Goal: Task Accomplishment & Management: Manage account settings

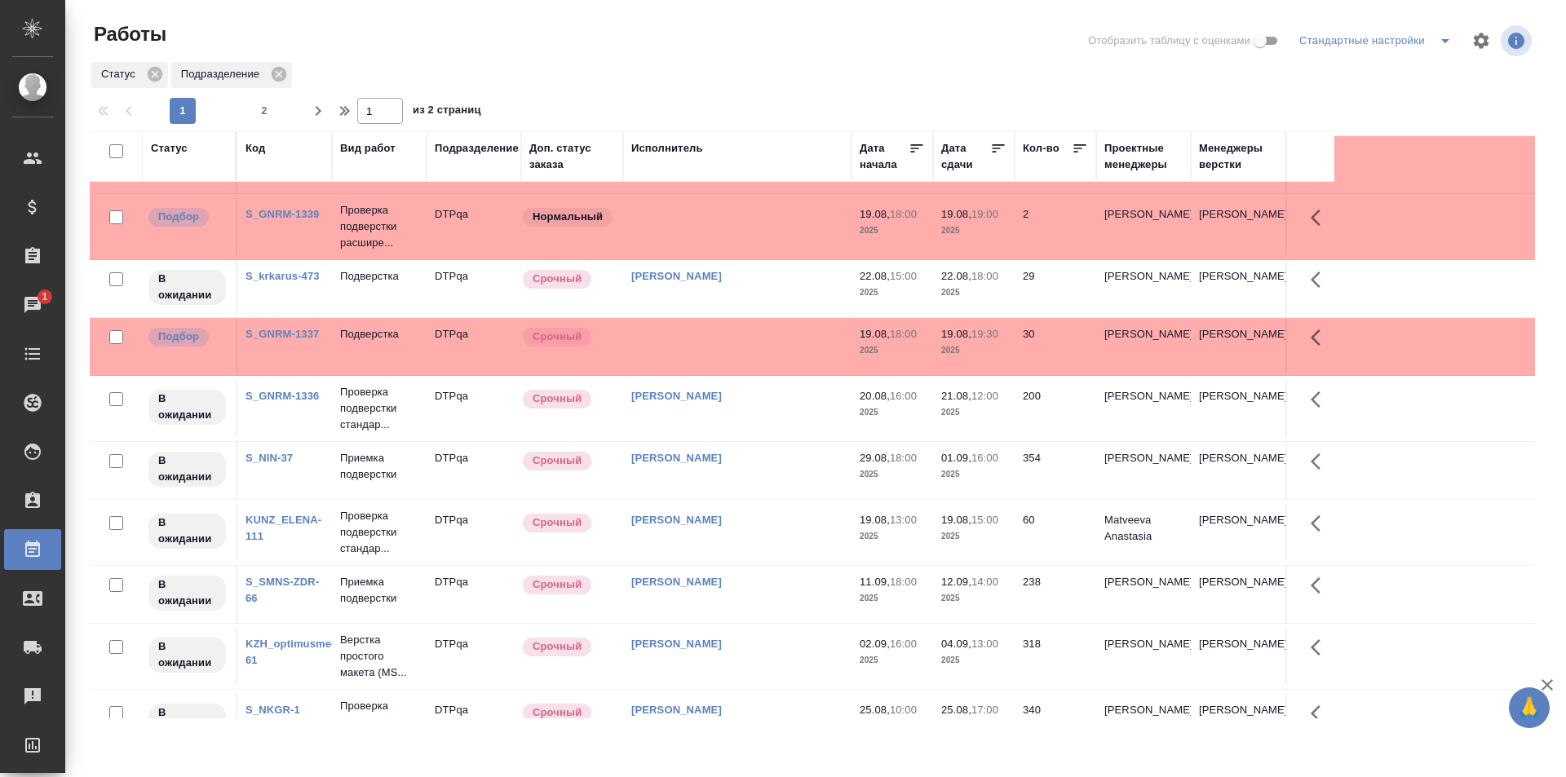
scroll to position [326, 0]
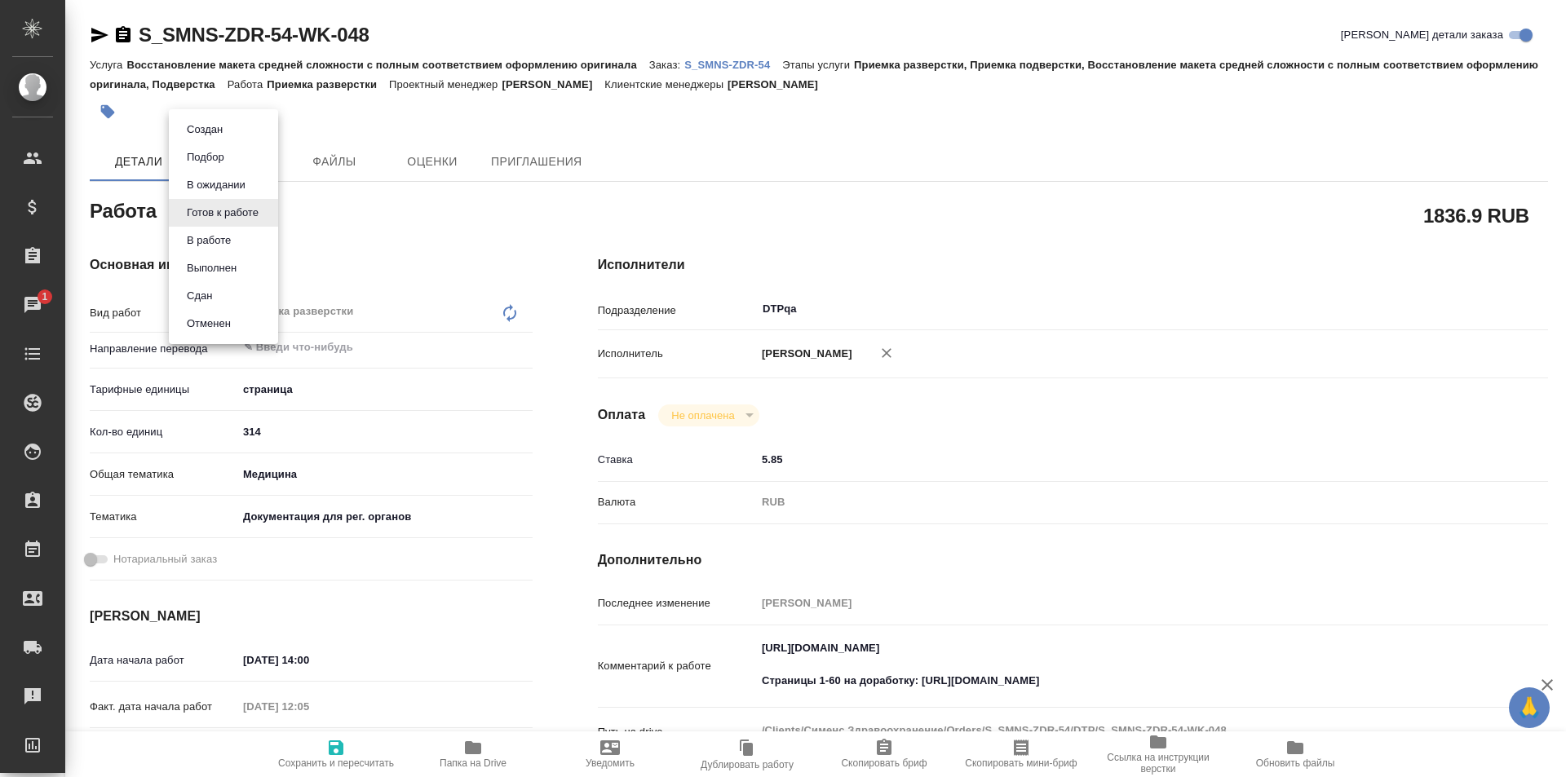
click at [252, 216] on body "🙏 .cls-1 fill:#fff; AWATERA Ismagilova Diana Клиенты Спецификации Заказы 1 Чаты…" at bounding box center [783, 388] width 1566 height 777
click at [235, 241] on button "В работе" at bounding box center [209, 241] width 54 height 18
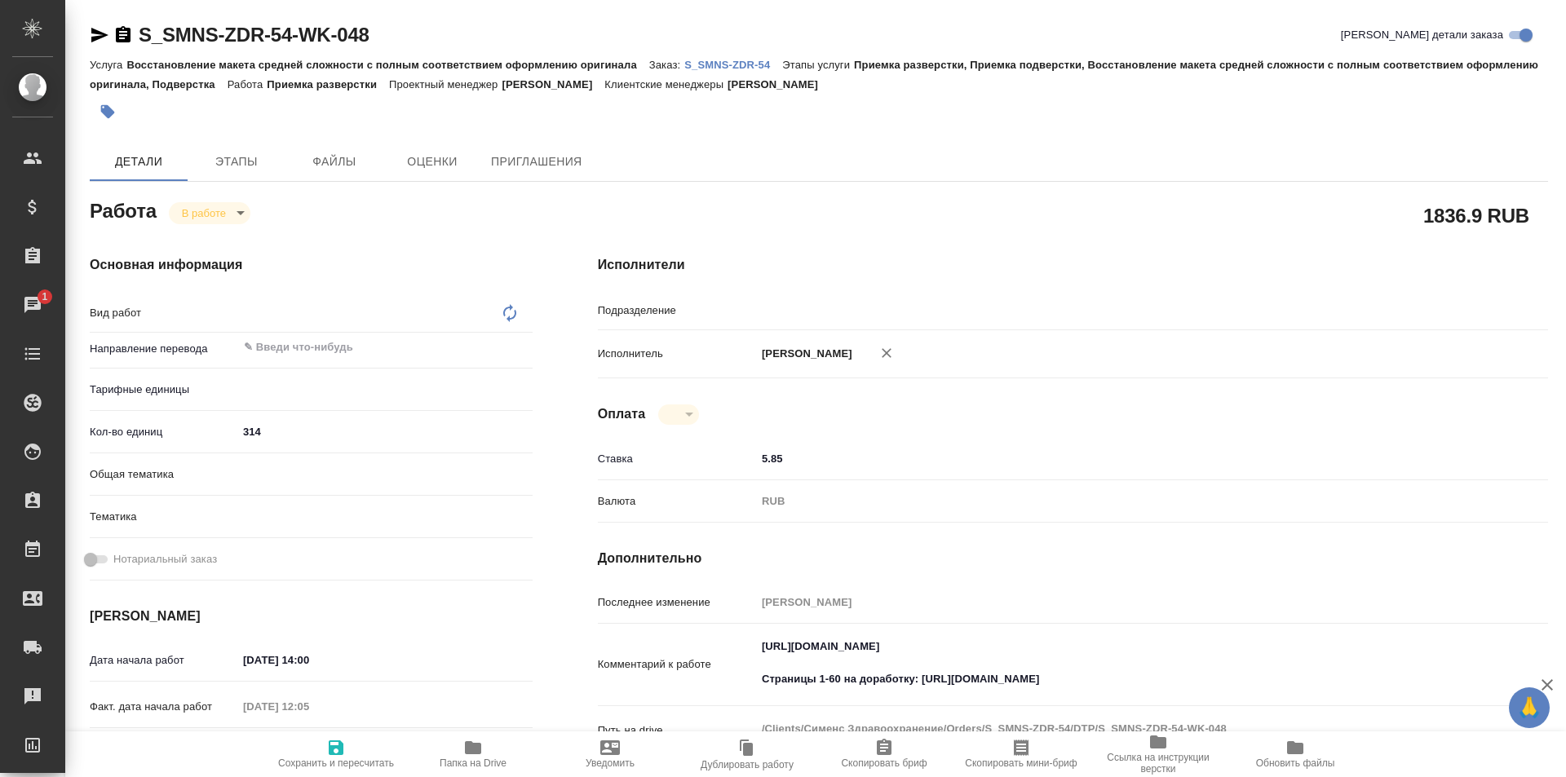
type textarea "x"
type input "DTPqa"
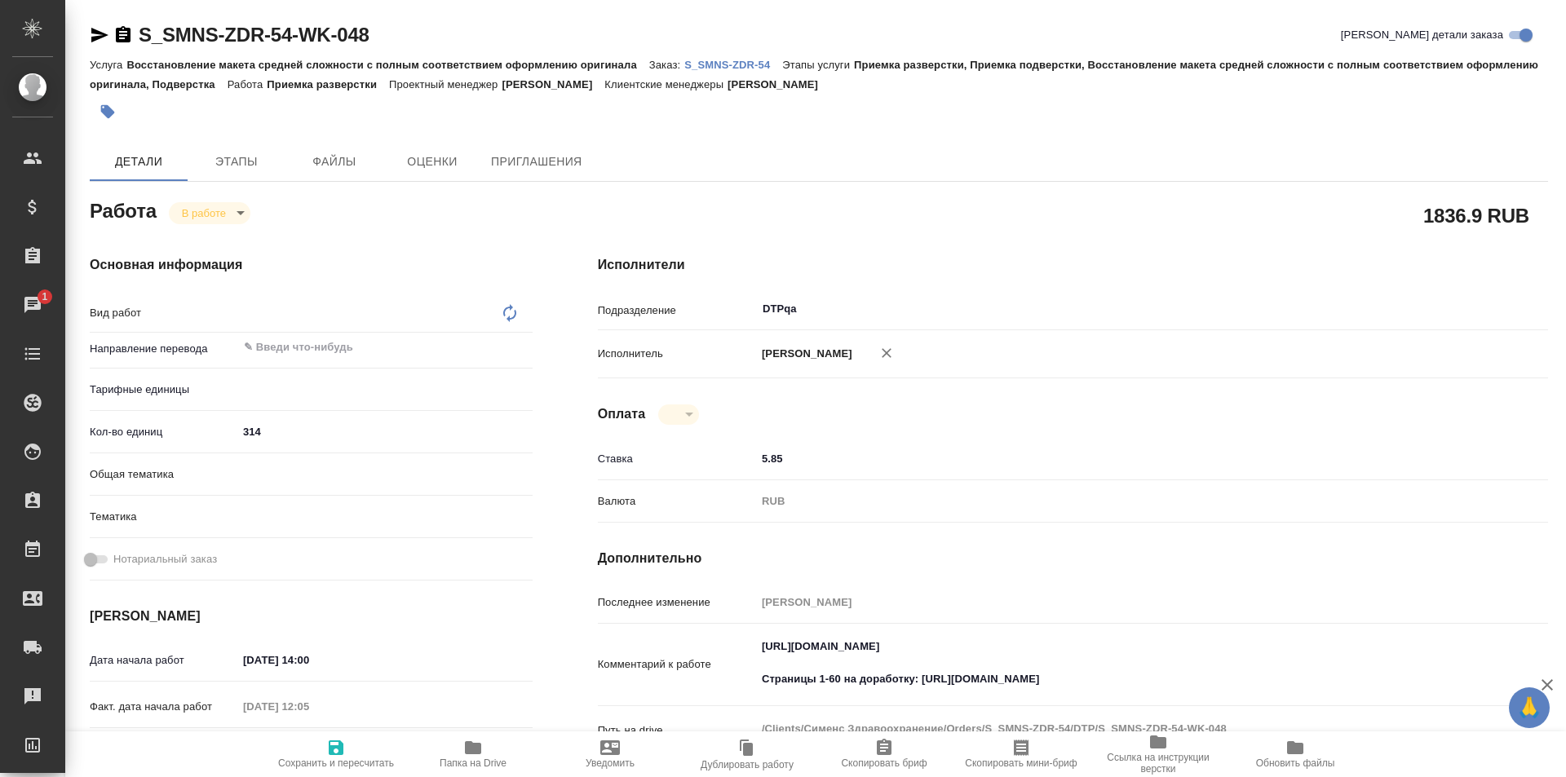
type textarea "x"
type textarea "Приемка разверстки"
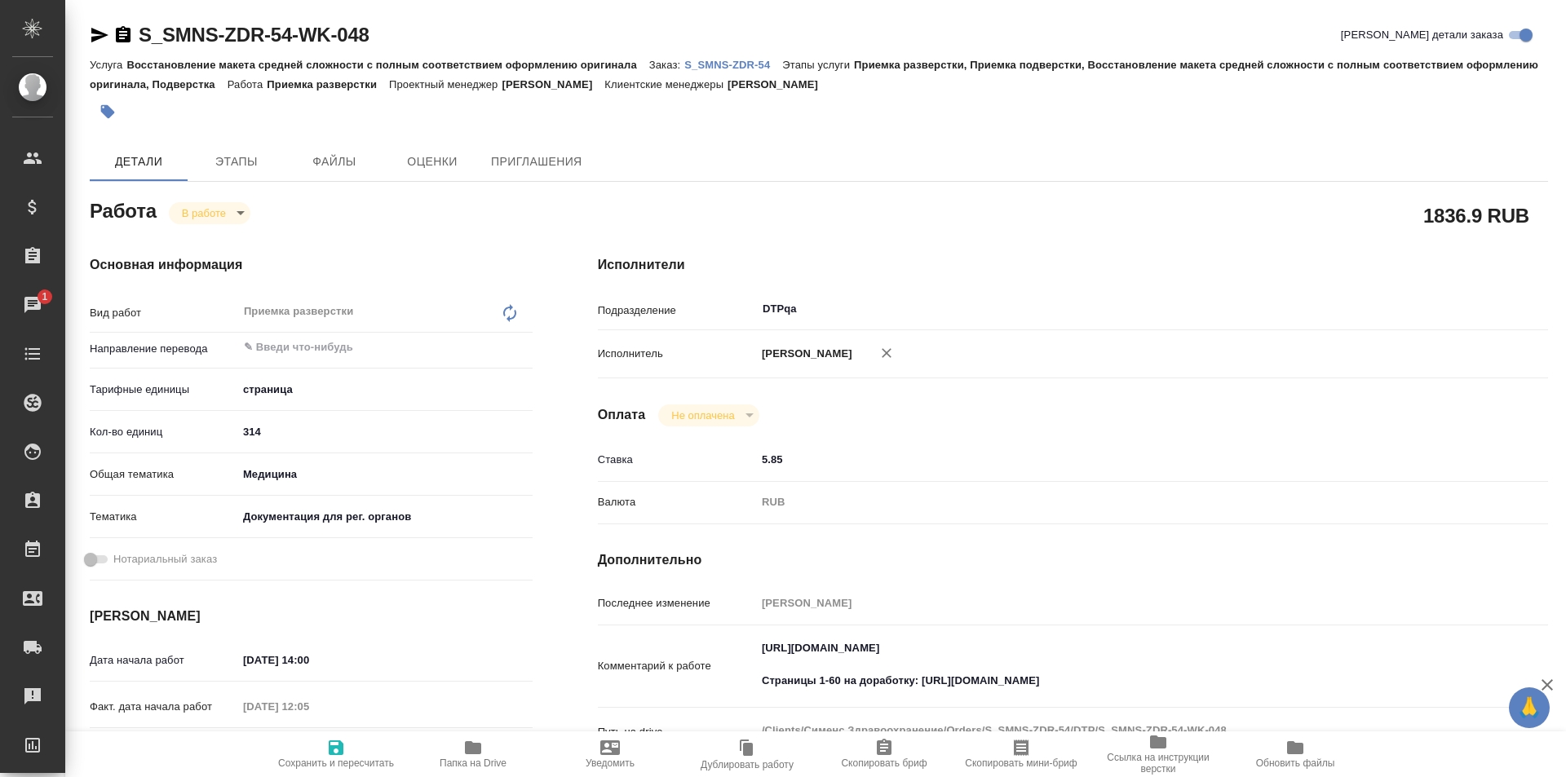
type textarea "x"
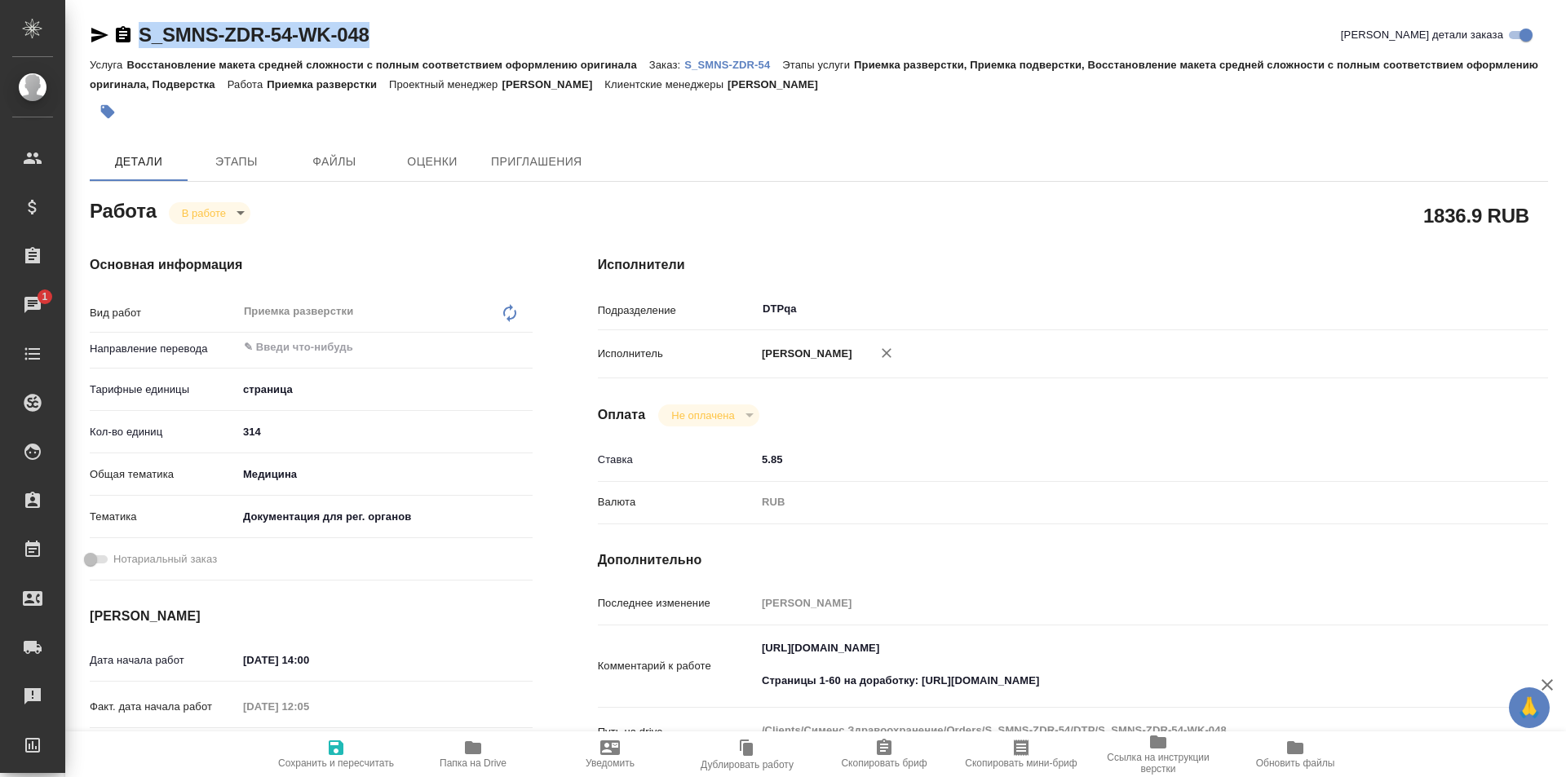
drag, startPoint x: 386, startPoint y: 31, endPoint x: 104, endPoint y: 41, distance: 281.6
click at [104, 41] on div "S_SMNS-ZDR-54-WK-048 Кратко детали заказа" at bounding box center [819, 35] width 1458 height 26
copy link "S_SMNS-ZDR-54-WK-048"
click at [412, 34] on div "S_SMNS-ZDR-54-WK-048 Кратко детали заказа" at bounding box center [819, 35] width 1458 height 26
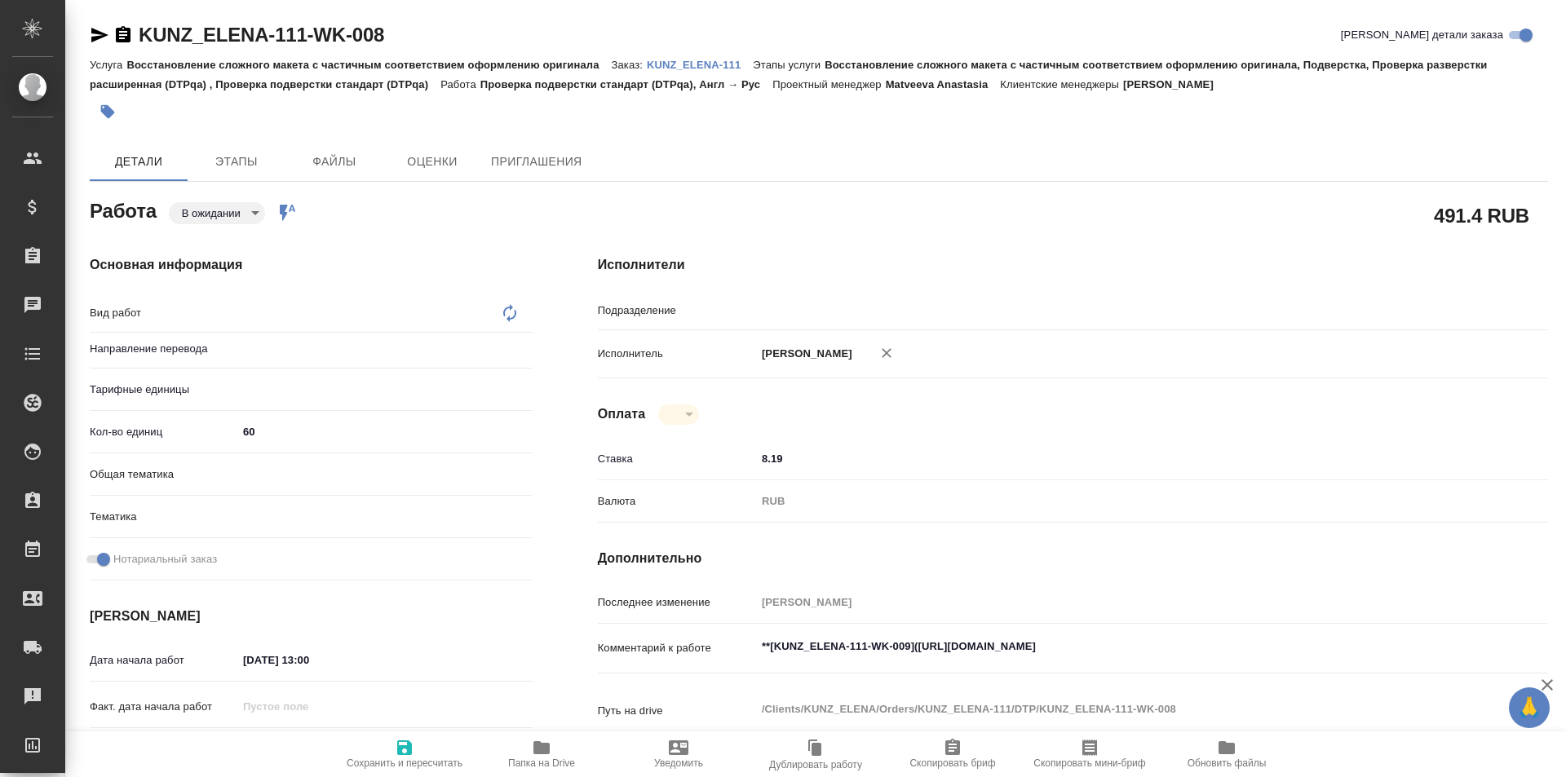
type textarea "x"
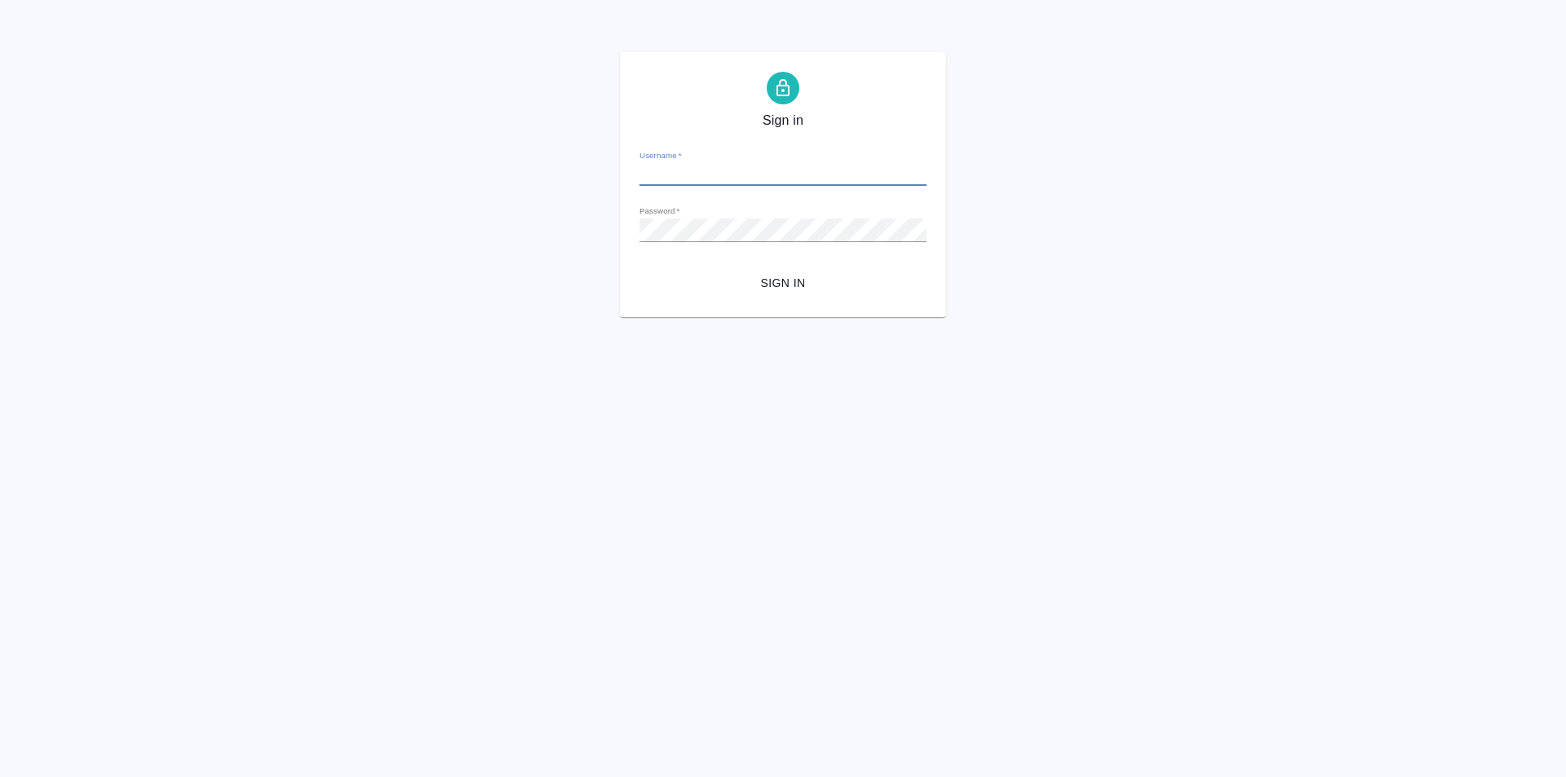
type input "[PERSON_NAME][EMAIL_ADDRESS][DOMAIN_NAME]"
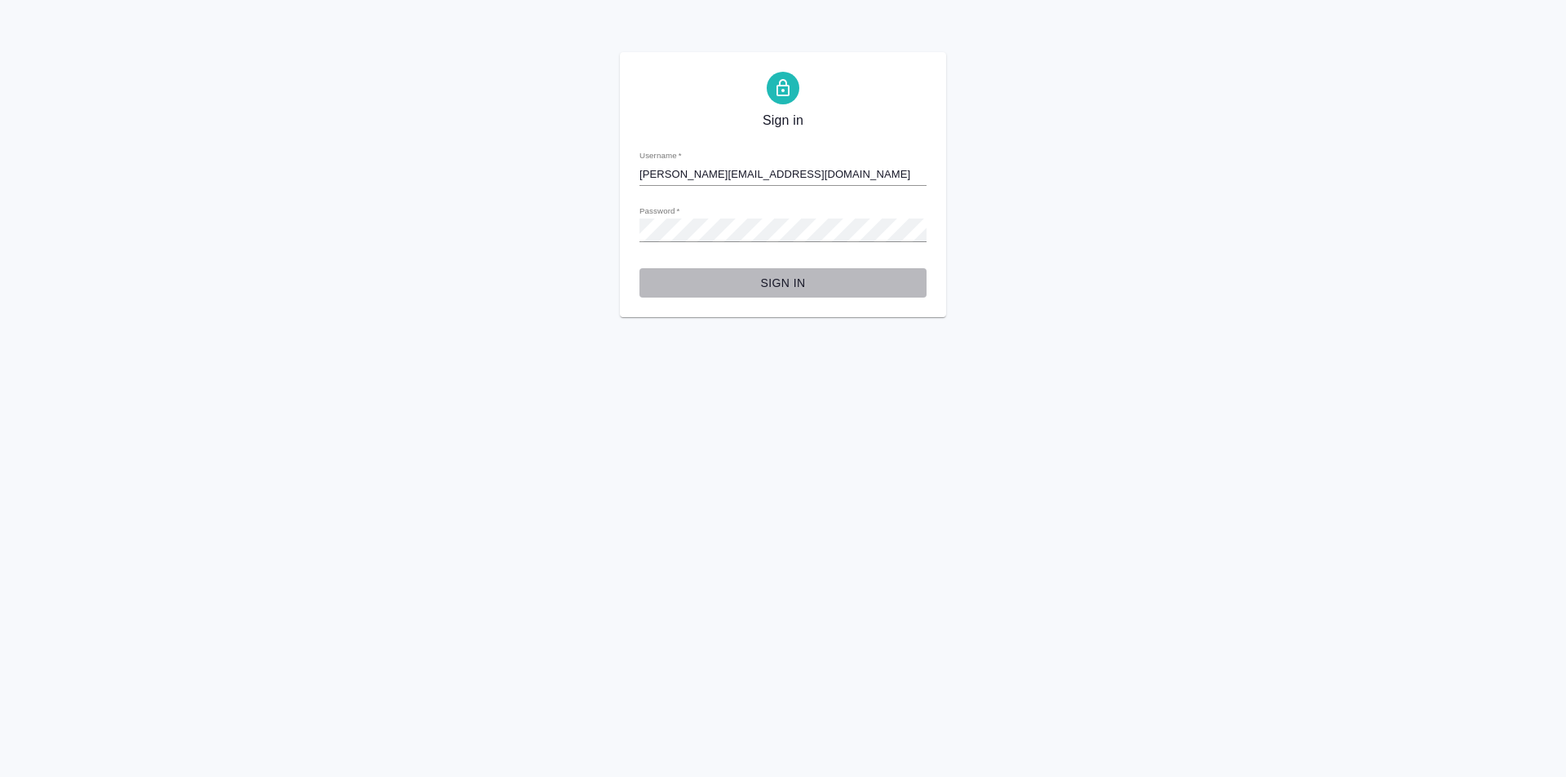
click at [785, 280] on span "Sign in" at bounding box center [783, 283] width 261 height 20
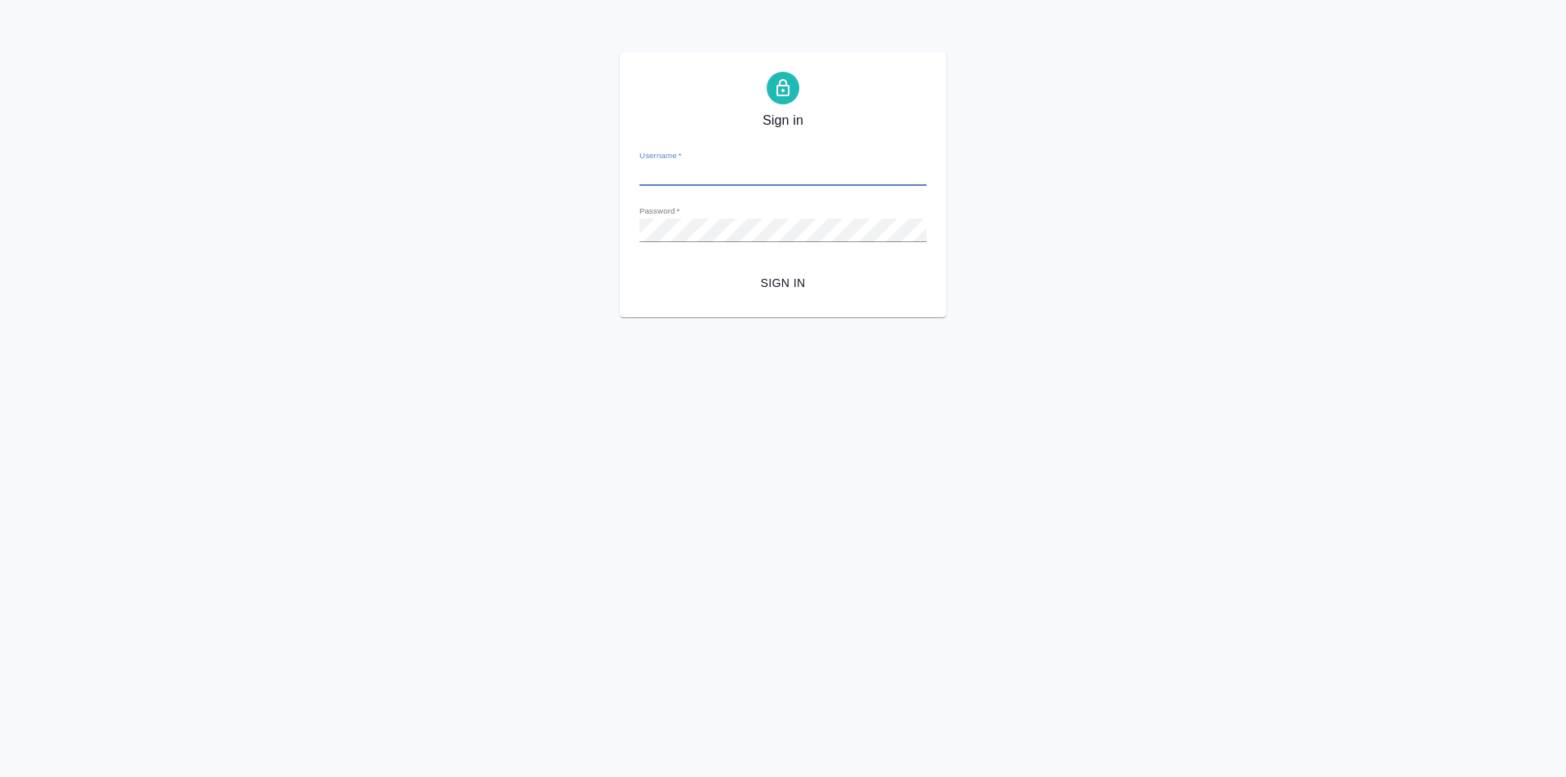
type input "[PERSON_NAME][EMAIL_ADDRESS][DOMAIN_NAME]"
click at [783, 273] on span "Sign in" at bounding box center [783, 283] width 261 height 20
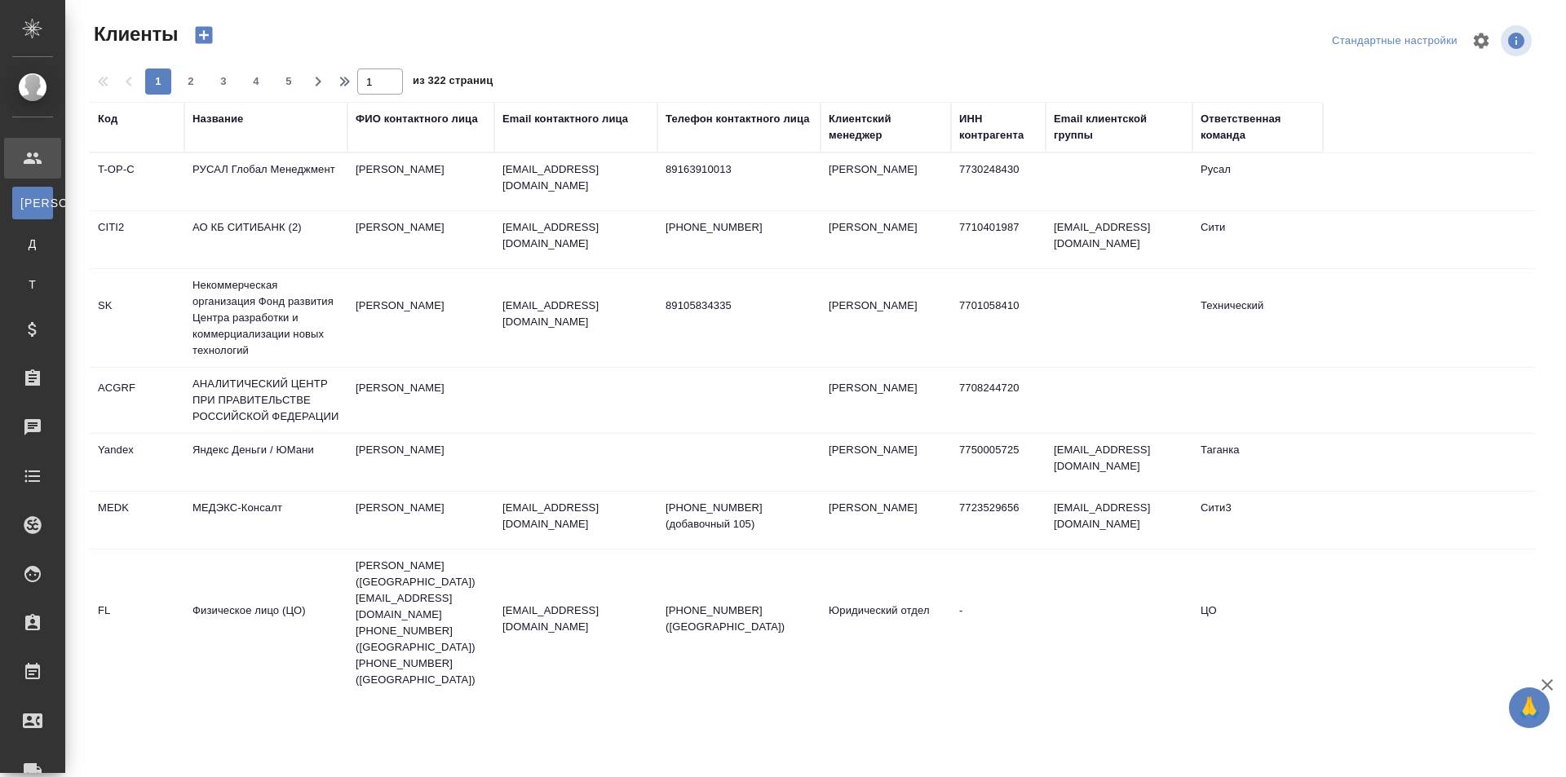
select select "RU"
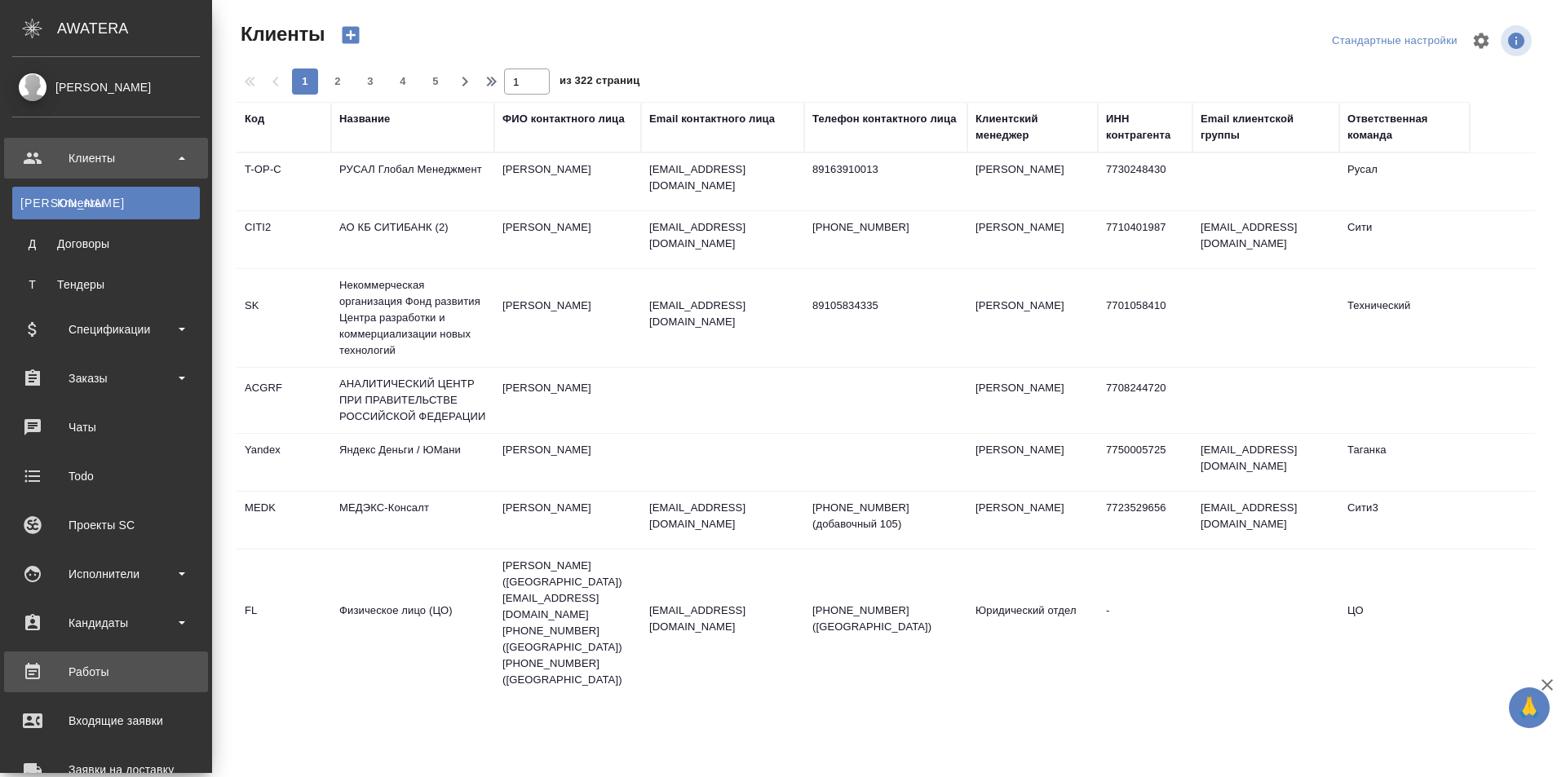
click at [89, 671] on div "Работы" at bounding box center [106, 672] width 188 height 24
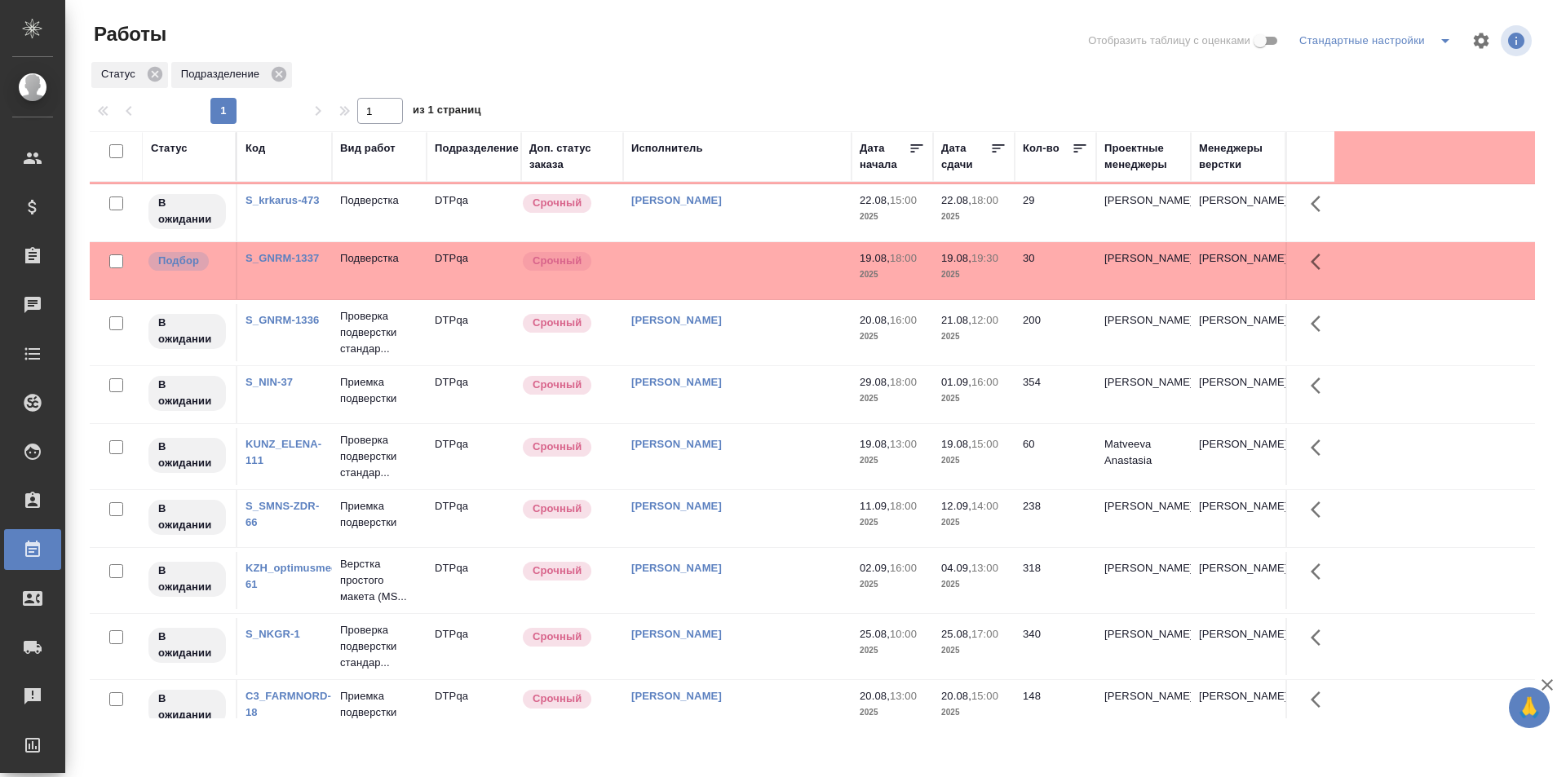
scroll to position [326, 0]
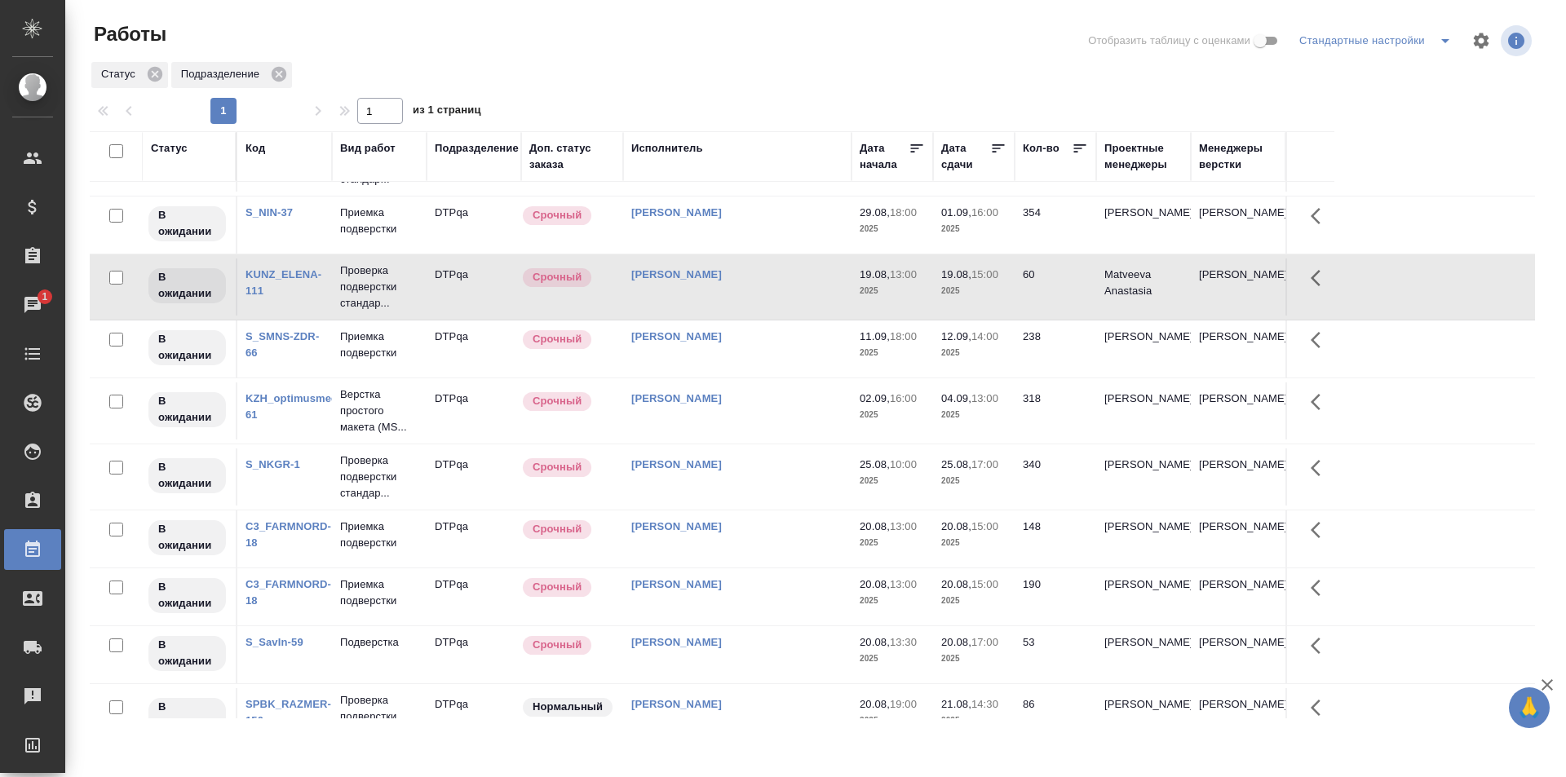
scroll to position [0, 0]
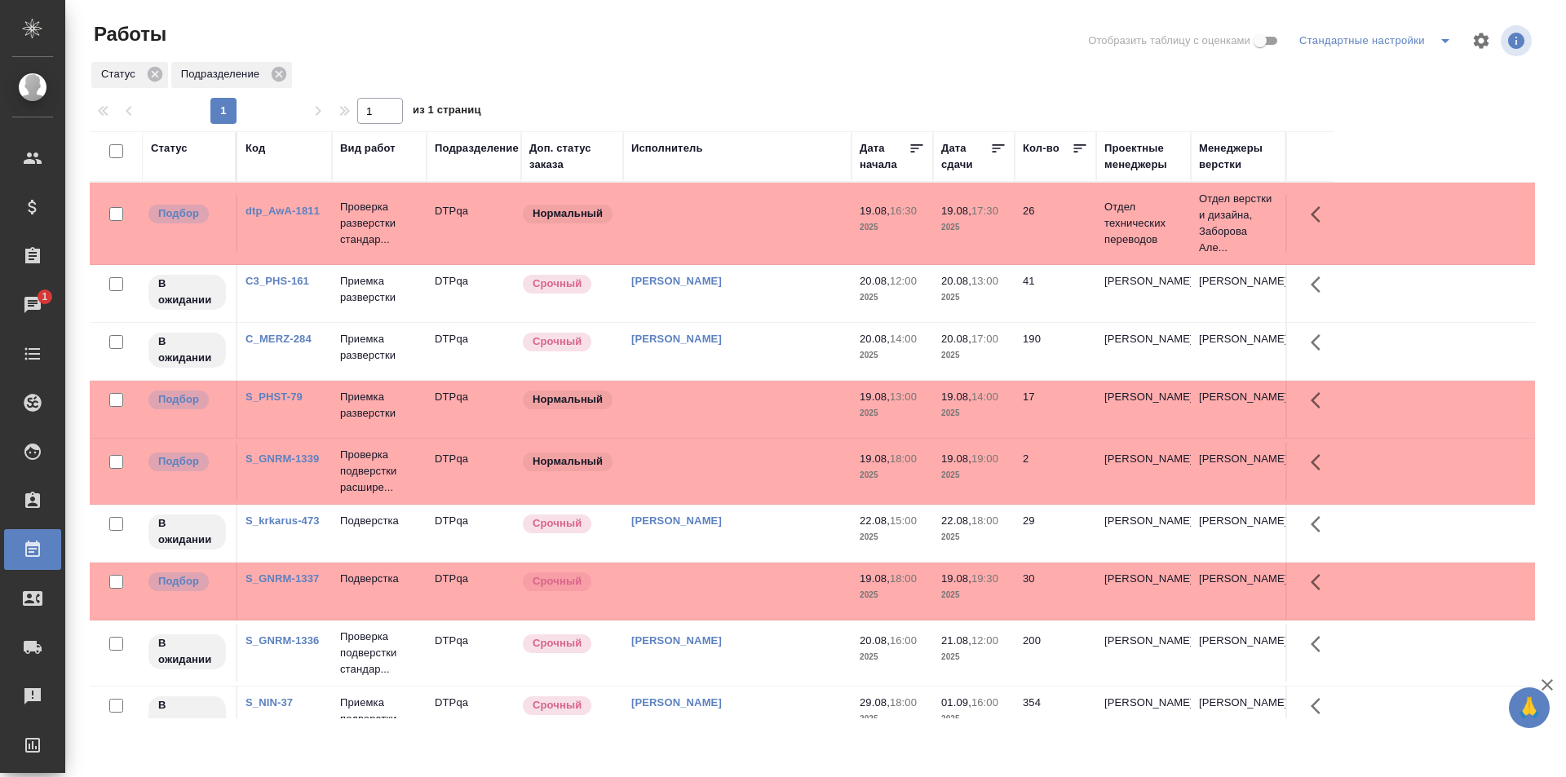
click at [179, 148] on div "Статус" at bounding box center [169, 148] width 37 height 16
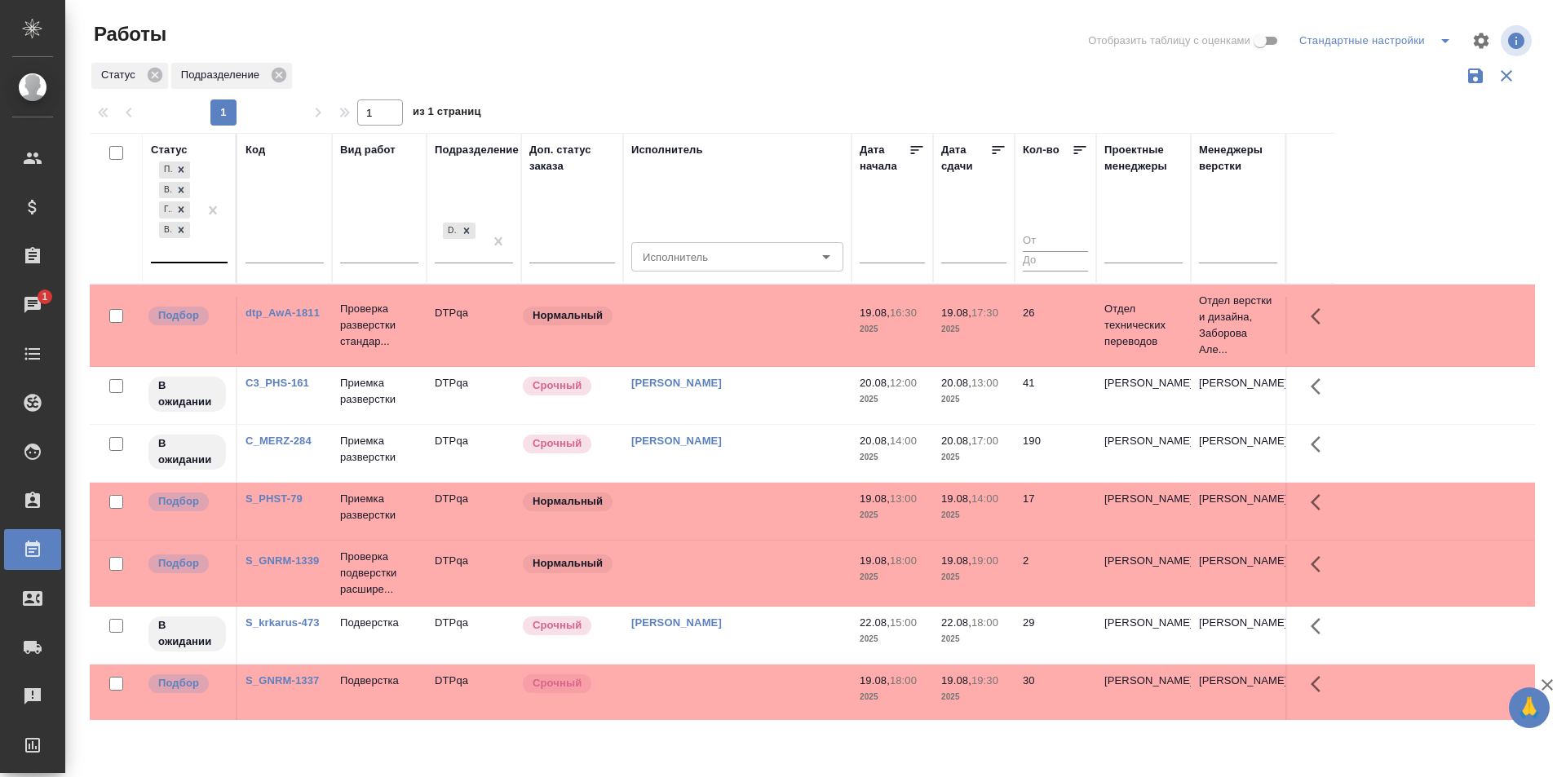
click at [182, 259] on div "Подбор В ожидании Готов к работе Выполнен" at bounding box center [174, 210] width 47 height 104
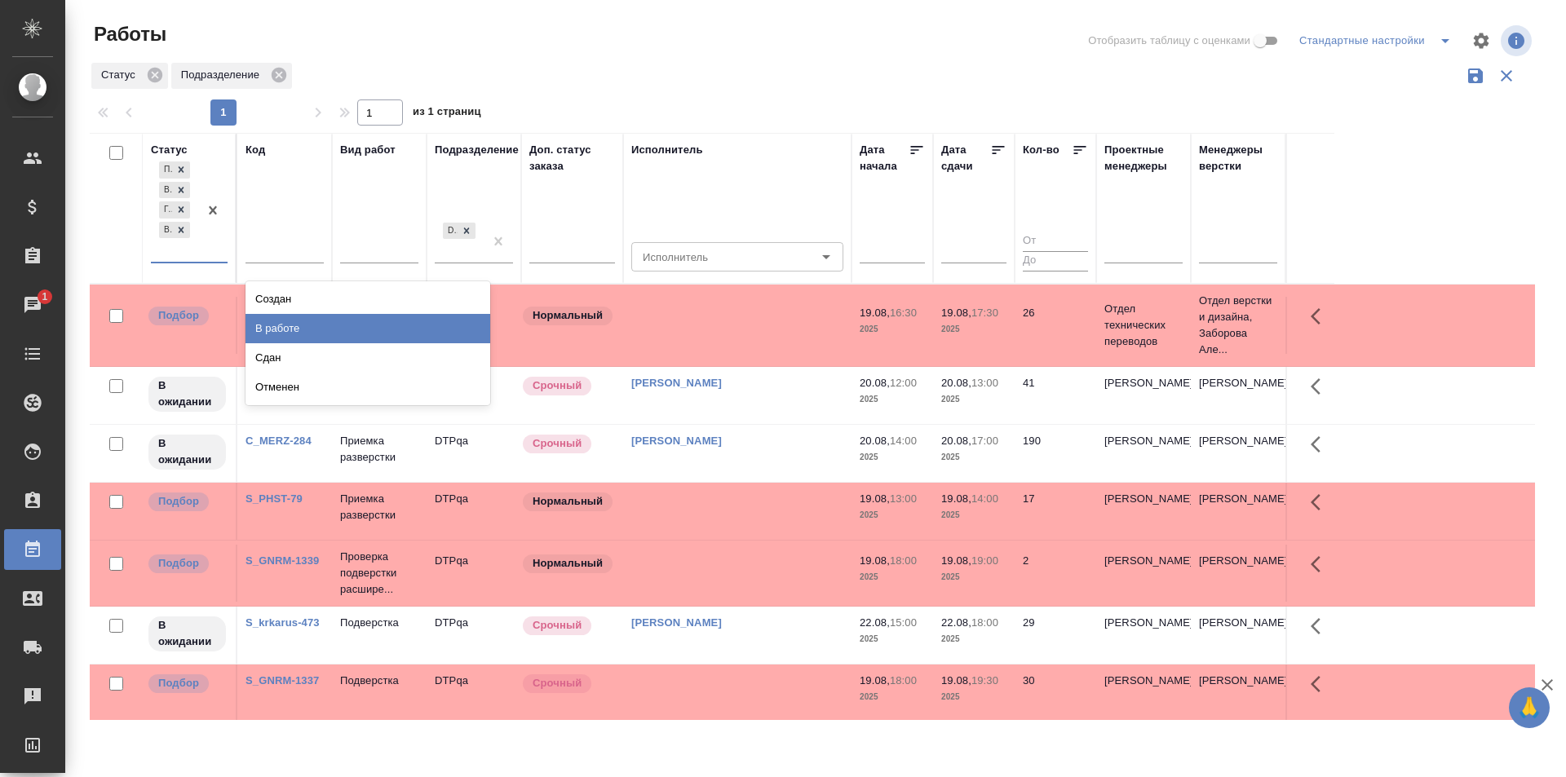
click at [284, 323] on div "В работе" at bounding box center [368, 328] width 245 height 29
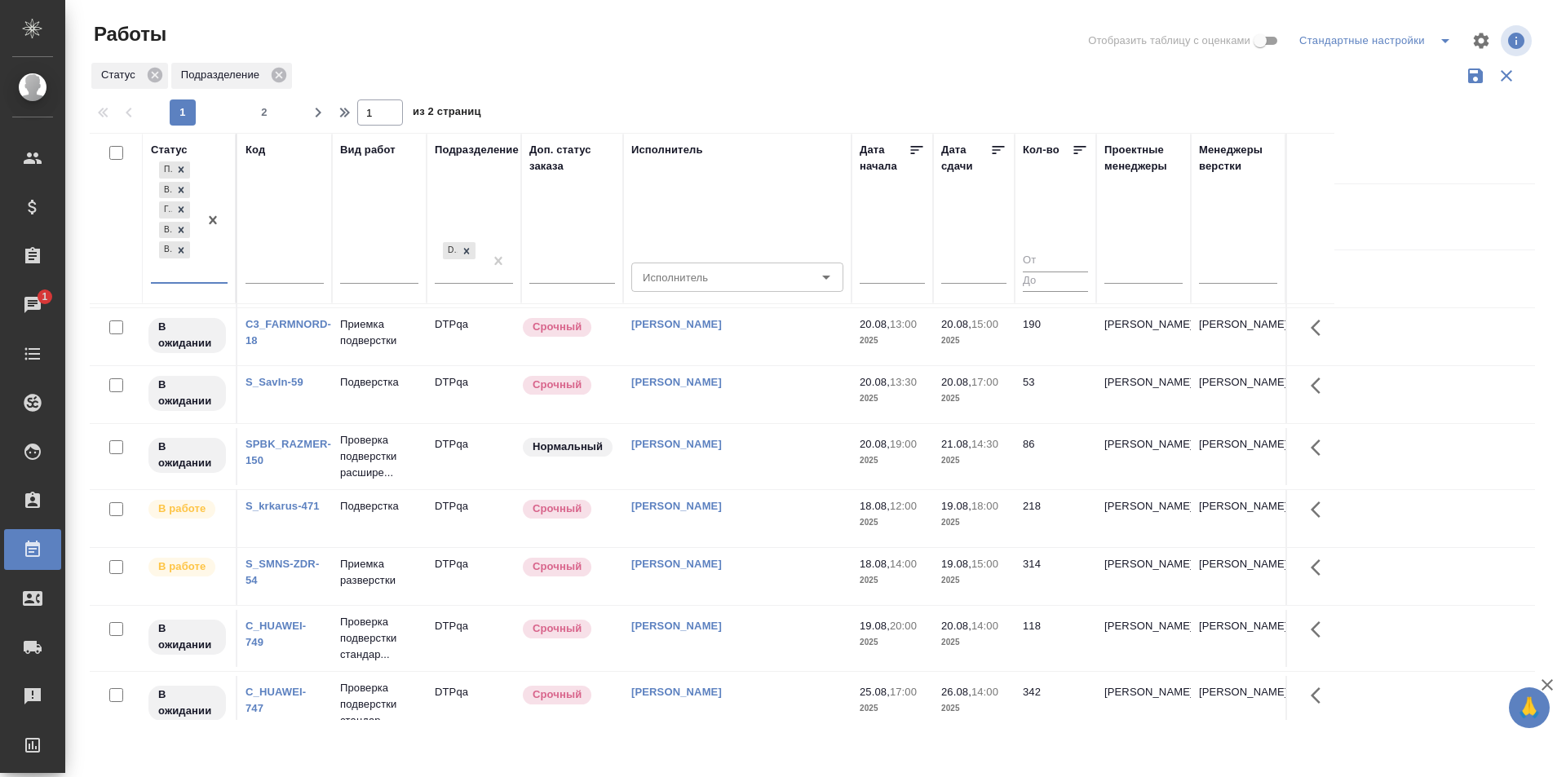
scroll to position [897, 0]
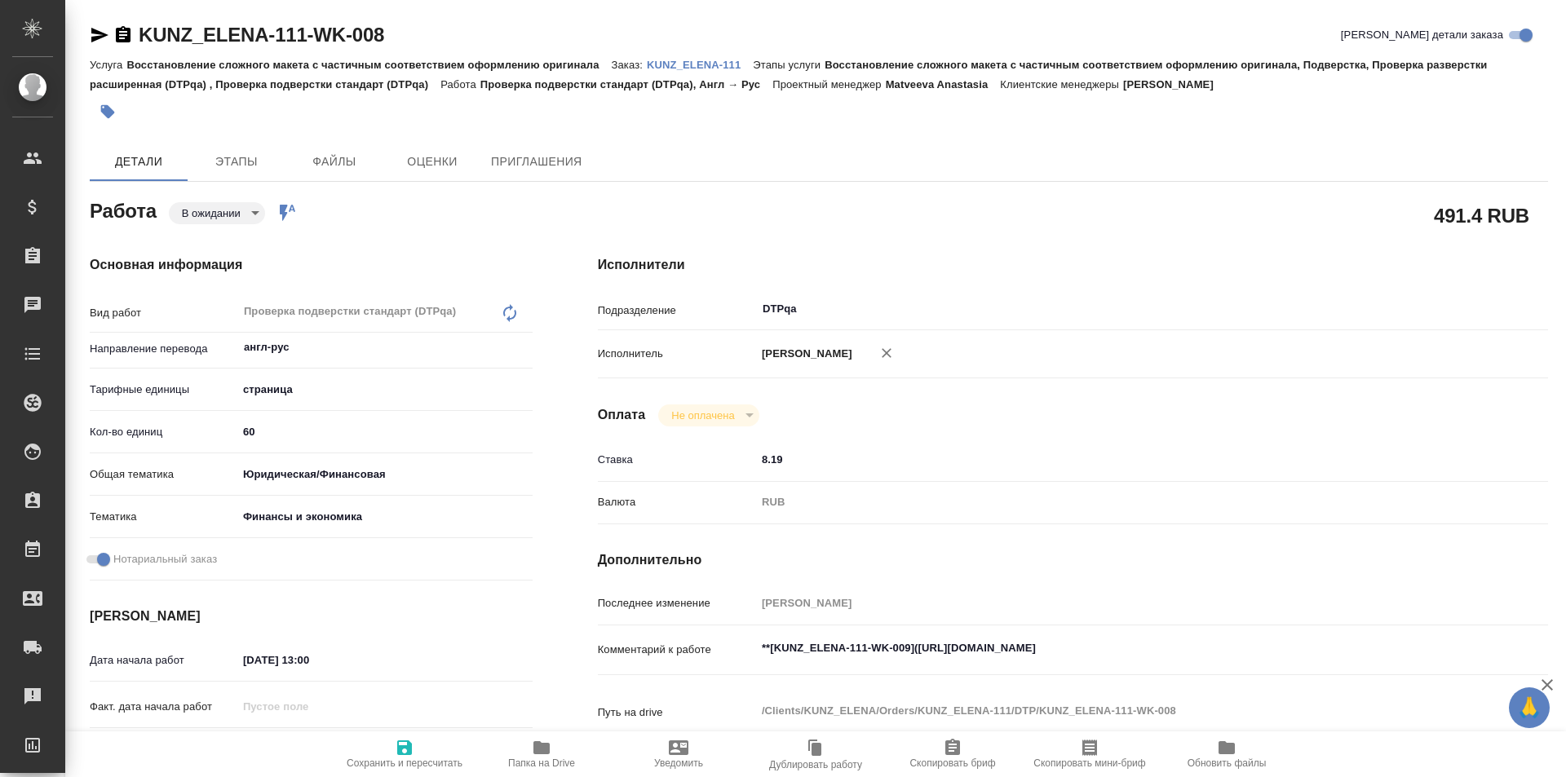
type textarea "x"
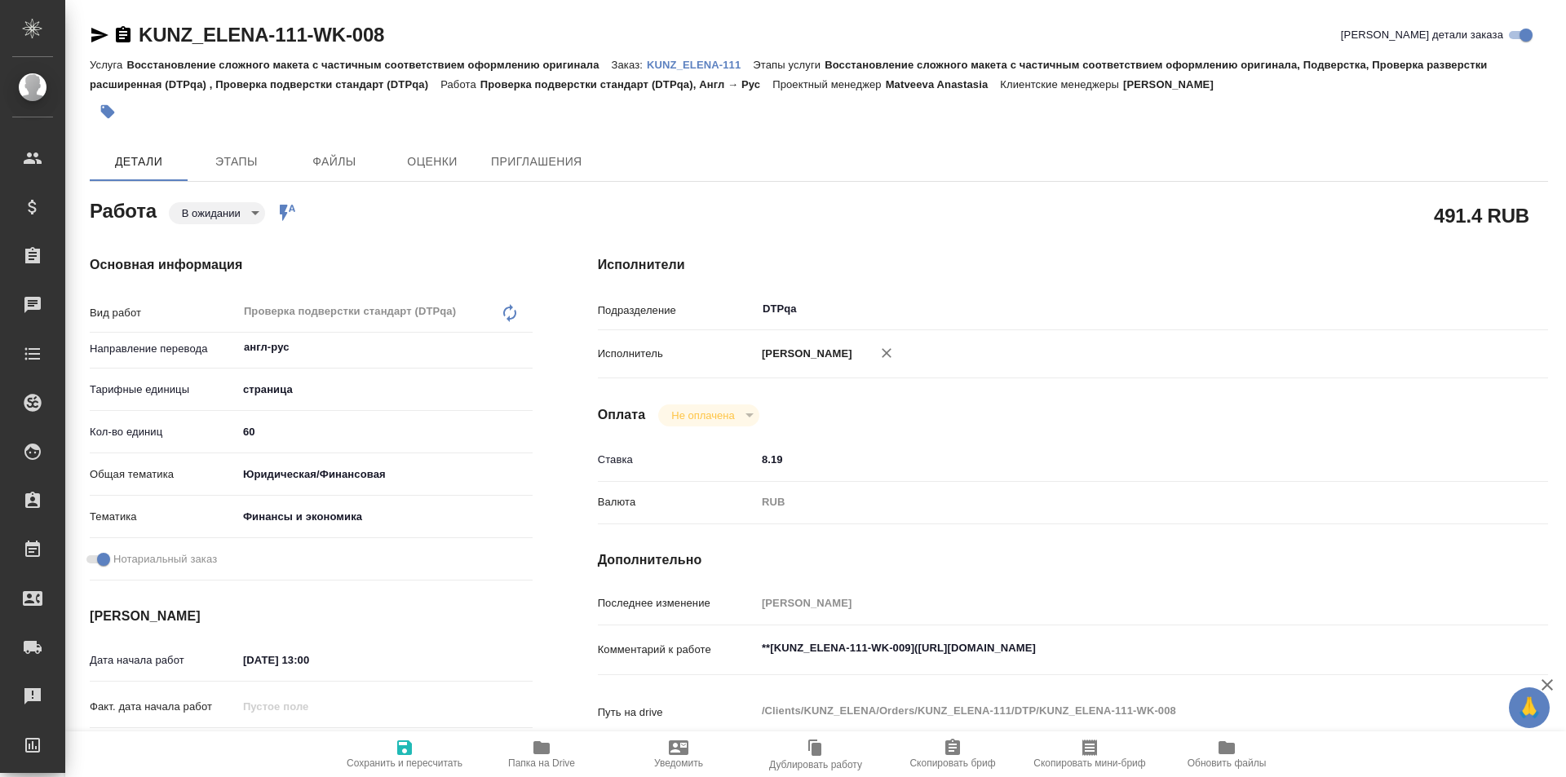
type textarea "x"
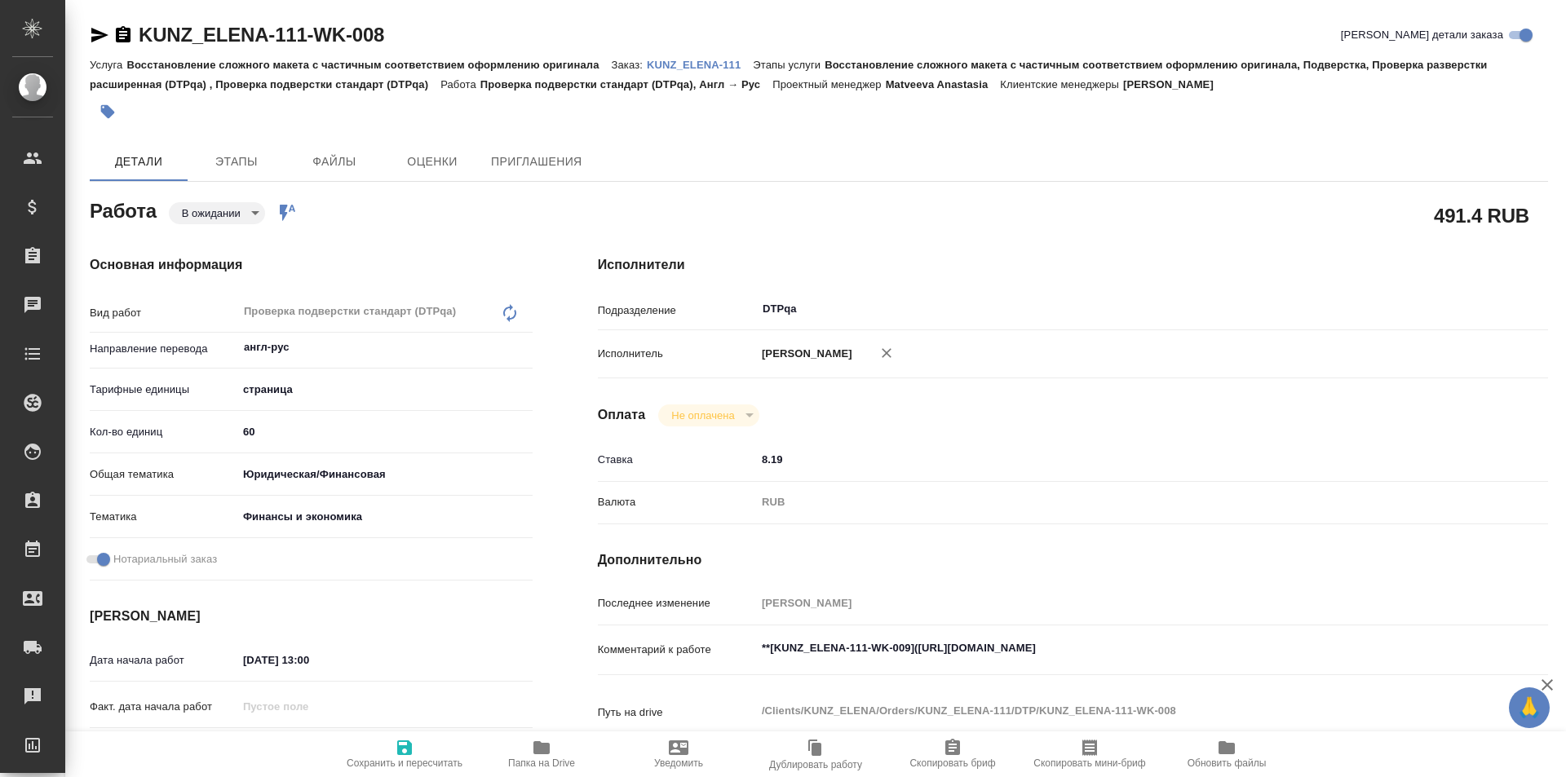
type textarea "x"
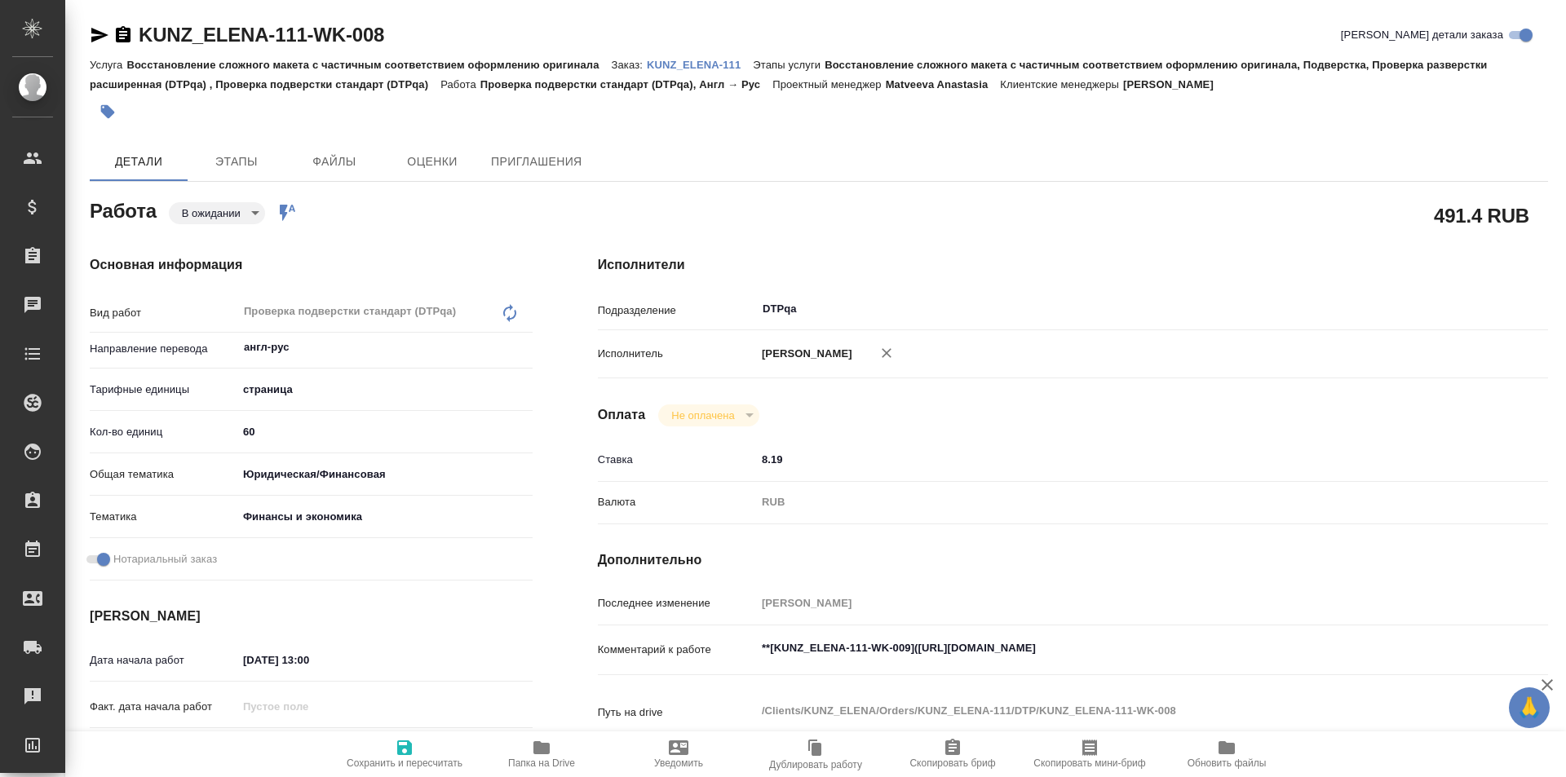
type textarea "x"
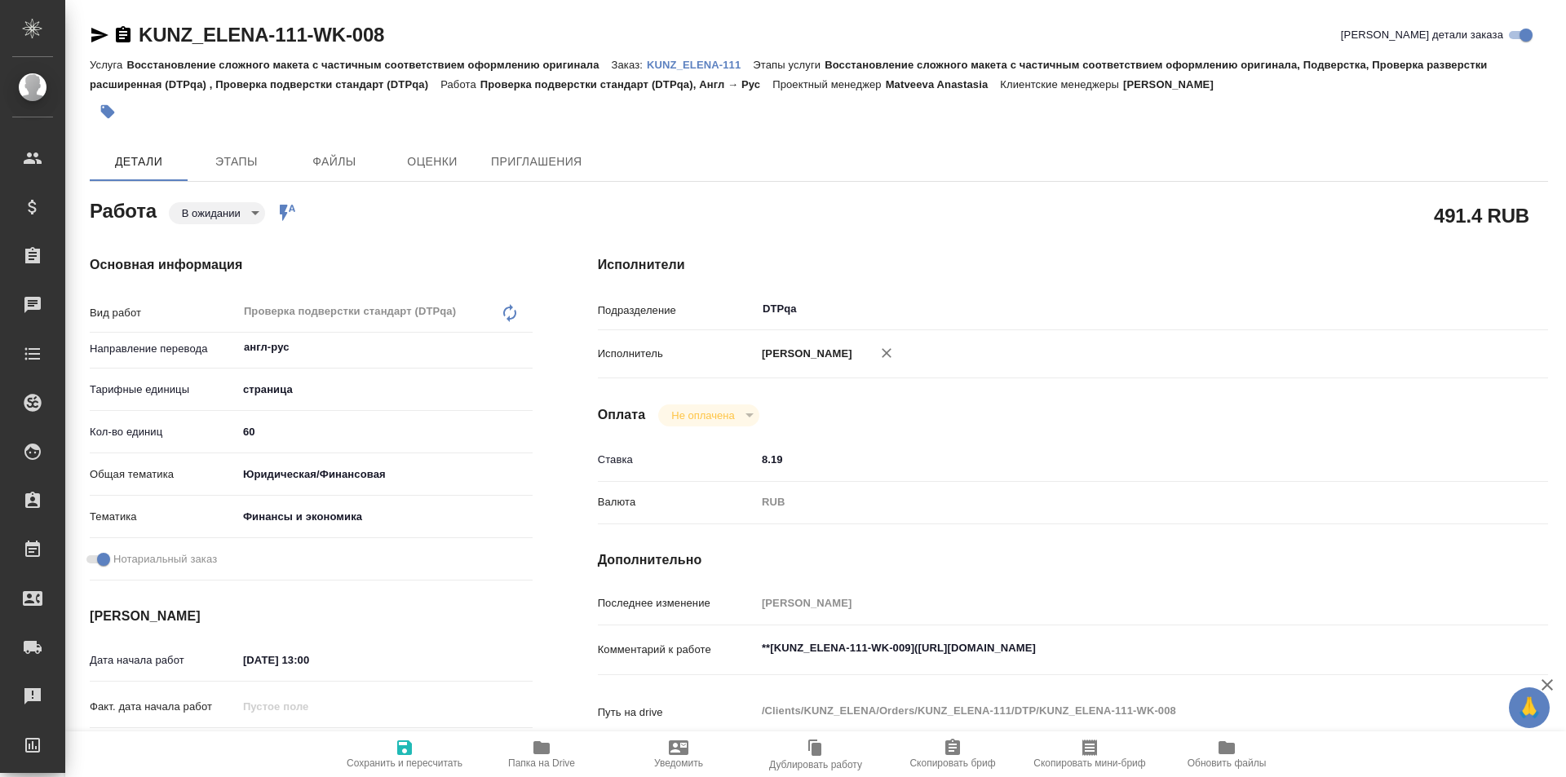
type textarea "x"
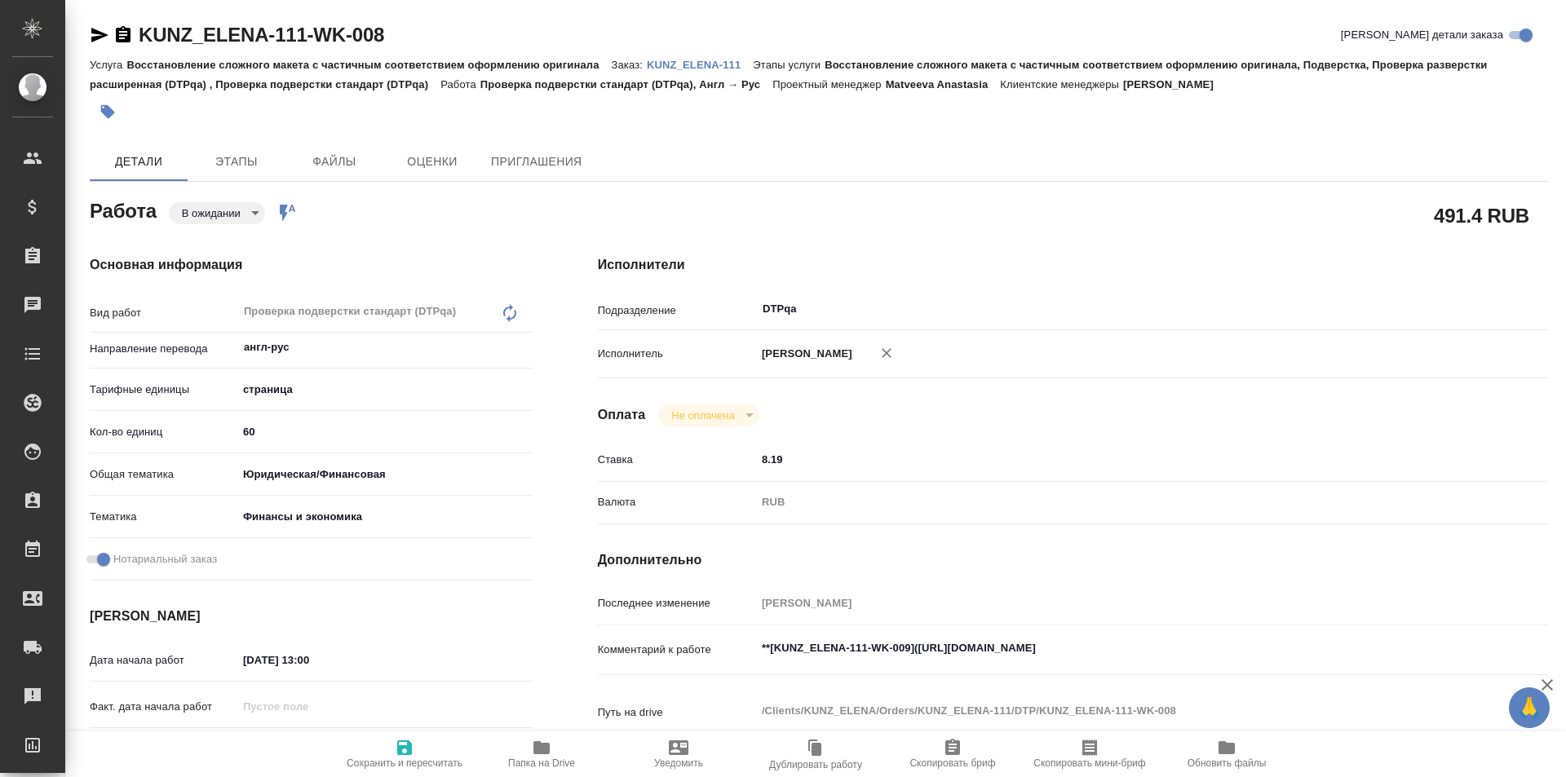
type textarea "x"
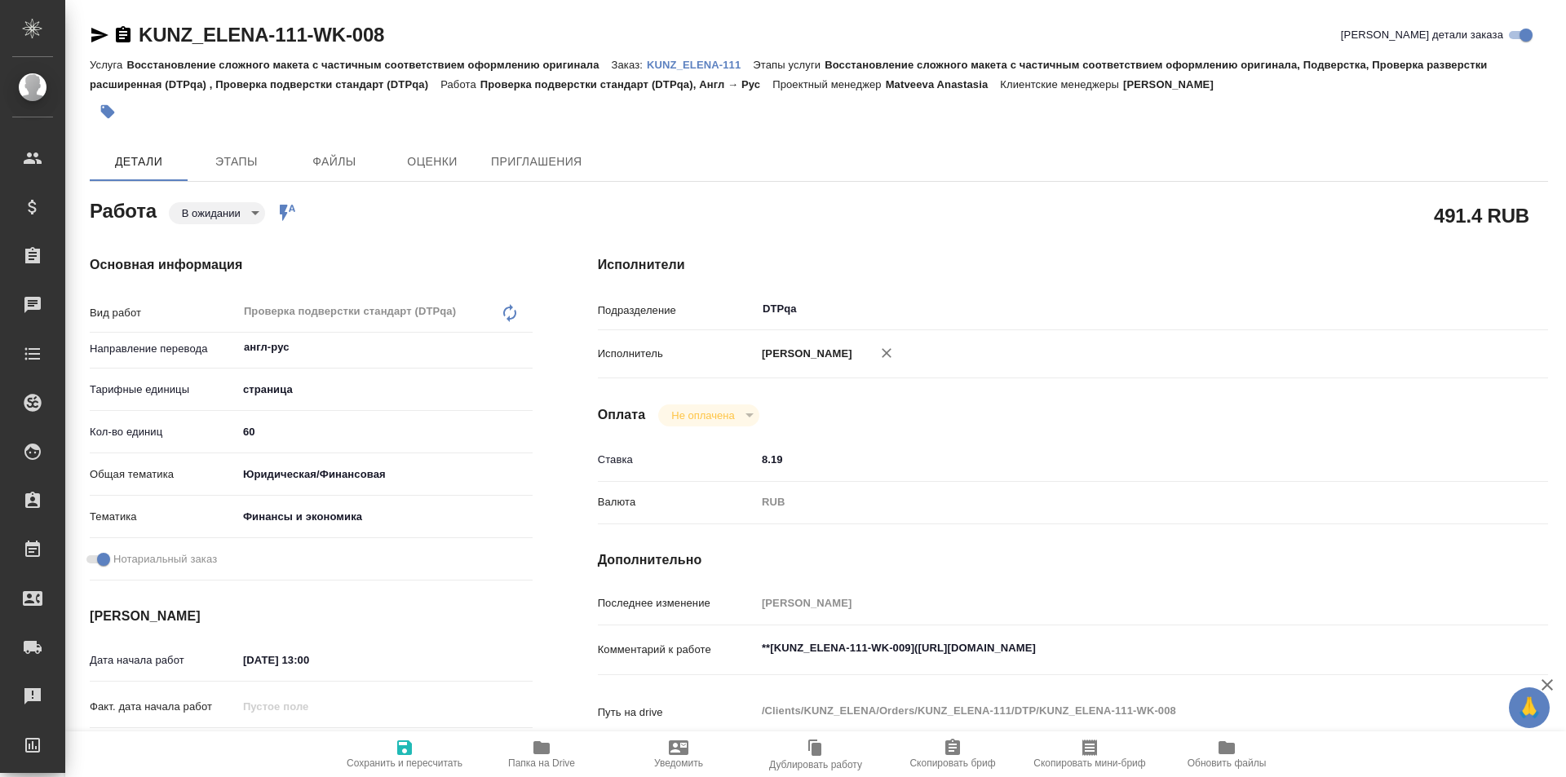
type textarea "x"
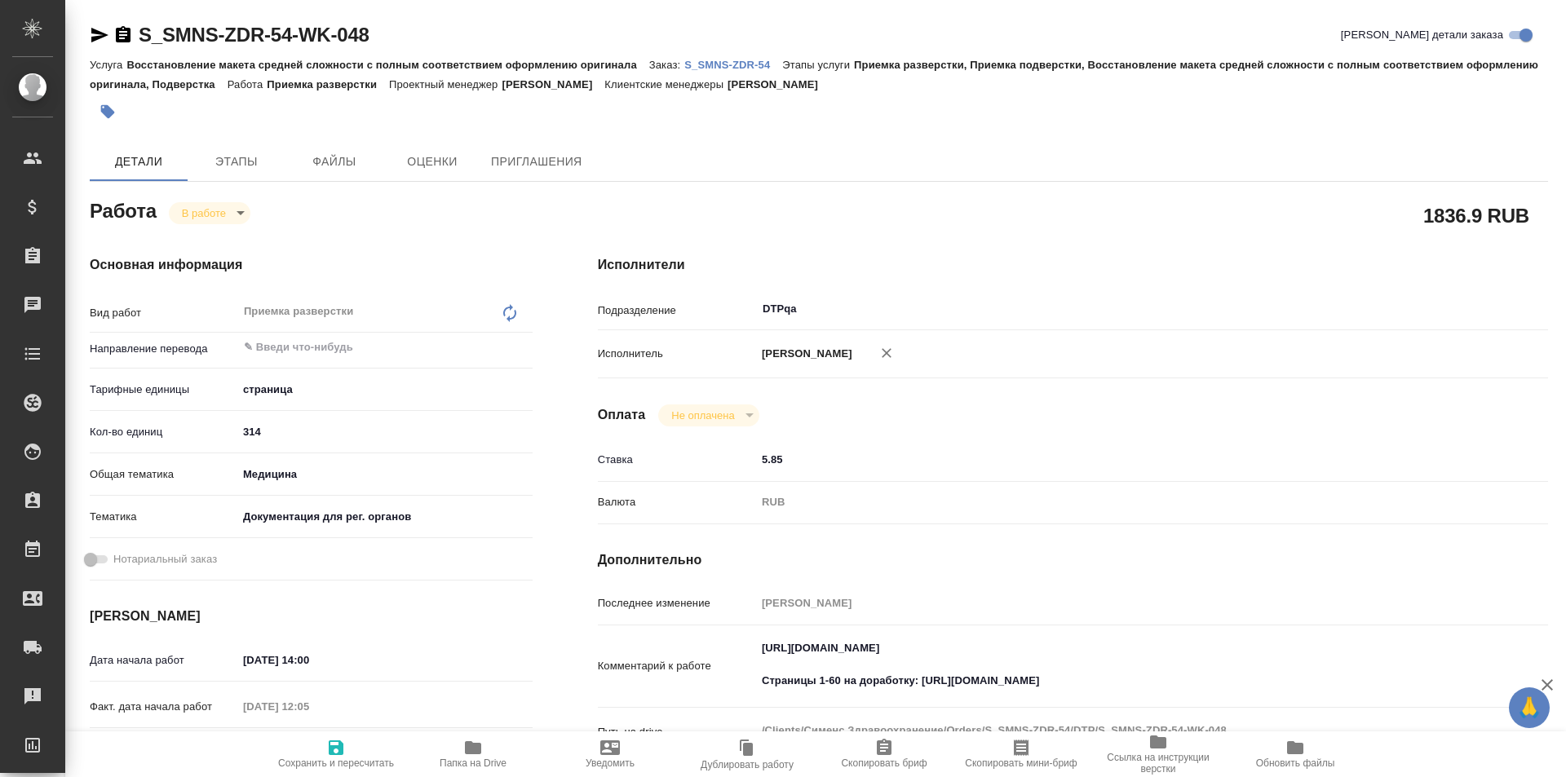
type textarea "x"
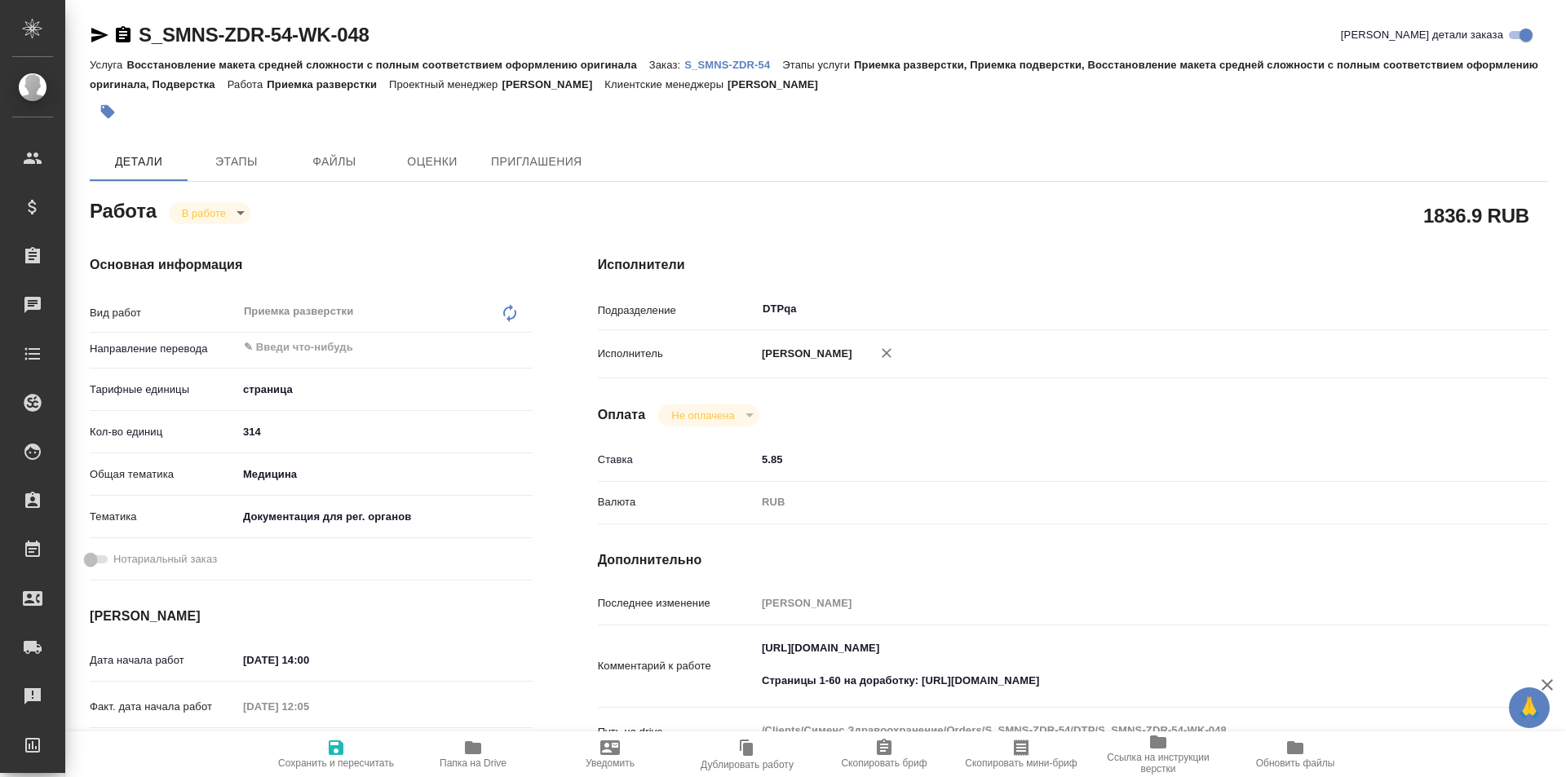
type textarea "x"
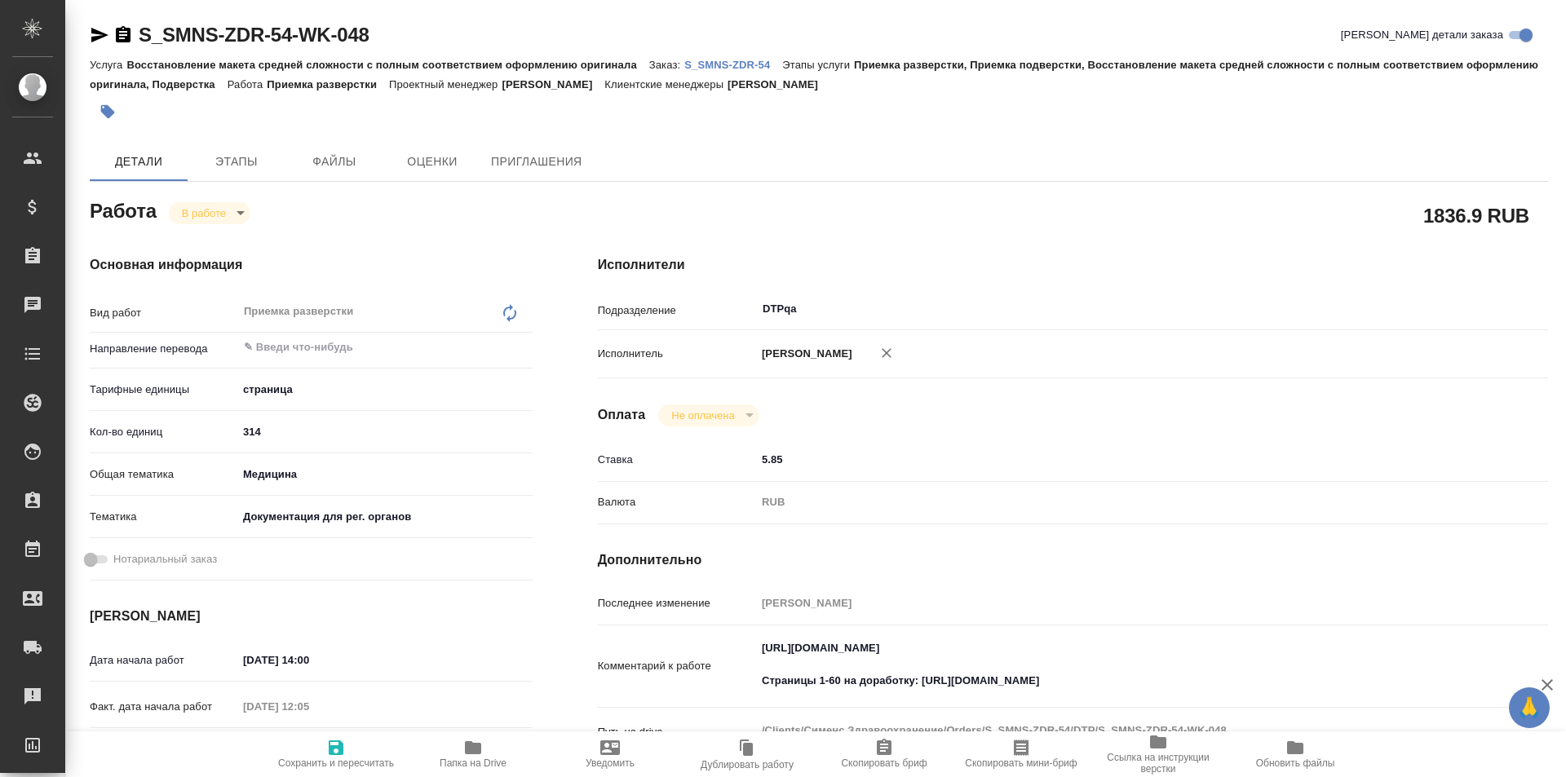
type textarea "x"
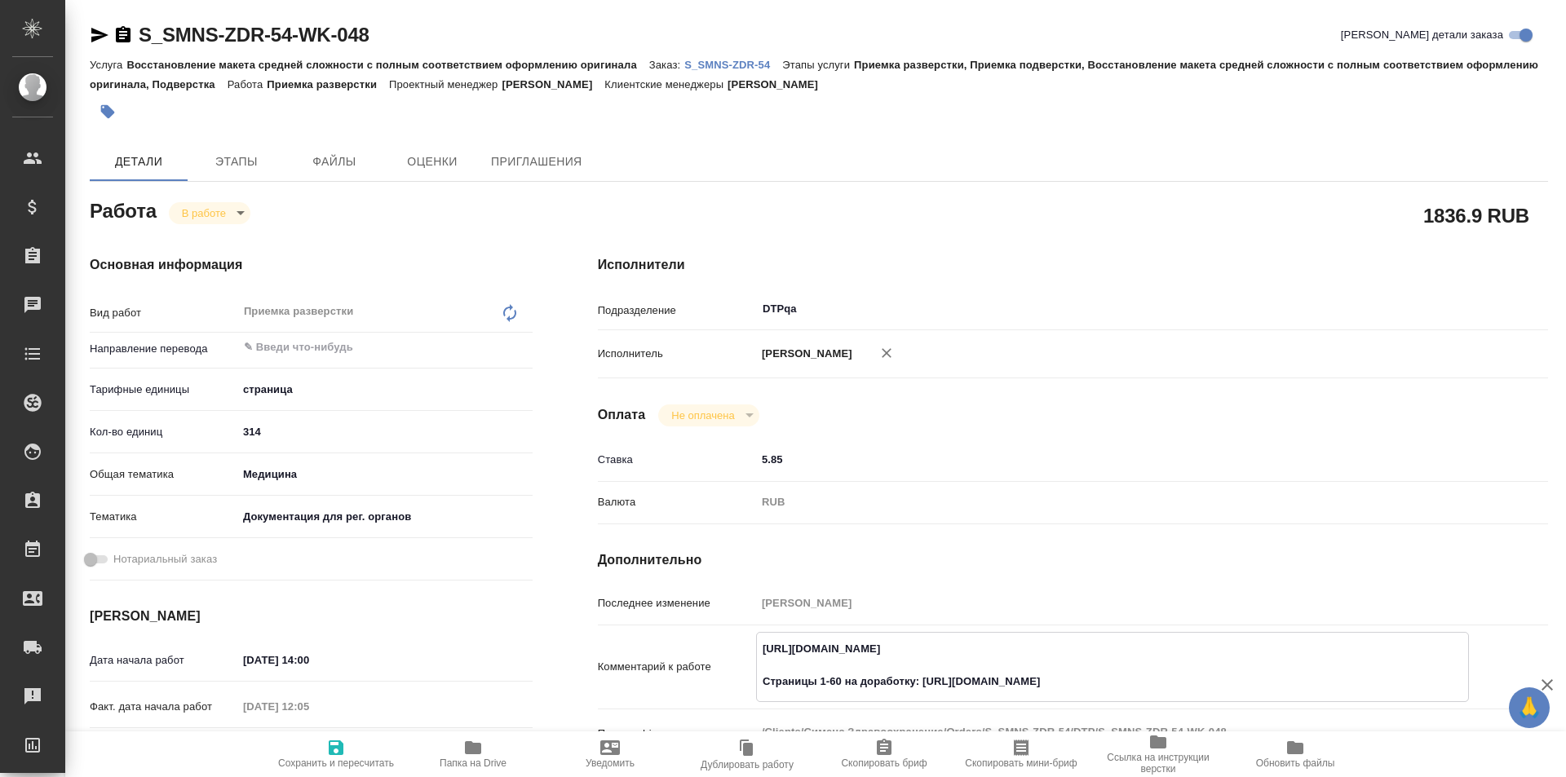
type textarea "x"
drag, startPoint x: 1125, startPoint y: 649, endPoint x: 751, endPoint y: 645, distance: 373.6
click at [751, 645] on div "Комментарий к работе https://tera.awatera.com/Work/688b8b76baa25bca90ddcb14/det…" at bounding box center [1073, 667] width 950 height 70
type textarea "x"
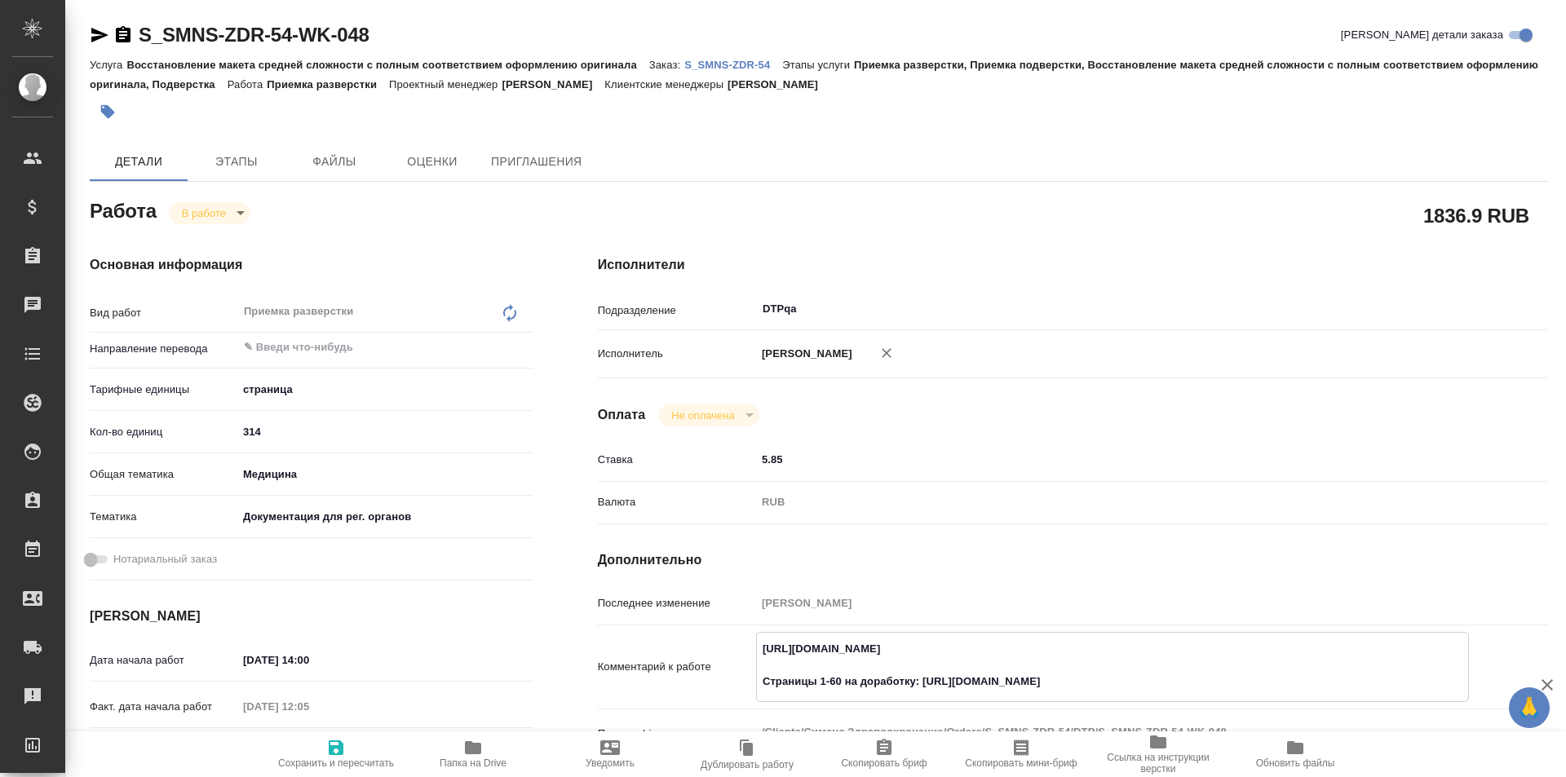
type textarea "x"
click at [897, 210] on div "1836.9 RUB" at bounding box center [1073, 215] width 950 height 41
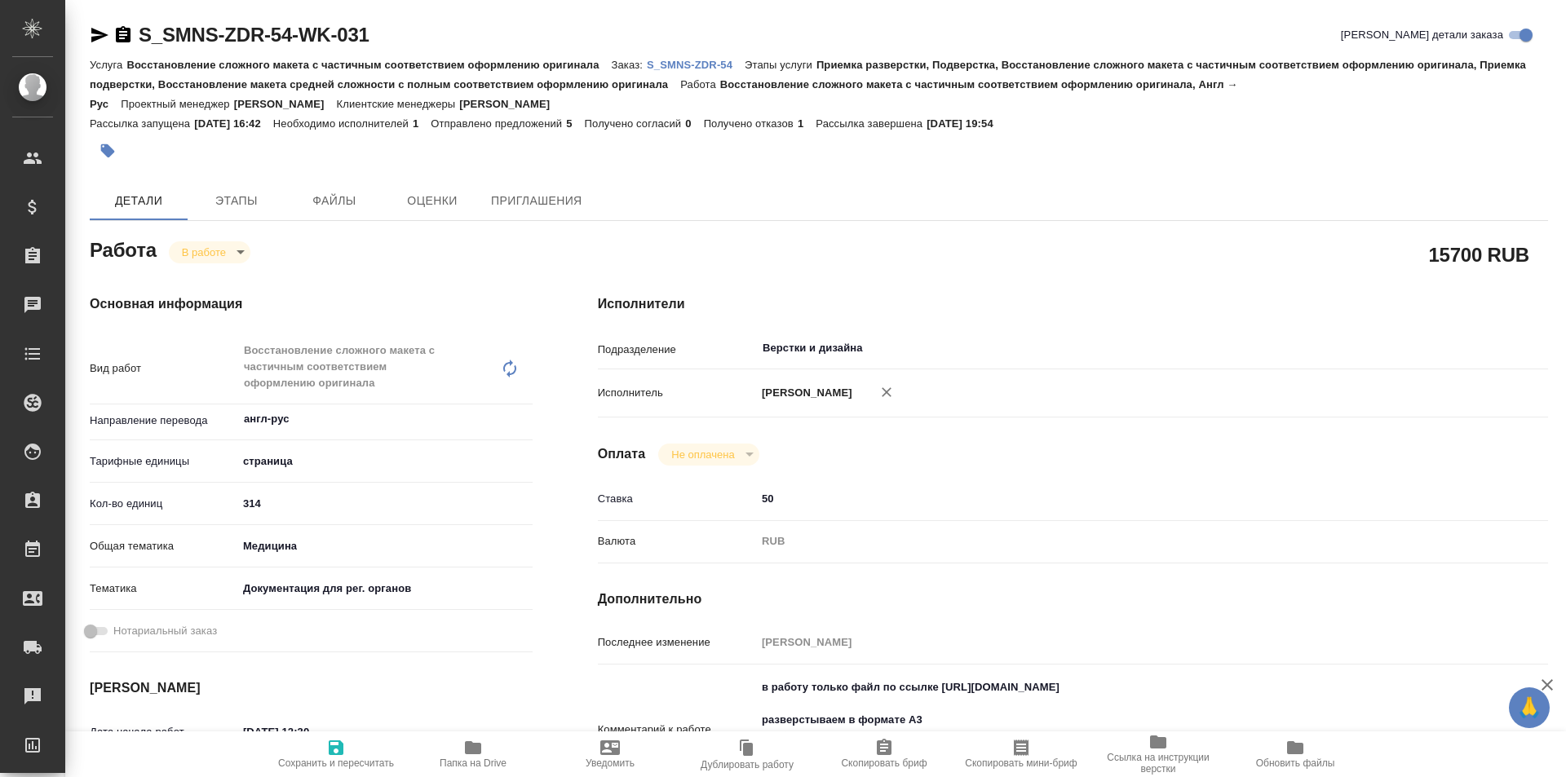
type textarea "x"
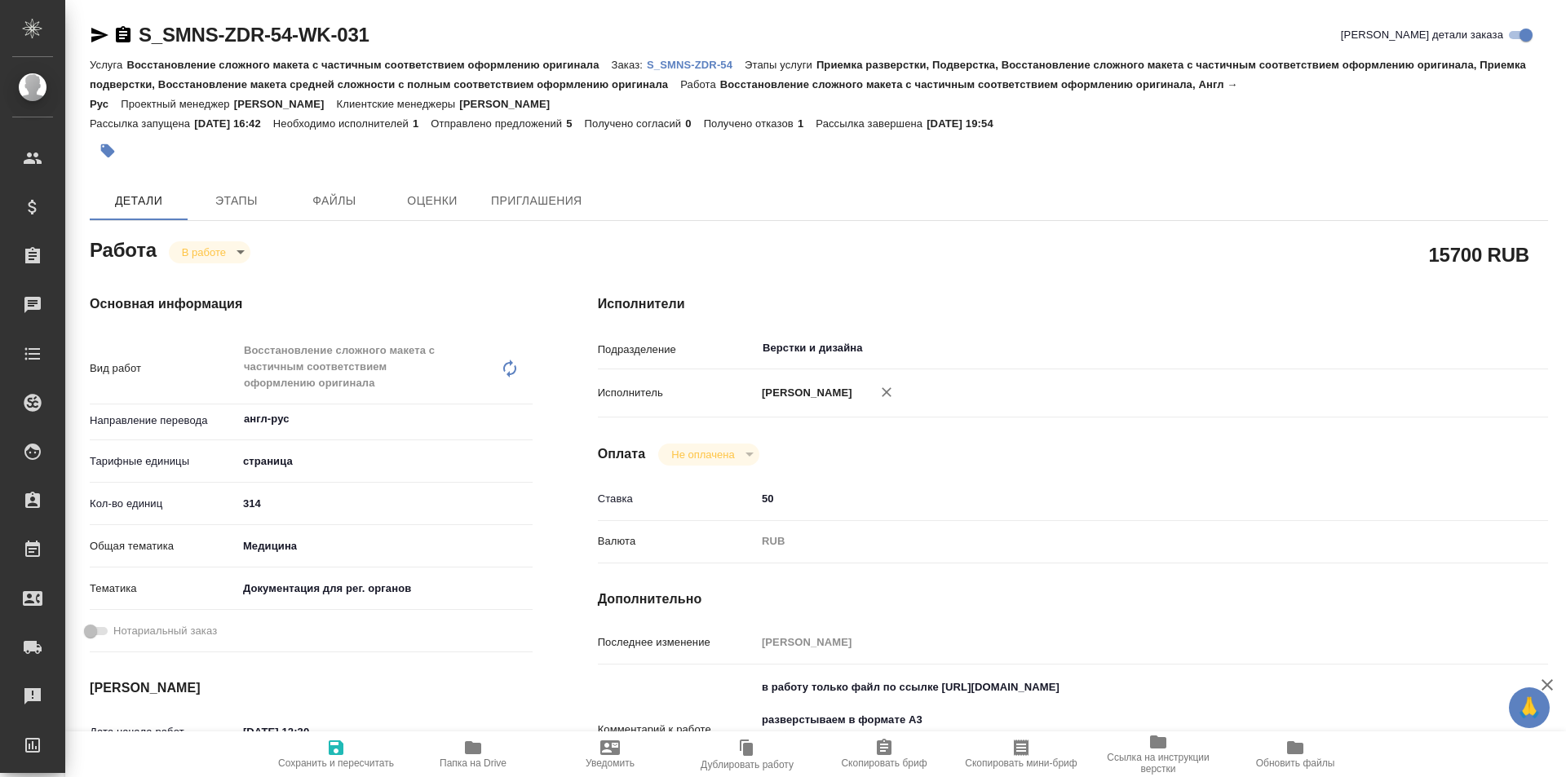
type textarea "x"
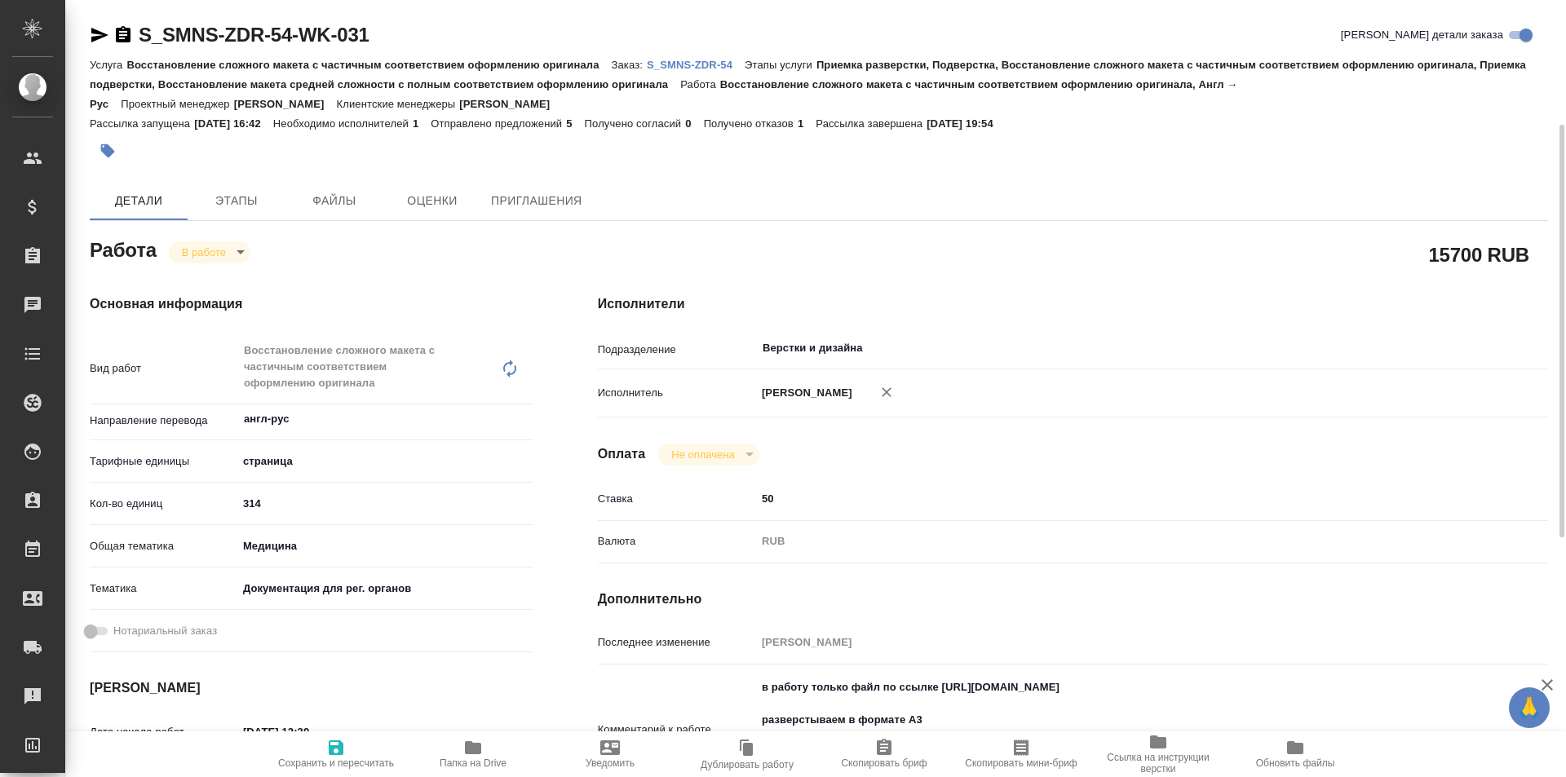
scroll to position [163, 0]
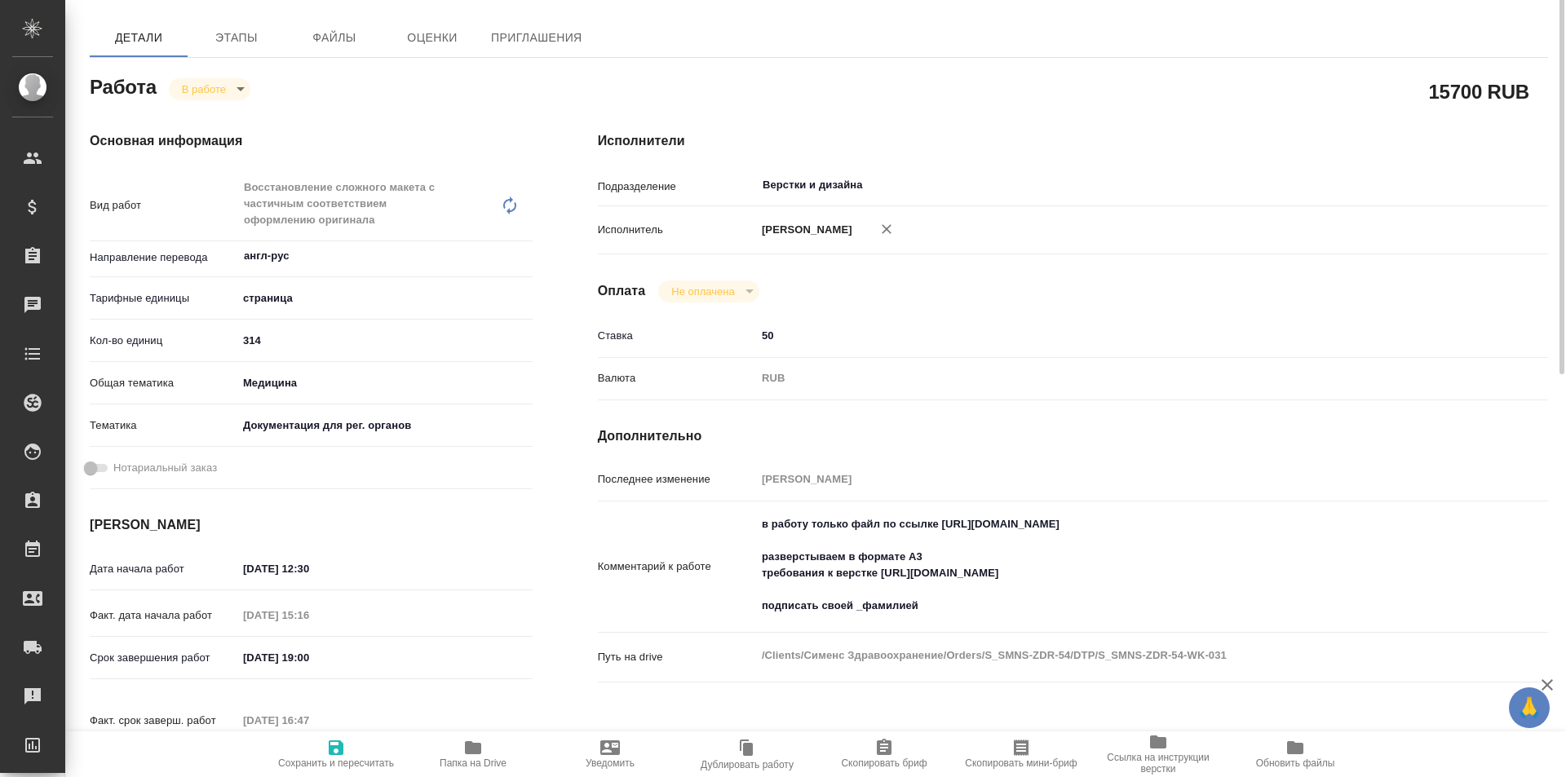
type textarea "x"
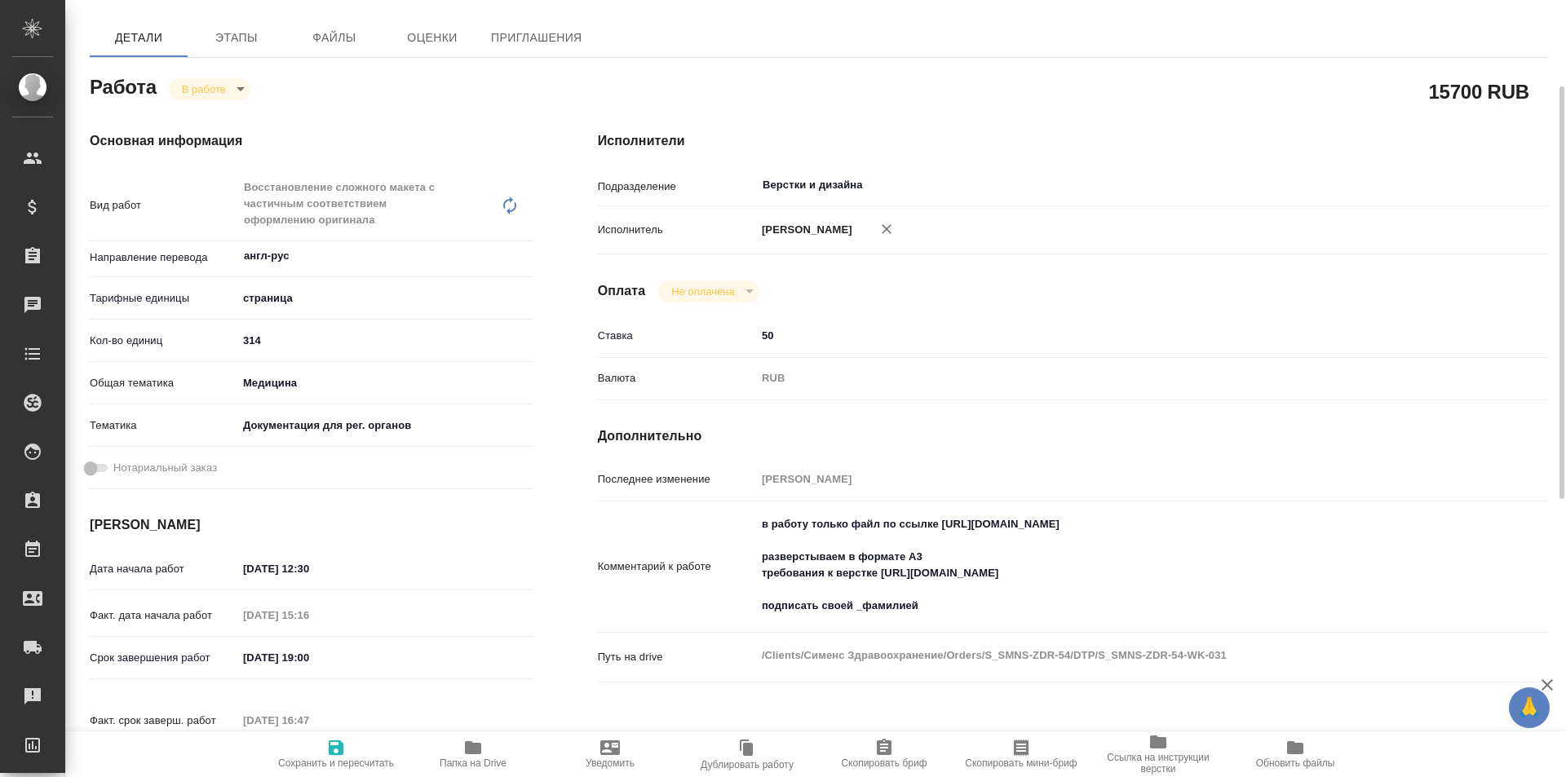
click at [467, 750] on icon "button" at bounding box center [473, 747] width 16 height 13
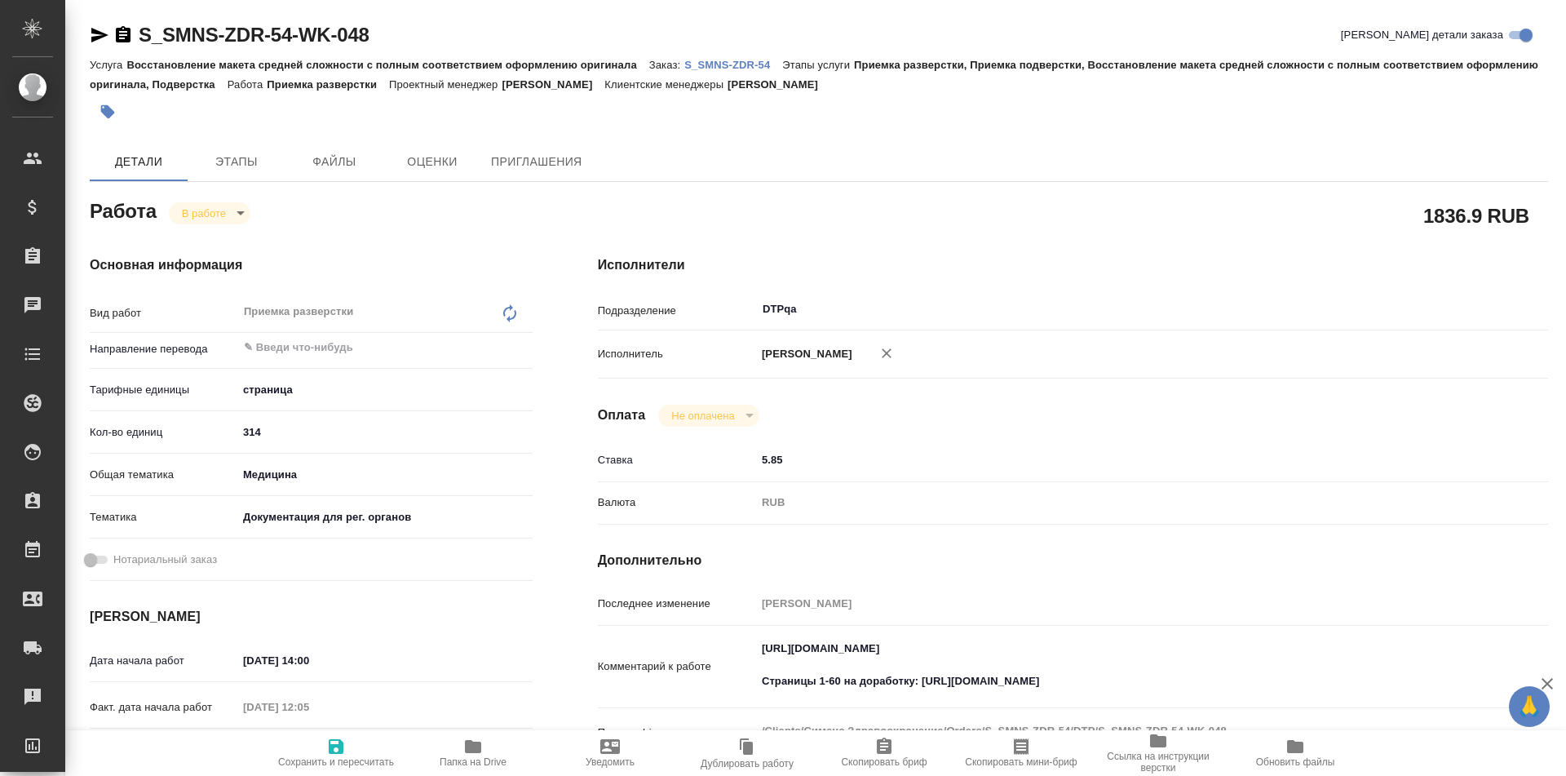
type textarea "x"
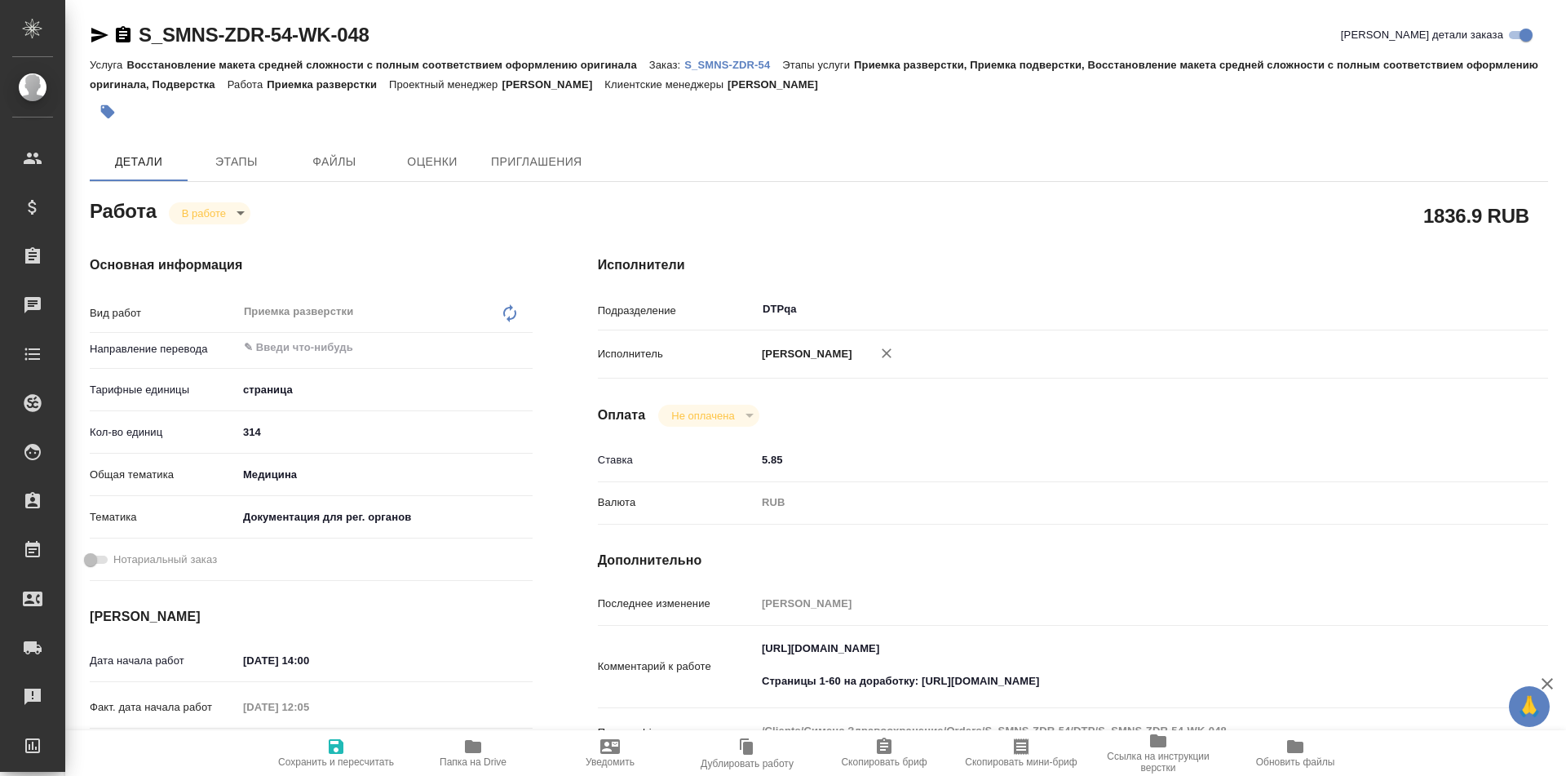
type textarea "x"
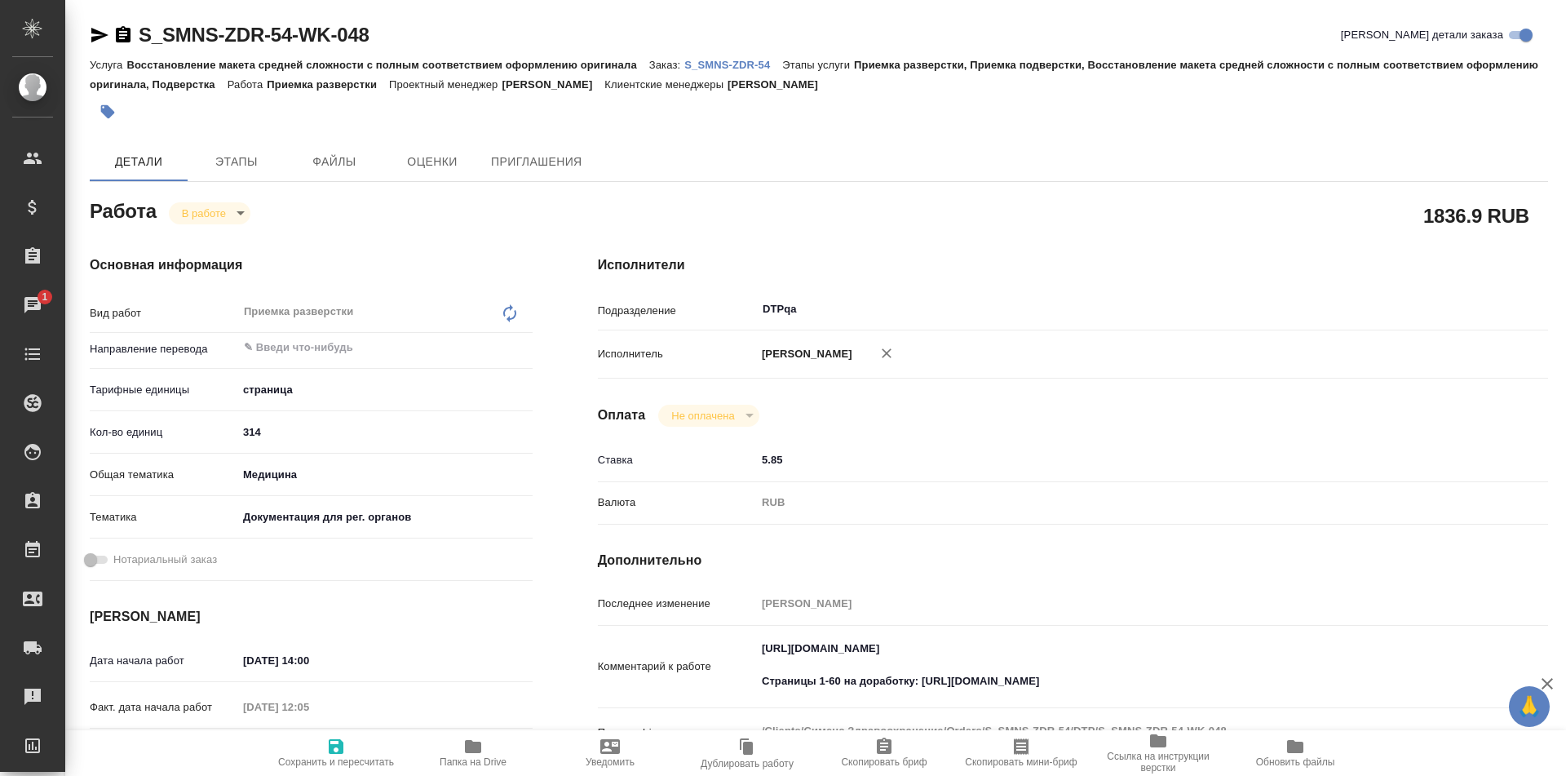
type textarea "x"
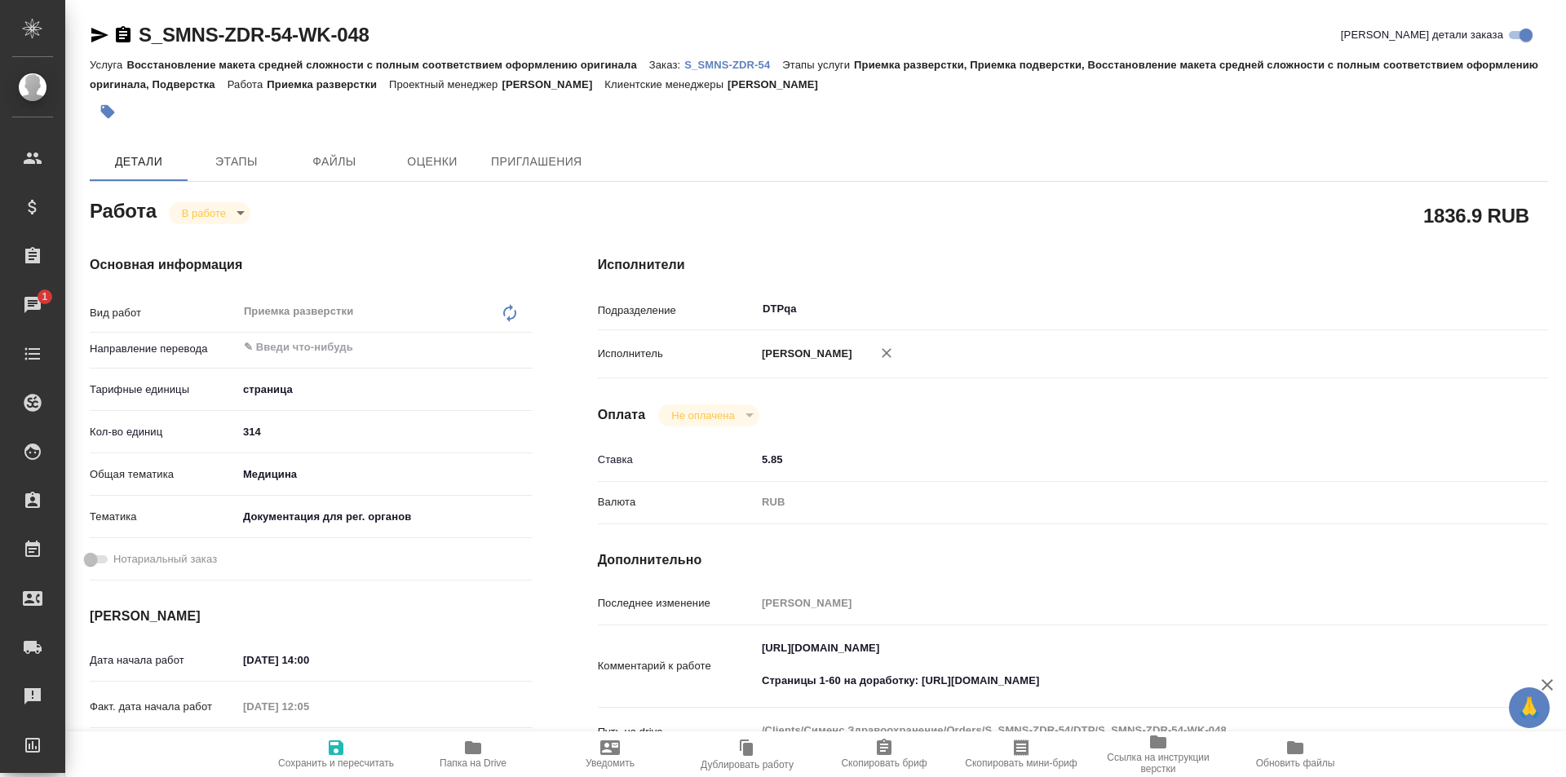
type textarea "x"
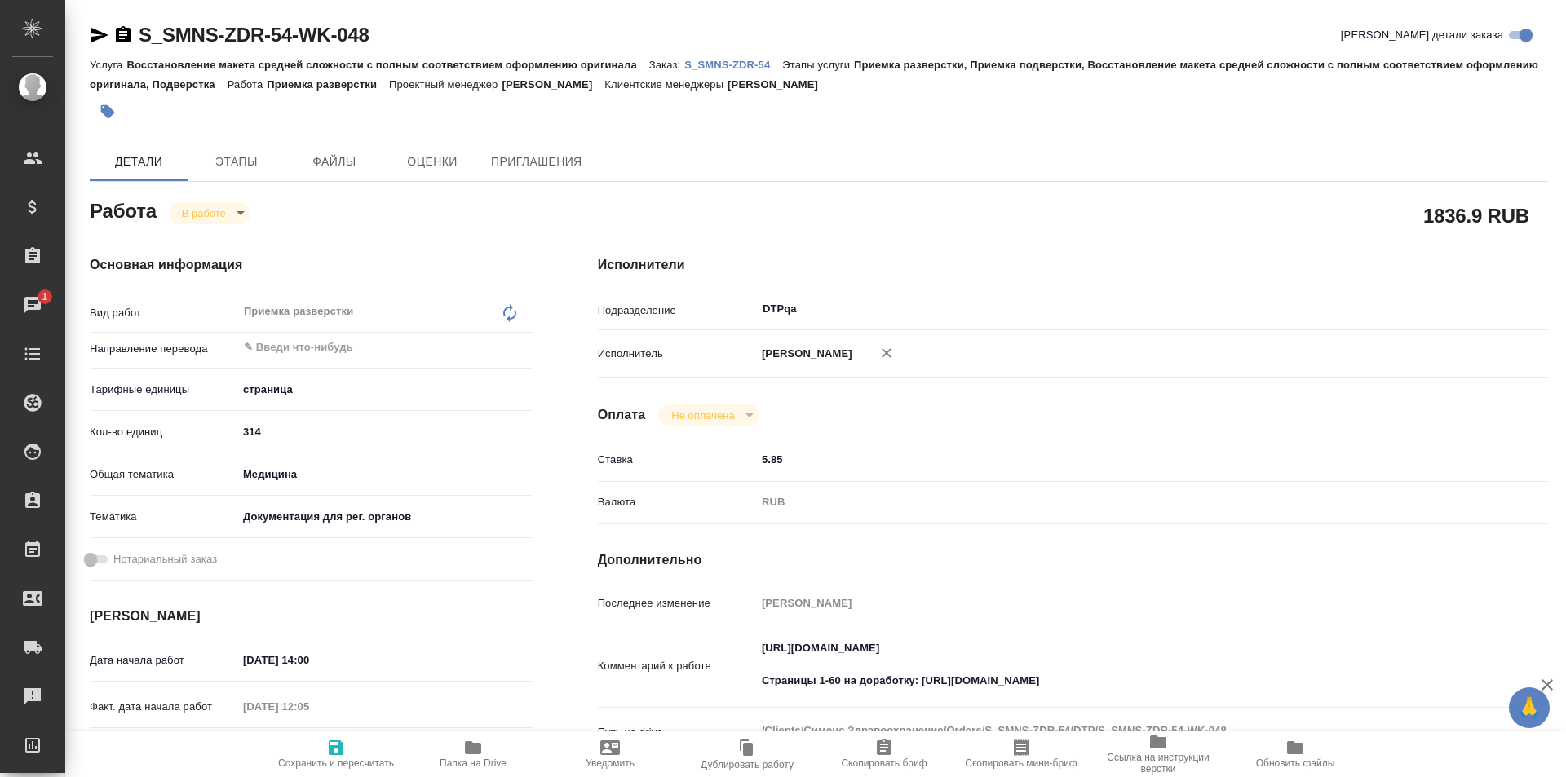
type textarea "x"
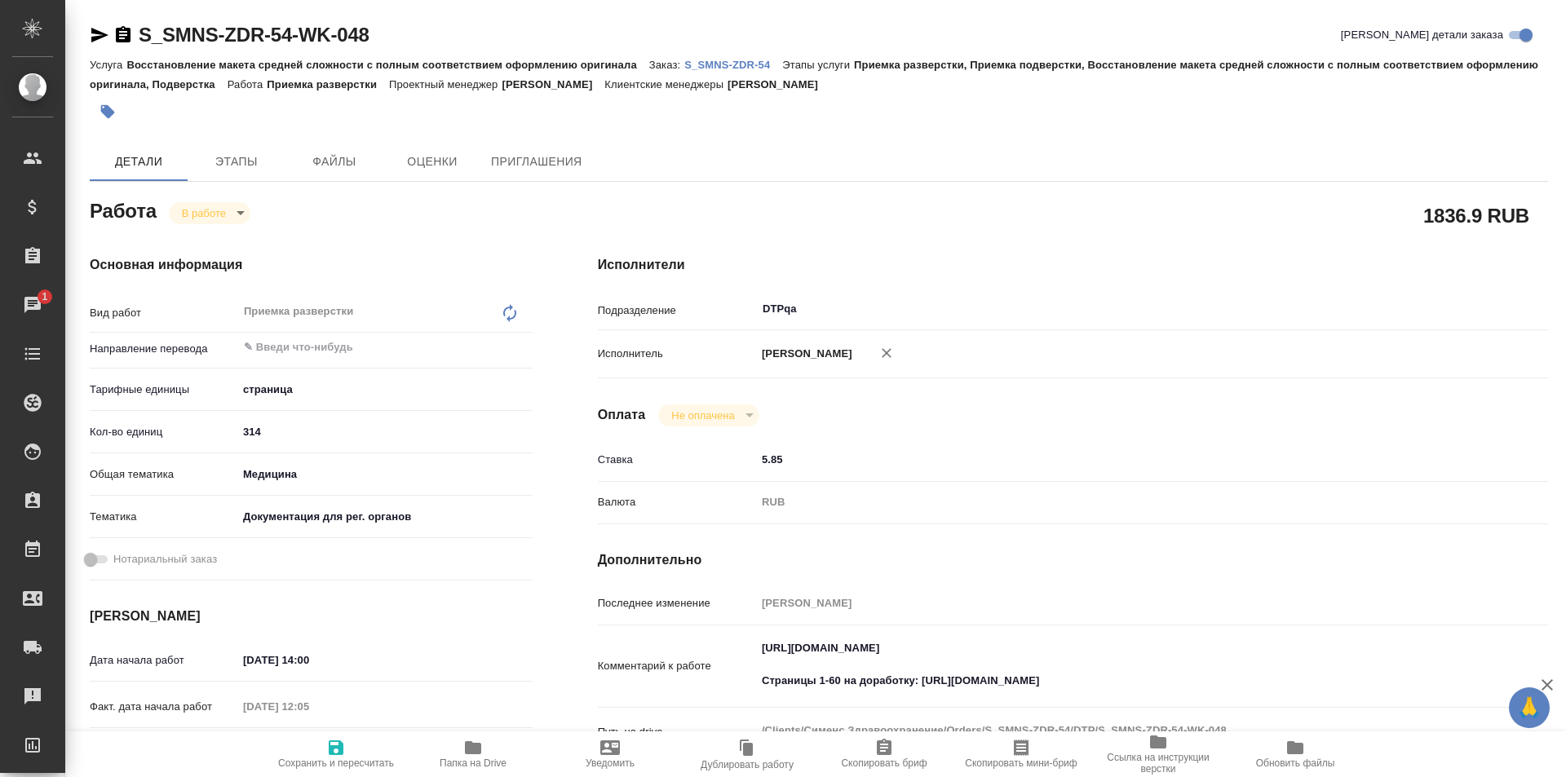
scroll to position [163, 0]
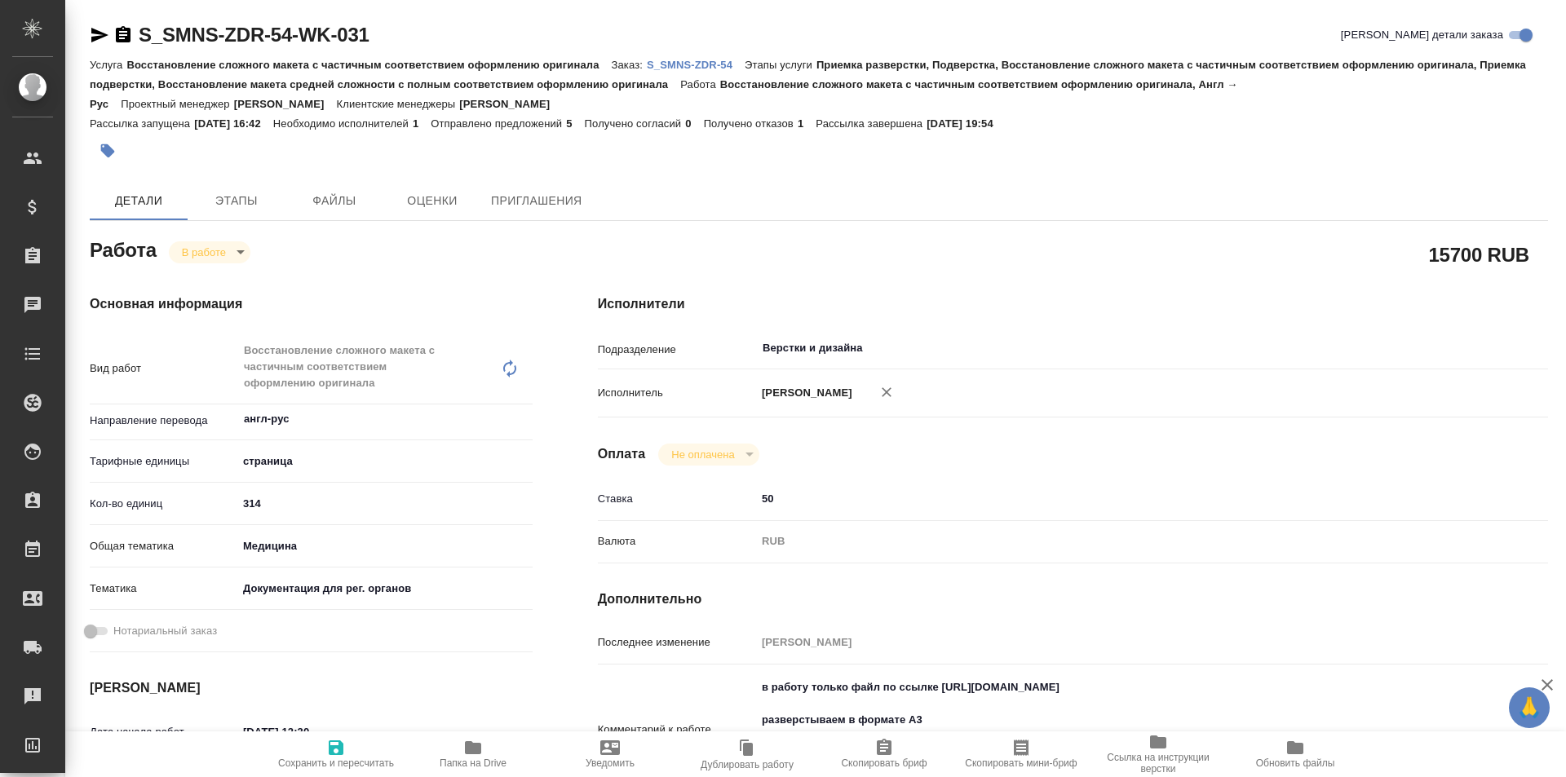
type textarea "x"
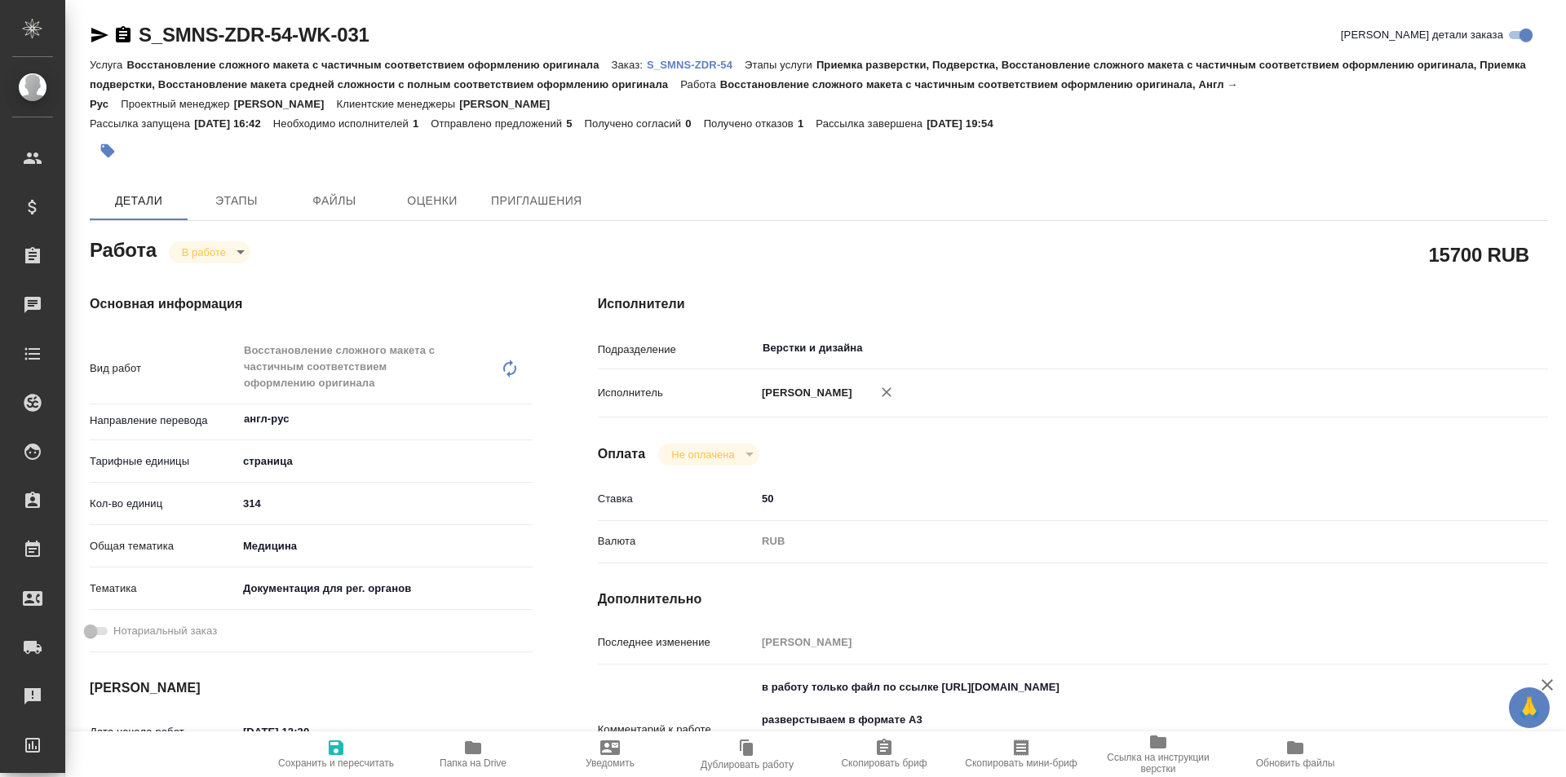
type textarea "x"
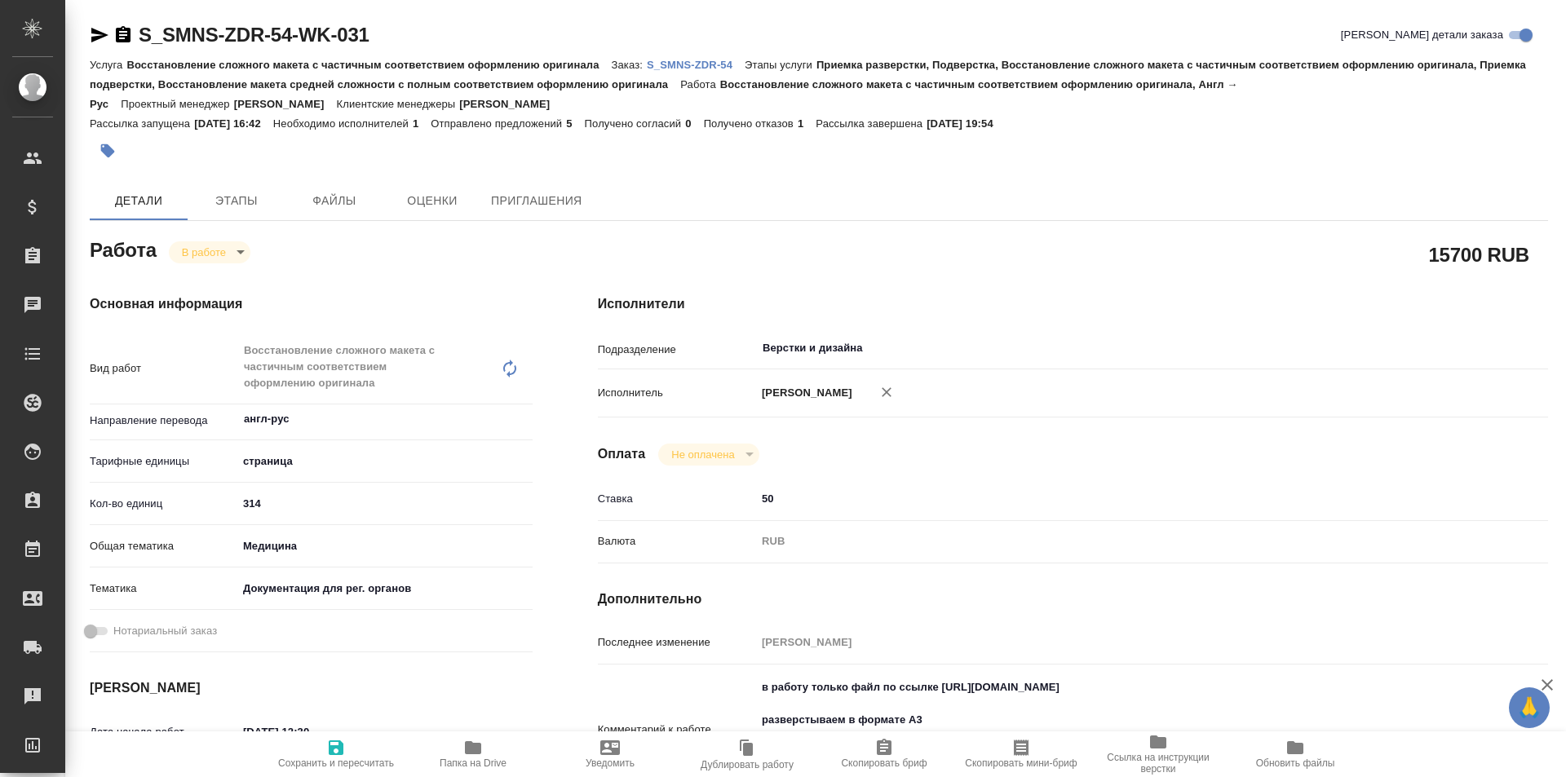
type textarea "x"
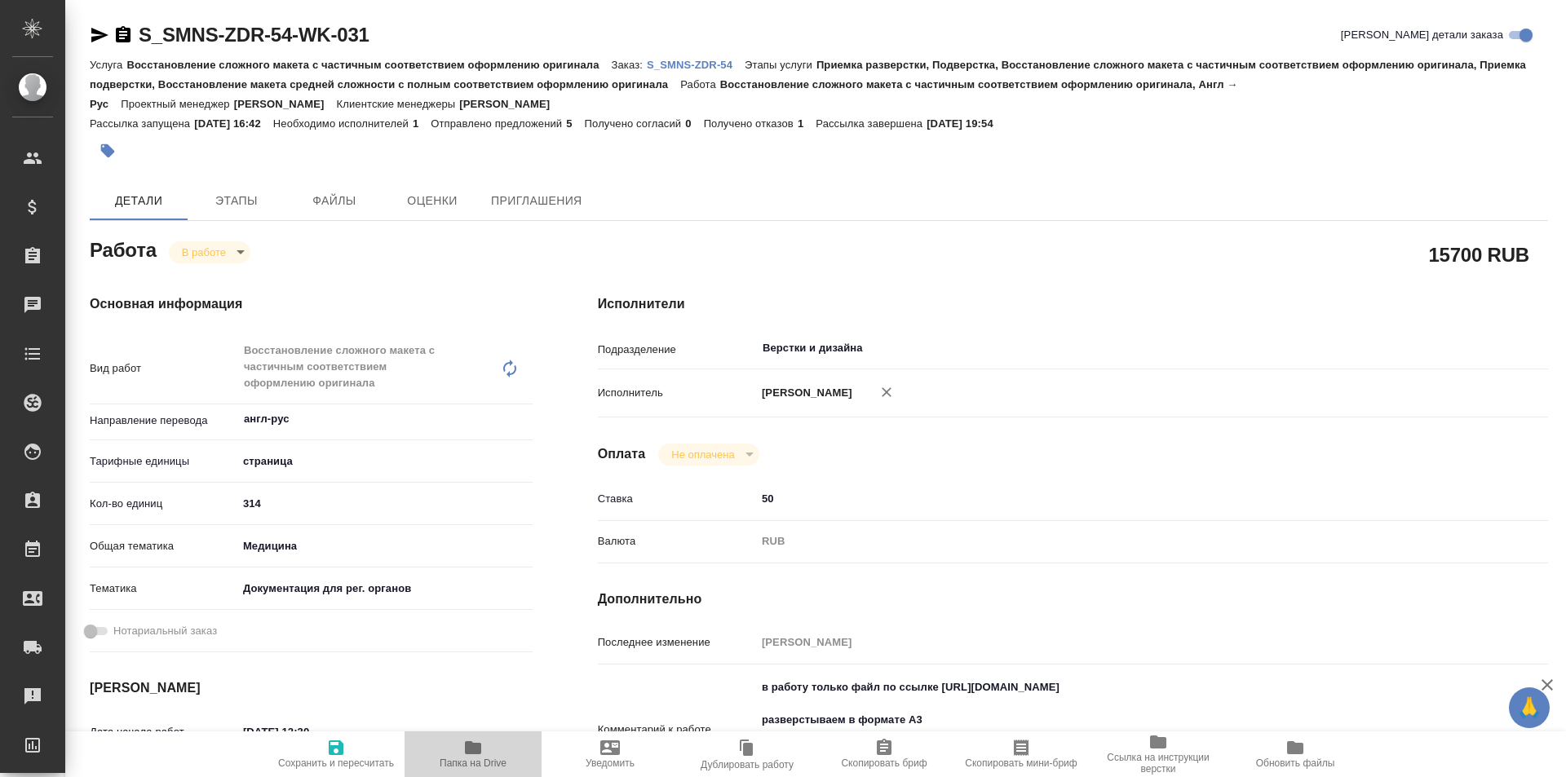
click at [476, 751] on icon "button" at bounding box center [473, 747] width 16 height 13
type textarea "x"
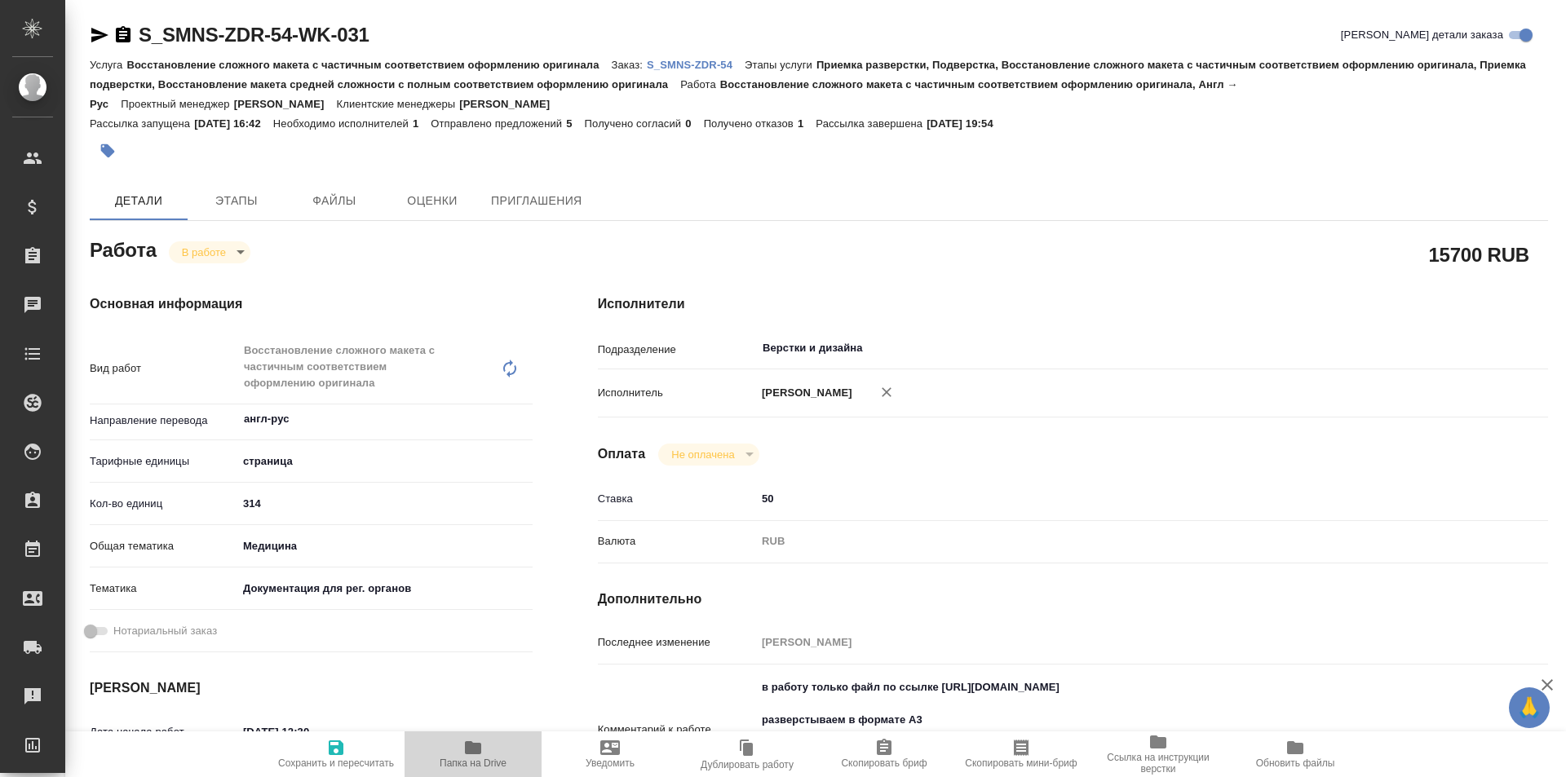
type textarea "x"
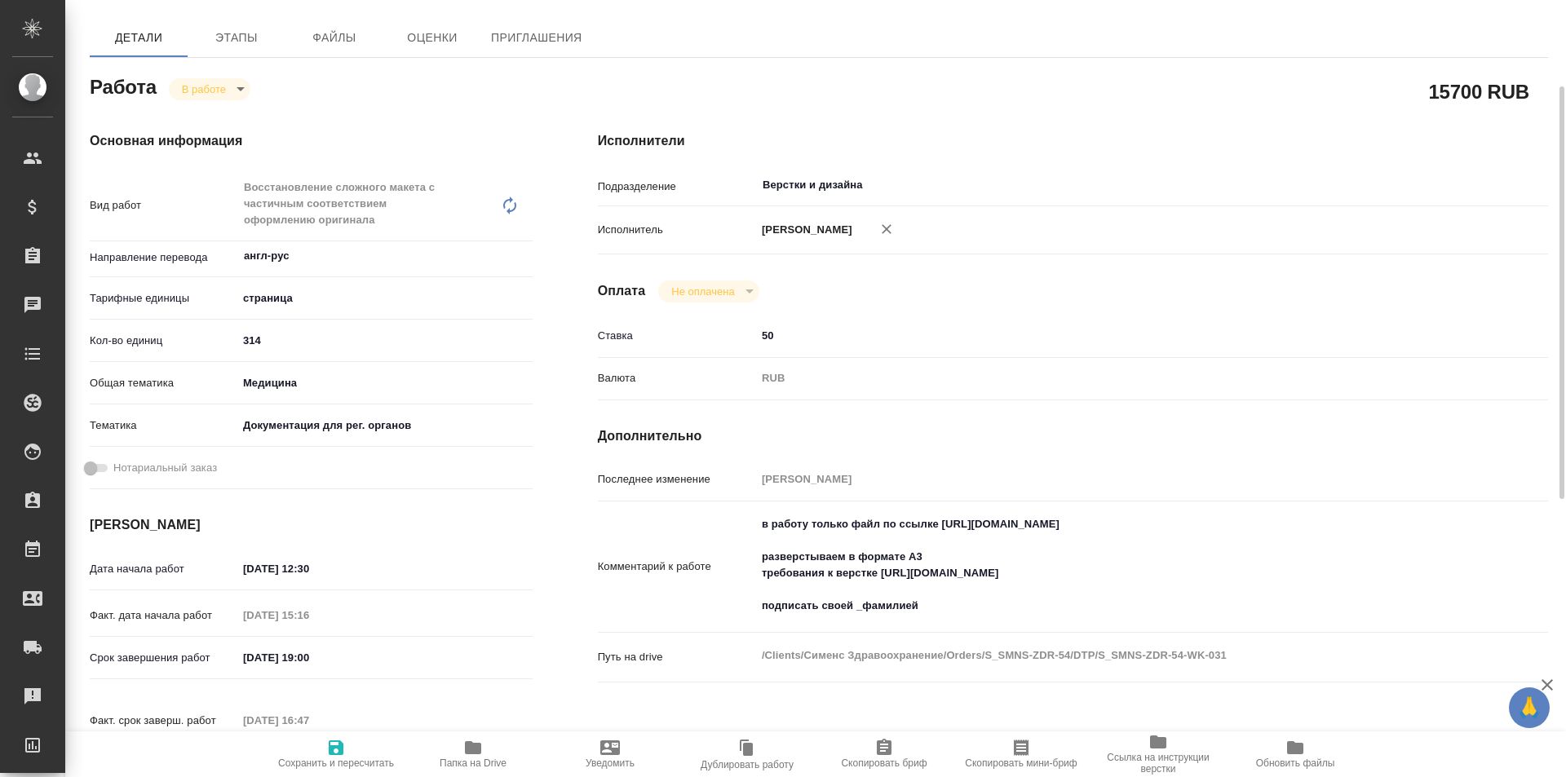
type textarea "x"
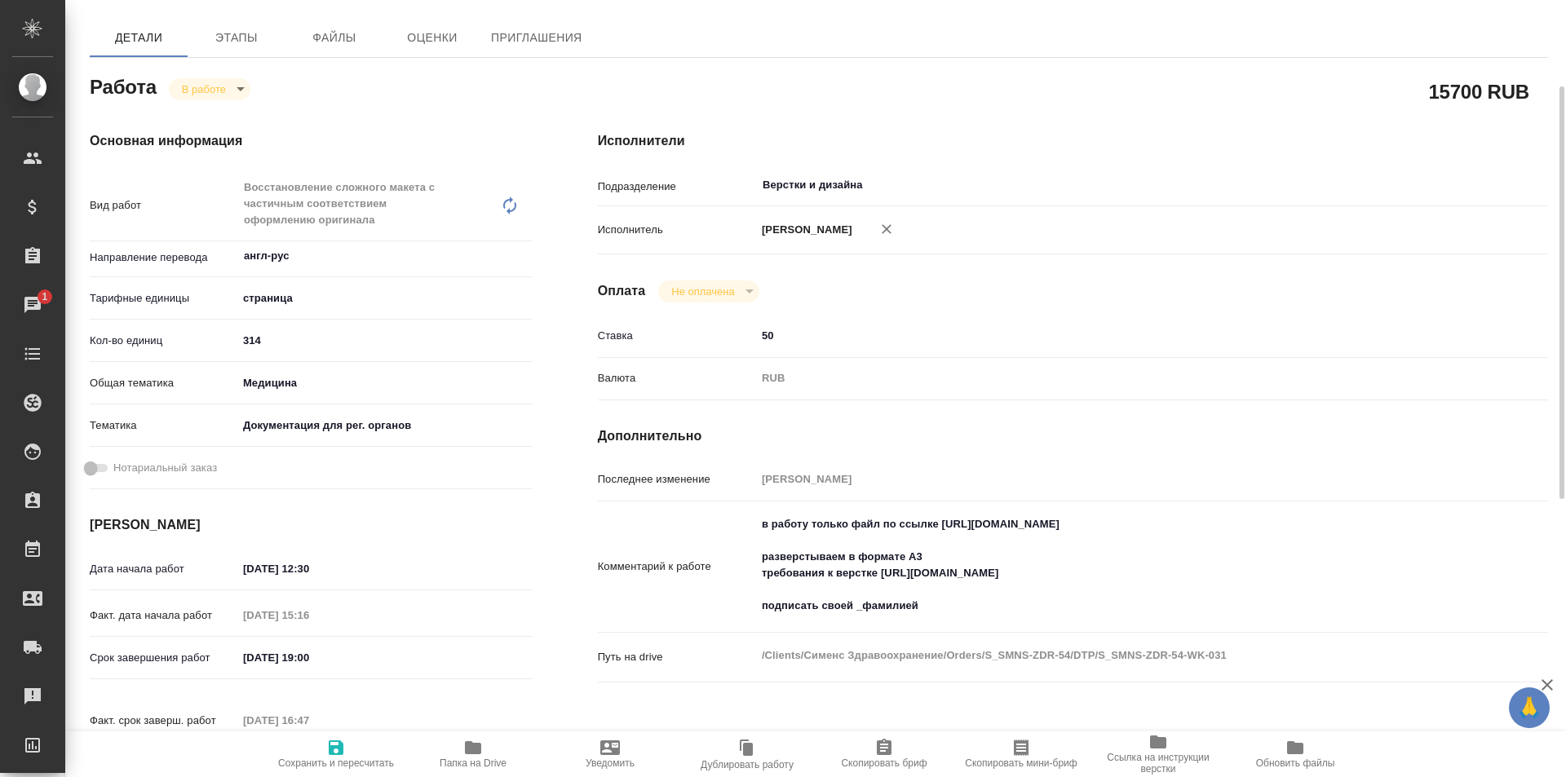
scroll to position [326, 0]
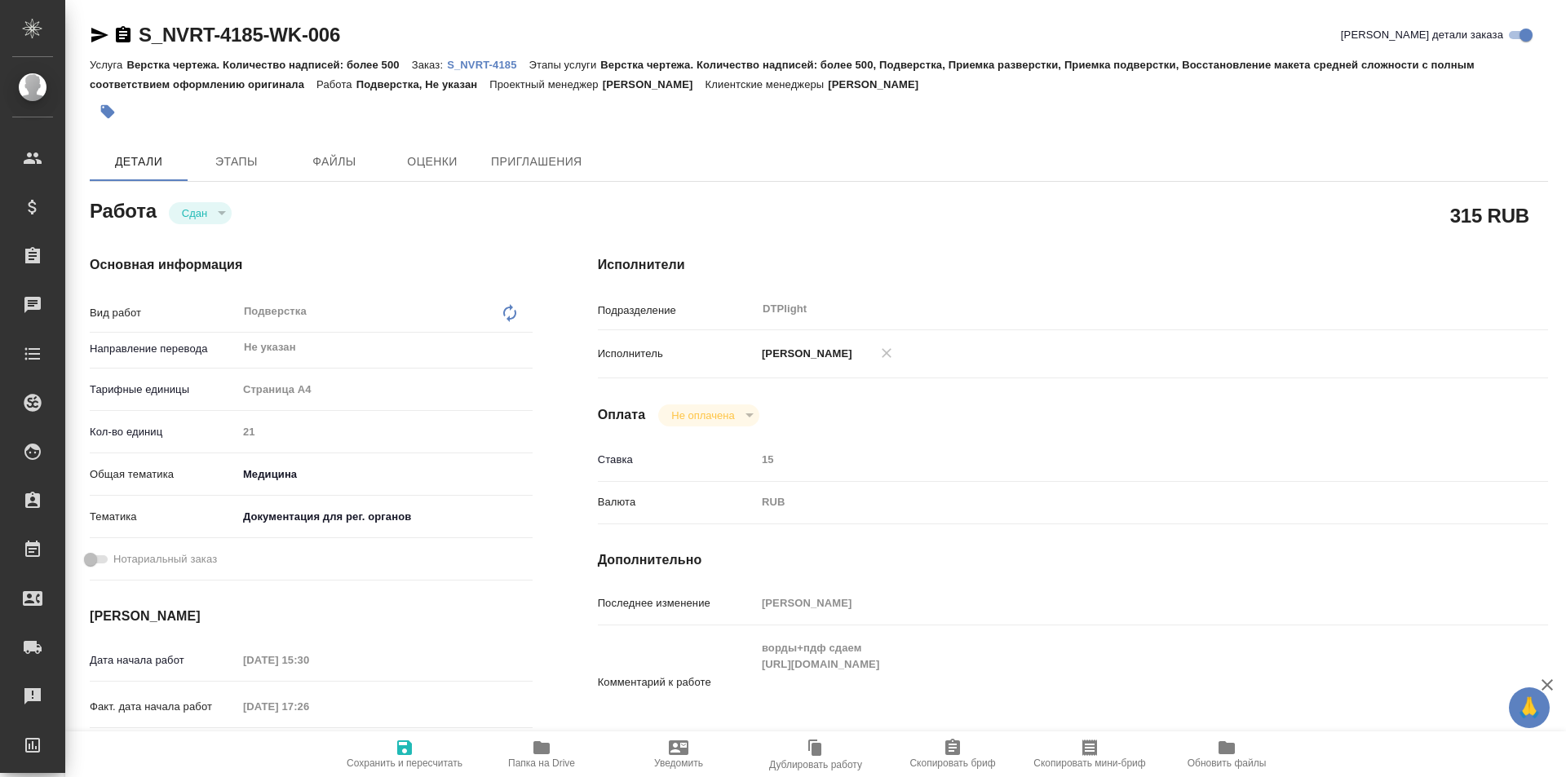
type textarea "x"
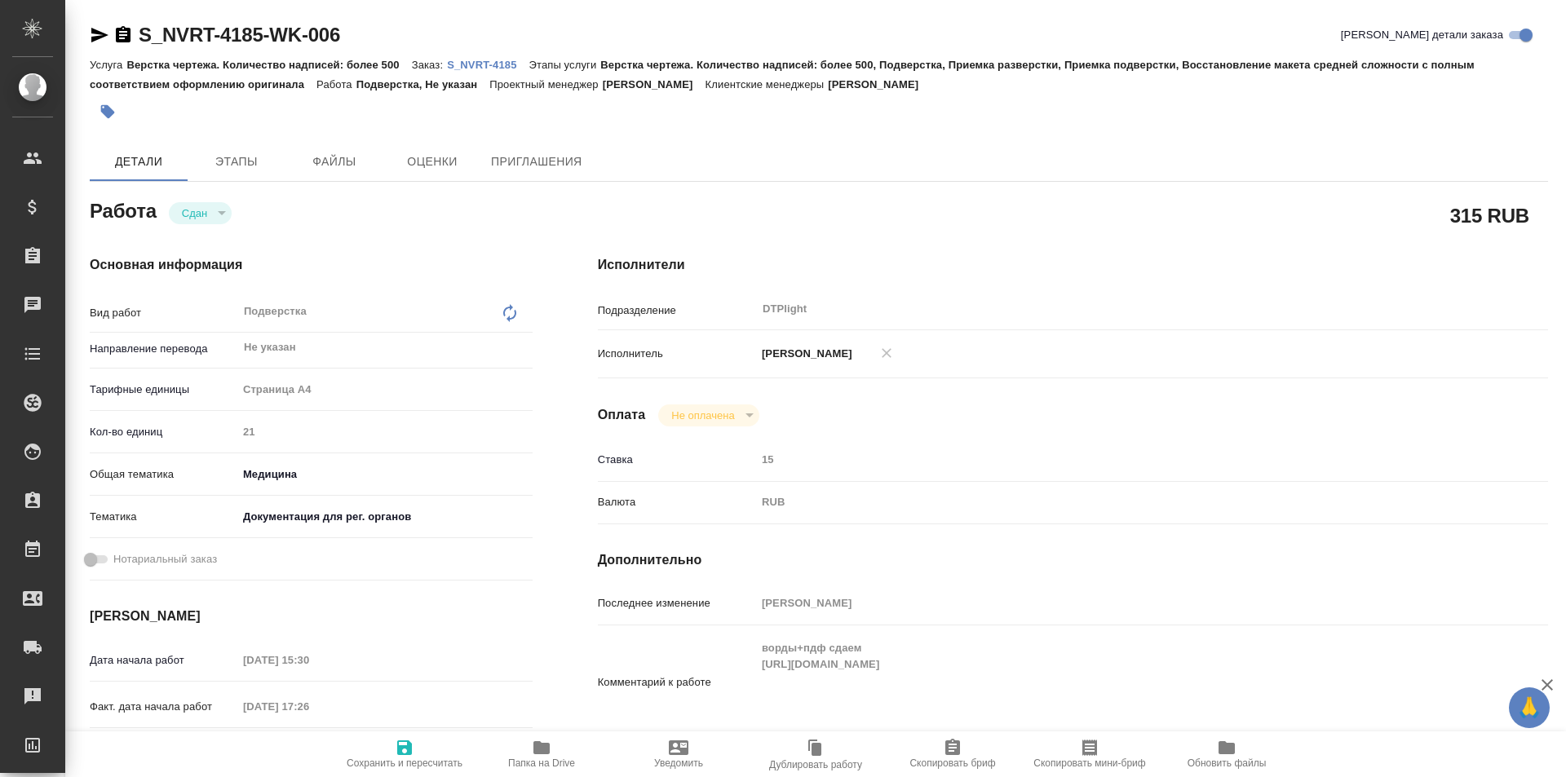
type textarea "x"
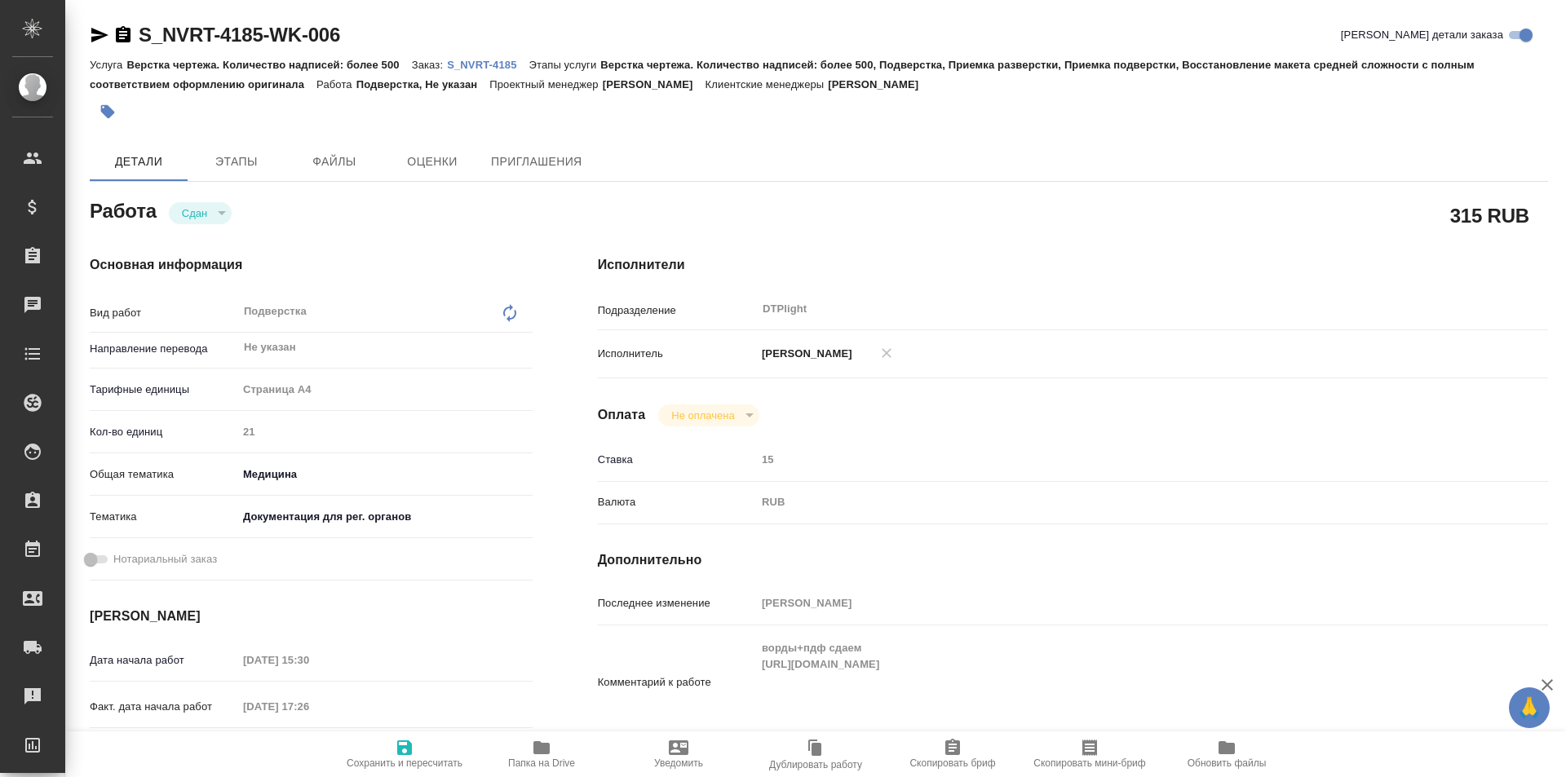
type textarea "x"
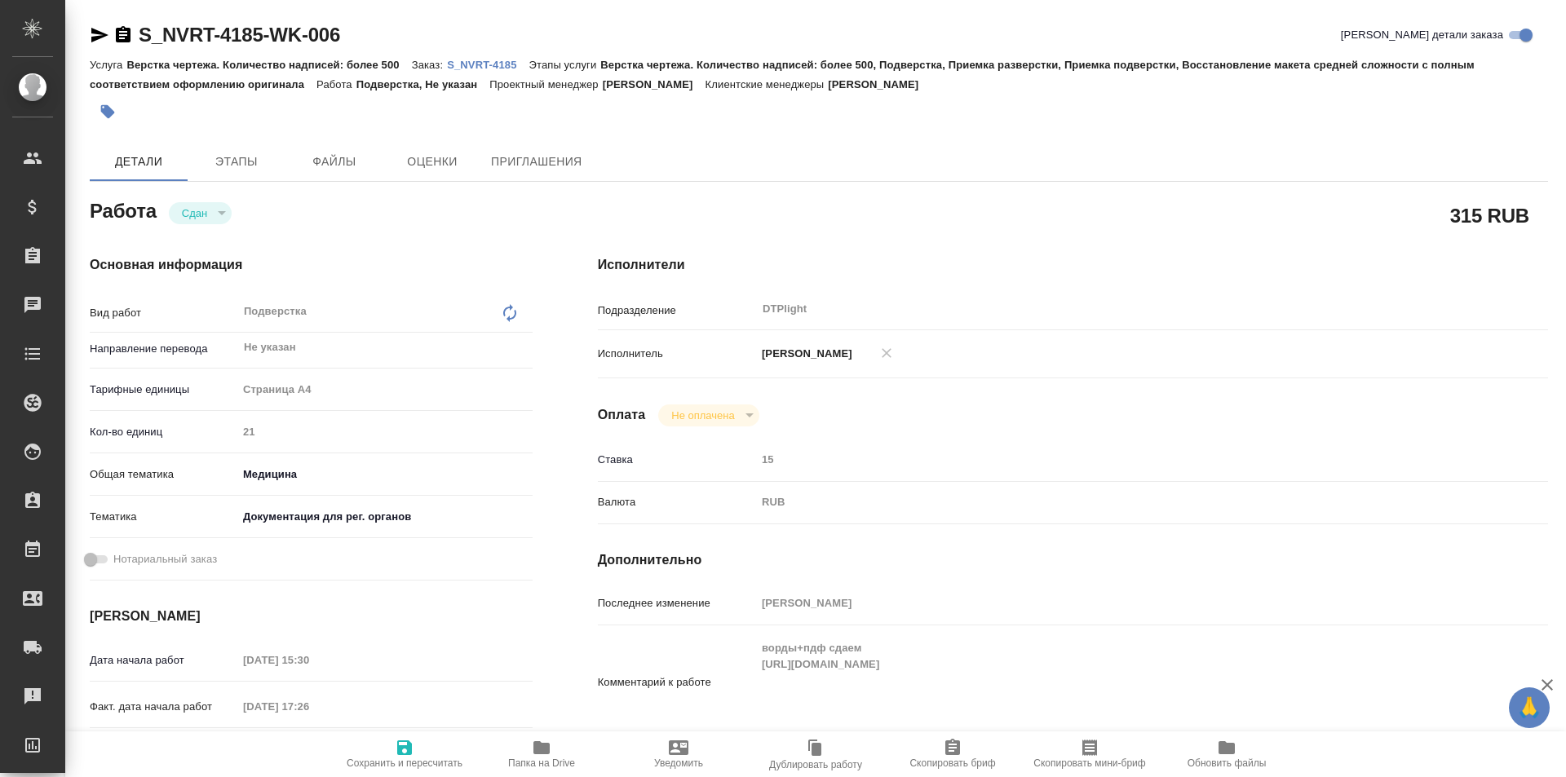
type textarea "x"
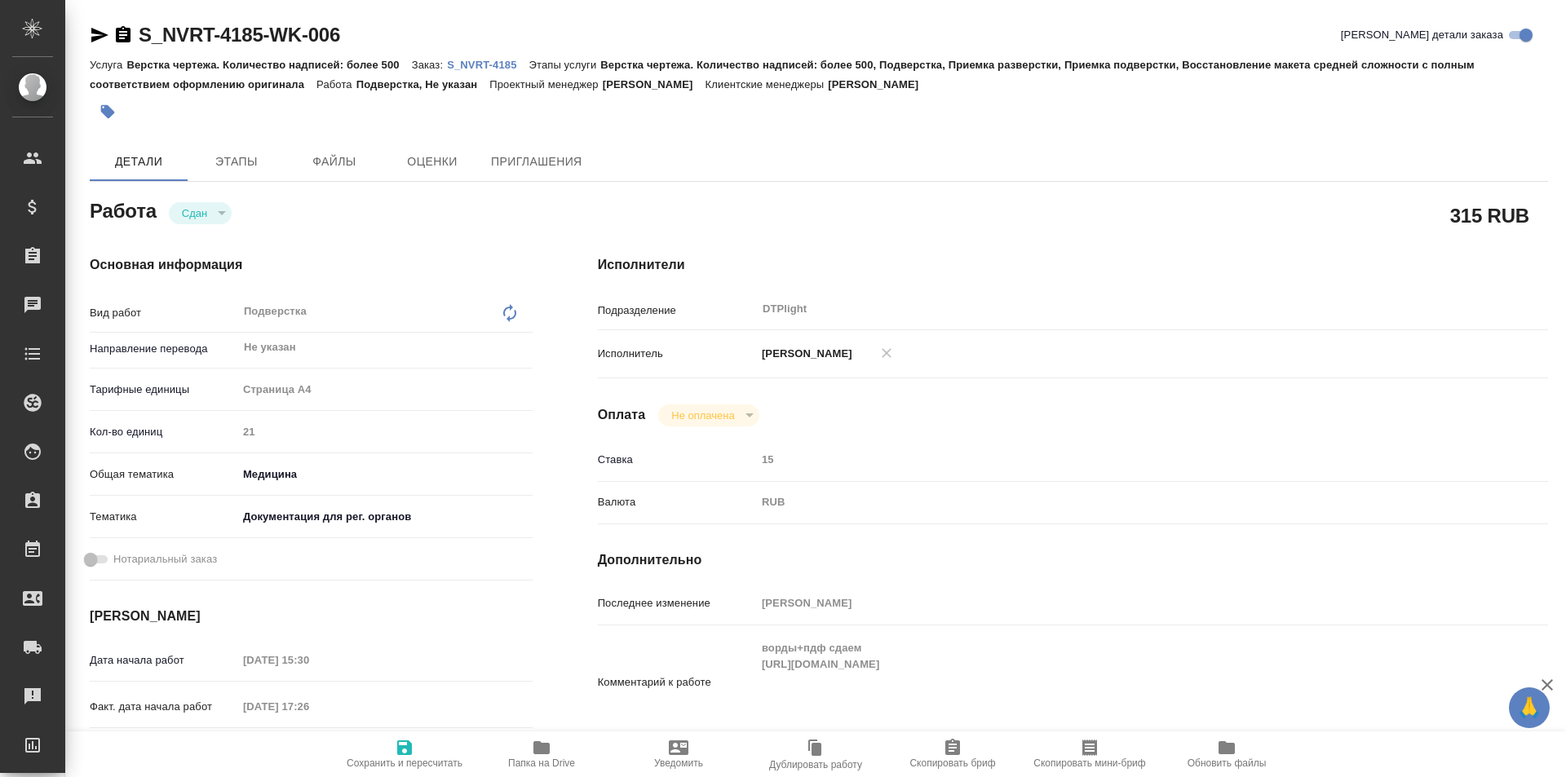
type textarea "x"
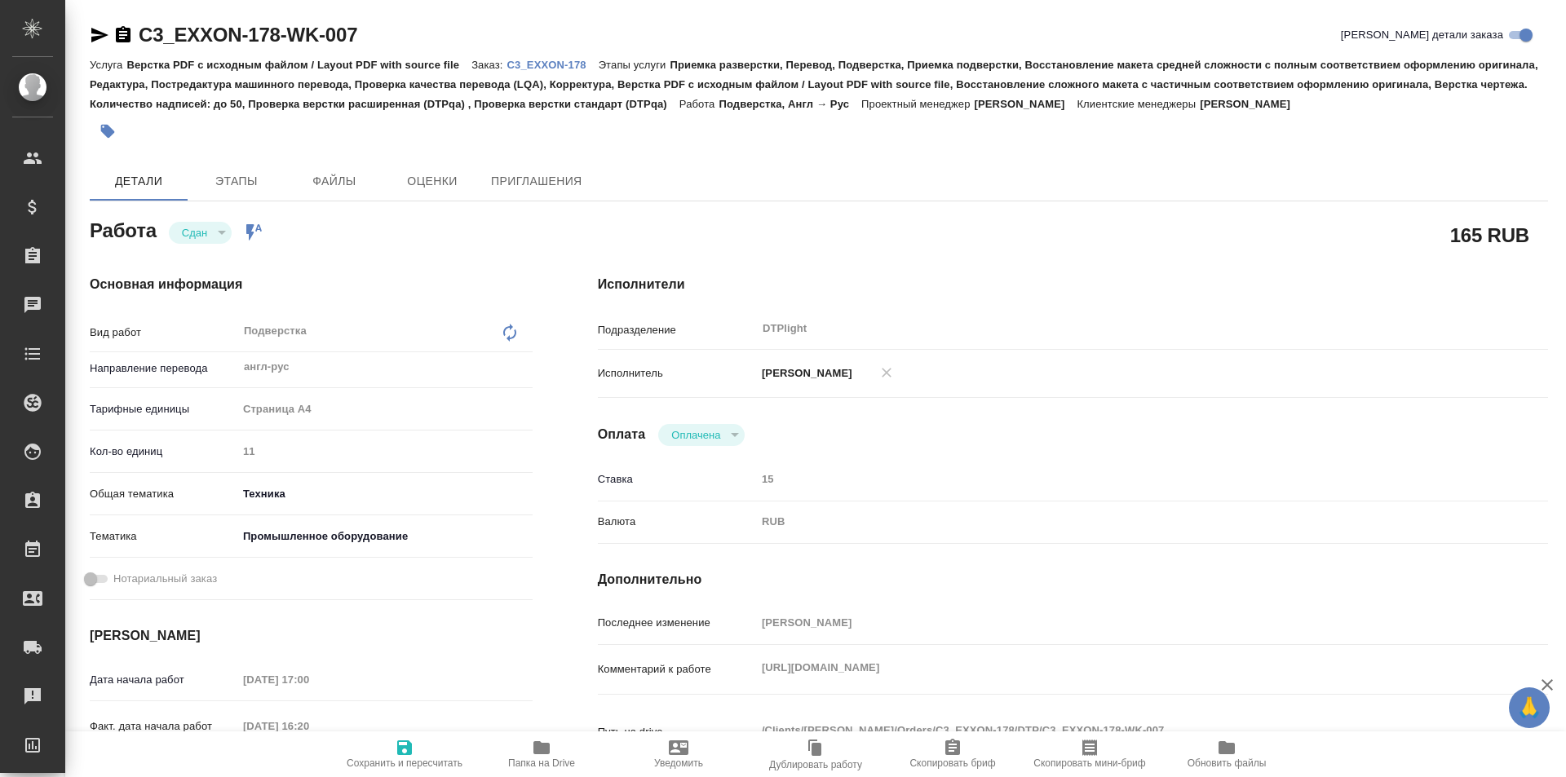
type textarea "x"
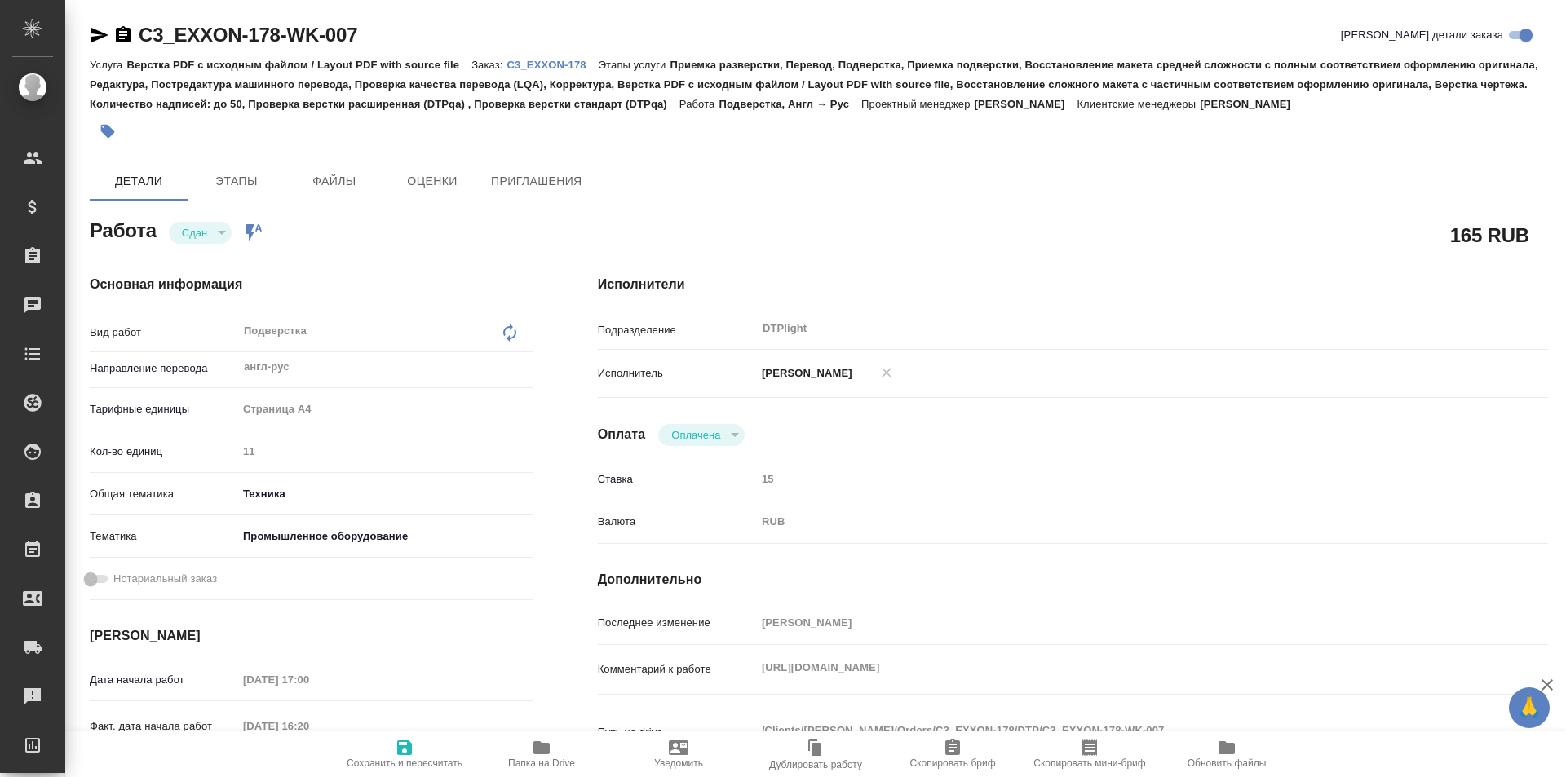
type textarea "x"
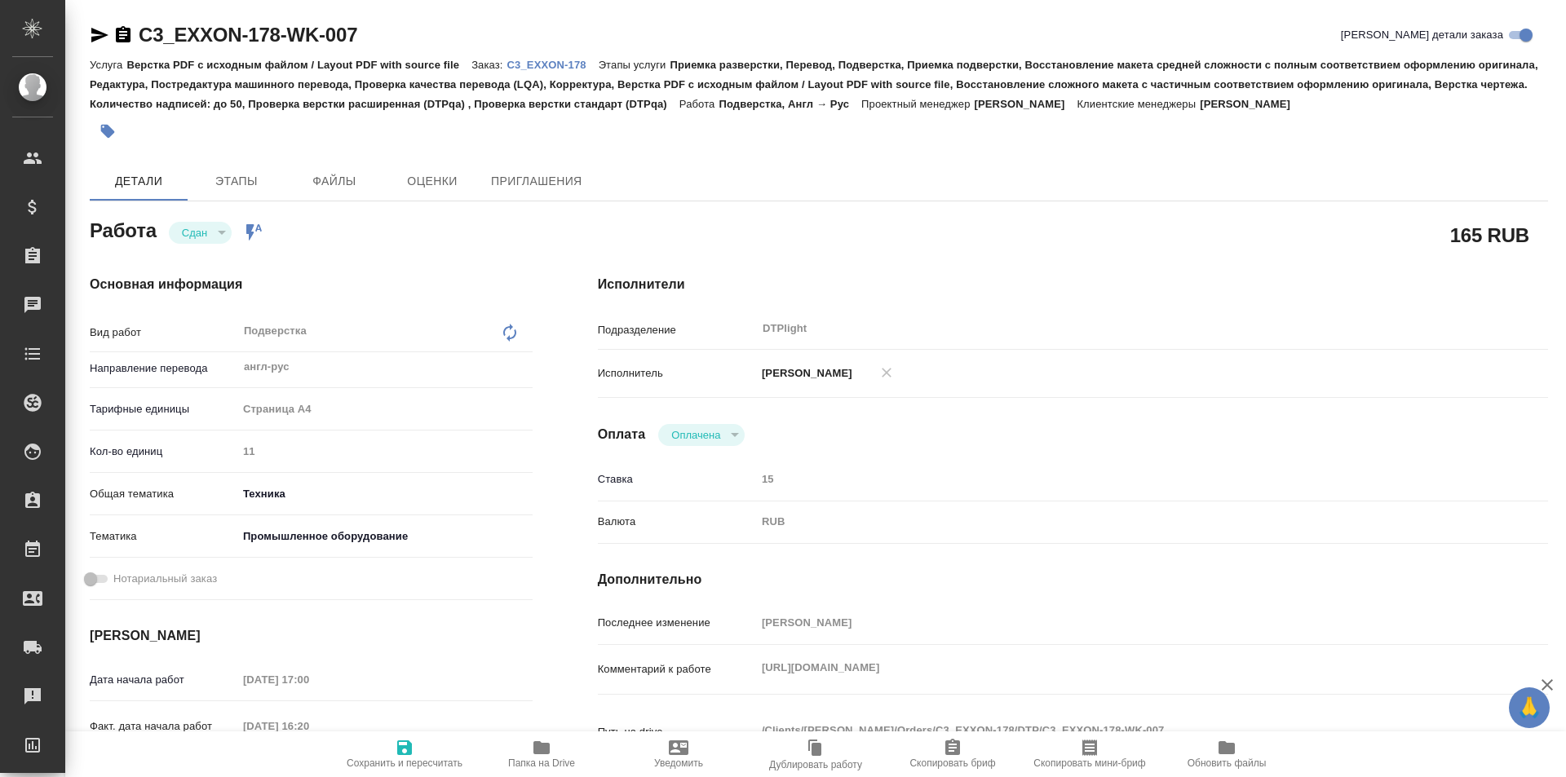
type textarea "x"
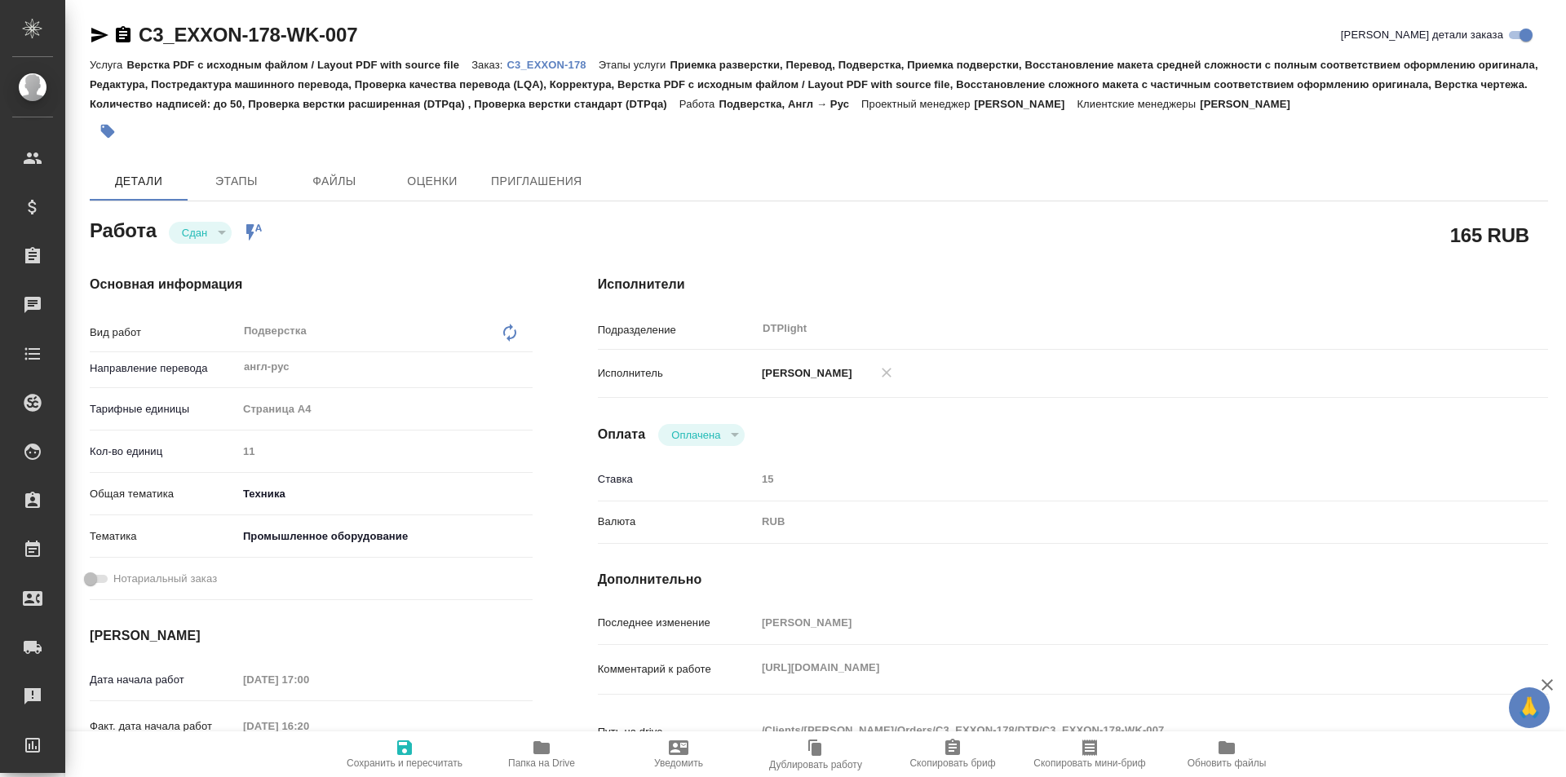
type textarea "x"
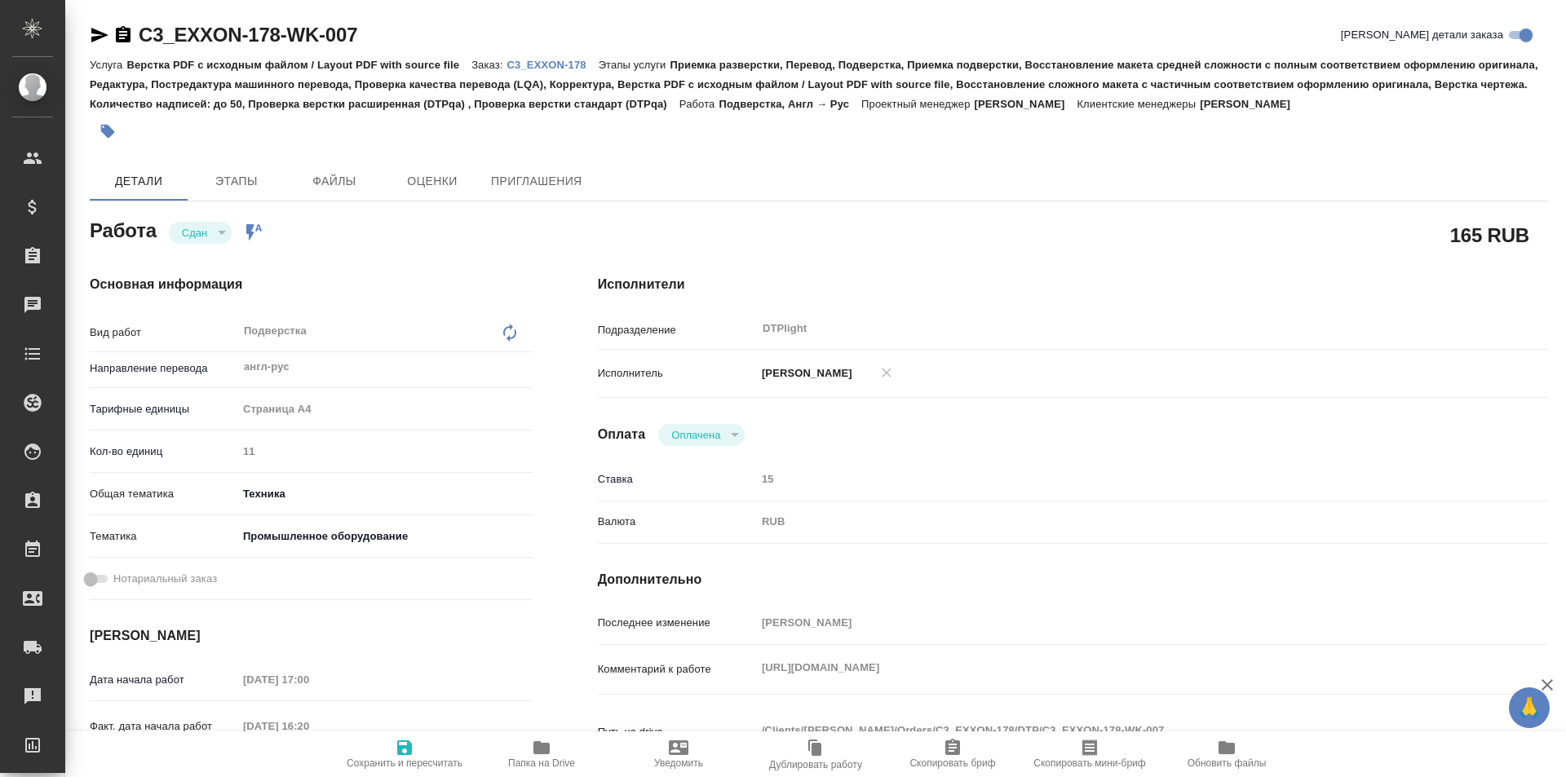
type textarea "x"
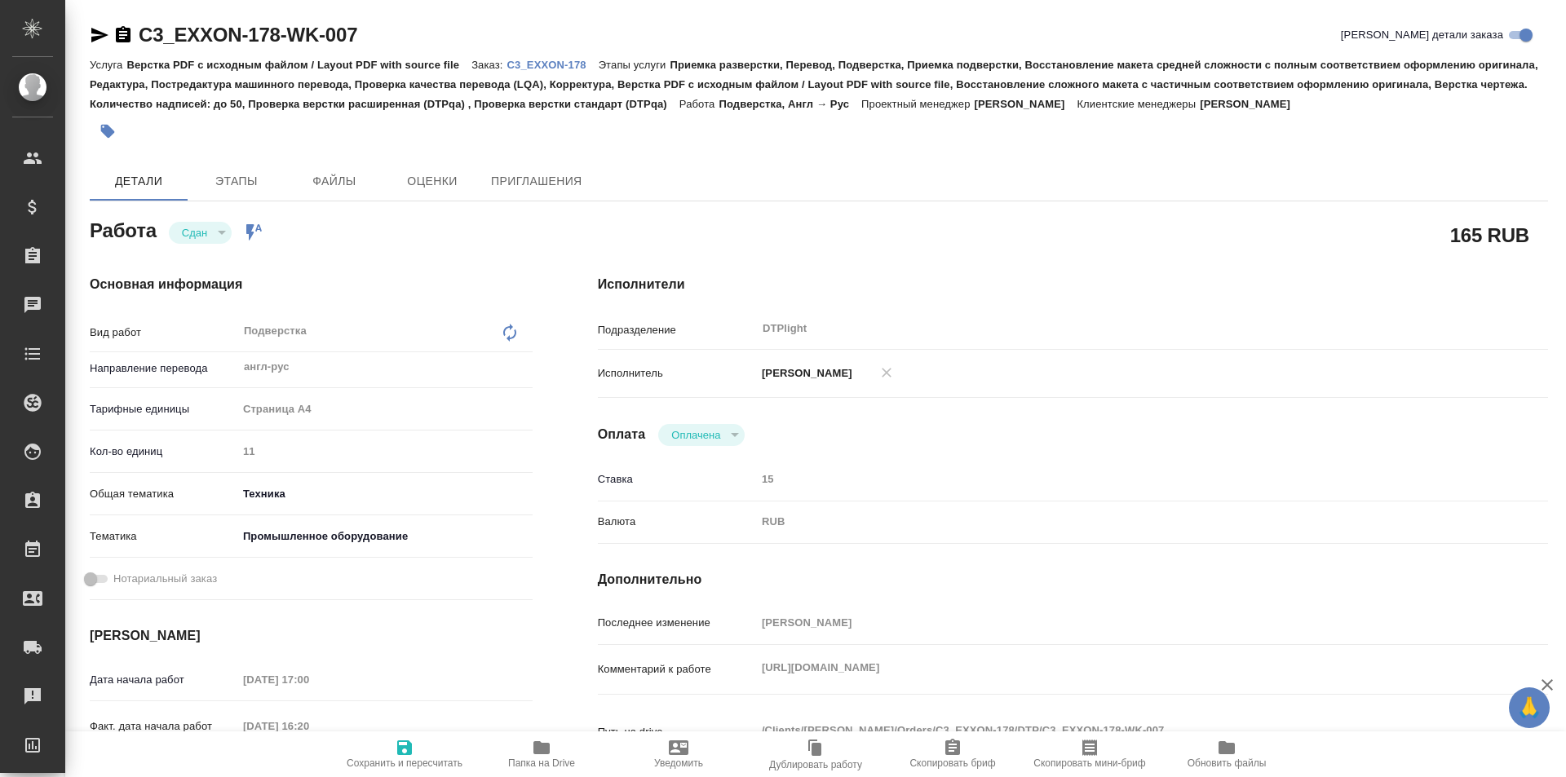
type textarea "x"
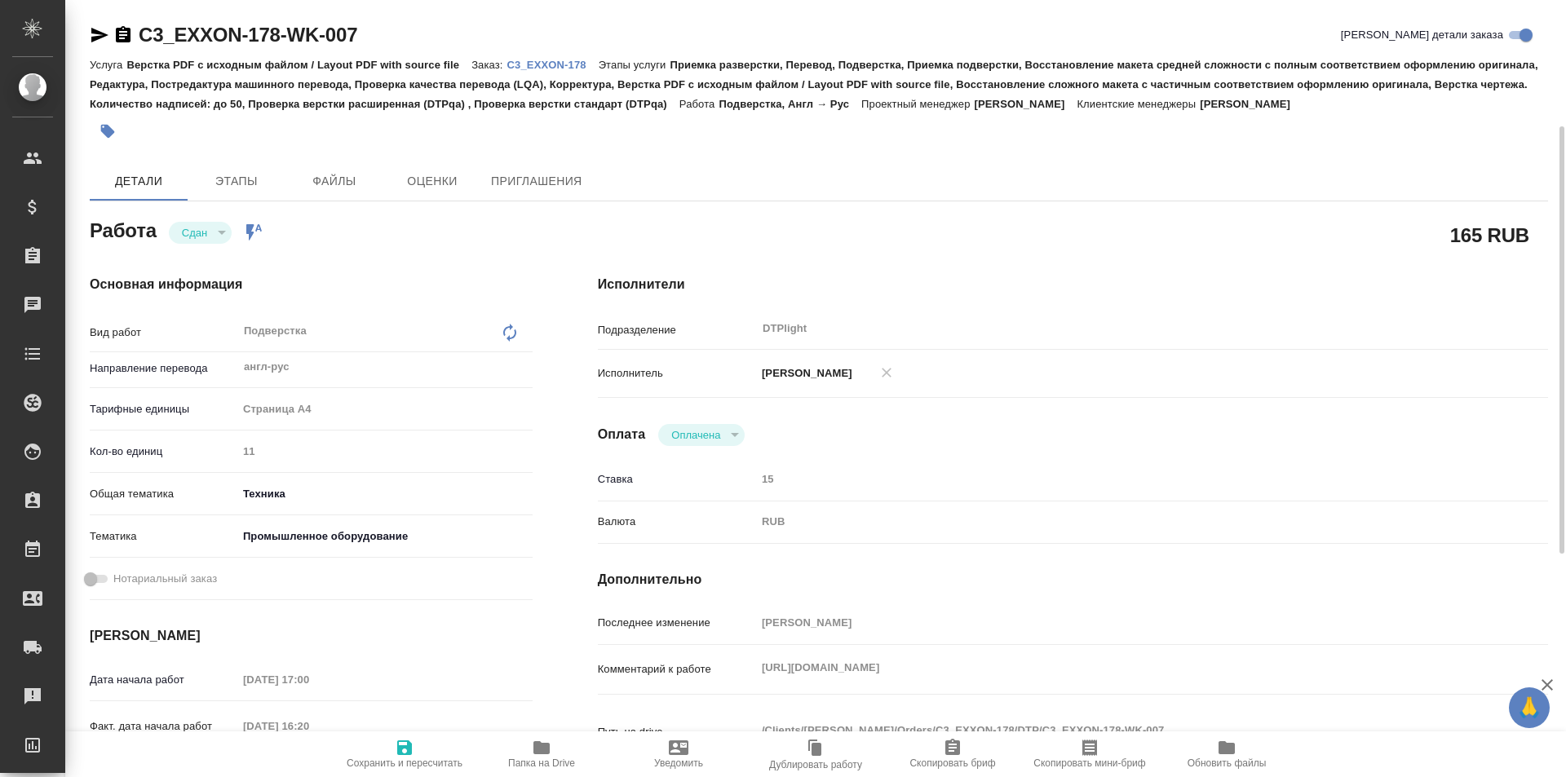
type textarea "x"
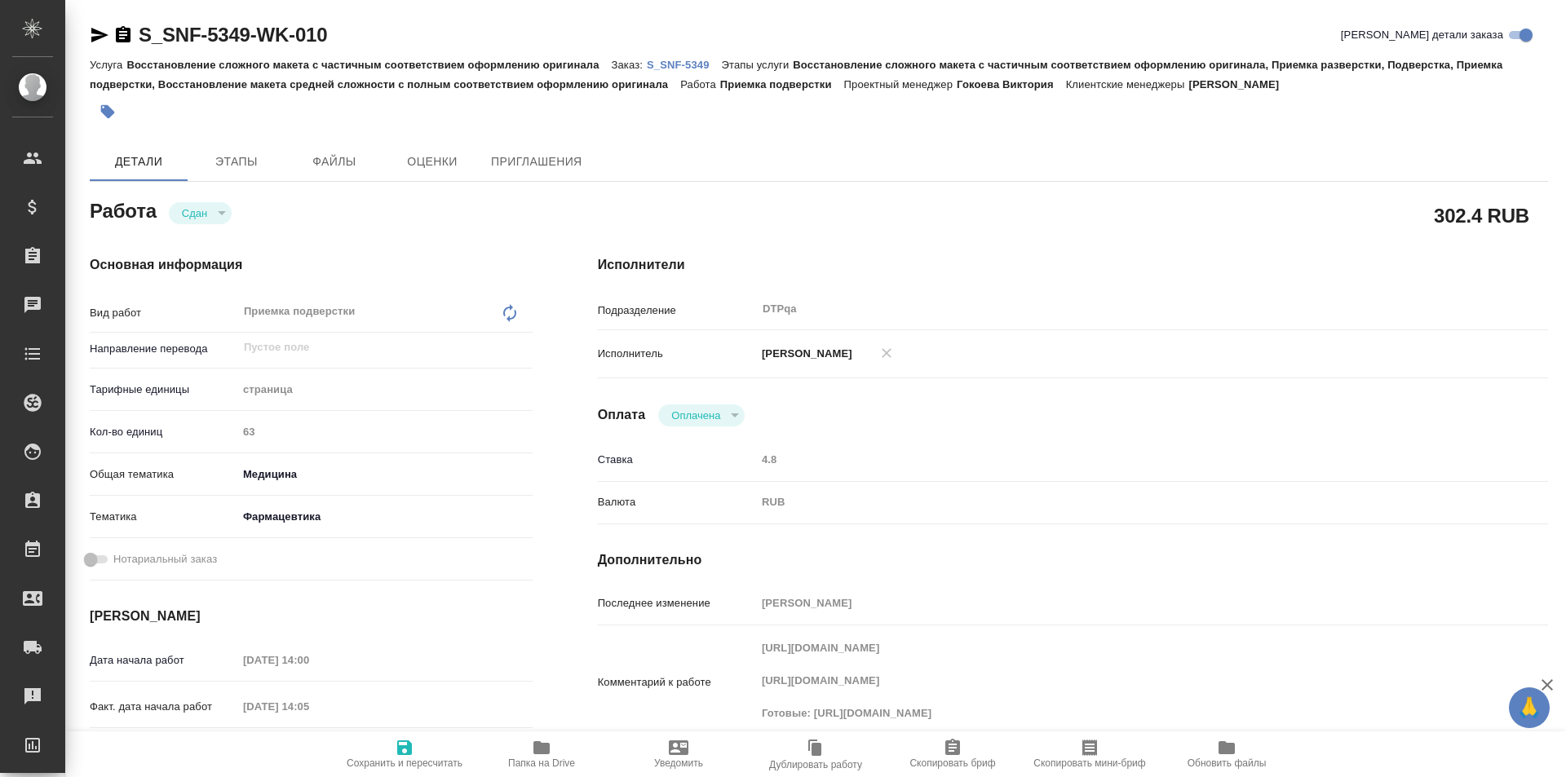
type textarea "x"
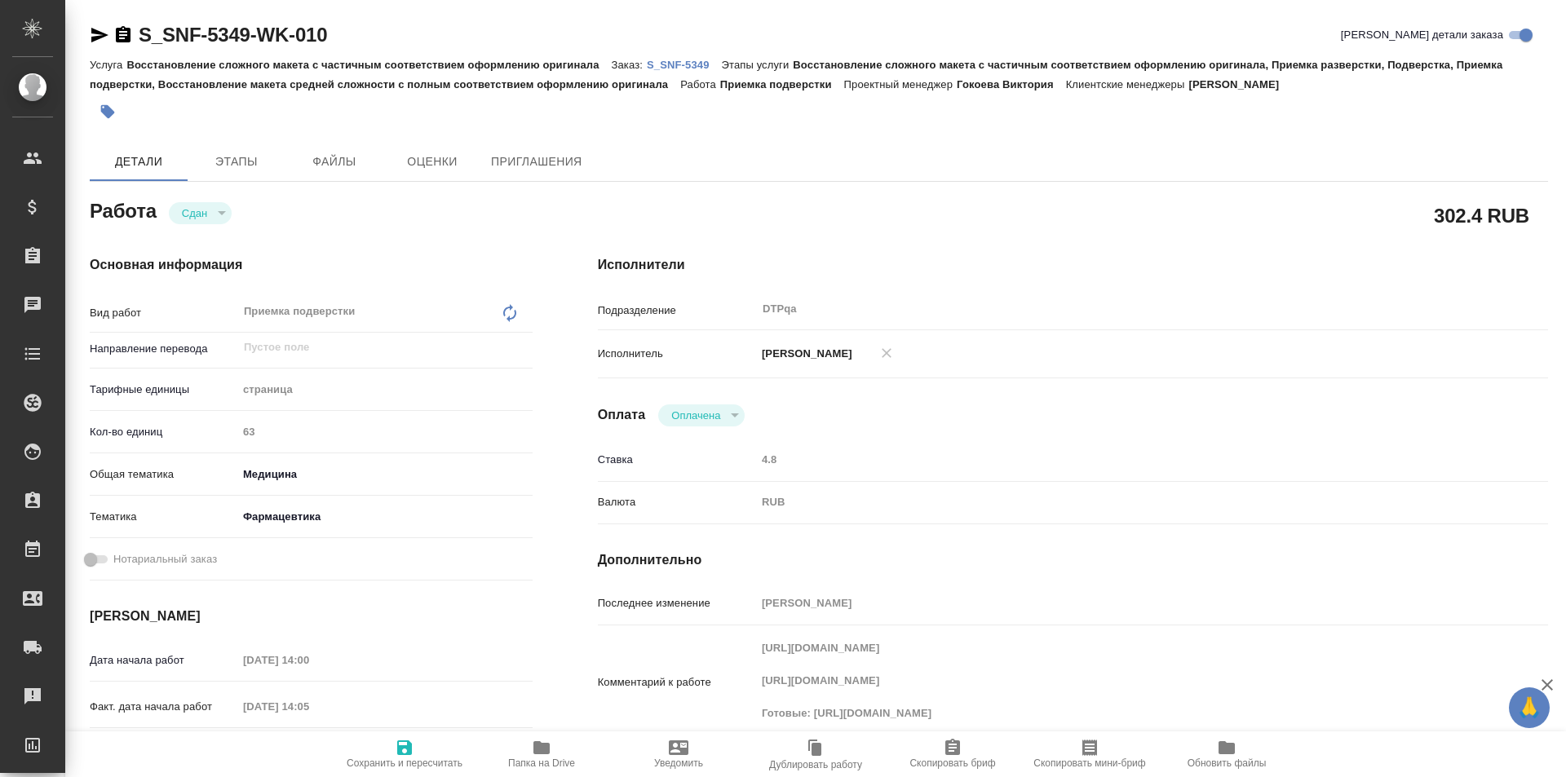
type textarea "x"
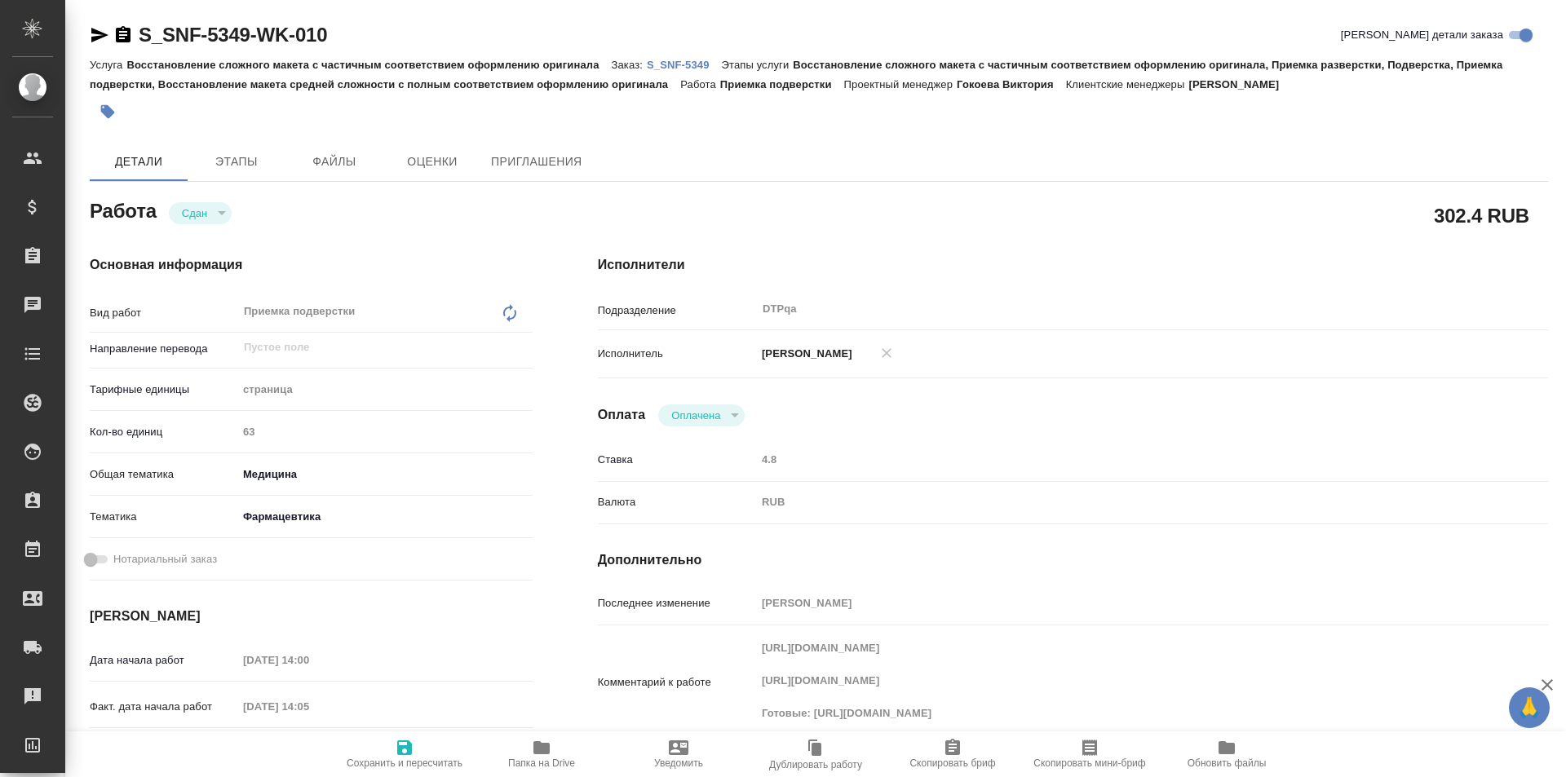
type textarea "x"
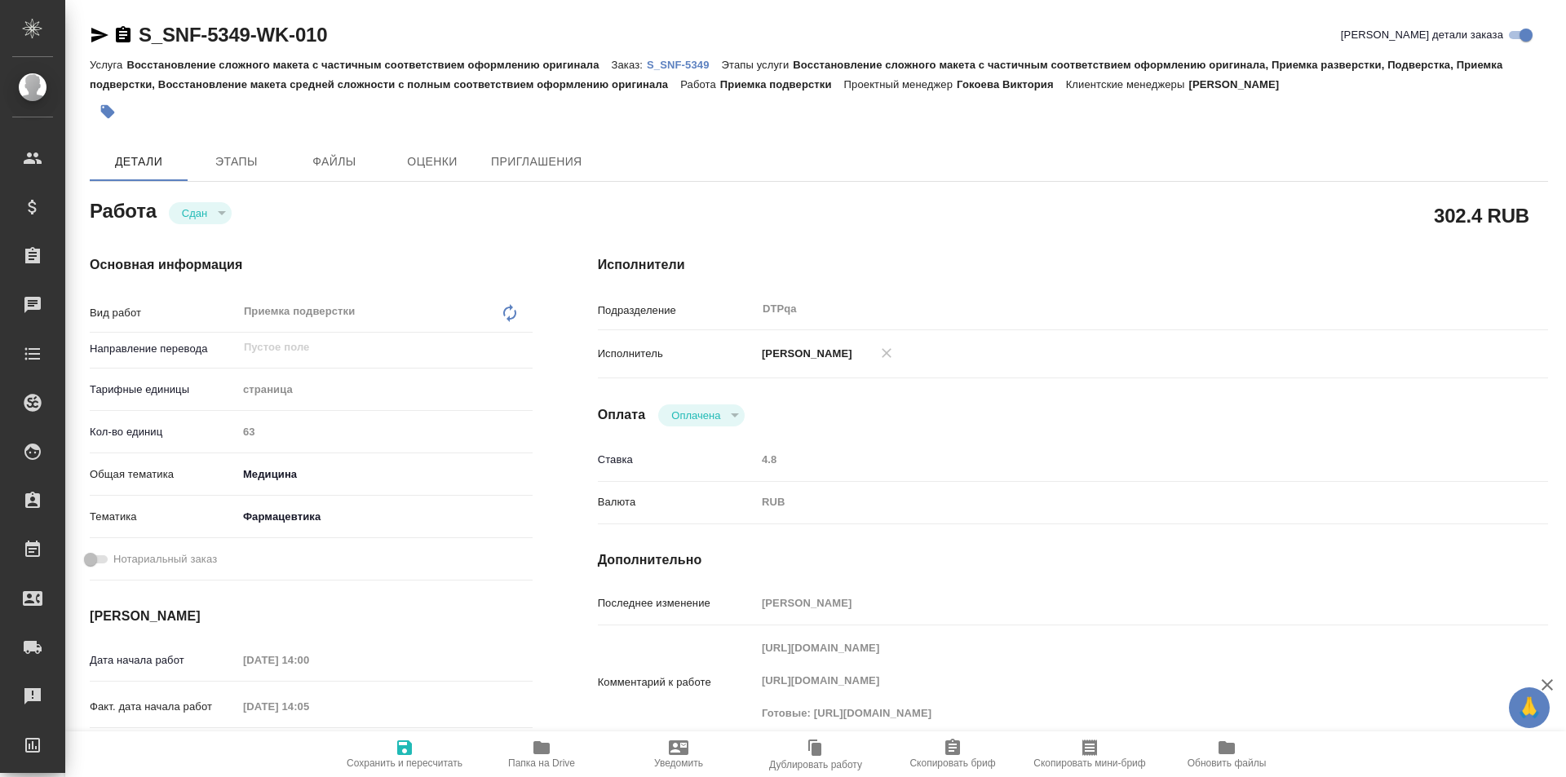
type textarea "x"
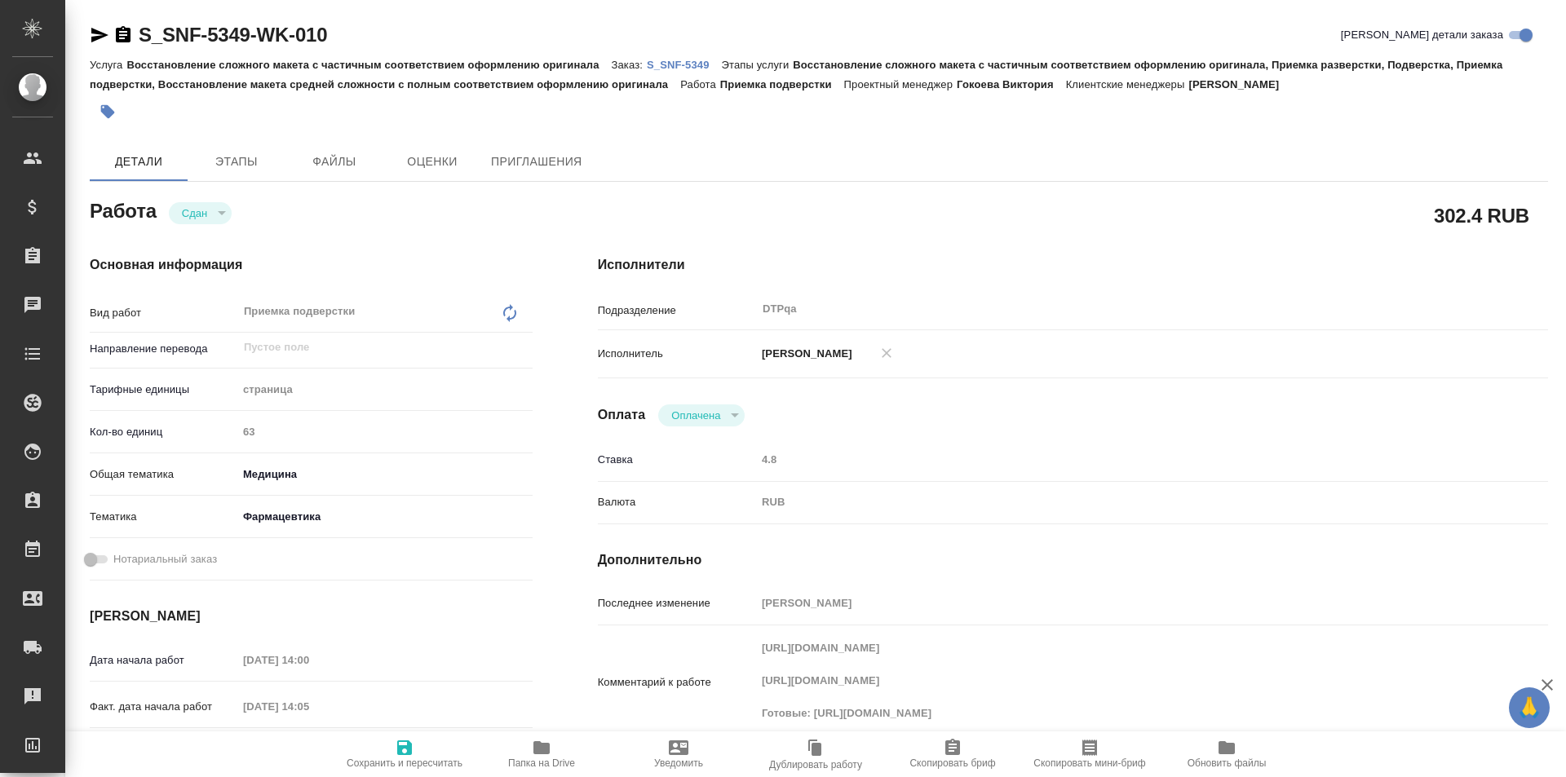
type textarea "x"
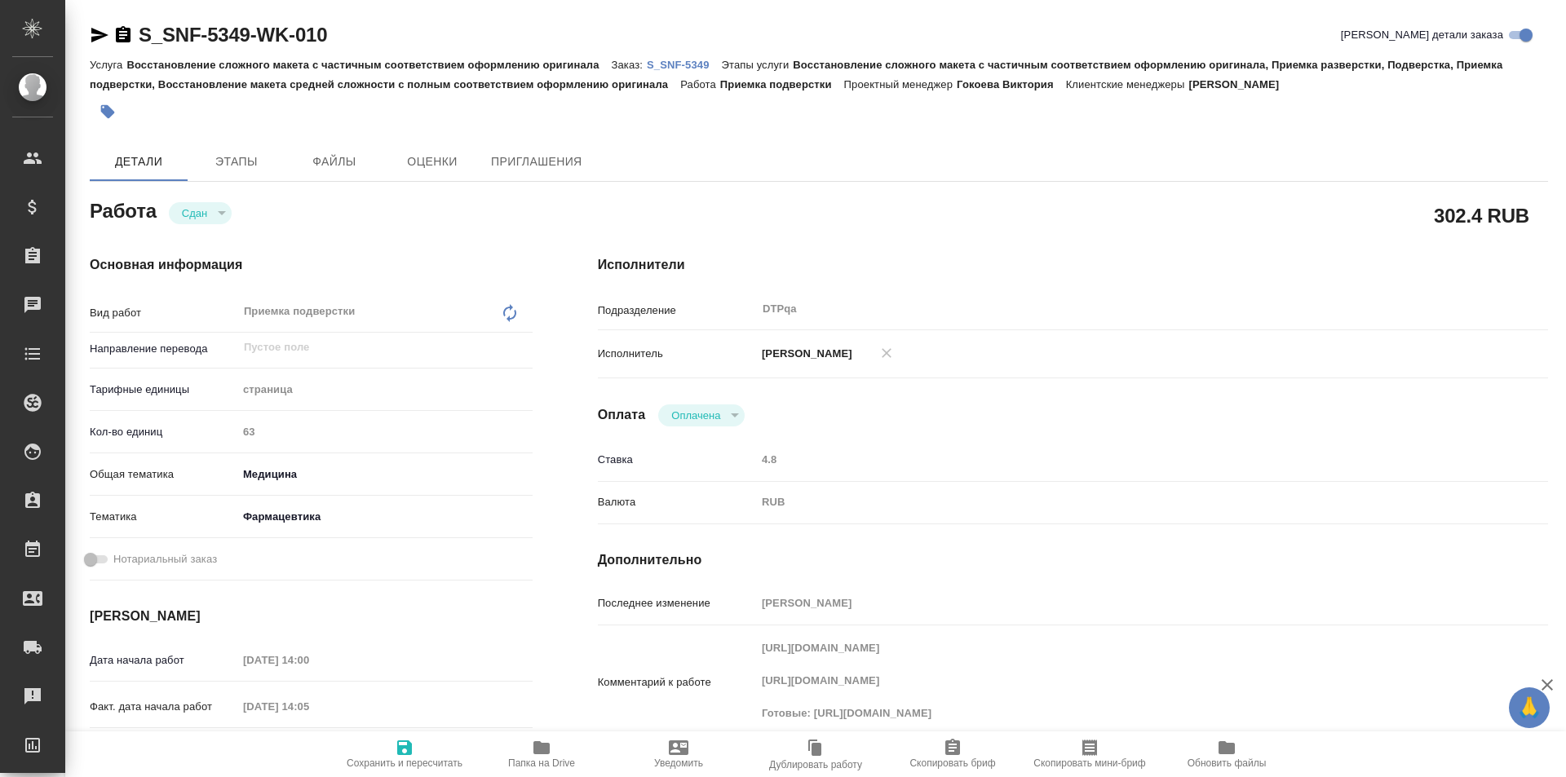
type textarea "x"
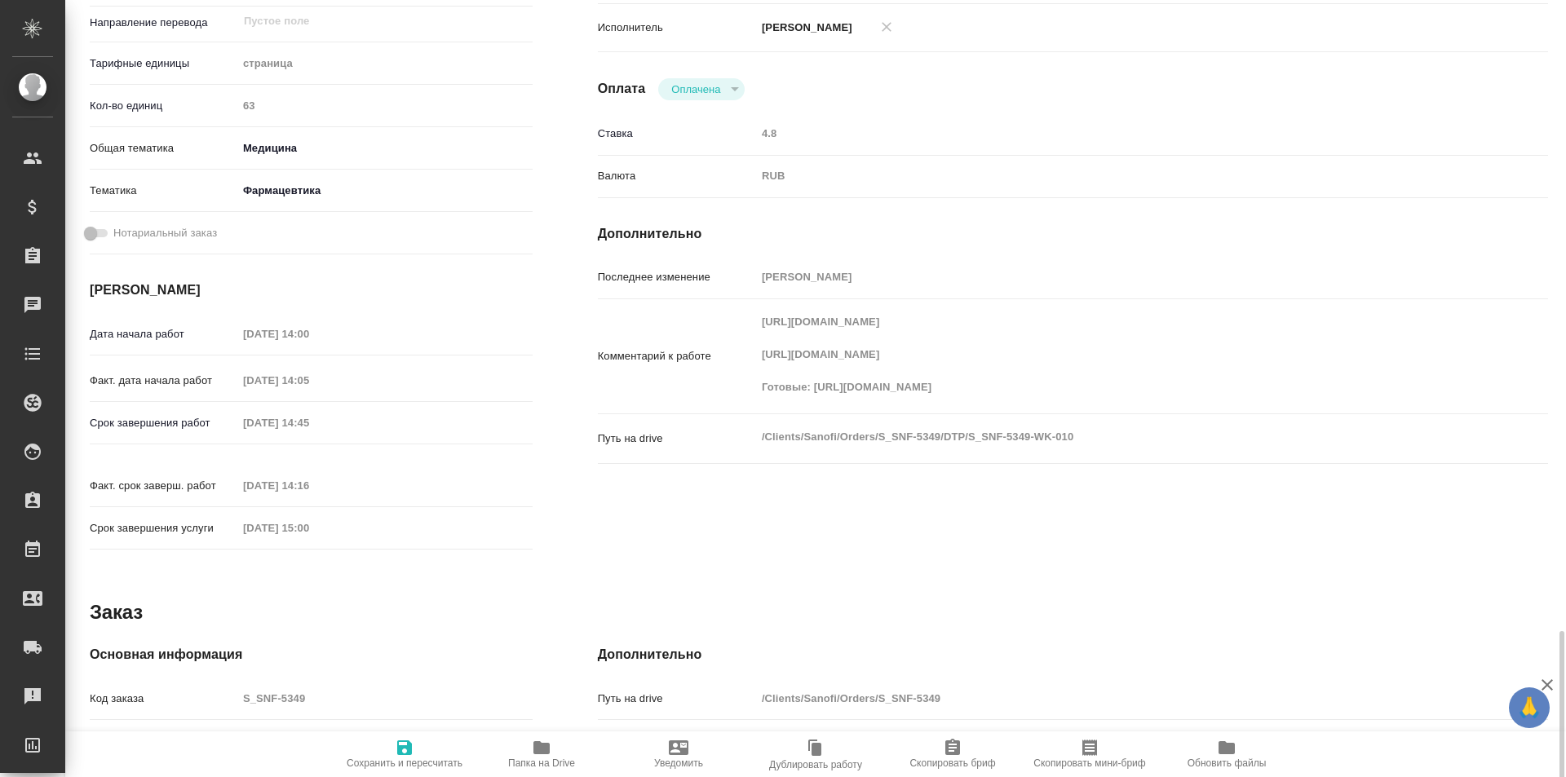
type textarea "x"
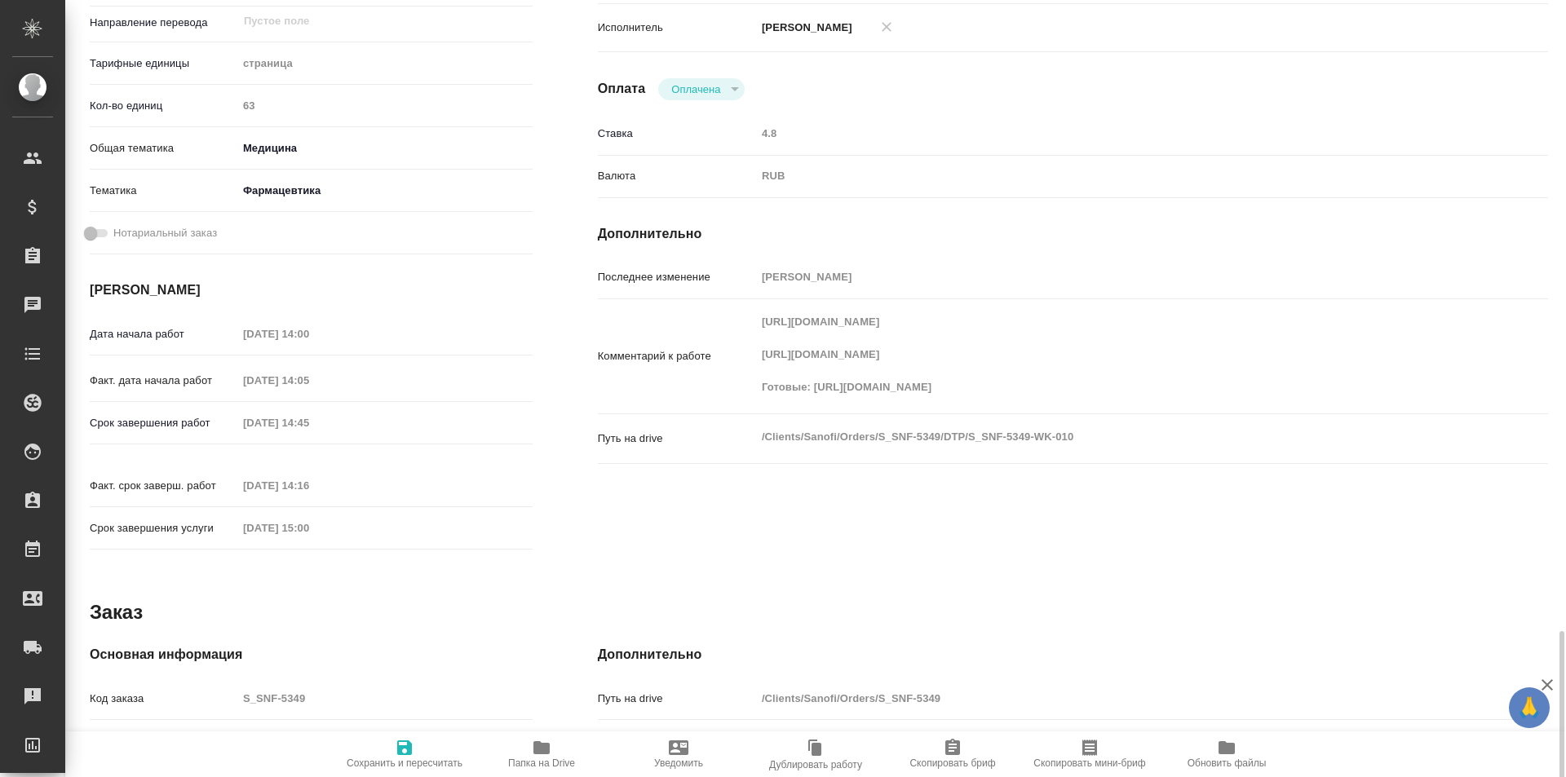
scroll to position [614, 0]
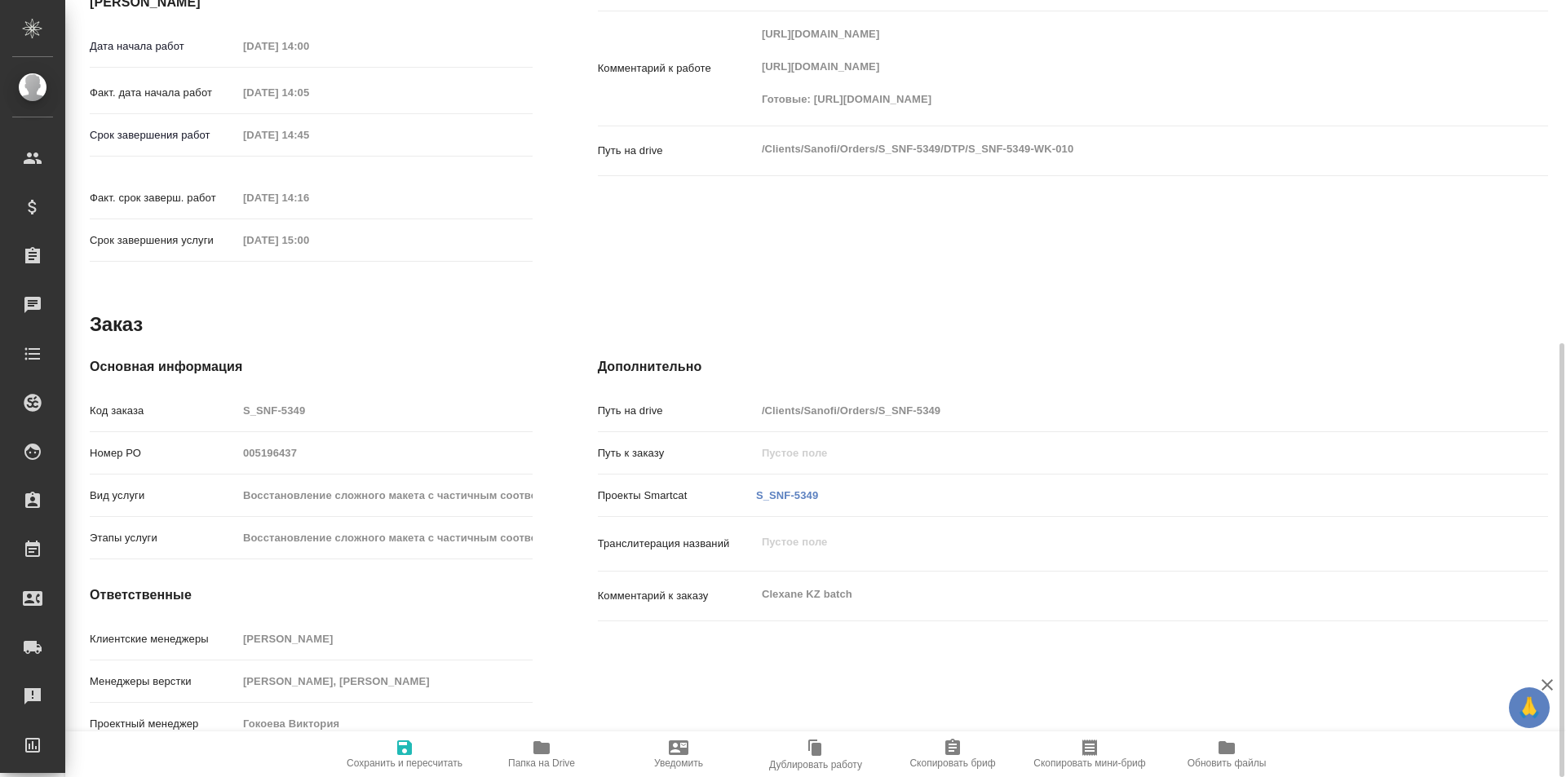
type textarea "x"
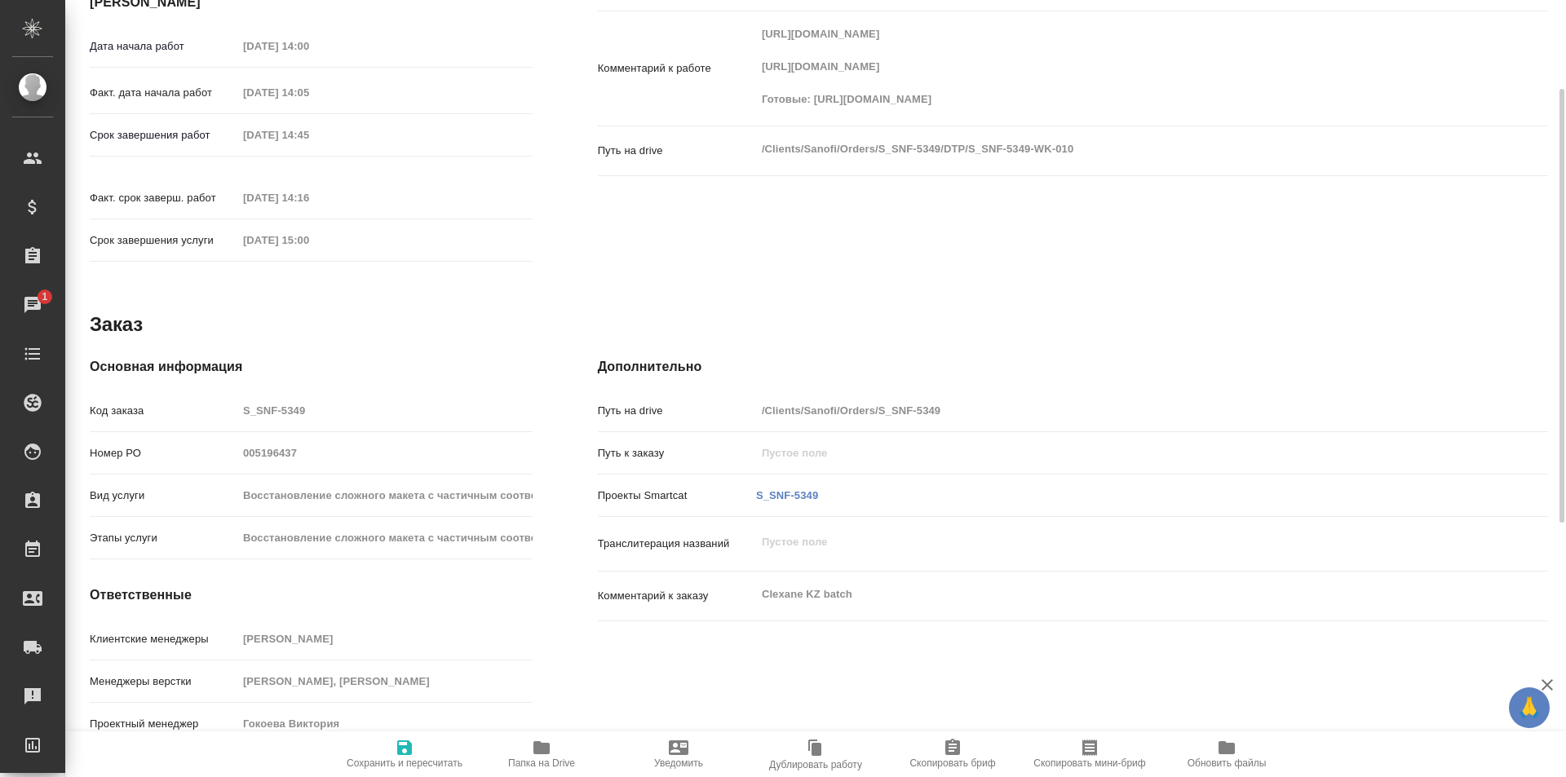
scroll to position [0, 0]
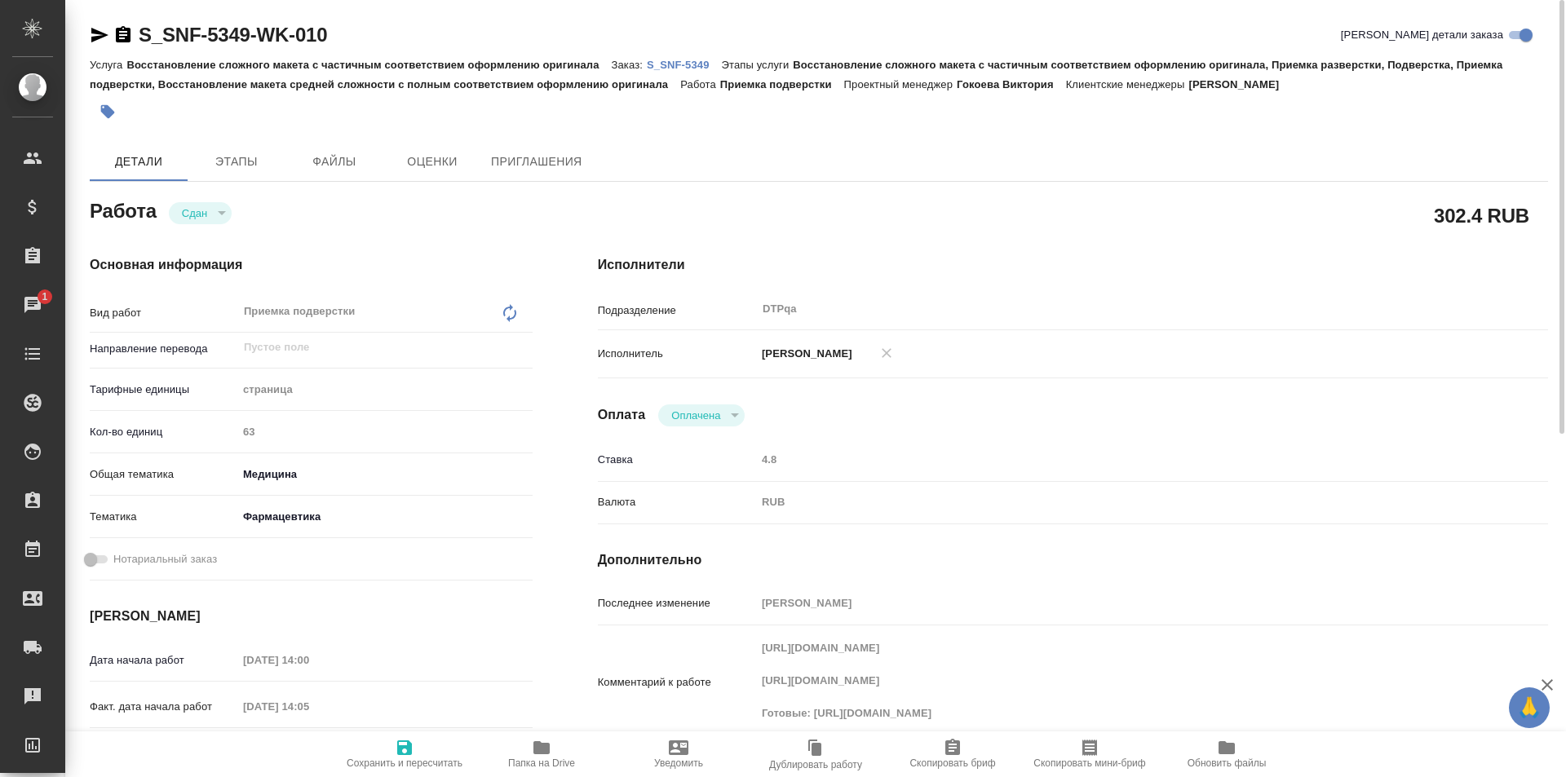
click at [686, 63] on p "S_SNF-5349" at bounding box center [684, 65] width 75 height 12
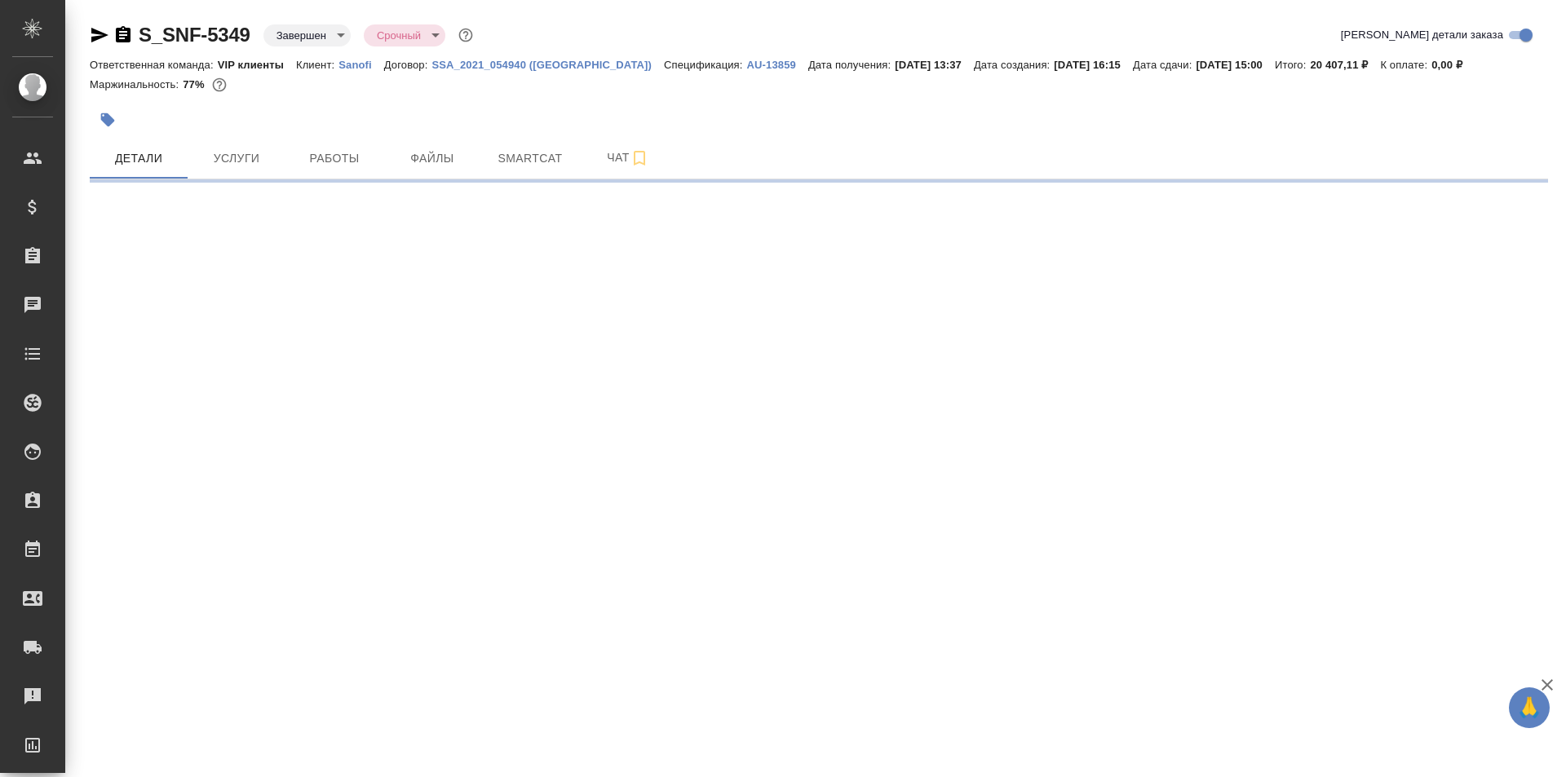
select select "RU"
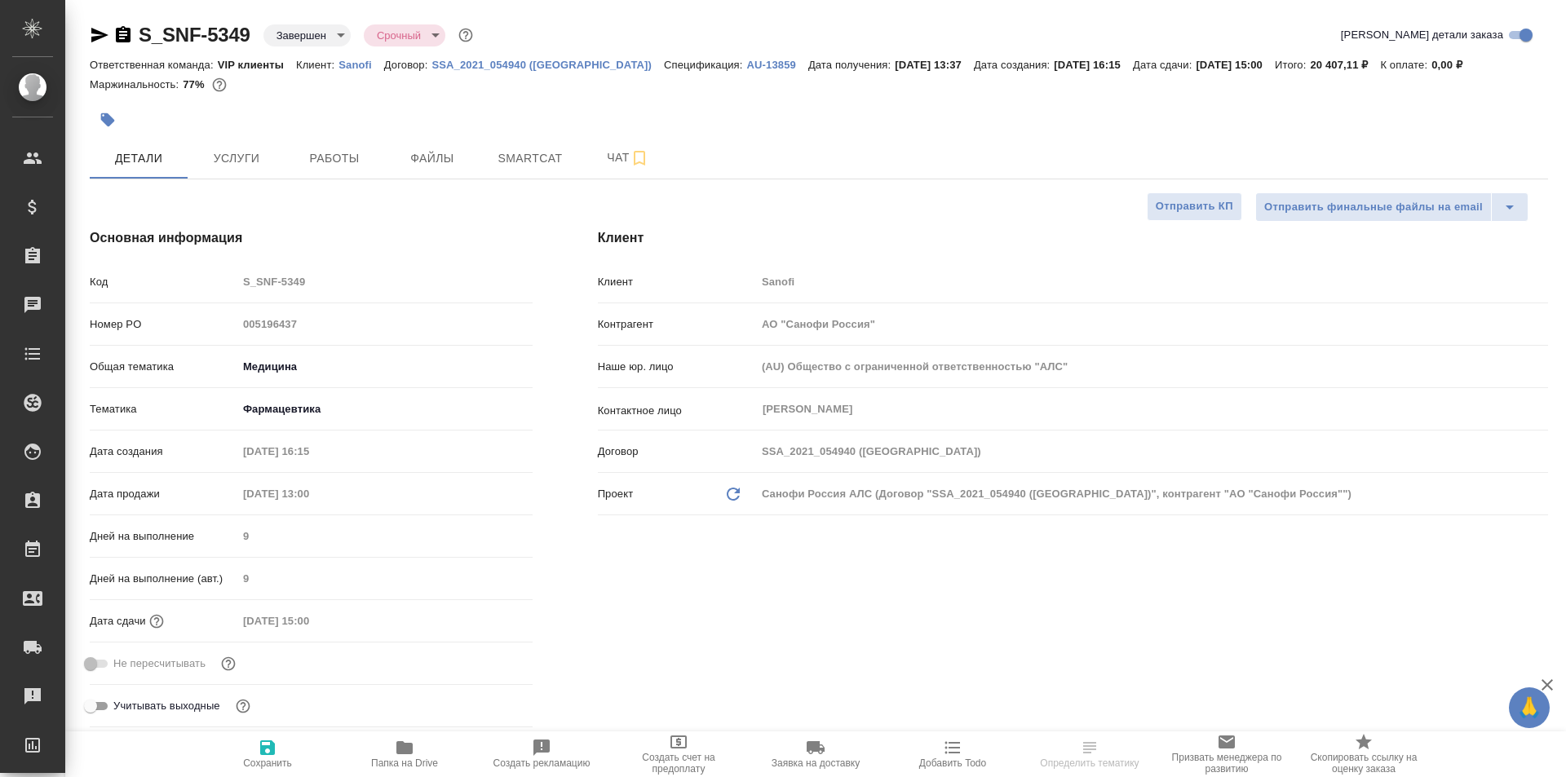
type textarea "x"
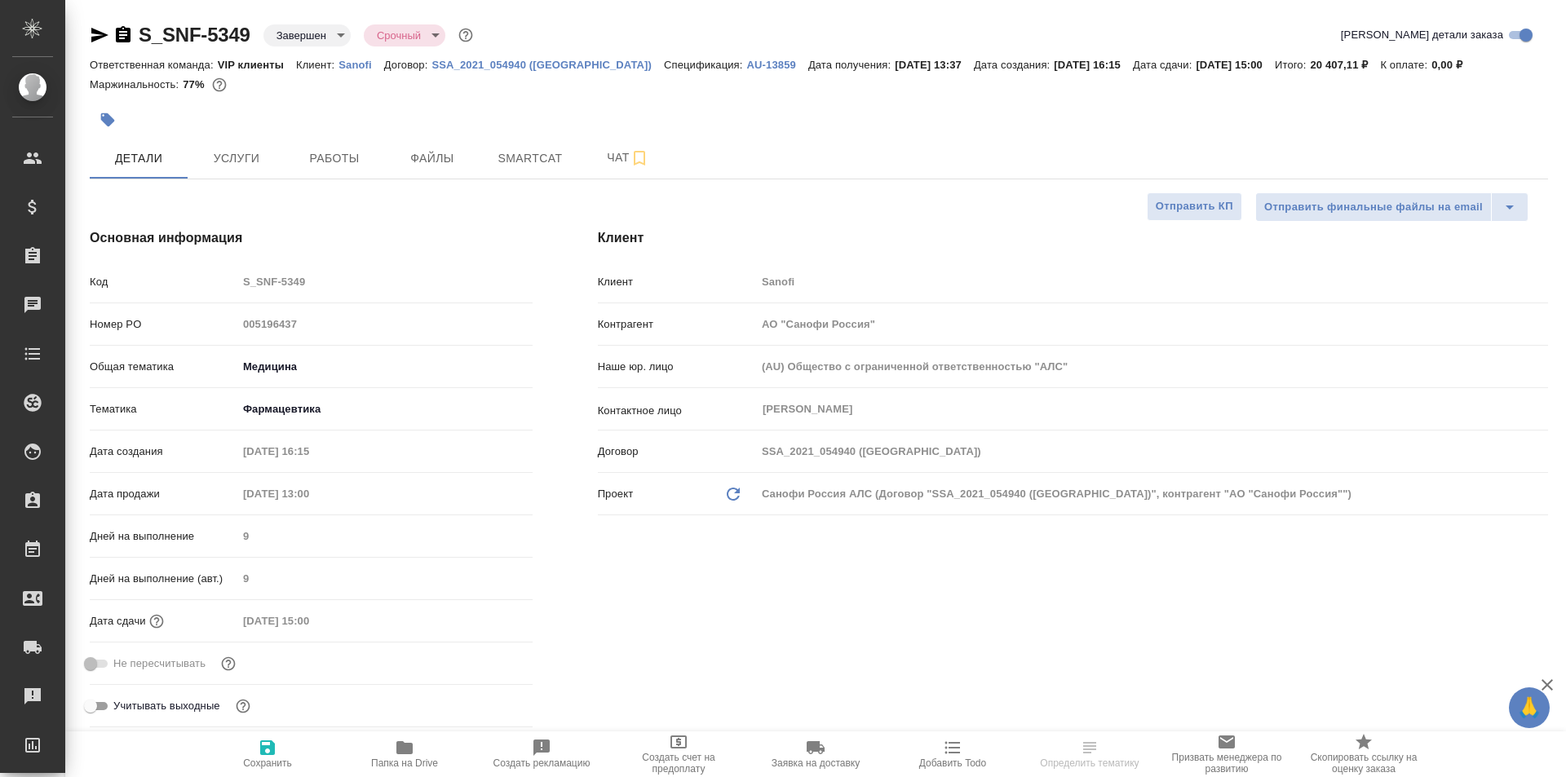
type textarea "x"
type input "Гокоева Виктория"
type input "[PERSON_NAME]"
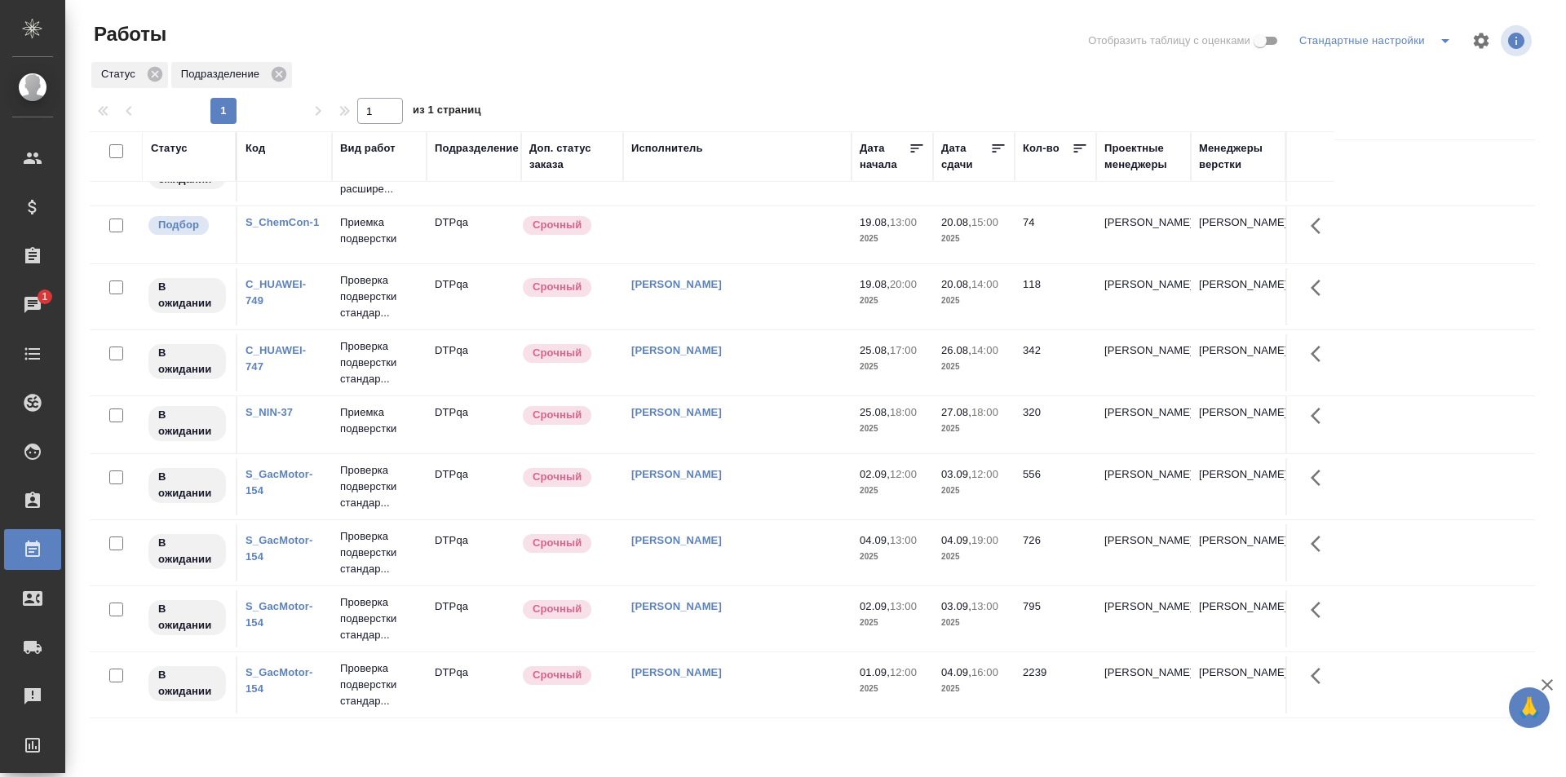
scroll to position [953, 0]
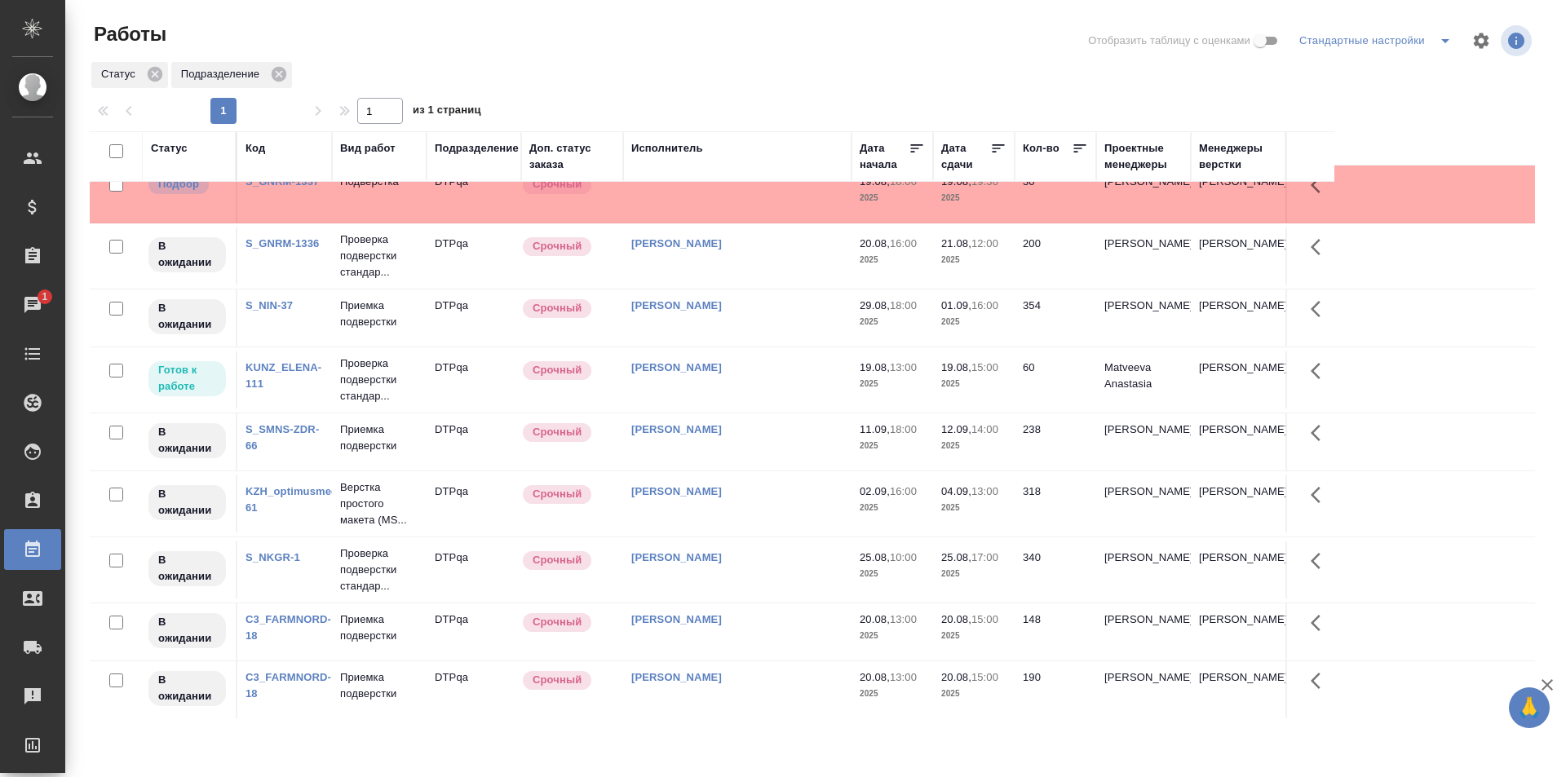
scroll to position [408, 0]
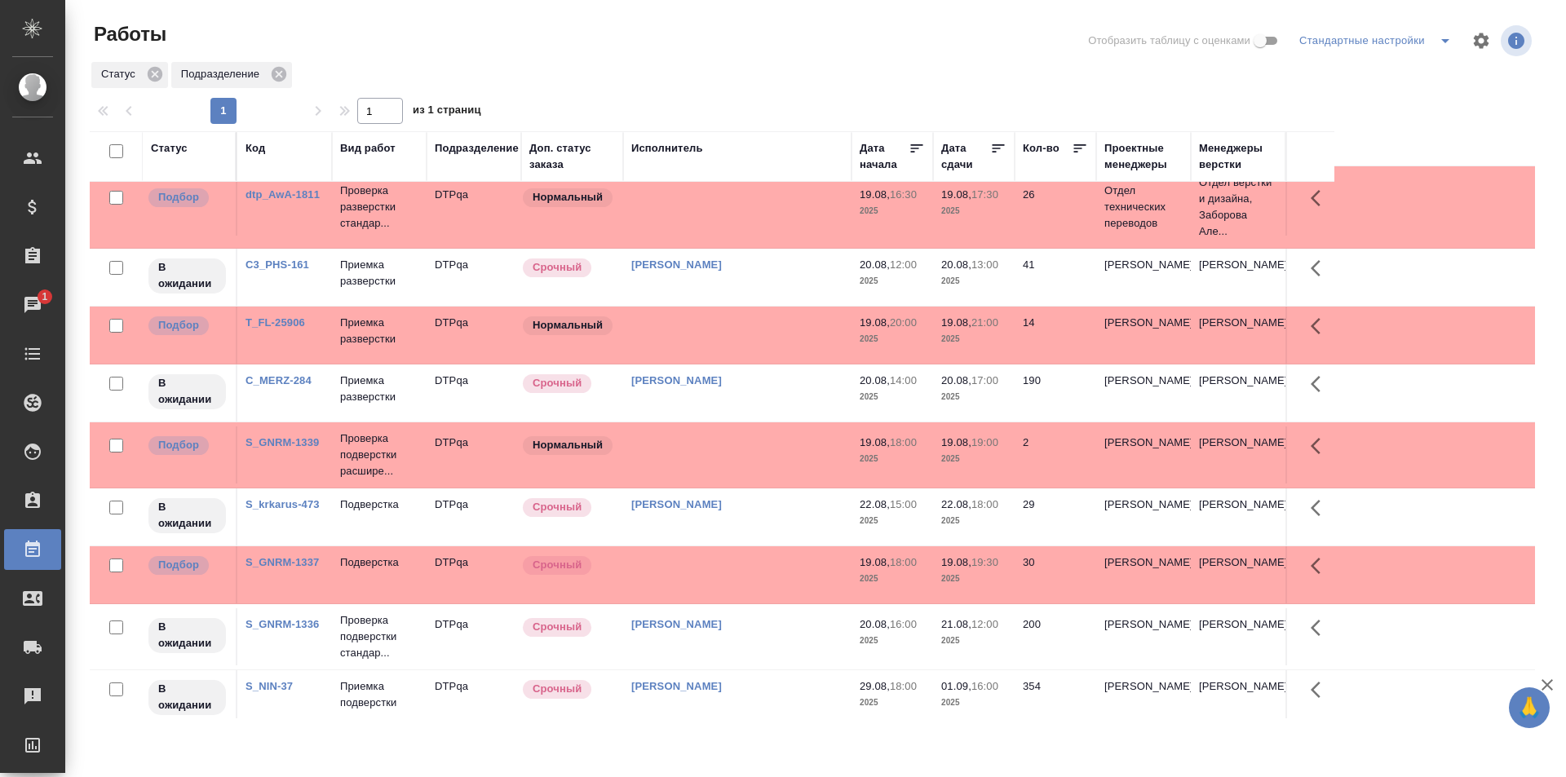
scroll to position [0, 0]
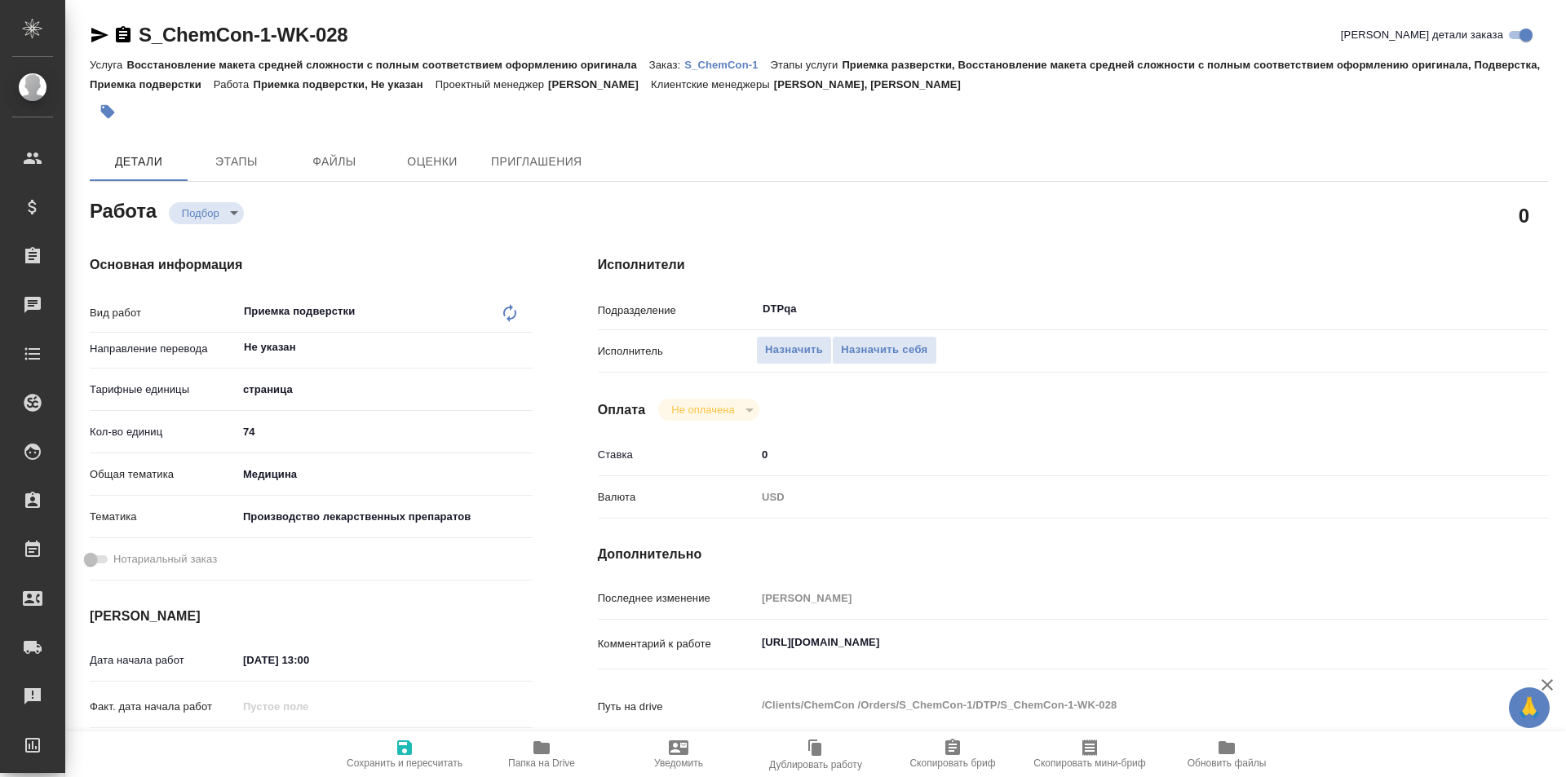
type textarea "x"
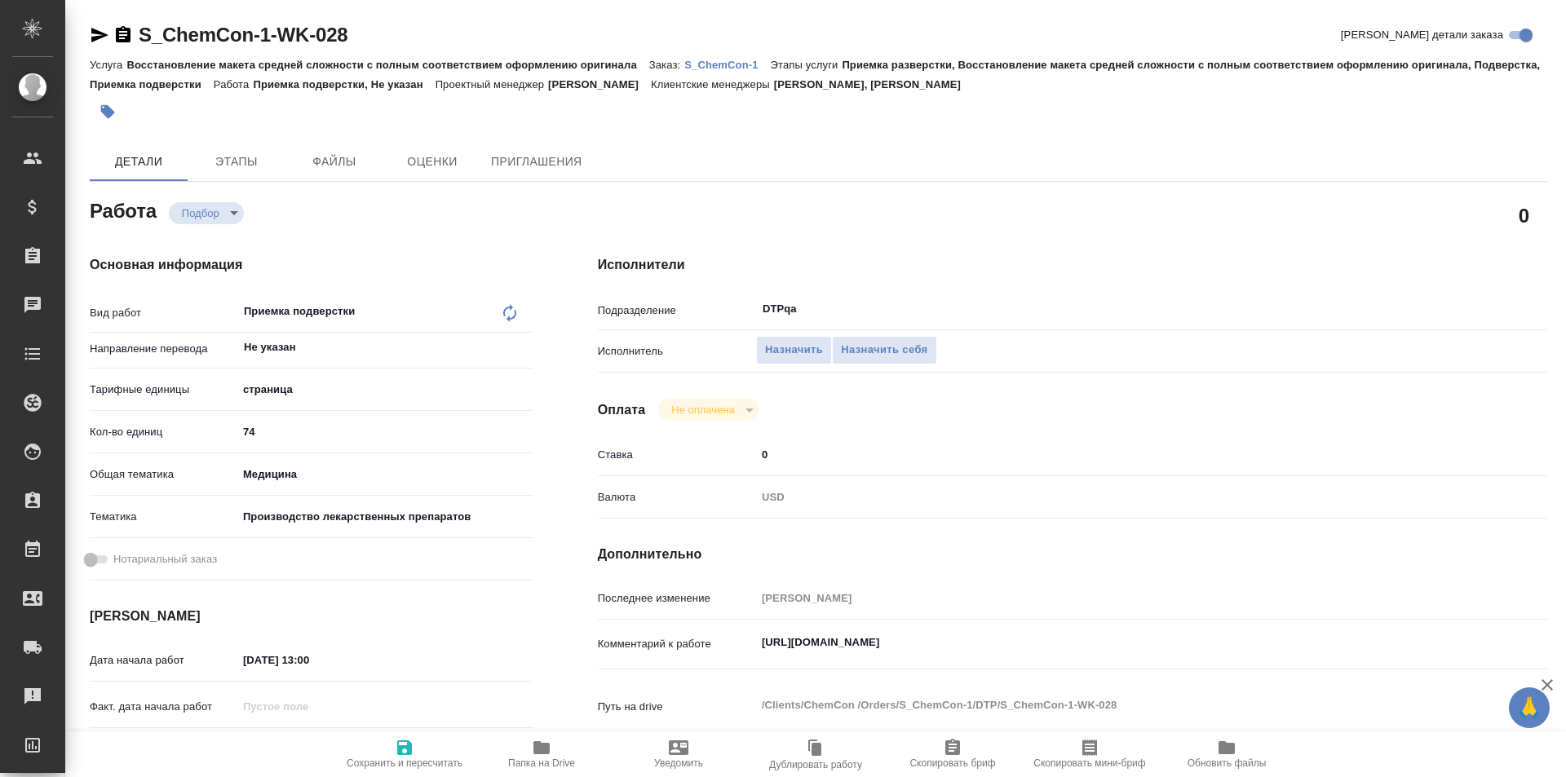
type textarea "x"
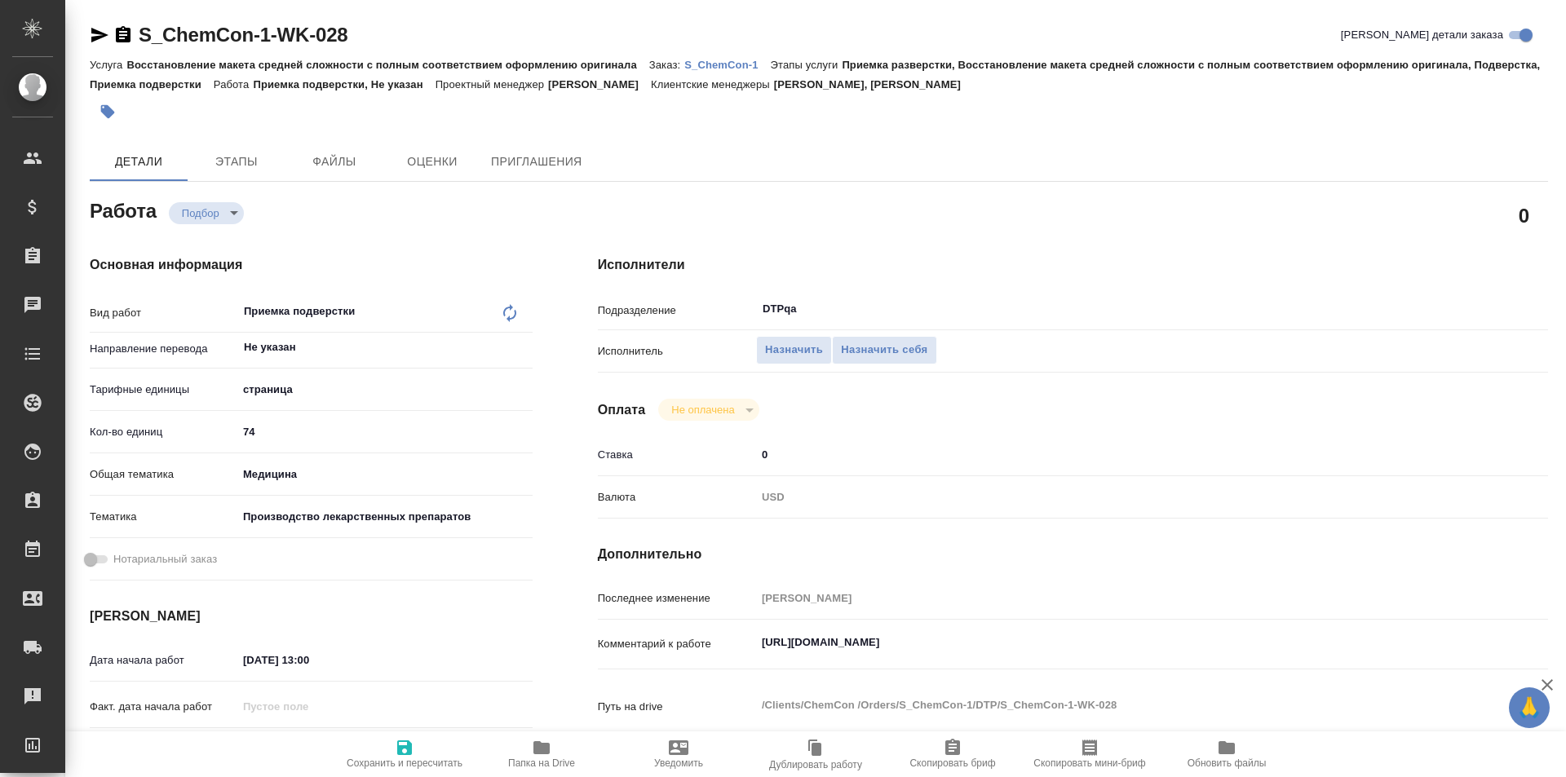
type textarea "x"
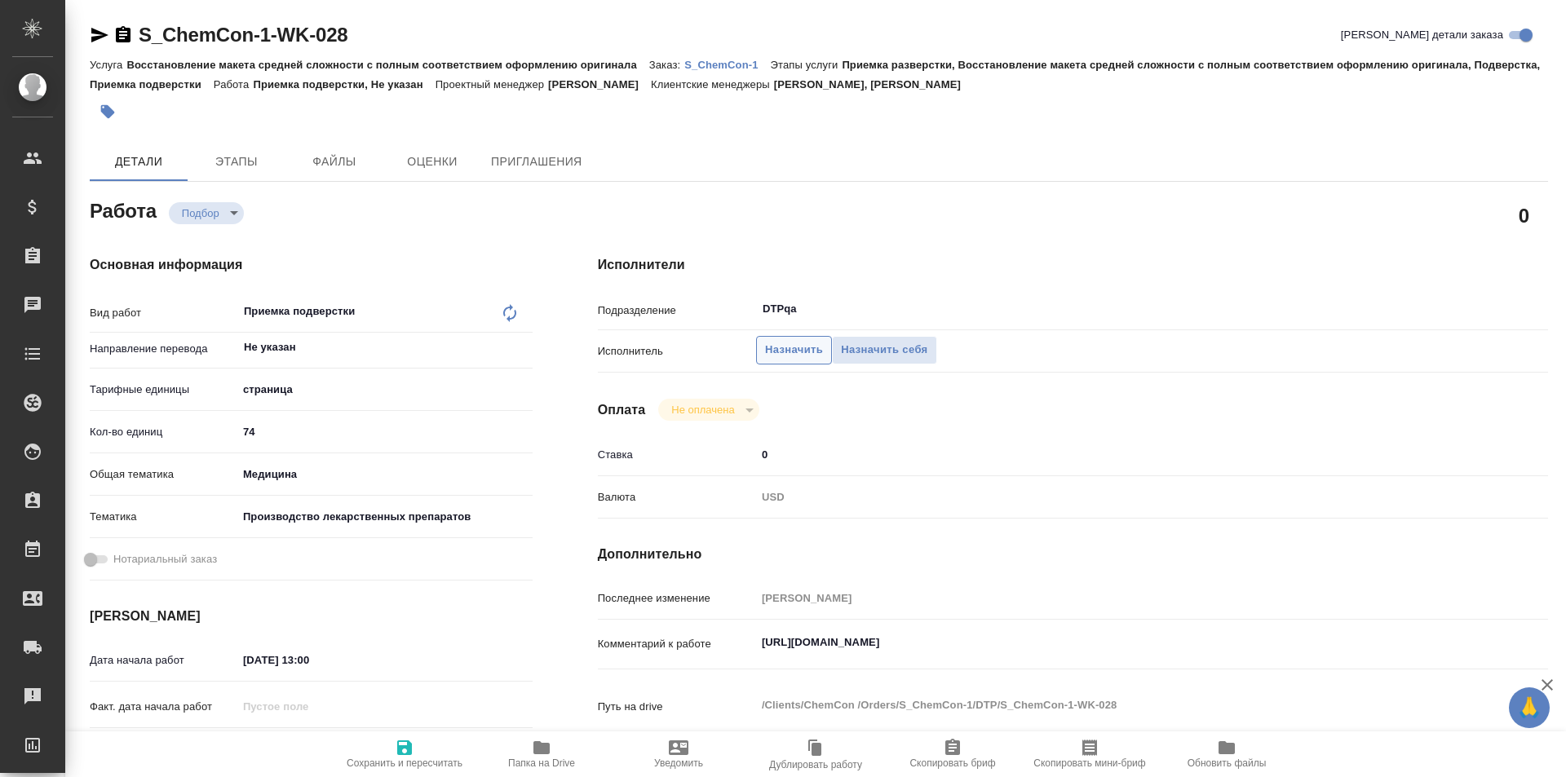
type textarea "x"
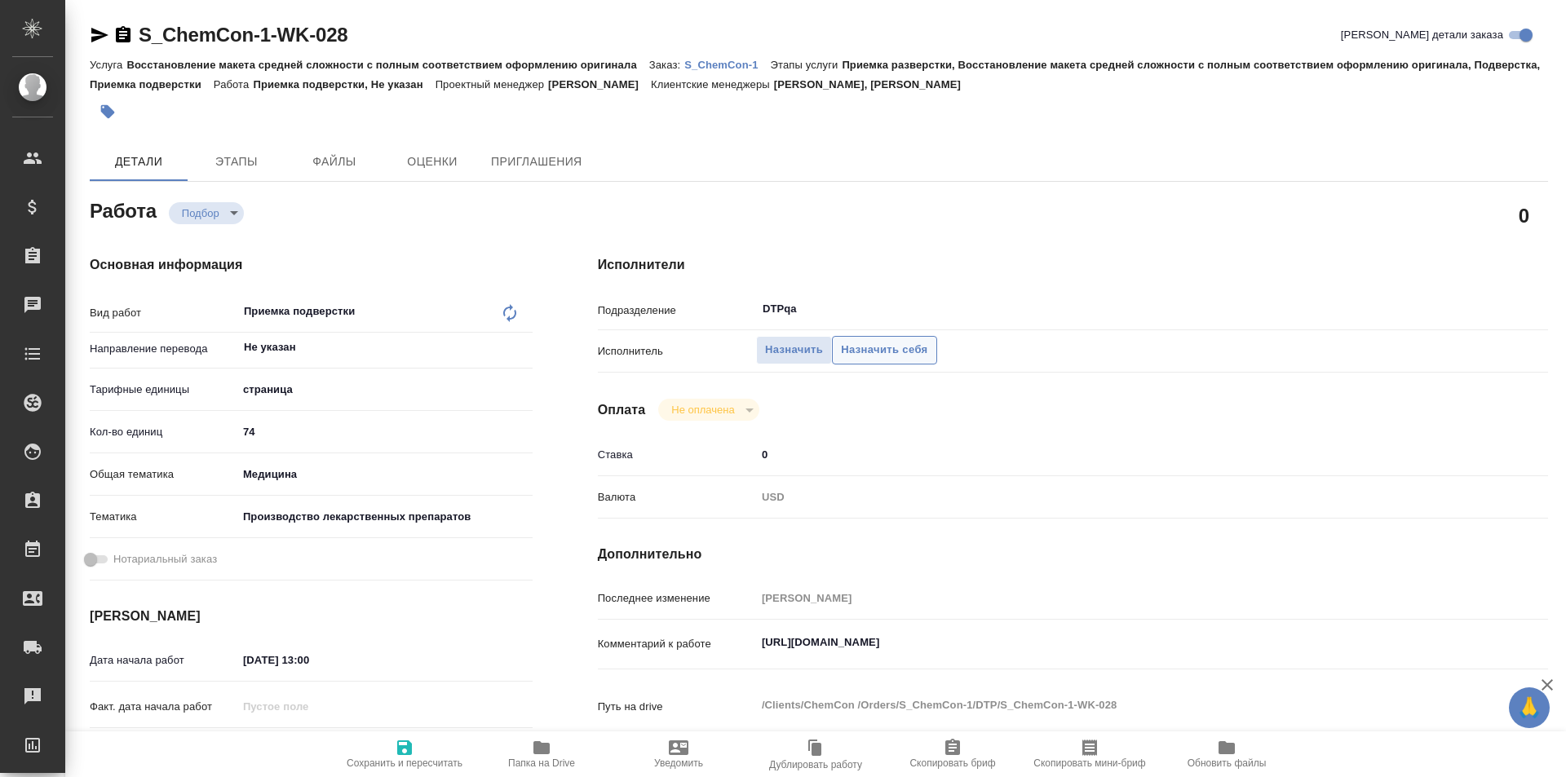
type textarea "x"
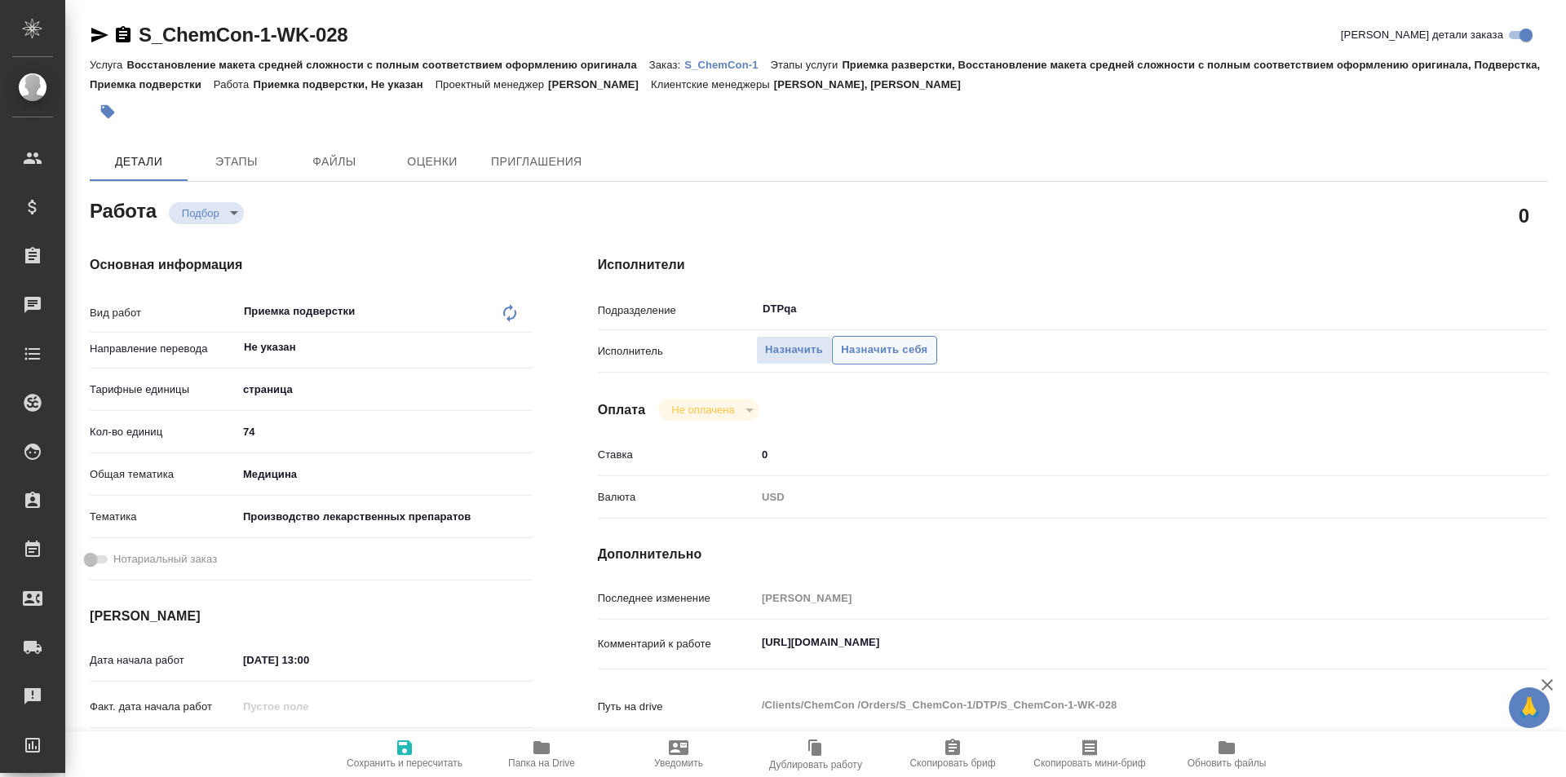
click at [877, 352] on span "Назначить себя" at bounding box center [884, 350] width 86 height 19
type textarea "x"
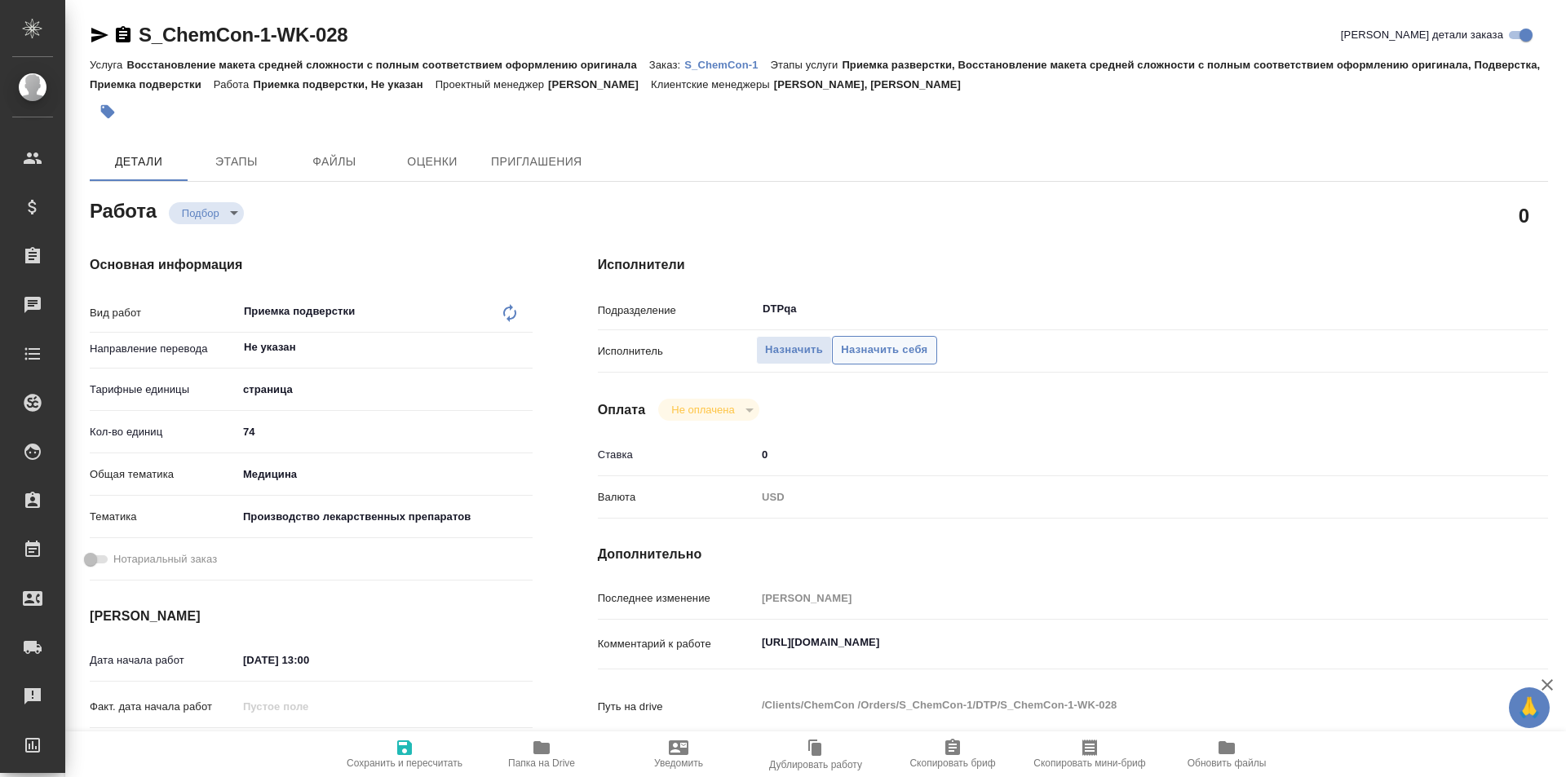
type textarea "x"
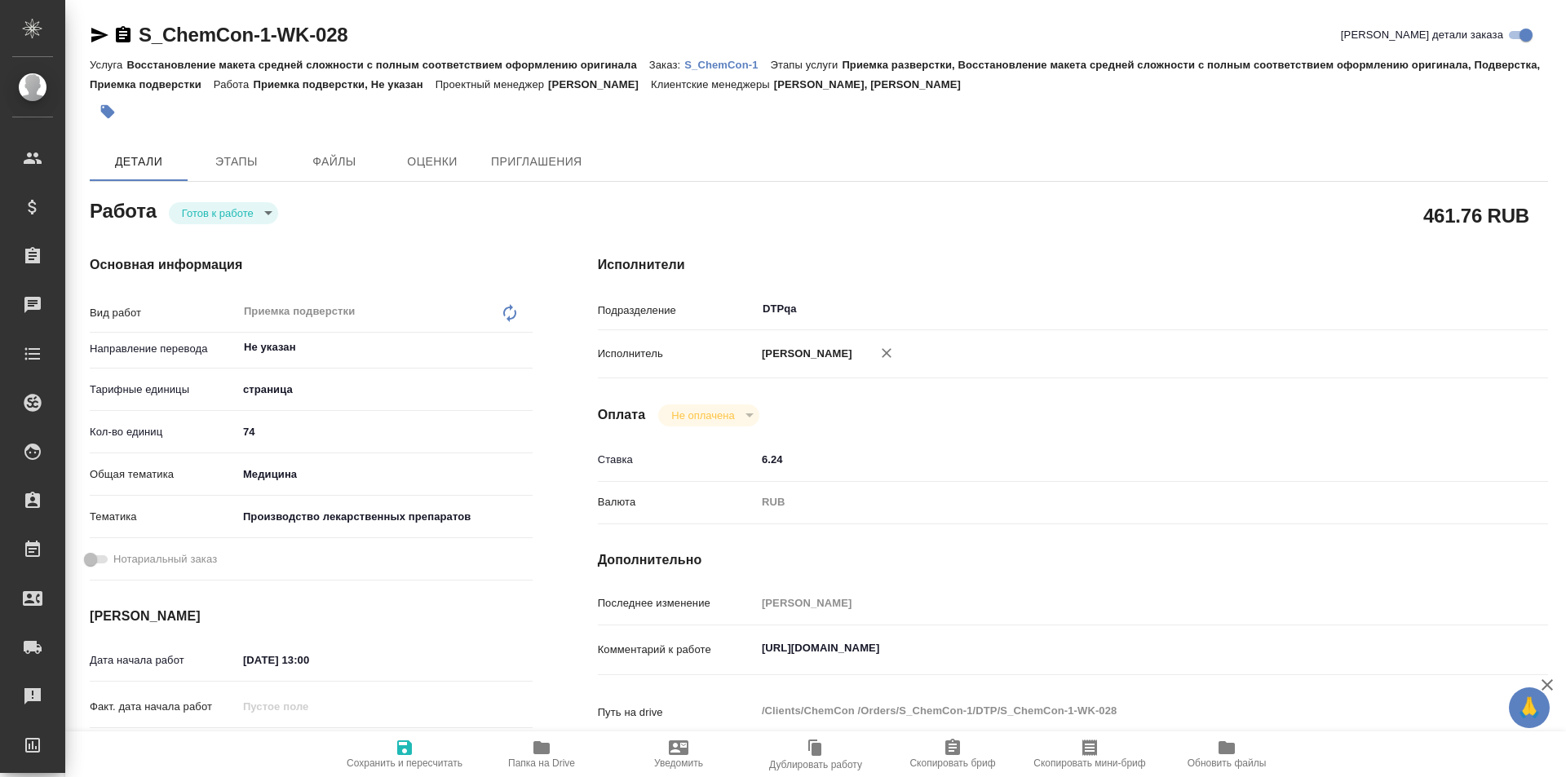
type textarea "x"
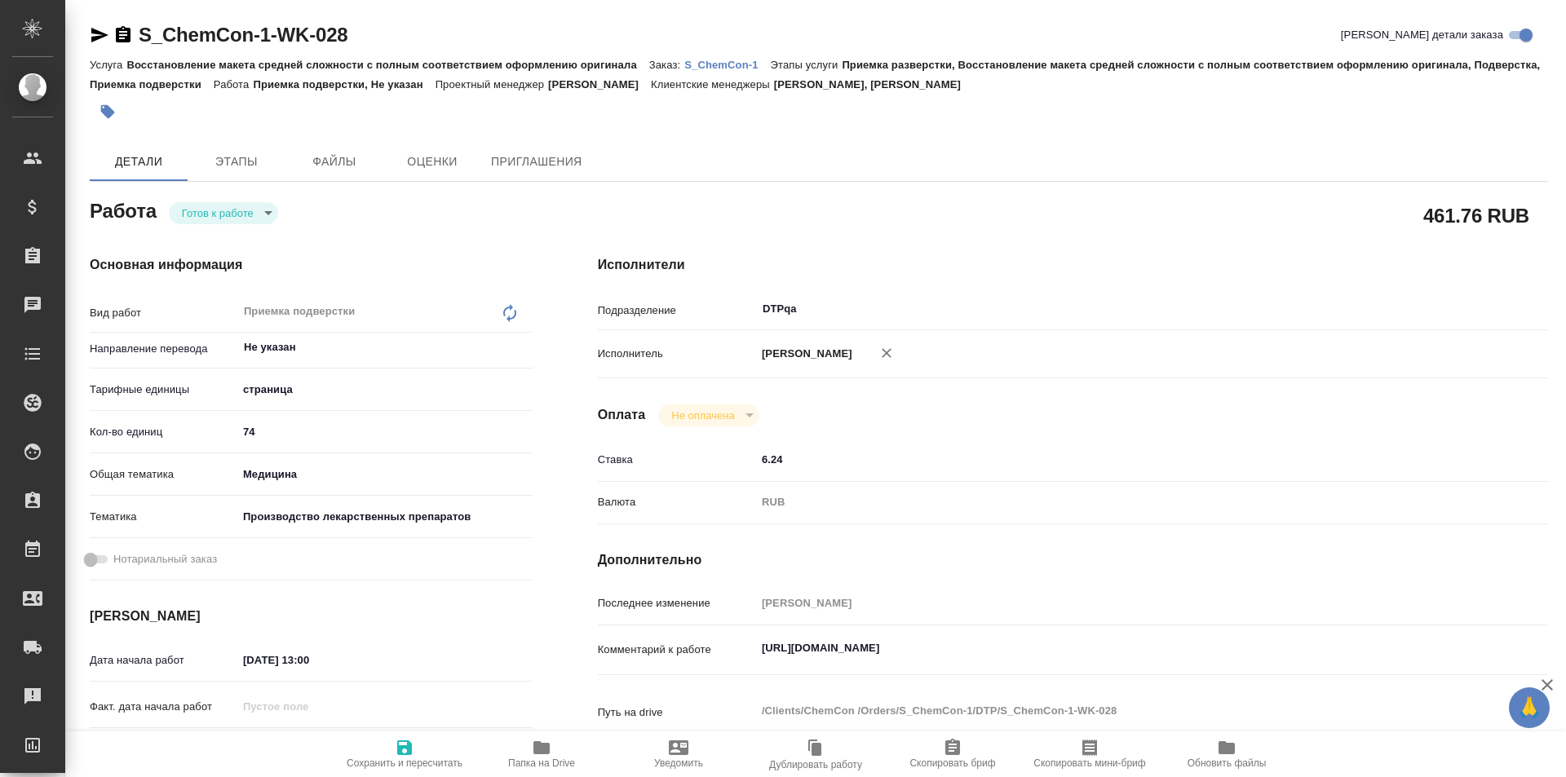
type textarea "x"
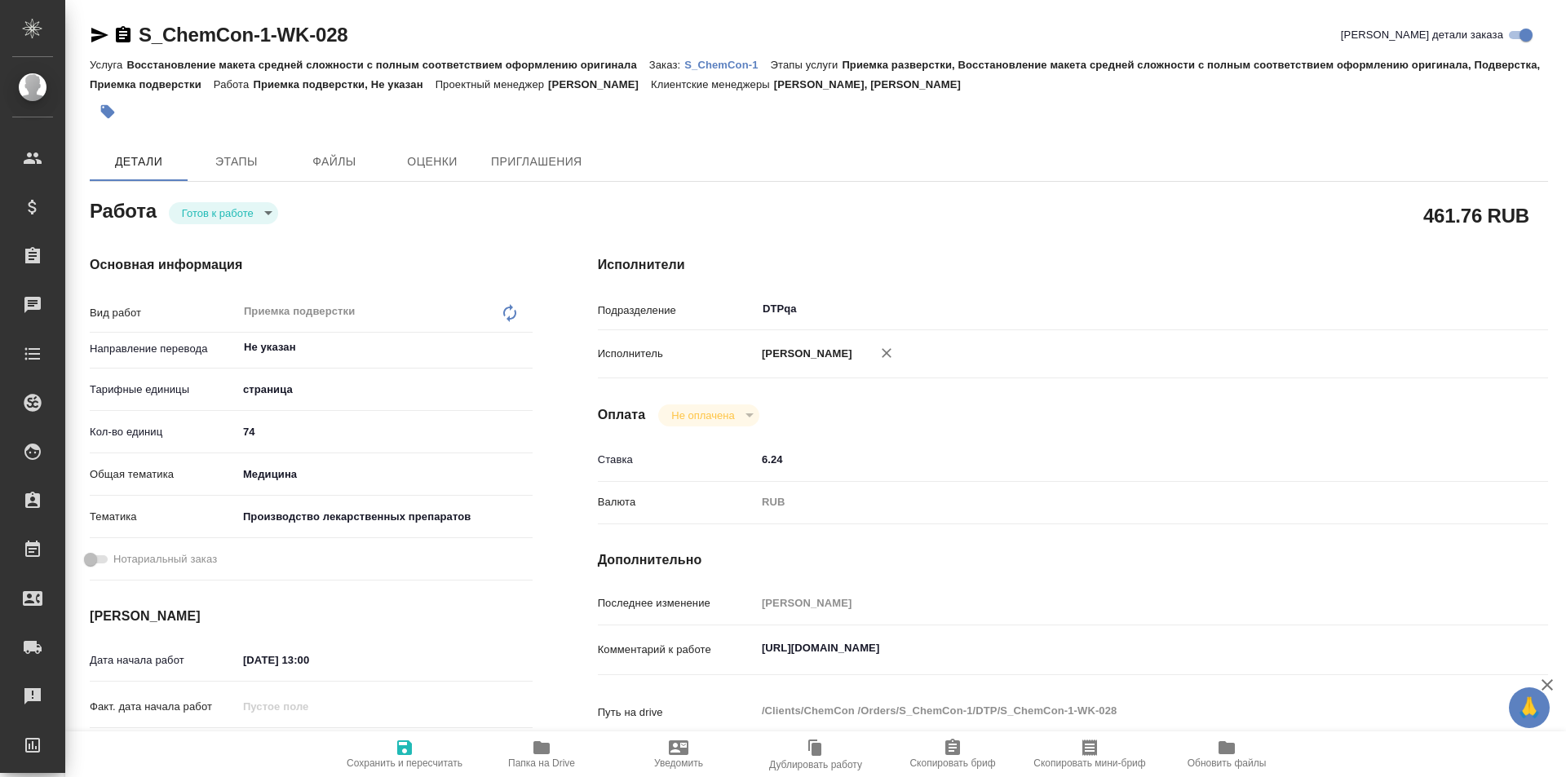
type textarea "x"
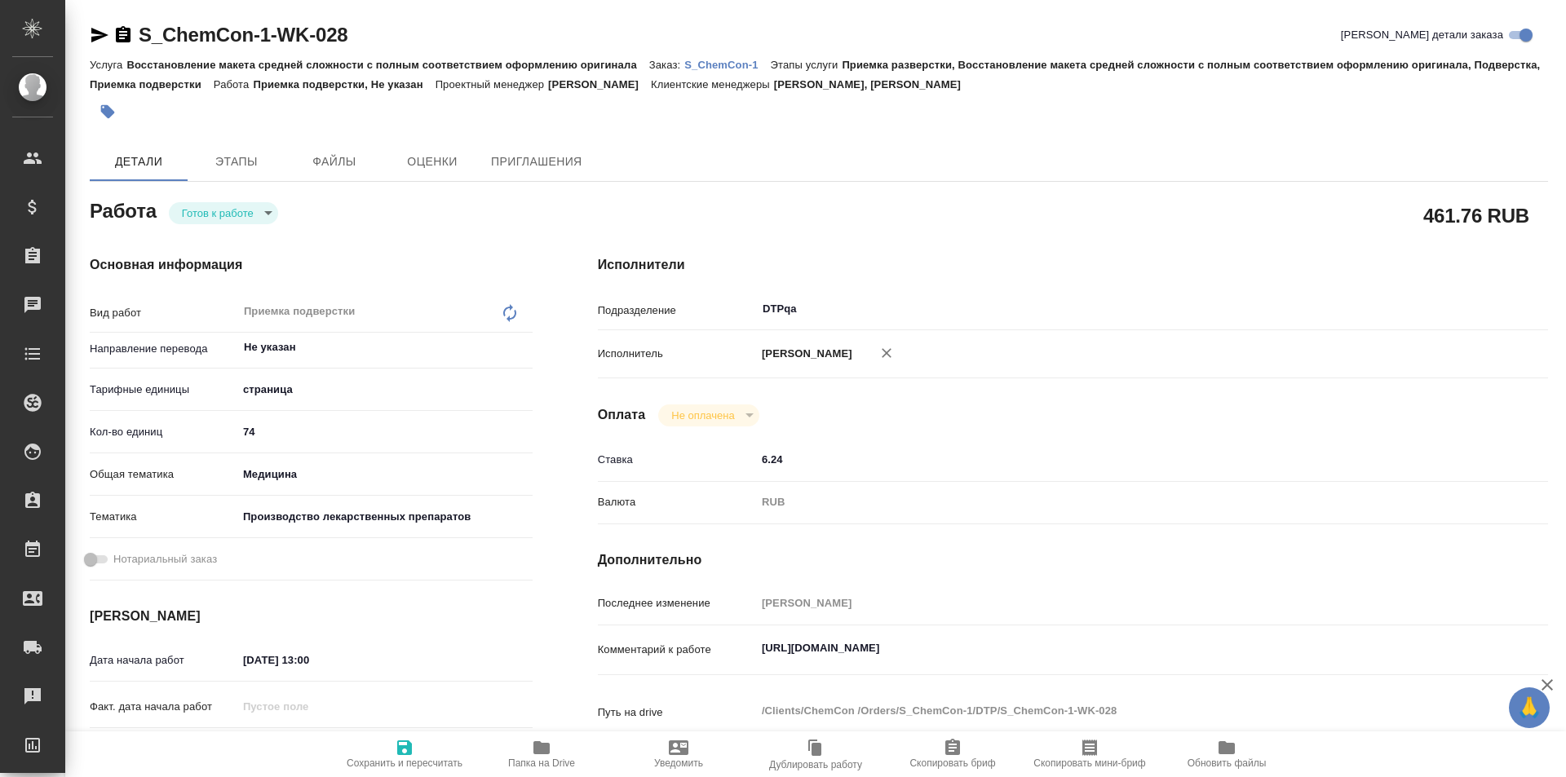
type textarea "x"
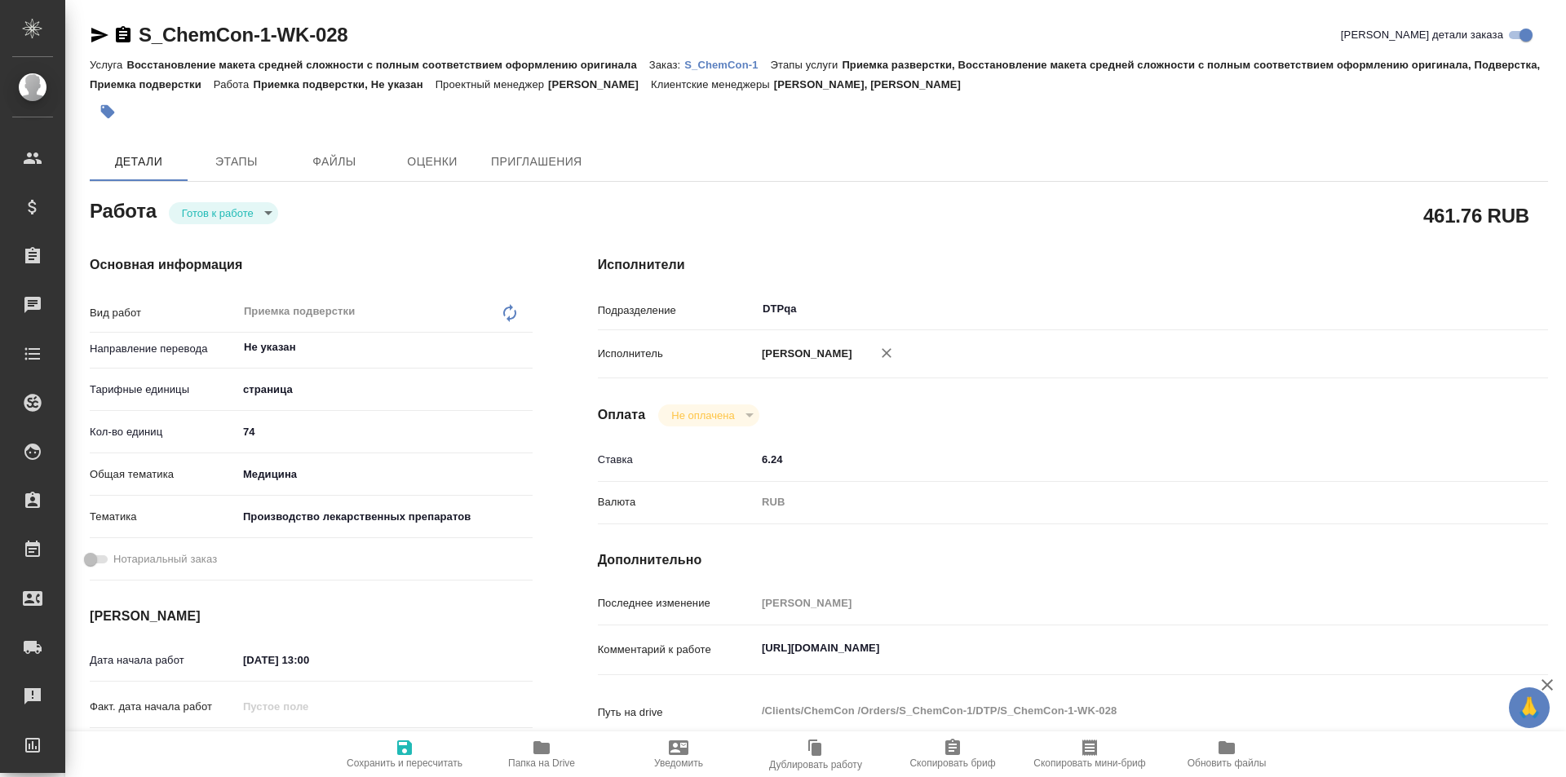
click at [399, 747] on icon "button" at bounding box center [404, 748] width 15 height 15
type textarea "x"
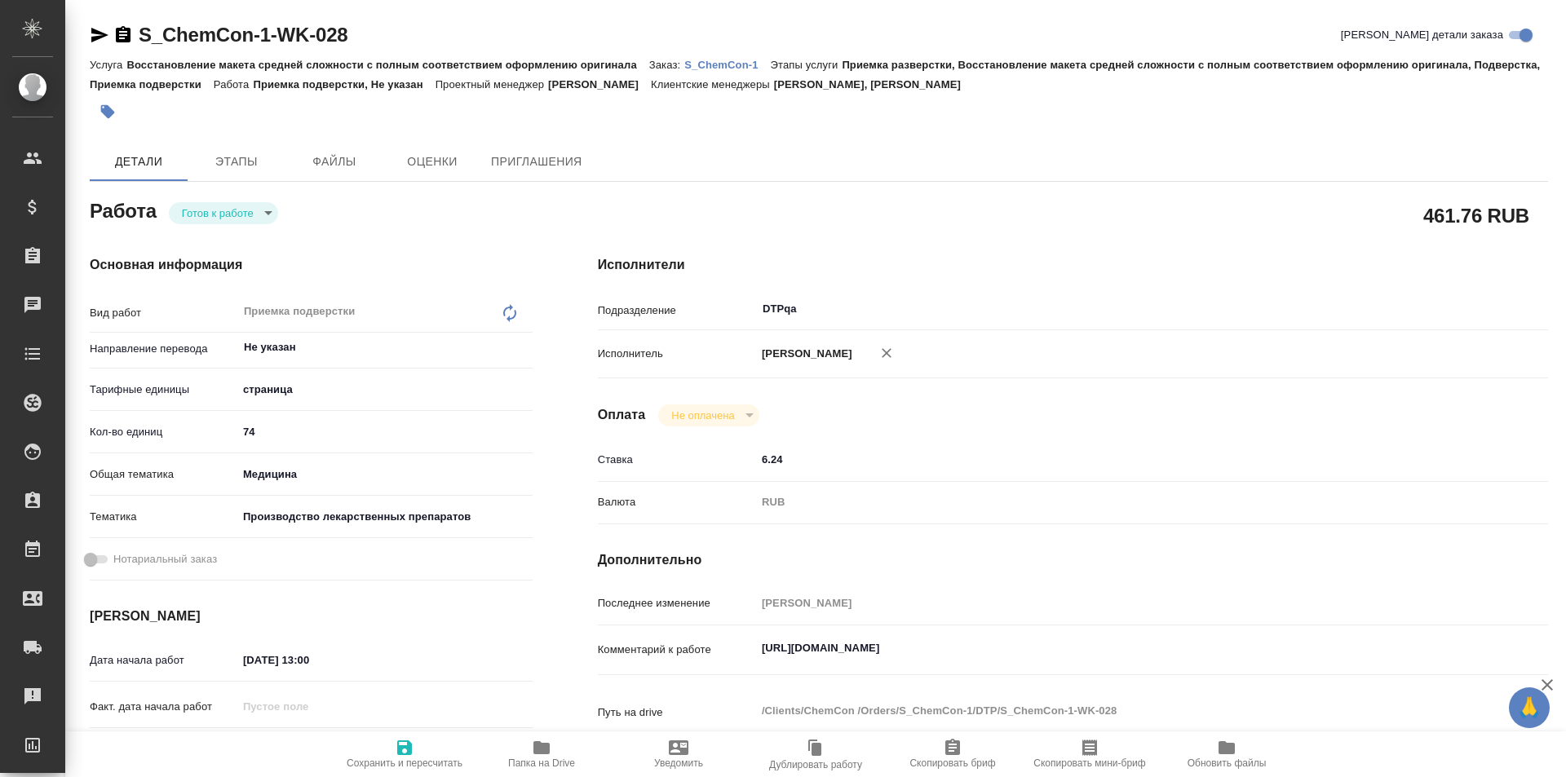
type textarea "x"
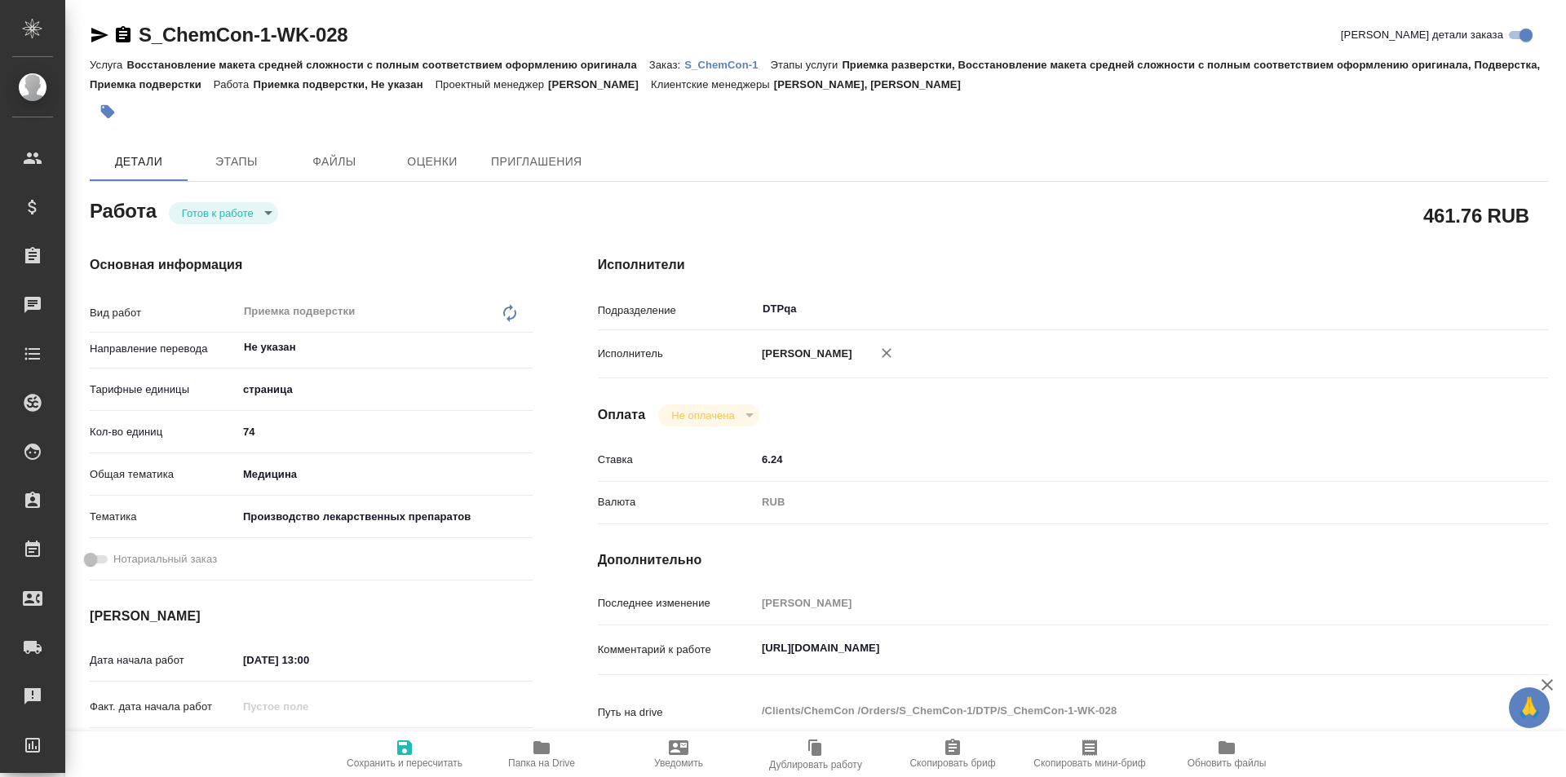
type textarea "x"
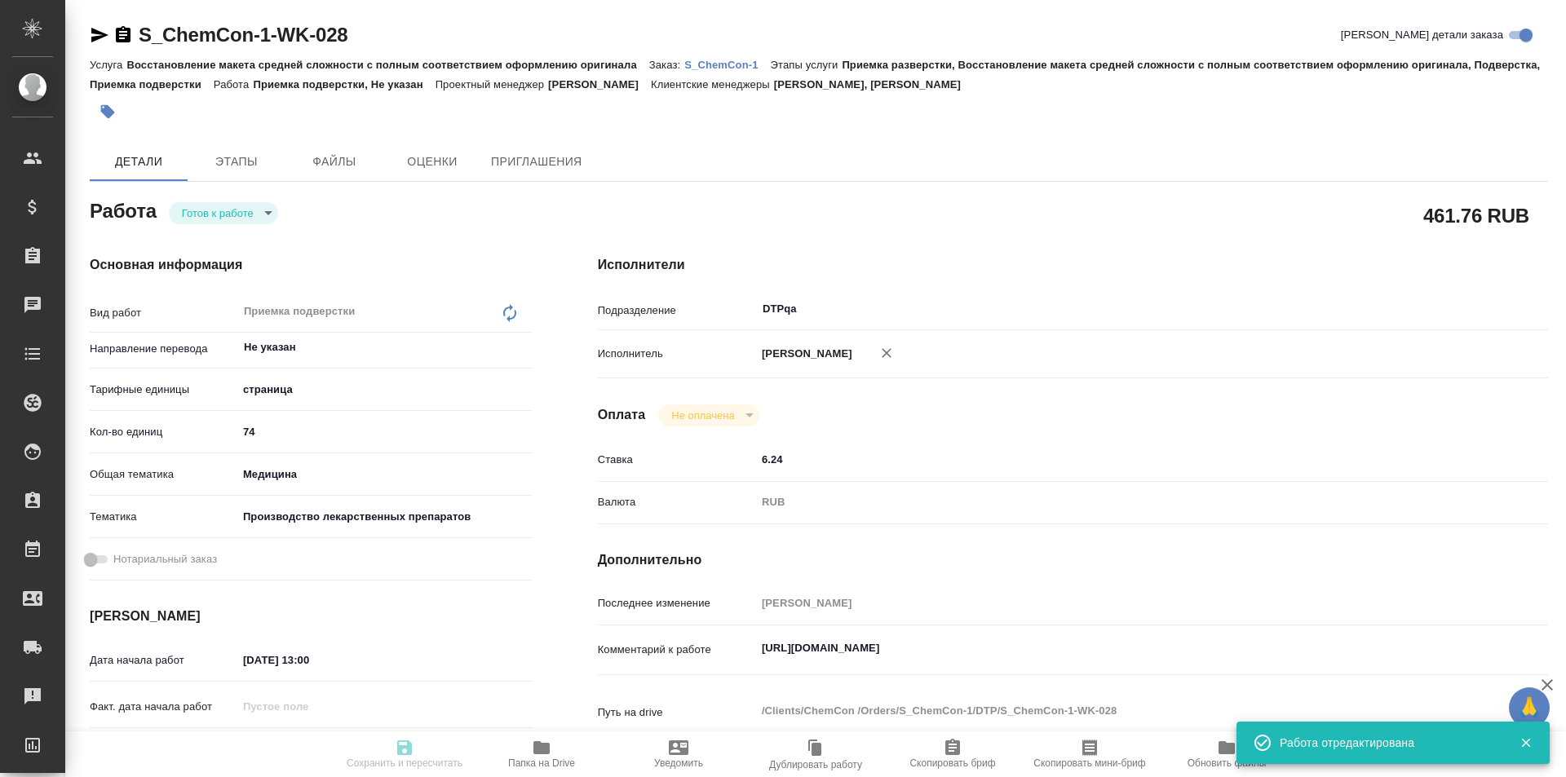
type textarea "x"
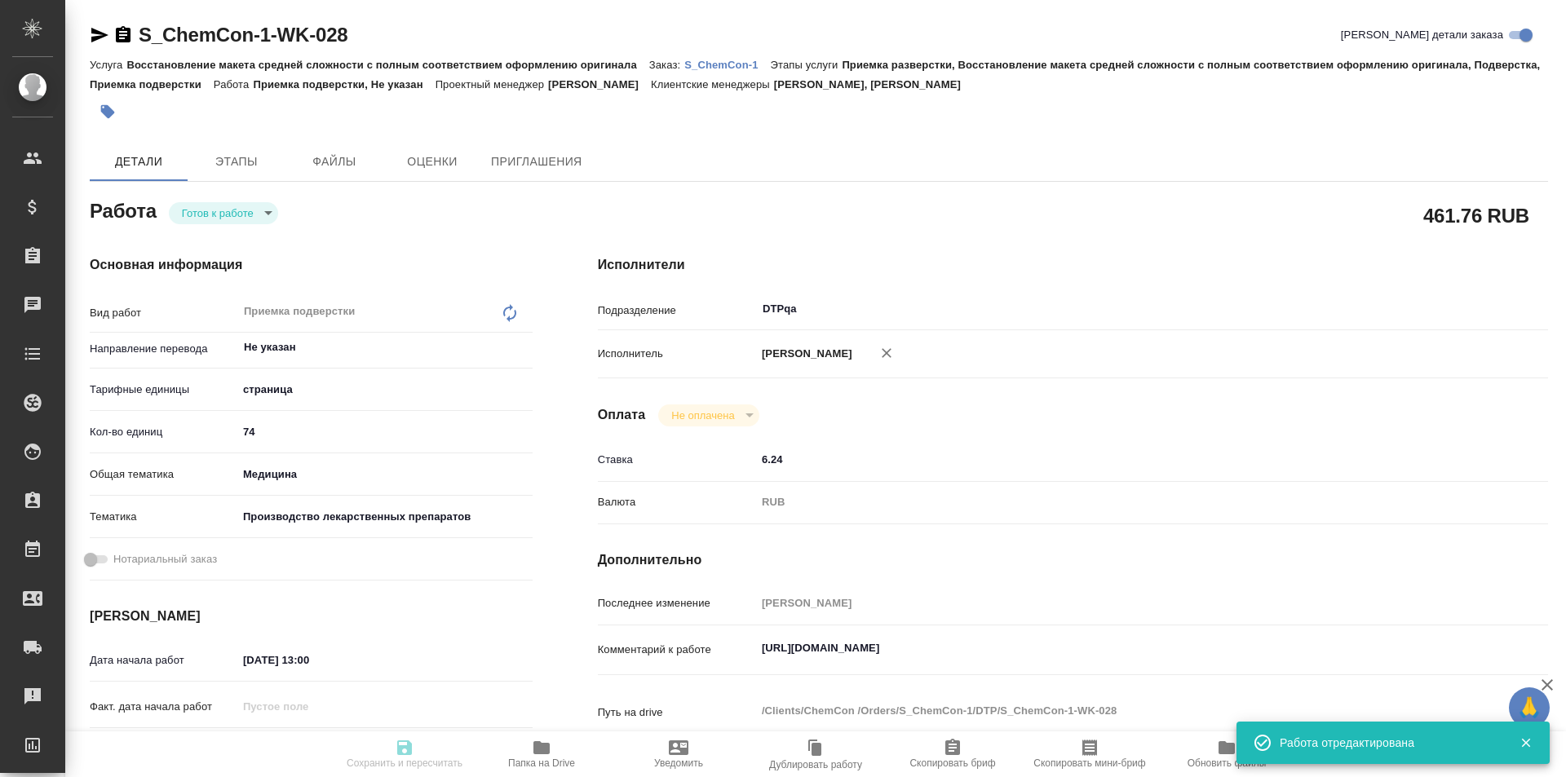
type input "readyForWork"
type textarea "Приемка подверстки"
type textarea "x"
type input "Не указан"
type input "5a8b1489cc6b4906c91bfdb2"
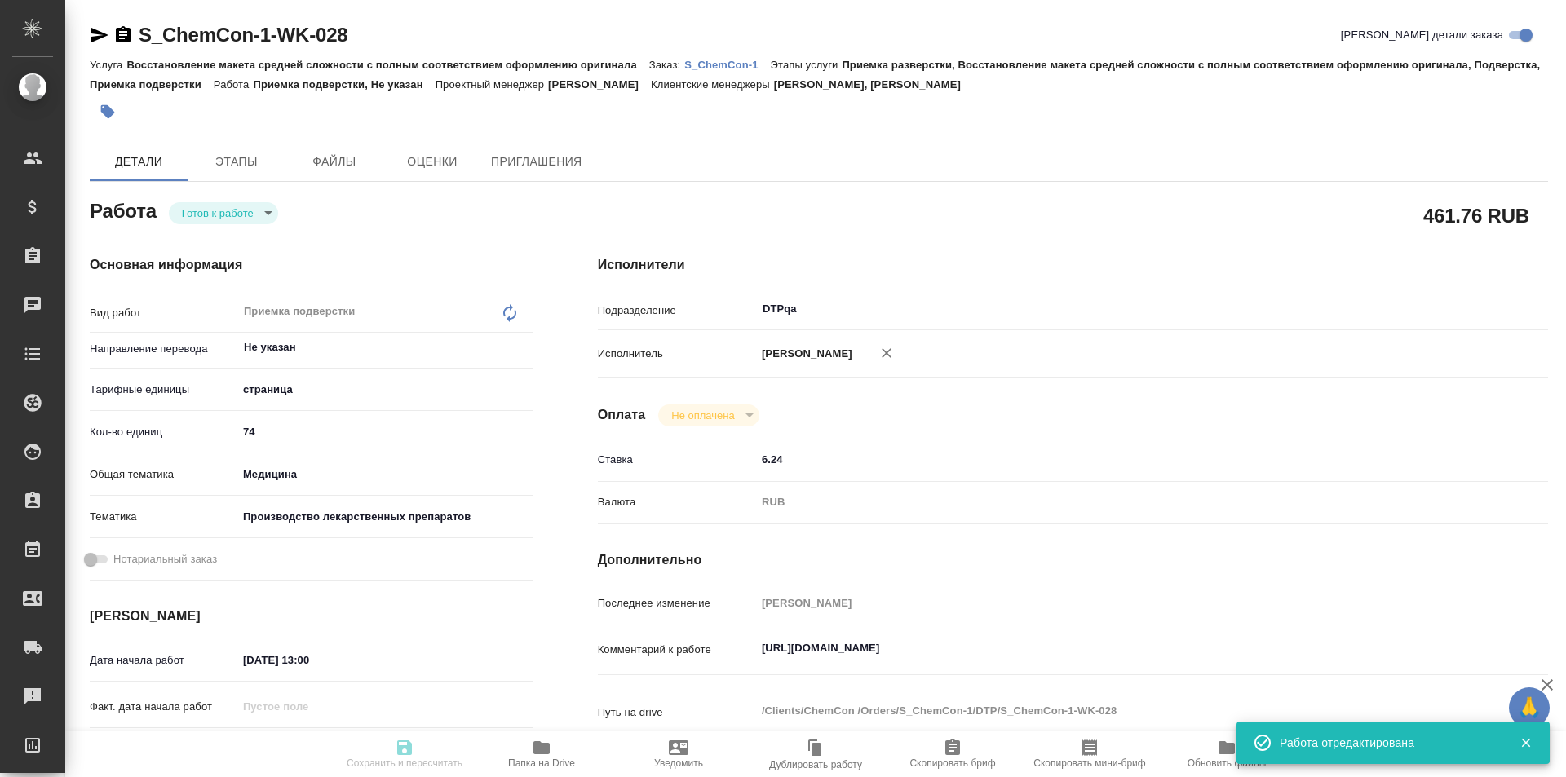
type input "74"
type input "med"
type input "614982fec5ecbb70f805293f"
type input "19.08.2025 13:00"
type input "20.08.2025 15:00"
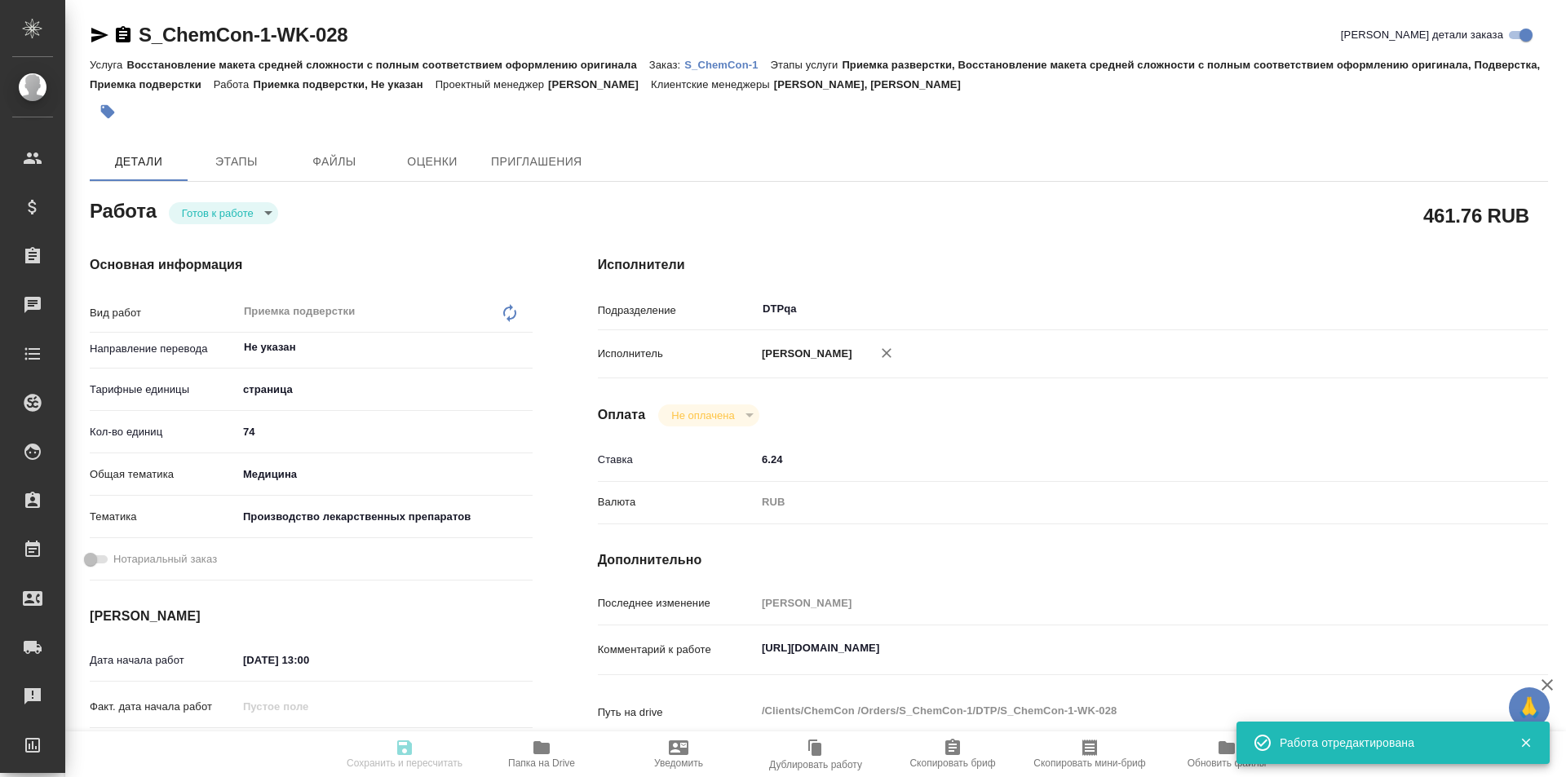
type input "20.08.2025 20:00"
type input "DTPqa"
type input "notPayed"
type input "6.24"
type input "RUB"
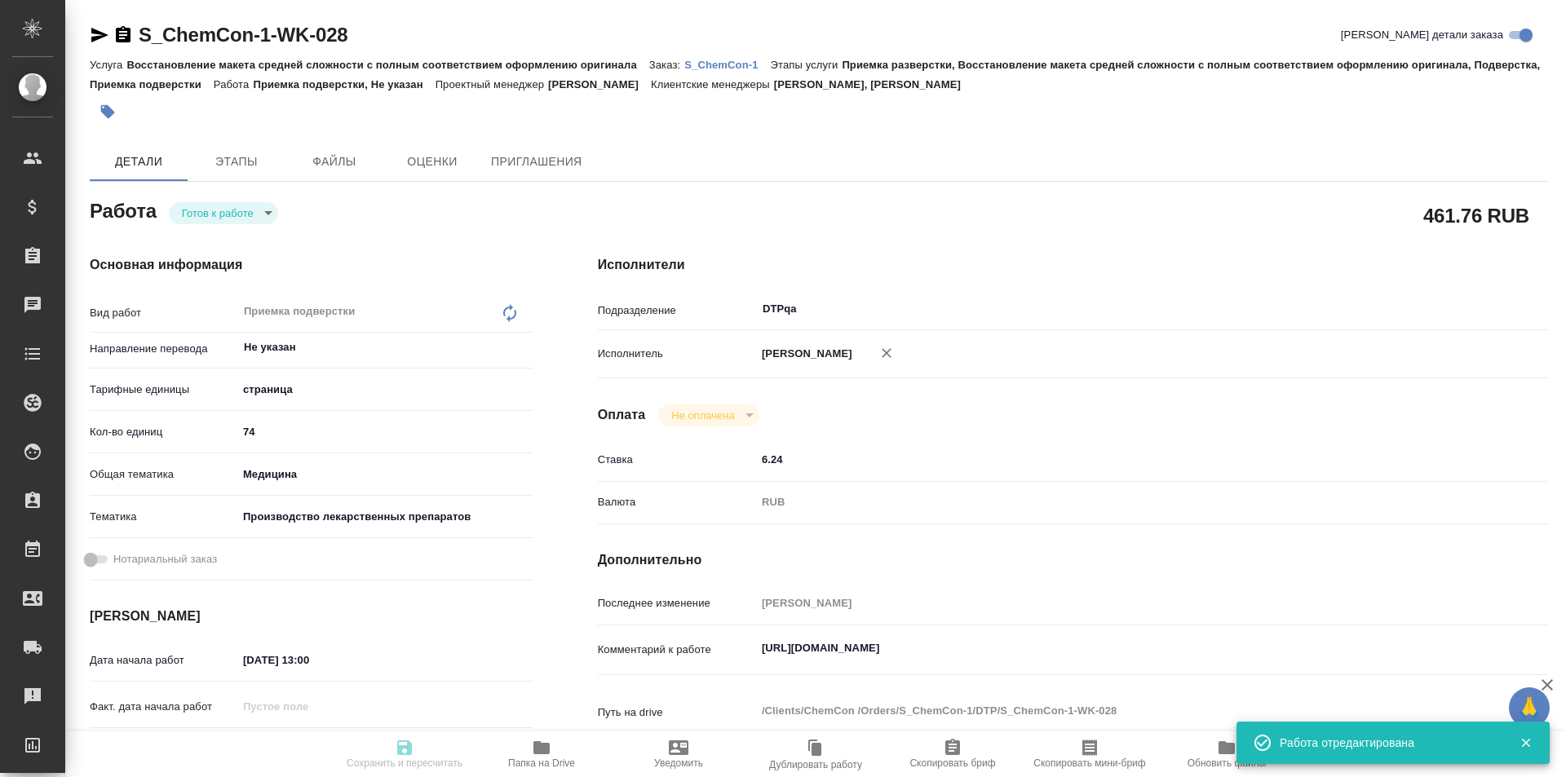
type input "[PERSON_NAME]"
type textarea "https://tera.awatera.com/Work/6893064e67844423c11aa94b/"
type textarea "x"
type textarea "/Clients/ChemCon /Orders/S_ChemCon-1/DTP/S_ChemCon-1-WK-028"
type textarea "x"
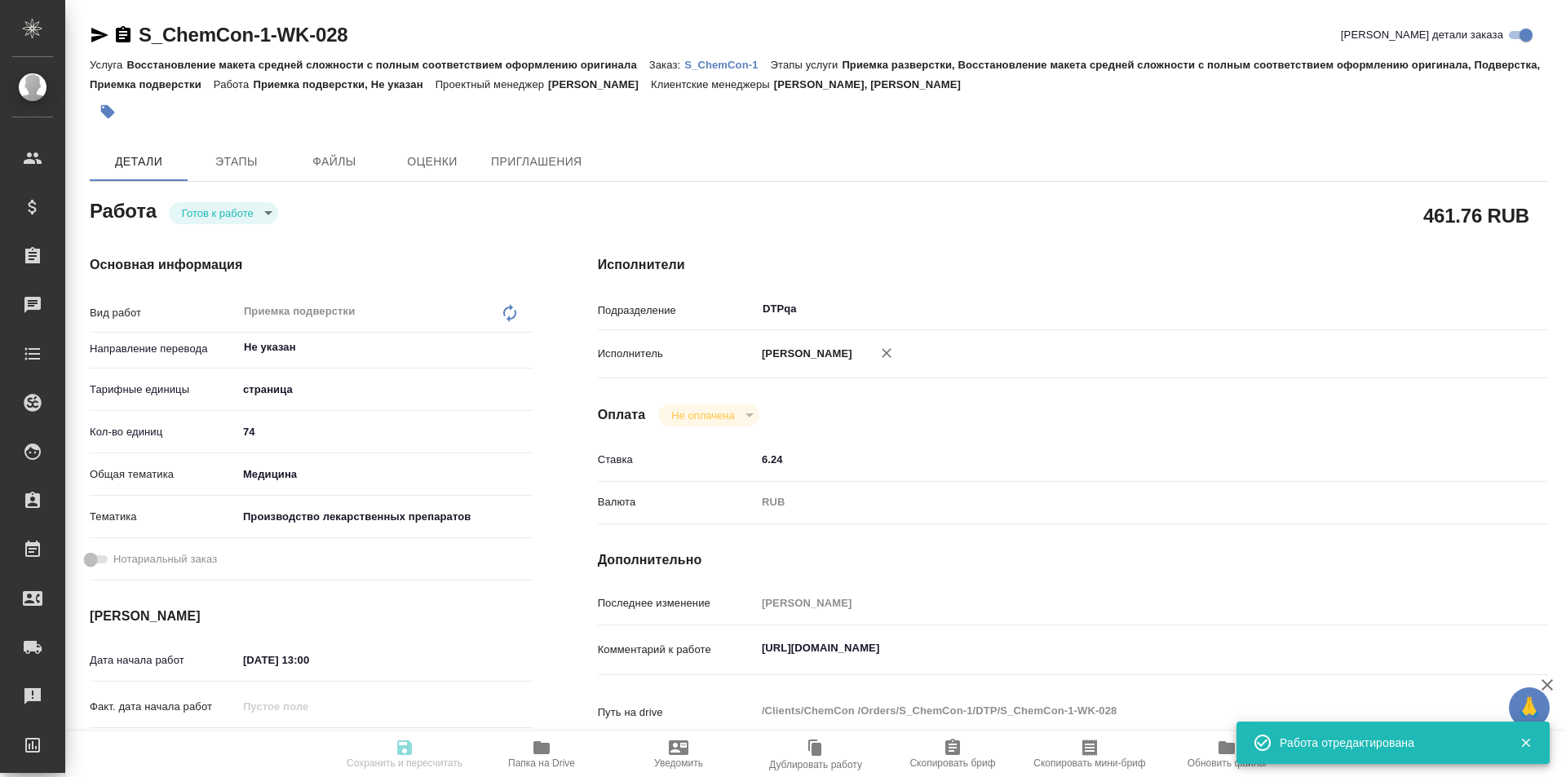
type input "S_ChemCon-1"
type input "Восстановление макета средней сложности с полным соответствием оформлению ориги…"
type input "Приемка разверстки, Восстановление макета средней сложности с полным соответств…"
type input "Никифорова Валерия, Усманова Ольга"
type input "Заборова Александра"
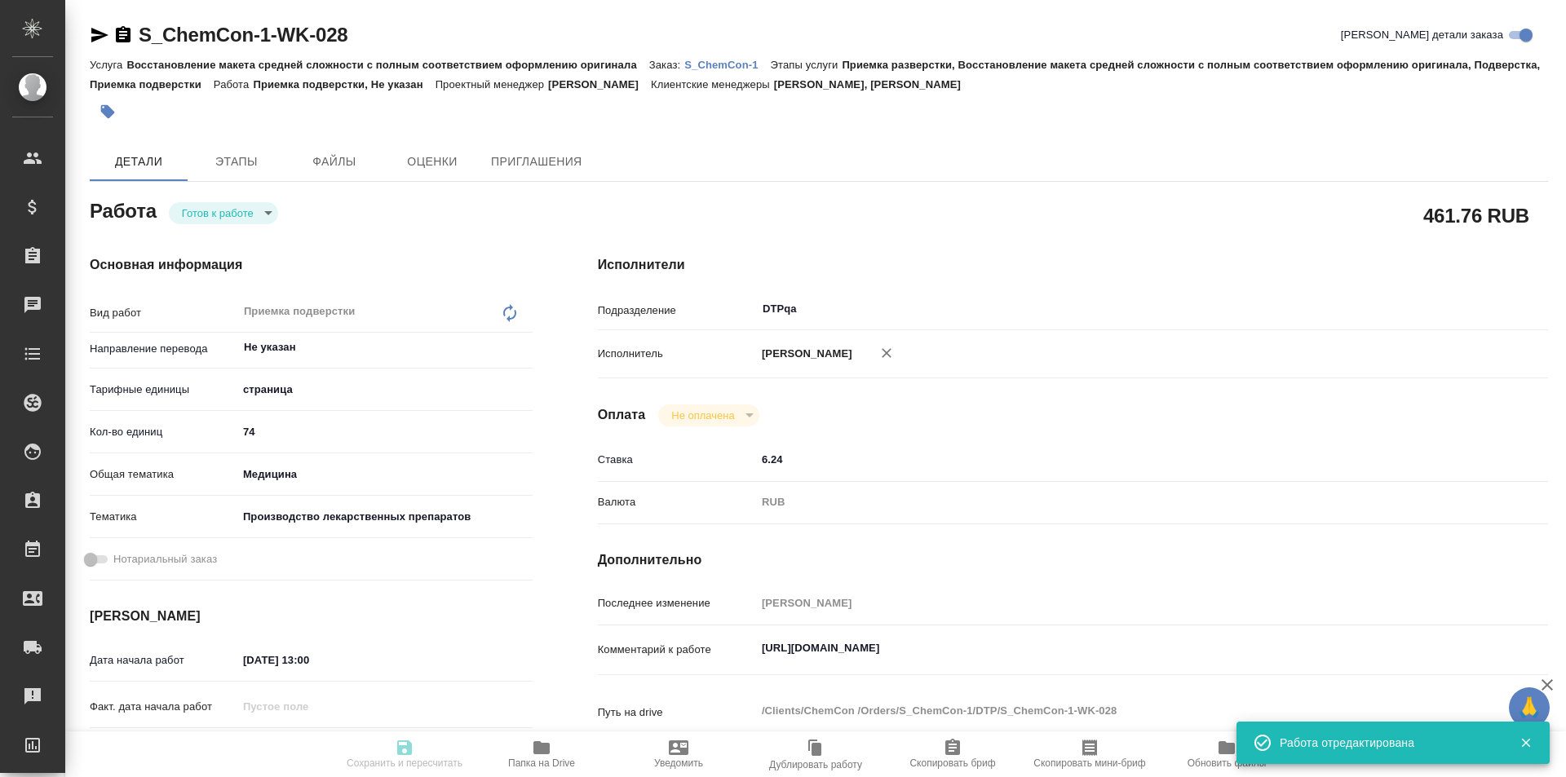
type input "/Clients/ChemCon /Orders/S_ChemCon-1"
type textarea "x"
type textarea "англ-рус нужно раз в неделю (по пятницам) описываться о ходе работ"
type textarea "x"
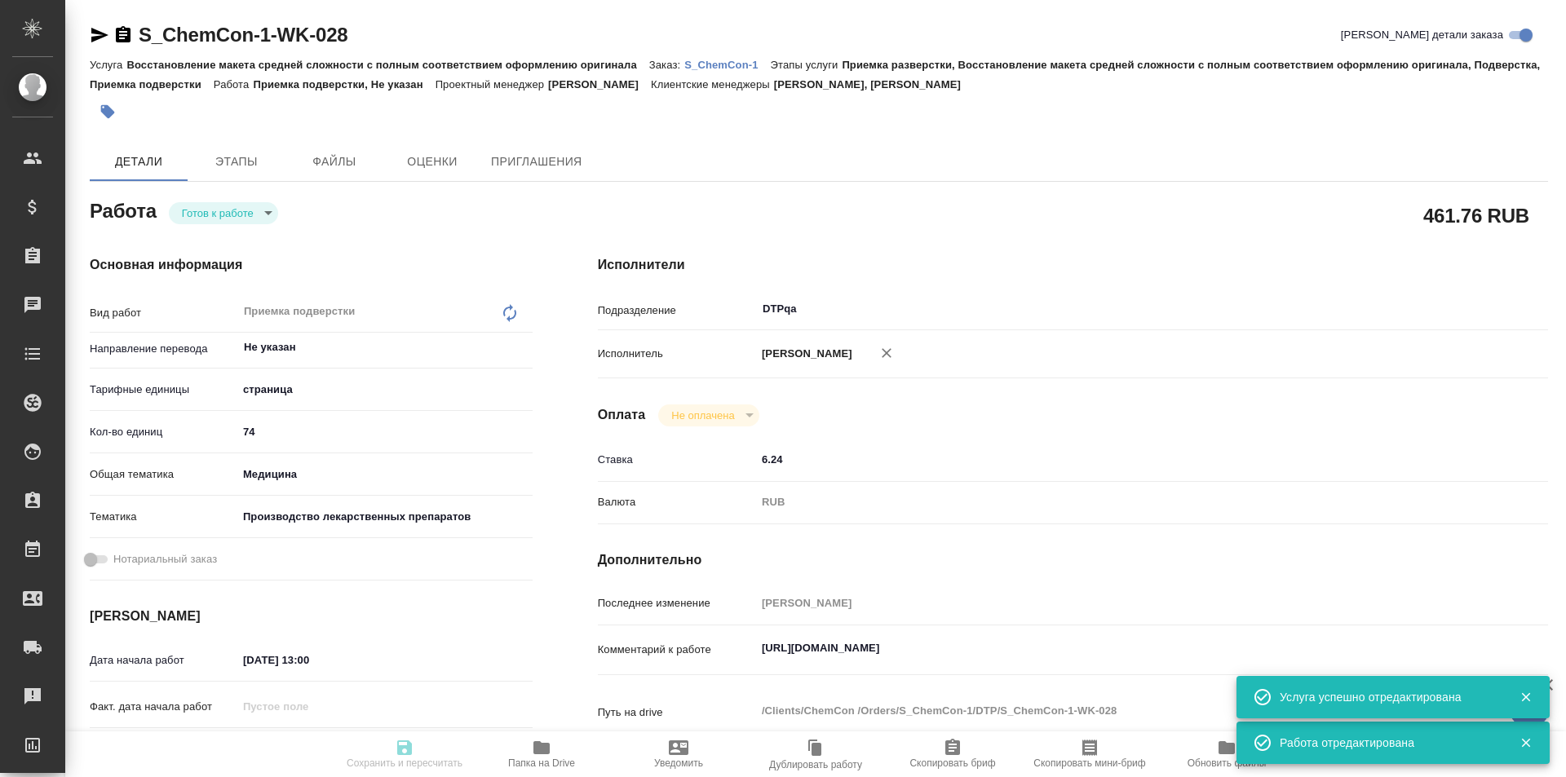
type textarea "x"
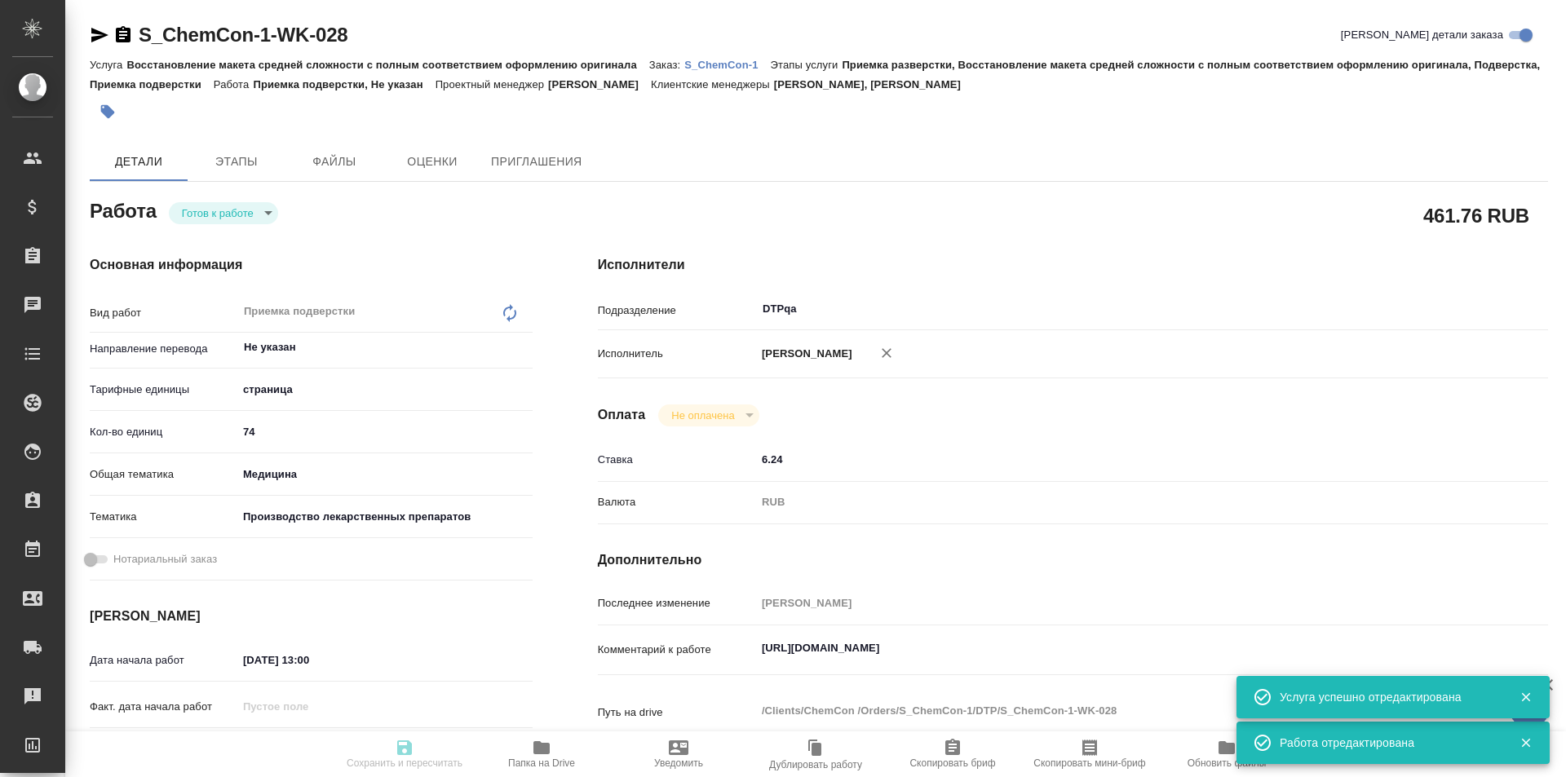
type textarea "x"
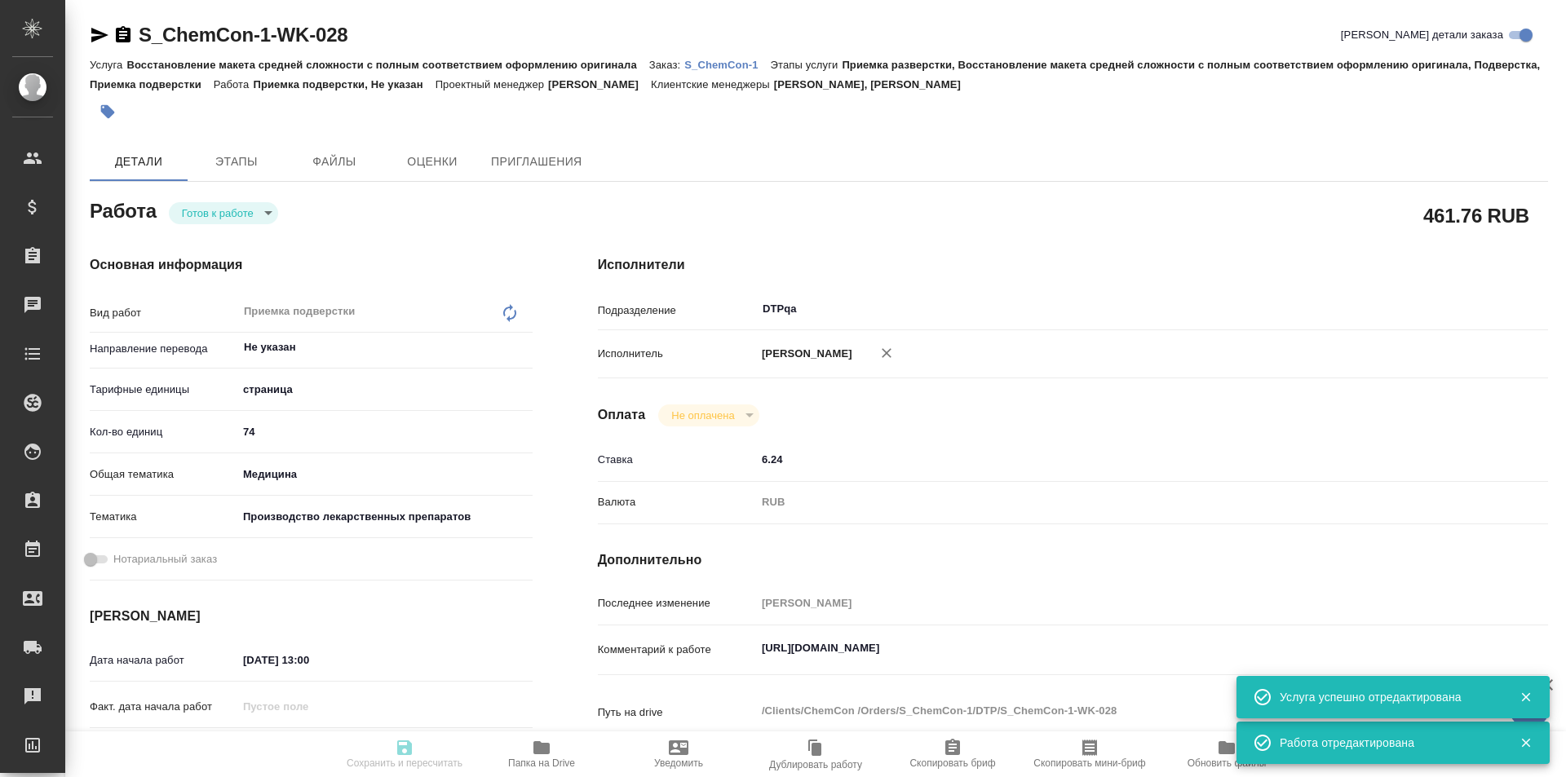
type textarea "x"
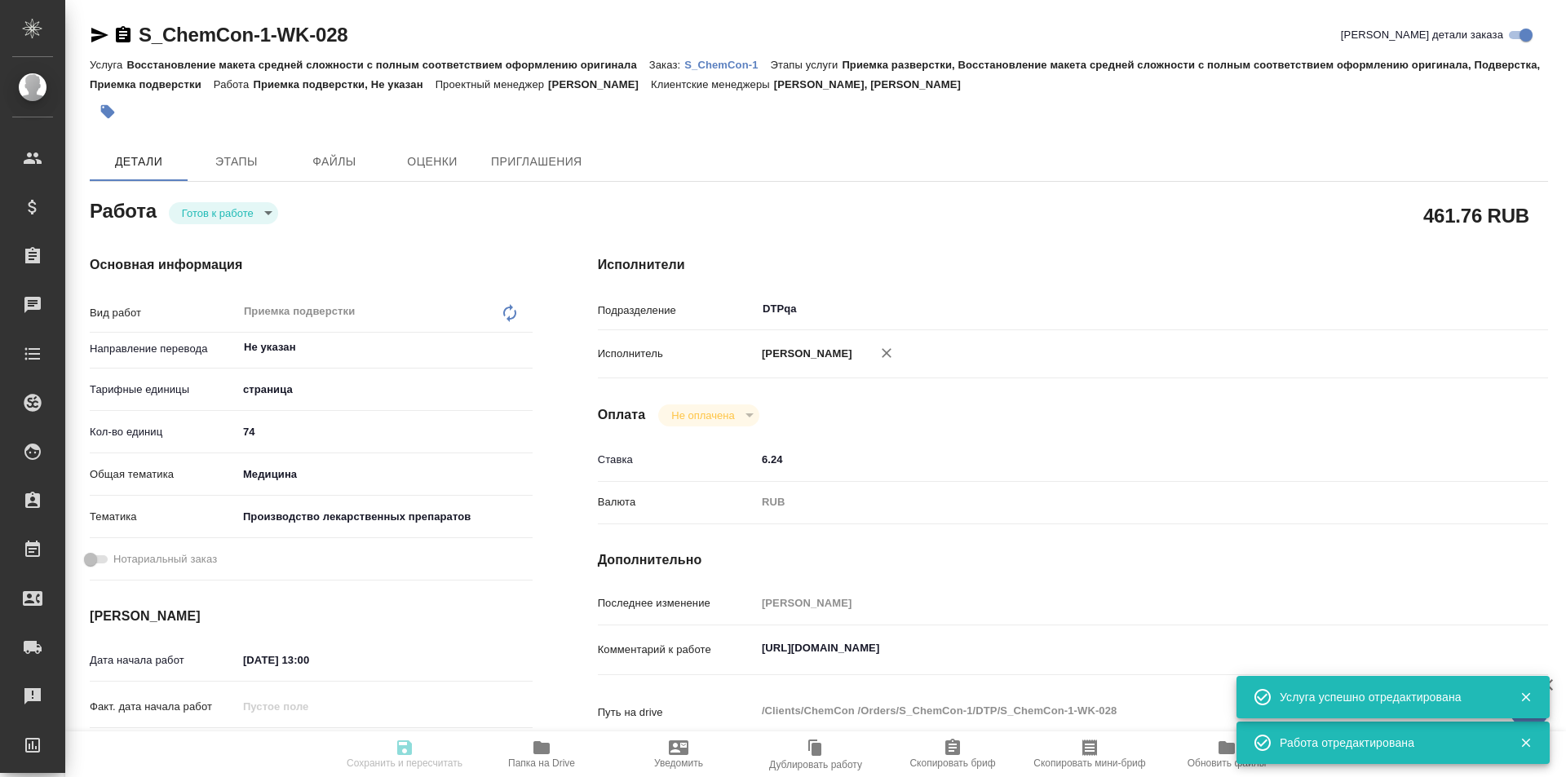
type textarea "x"
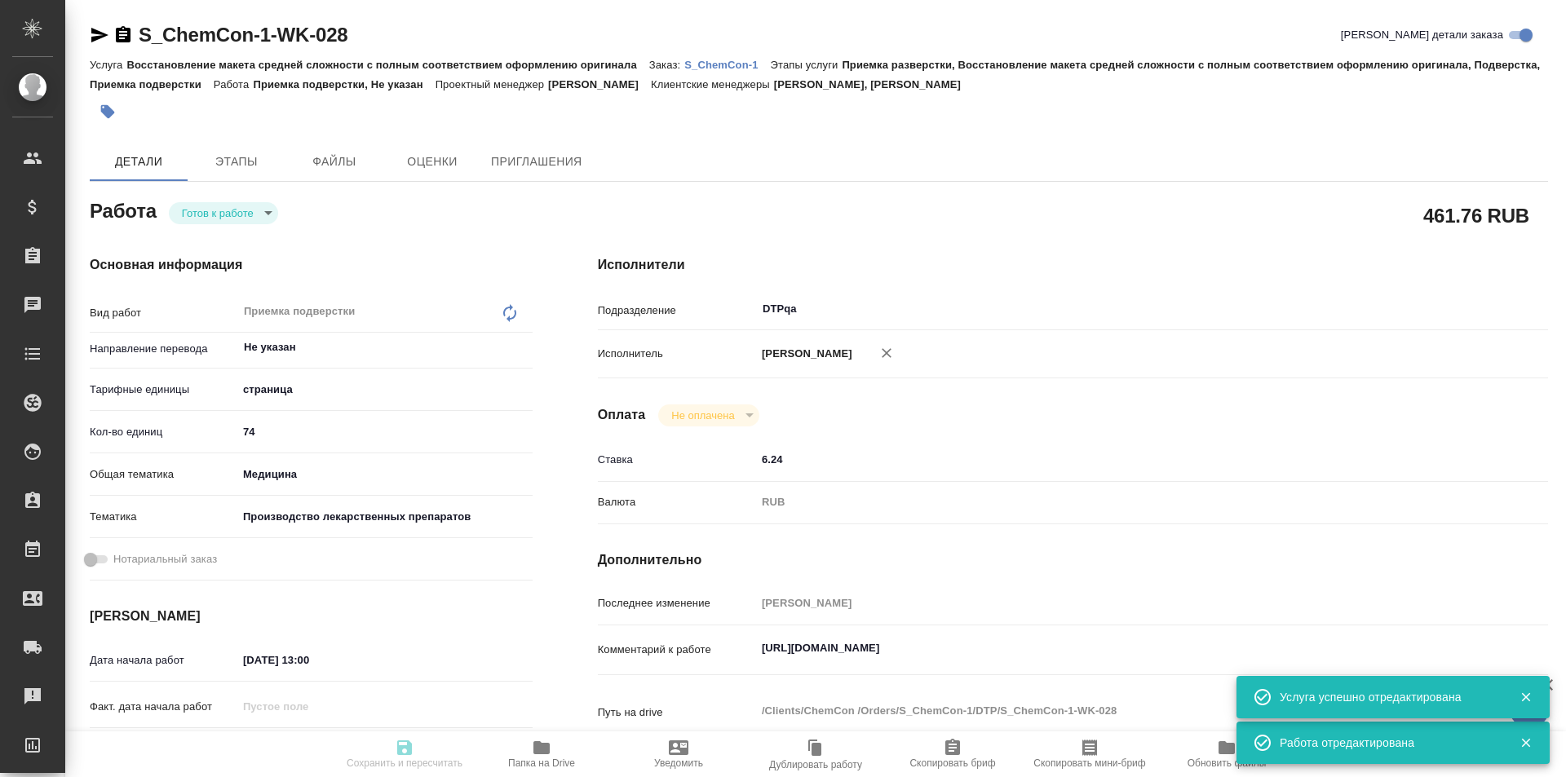
type textarea "x"
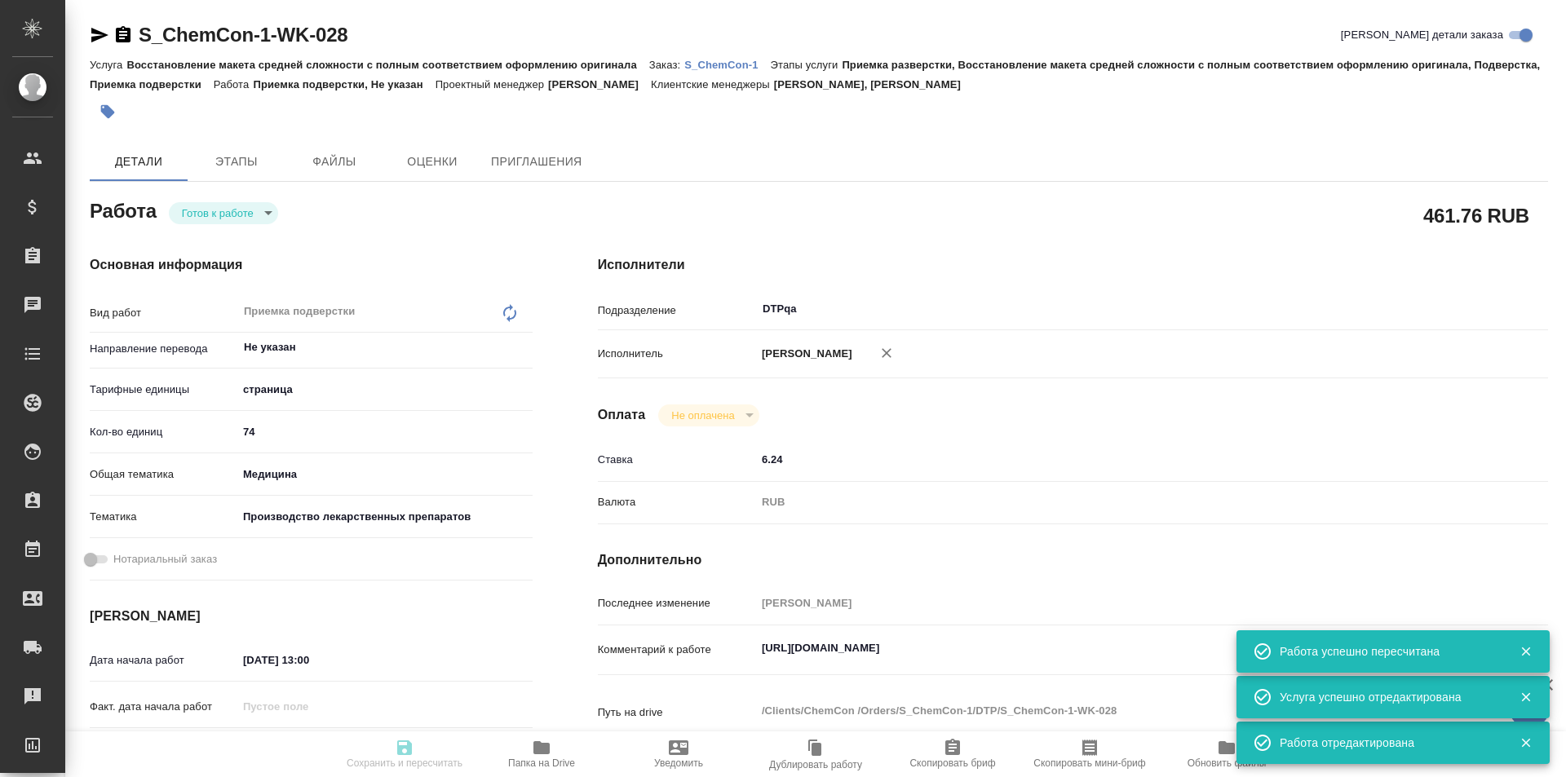
type input "readyForWork"
type textarea "Приемка подверстки"
type textarea "x"
type input "Не указан"
type input "5a8b1489cc6b4906c91bfdb2"
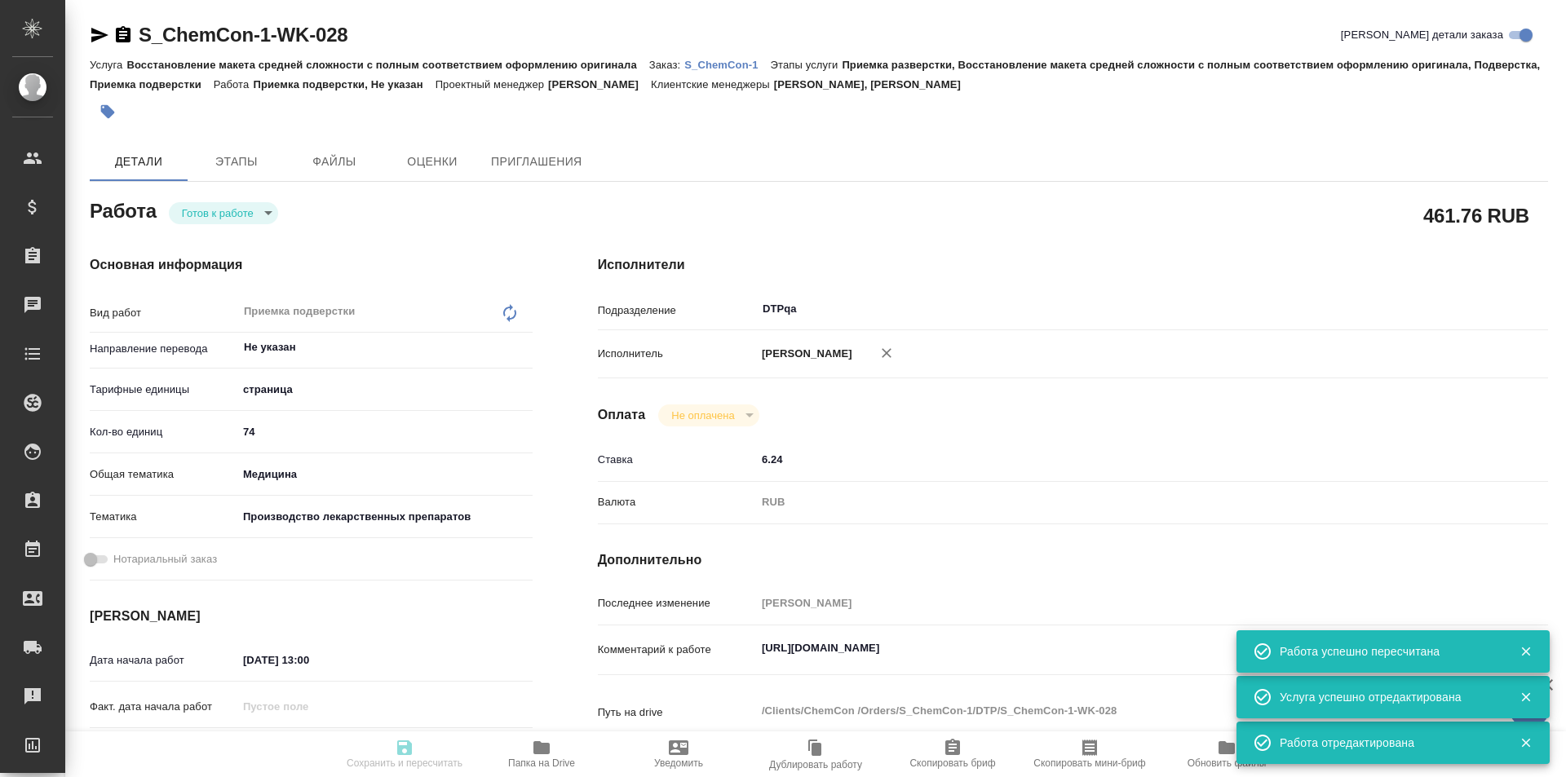
type input "74"
type input "med"
type input "614982fec5ecbb70f805293f"
type input "19.08.2025 13:00"
type input "20.08.2025 15:00"
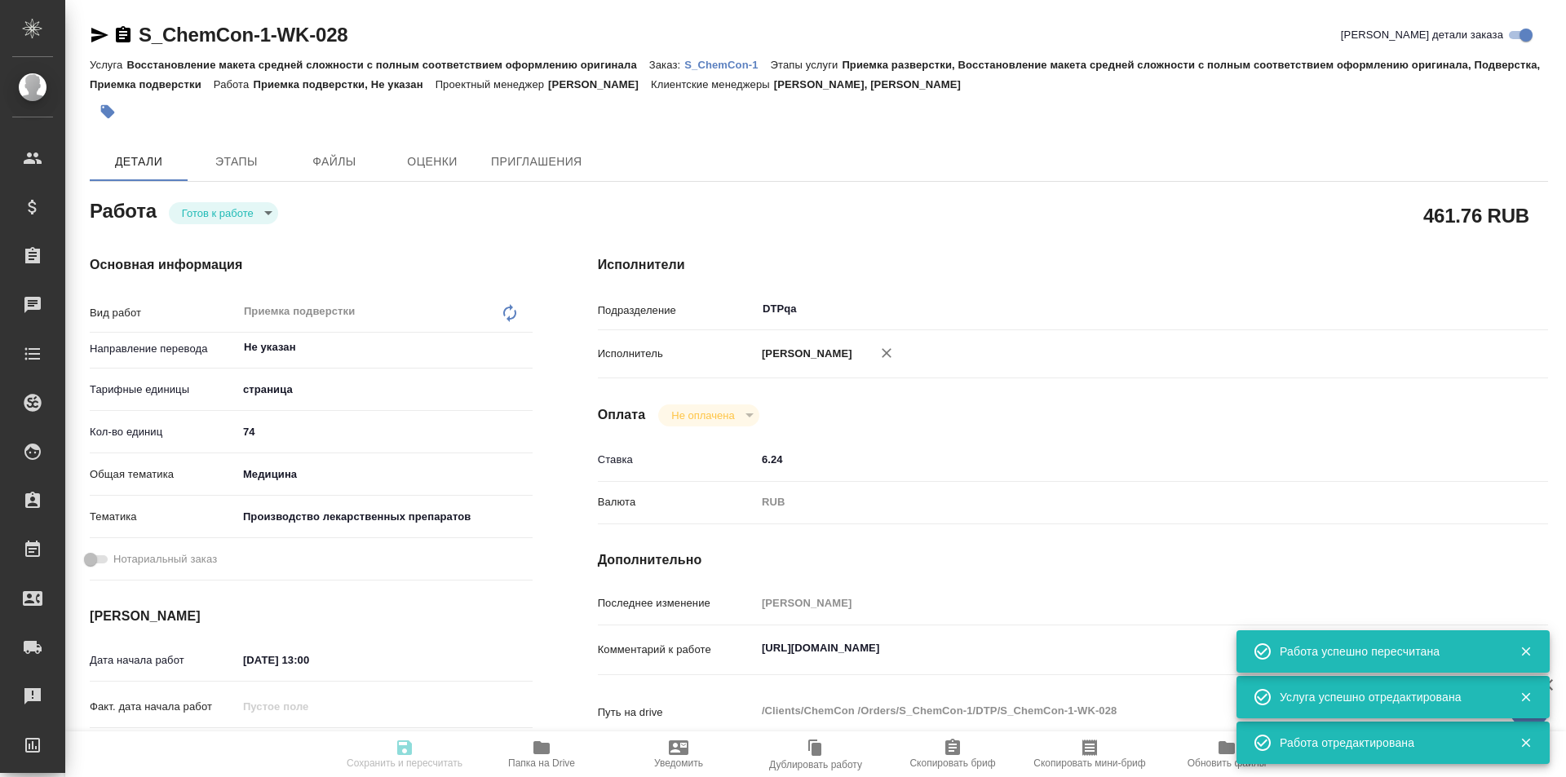
type input "20.08.2025 20:00"
type input "DTPqa"
type input "notPayed"
type input "6.24"
type input "RUB"
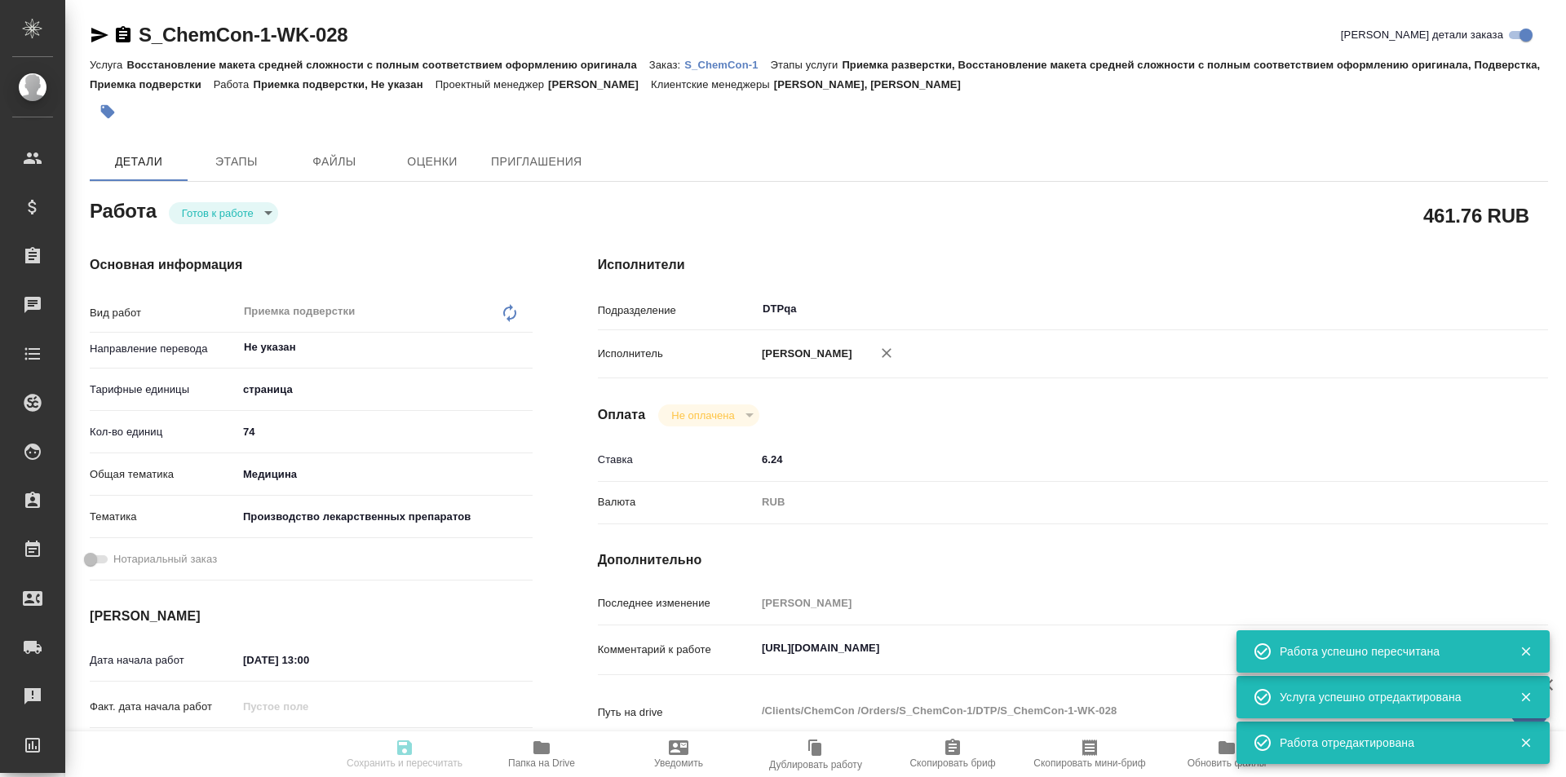
type input "[PERSON_NAME]"
type textarea "https://tera.awatera.com/Work/6893064e67844423c11aa94b/"
type textarea "x"
type textarea "/Clients/ChemCon /Orders/S_ChemCon-1/DTP/S_ChemCon-1-WK-028"
type textarea "x"
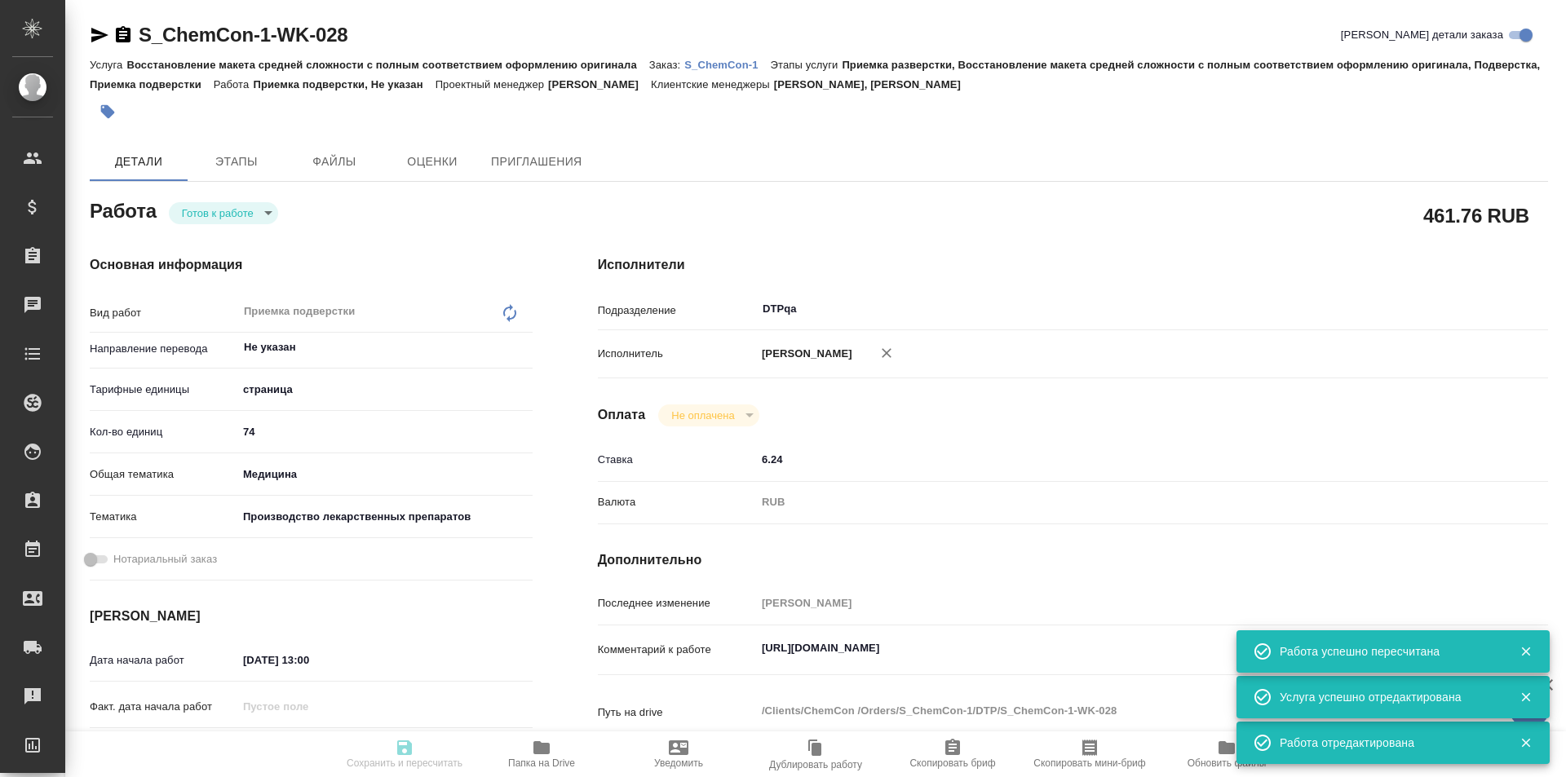
type input "S_ChemCon-1"
type input "Восстановление макета средней сложности с полным соответствием оформлению ориги…"
type input "Приемка разверстки, Восстановление макета средней сложности с полным соответств…"
type input "Никифорова Валерия, Усманова Ольга"
type input "[PERSON_NAME]"
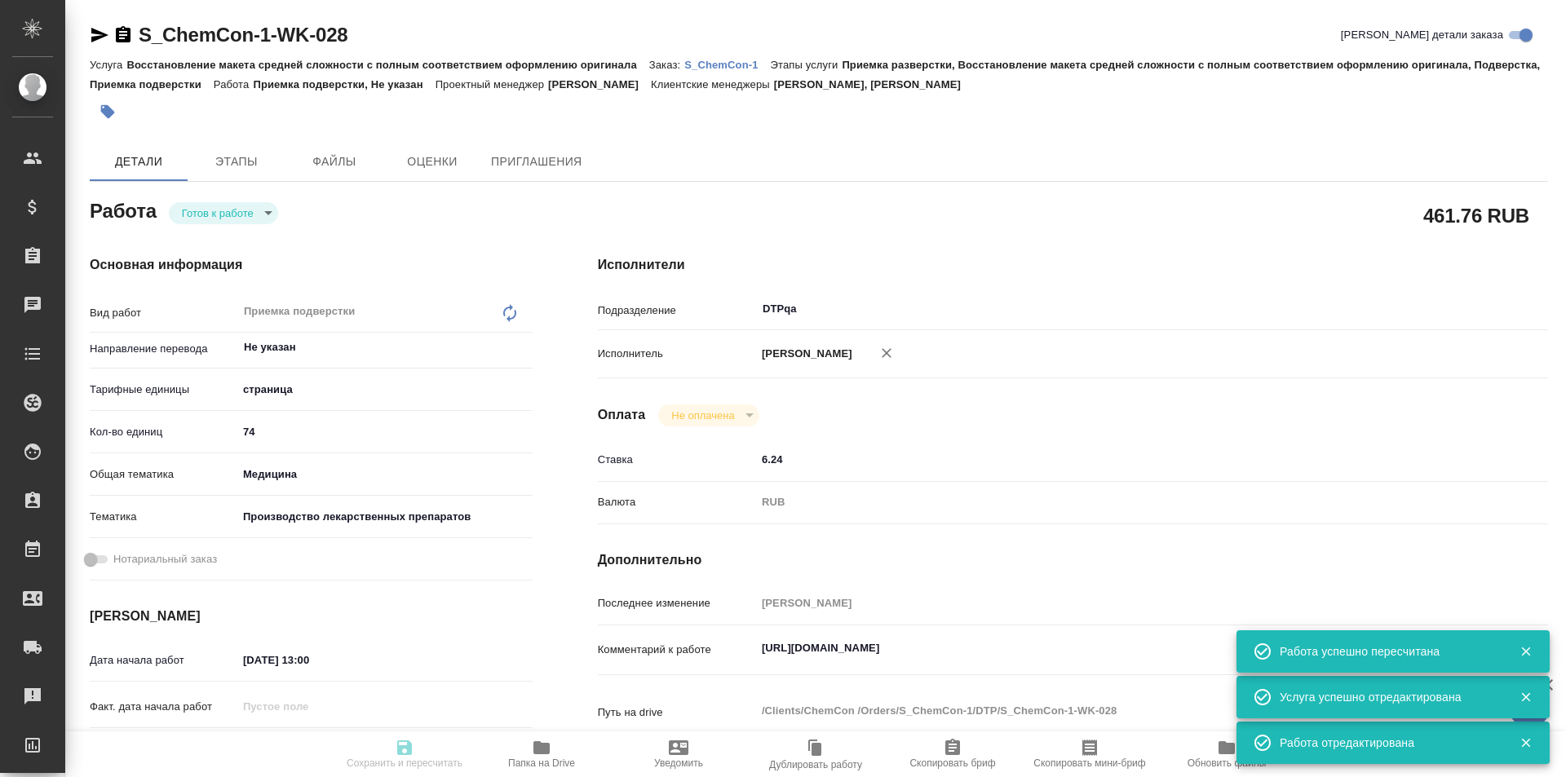
type input "/Clients/ChemCon /Orders/S_ChemCon-1"
type textarea "x"
type textarea "англ-рус нужно раз в неделю (по пятницам) описываться о ходе работ"
type textarea "x"
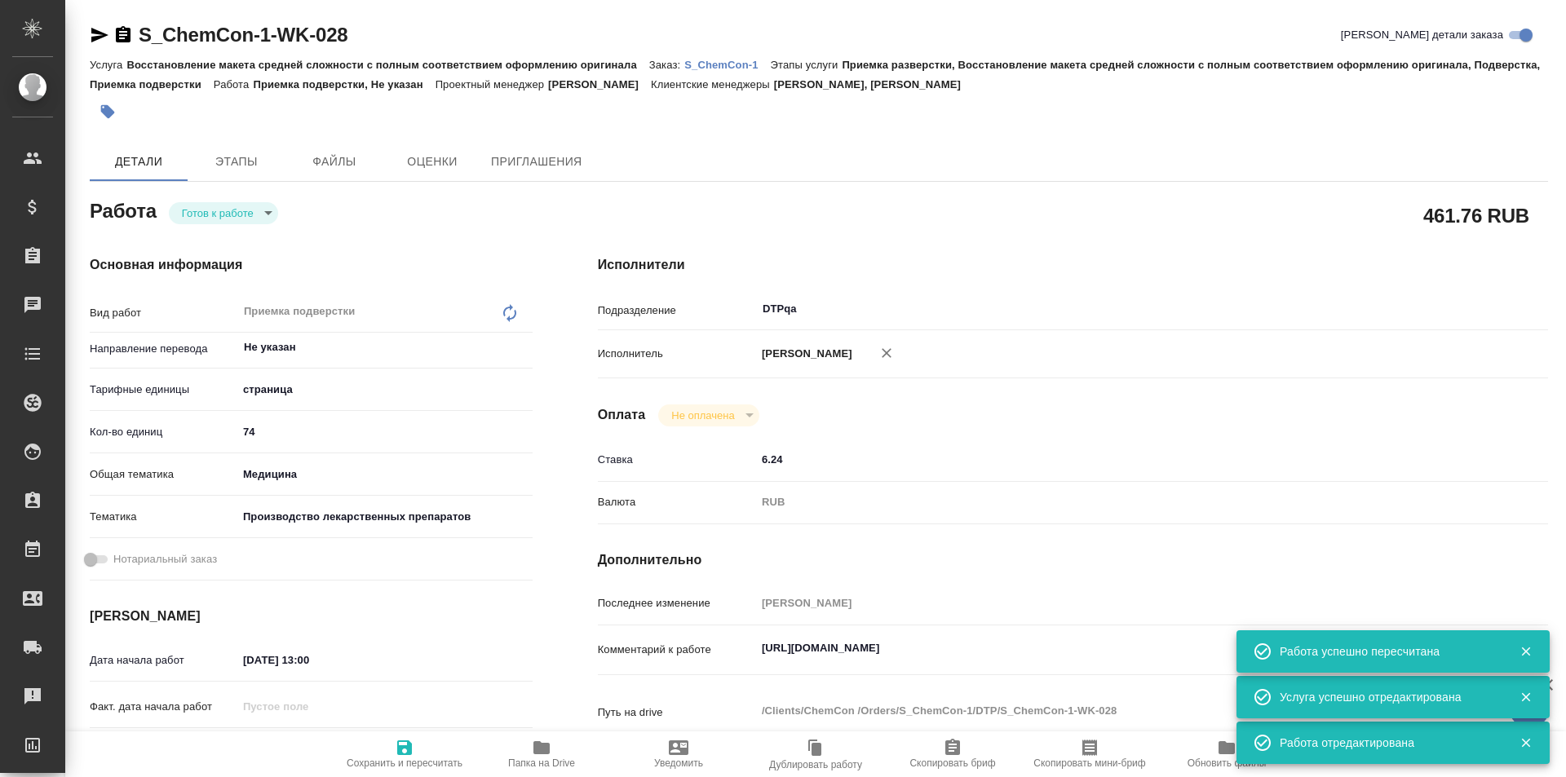
type textarea "x"
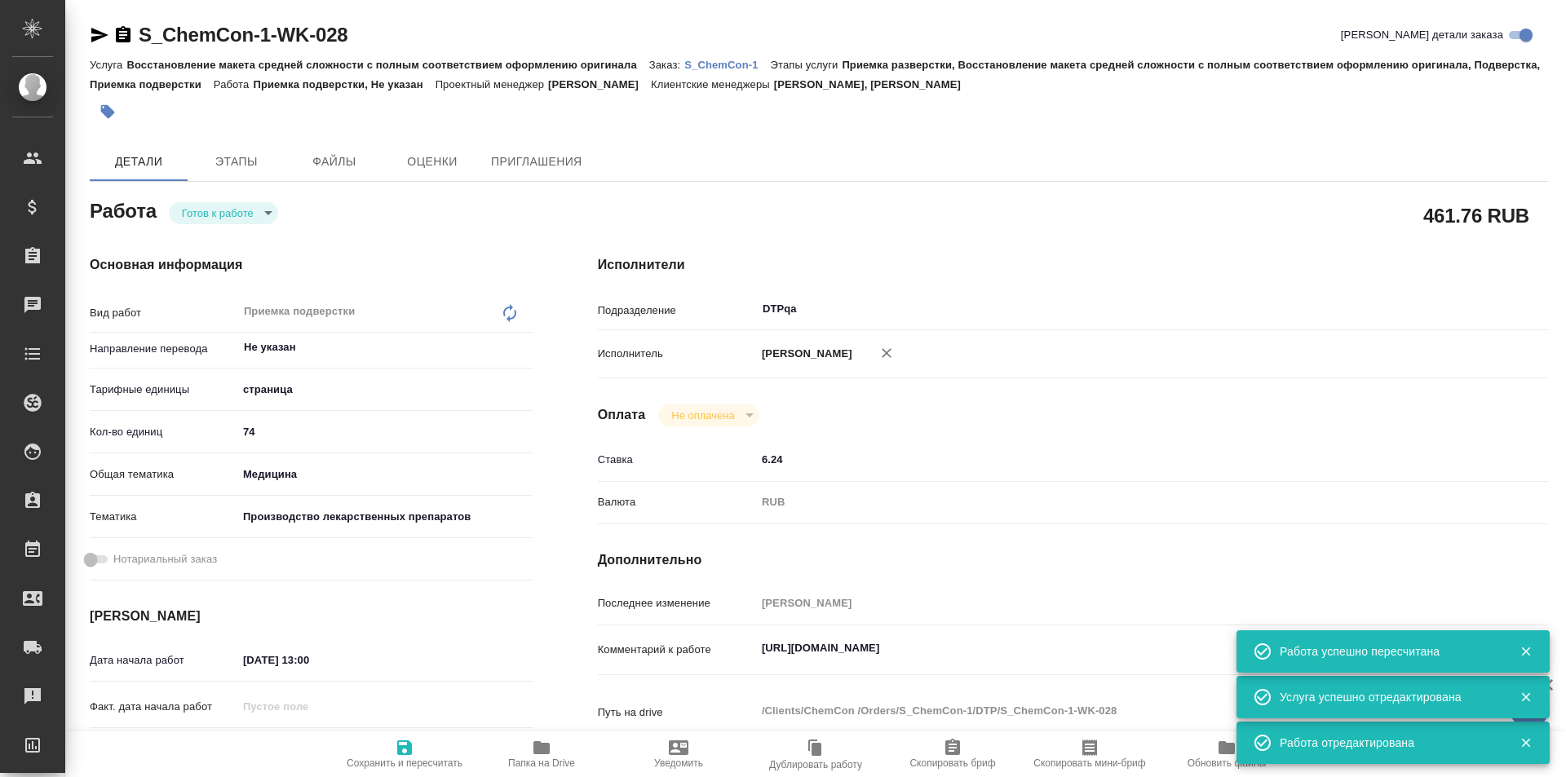
type textarea "x"
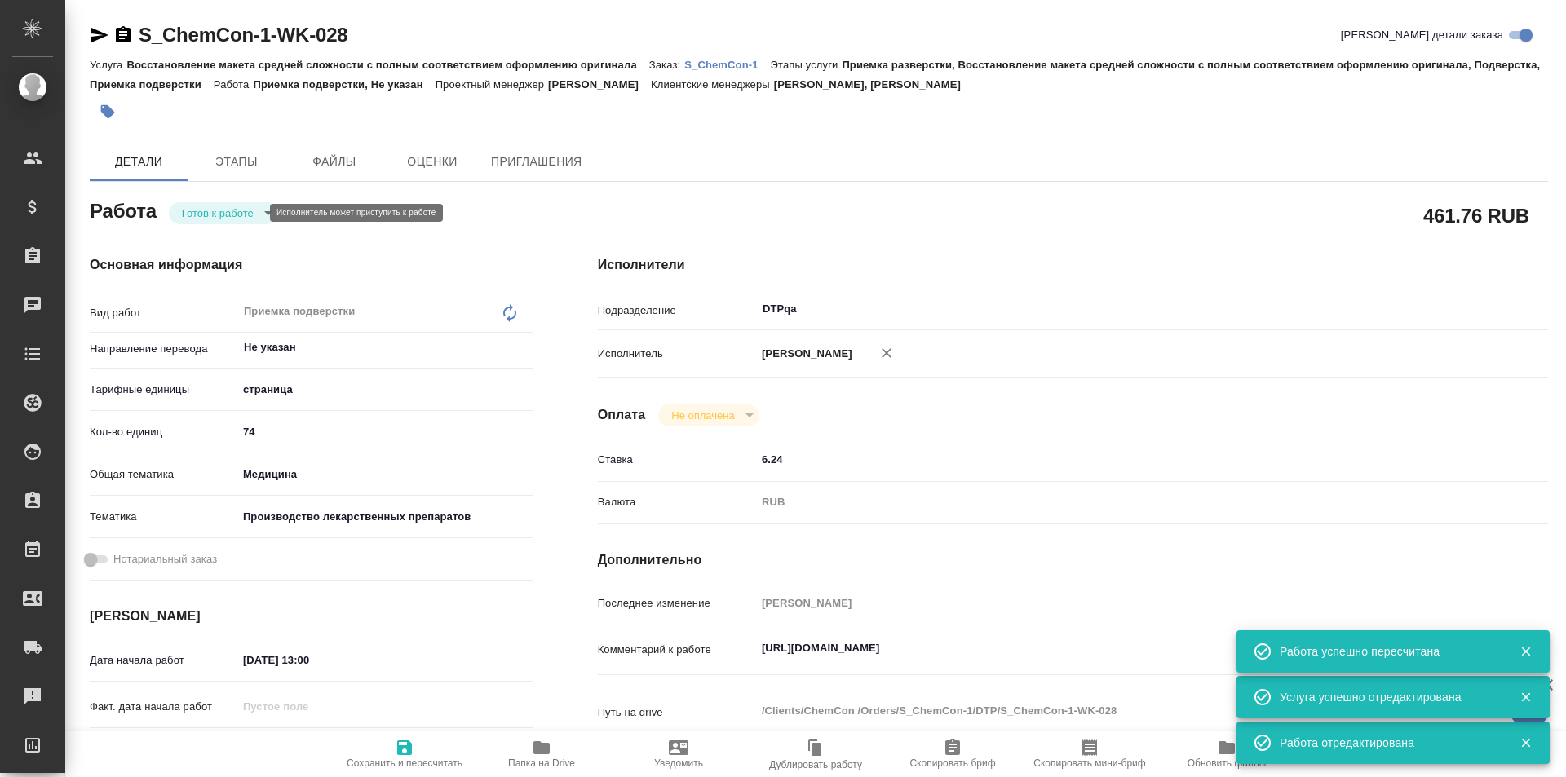
type textarea "x"
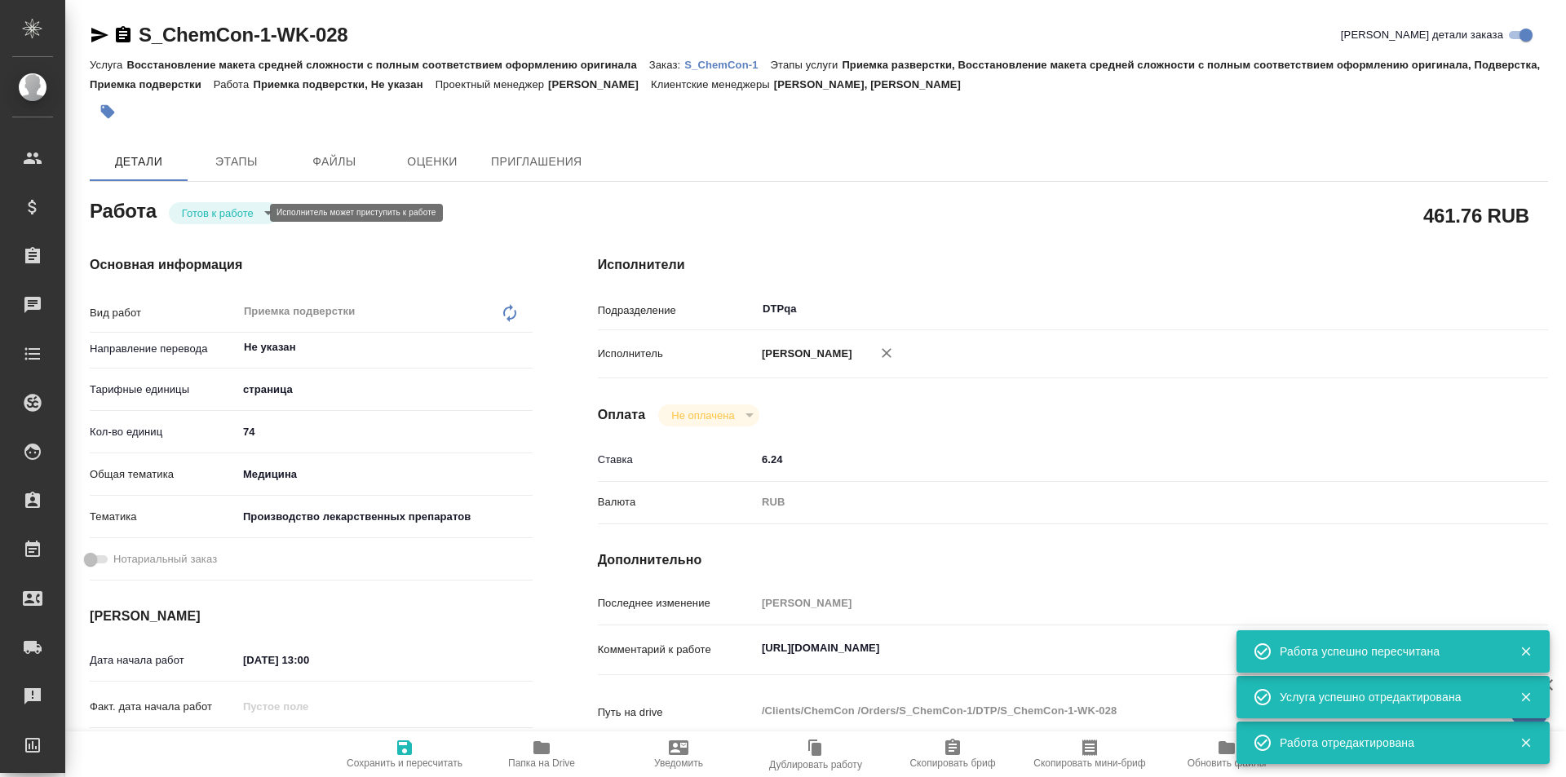
type textarea "x"
click at [248, 210] on body "🙏 .cls-1 fill:#fff; AWATERA Ismagilova Diana Клиенты Спецификации Заказы Чаты T…" at bounding box center [783, 388] width 1566 height 777
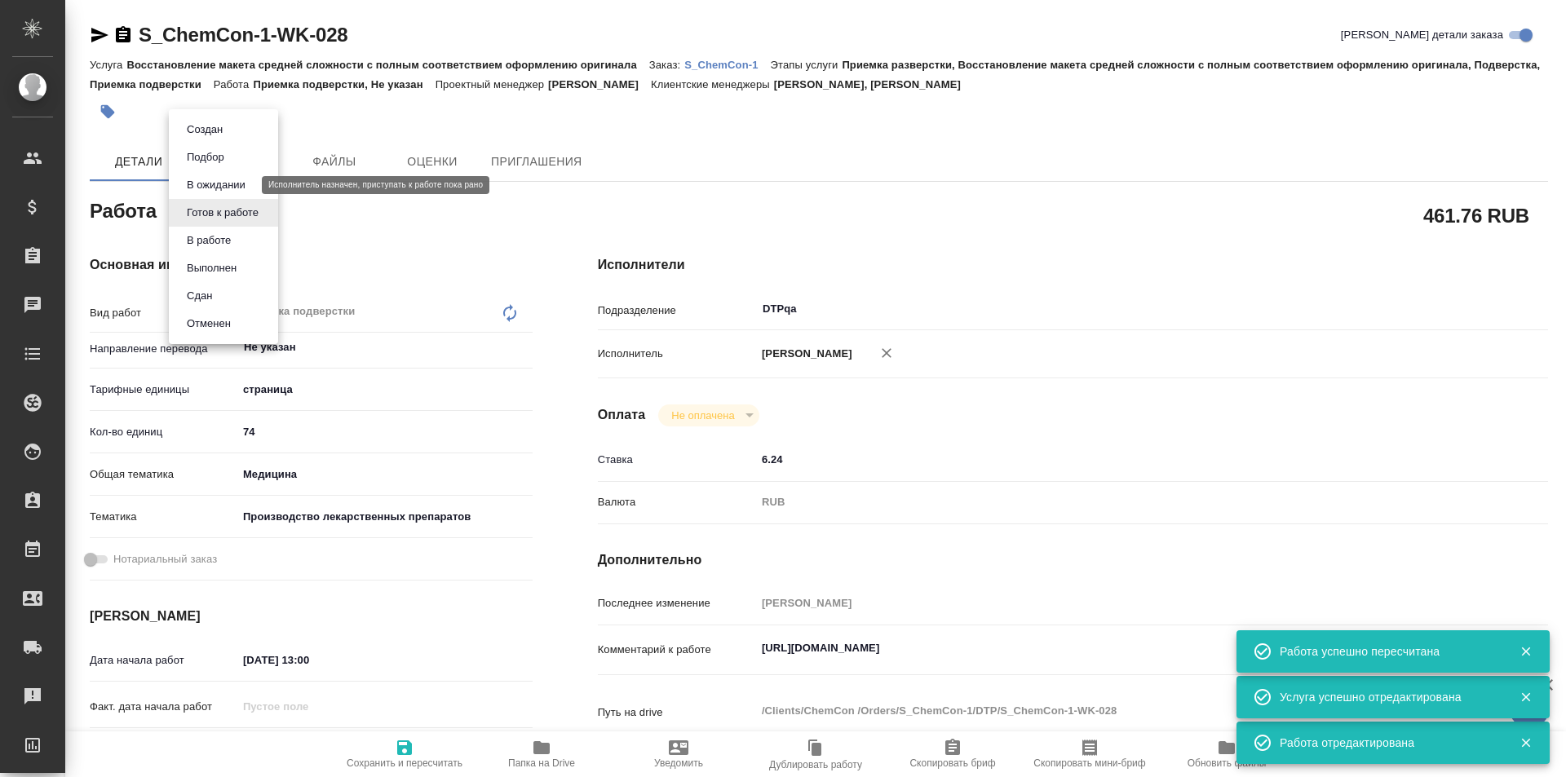
type textarea "x"
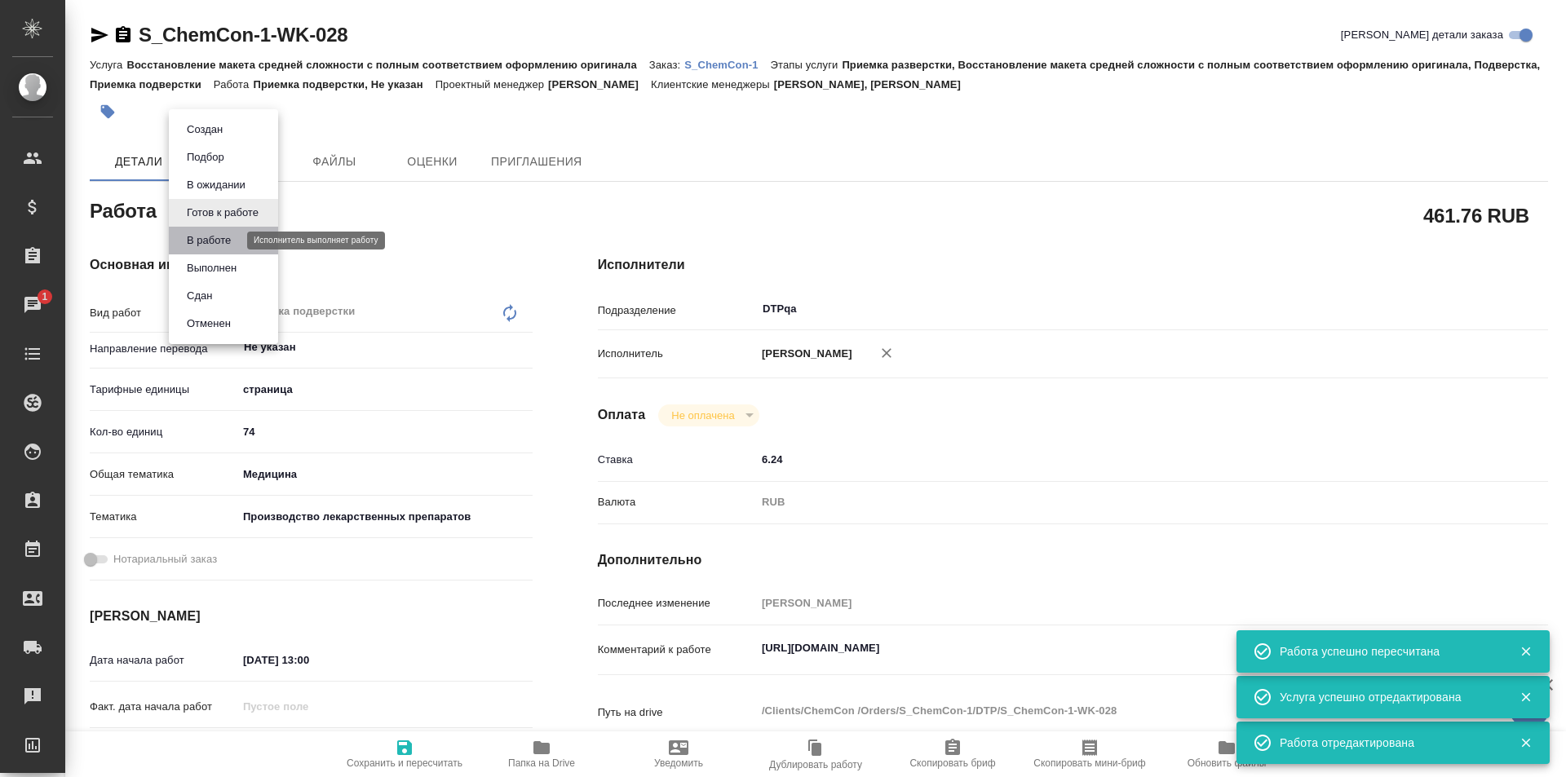
click at [223, 240] on button "В работе" at bounding box center [209, 241] width 54 height 18
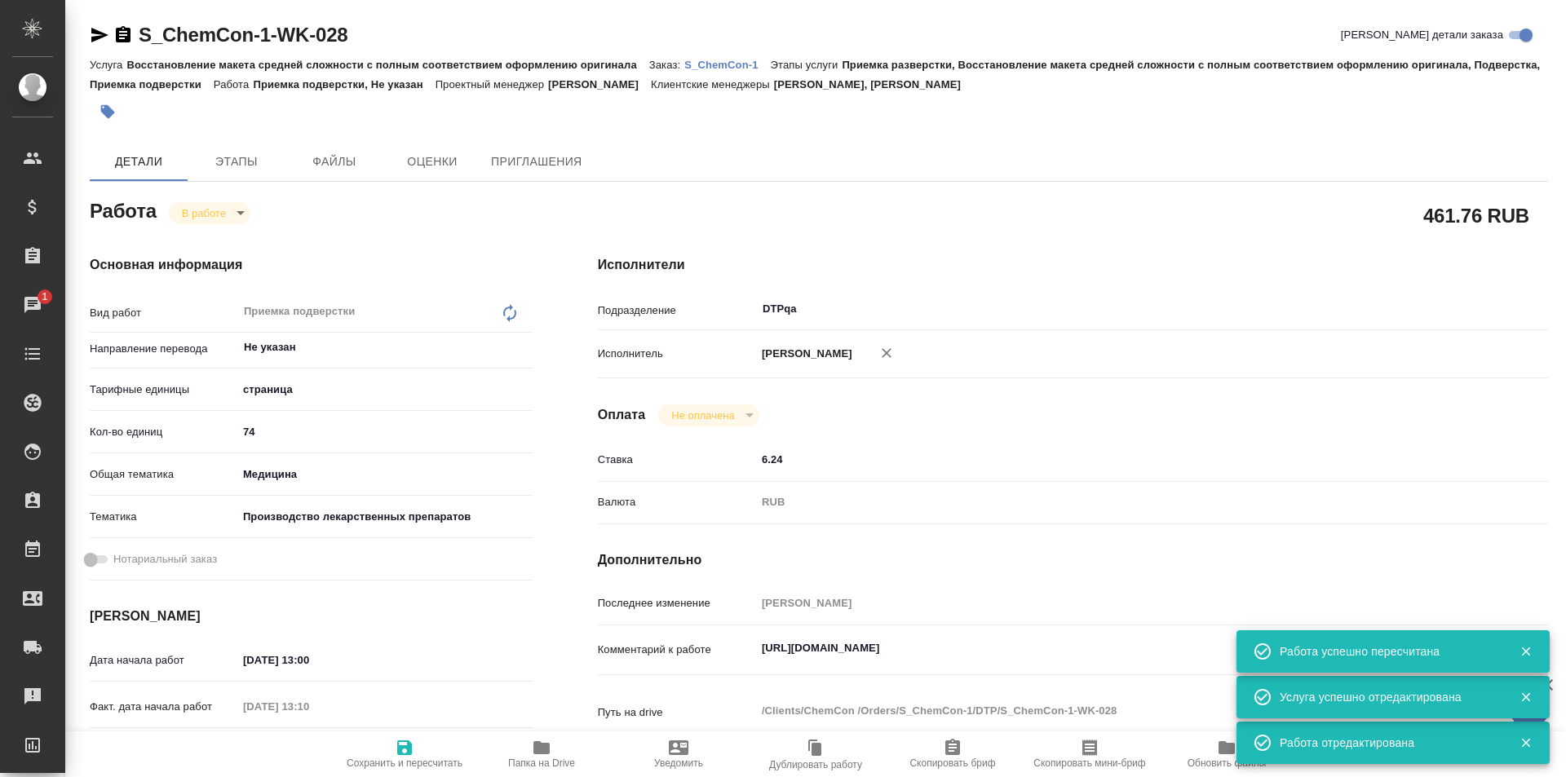
type textarea "x"
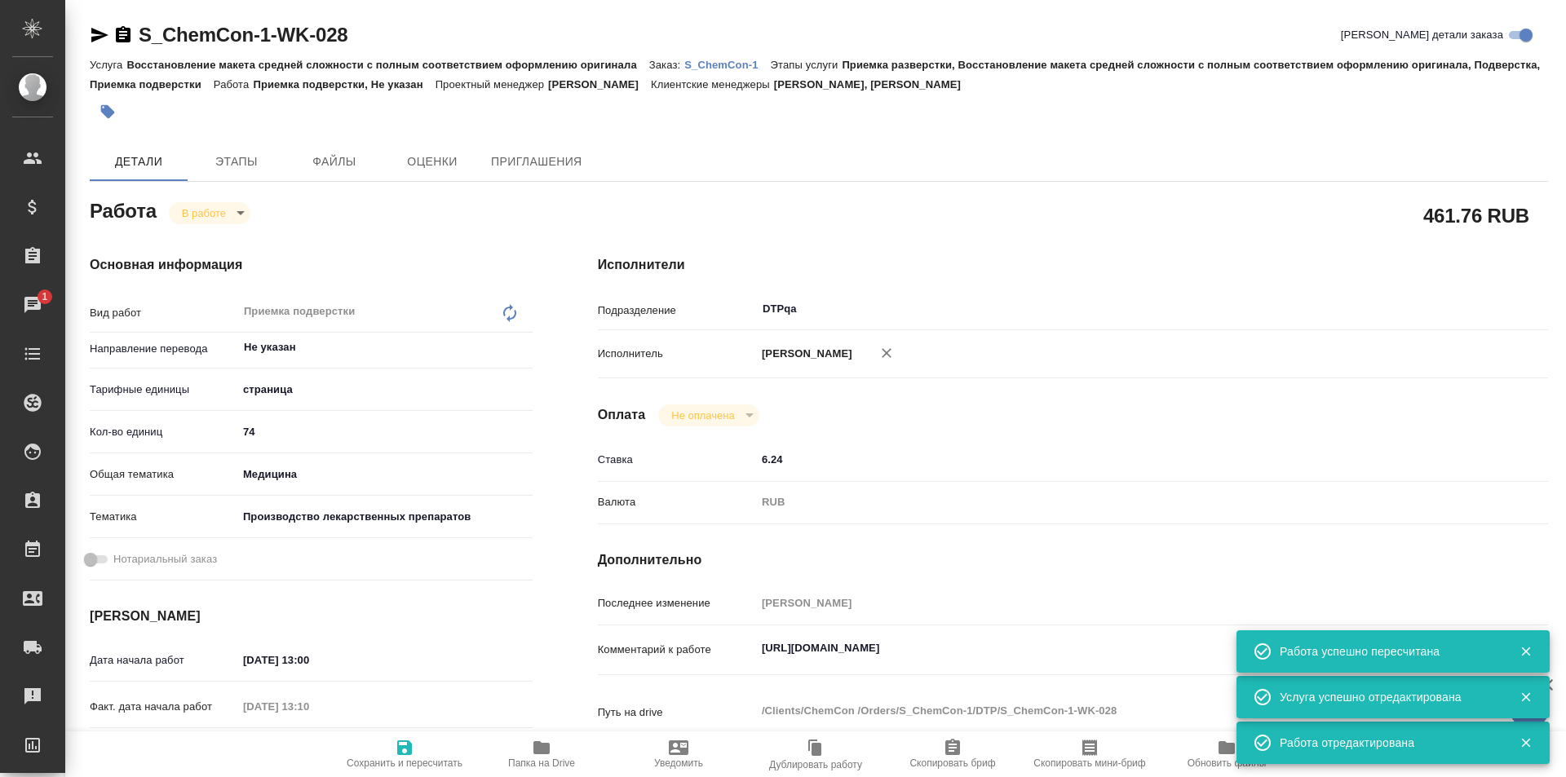
type textarea "x"
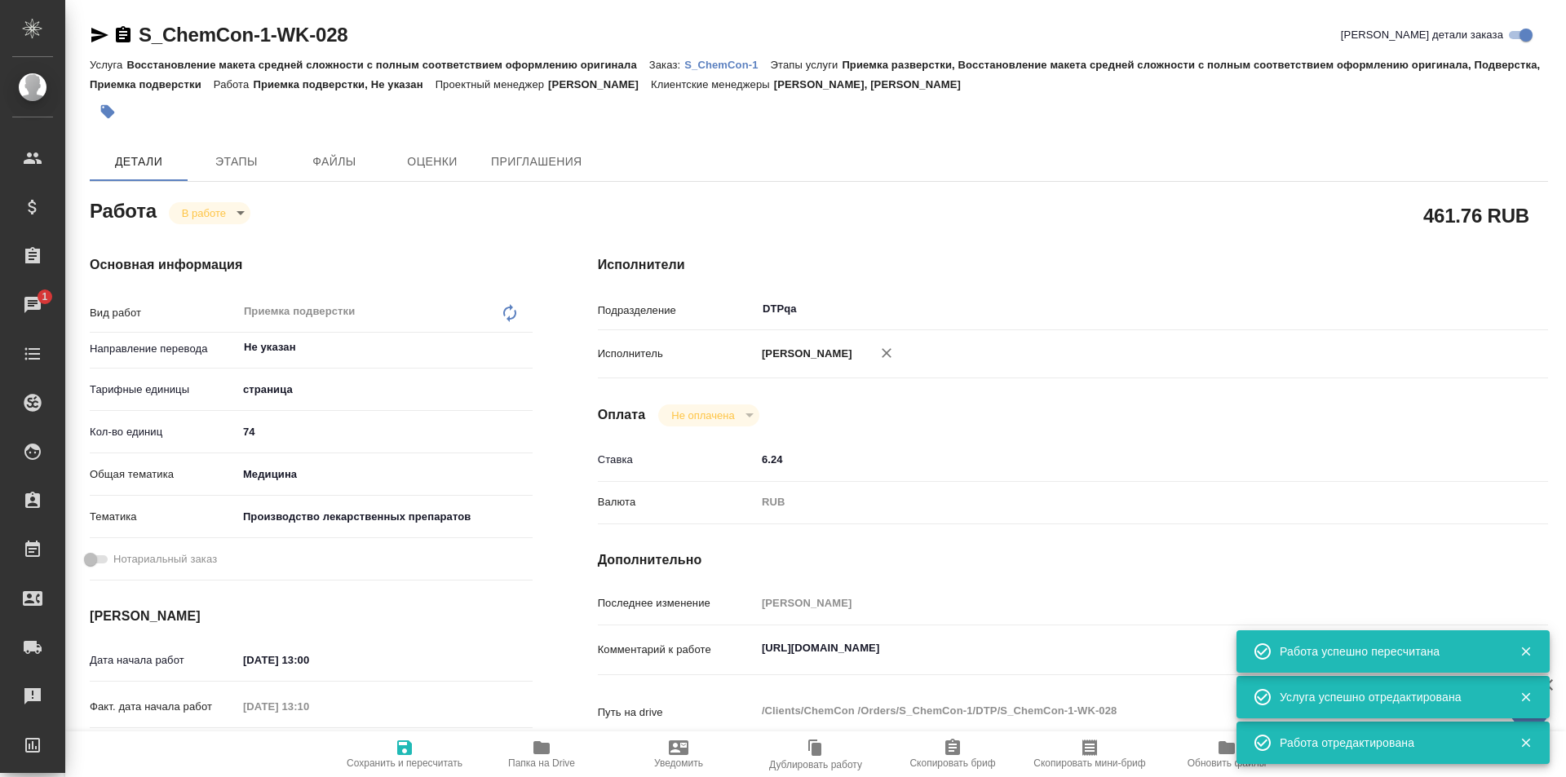
type textarea "x"
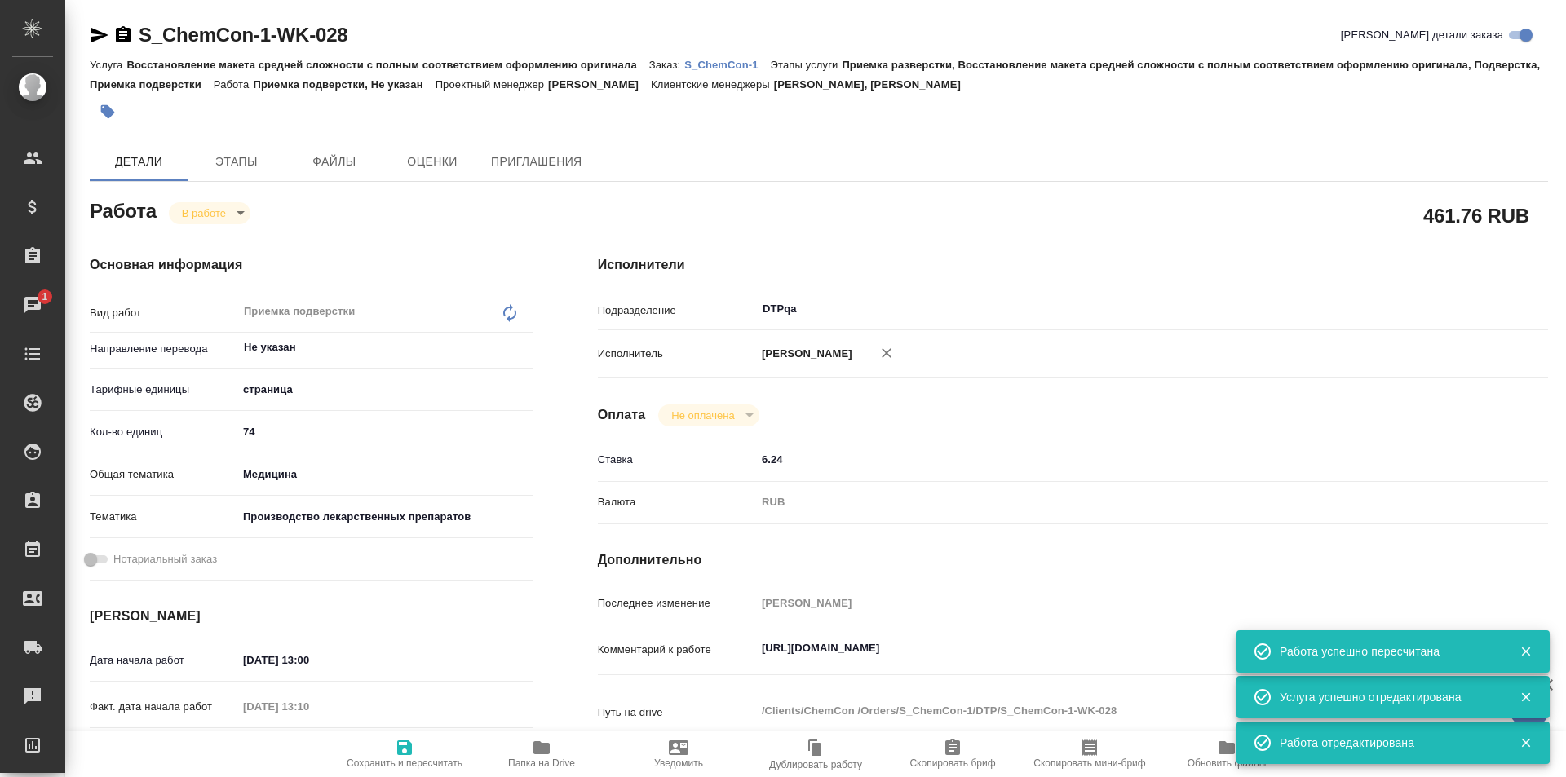
type textarea "x"
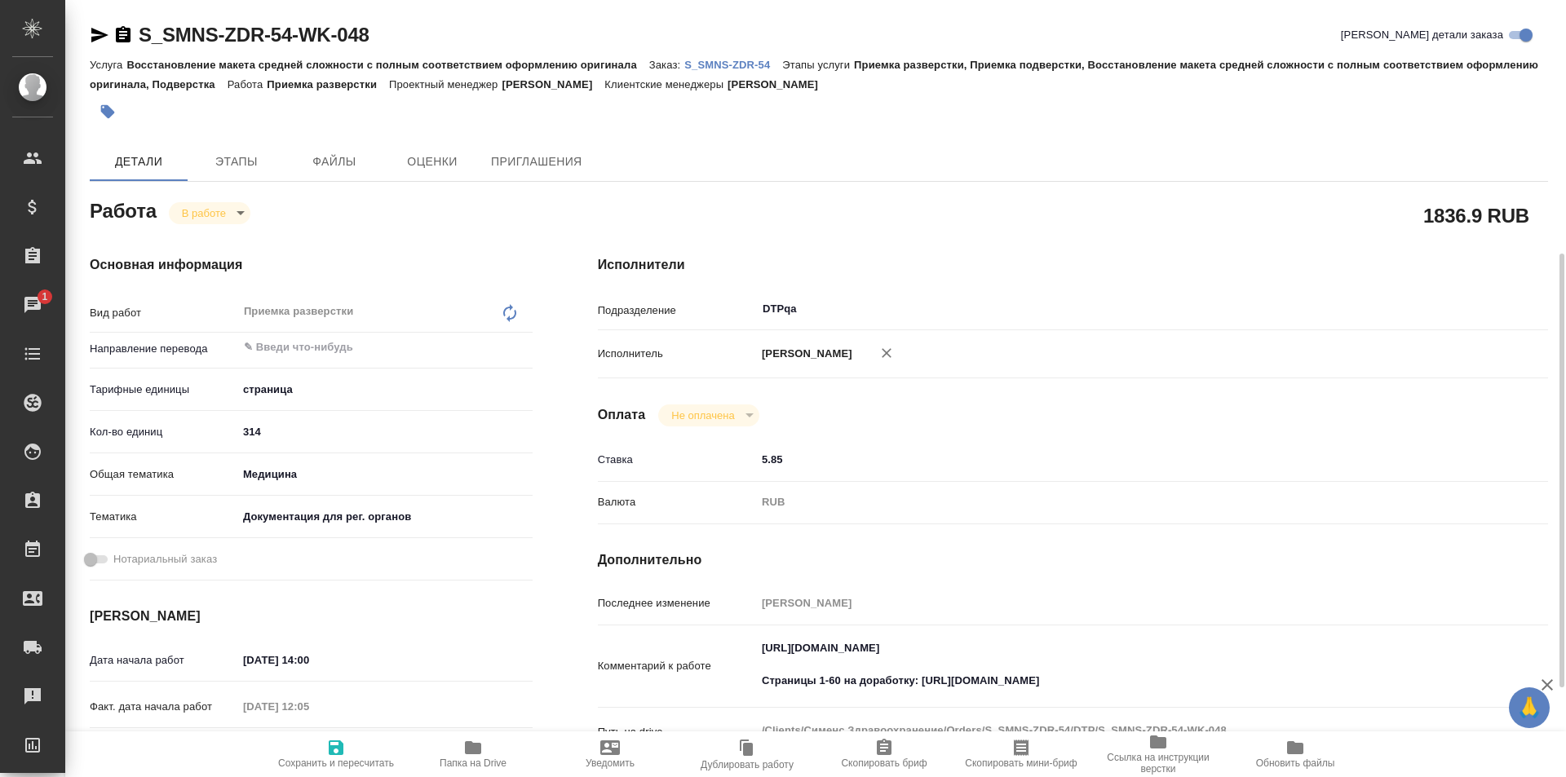
scroll to position [163, 0]
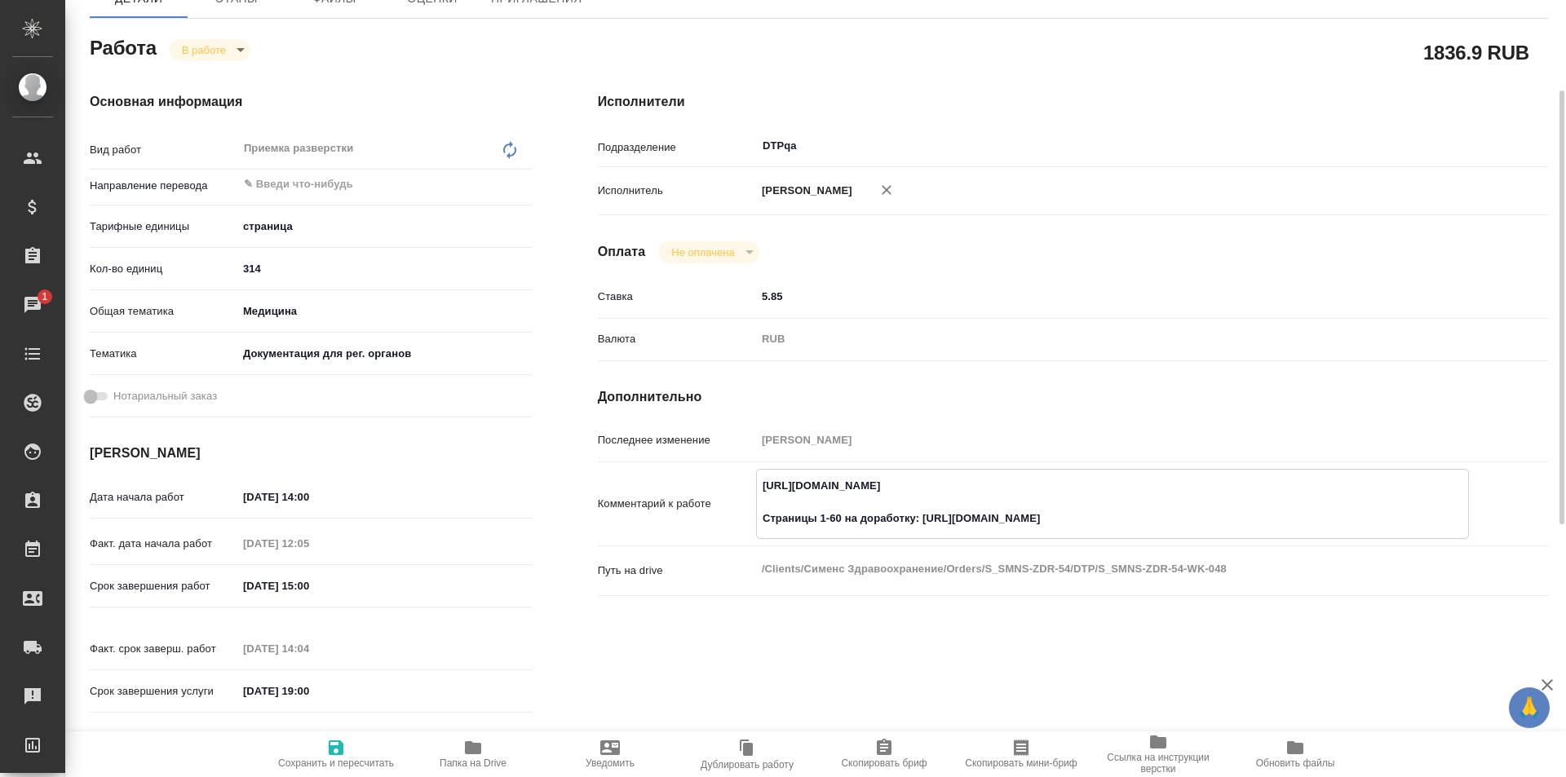
click at [1120, 516] on textarea "[URL][DOMAIN_NAME] Страницы 1-60 на доработку: [URL][DOMAIN_NAME]" at bounding box center [1112, 502] width 711 height 60
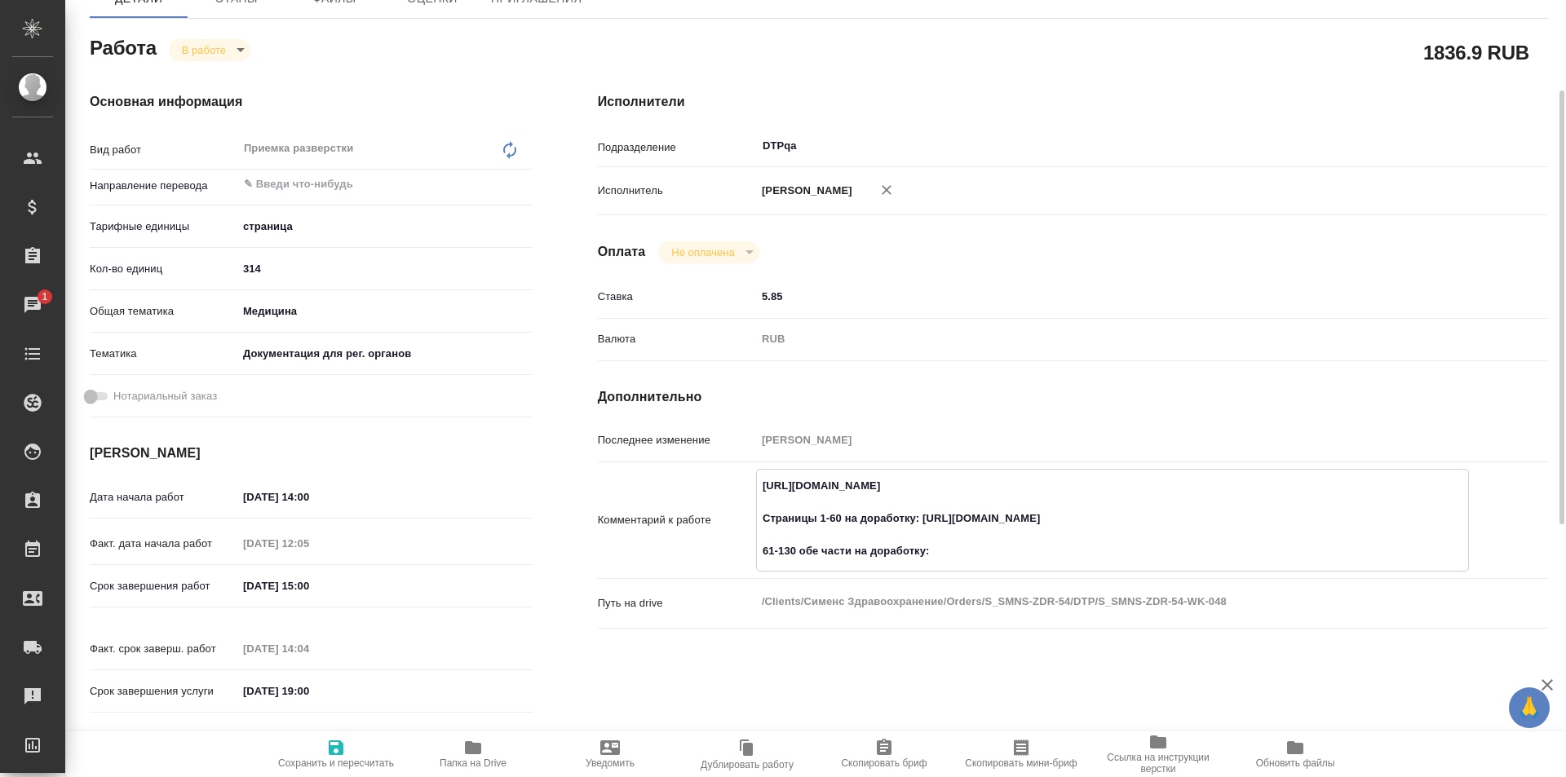
paste textarea "[URL][DOMAIN_NAME]"
type textarea "[URL][DOMAIN_NAME] Страницы 1-60 на доработку: [URL][DOMAIN_NAME] 61-130 обе ча…"
click at [349, 747] on span "Сохранить и пересчитать" at bounding box center [335, 753] width 117 height 31
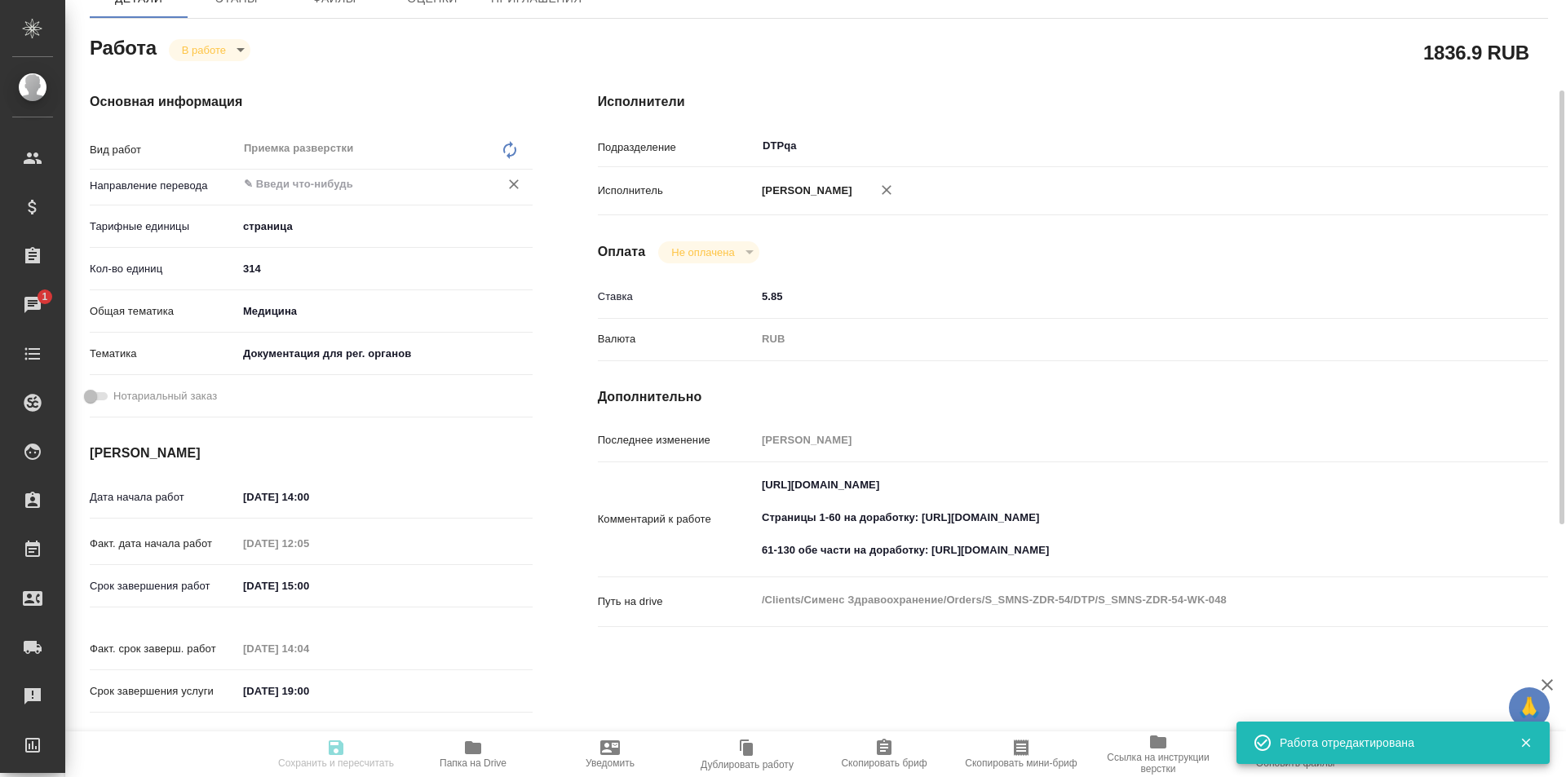
type input "inProgress"
type input "5a8b1489cc6b4906c91bfdb2"
type input "314"
type input "med"
type input "5f647205b73bc97568ca66c6"
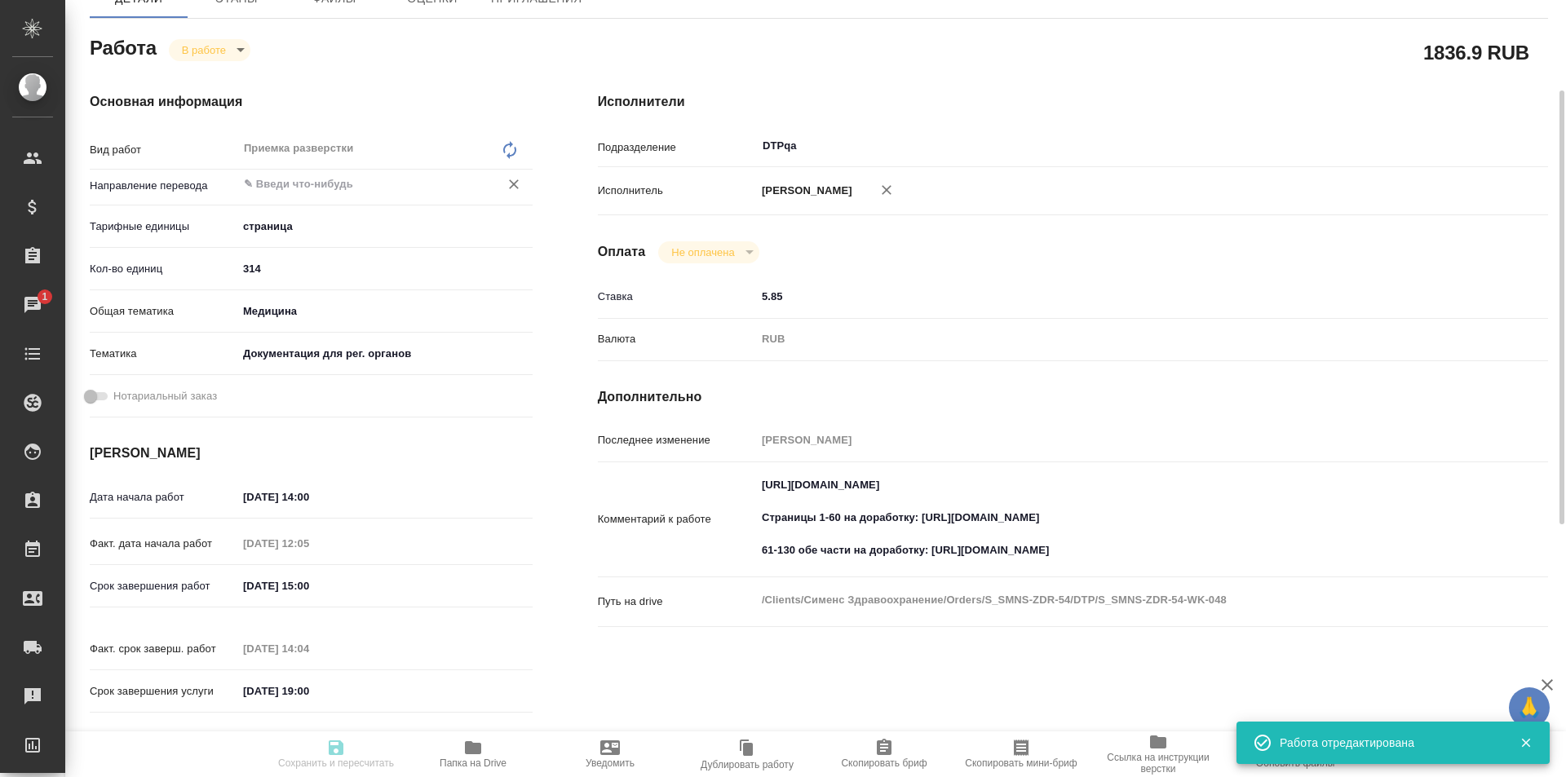
type input "[DATE] 14:00"
type input "[DATE] 12:05"
type input "[DATE] 15:00"
type input "[DATE] 14:04"
type input "[DATE] 19:00"
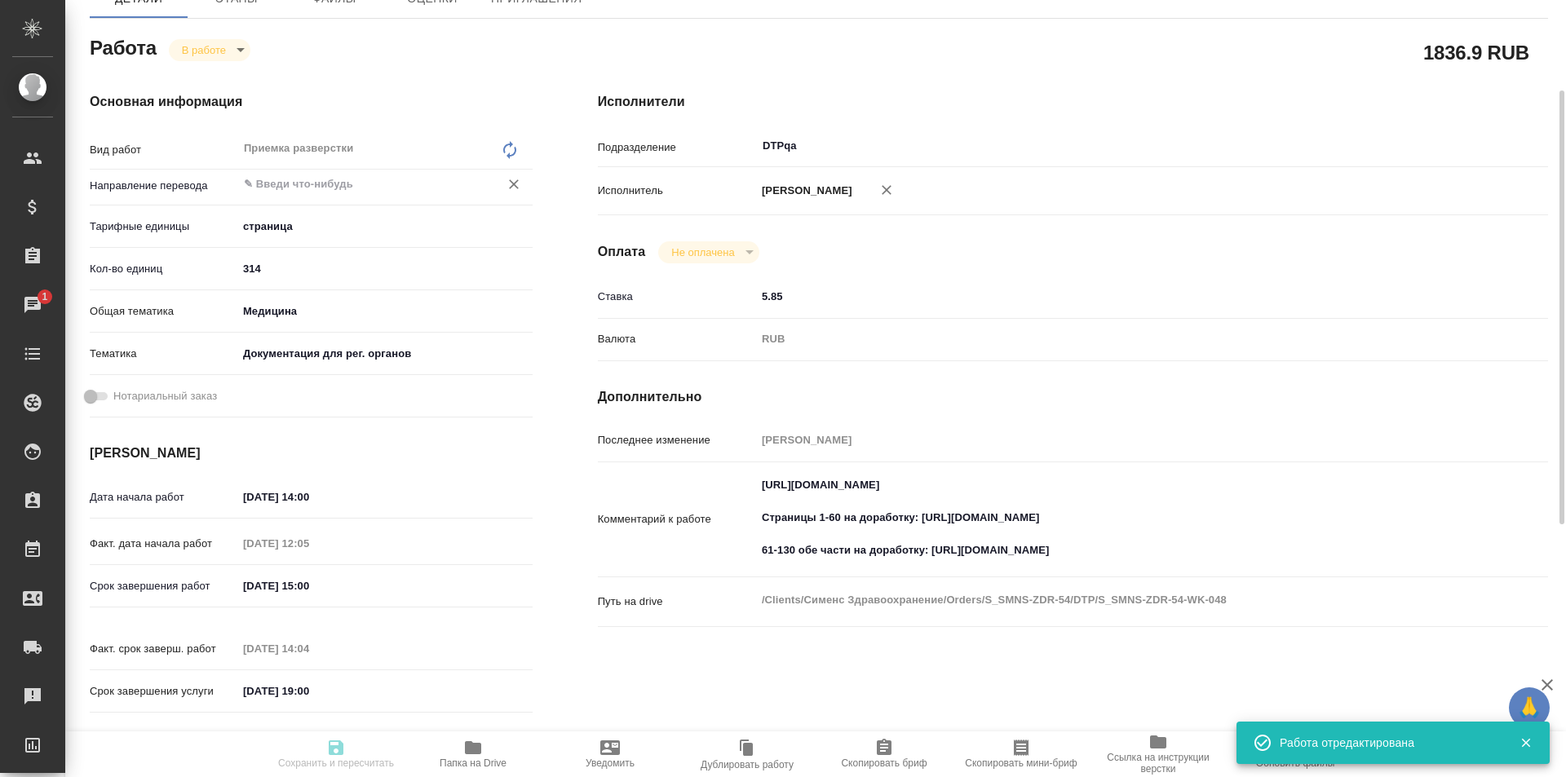
type input "DTPqa"
type input "notPayed"
type input "5.85"
type input "RUB"
type input "[PERSON_NAME]"
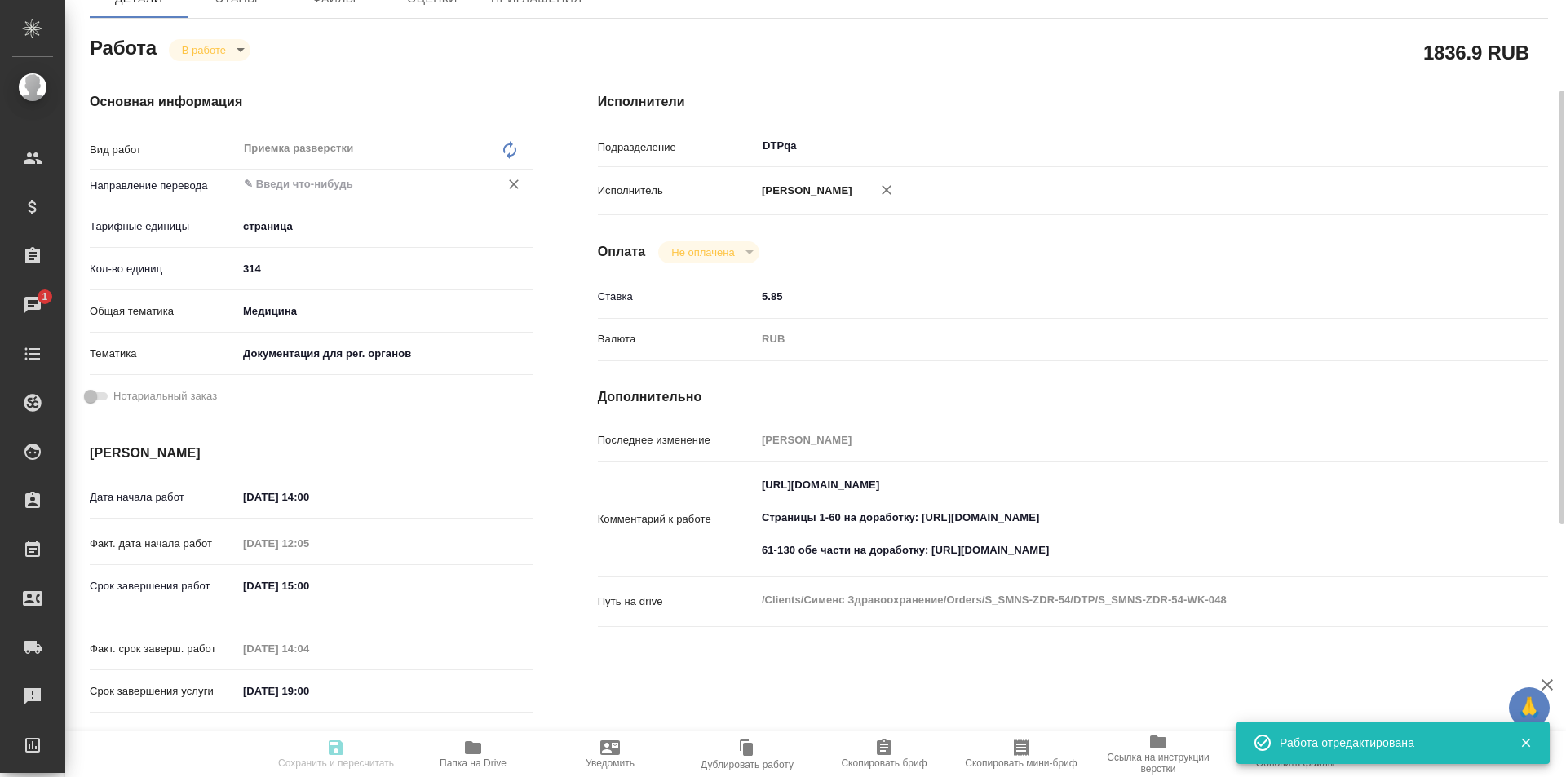
type input "S_SMNS-ZDR-54"
type input "СЗЦБ-016371"
type input "Восстановление макета средней сложности с полным соответствием оформлению ориги…"
type input "Приемка разверстки, Приемка подверстки, Восстановление макета средней сложности…"
type input "[PERSON_NAME]"
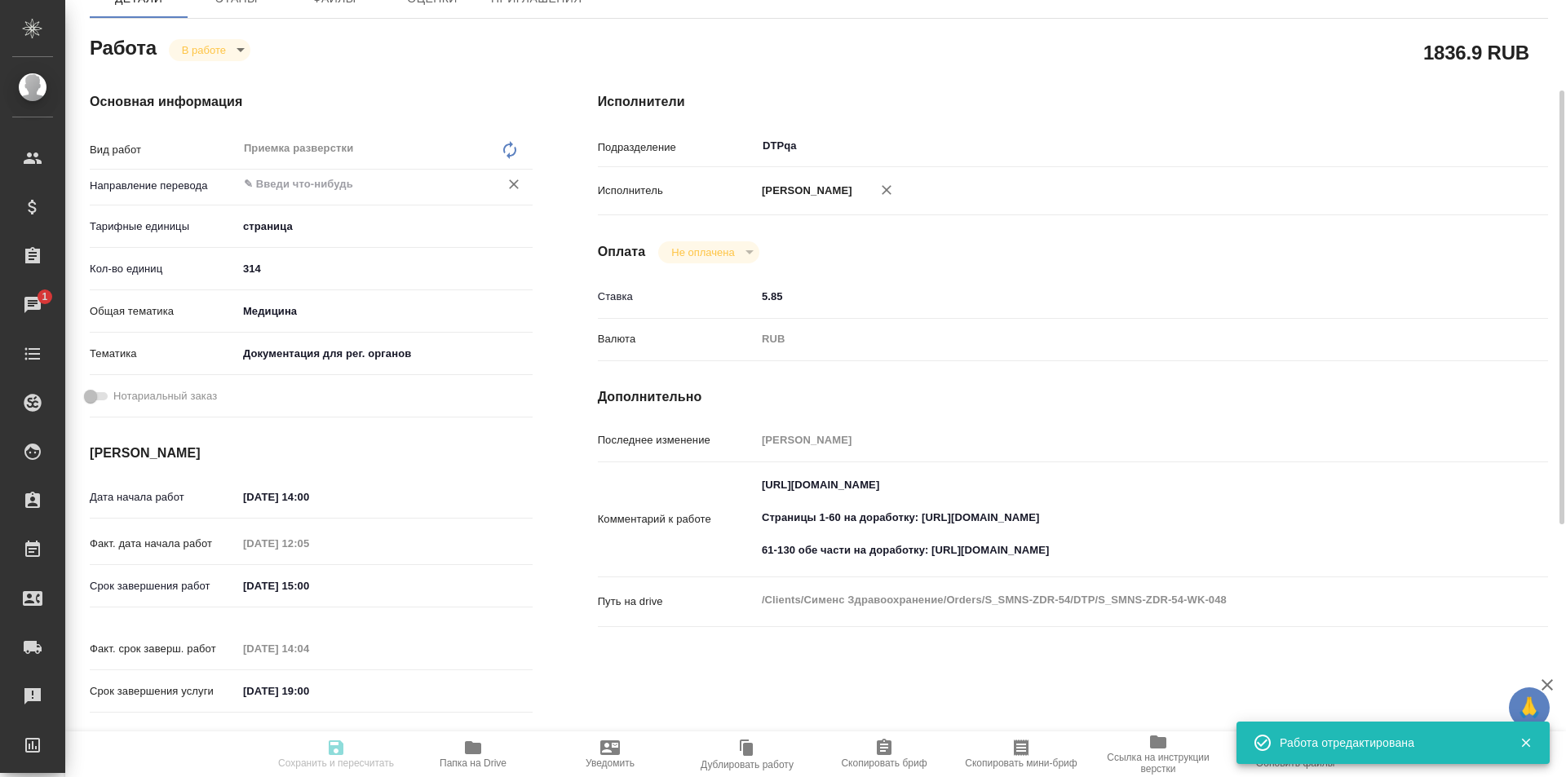
type input "[PERSON_NAME]"
type input "/Clients/Сименс Здравоохранение/Orders/S_SMNS-ZDR-54"
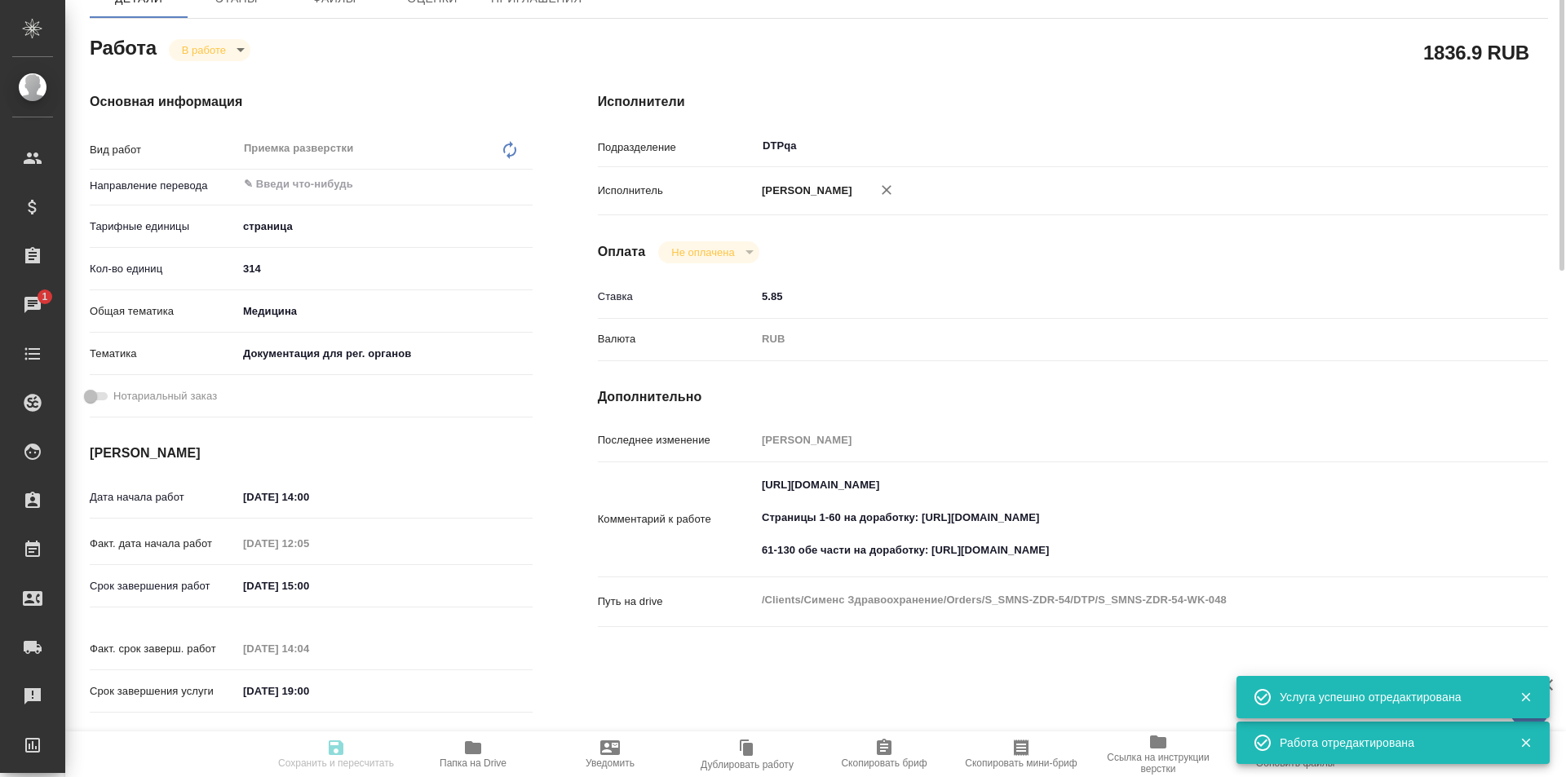
scroll to position [0, 0]
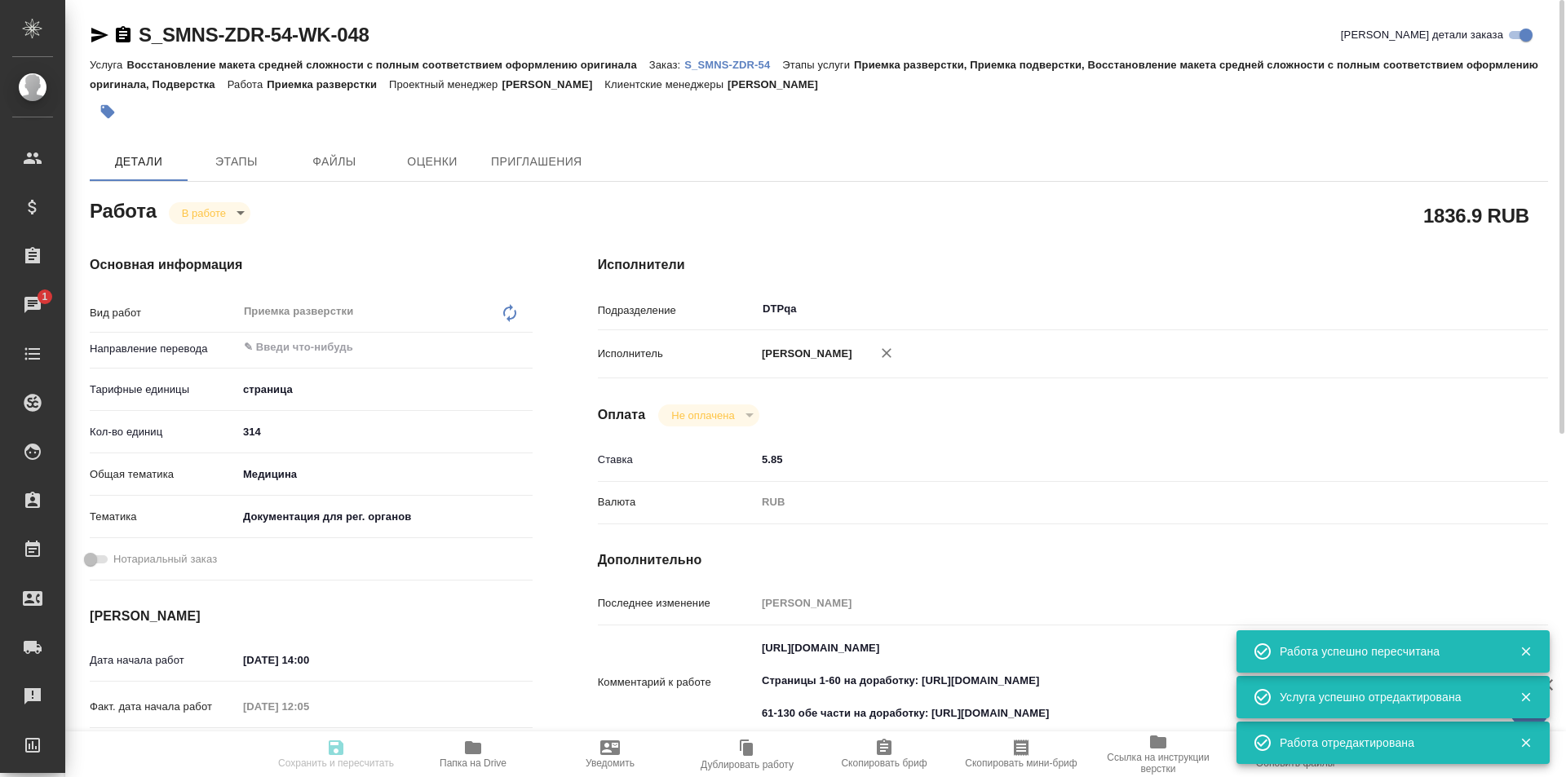
click at [211, 215] on body "🙏 .cls-1 fill:#fff; AWATERA Ismagilova Diana Клиенты Спецификации Заказы 1 Чаты…" at bounding box center [783, 388] width 1566 height 777
type input "inProgress"
type input "5a8b1489cc6b4906c91bfdb2"
type input "314"
type input "med"
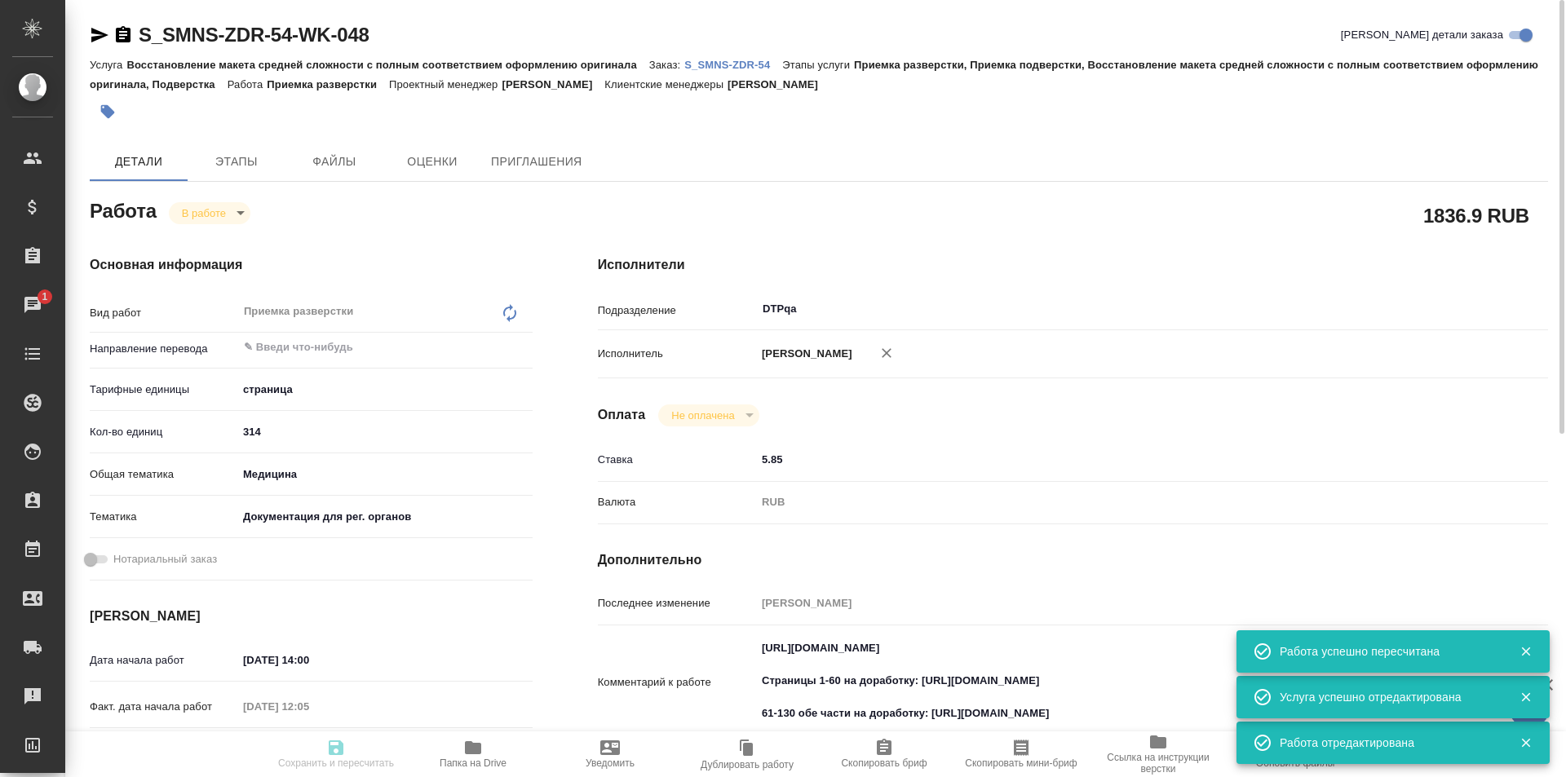
type input "5f647205b73bc97568ca66c6"
type input "18.08.2025 14:00"
type input "12.08.2025 12:05"
type input "19.08.2025 15:00"
type input "12.08.2025 14:04"
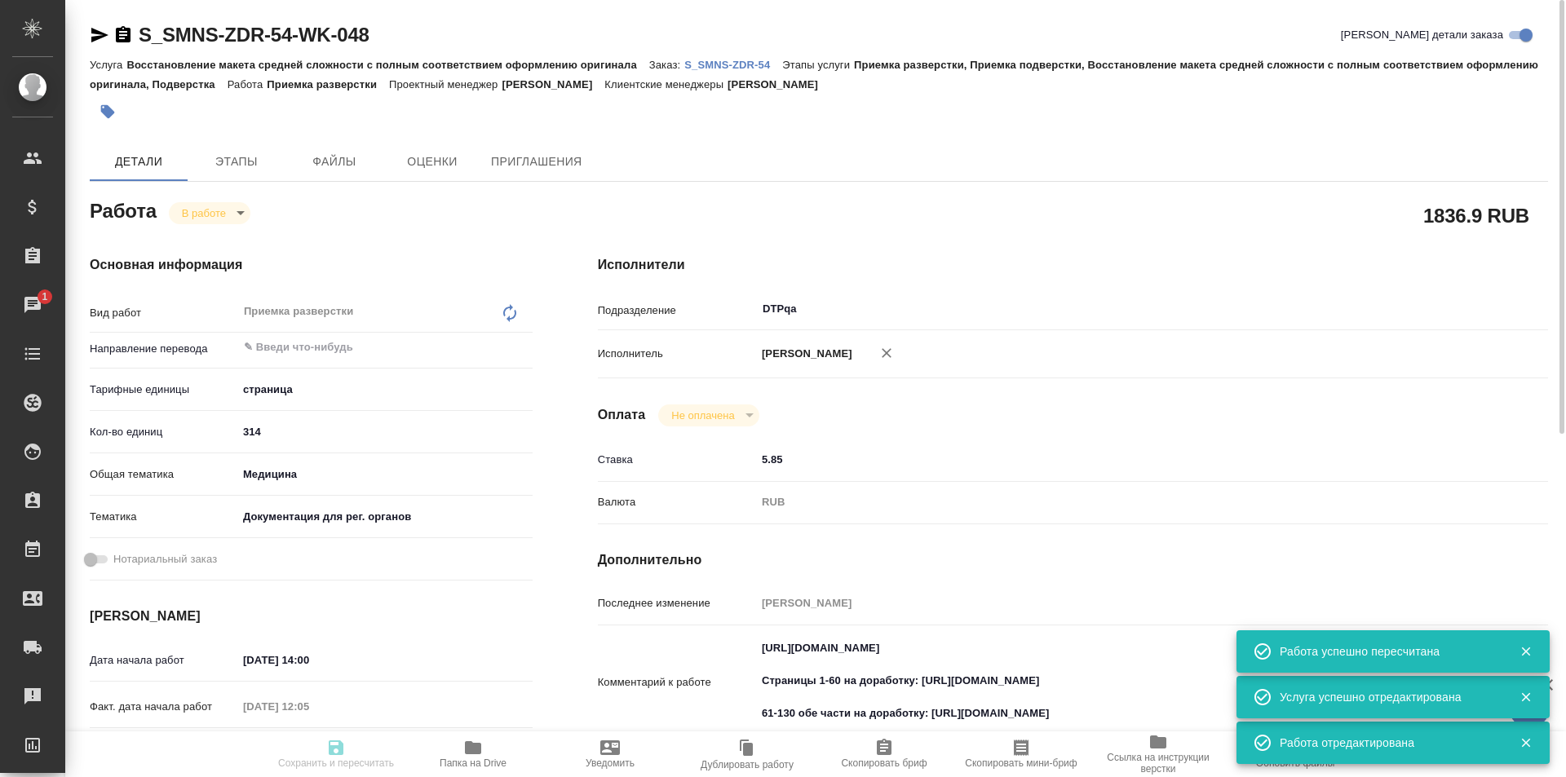
type input "01.11.2025 19:00"
type input "DTPqa"
type input "notPayed"
type input "5.85"
type input "RUB"
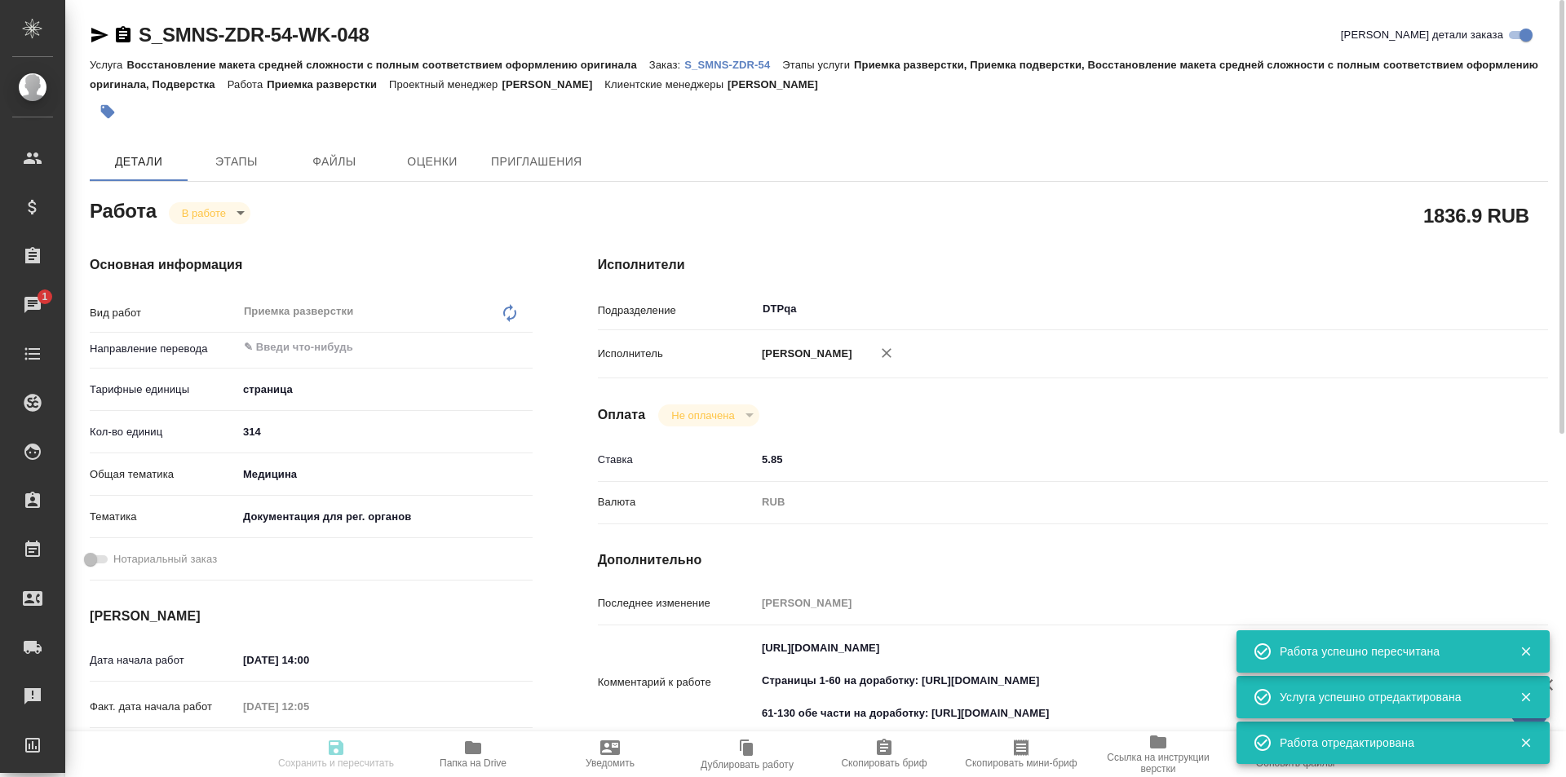
type input "[PERSON_NAME]"
type input "S_SMNS-ZDR-54"
type input "СЗЦБ-016371"
type input "Восстановление макета средней сложности с полным соответствием оформлению ориги…"
type input "Приемка разверстки, Приемка подверстки, Восстановление макета средней сложности…"
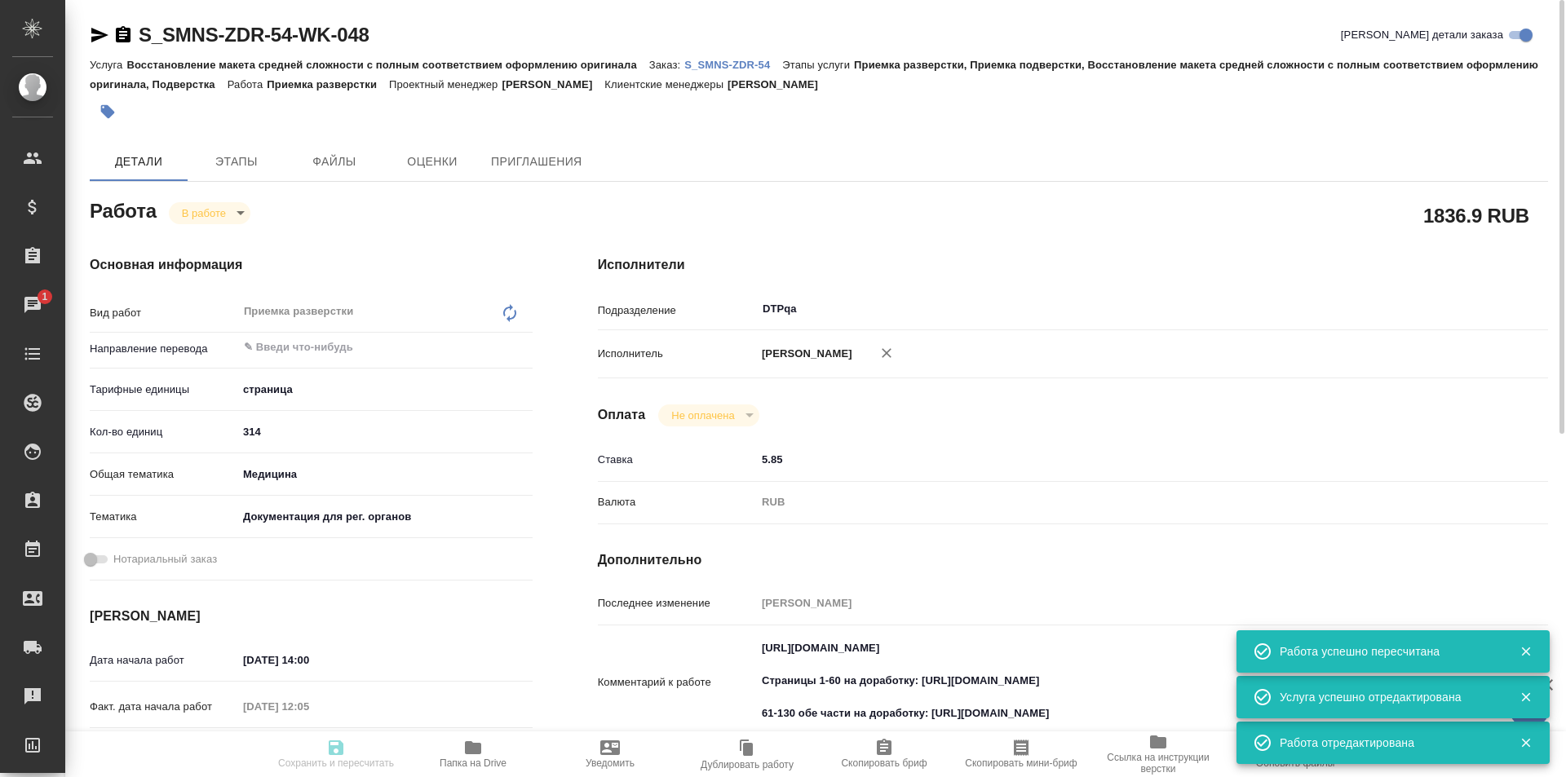
type input "Никифорова Валерия"
type input "[PERSON_NAME]"
type input "/Clients/Сименс Здравоохранение/Orders/S_SMNS-ZDR-54"
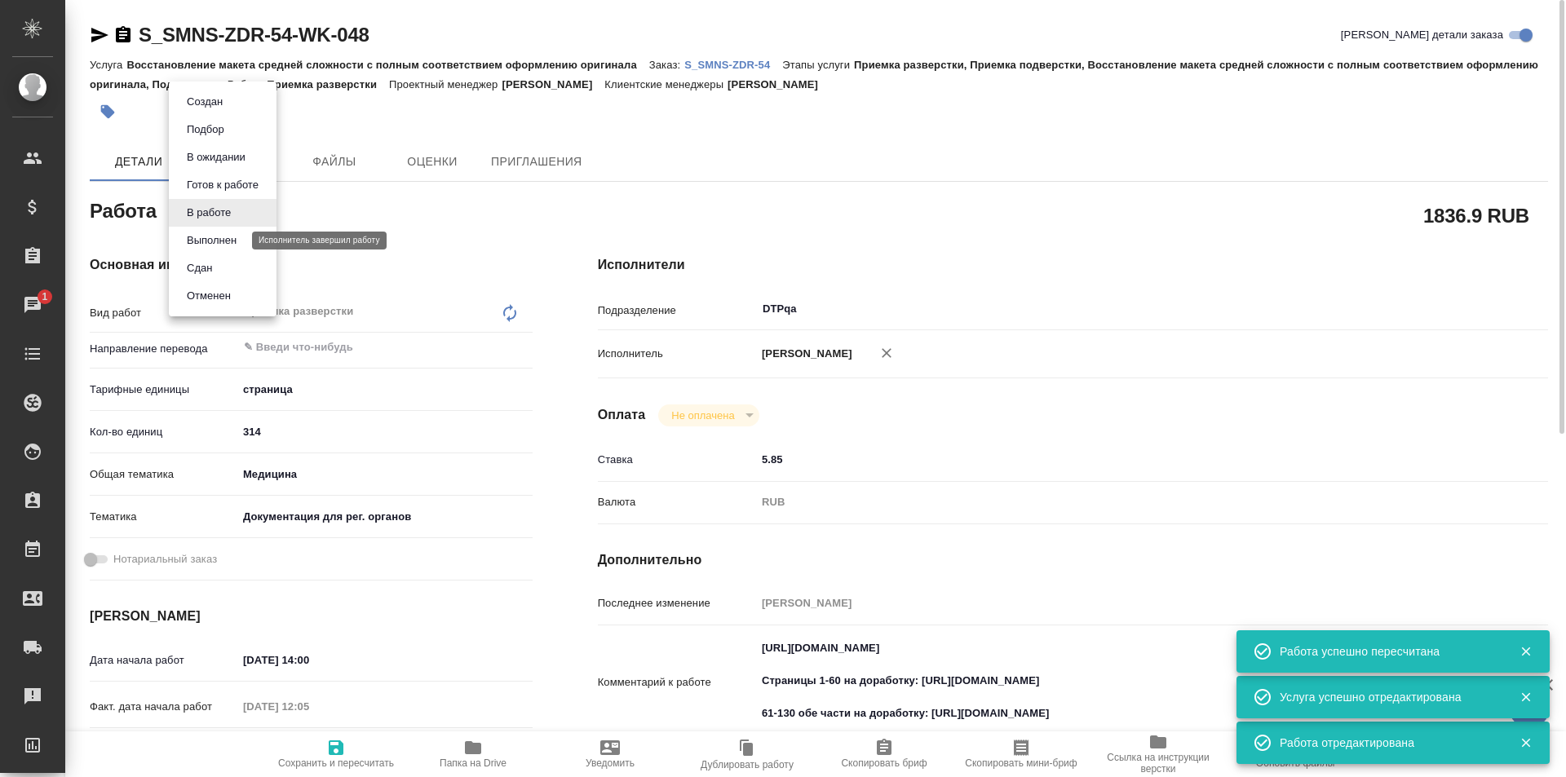
click at [214, 246] on button "Выполнен" at bounding box center [212, 241] width 60 height 18
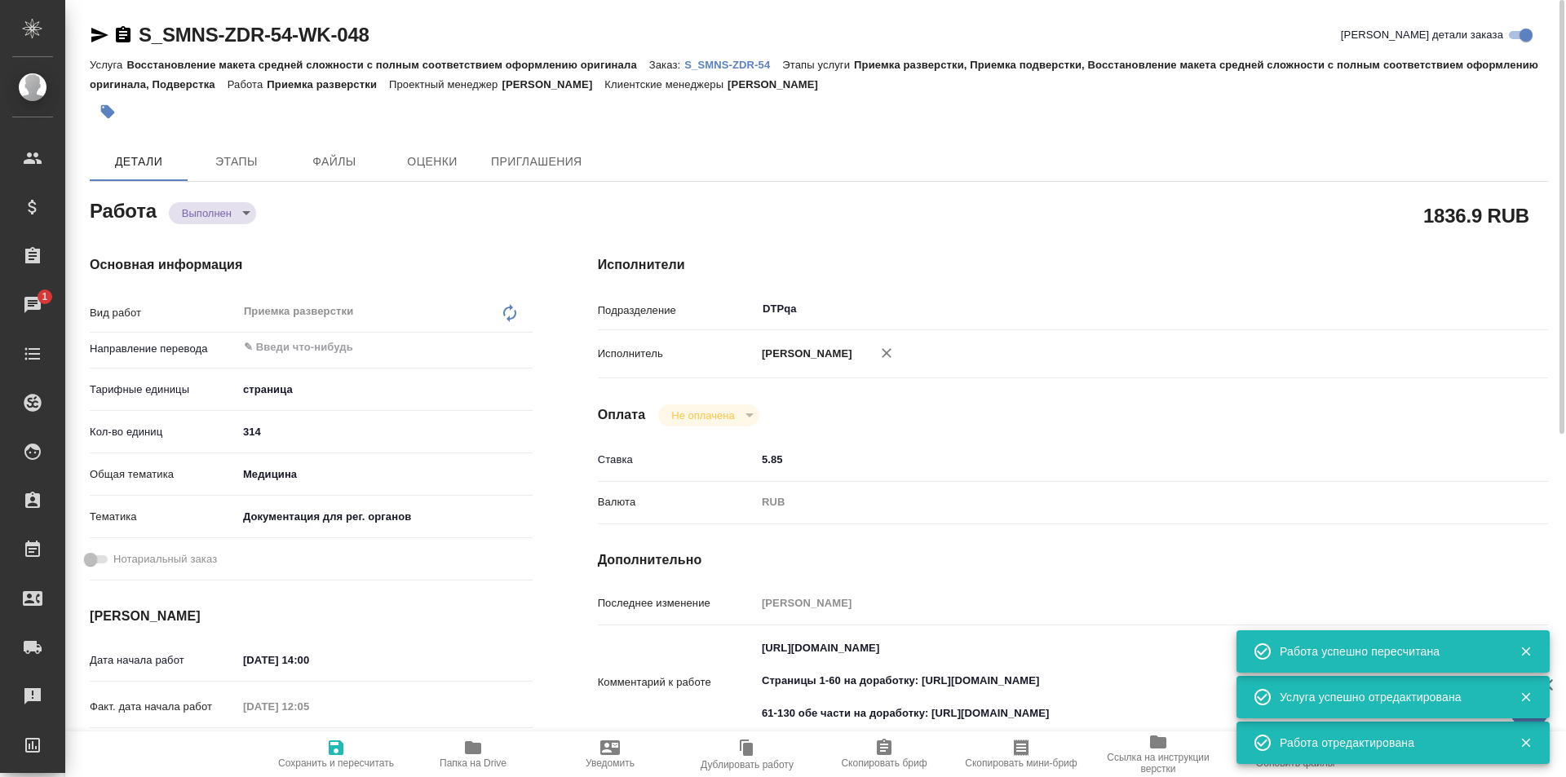
type textarea "x"
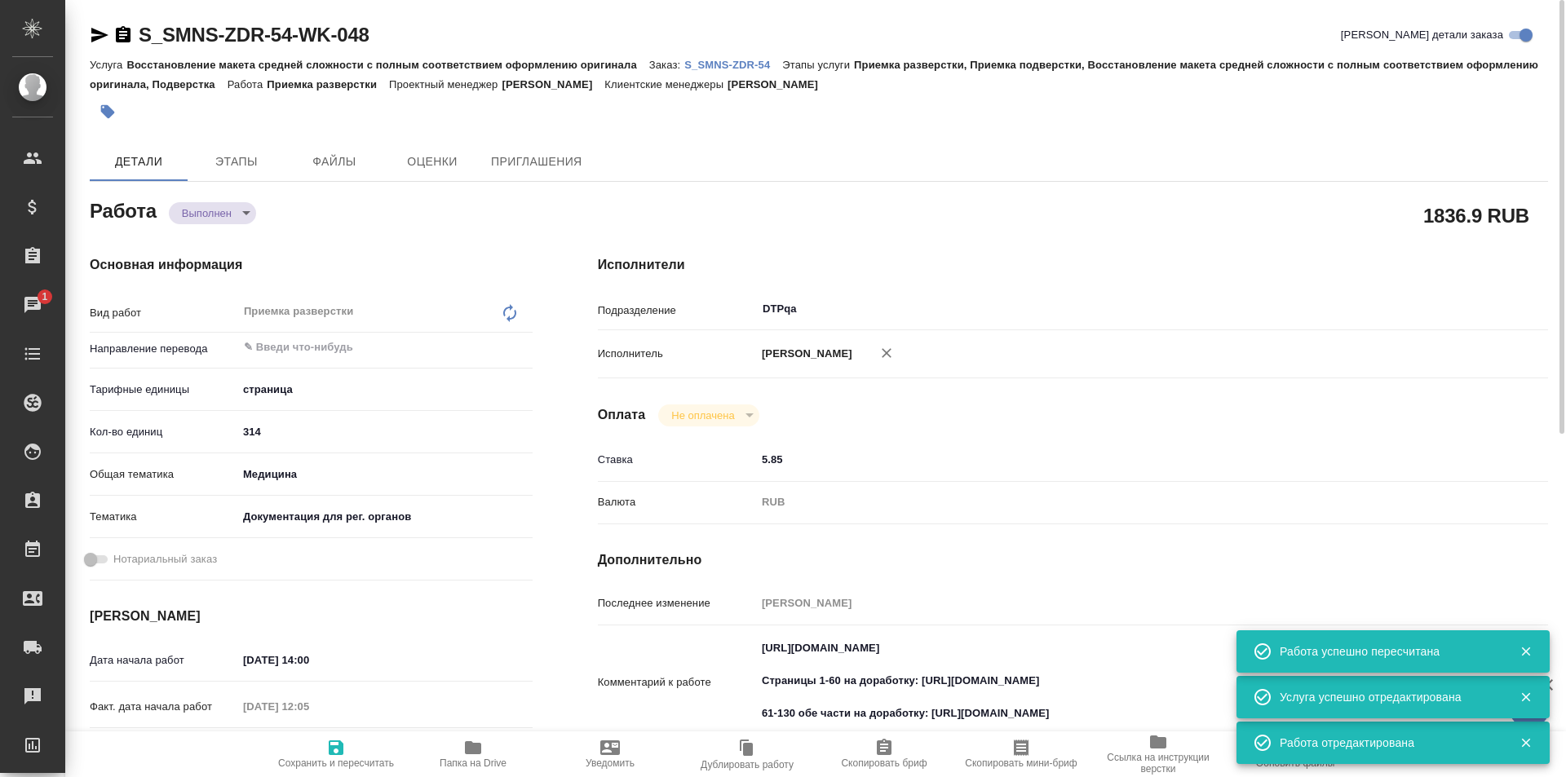
type textarea "x"
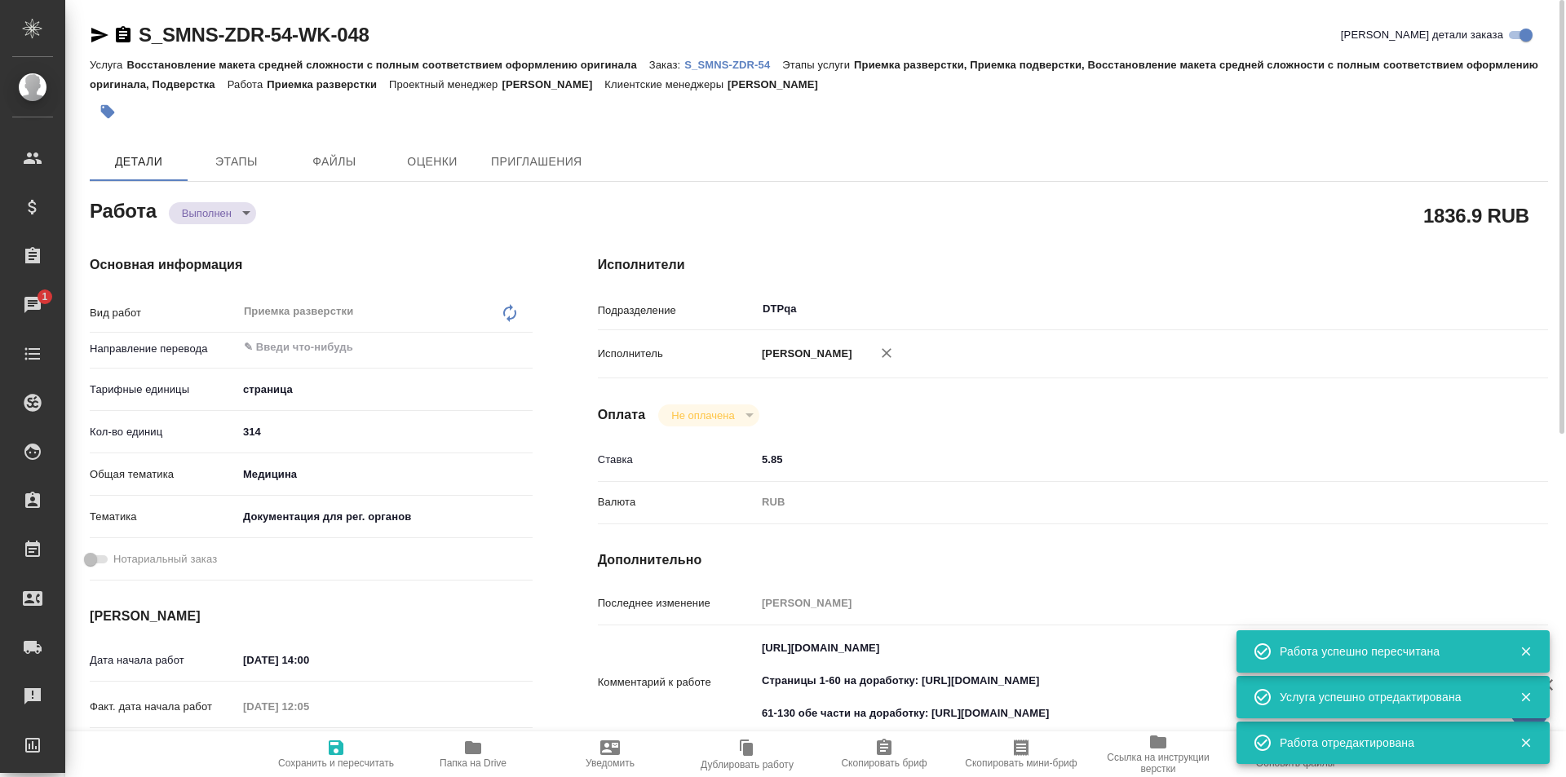
type textarea "x"
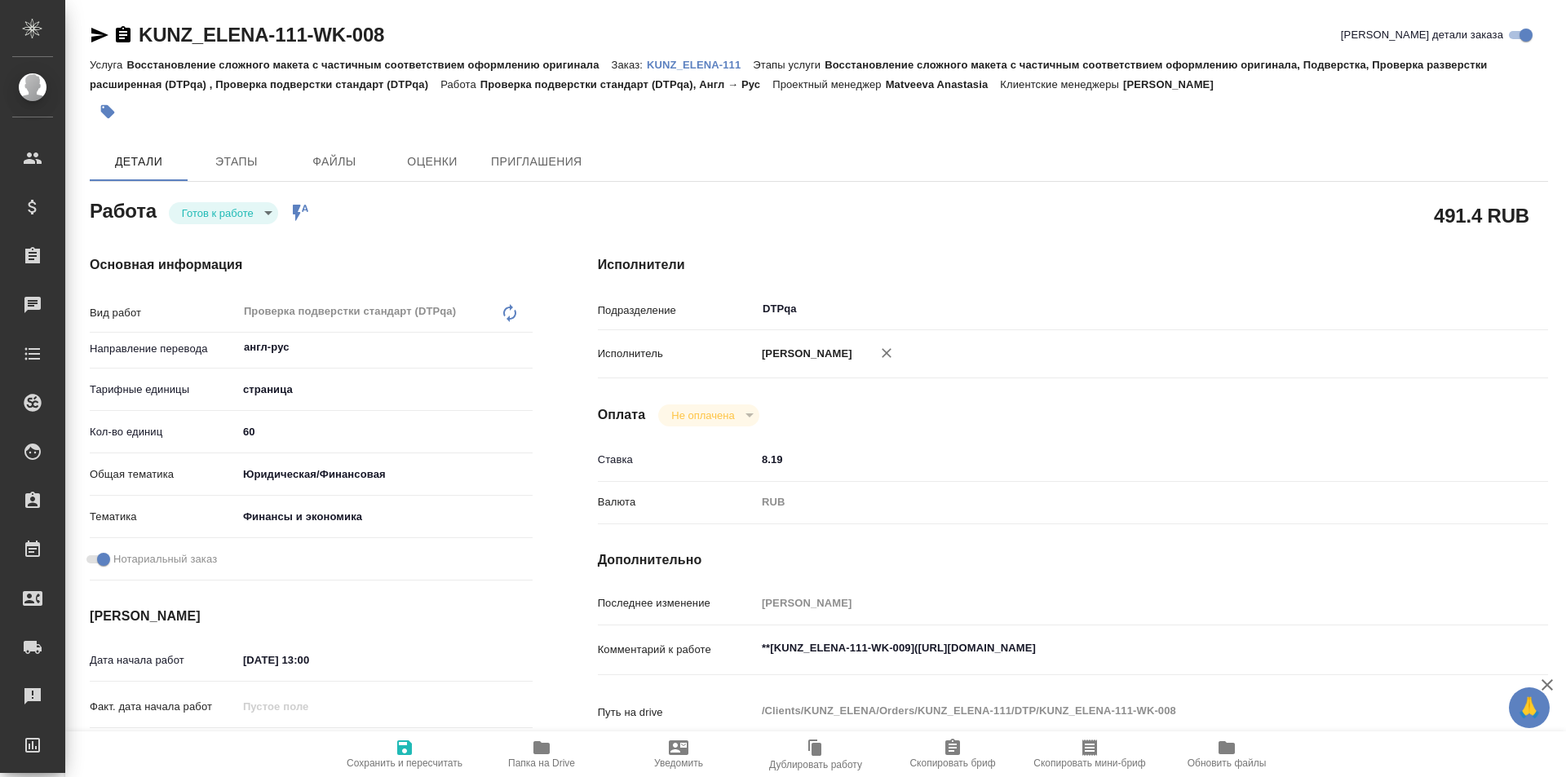
type textarea "x"
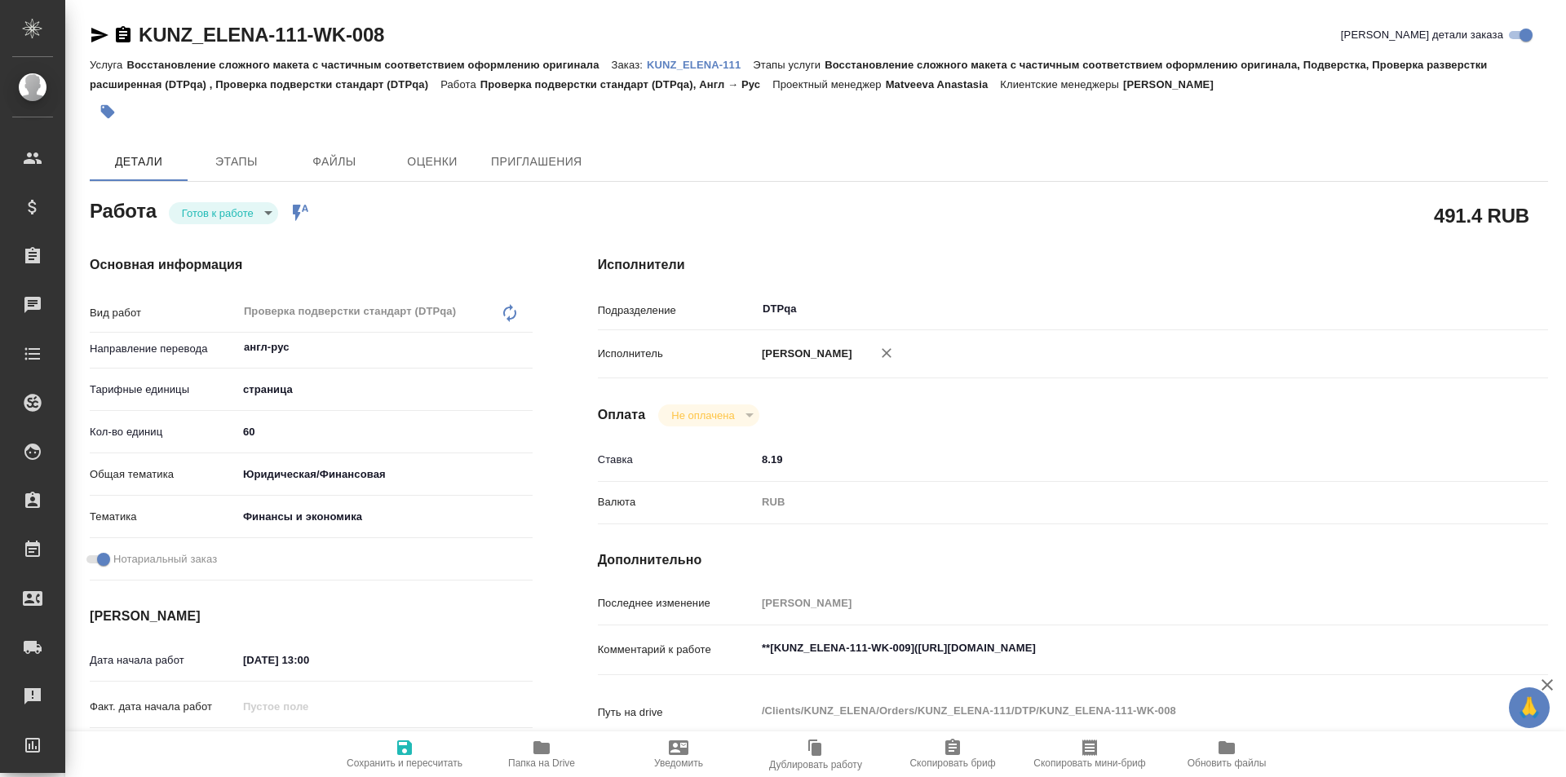
type textarea "x"
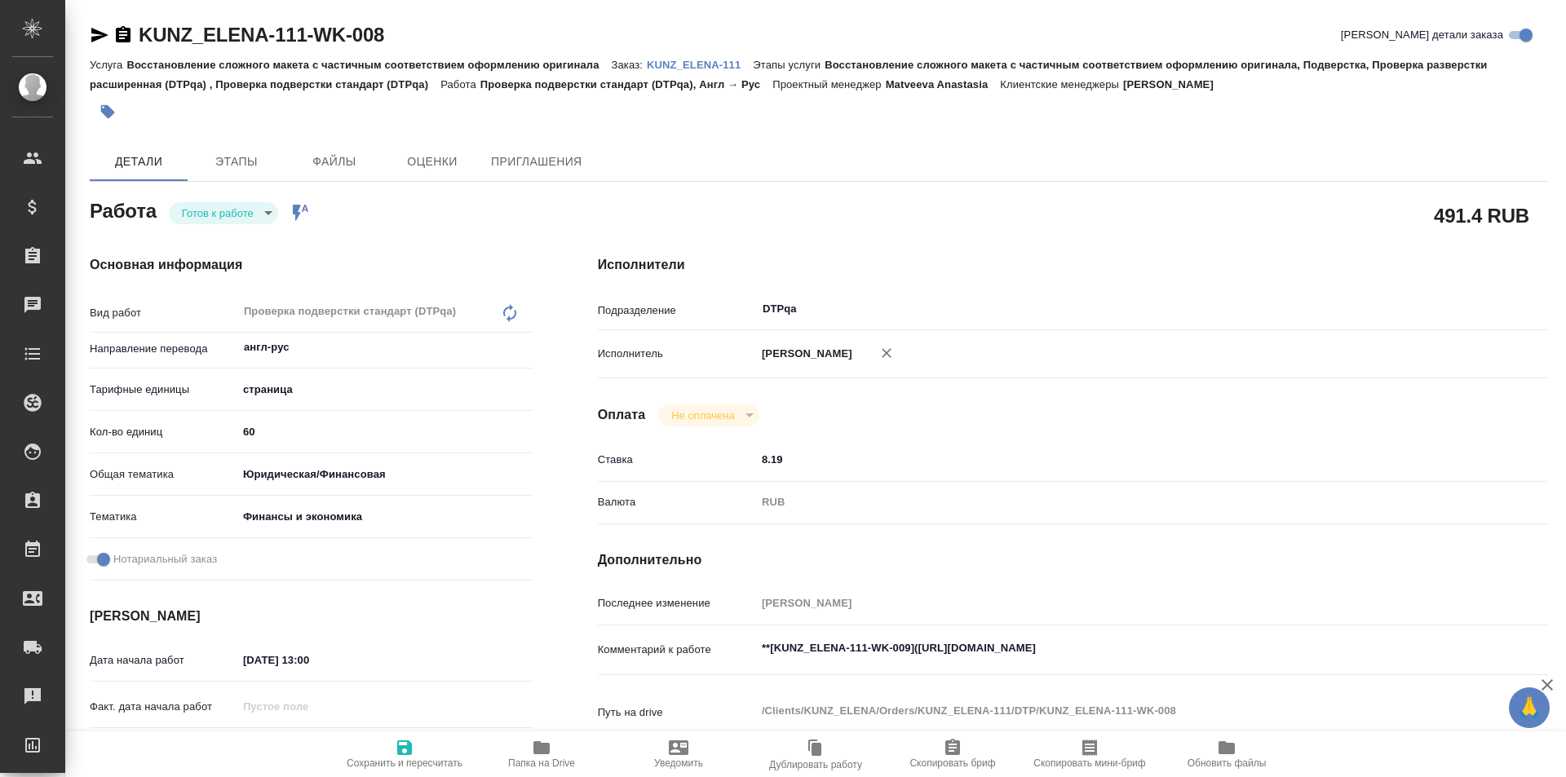
type textarea "x"
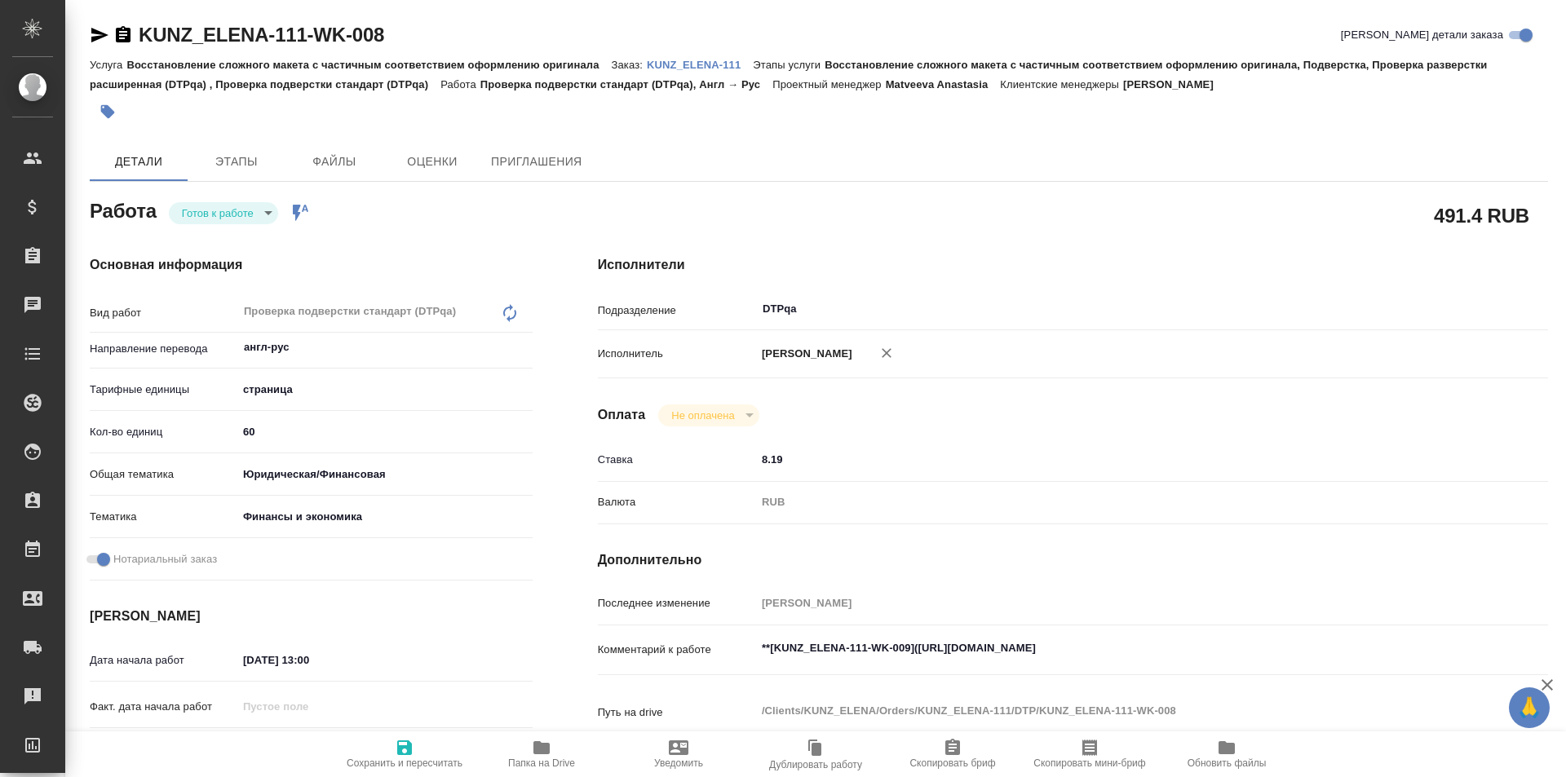
type textarea "x"
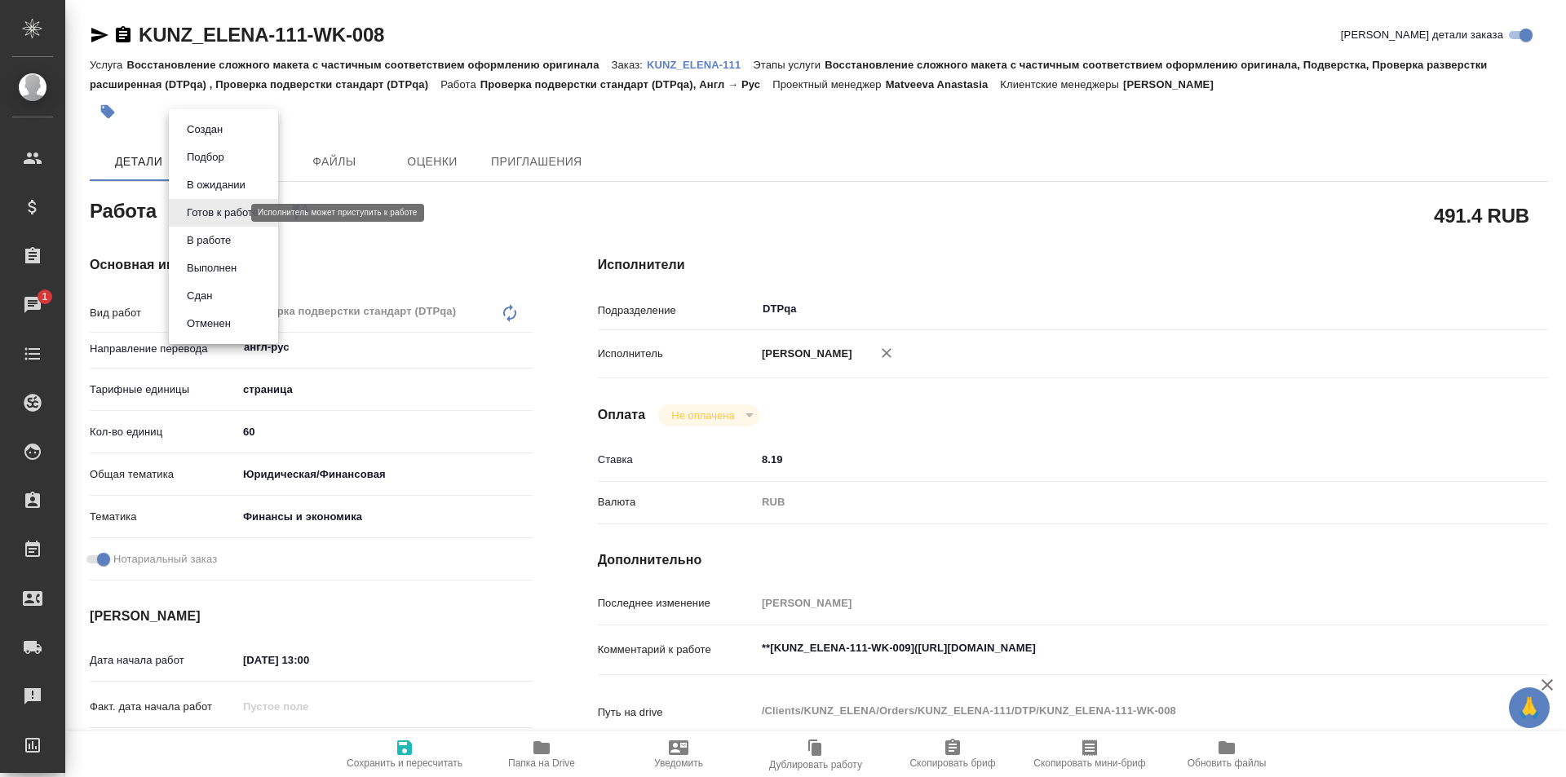
click at [234, 211] on body "🙏 .cls-1 fill:#fff; AWATERA Ismagilova Diana Клиенты Спецификации Заказы 1 Чаты…" at bounding box center [783, 388] width 1566 height 777
click at [233, 243] on button "В работе" at bounding box center [209, 241] width 54 height 18
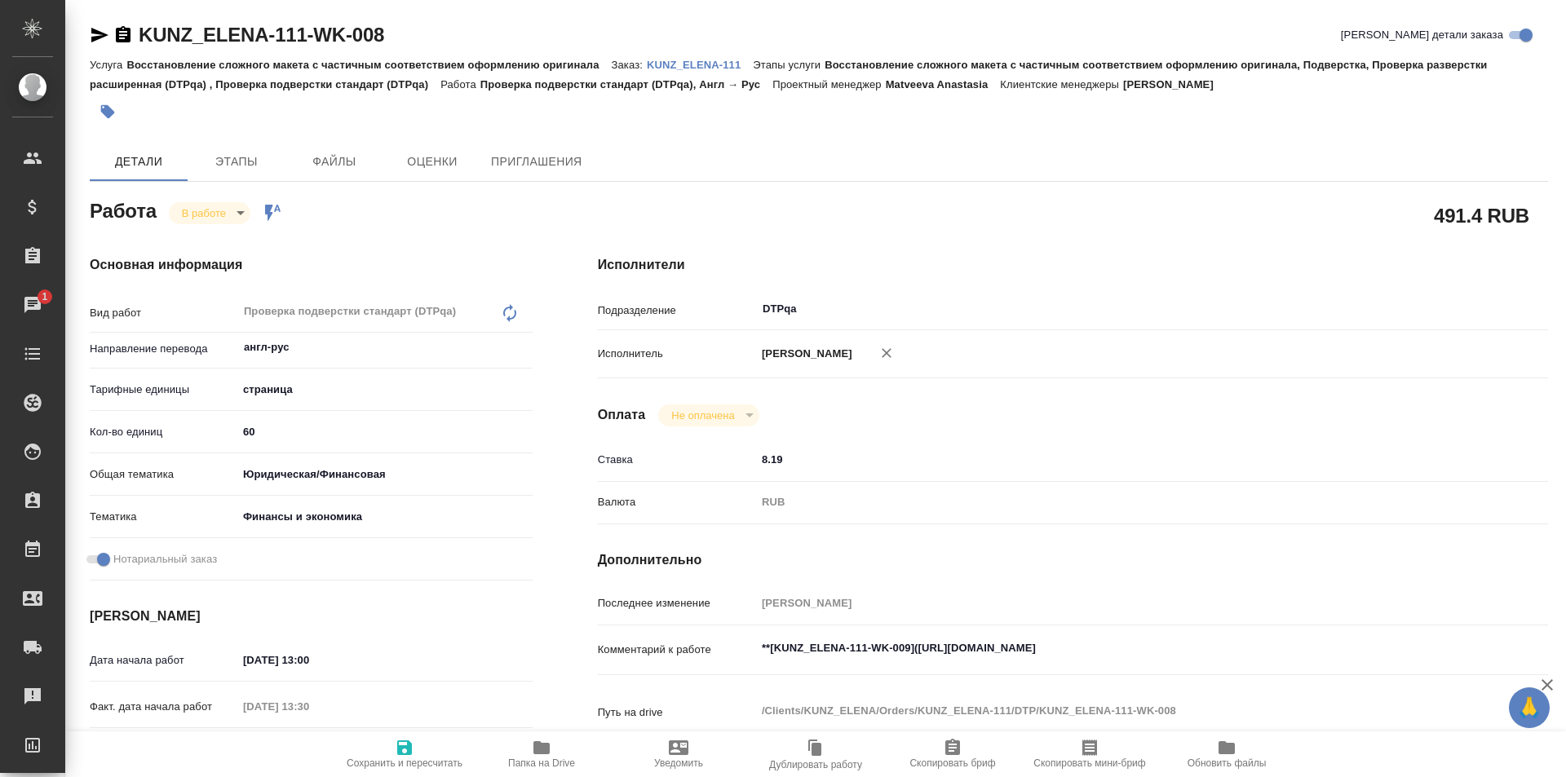
type textarea "x"
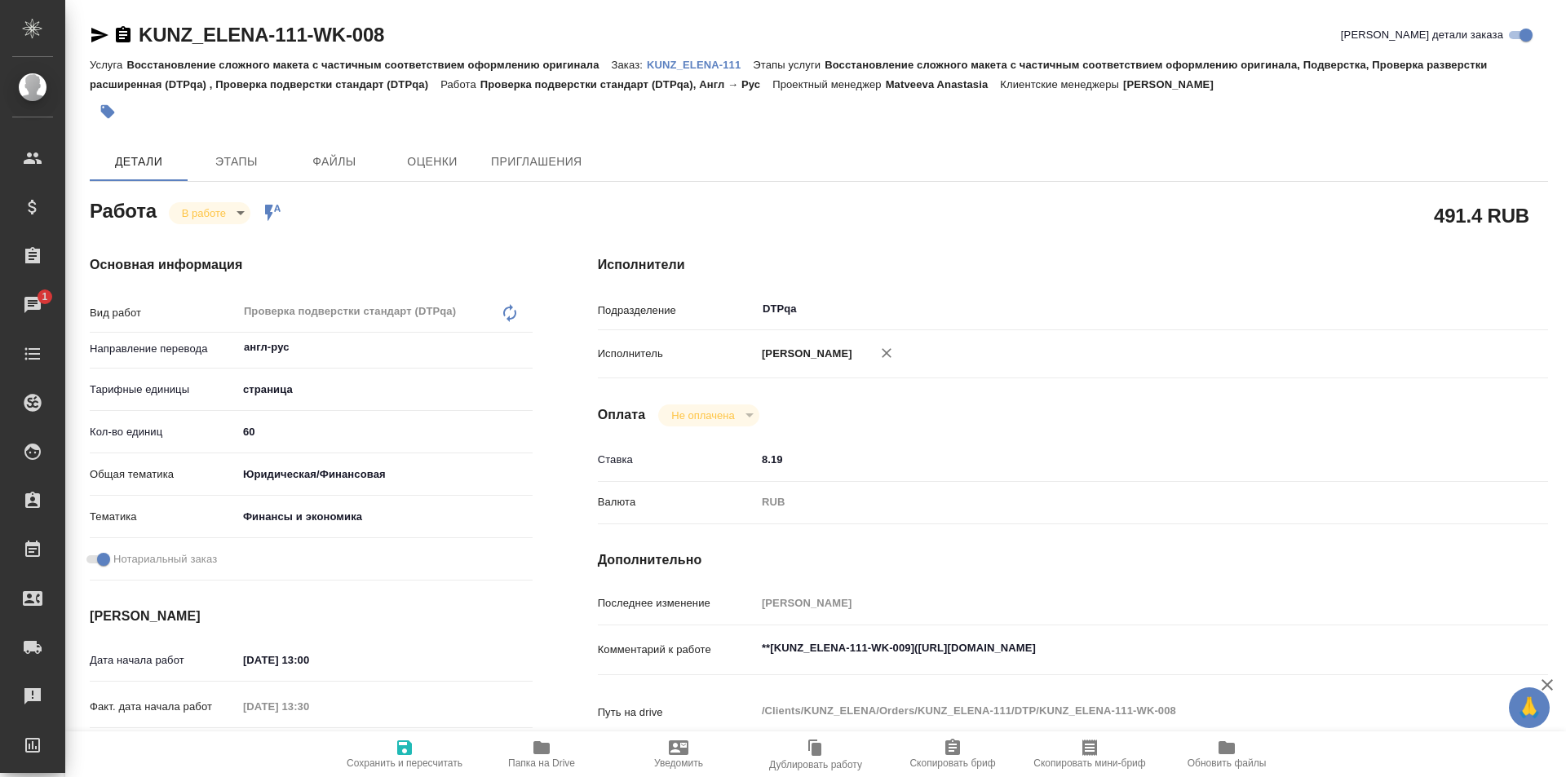
type textarea "x"
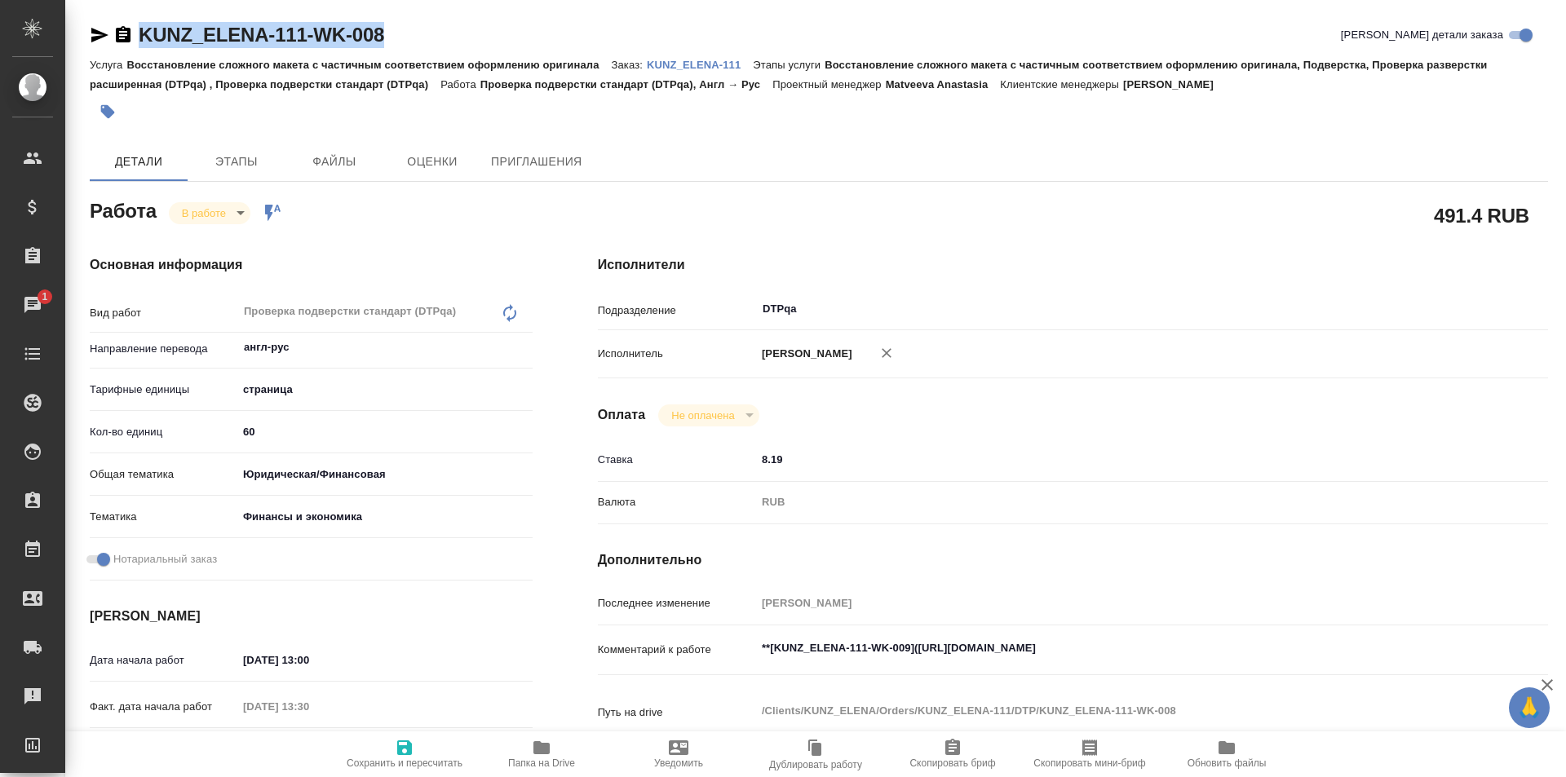
drag, startPoint x: 405, startPoint y: 32, endPoint x: 179, endPoint y: 29, distance: 226.0
click at [128, 32] on div "KUNZ_ELENA-111-WK-008 Кратко детали заказа" at bounding box center [819, 35] width 1458 height 26
type textarea "x"
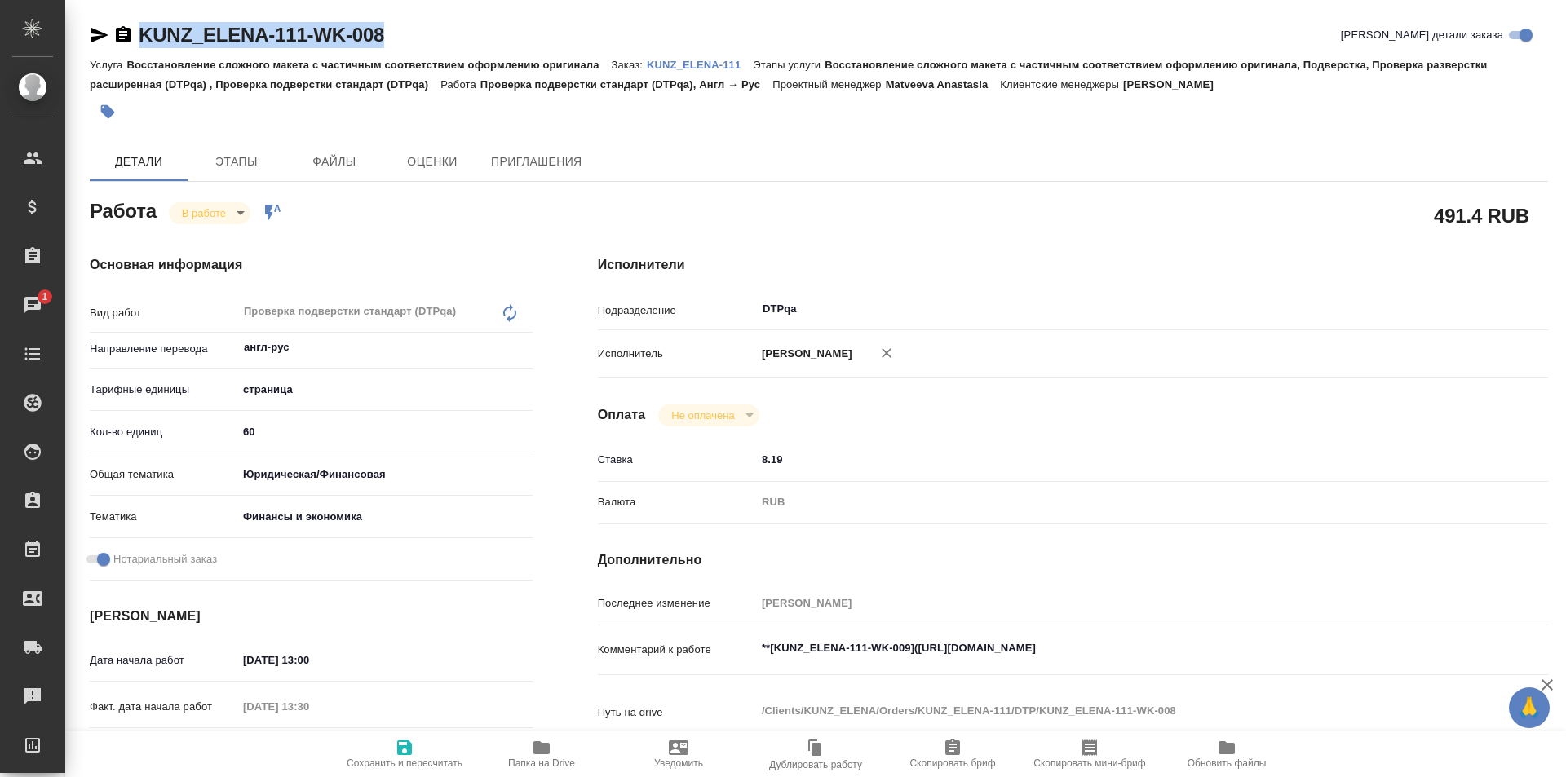
type textarea "x"
copy link "KUNZ_ELENA-111-WK-008"
drag, startPoint x: 1218, startPoint y: 646, endPoint x: 918, endPoint y: 651, distance: 299.4
click at [918, 651] on textarea "**[KUNZ_ELENA-111-WK-009]([URL][DOMAIN_NAME]" at bounding box center [1112, 649] width 711 height 28
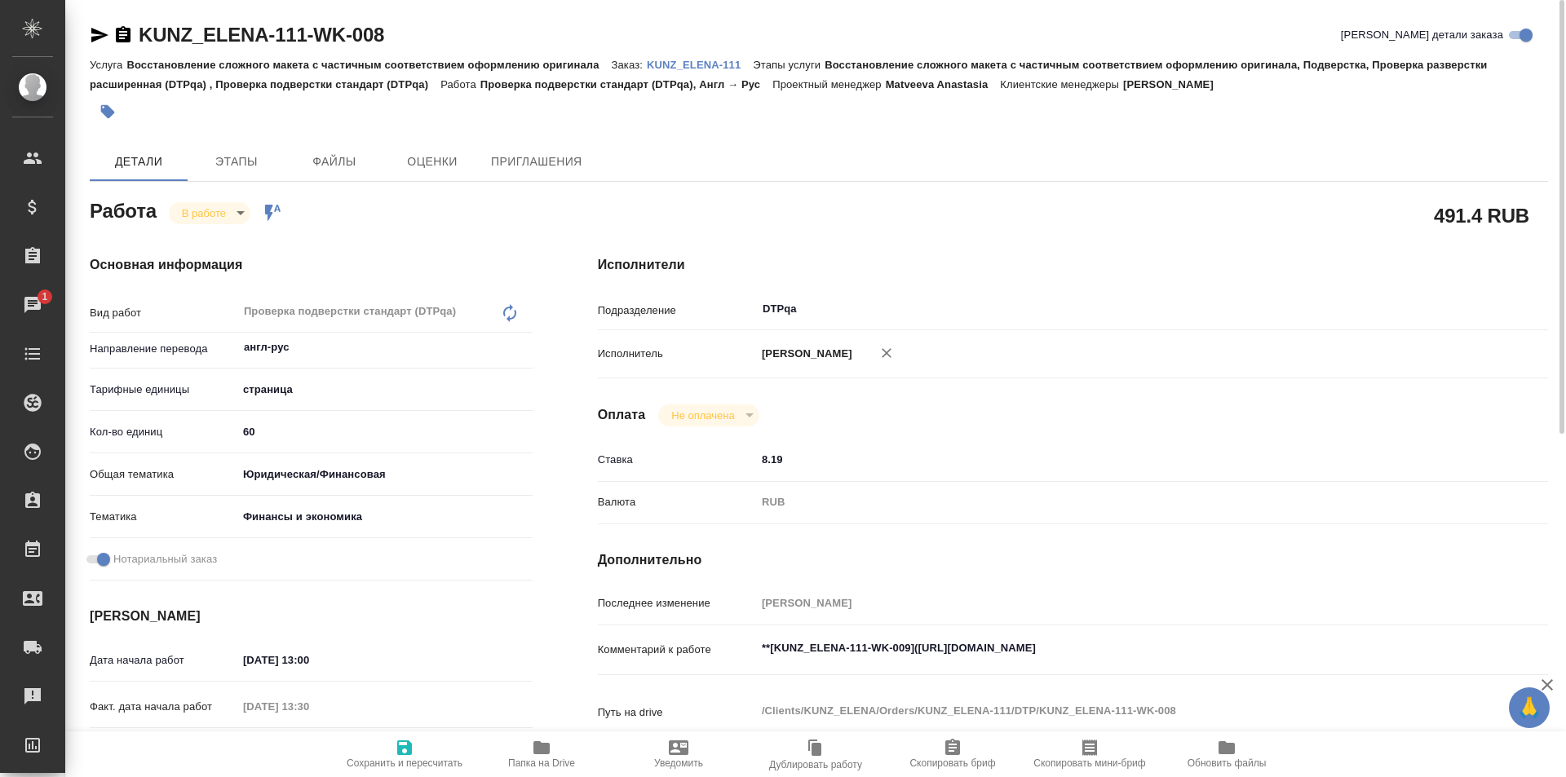
type textarea "x"
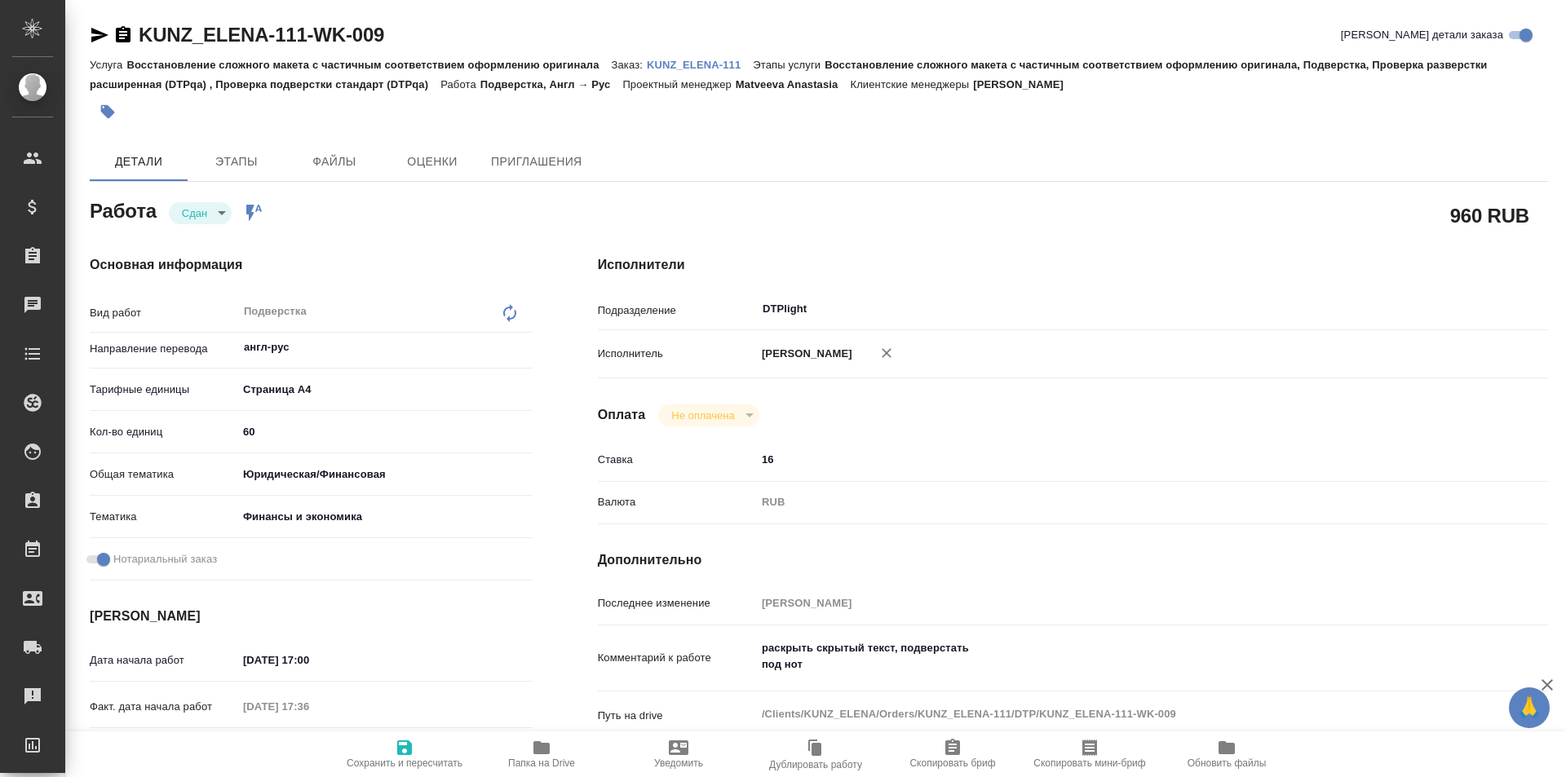
type textarea "x"
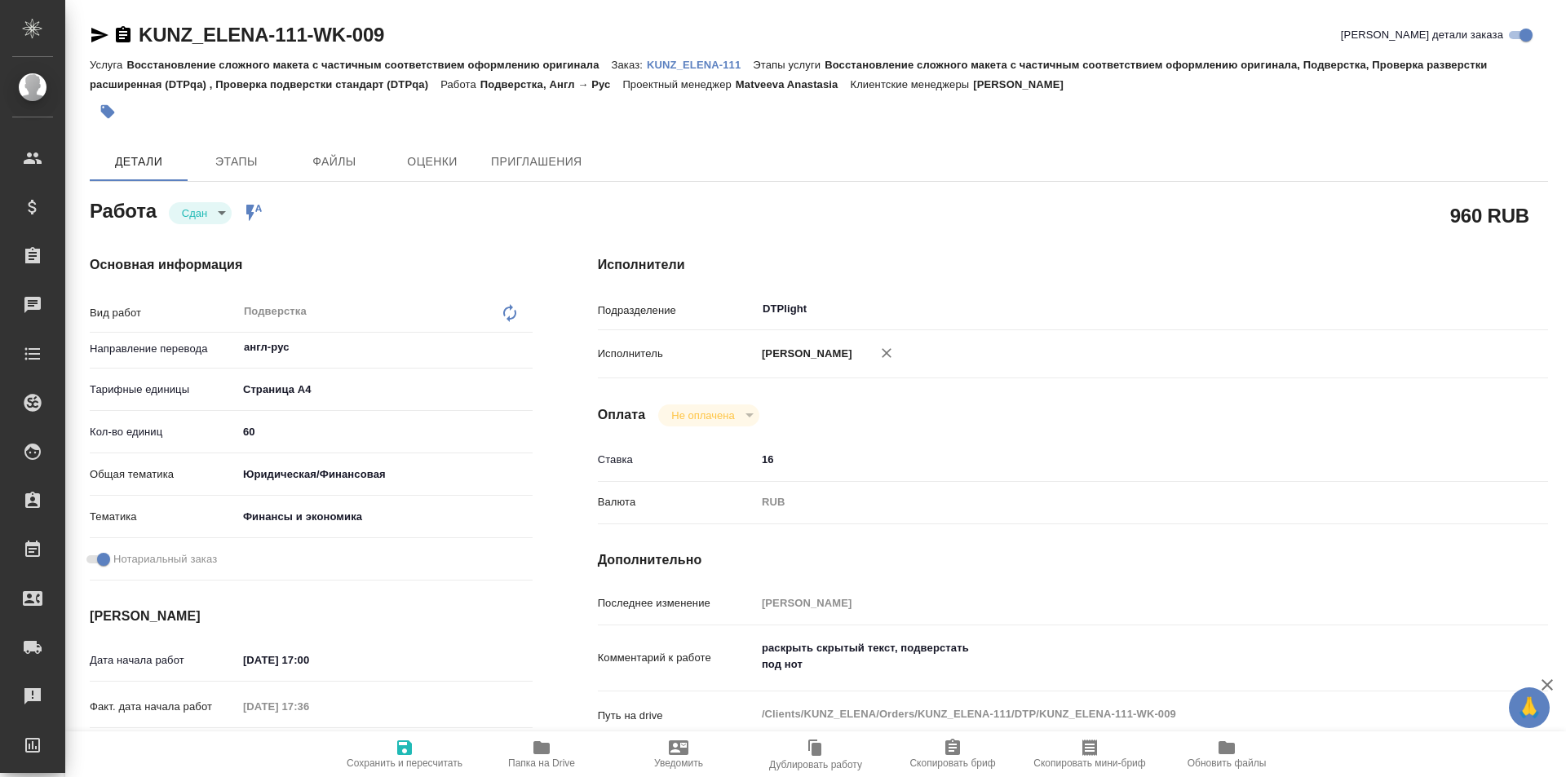
type textarea "x"
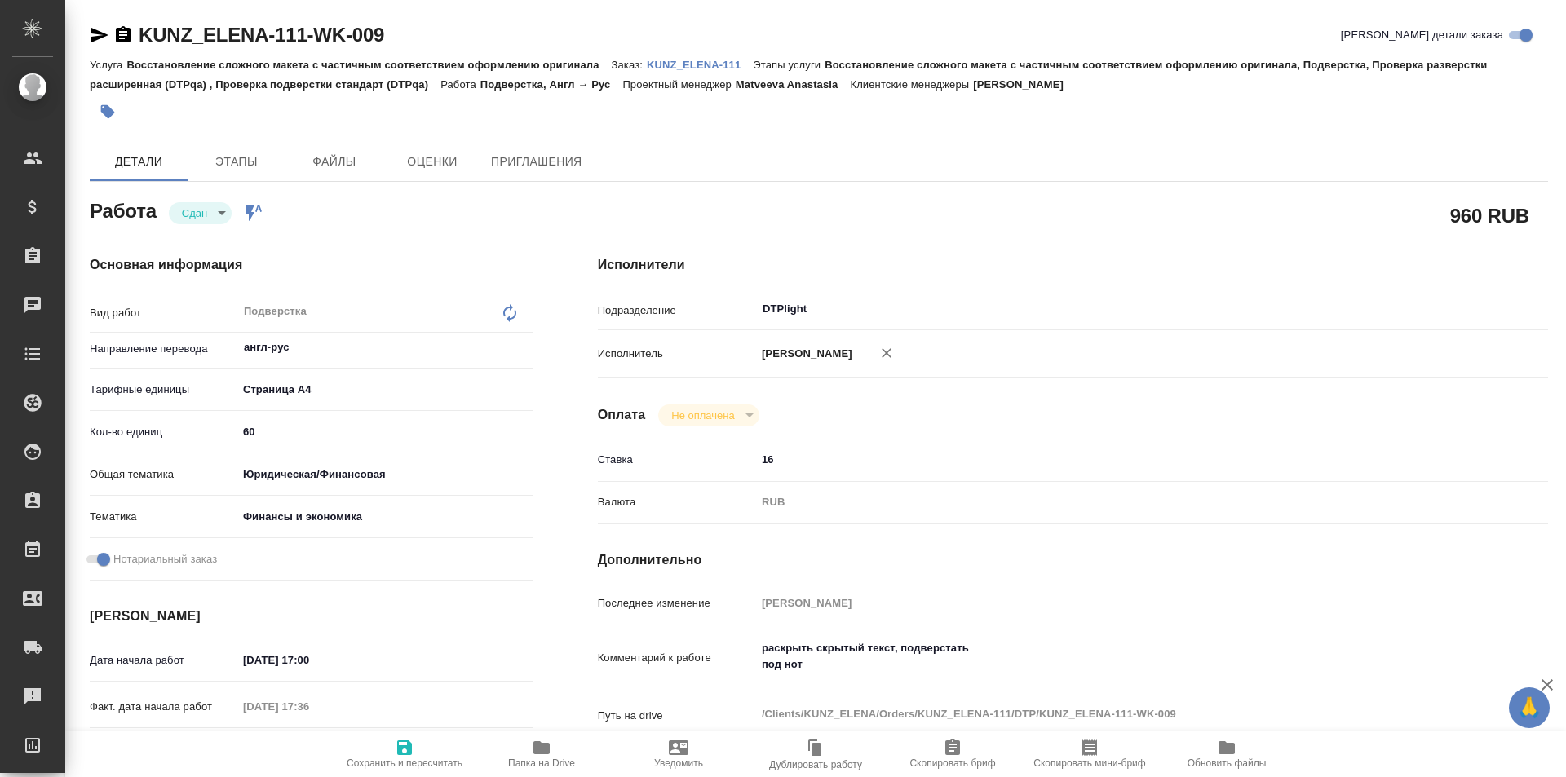
type textarea "x"
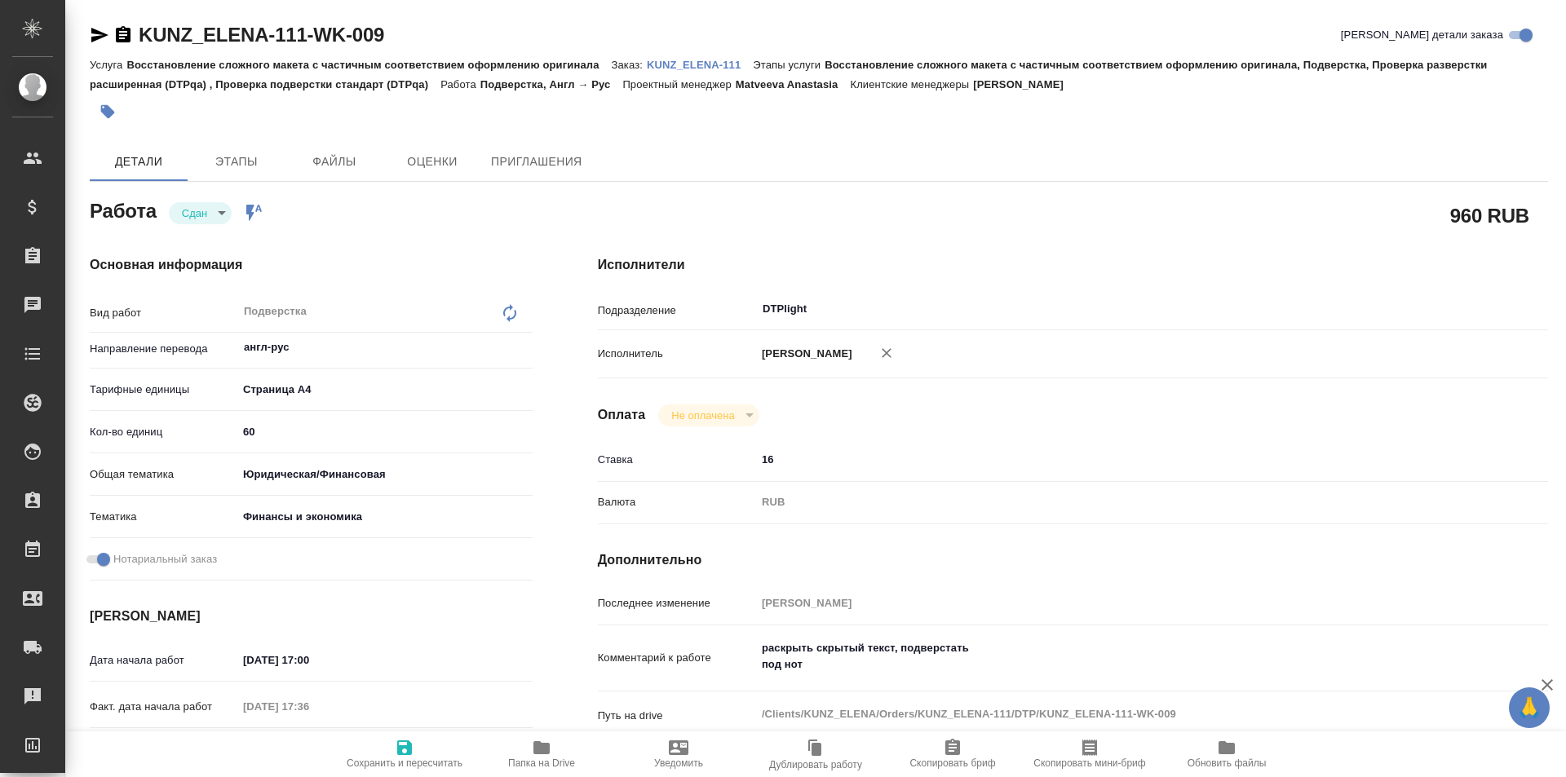
type textarea "x"
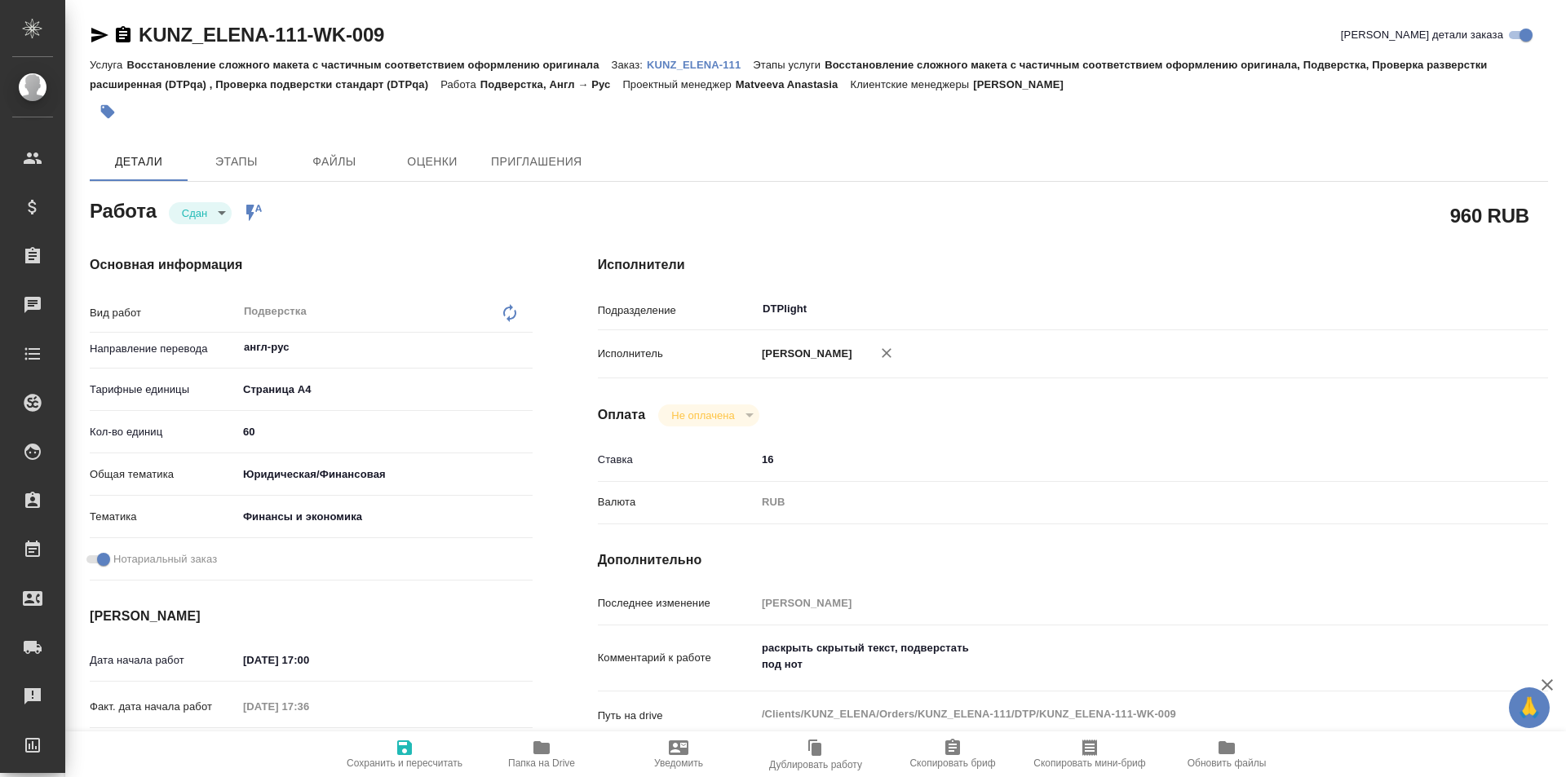
type textarea "x"
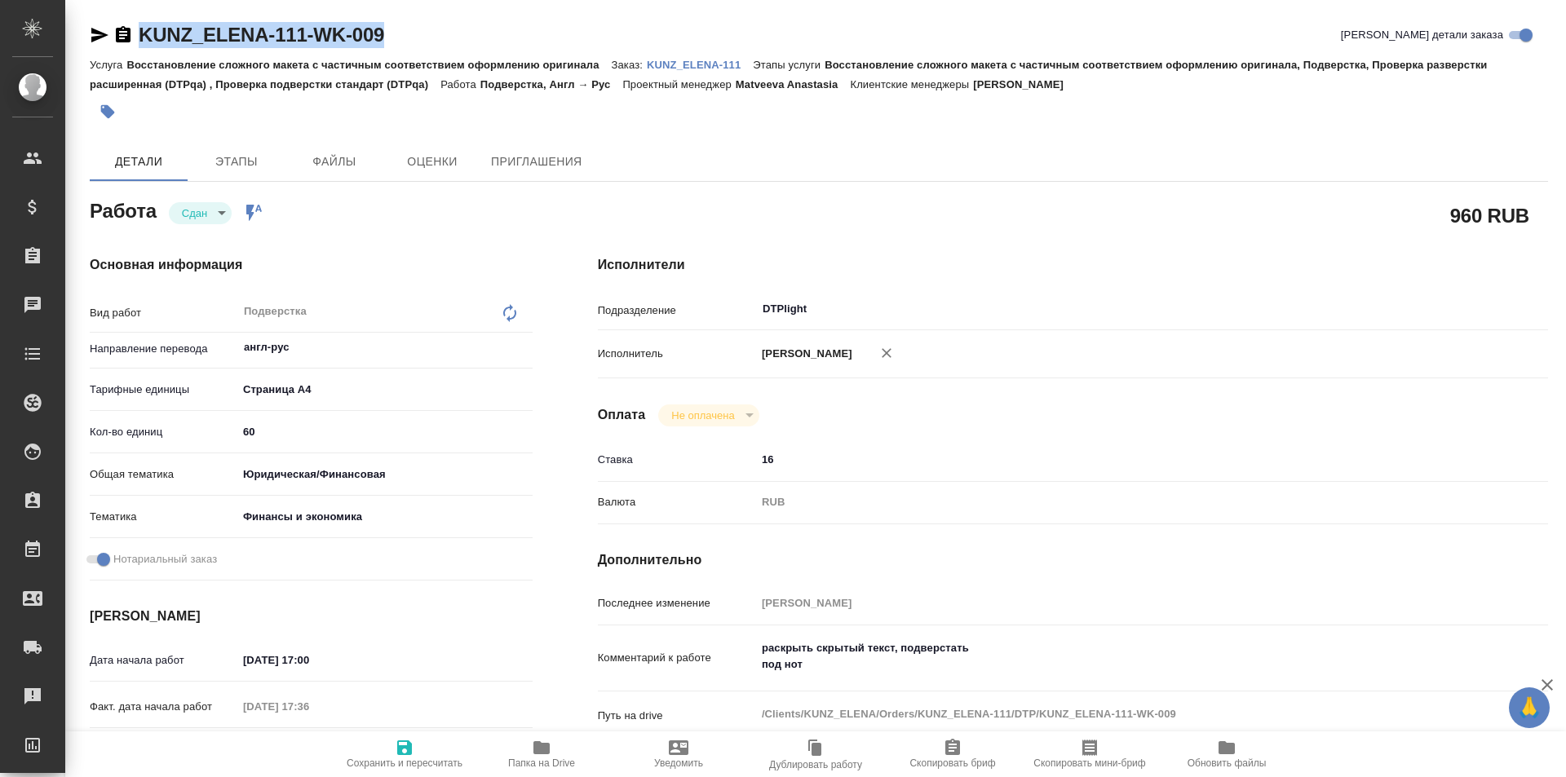
drag, startPoint x: 400, startPoint y: 30, endPoint x: 135, endPoint y: 25, distance: 265.1
click at [135, 25] on div "KUNZ_ELENA-111-WK-009 [PERSON_NAME] детали заказа" at bounding box center [819, 35] width 1458 height 26
type textarea "x"
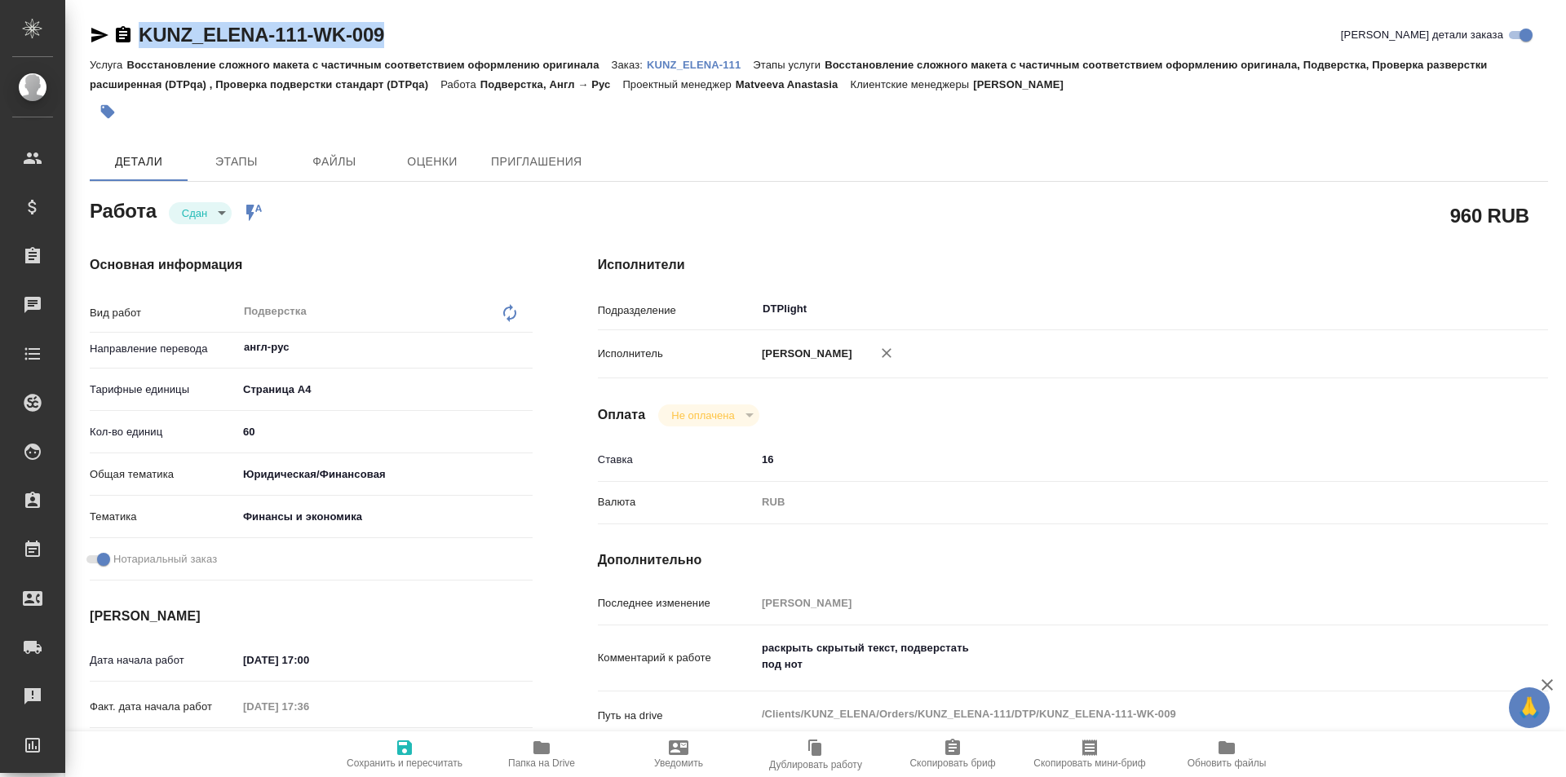
type textarea "x"
copy link "KUNZ_ELENA-111-WK-009"
type textarea "x"
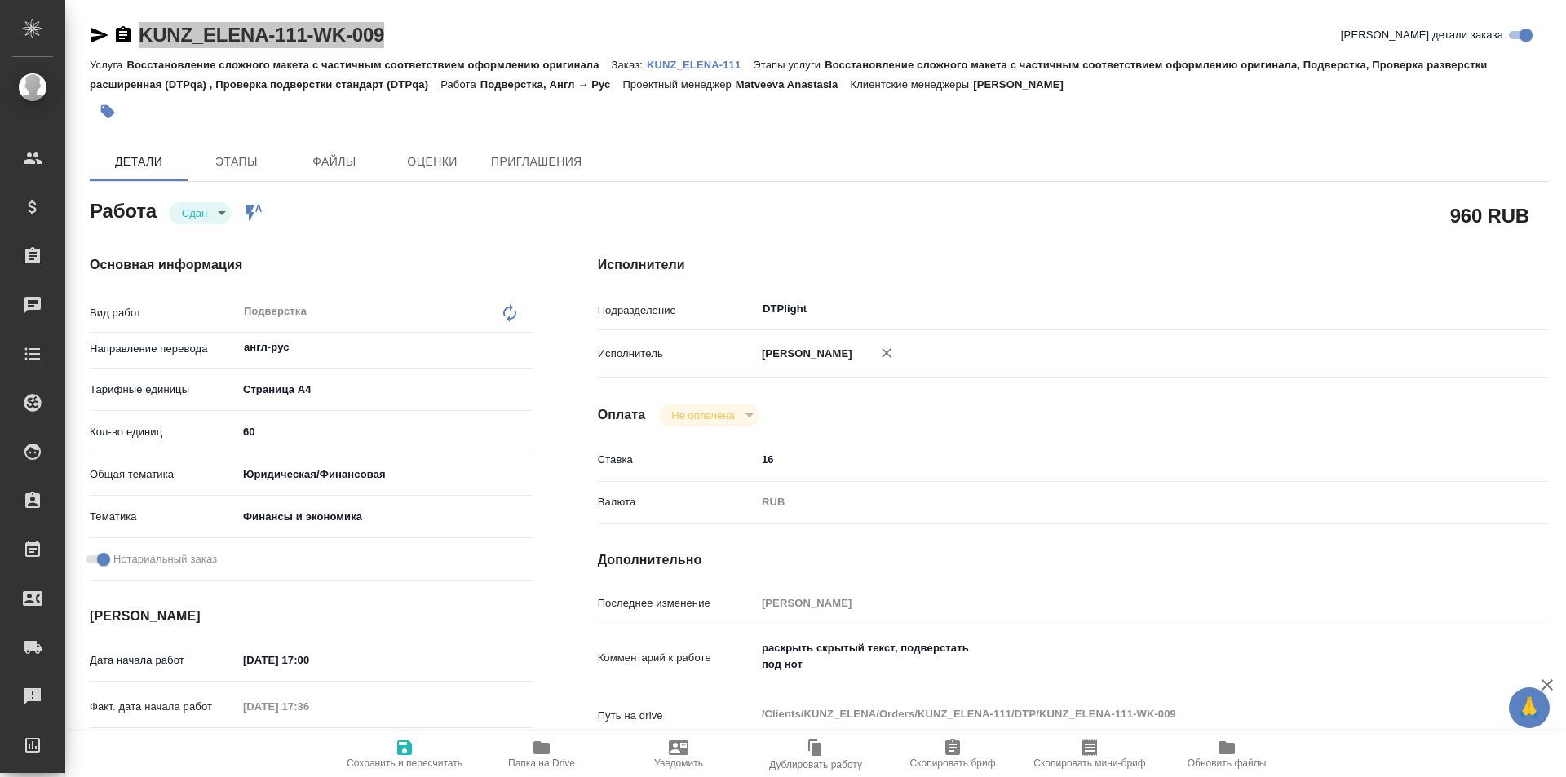
type textarea "x"
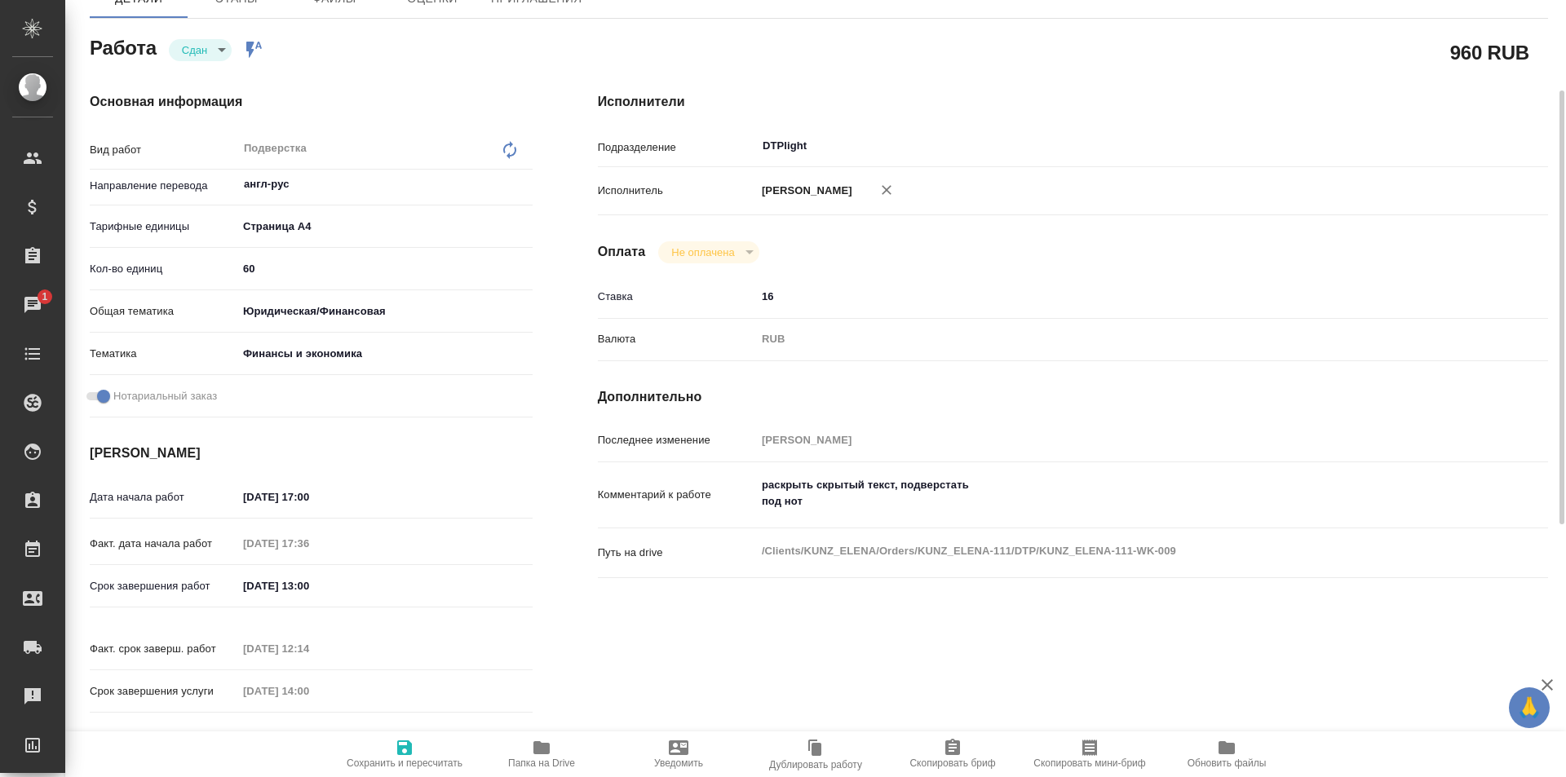
click at [547, 753] on icon "button" at bounding box center [541, 747] width 16 height 13
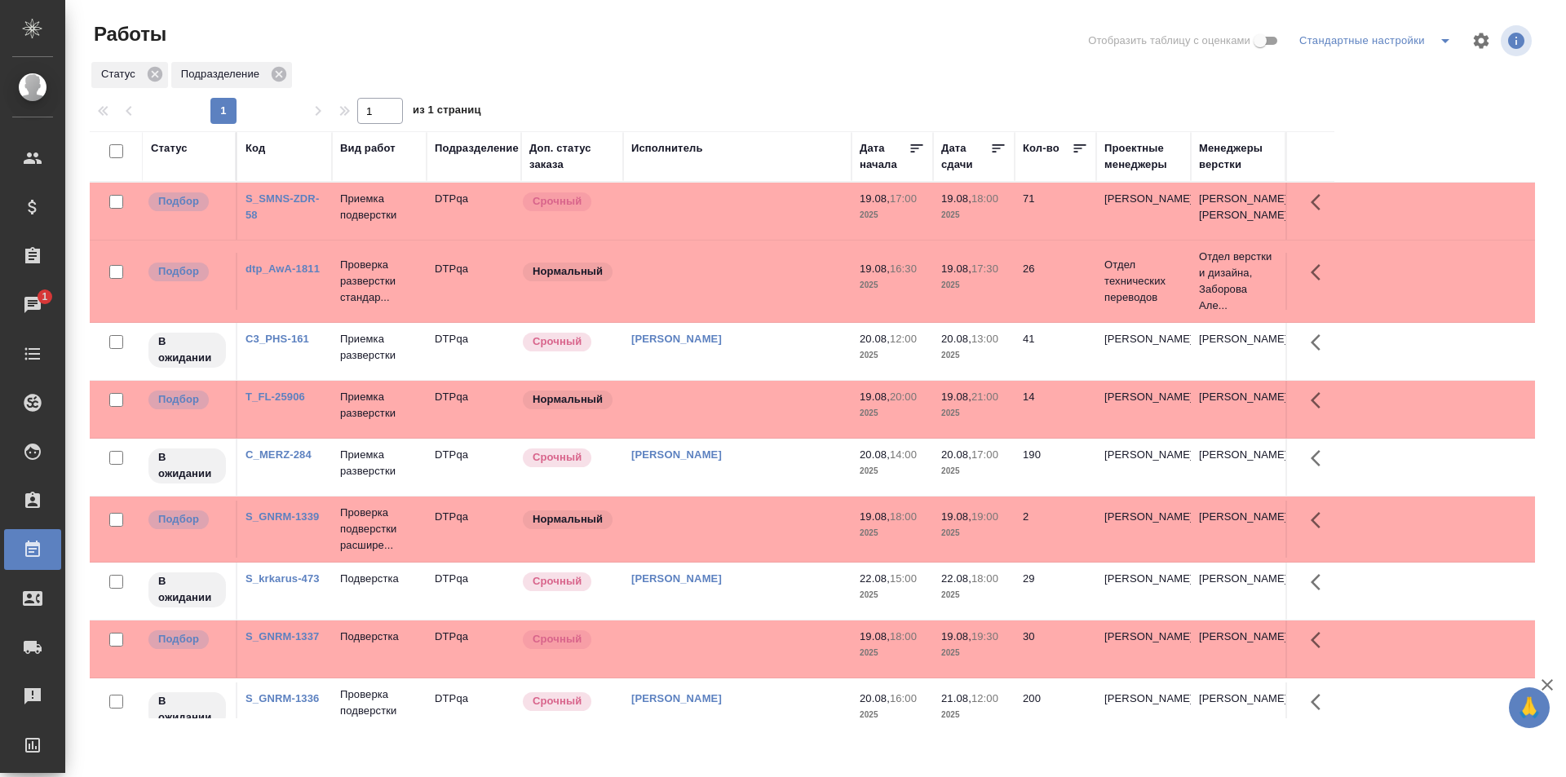
click at [766, 224] on td at bounding box center [737, 211] width 228 height 57
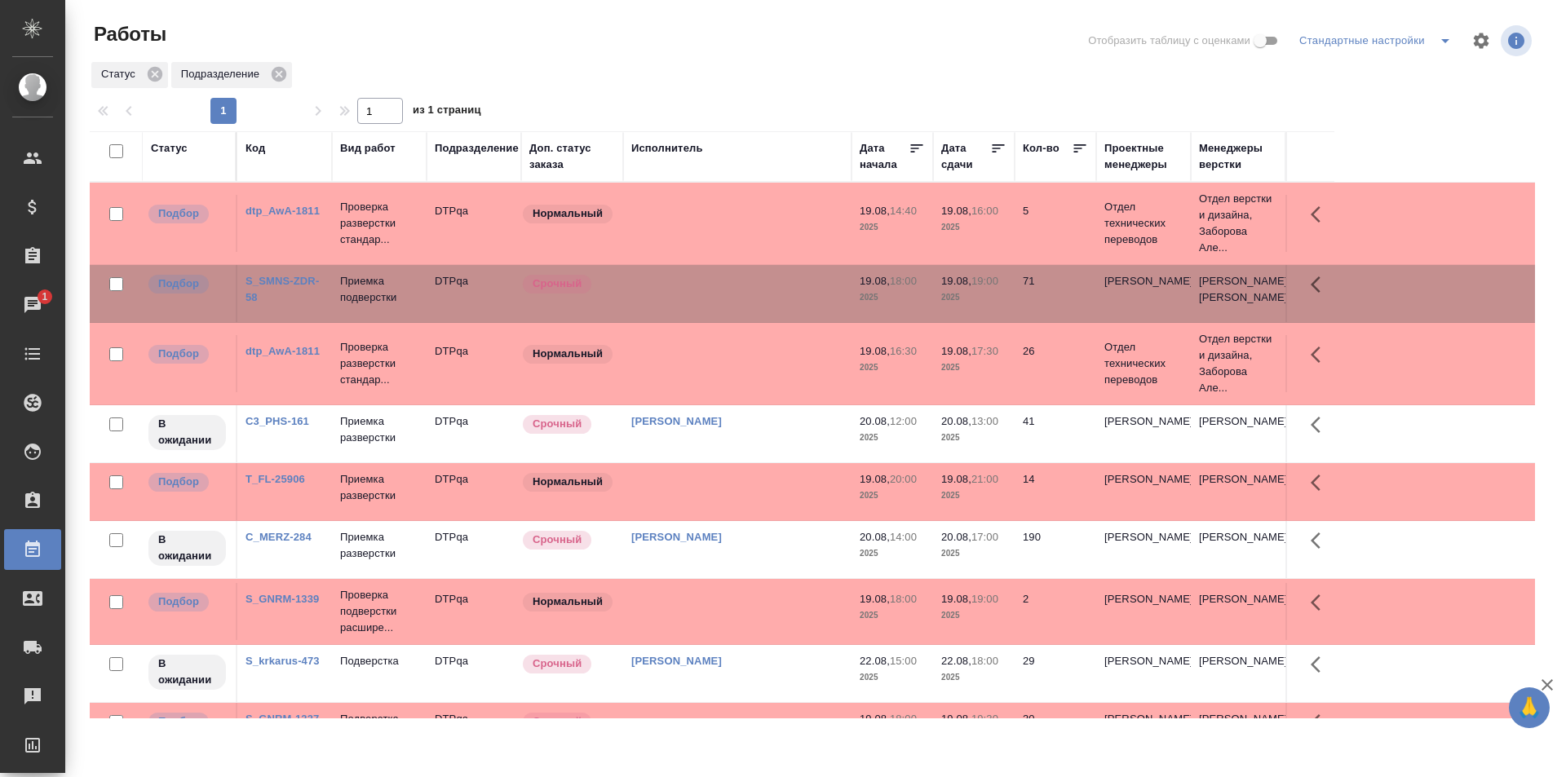
click at [752, 252] on td at bounding box center [737, 223] width 228 height 57
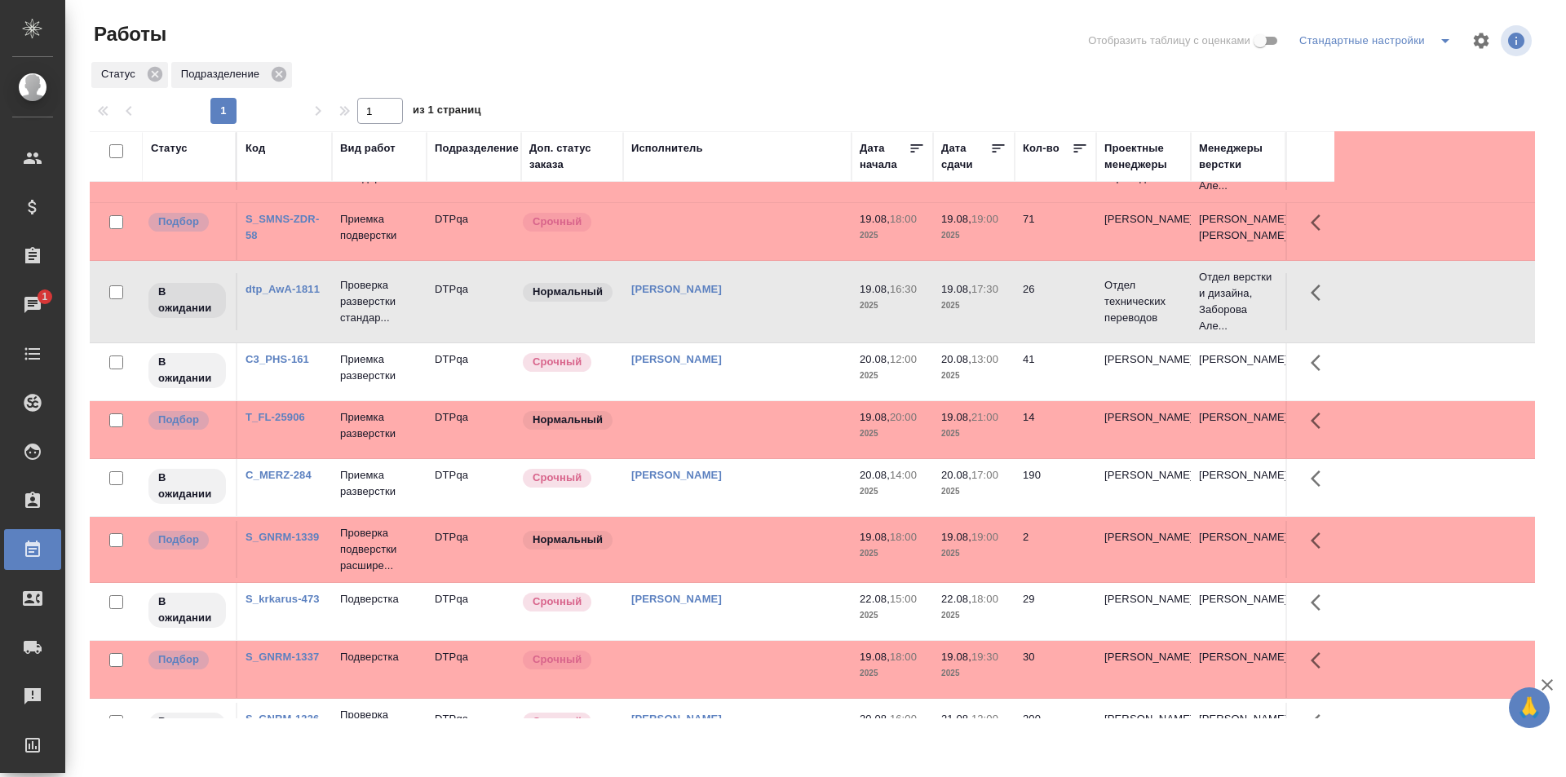
scroll to position [163, 0]
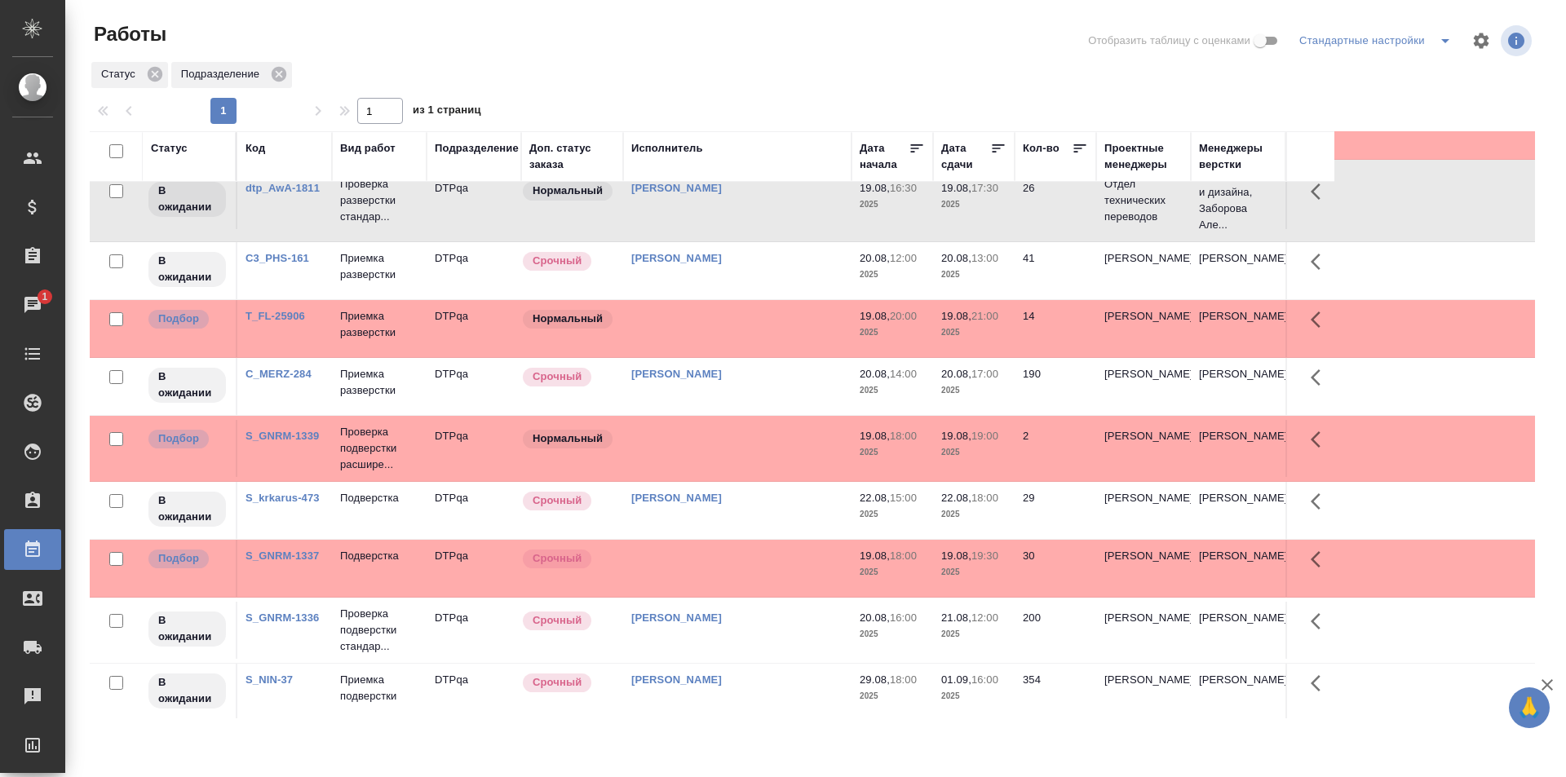
click at [732, 89] on td at bounding box center [737, 60] width 228 height 57
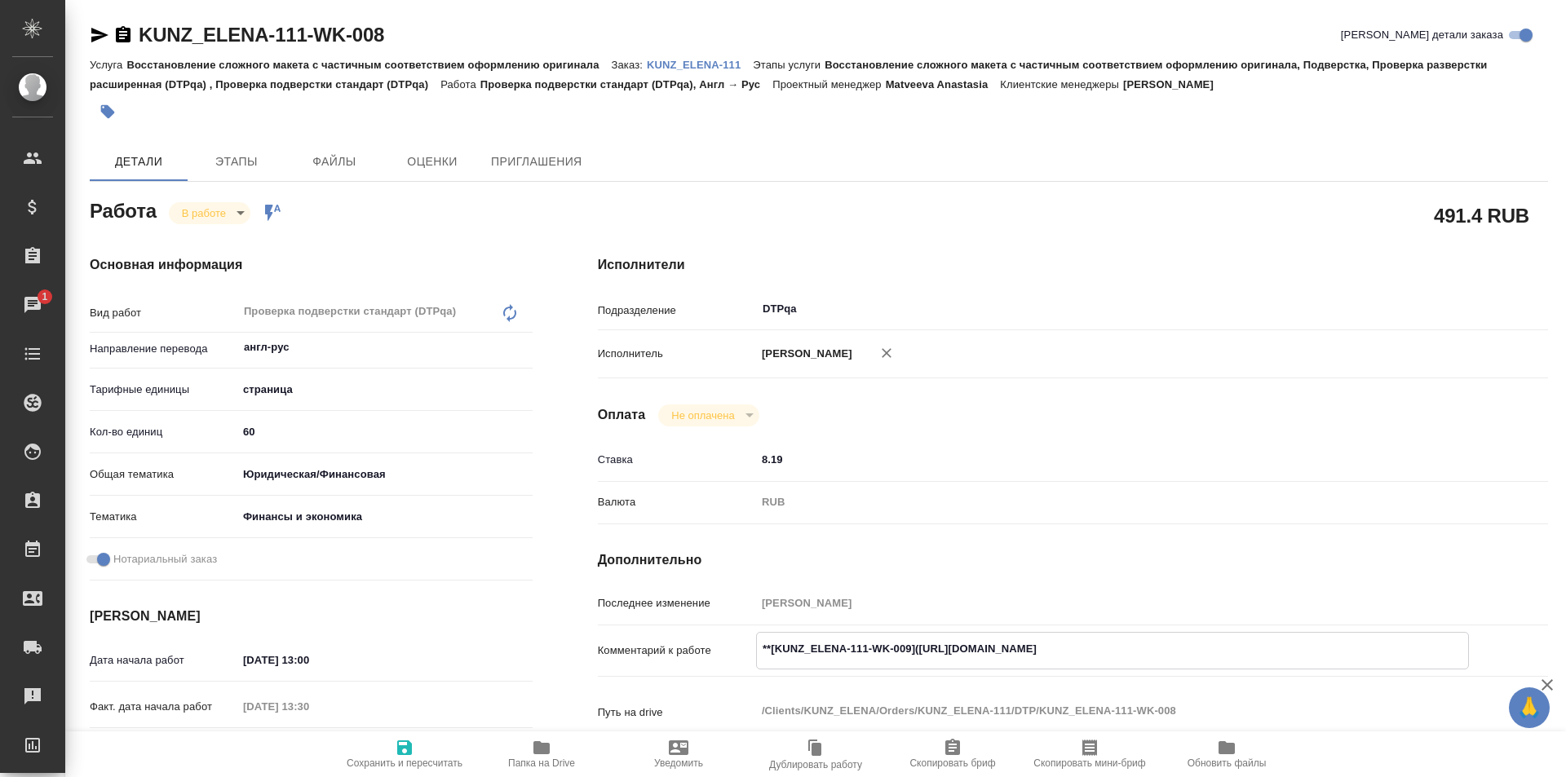
click at [538, 759] on span "Папка на Drive" at bounding box center [541, 763] width 67 height 11
drag, startPoint x: 1239, startPoint y: 637, endPoint x: 1246, endPoint y: 646, distance: 11.1
click at [1241, 639] on textarea "**[KUNZ_ELENA-111-WK-009]([URL][DOMAIN_NAME]" at bounding box center [1112, 649] width 713 height 28
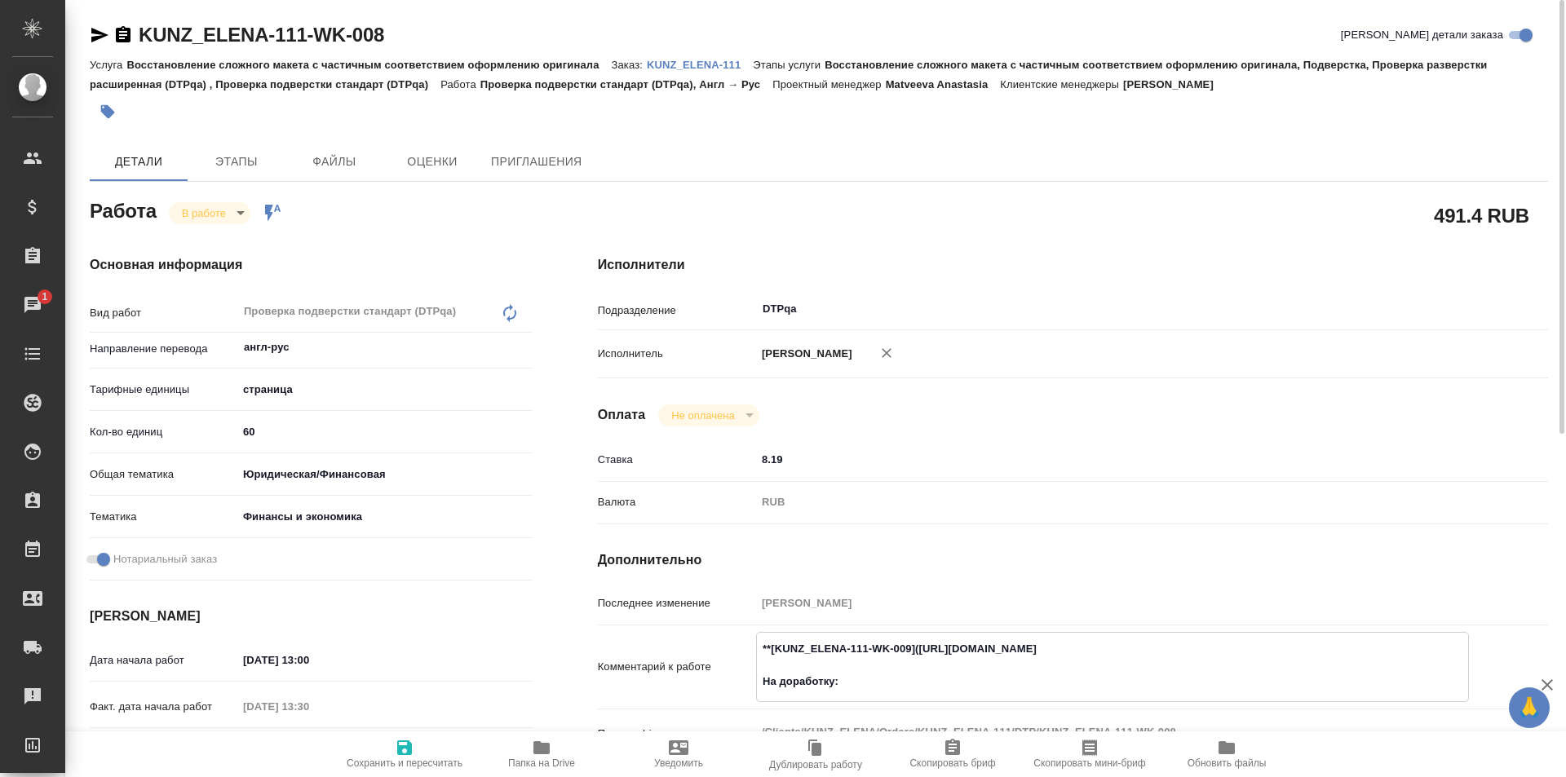
paste textarea "[URL][DOMAIN_NAME]"
type textarea "**[KUNZ_ELENA-111-WK-009]([URL][DOMAIN_NAME] На доработку: [URL][DOMAIN_NAME]"
click at [400, 754] on icon "button" at bounding box center [404, 748] width 15 height 15
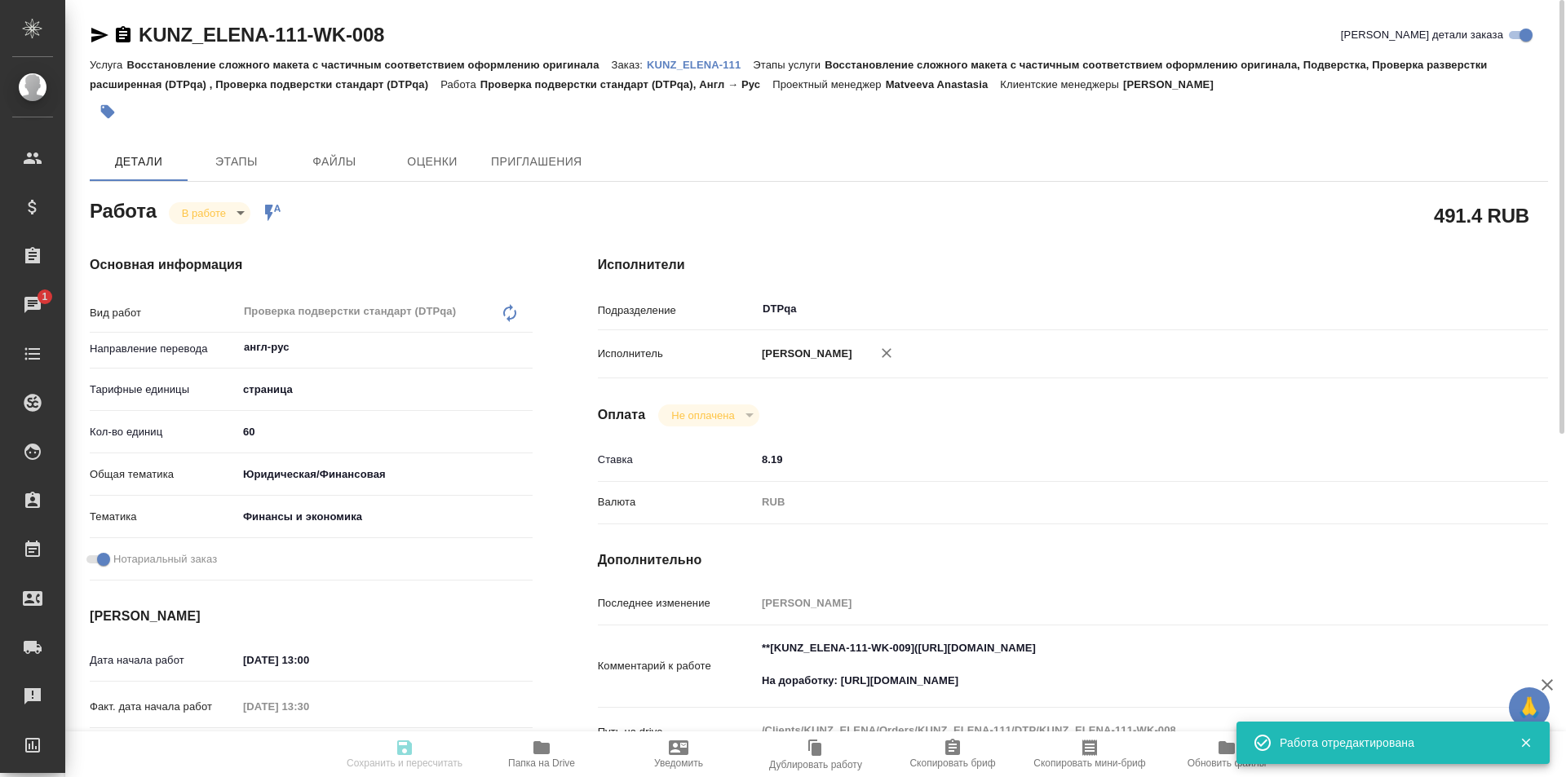
type input "inProgress"
type input "англ-рус"
type input "5a8b1489cc6b4906c91bfdb2"
type input "60"
type input "yr-fn"
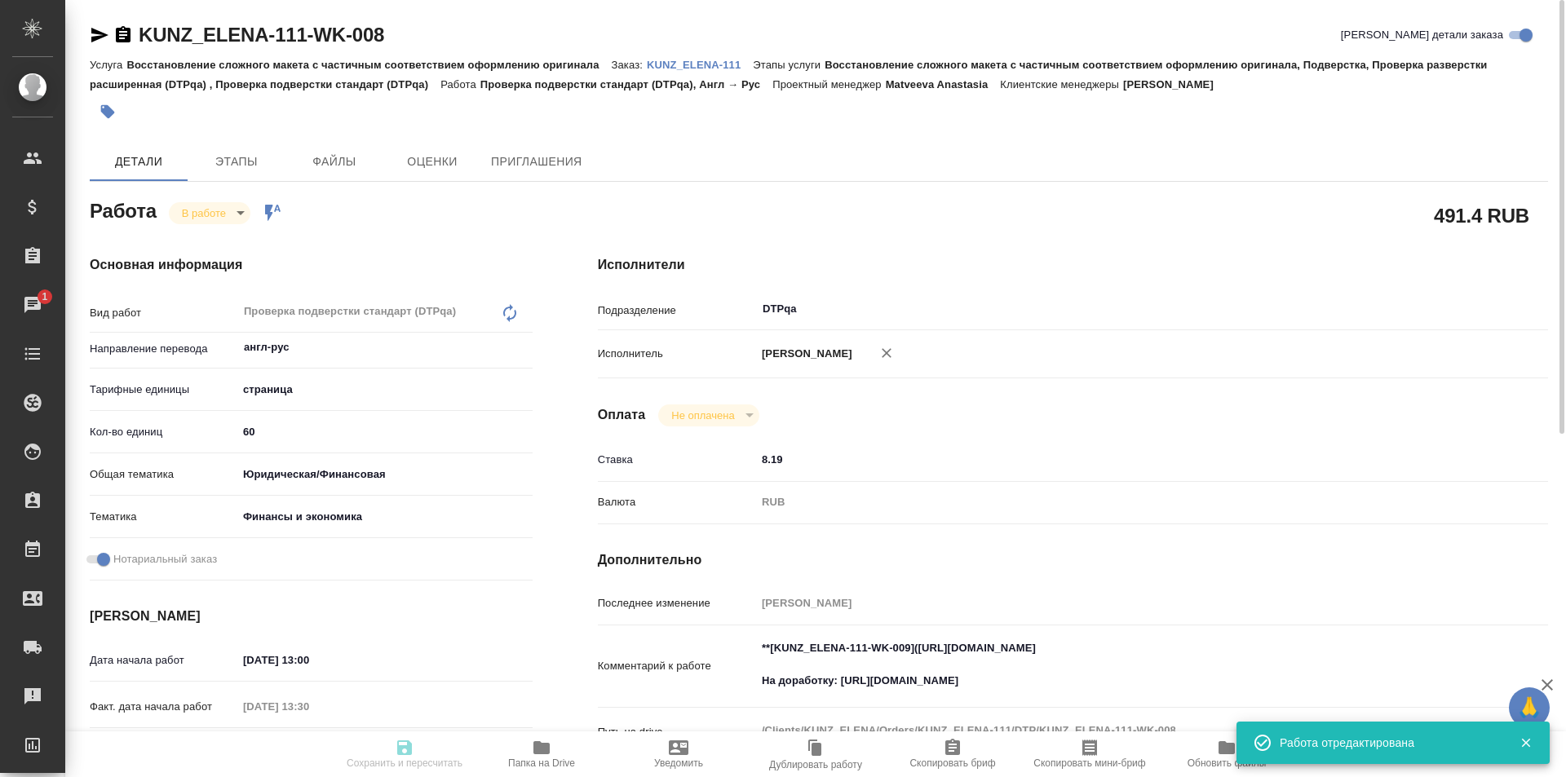
type input "5a8b8b956a9677013d343d3b"
checkbox input "true"
type input "[DATE] 13:00"
type input "19.08.2025 13:30"
type input "19.08.2025 15:00"
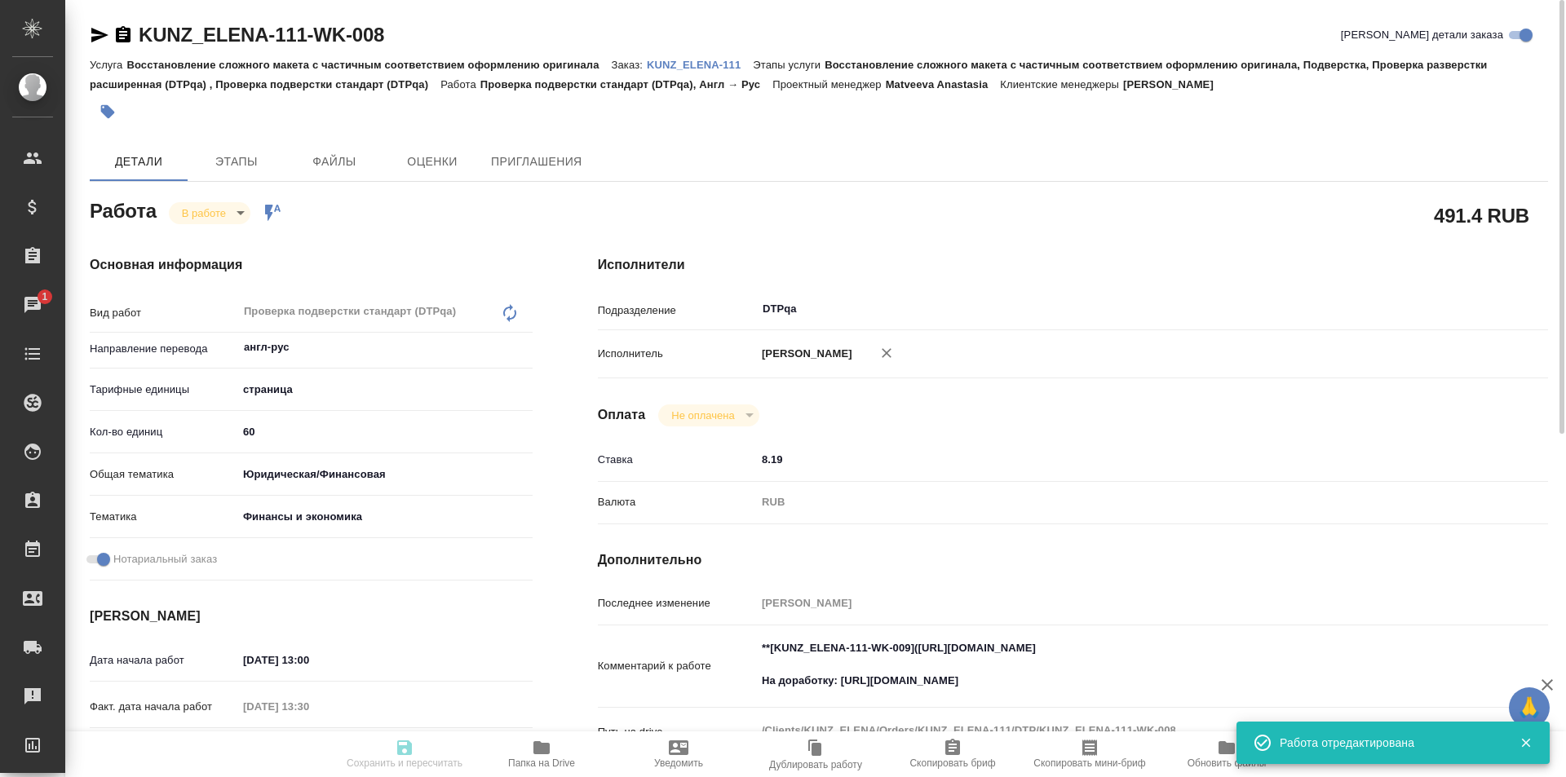
type input "[DATE] 14:00"
type input "DTPqa"
type input "notPayed"
type input "8.19"
type input "RUB"
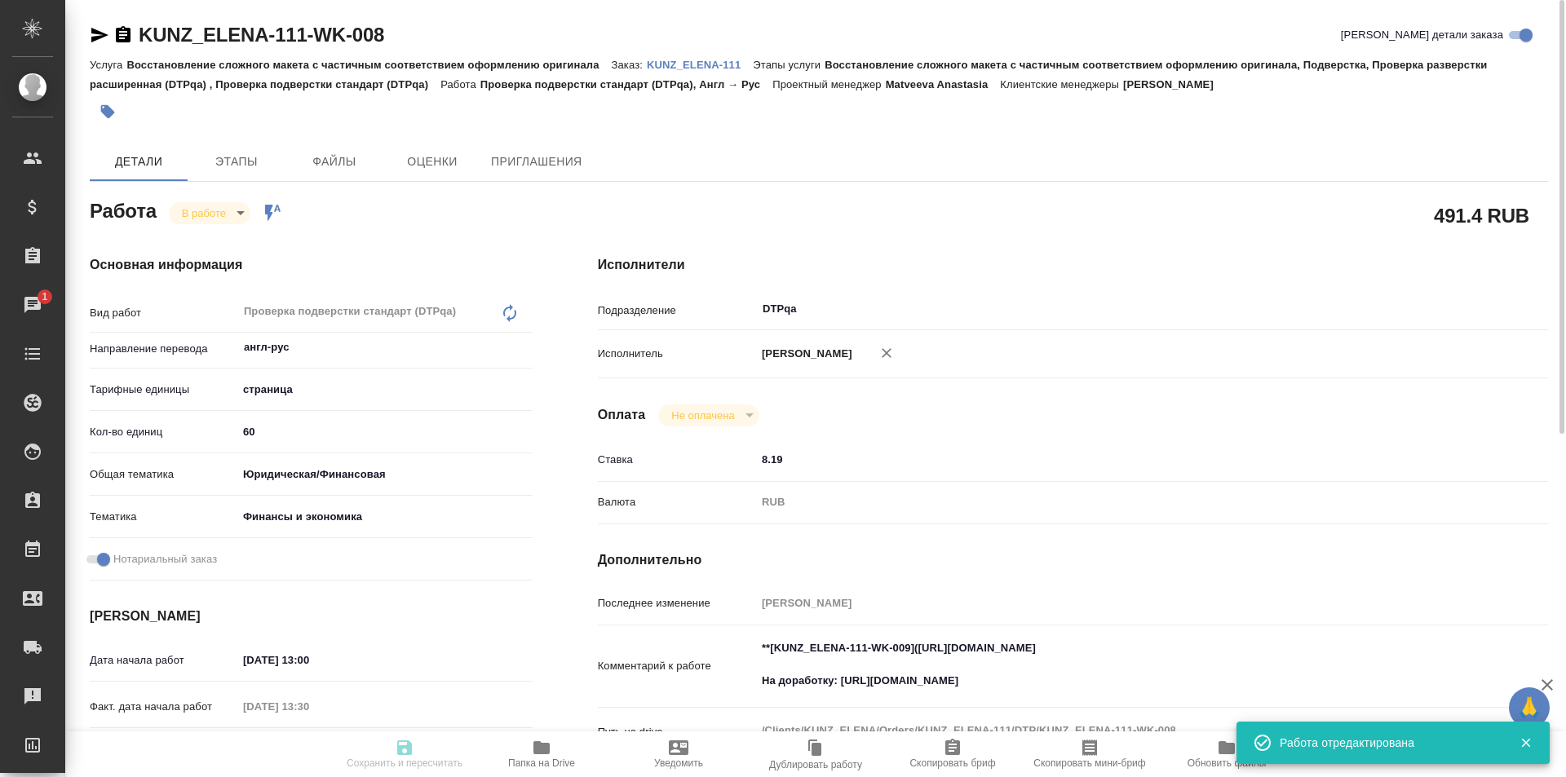
type input "Исмагилова Диана"
type input "KUNZ_ELENA-111"
type input "Восстановление сложного макета с частичным соответствием оформлению оригинала"
type input "Восстановление сложного макета с частичным соответствием оформлению оригинала, …"
type input "[PERSON_NAME]"
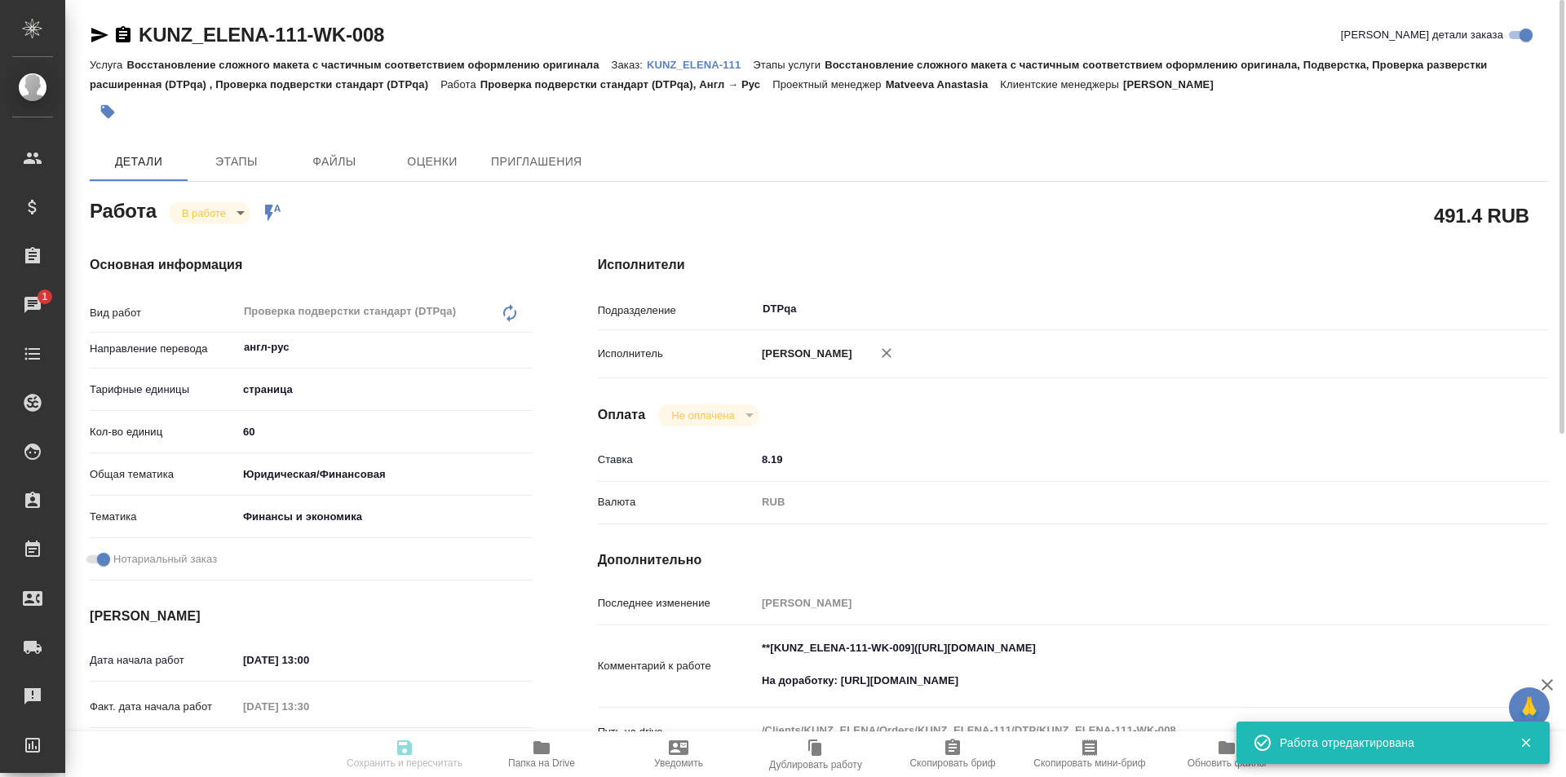
type input "[PERSON_NAME]"
type input "/Clients/KUNZ_ELENA/Orders/KUNZ_ELENA-111"
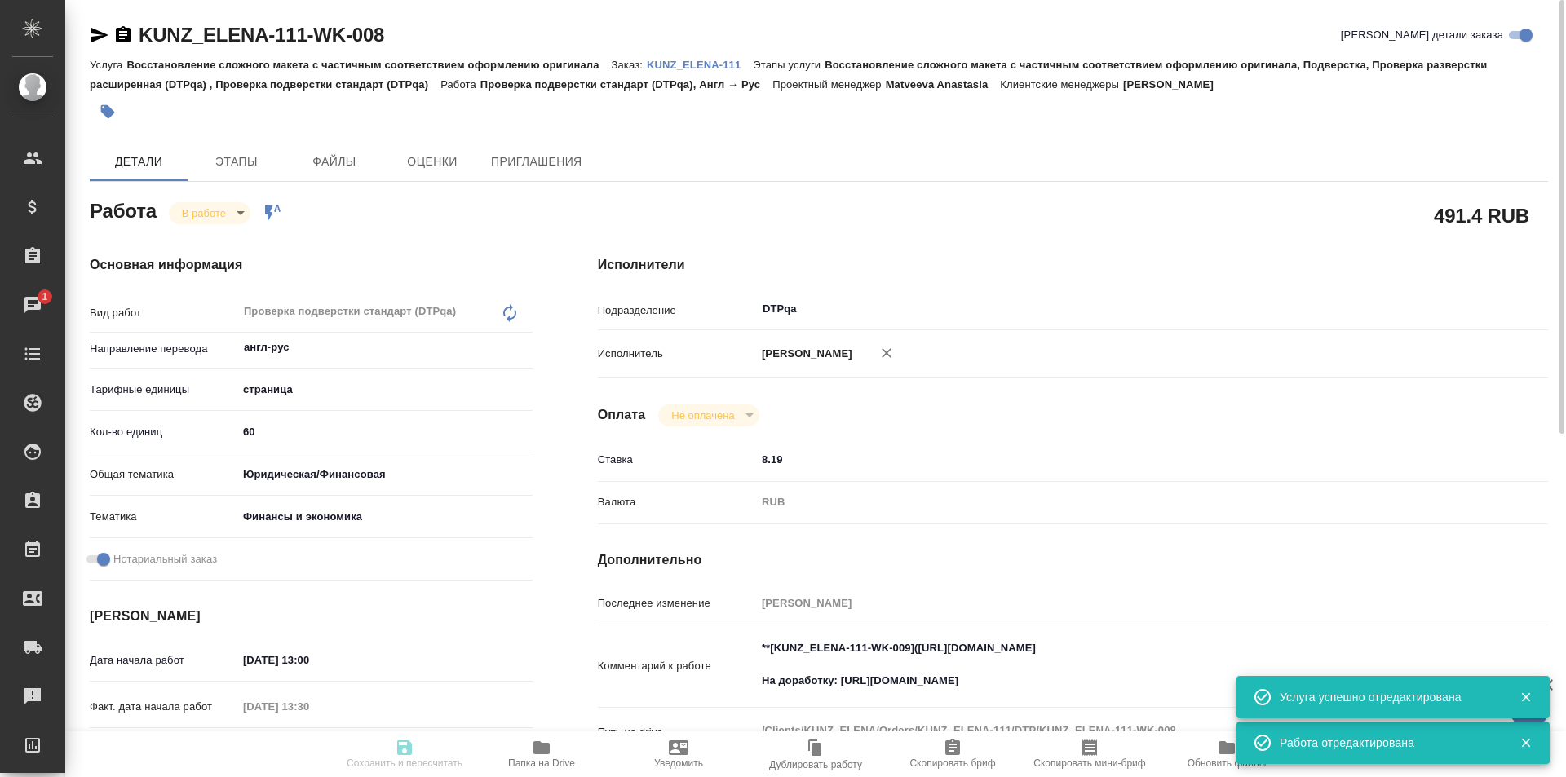
click at [215, 218] on body "🙏 .cls-1 fill:#fff; AWATERA Ismagilova Diana Клиенты Спецификации Заказы 1 Чаты…" at bounding box center [783, 388] width 1566 height 777
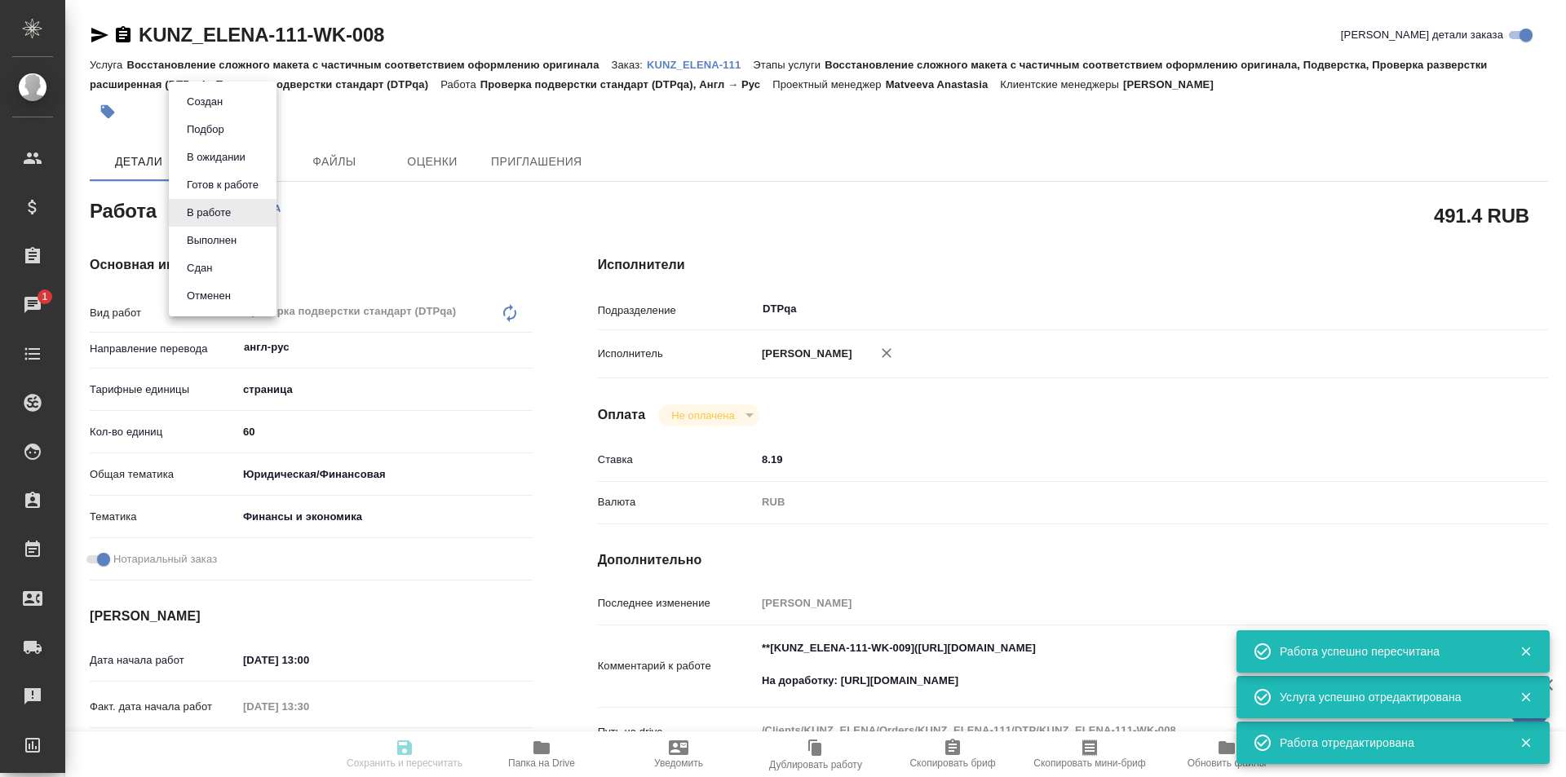
type input "англ-рус"
type input "5a8b1489cc6b4906c91bfdb2"
type input "60"
type input "yr-fn"
type input "5a8b8b956a9677013d343d3b"
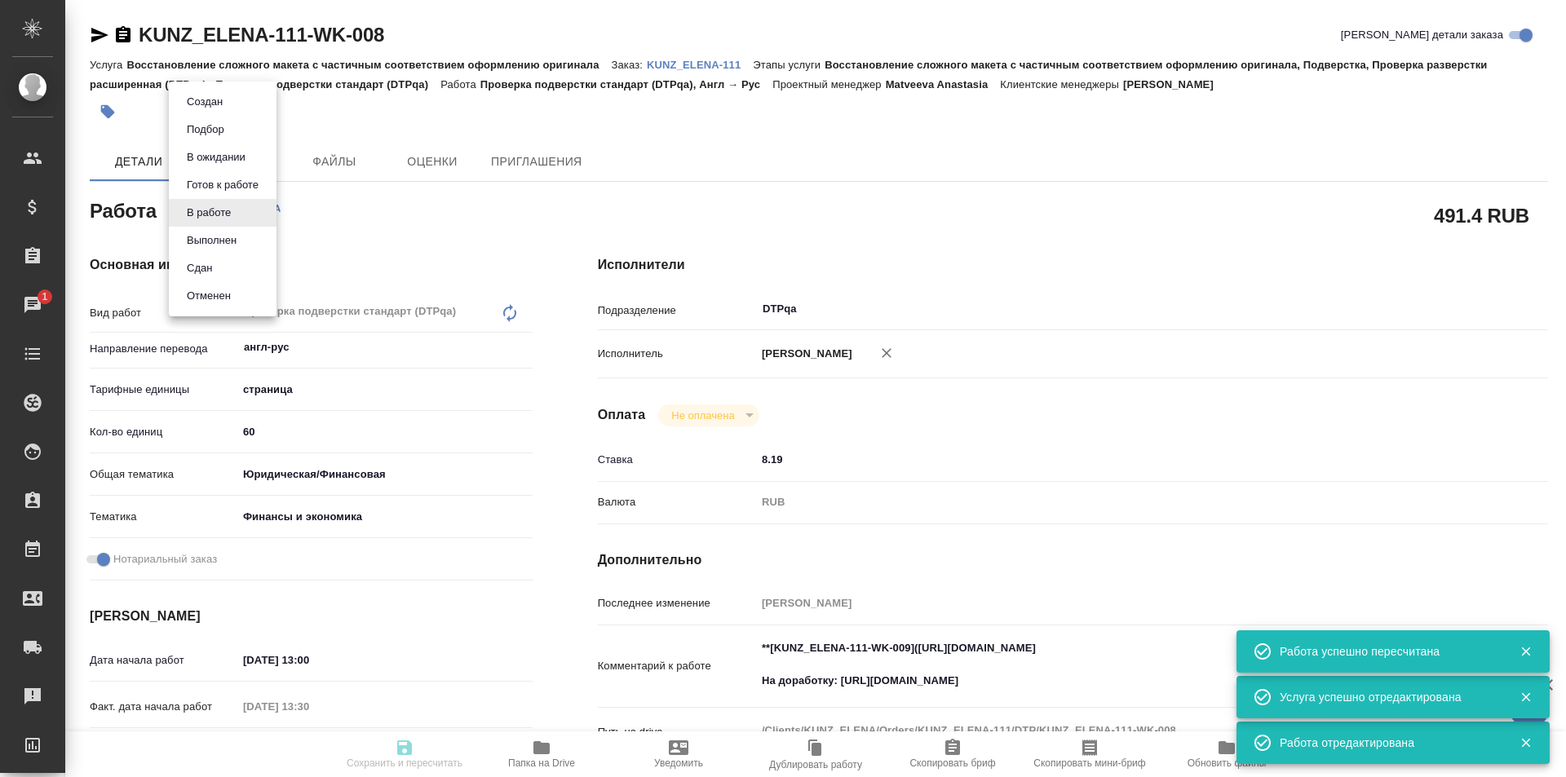
checkbox input "true"
type input "19.08.2025 13:00"
type input "19.08.2025 13:30"
type input "19.08.2025 15:00"
type input "[DATE] 14:00"
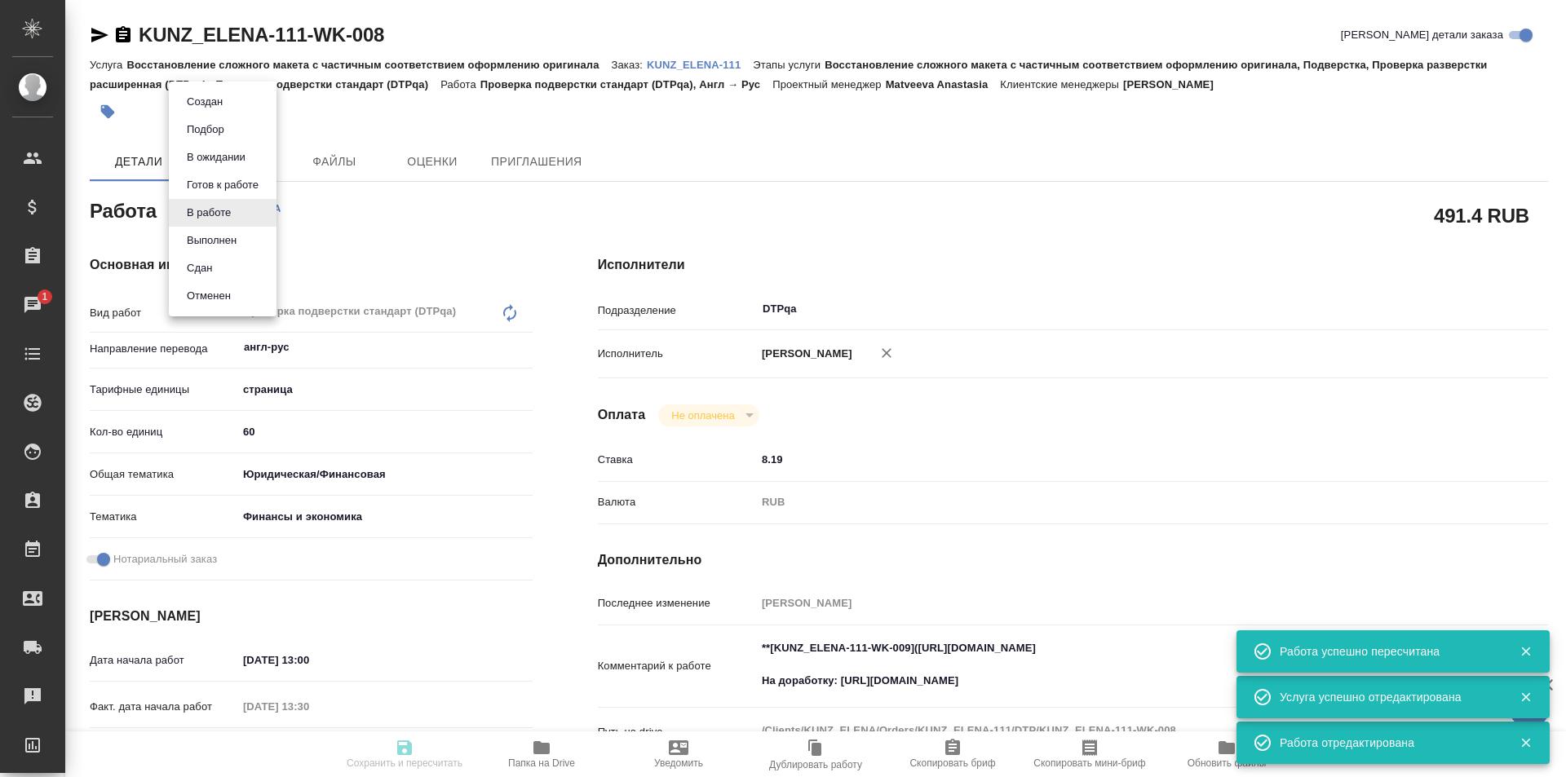
type input "DTPqa"
type input "notPayed"
type input "8.19"
type input "RUB"
type input "[PERSON_NAME]"
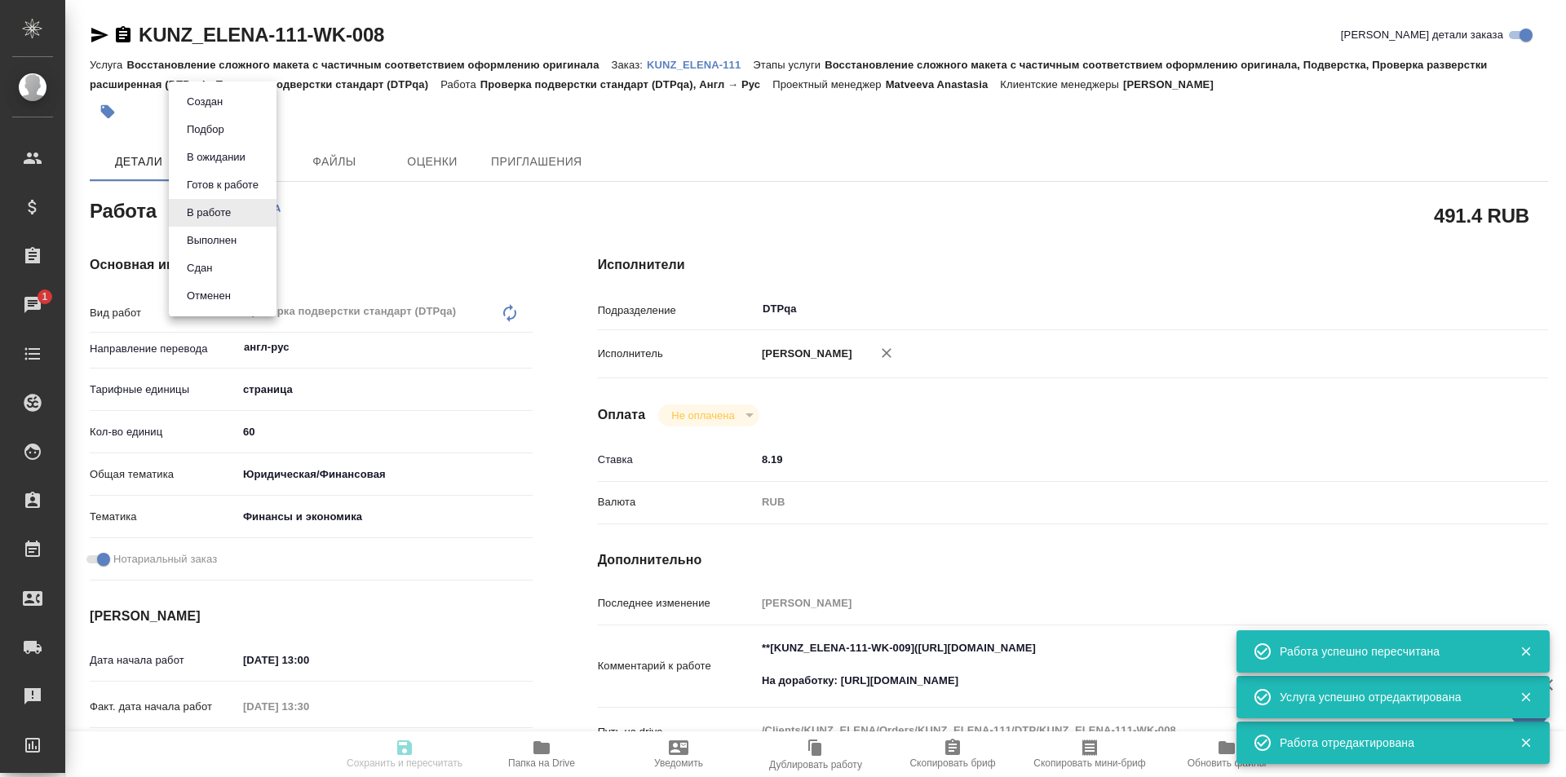
type input "KUNZ_ELENA-111"
type input "Восстановление сложного макета с частичным соответствием оформлению оригинала"
type input "Восстановление сложного макета с частичным соответствием оформлению оригинала, …"
type input "[PERSON_NAME]"
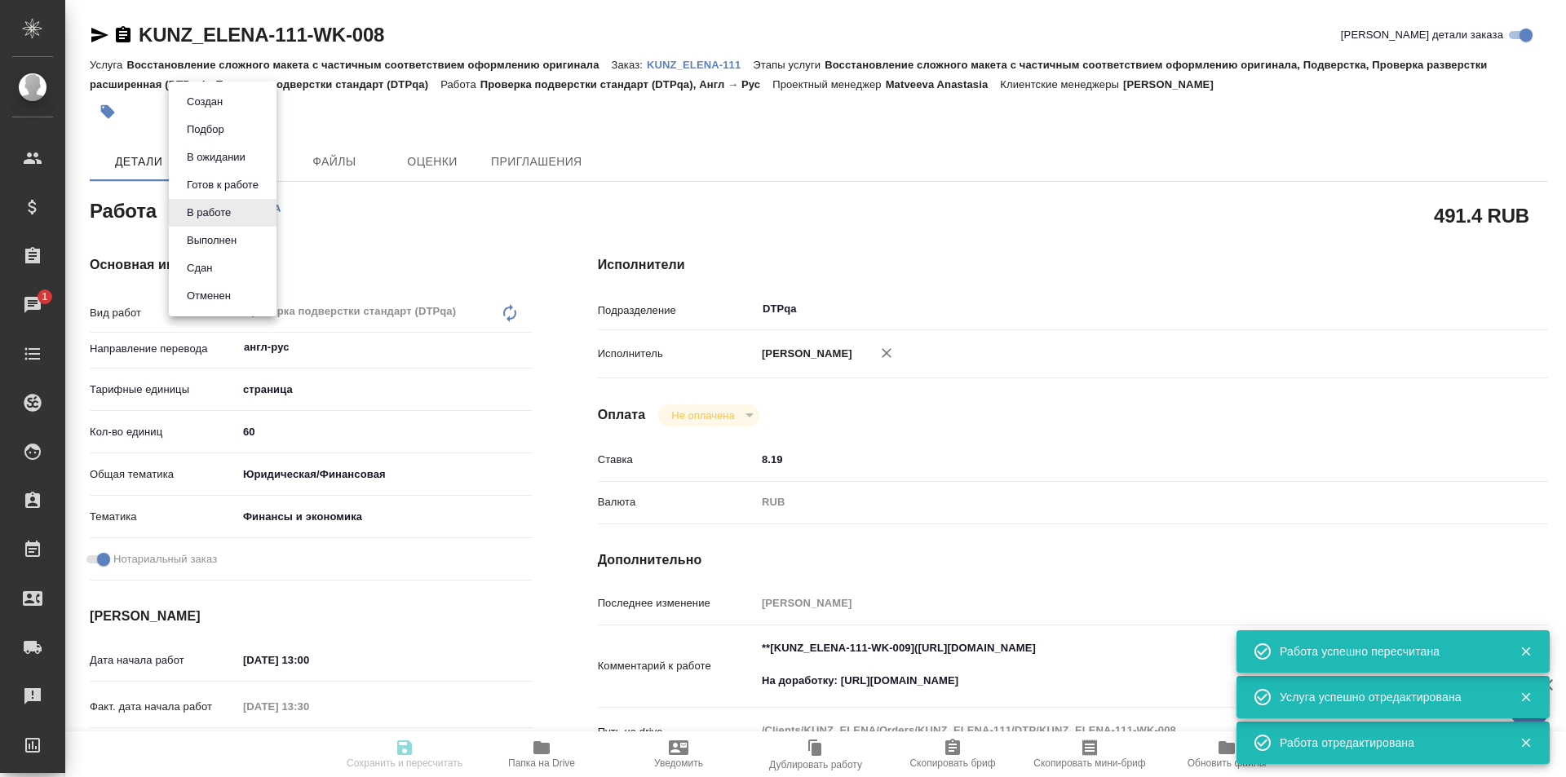
type input "/Clients/KUNZ_ELENA/Orders/KUNZ_ELENA-111"
click at [219, 111] on button "Выполнен" at bounding box center [205, 102] width 46 height 18
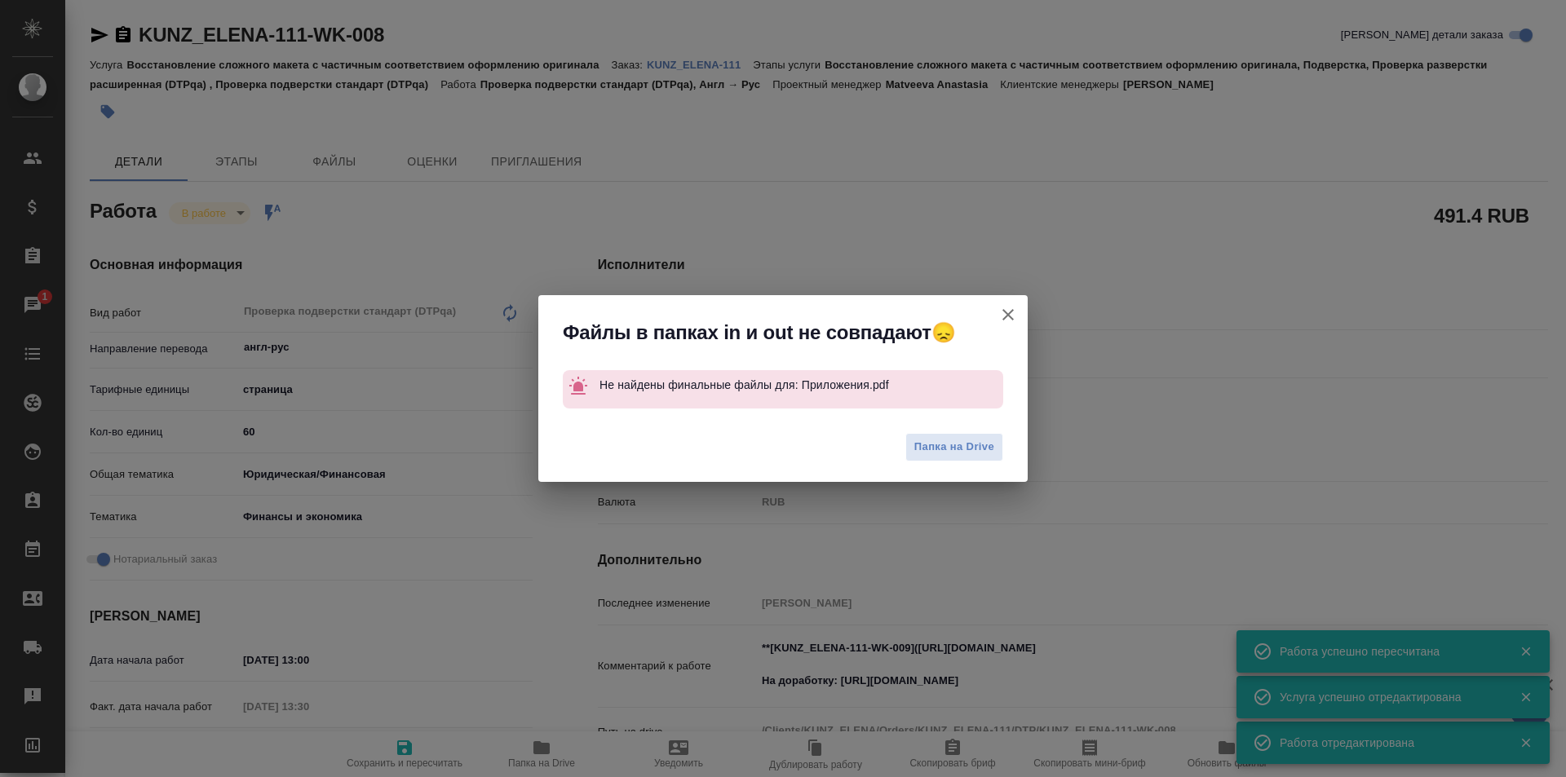
type textarea "x"
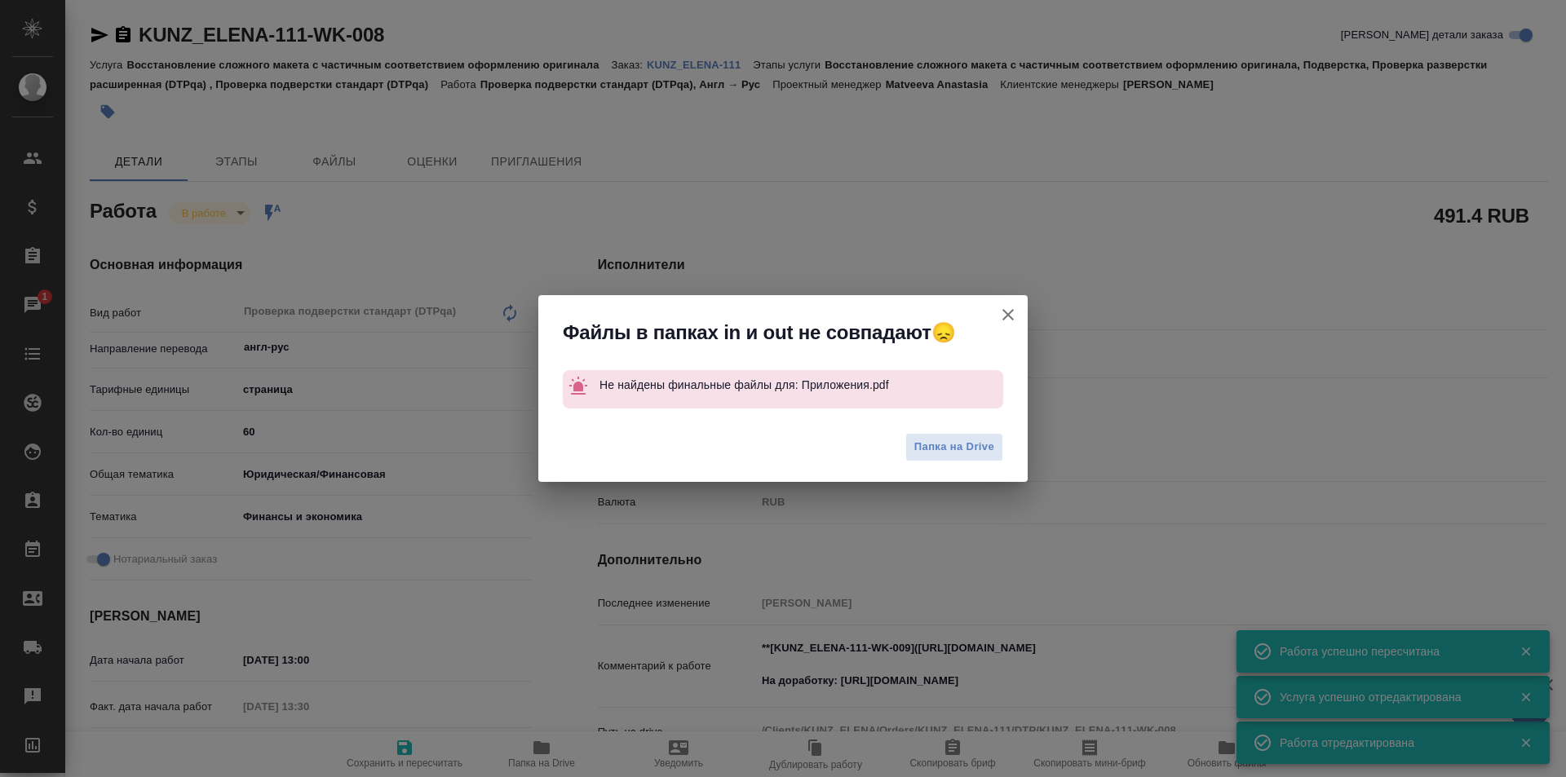
type textarea "x"
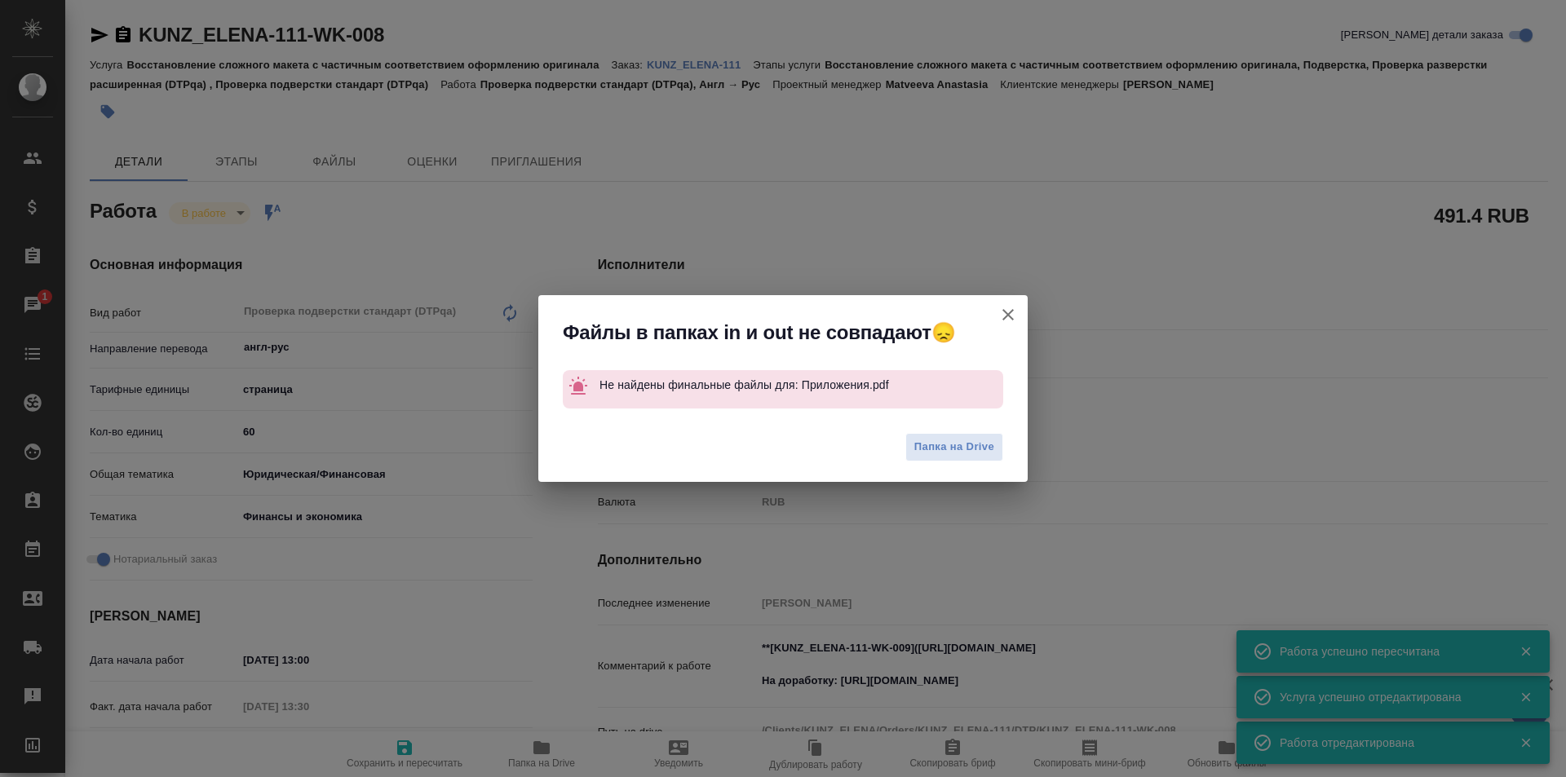
type textarea "x"
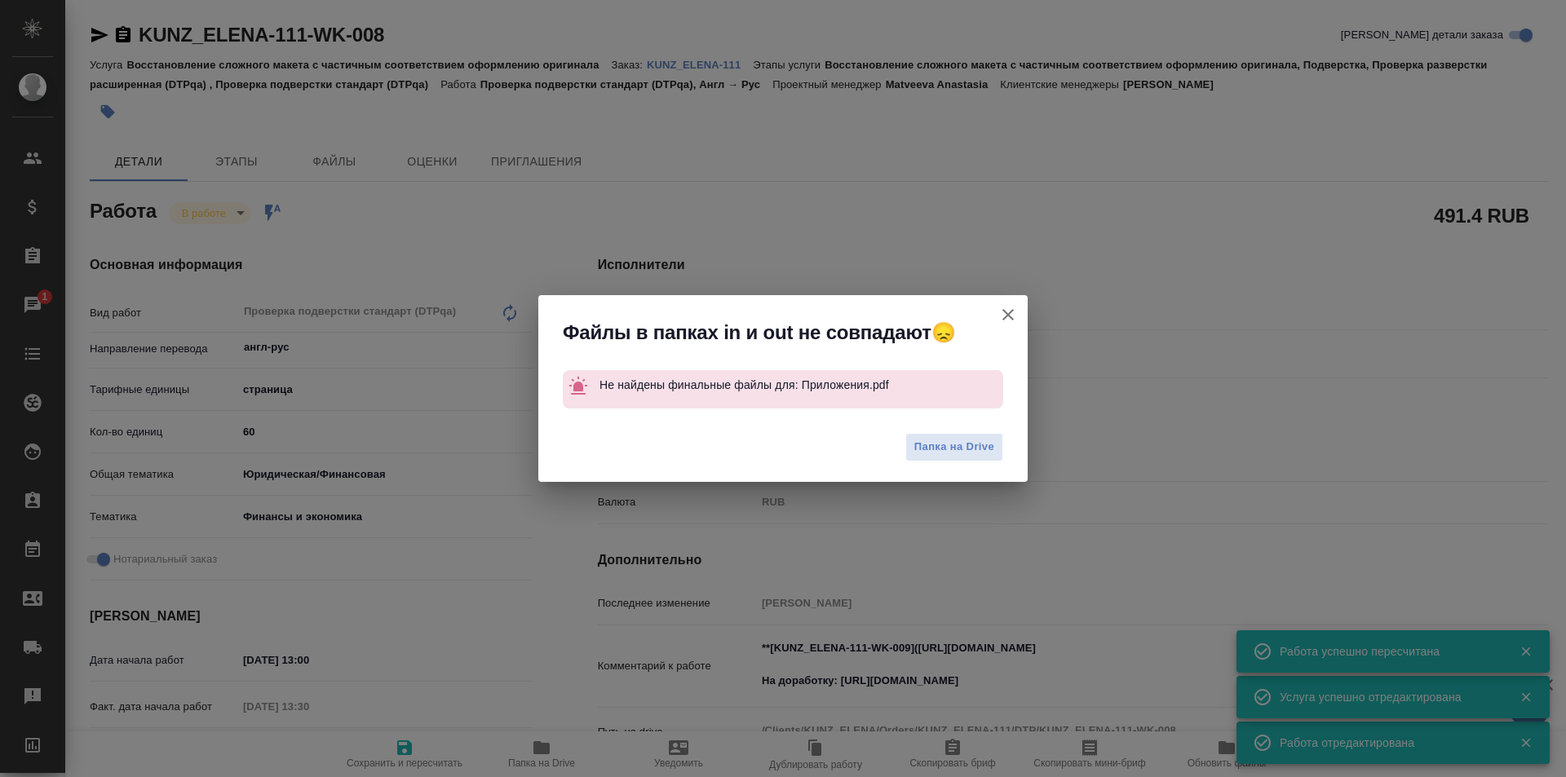
type textarea "x"
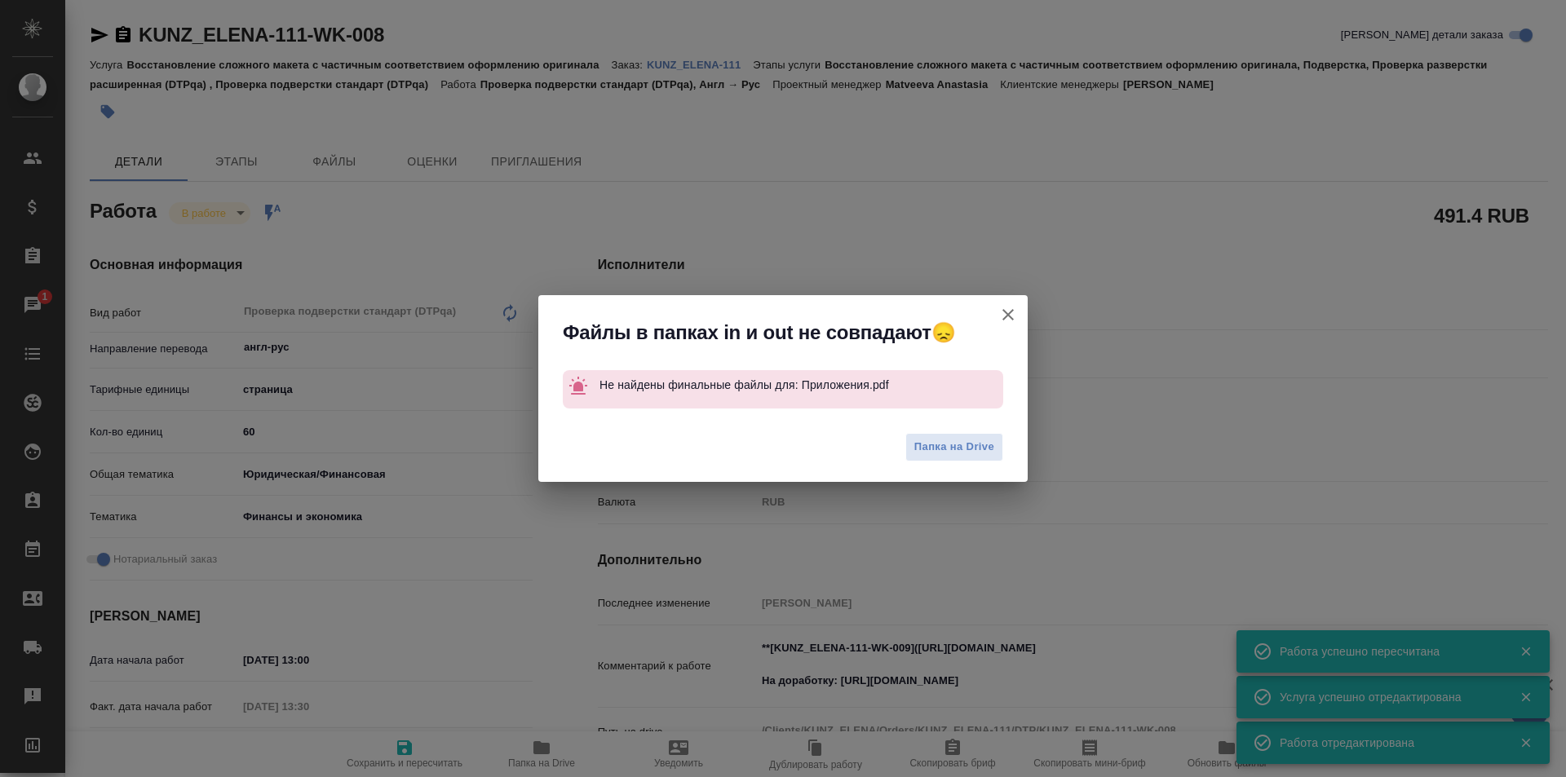
click at [1004, 315] on icon "button" at bounding box center [1008, 315] width 20 height 20
type textarea "x"
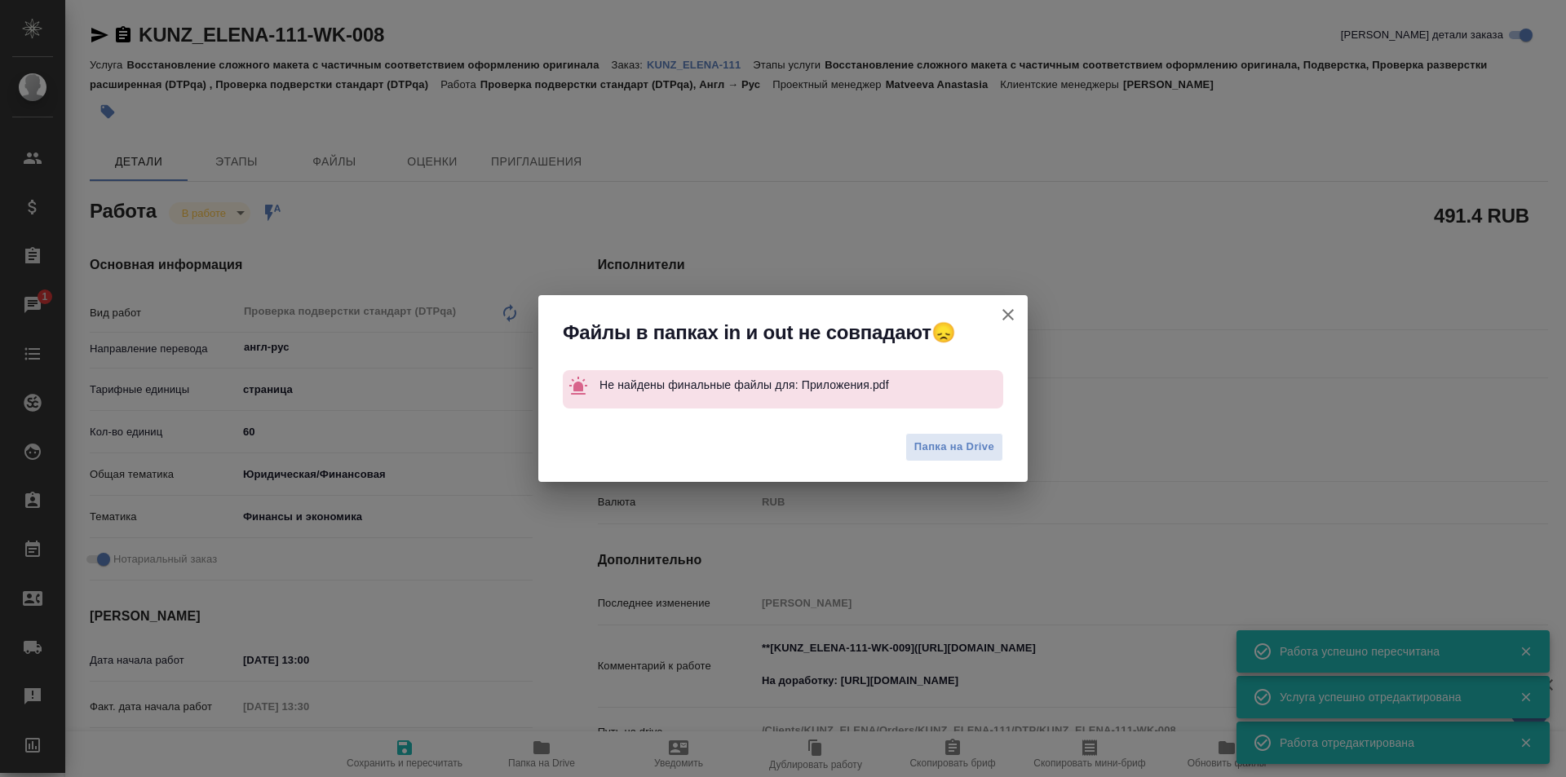
type textarea "x"
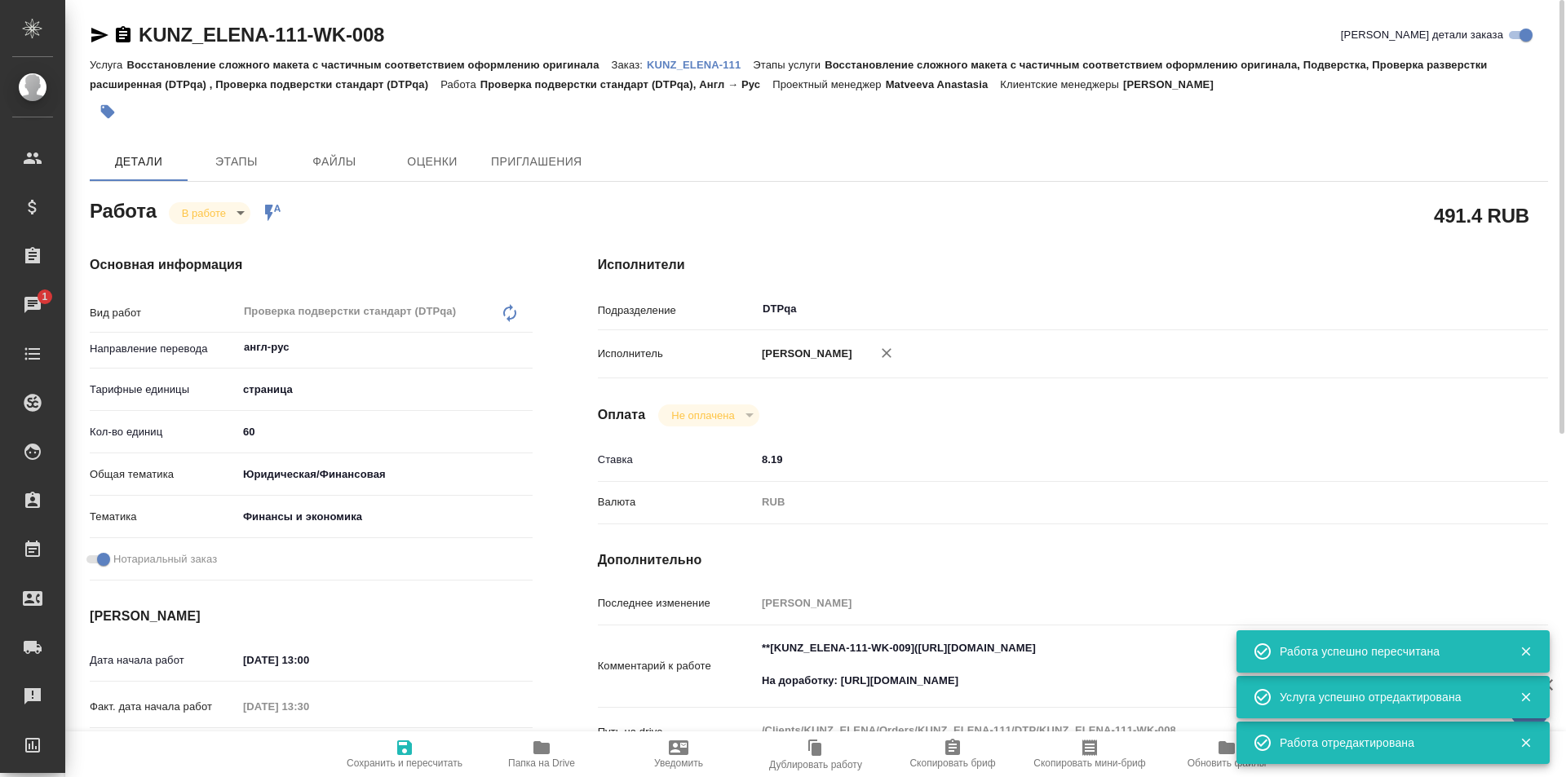
click at [95, 33] on icon "button" at bounding box center [99, 35] width 17 height 15
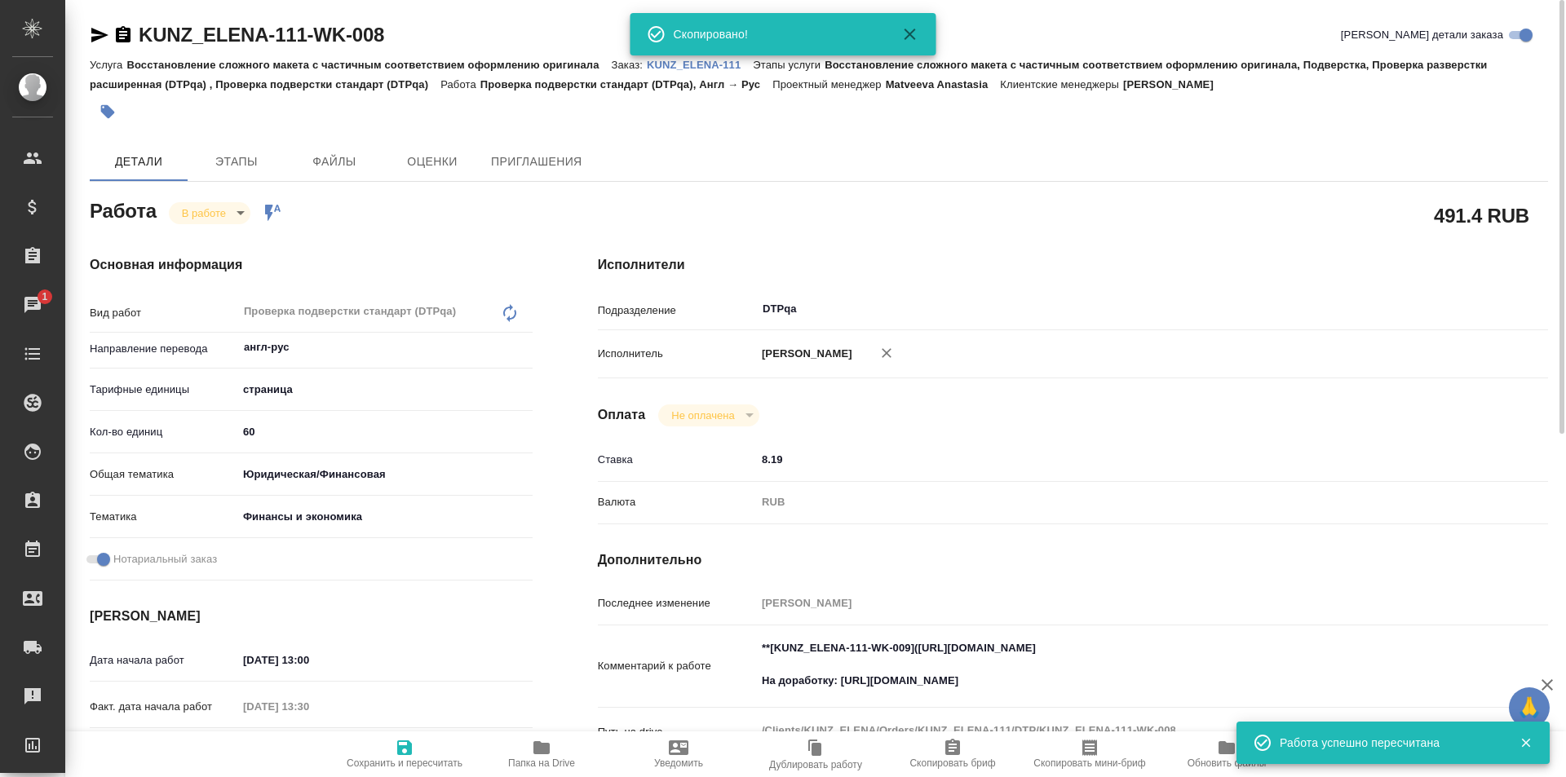
click at [710, 63] on p "KUNZ_ELENA-111" at bounding box center [700, 65] width 106 height 12
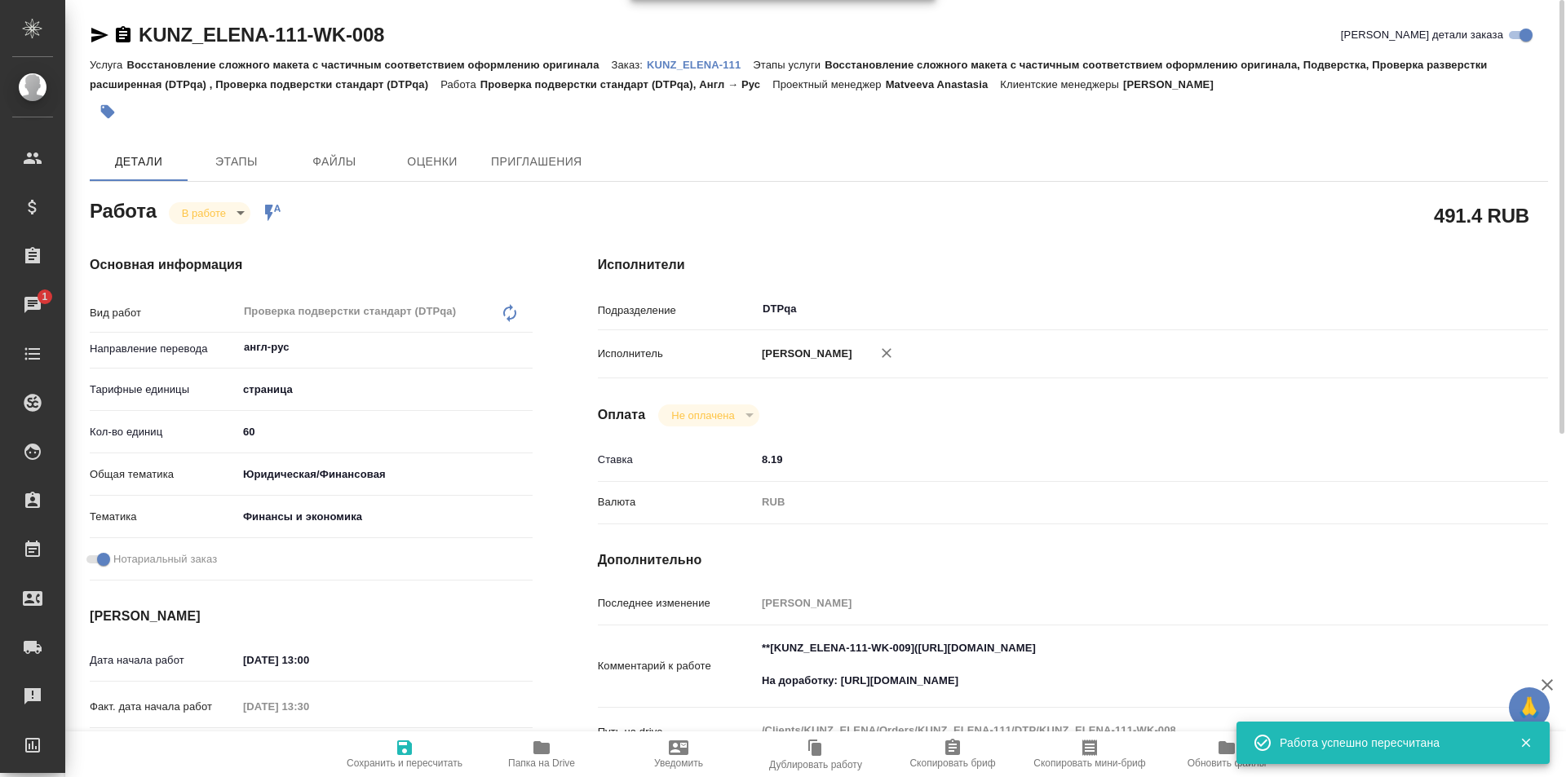
click at [228, 222] on body "🙏 .cls-1 fill:#fff; AWATERA Ismagilova Diana Клиенты Спецификации Заказы 1 Чаты…" at bounding box center [783, 388] width 1566 height 777
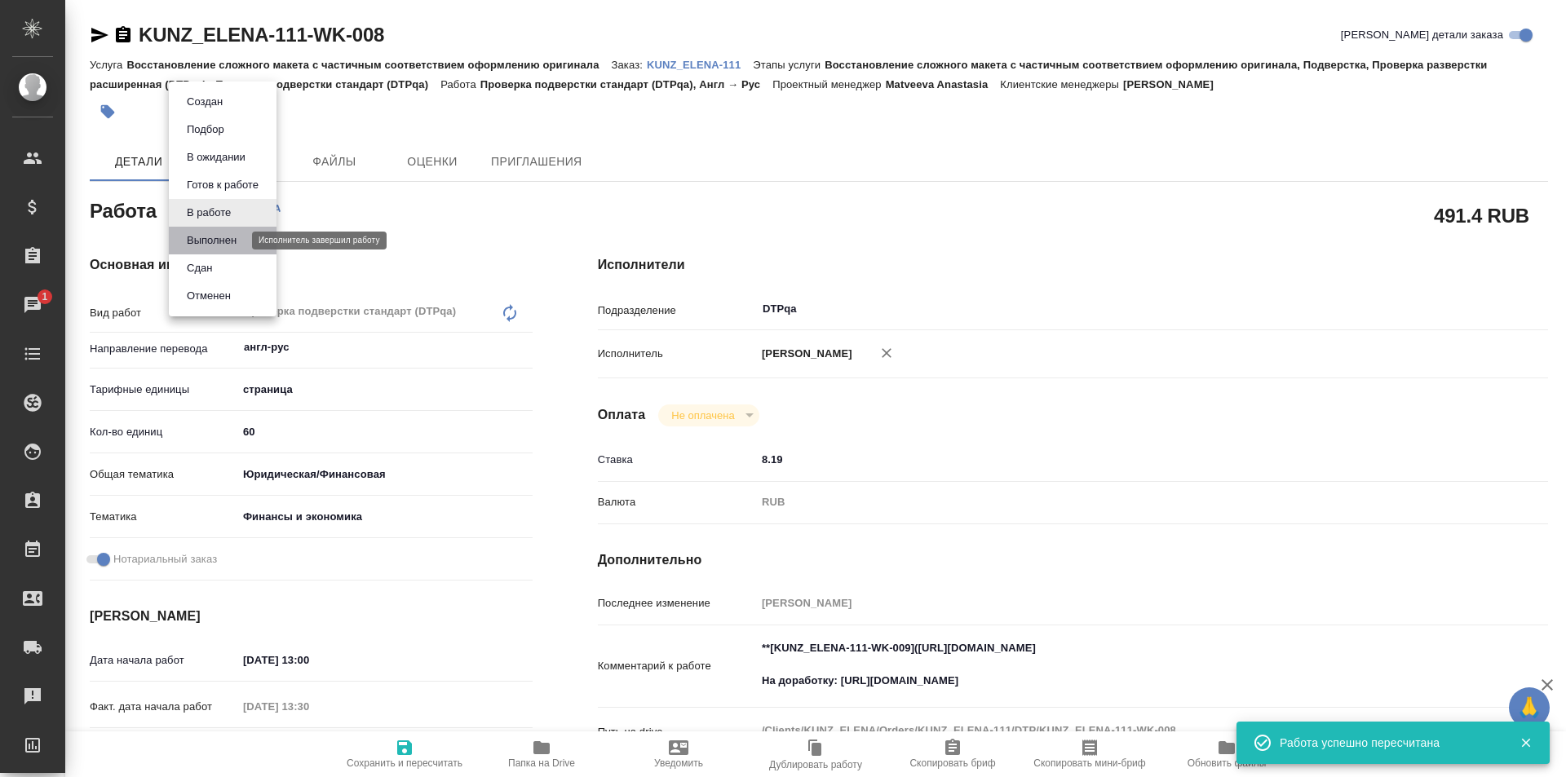
click at [217, 238] on button "Выполнен" at bounding box center [212, 241] width 60 height 18
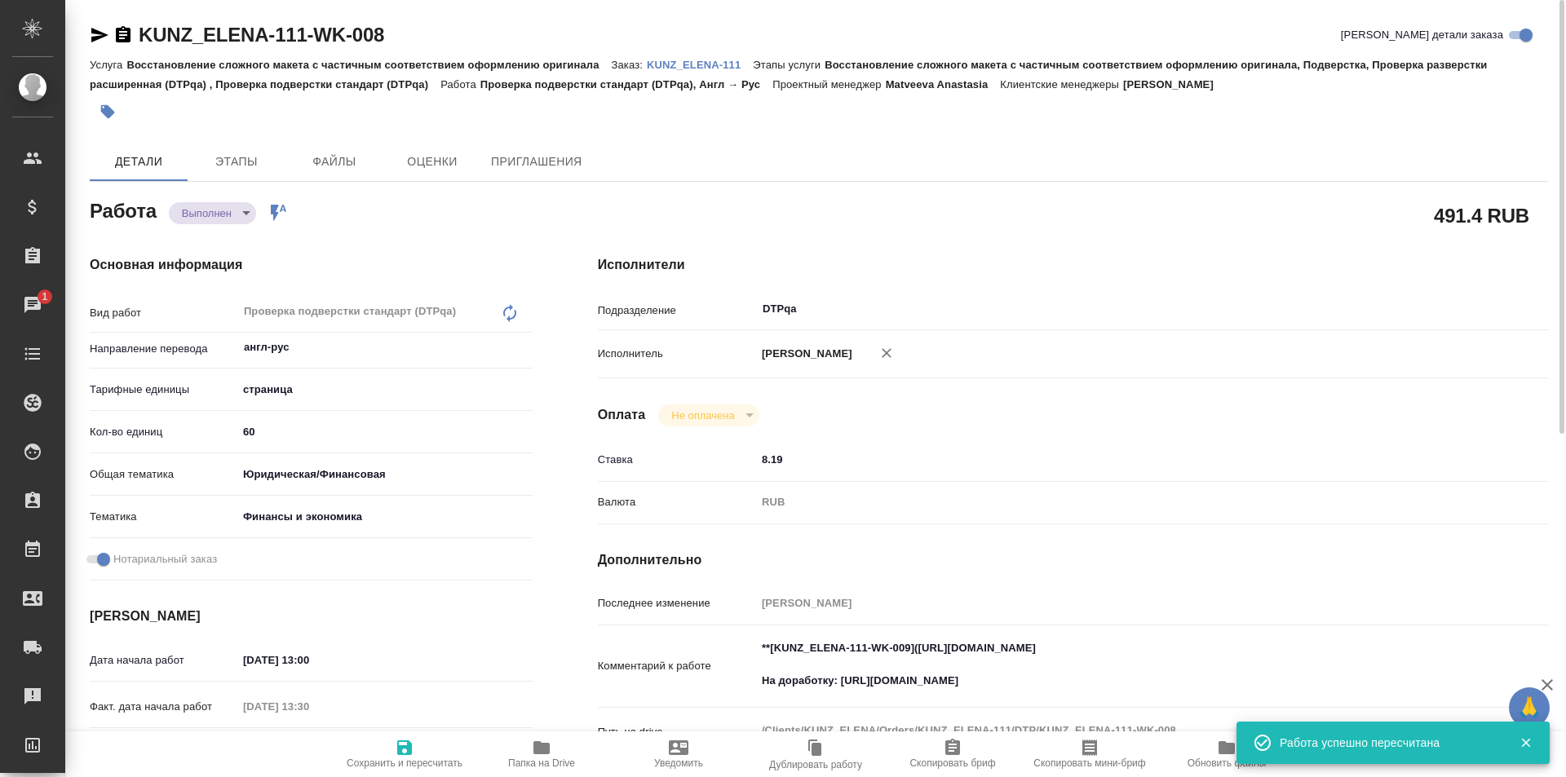
type textarea "x"
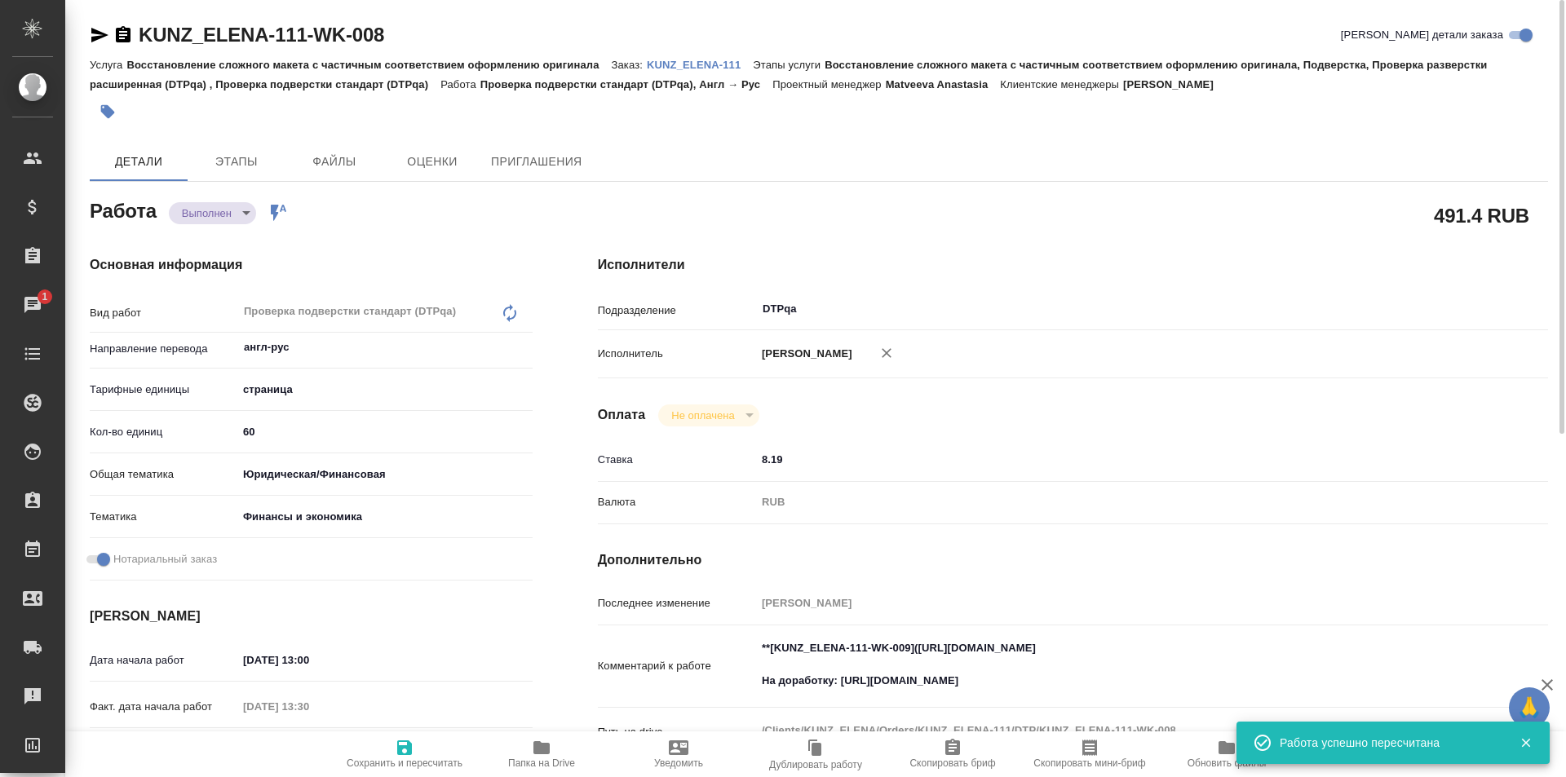
type textarea "x"
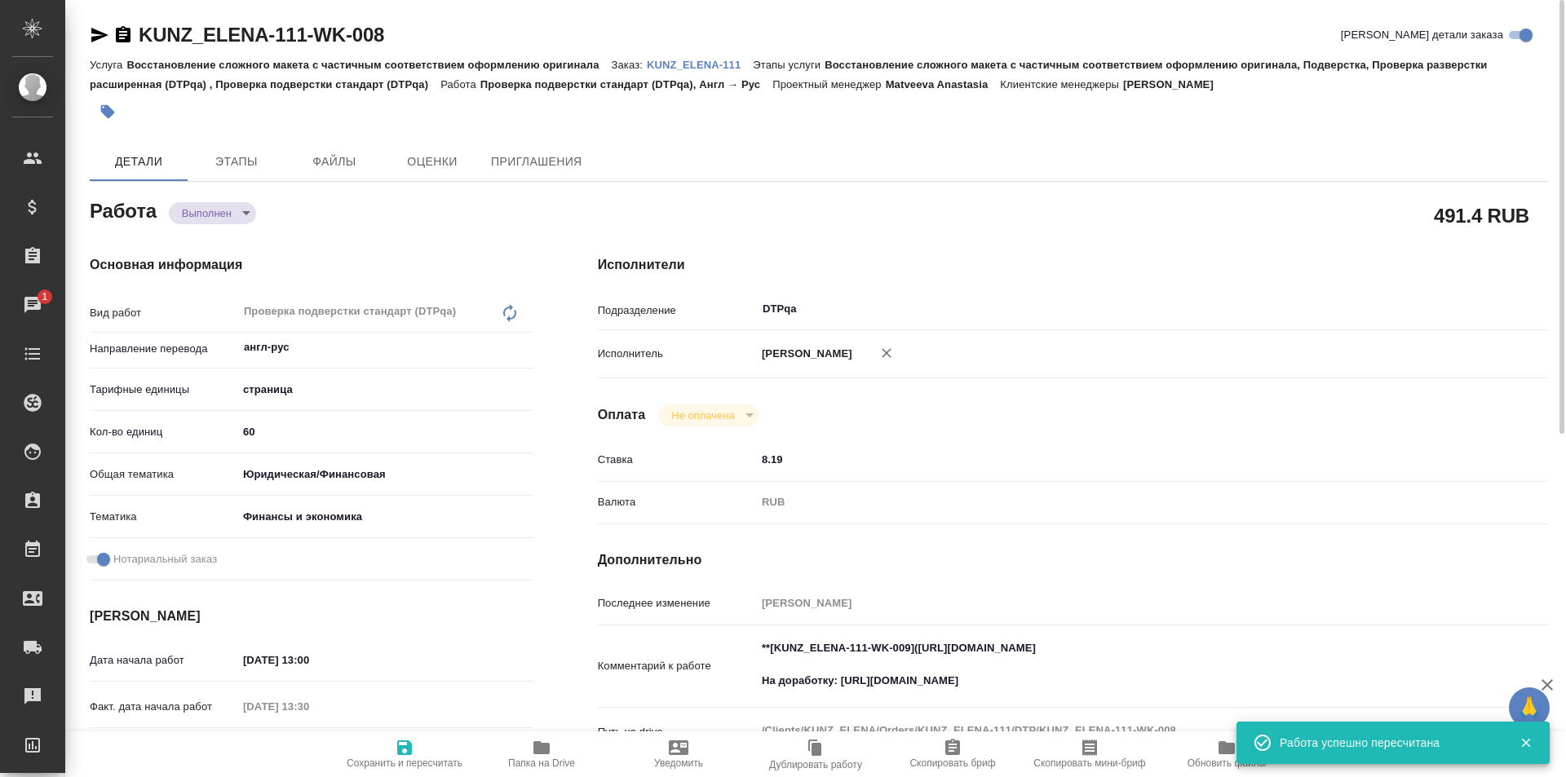
type textarea "x"
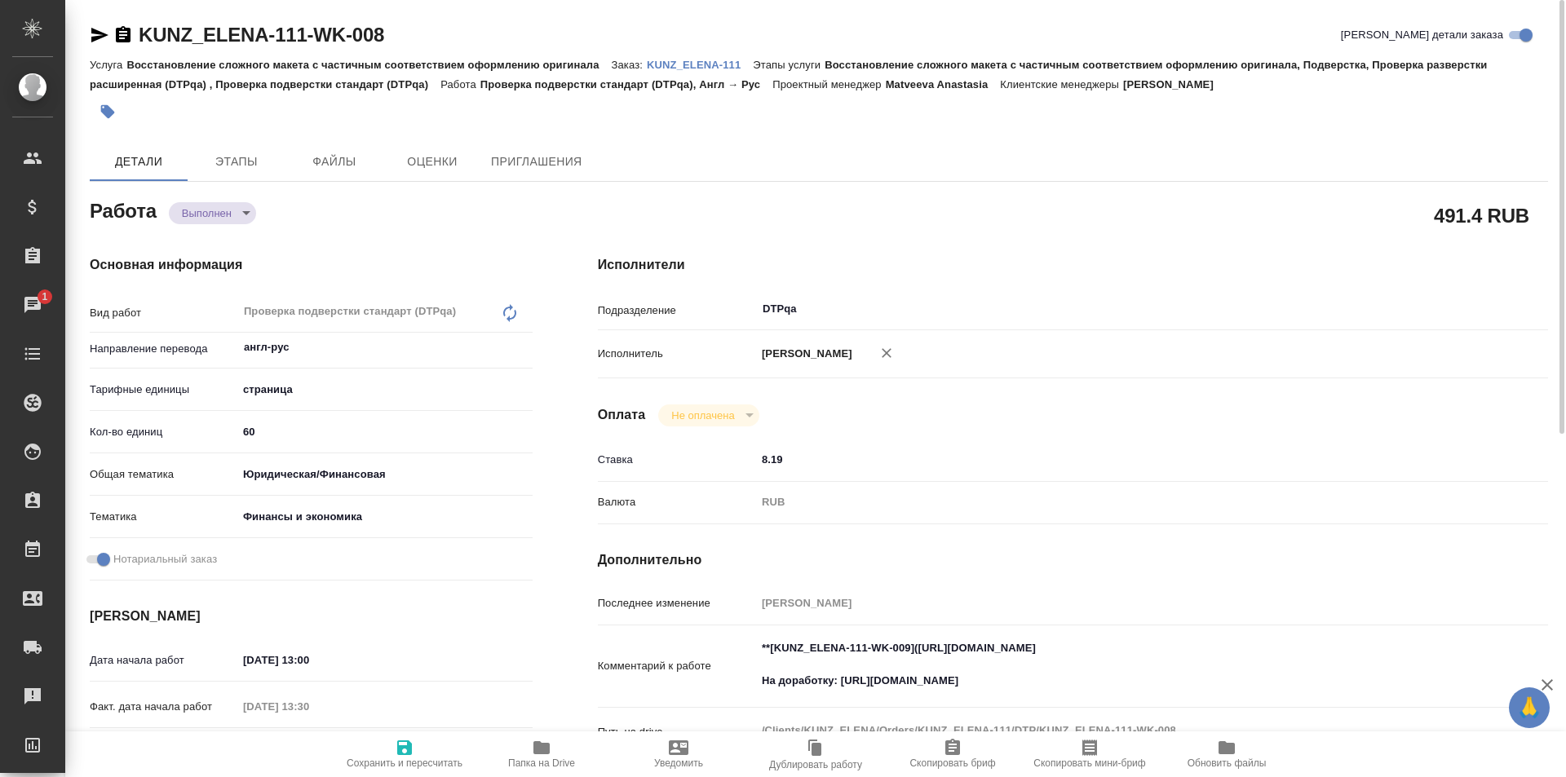
click at [692, 64] on p "KUNZ_ELENA-111" at bounding box center [700, 65] width 106 height 12
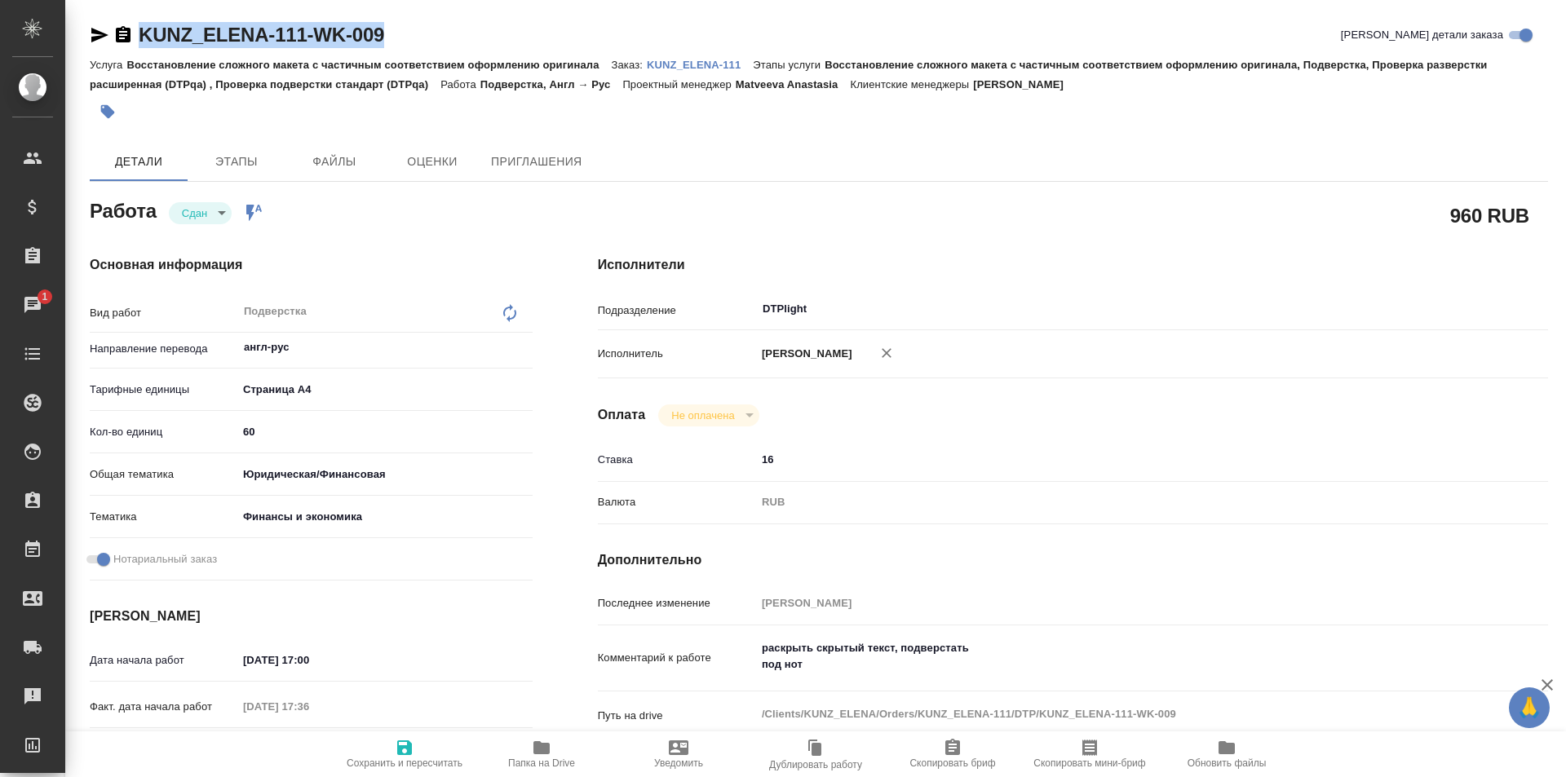
click at [95, 31] on icon "button" at bounding box center [99, 35] width 17 height 15
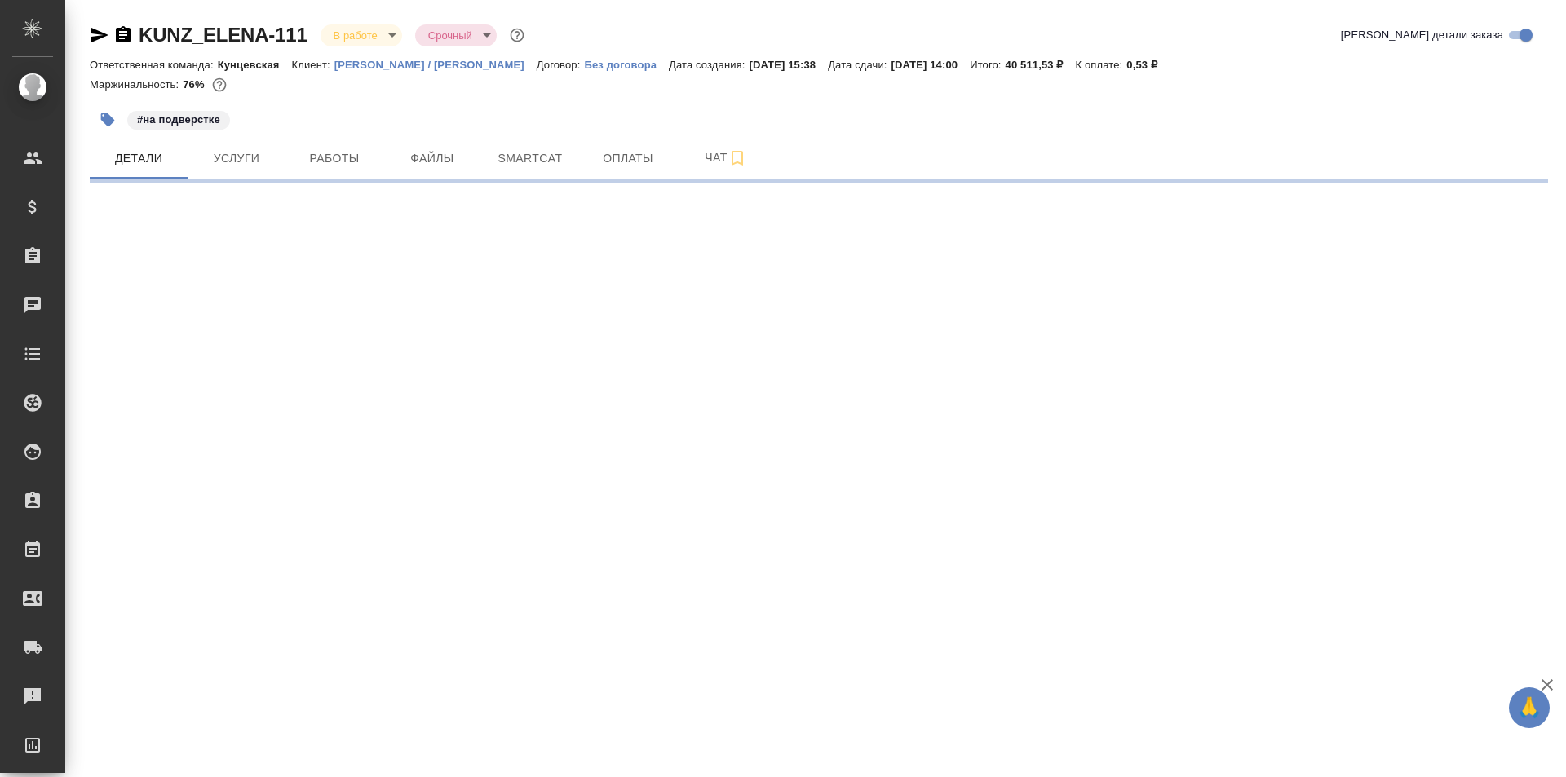
select select "RU"
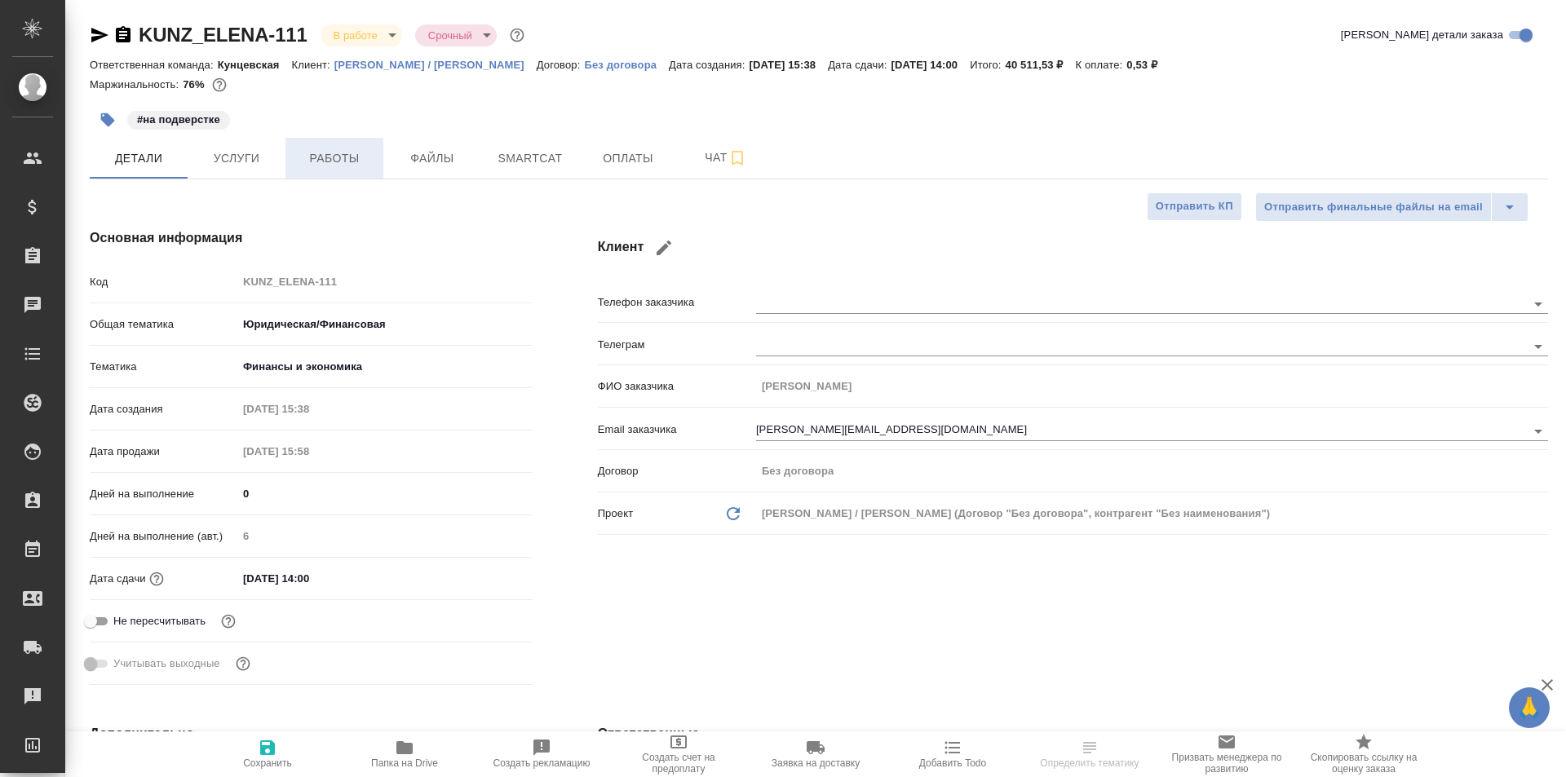
type textarea "x"
click at [342, 153] on span "Работы" at bounding box center [334, 158] width 78 height 20
type textarea "x"
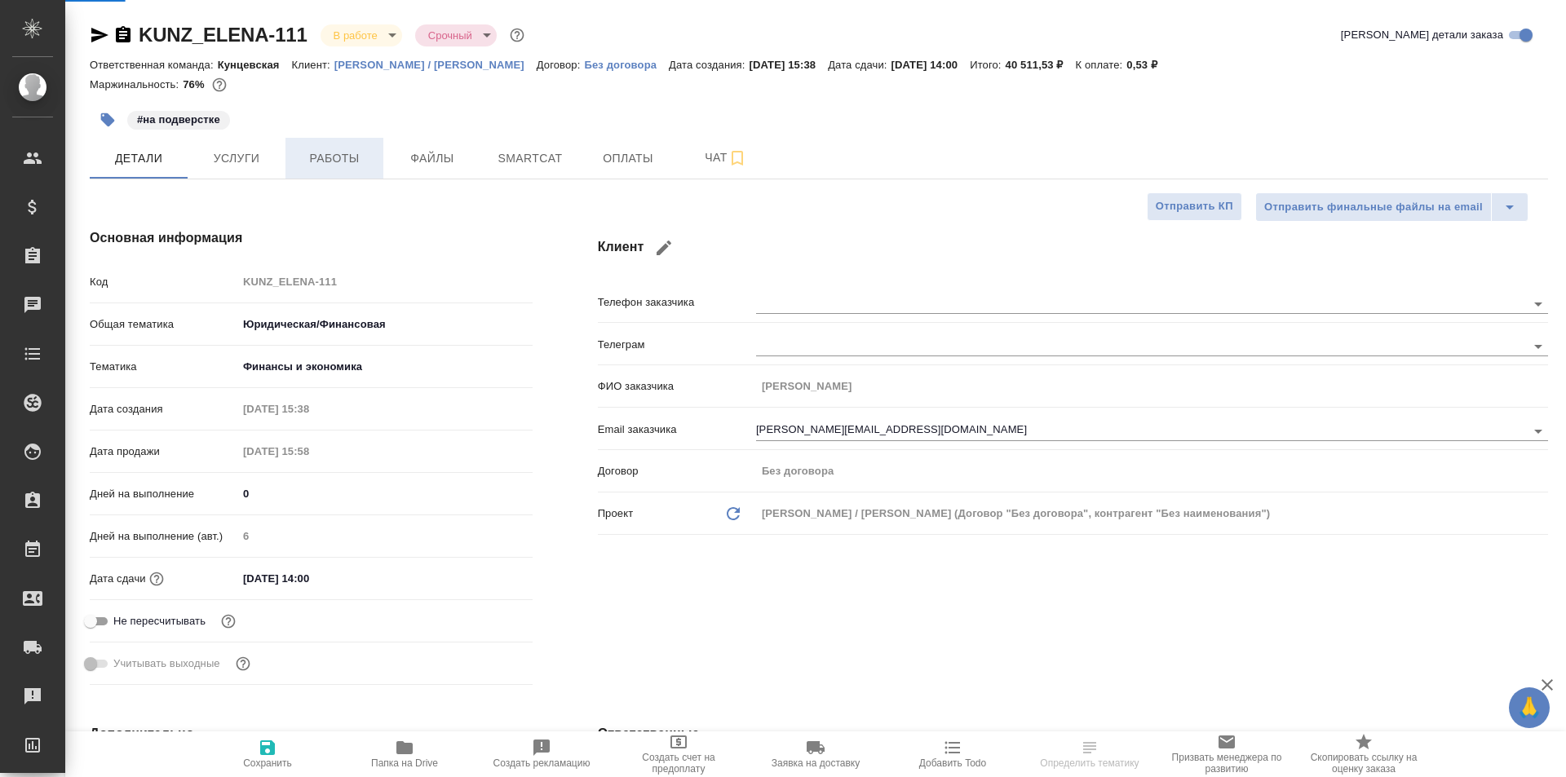
type textarea "x"
type input "Matveeva Anastasia"
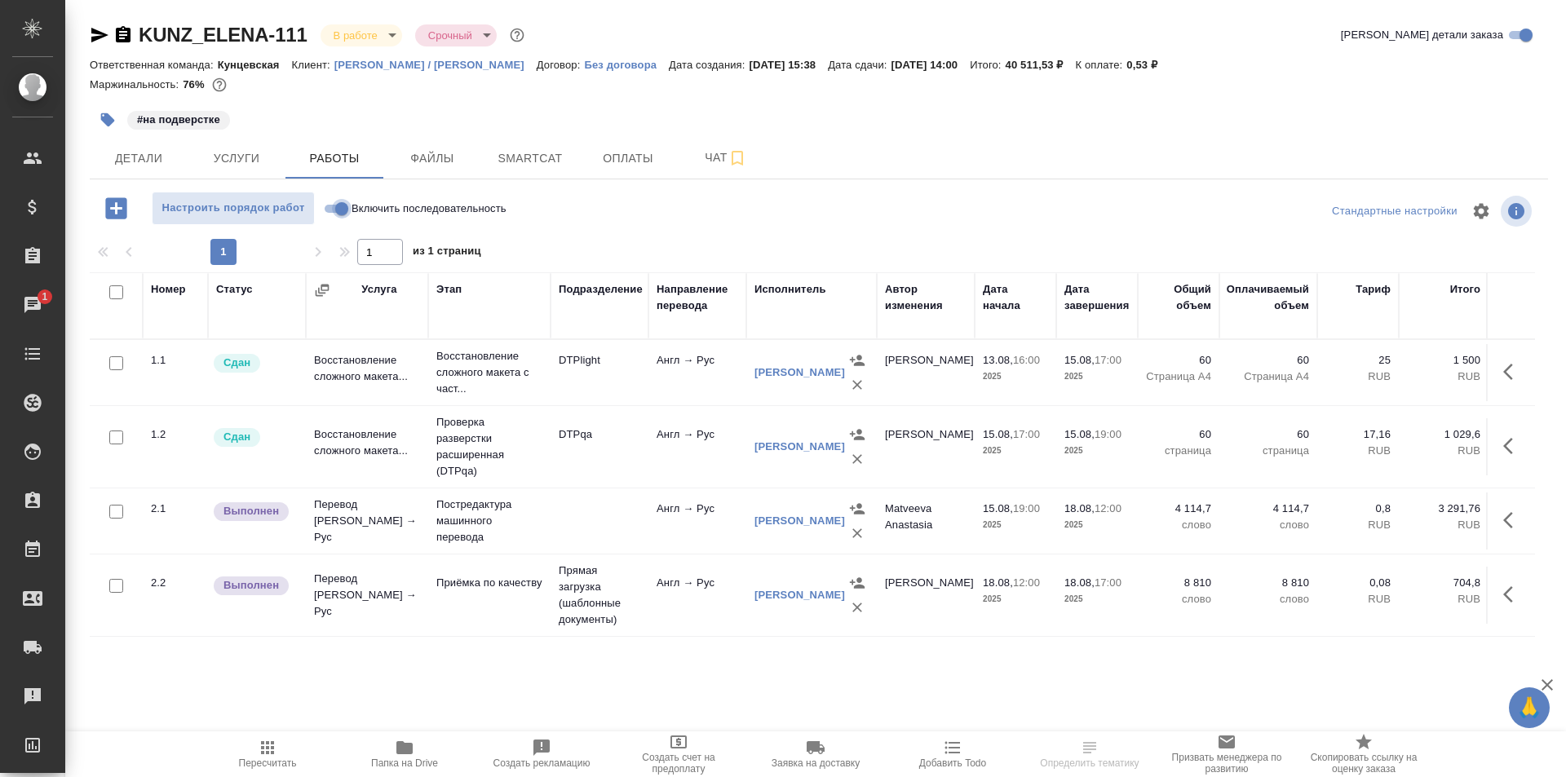
click at [330, 207] on input "Включить последовательность" at bounding box center [341, 209] width 59 height 20
checkbox input "true"
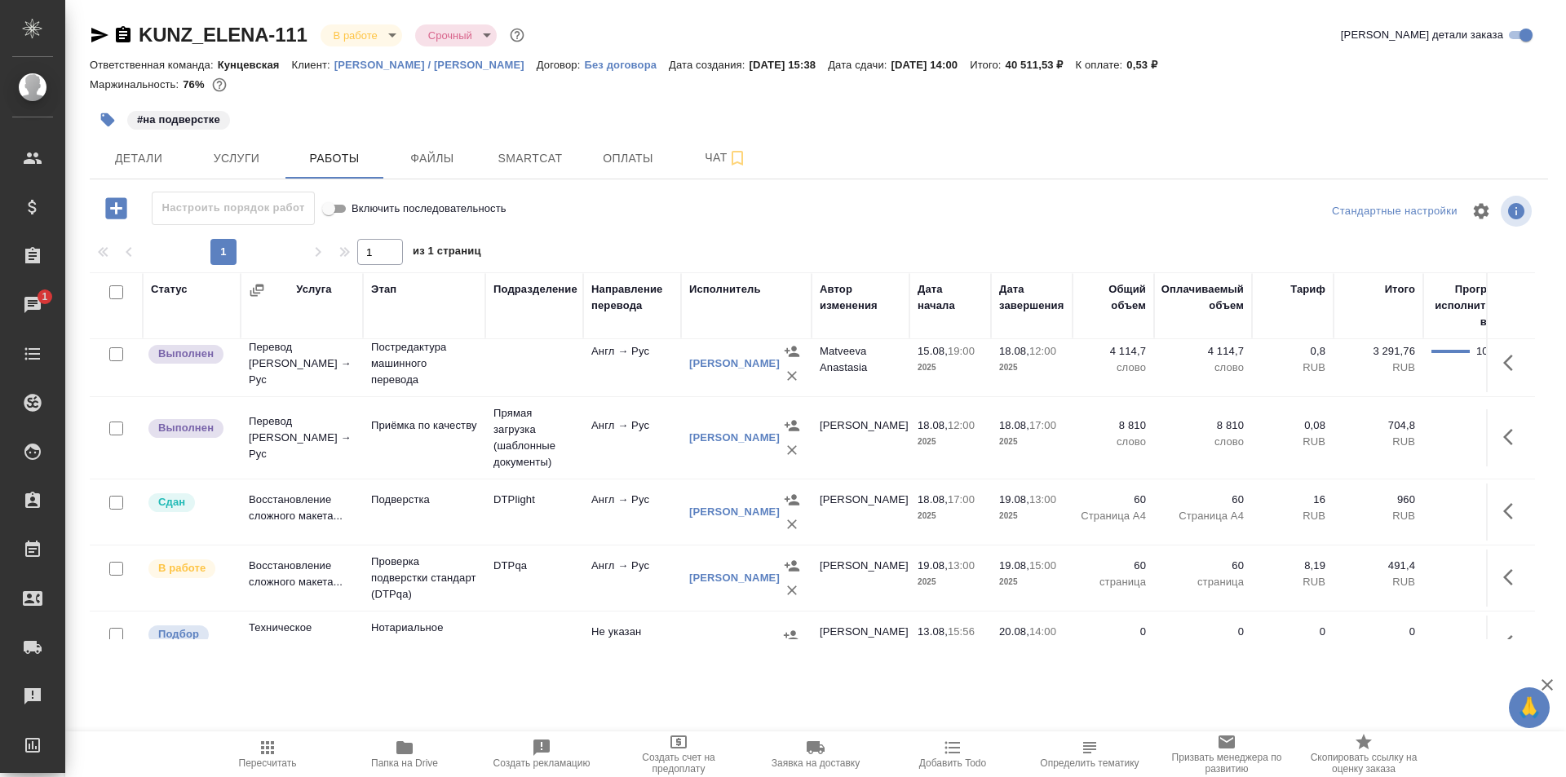
scroll to position [163, 0]
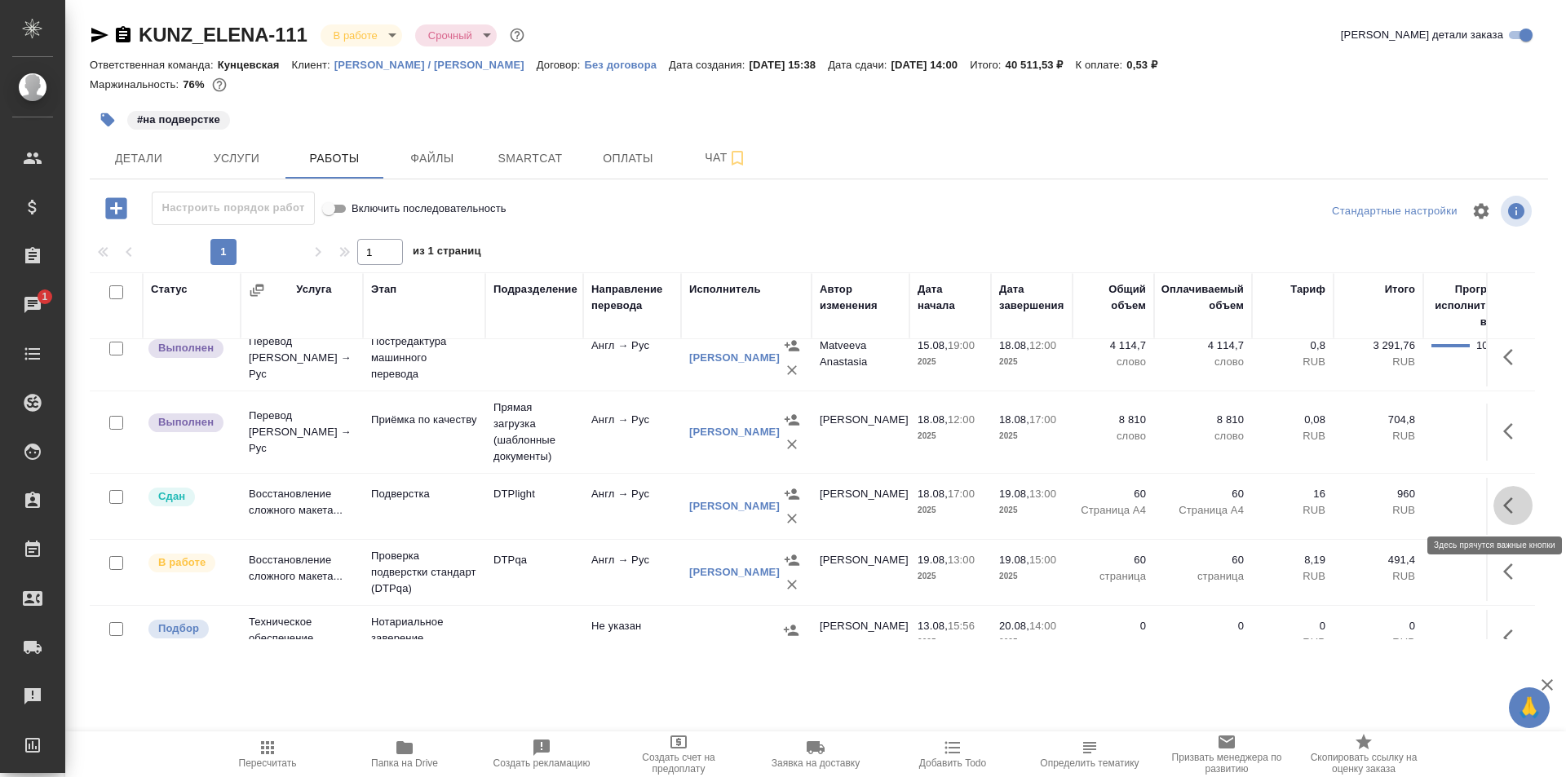
click at [1503, 504] on icon "button" at bounding box center [1508, 506] width 10 height 16
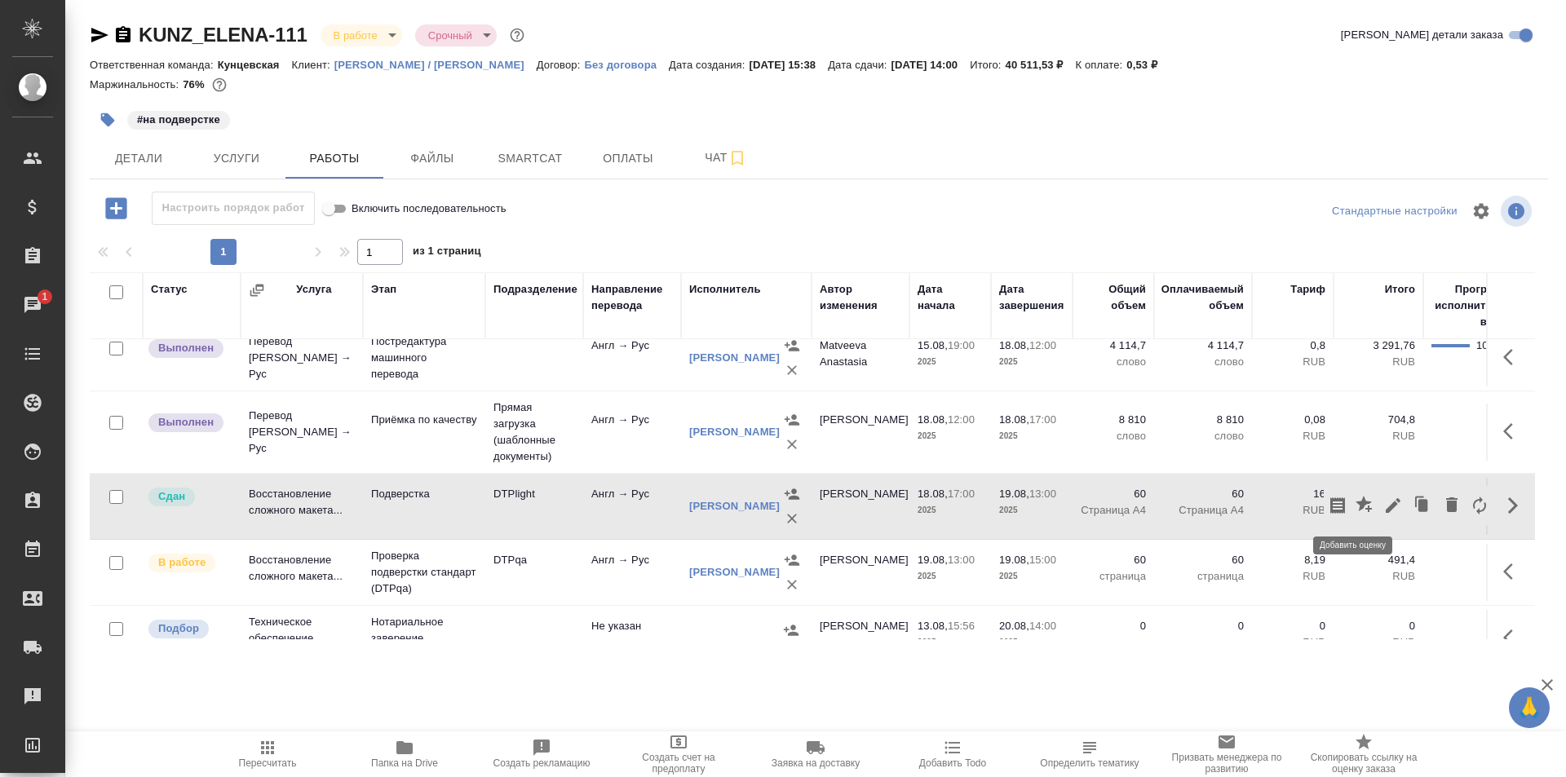
click at [1356, 505] on icon "button" at bounding box center [1364, 504] width 16 height 16
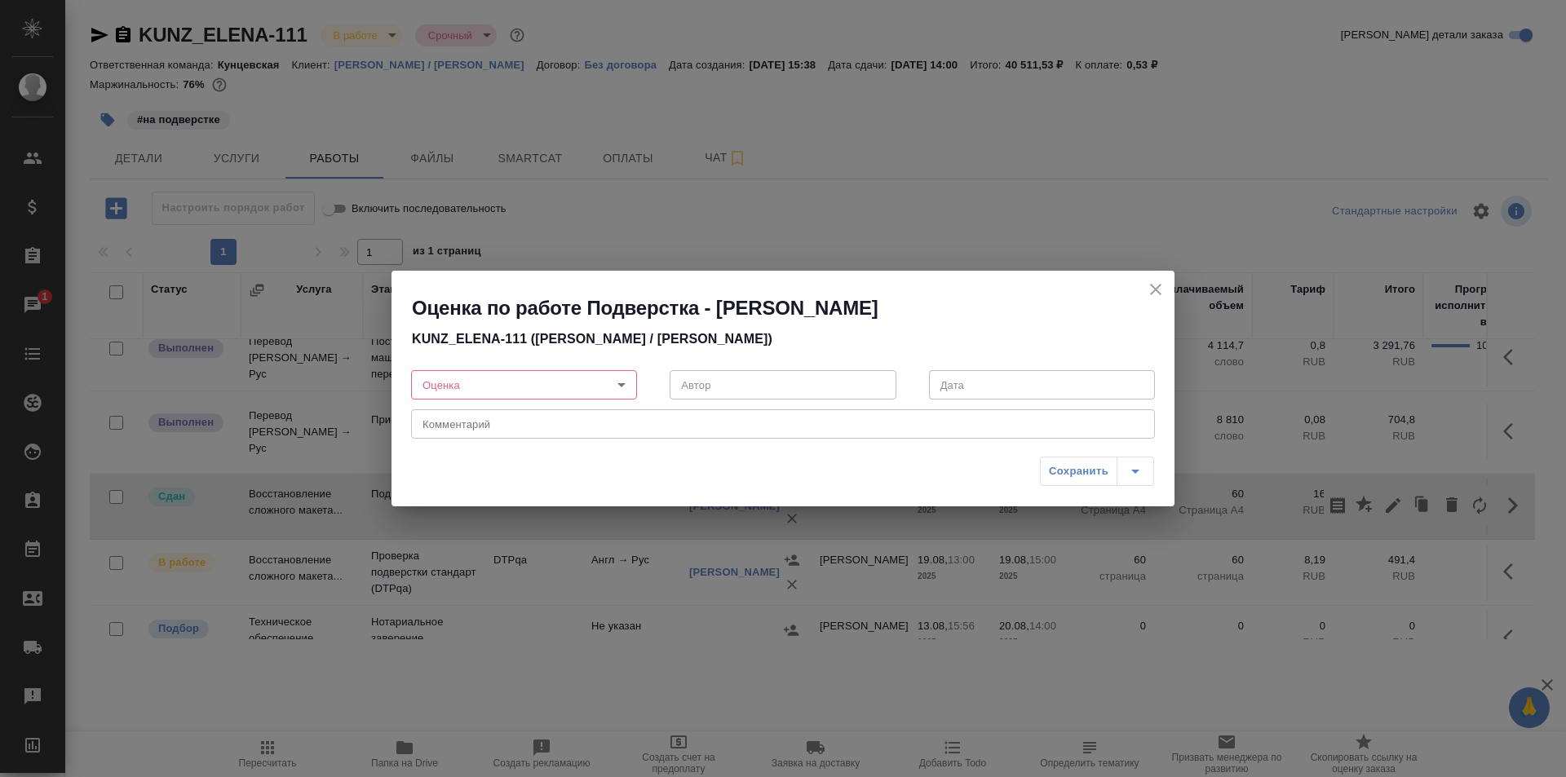
click at [569, 386] on body "🙏 .cls-1 fill:#fff; AWATERA Ismagilova Diana Клиенты Спецификации Заказы 1 Чаты…" at bounding box center [783, 388] width 1566 height 777
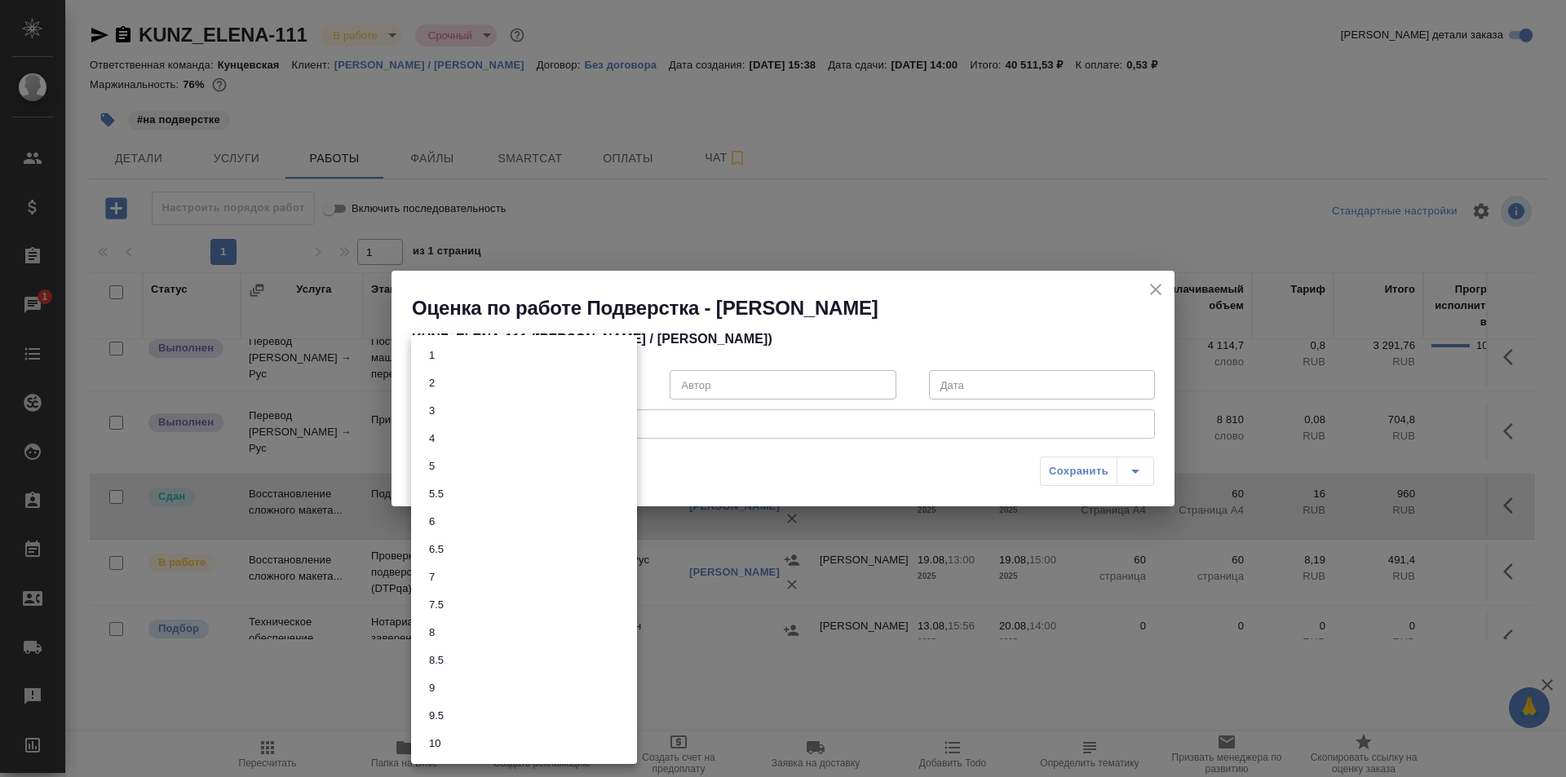
click at [444, 596] on button "7.5" at bounding box center [436, 605] width 24 height 18
type input "7.5"
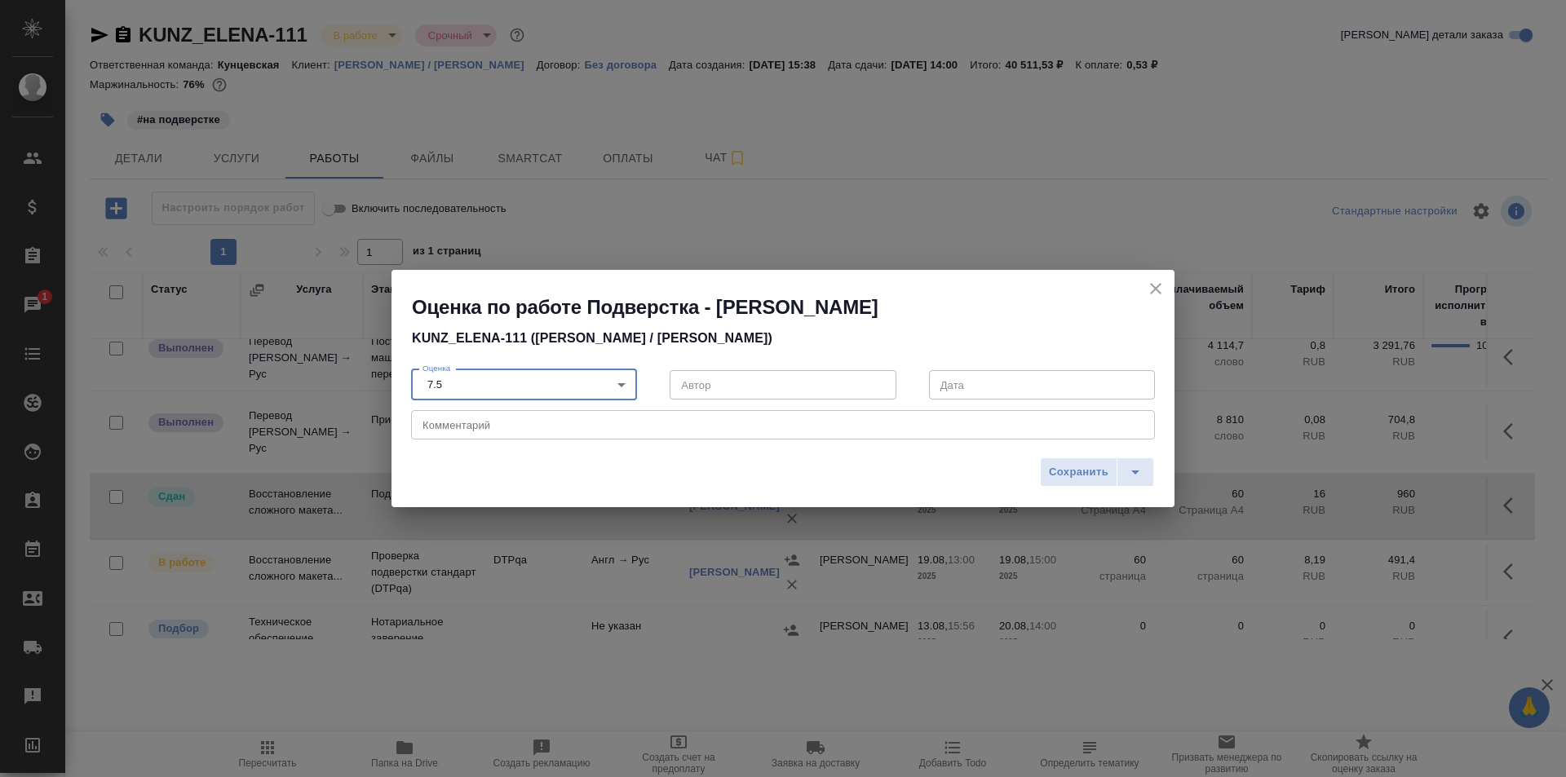
click at [581, 428] on textarea at bounding box center [783, 425] width 721 height 12
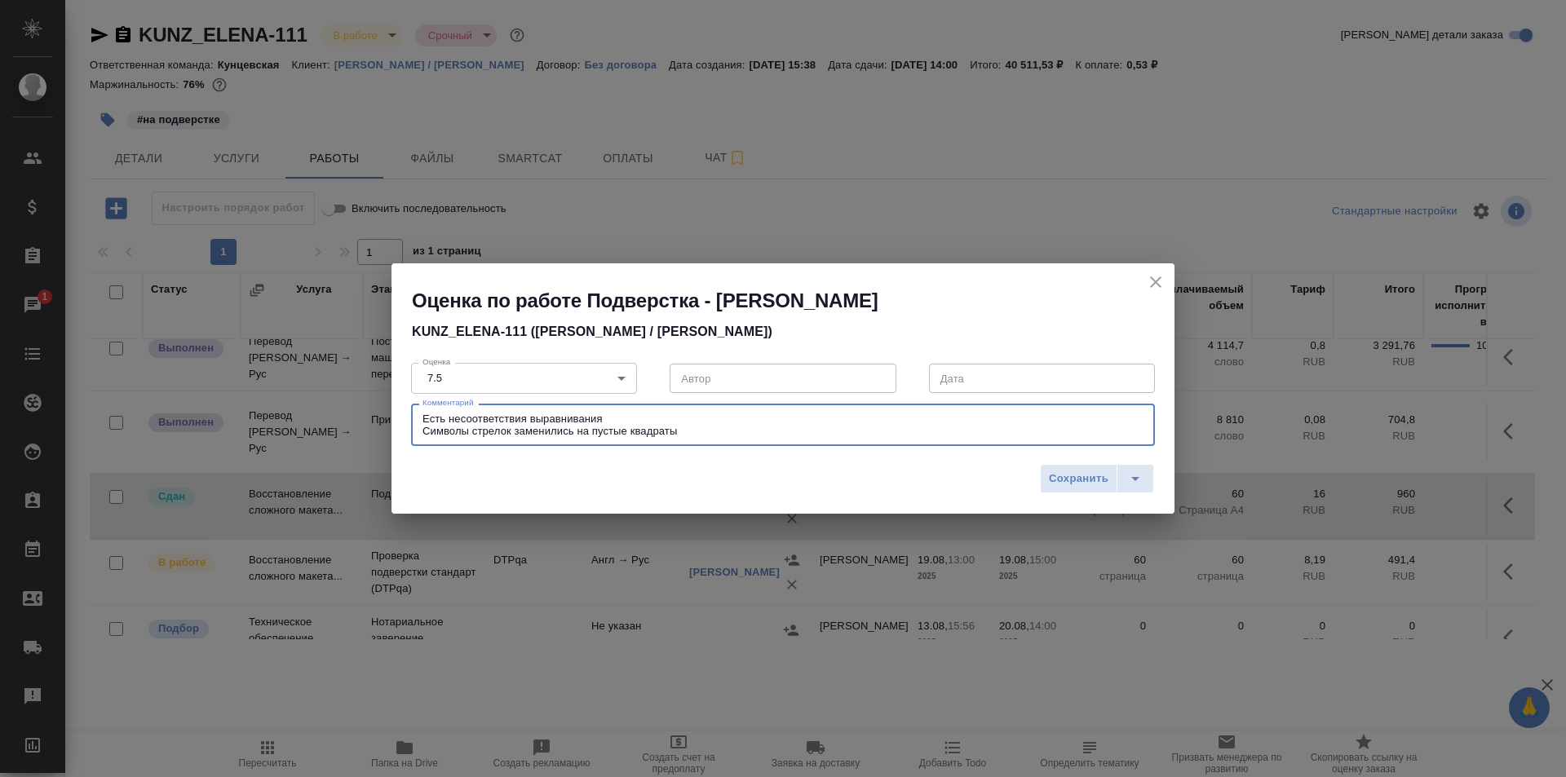
click at [624, 421] on textarea "Есть несоответствия выравнивания Символы стрелок заменились на пустые квадраты" at bounding box center [783, 425] width 721 height 25
click at [691, 431] on textarea "Есть несоответствия выравнивания Символы стрелок заменились на пустые квадраты" at bounding box center [783, 425] width 721 height 25
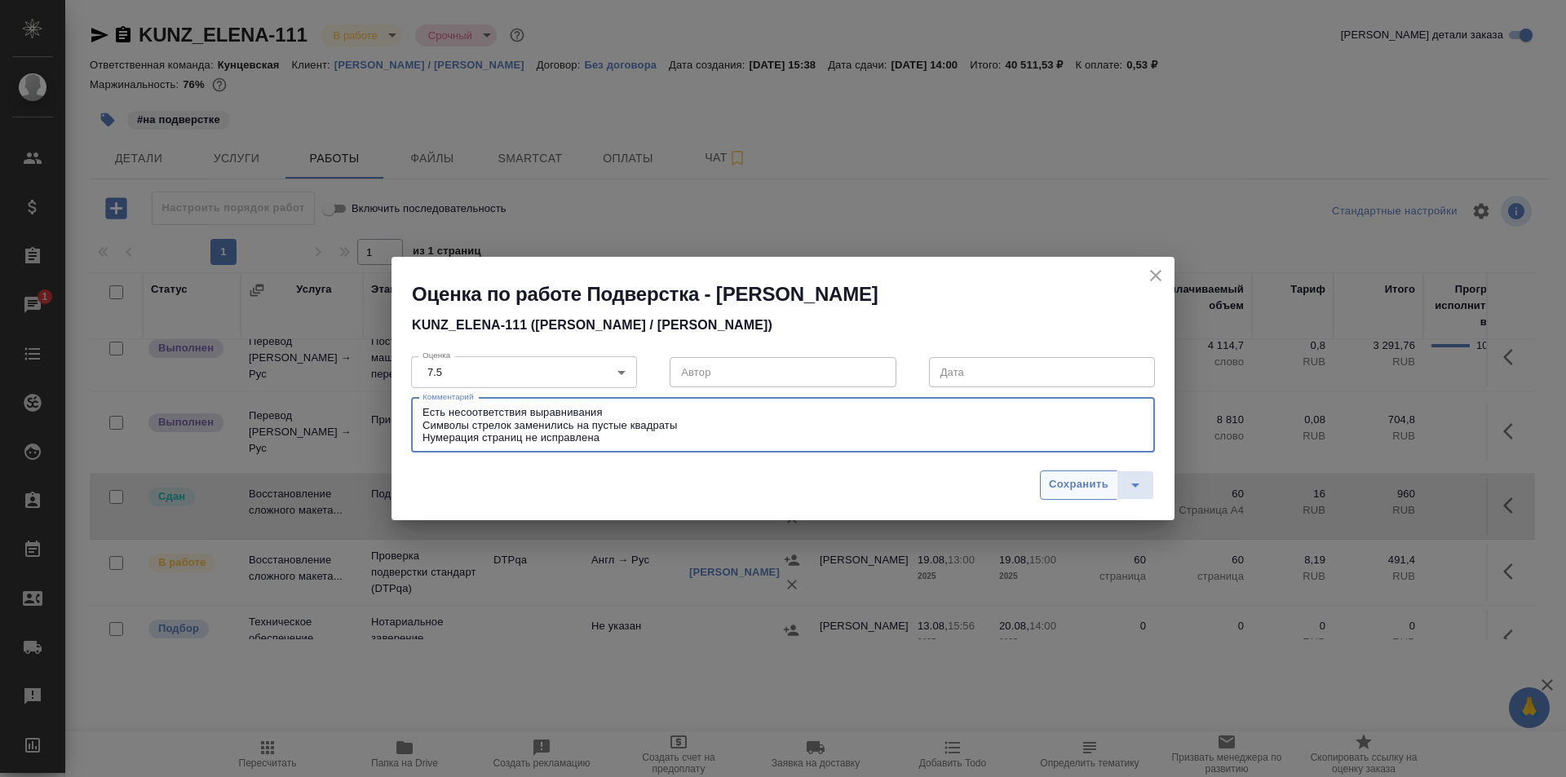
type textarea "Есть несоответствия выравнивания Символы стрелок заменились на пустые квадраты …"
click at [1091, 485] on span "Сохранить" at bounding box center [1079, 485] width 60 height 19
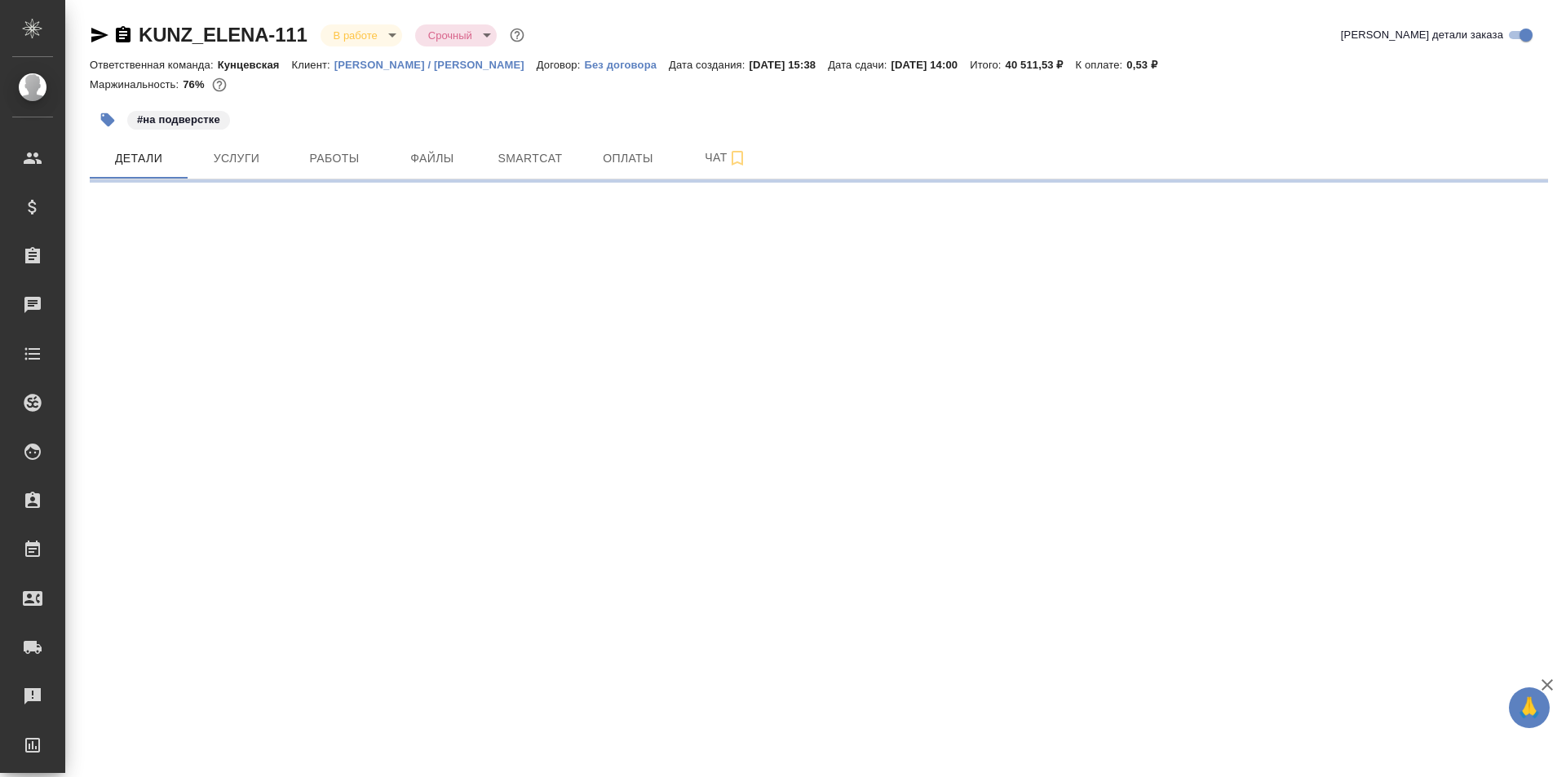
select select "RU"
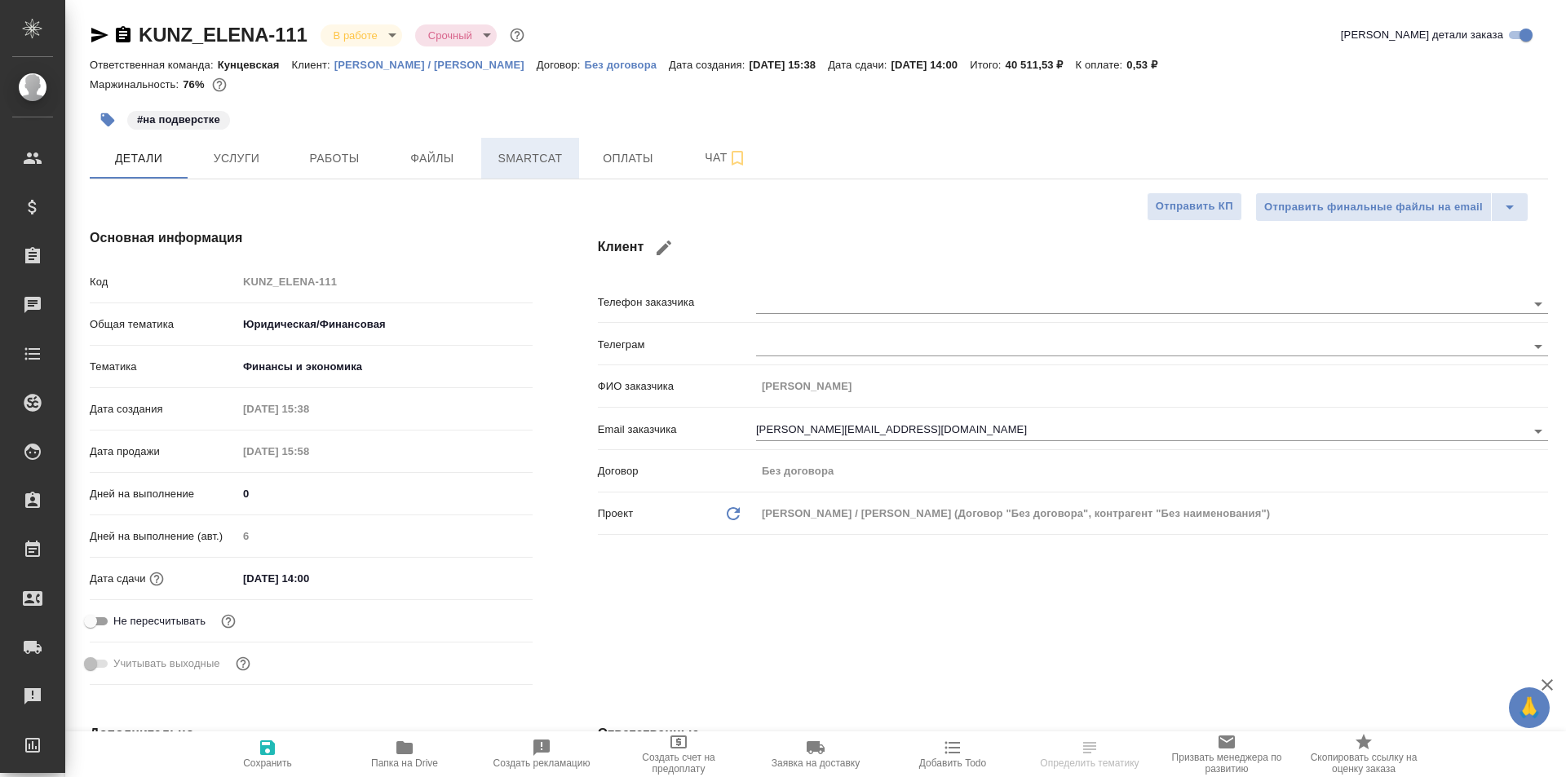
type textarea "x"
click at [343, 161] on span "Работы" at bounding box center [334, 158] width 78 height 20
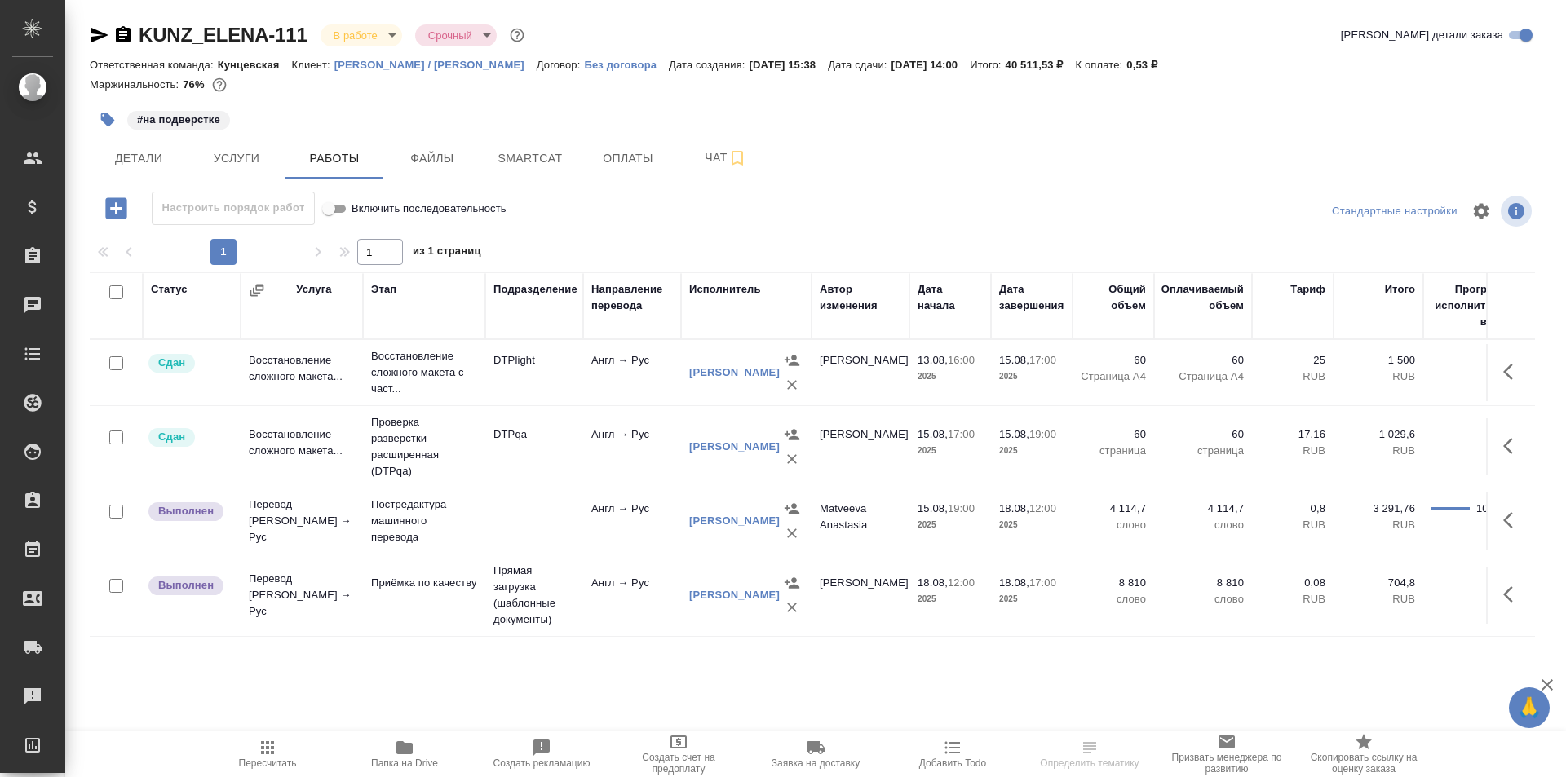
click at [343, 203] on input "Включить последовательность" at bounding box center [328, 209] width 59 height 20
checkbox input "false"
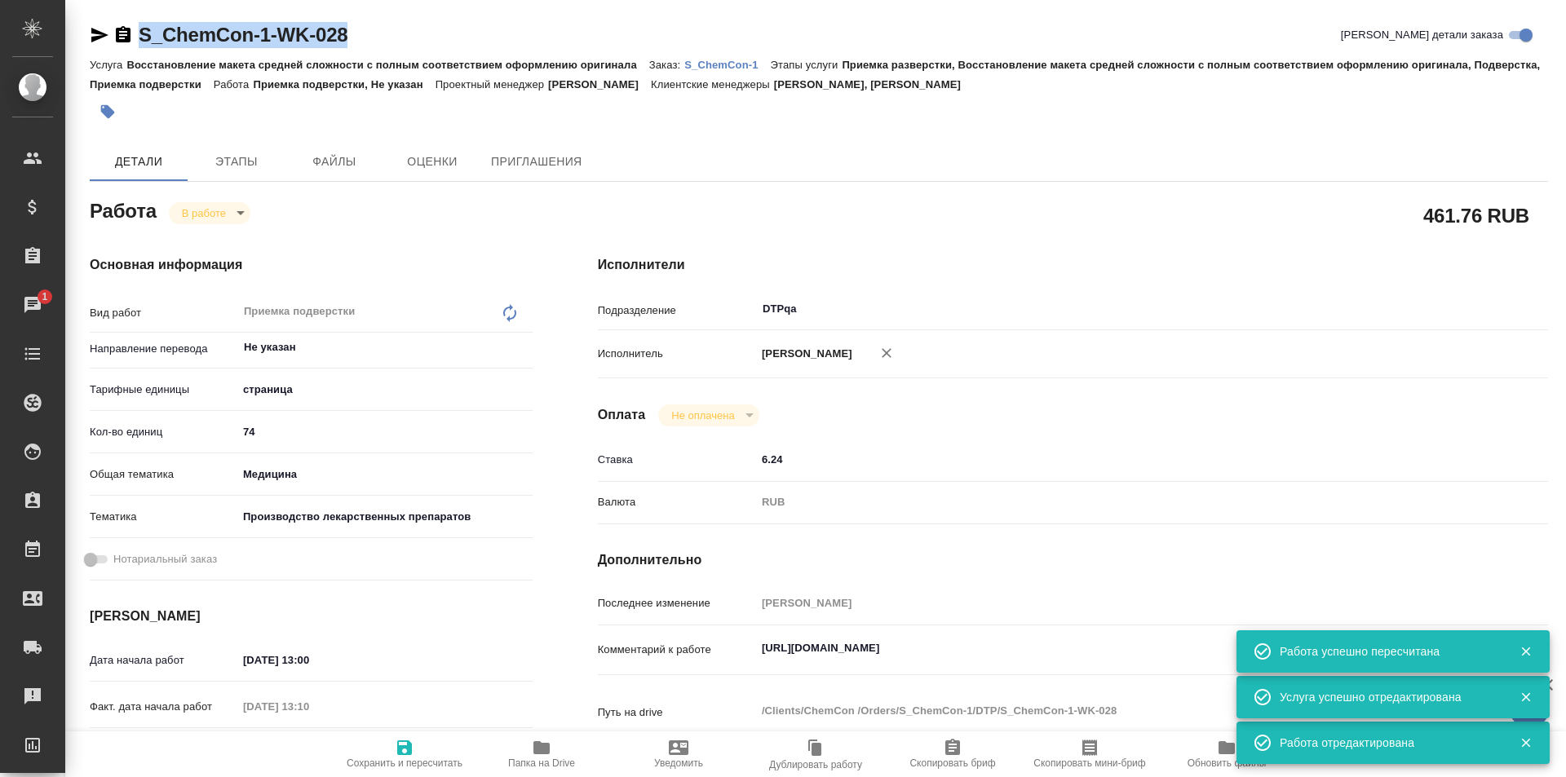
drag, startPoint x: 356, startPoint y: 33, endPoint x: 150, endPoint y: 20, distance: 205.9
click at [137, 20] on div "S_ChemCon-1-WK-028 Кратко детали заказа Услуга Восстановление макета средней сл…" at bounding box center [819, 704] width 1476 height 1408
copy link "S_ChemCon-1-WK-028"
drag, startPoint x: 1071, startPoint y: 648, endPoint x: 705, endPoint y: 649, distance: 366.2
click at [699, 653] on div "Комментарий к работе [URL][DOMAIN_NAME] x" at bounding box center [1073, 651] width 950 height 38
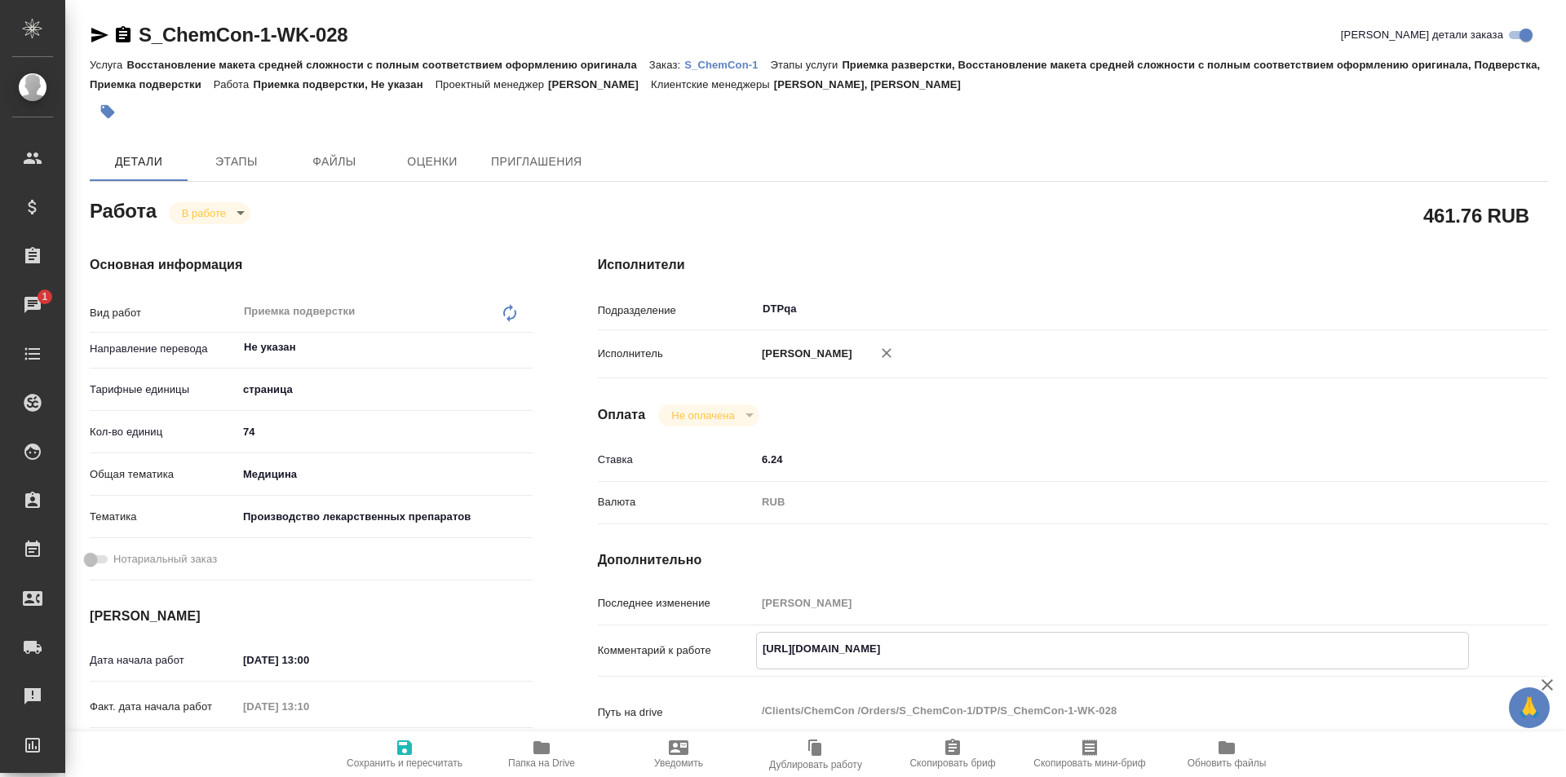
click at [722, 64] on p "S_ChemCon-1" at bounding box center [727, 65] width 86 height 12
click at [724, 67] on p "S_ChemCon-1" at bounding box center [727, 65] width 86 height 12
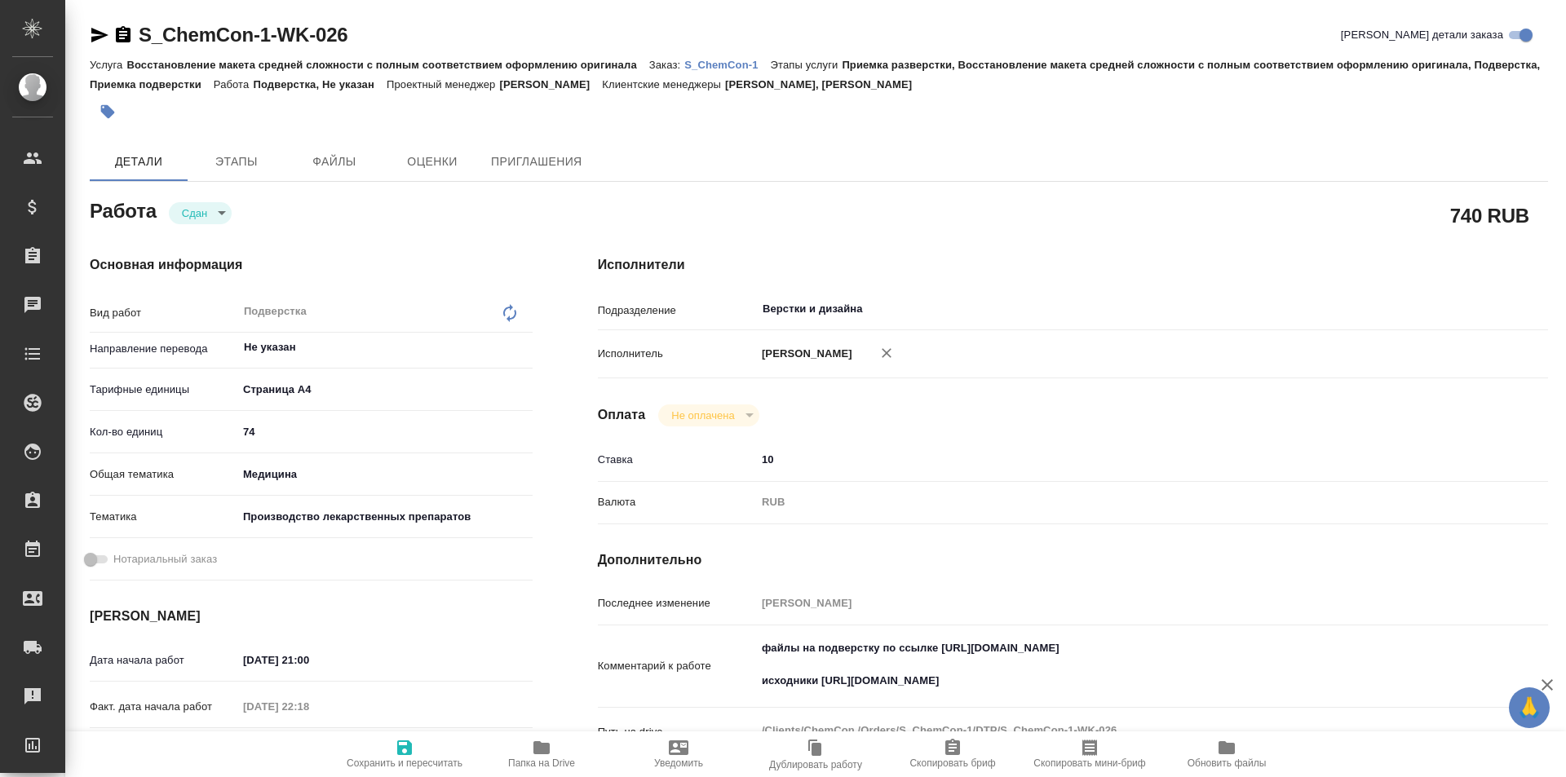
type textarea "x"
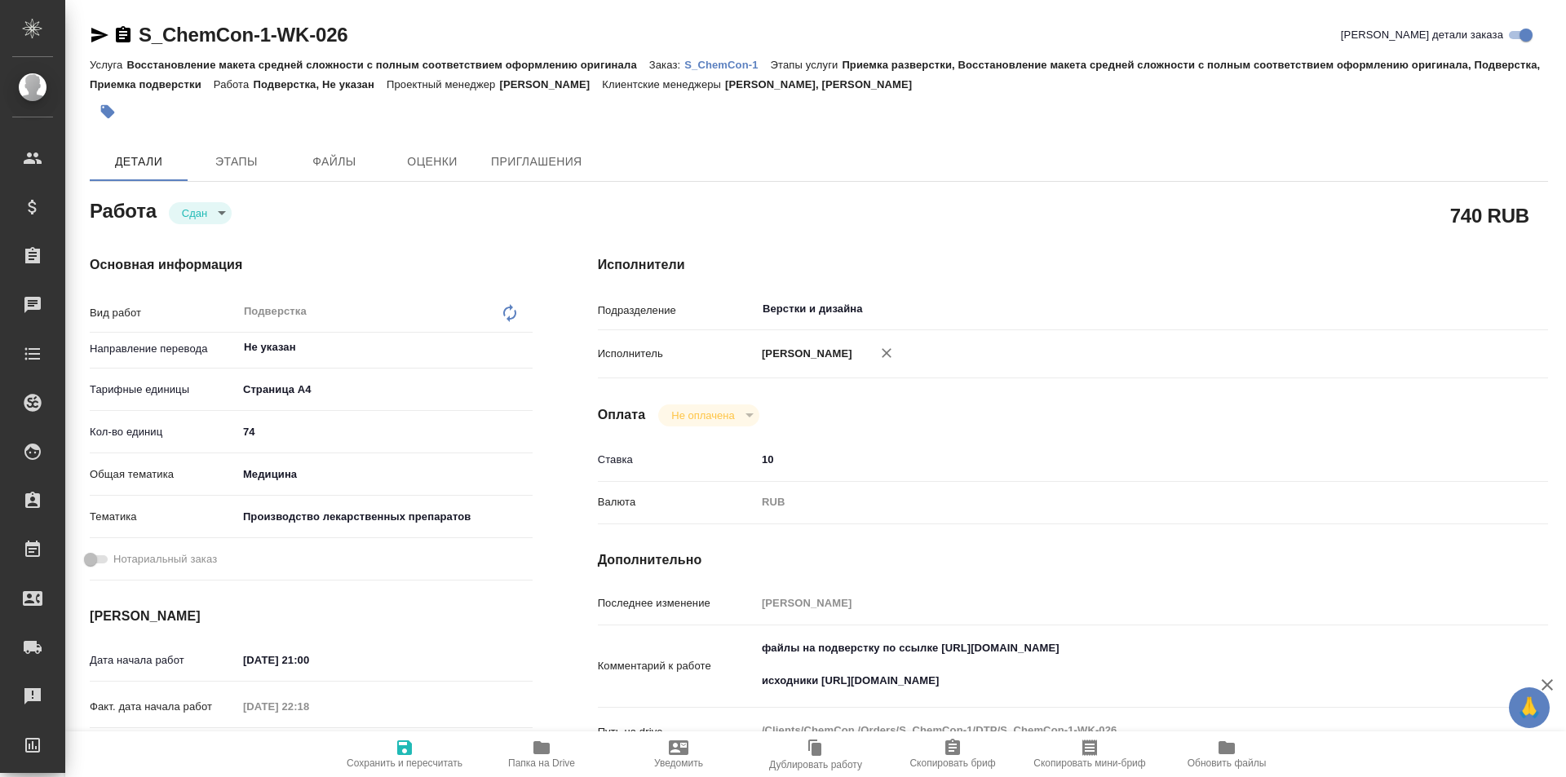
type textarea "x"
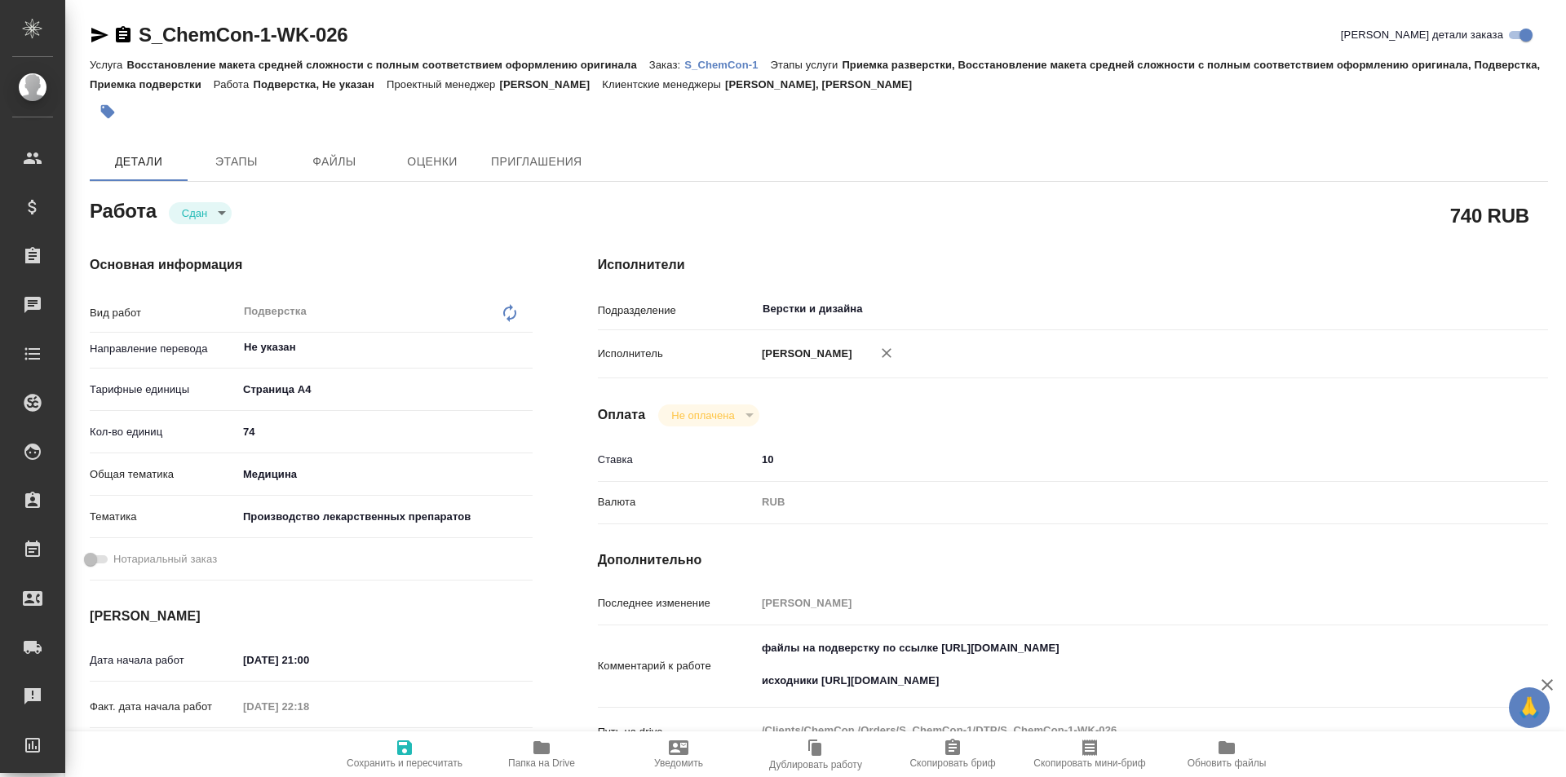
type textarea "x"
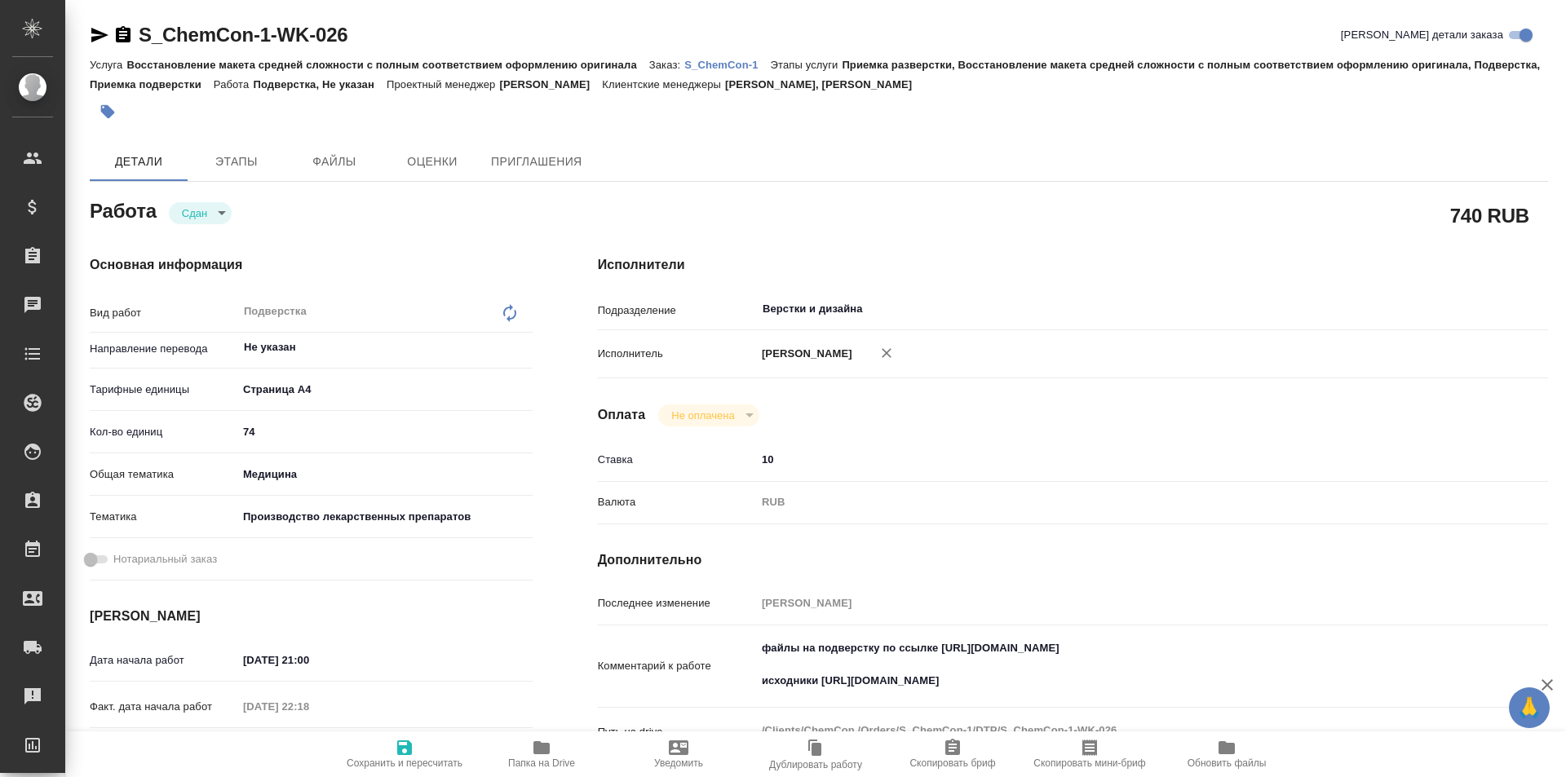
type textarea "x"
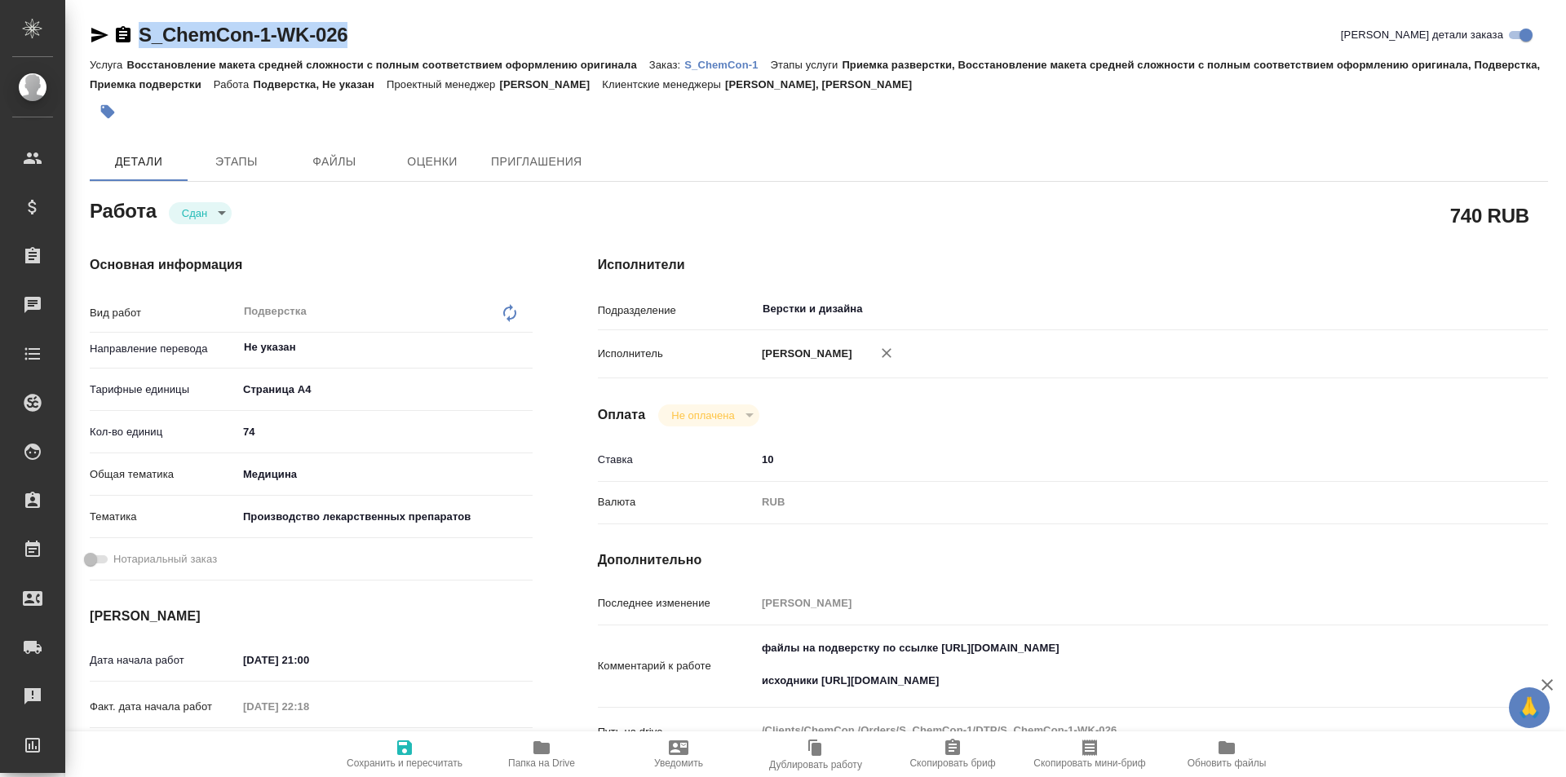
type textarea "x"
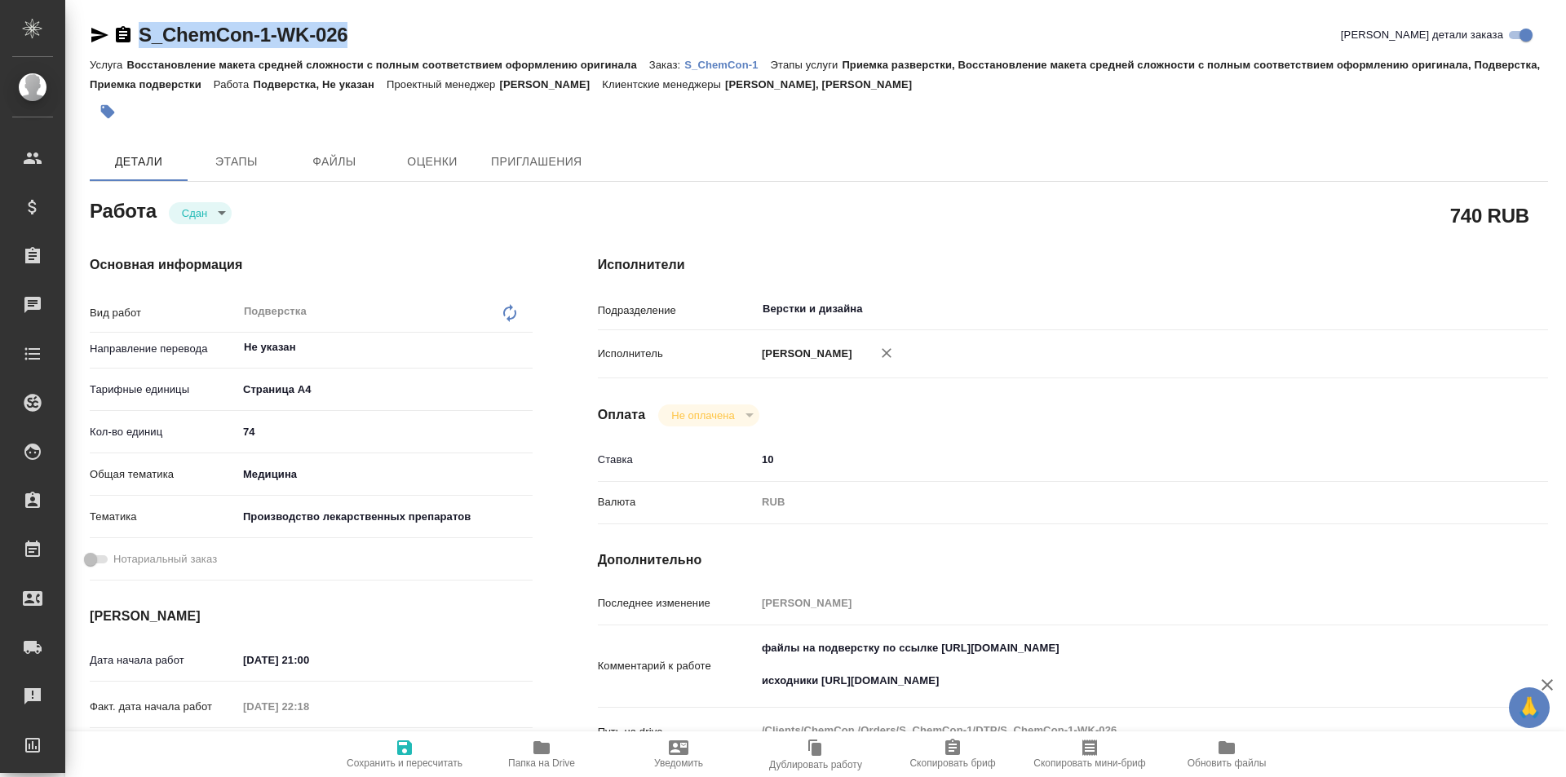
drag, startPoint x: 356, startPoint y: 38, endPoint x: 136, endPoint y: 31, distance: 220.4
click at [133, 33] on div "S_ChemCon-1-WK-026 Кратко детали заказа" at bounding box center [819, 35] width 1458 height 26
copy link "S_ChemCon-1-WK-026"
type textarea "x"
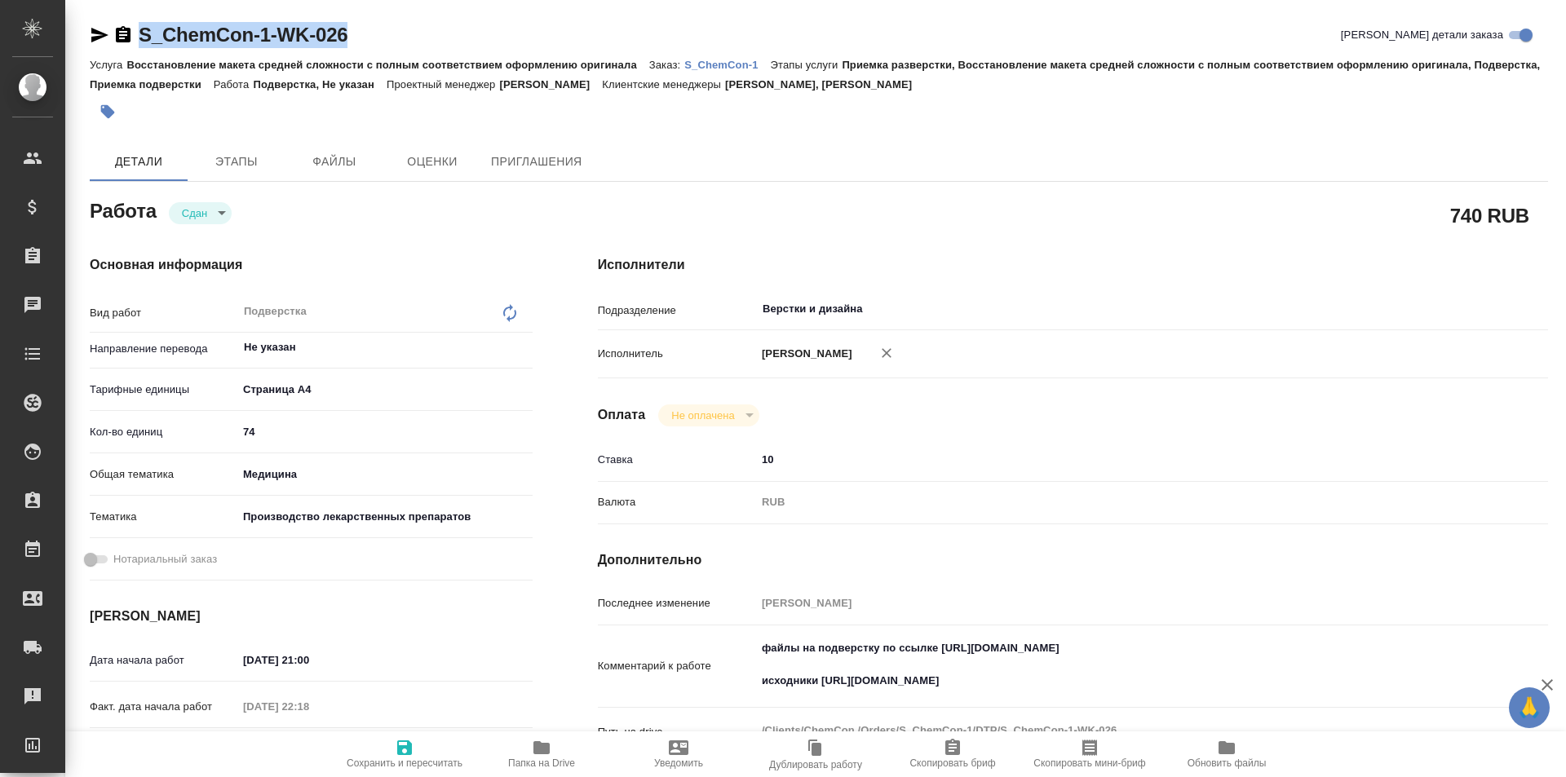
type textarea "x"
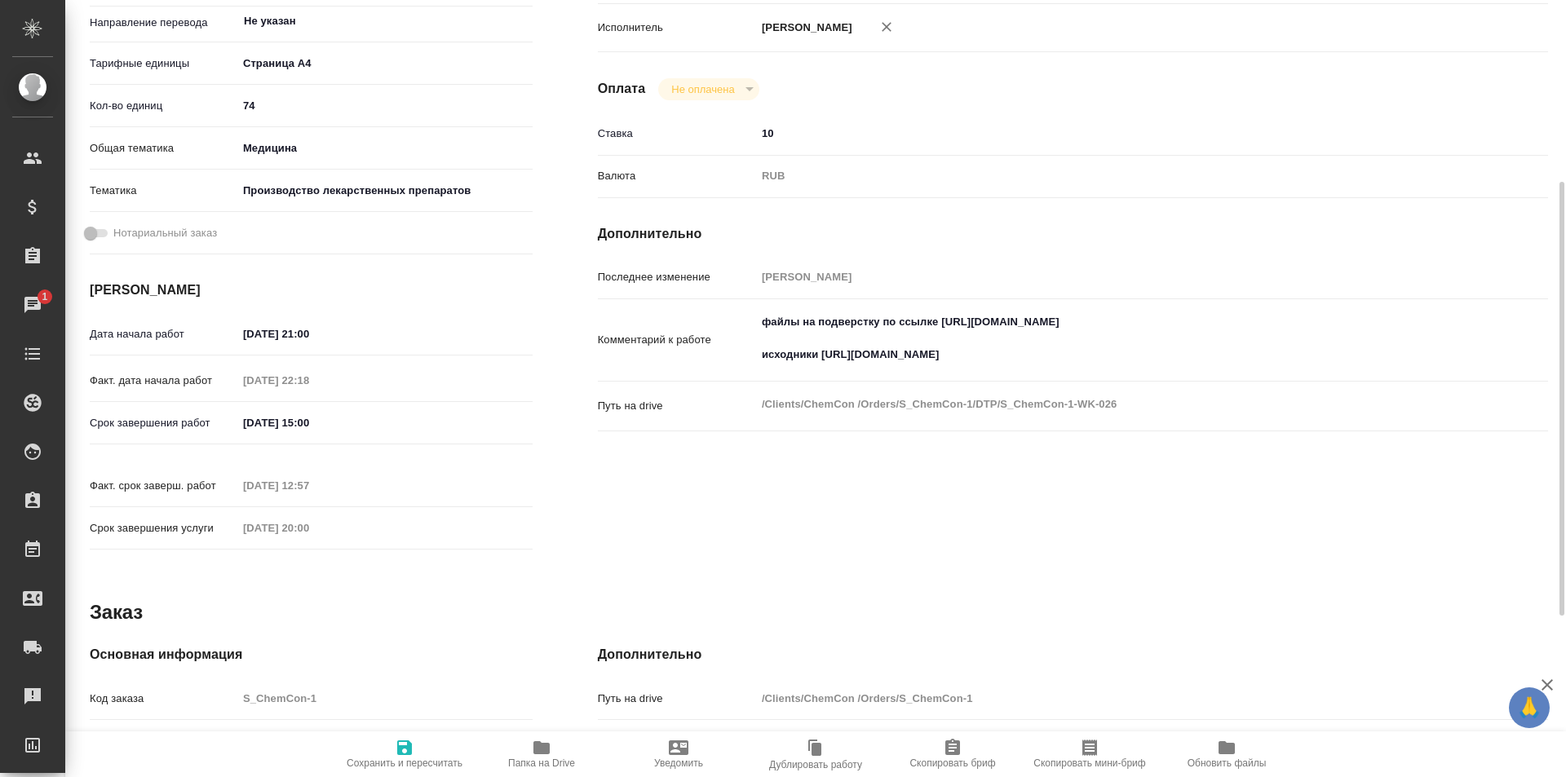
click at [540, 740] on icon "button" at bounding box center [542, 748] width 20 height 20
drag, startPoint x: 1080, startPoint y: 369, endPoint x: 829, endPoint y: 364, distance: 251.3
click at [822, 370] on textarea "файлы на подверстку по ссылке https://drive.awatera.com/s/RSPLqbks7HCPiA8 исход…" at bounding box center [1112, 339] width 711 height 60
click at [1215, 362] on textarea "файлы на подверстку по ссылке https://drive.awatera.com/s/RSPLqbks7HCPiA8 исход…" at bounding box center [1112, 339] width 711 height 60
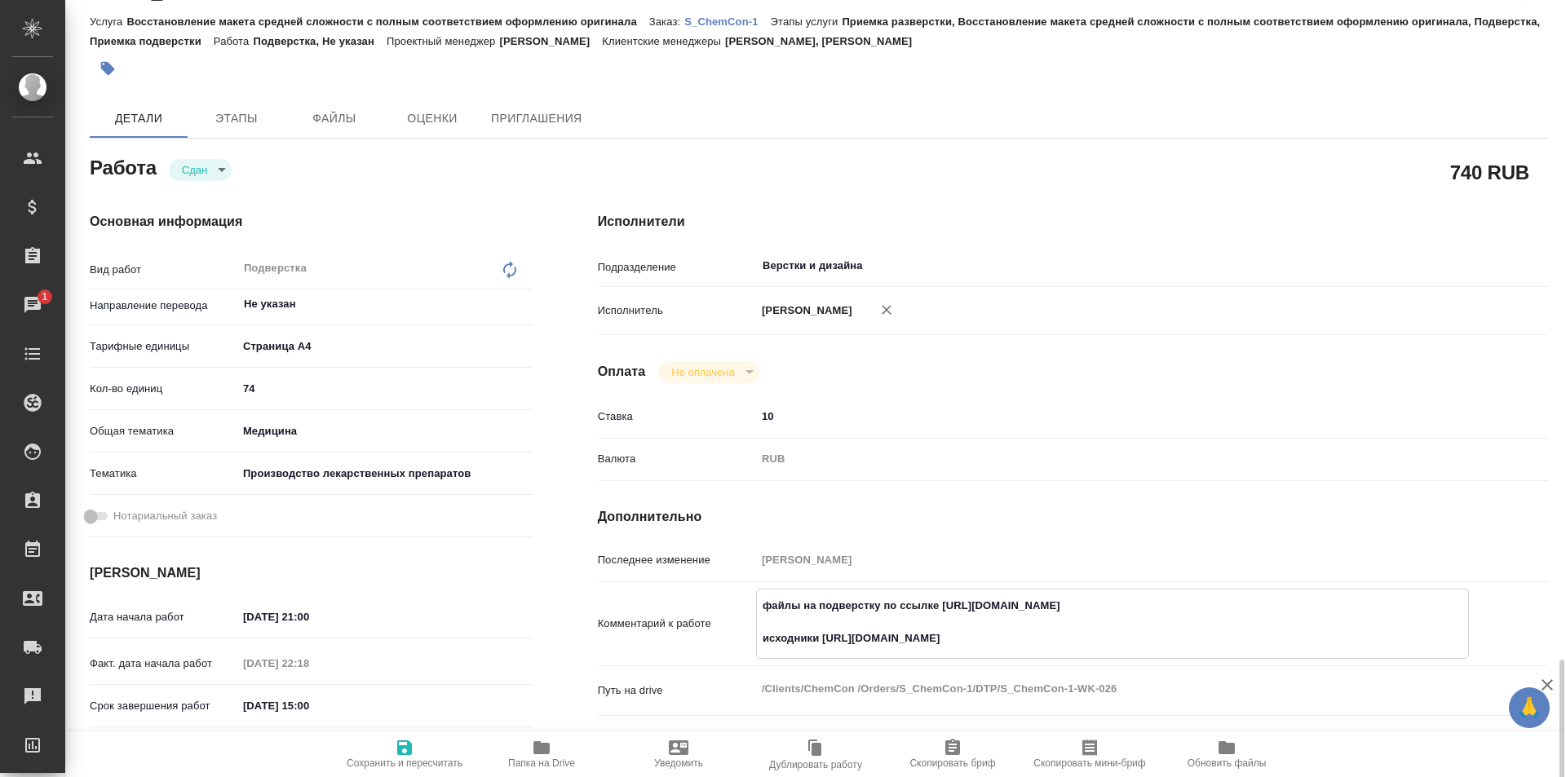
scroll to position [0, 0]
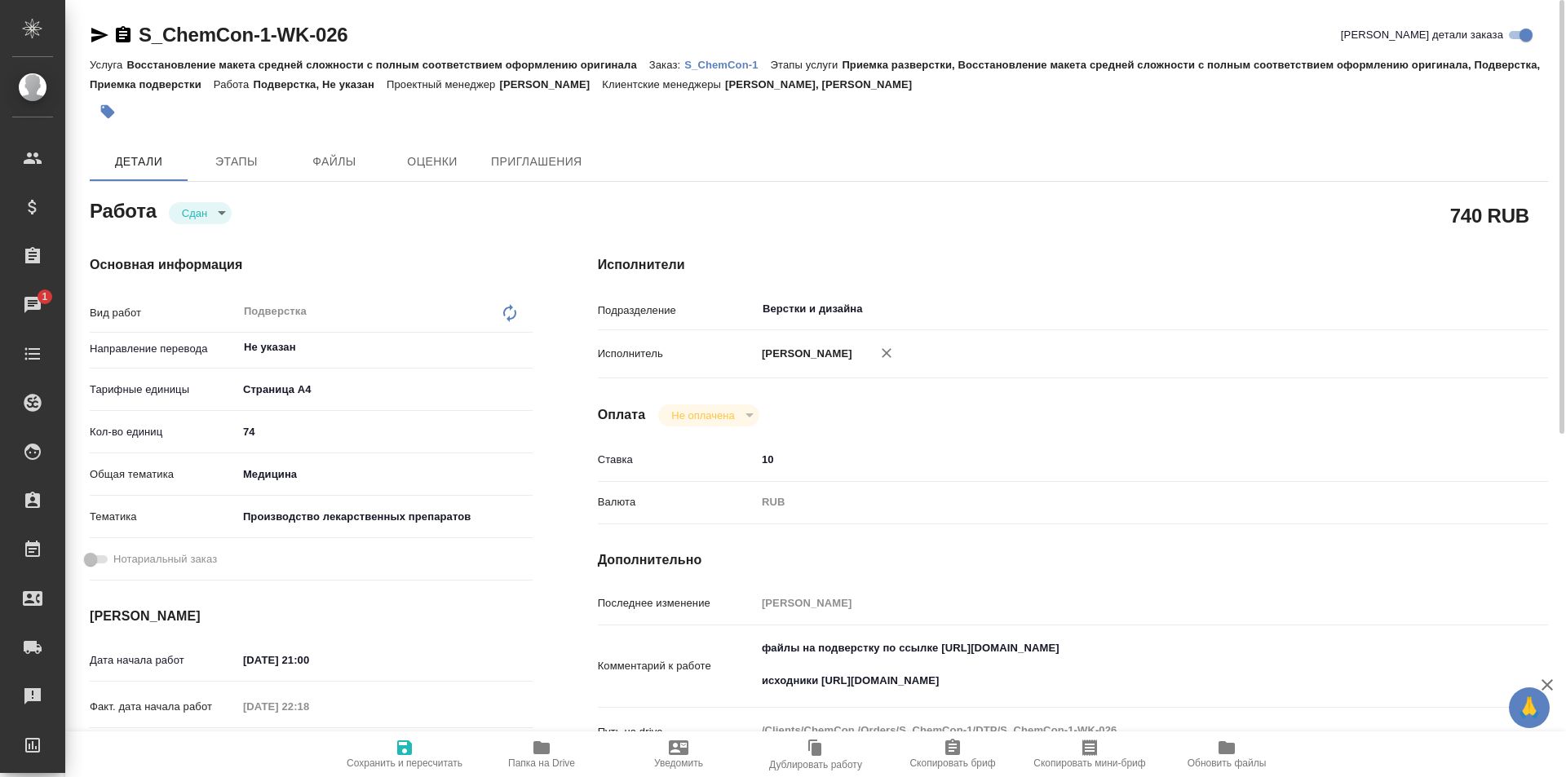
type textarea "x"
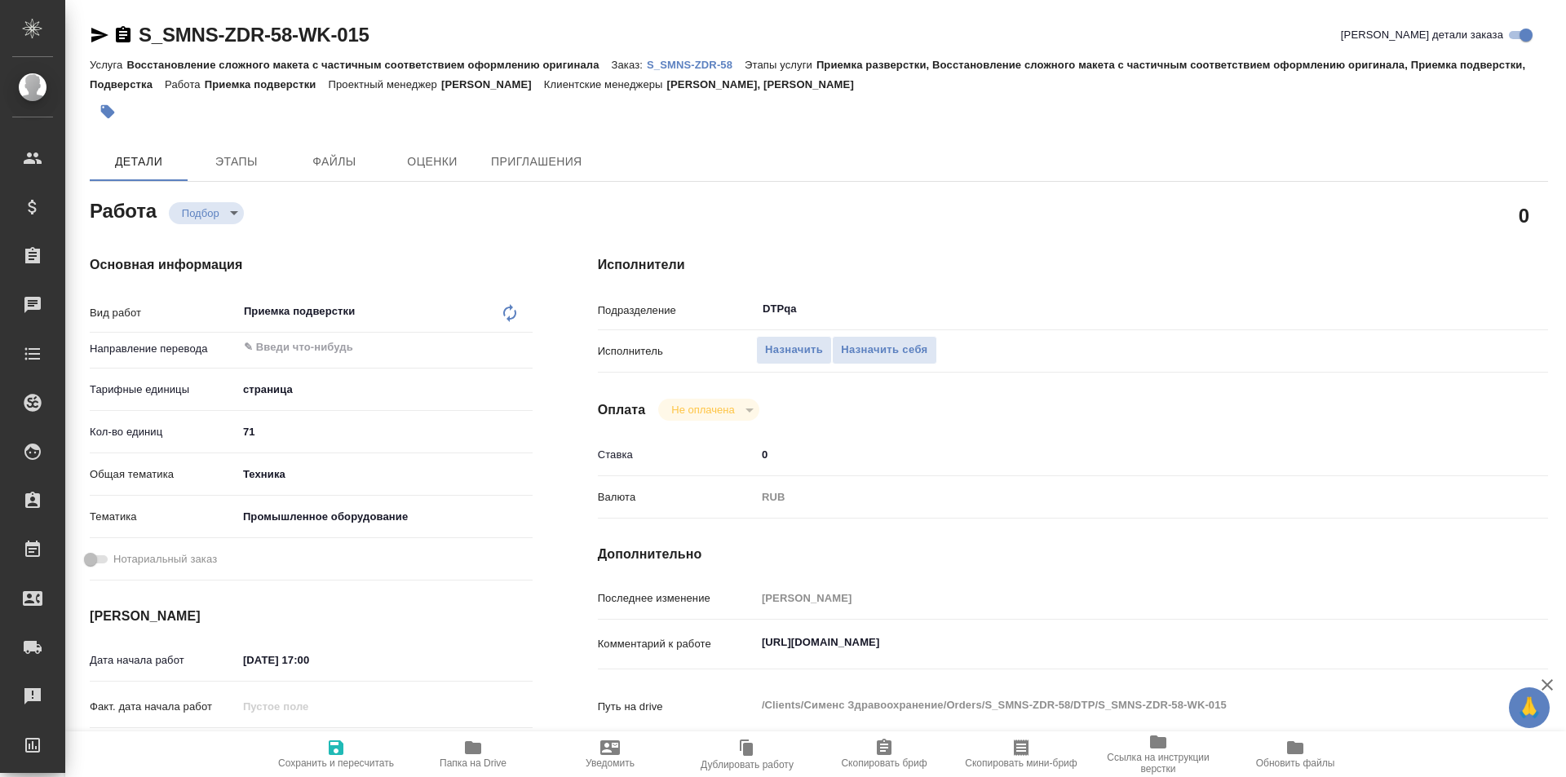
type textarea "x"
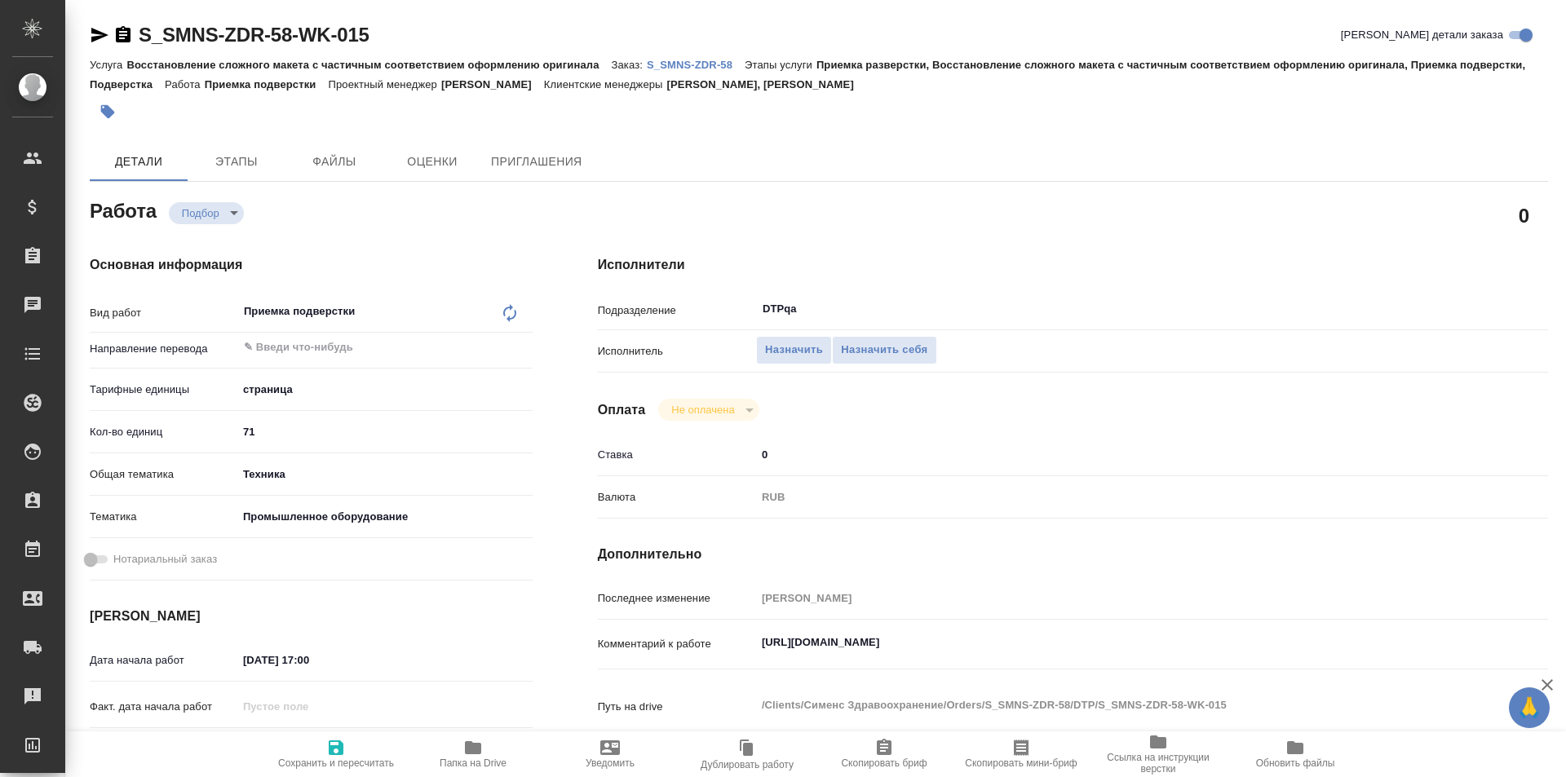
type textarea "x"
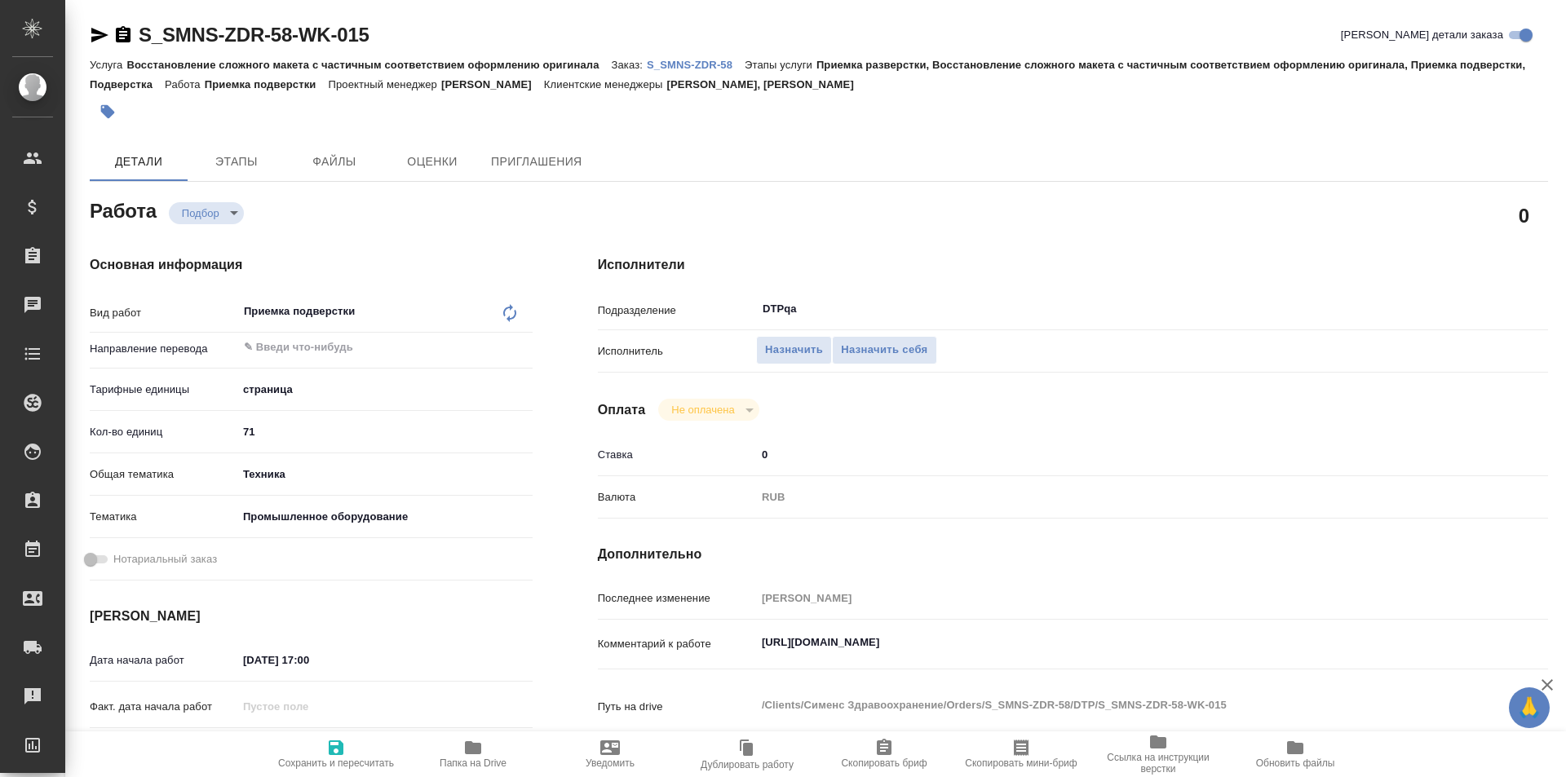
type textarea "x"
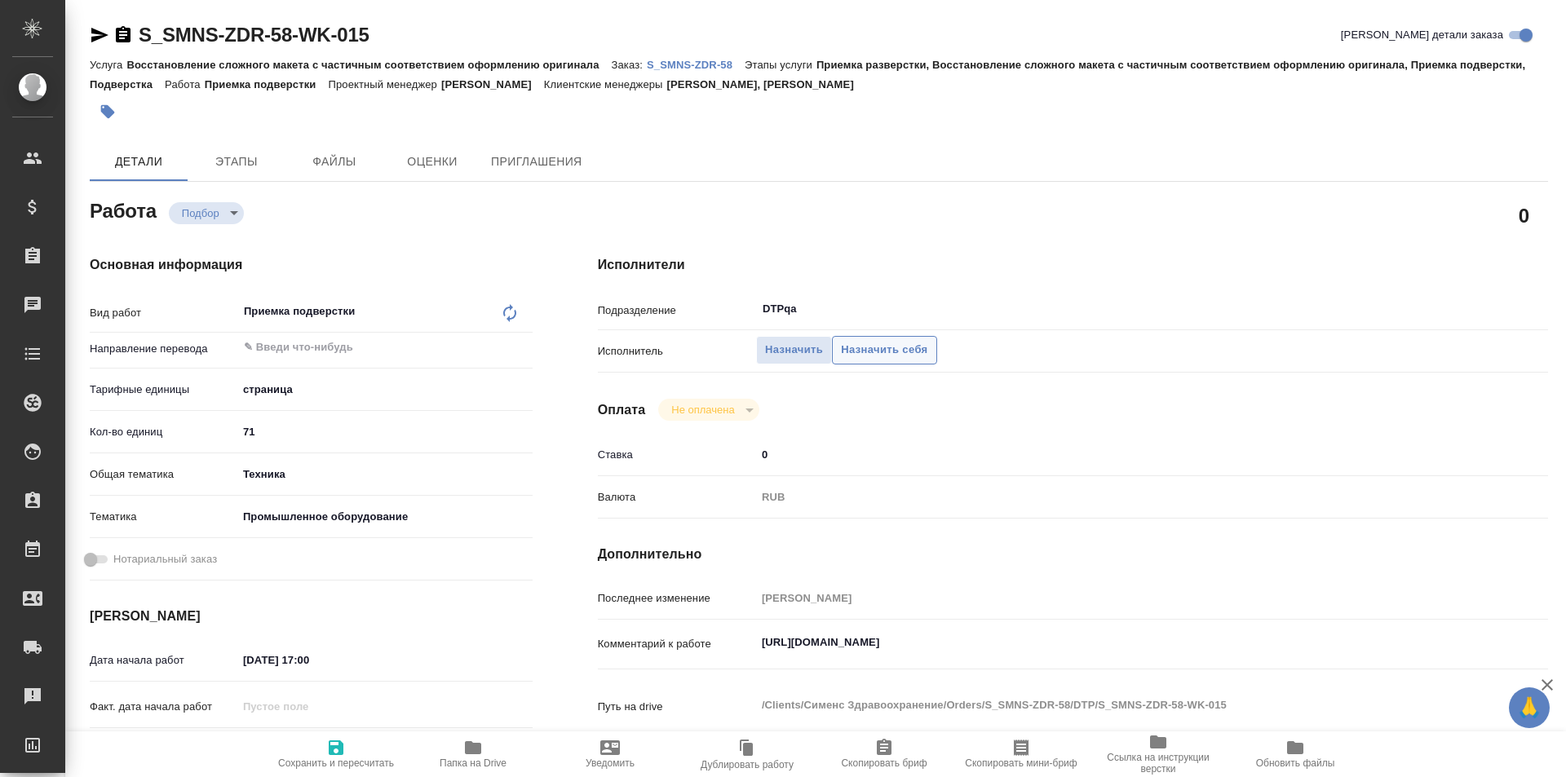
type textarea "x"
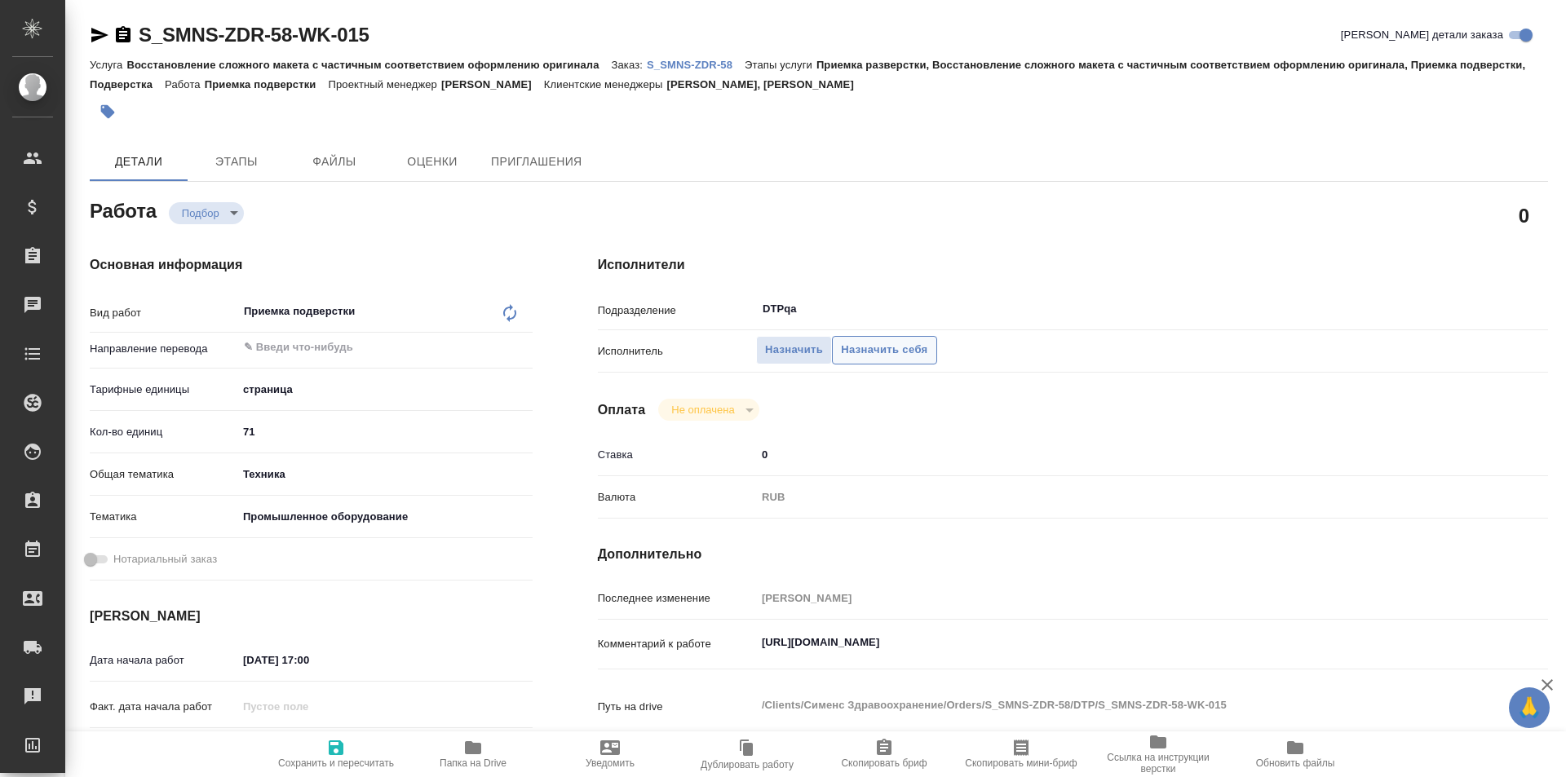
type textarea "x"
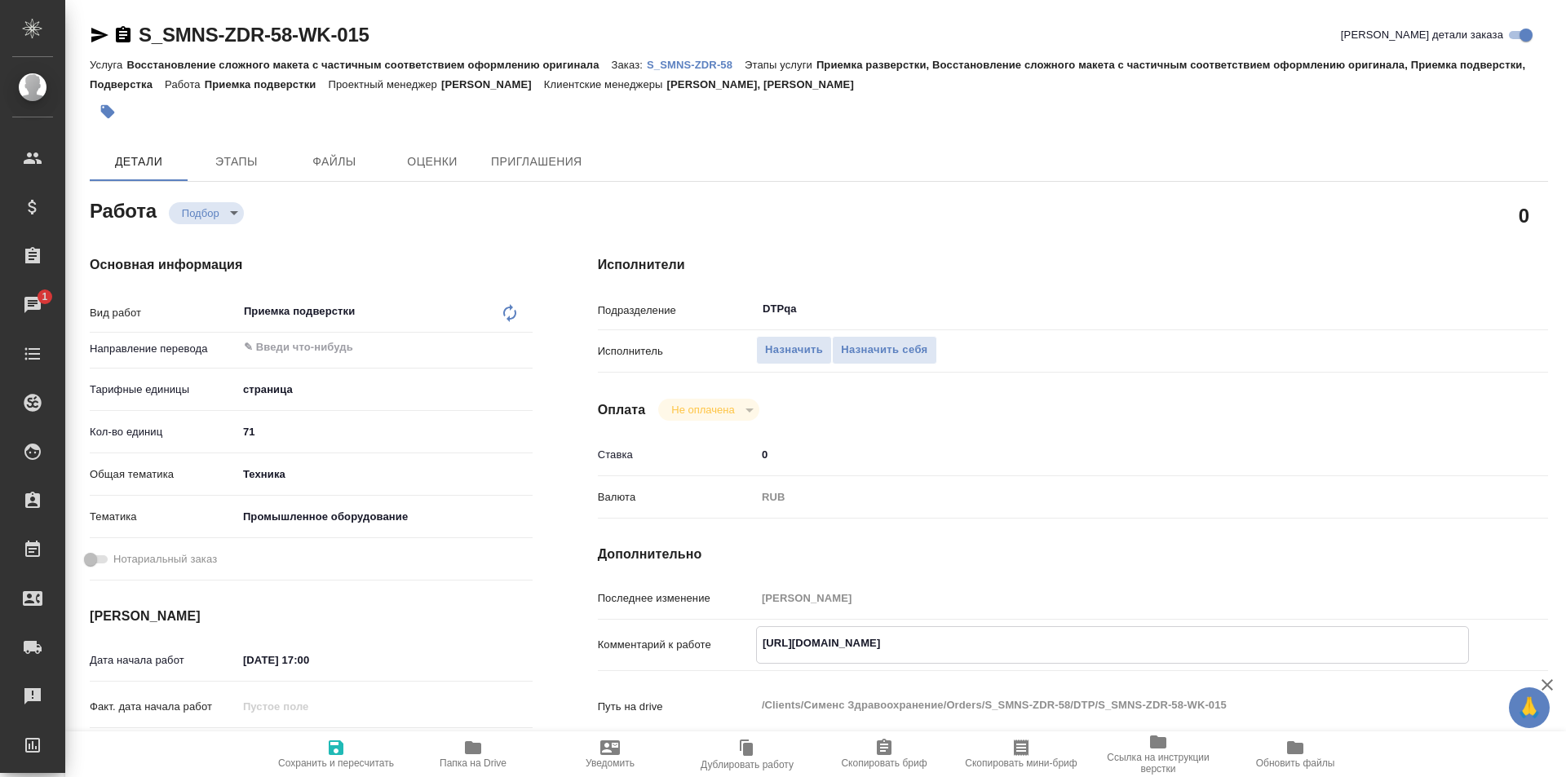
drag, startPoint x: 1104, startPoint y: 644, endPoint x: 722, endPoint y: 650, distance: 381.8
click at [722, 650] on div "Комментарий к работе https://tera.awatera.com/Work/68921fcb304c64b2bf914263/ x" at bounding box center [1073, 645] width 950 height 38
type textarea "x"
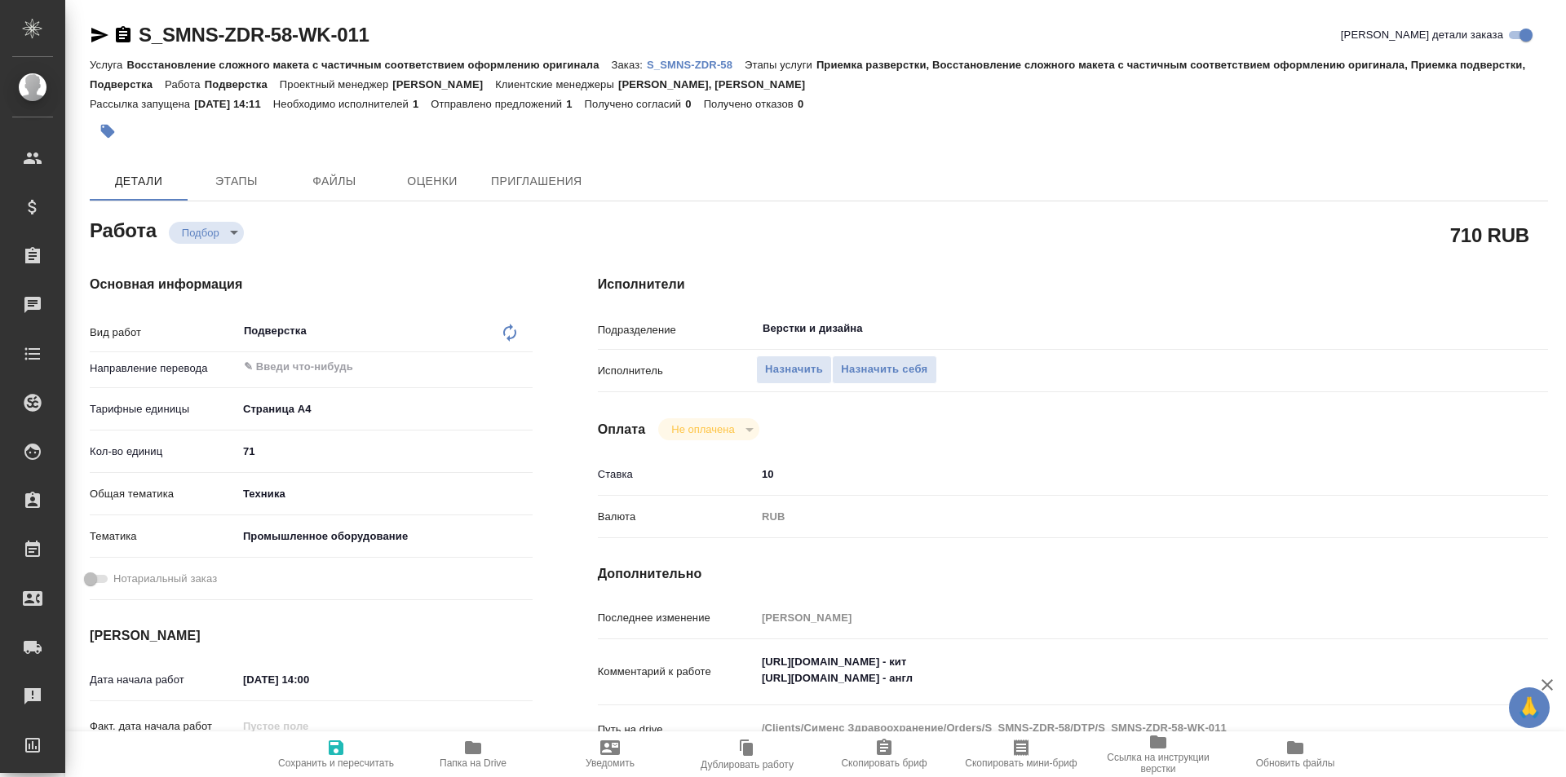
type textarea "x"
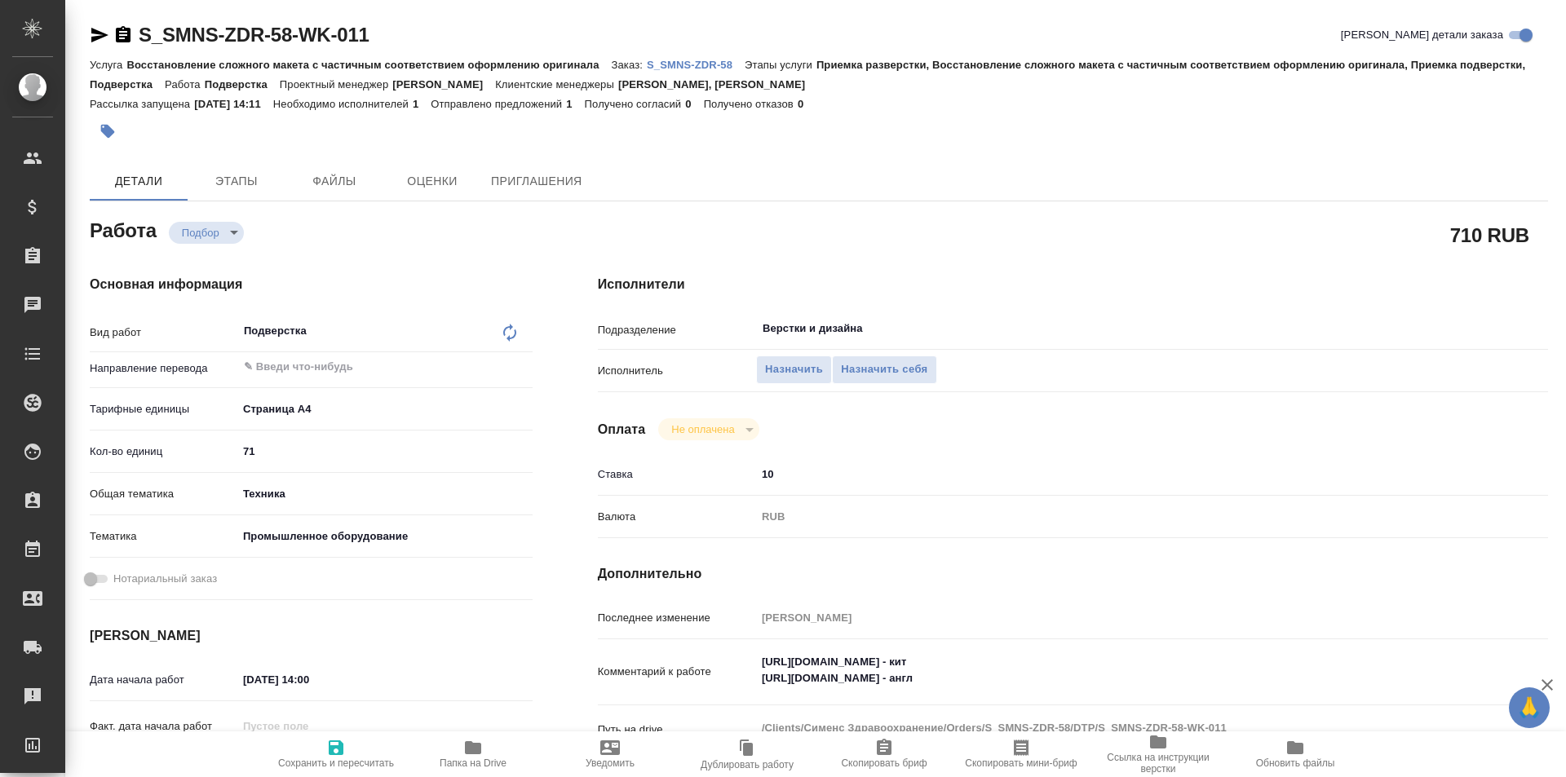
type textarea "x"
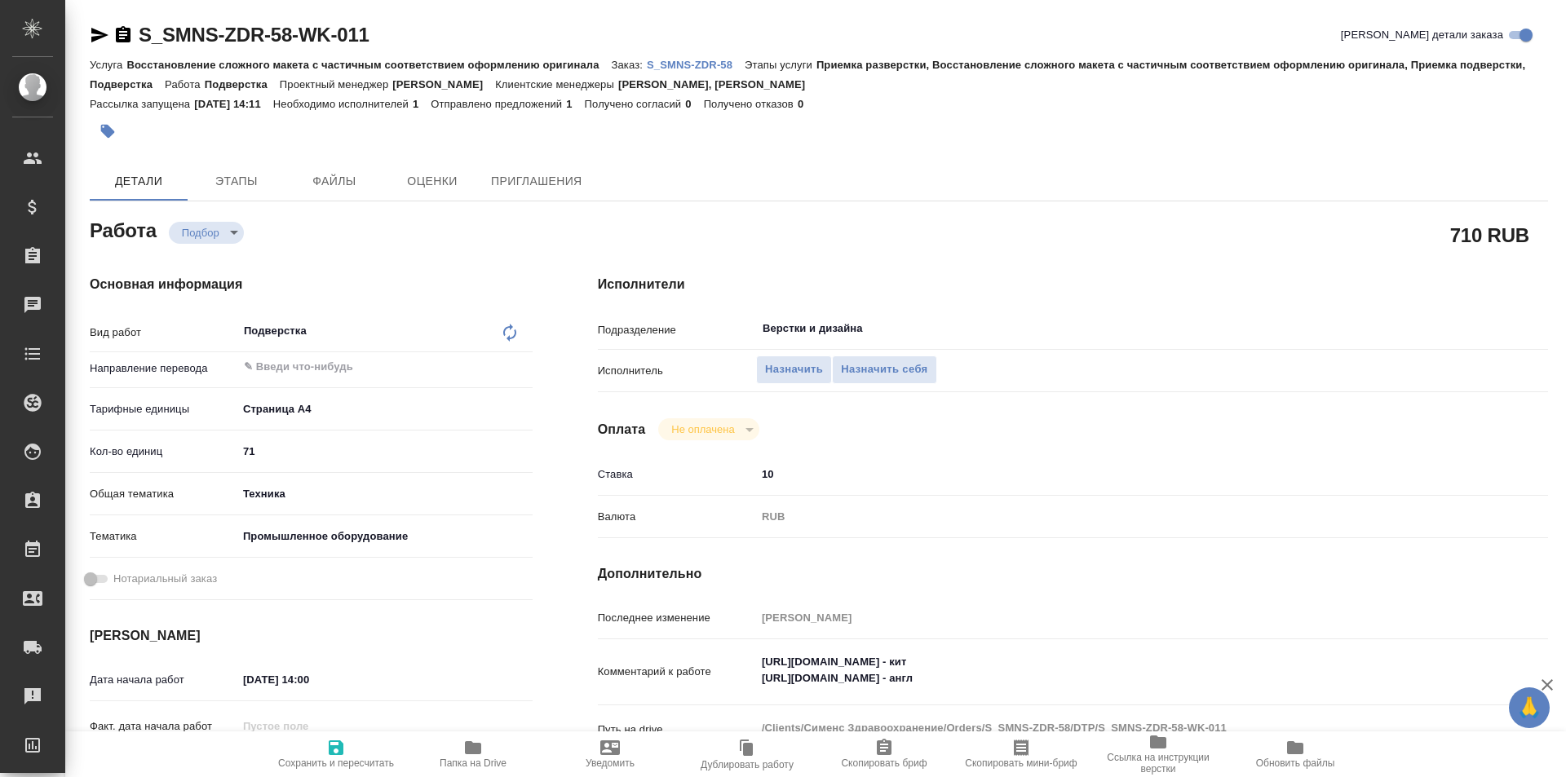
type textarea "x"
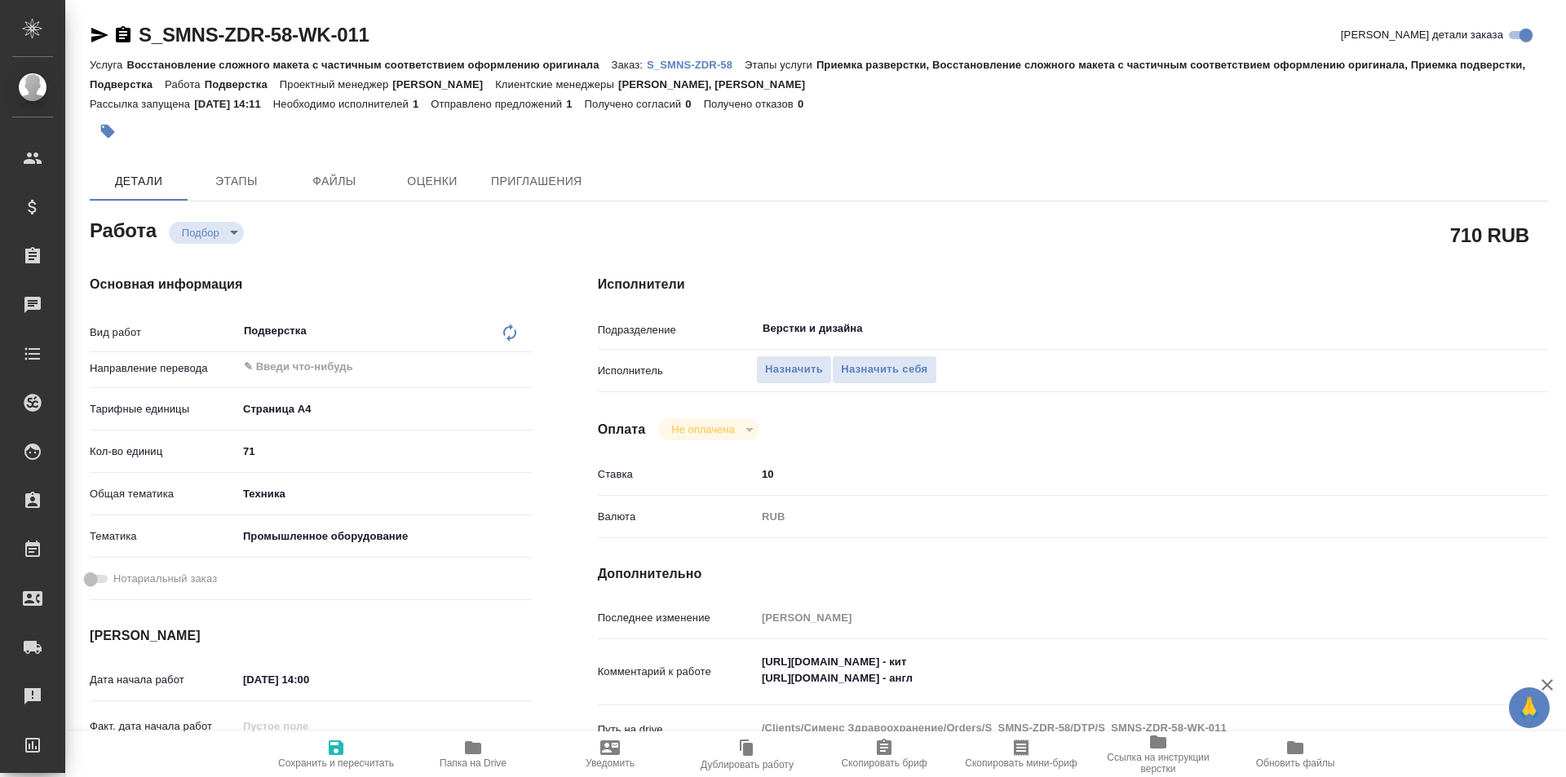
type textarea "x"
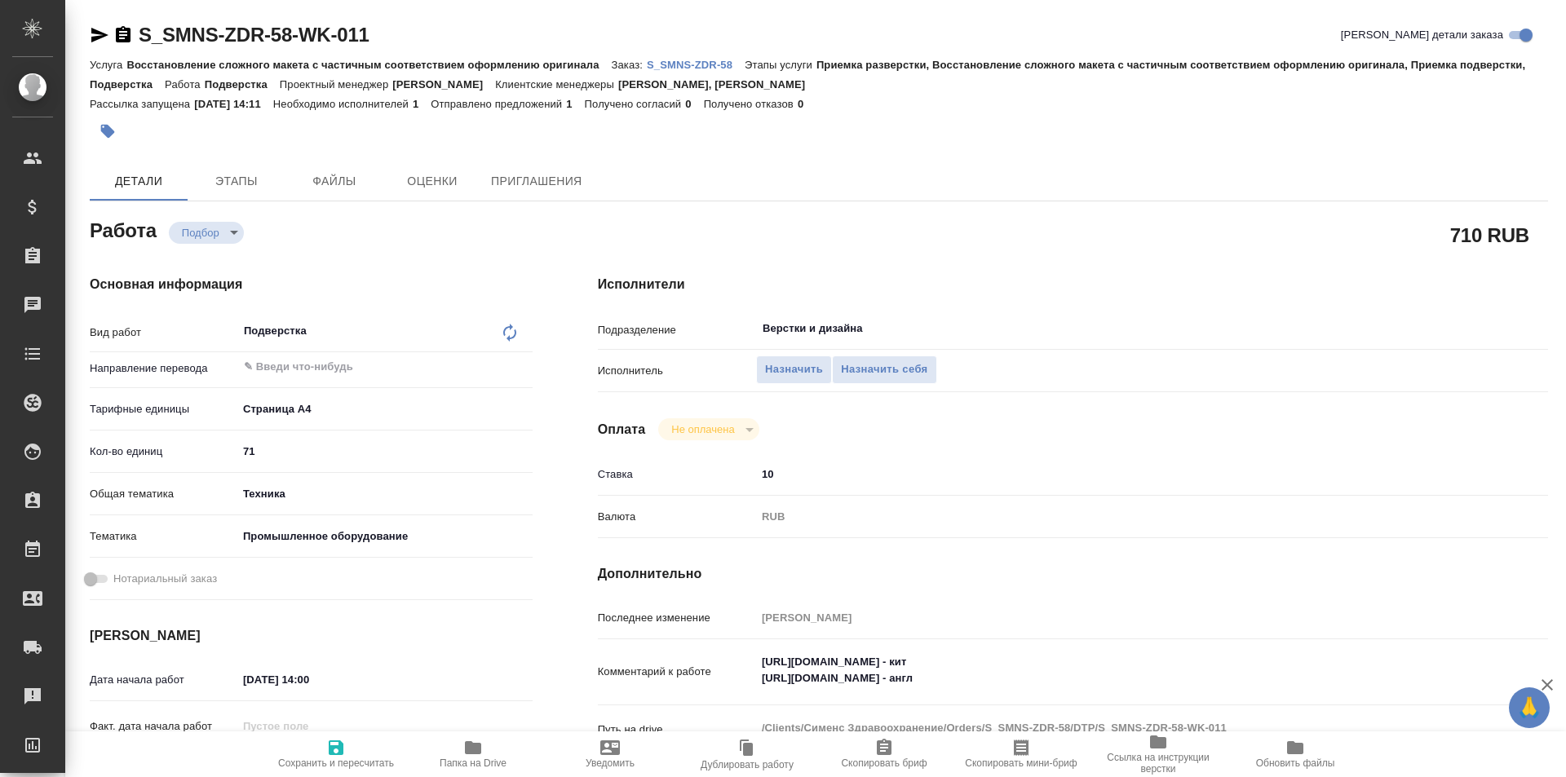
type textarea "x"
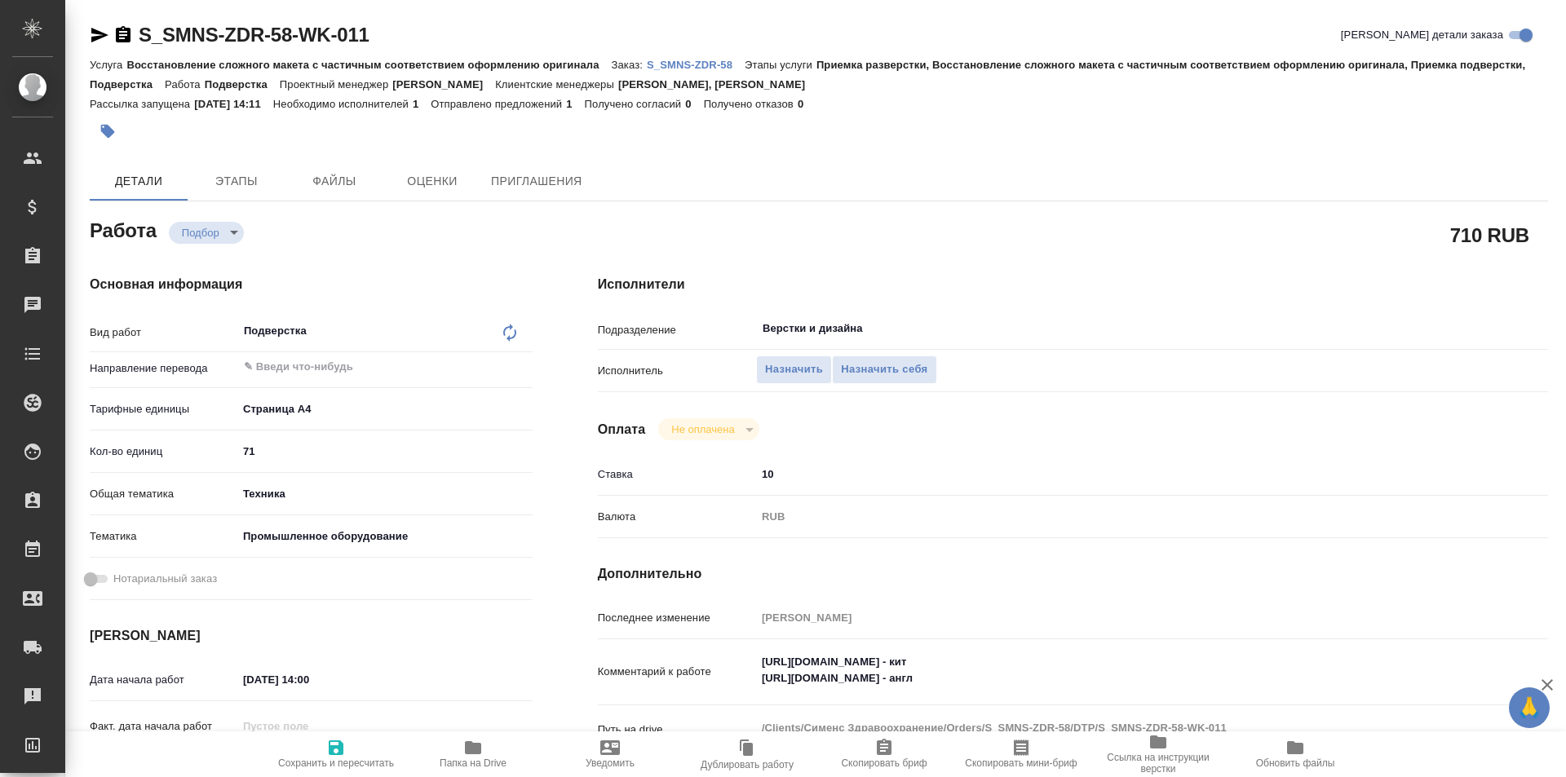
type textarea "x"
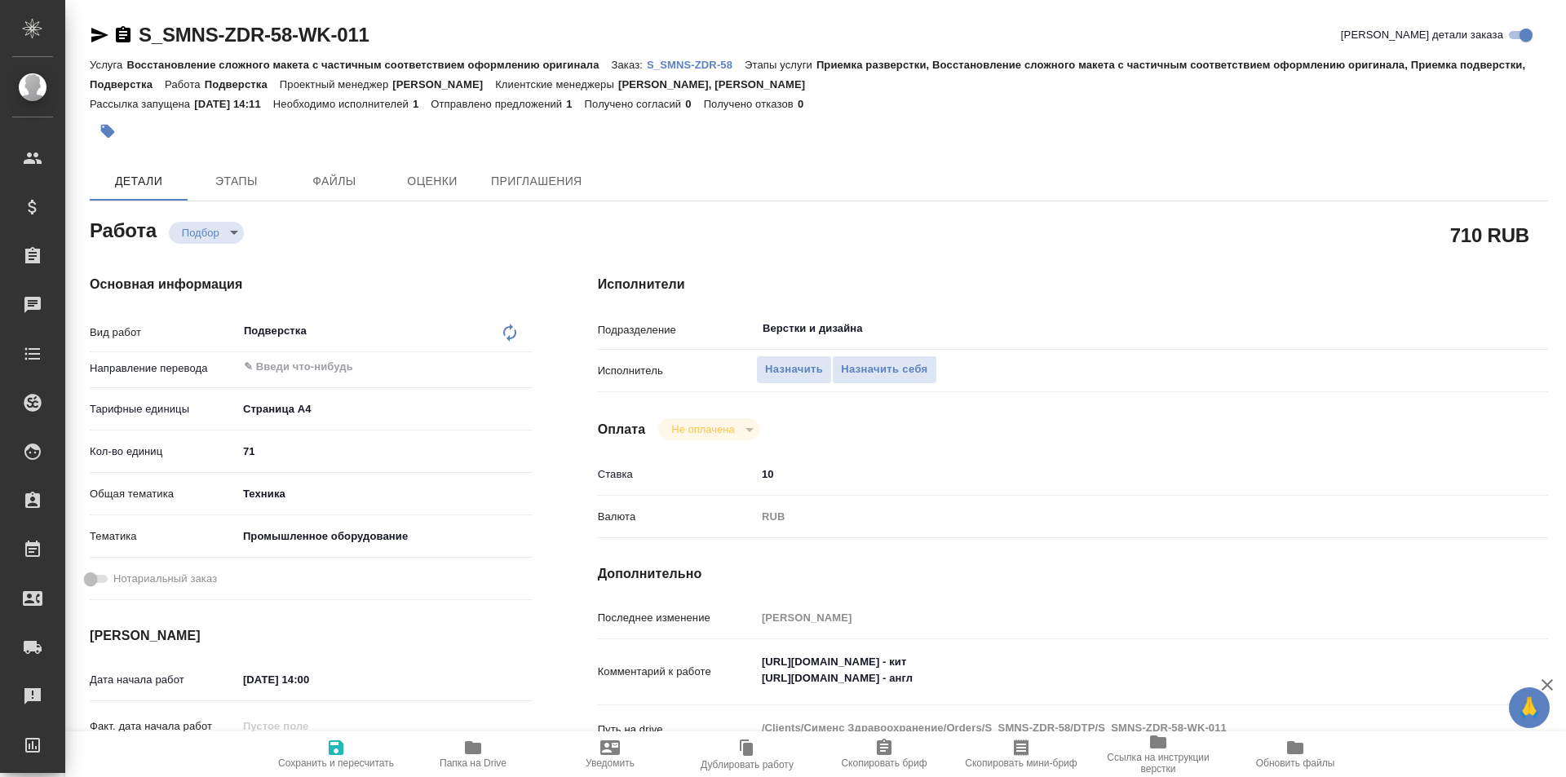
type textarea "x"
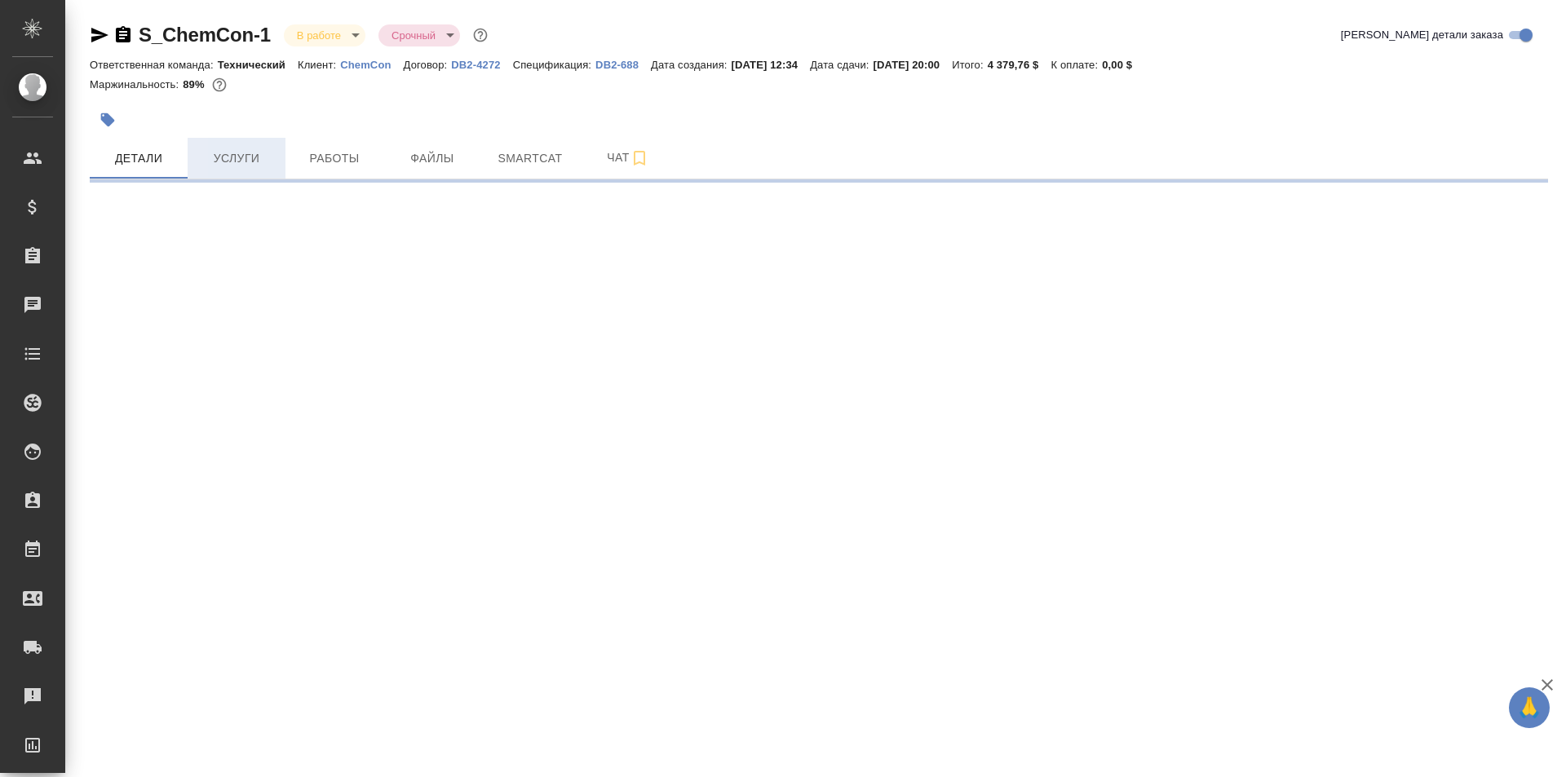
select select "RU"
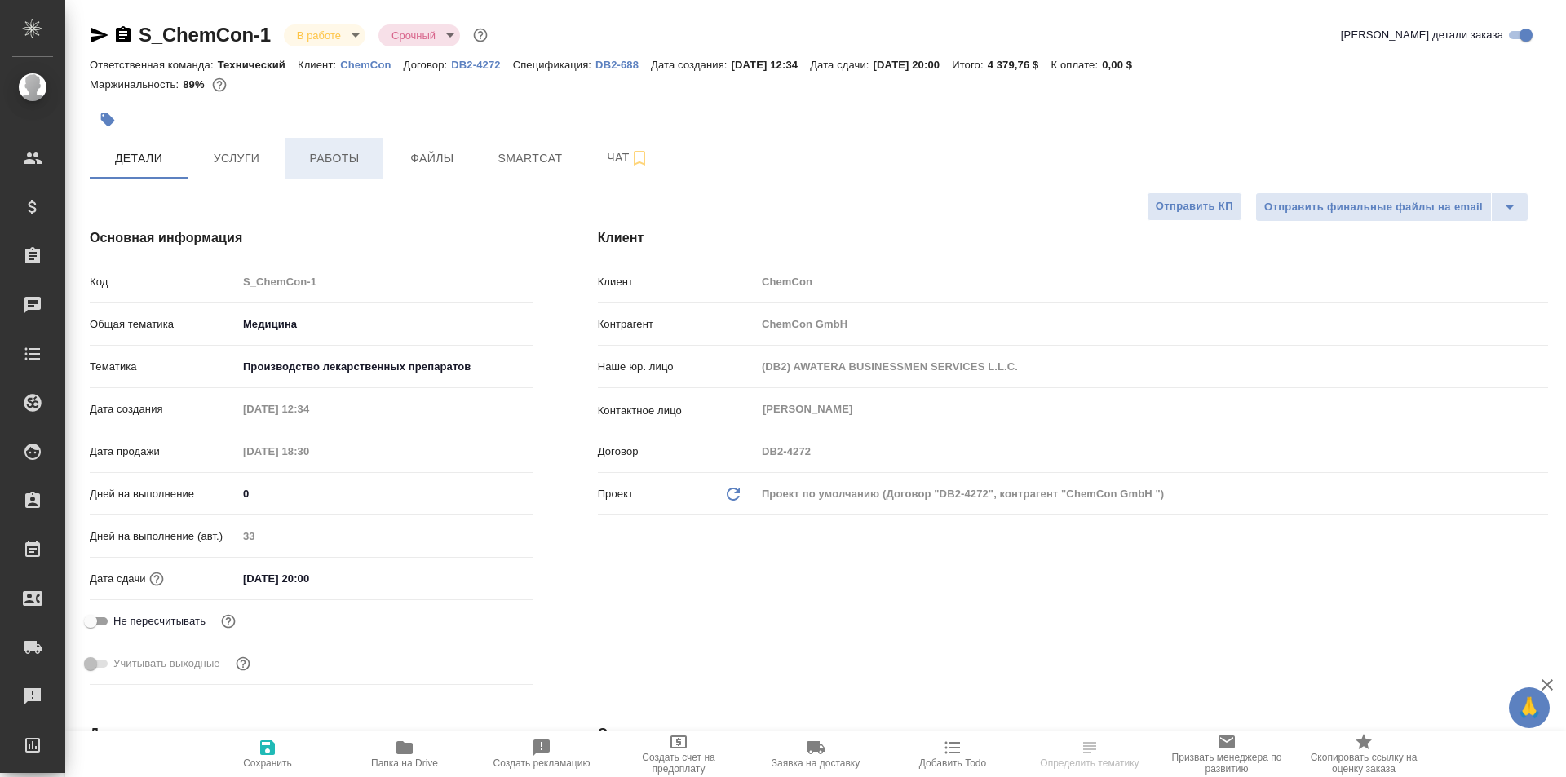
type textarea "x"
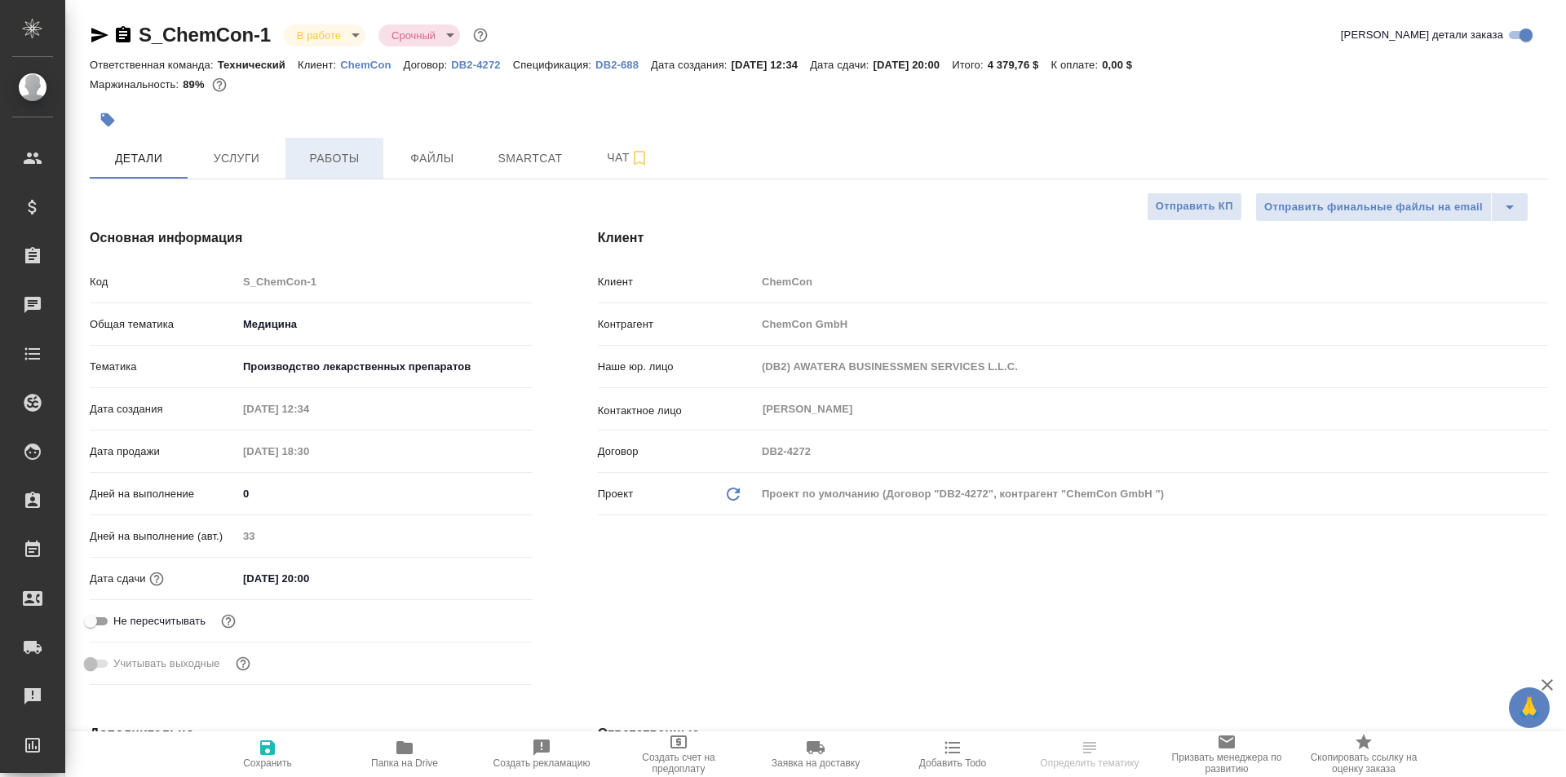
type textarea "x"
click at [343, 155] on span "Работы" at bounding box center [334, 158] width 78 height 20
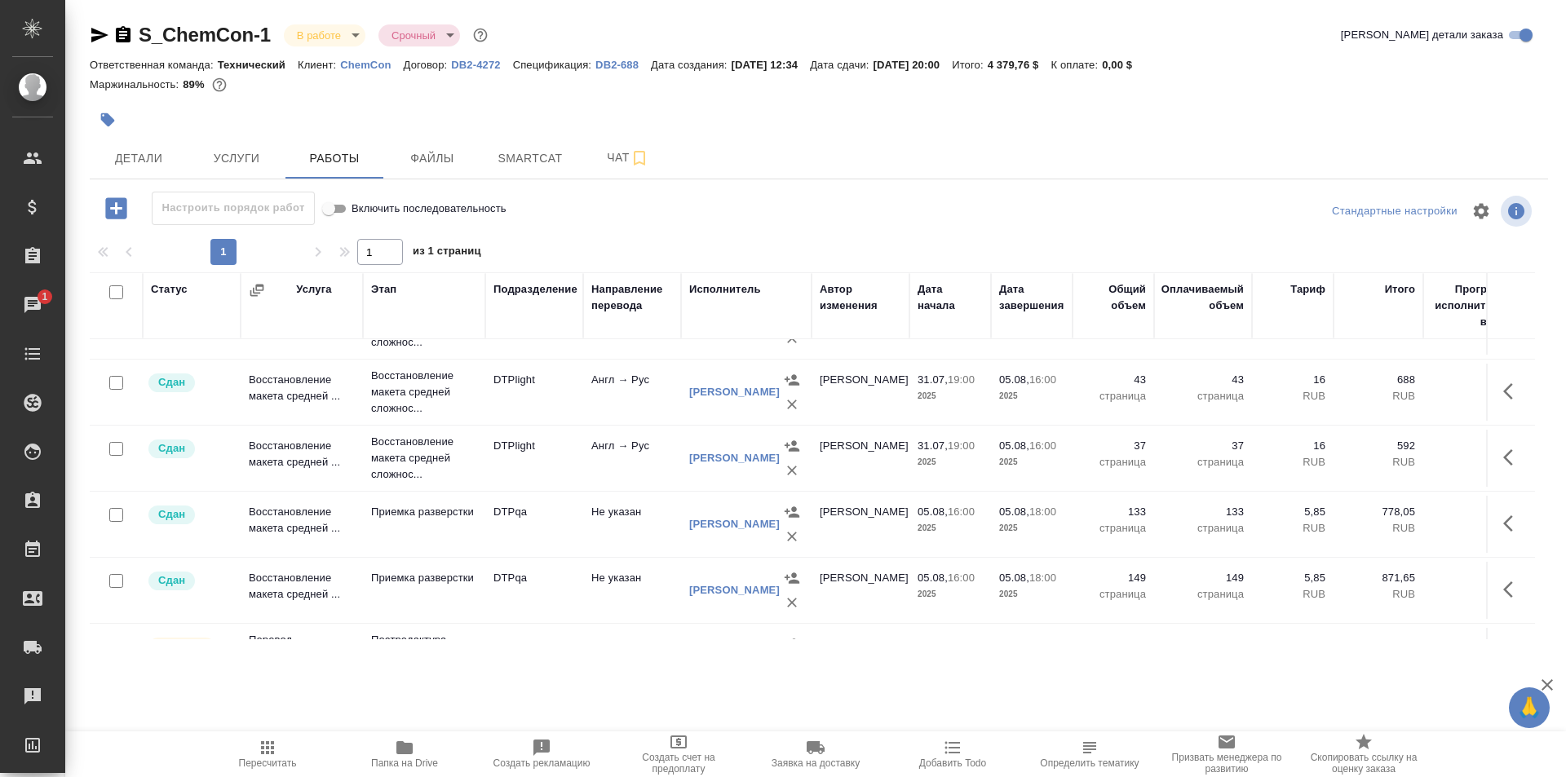
scroll to position [326, 0]
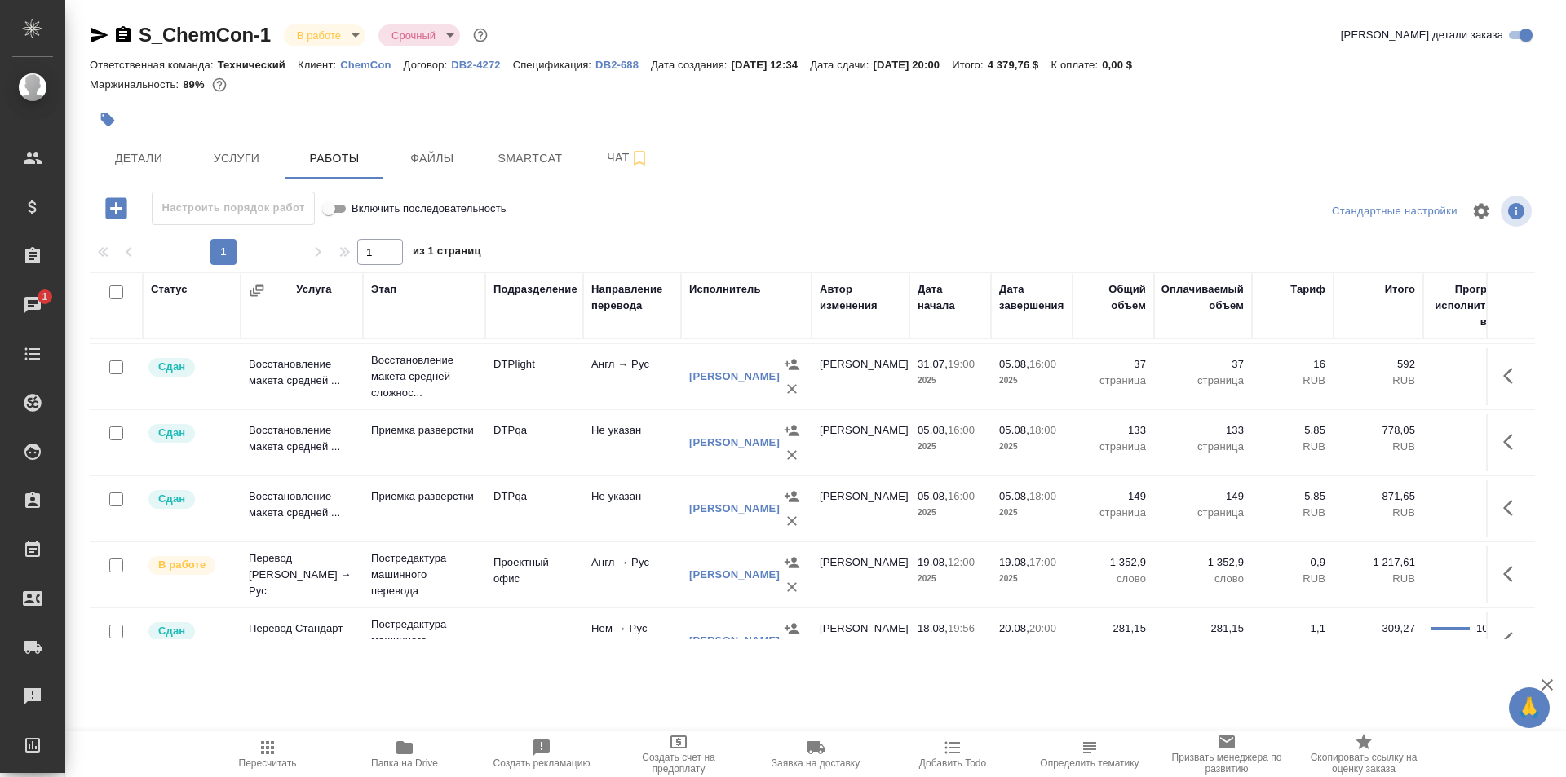
click at [420, 71] on p "Приемка разверстки" at bounding box center [424, 46] width 106 height 49
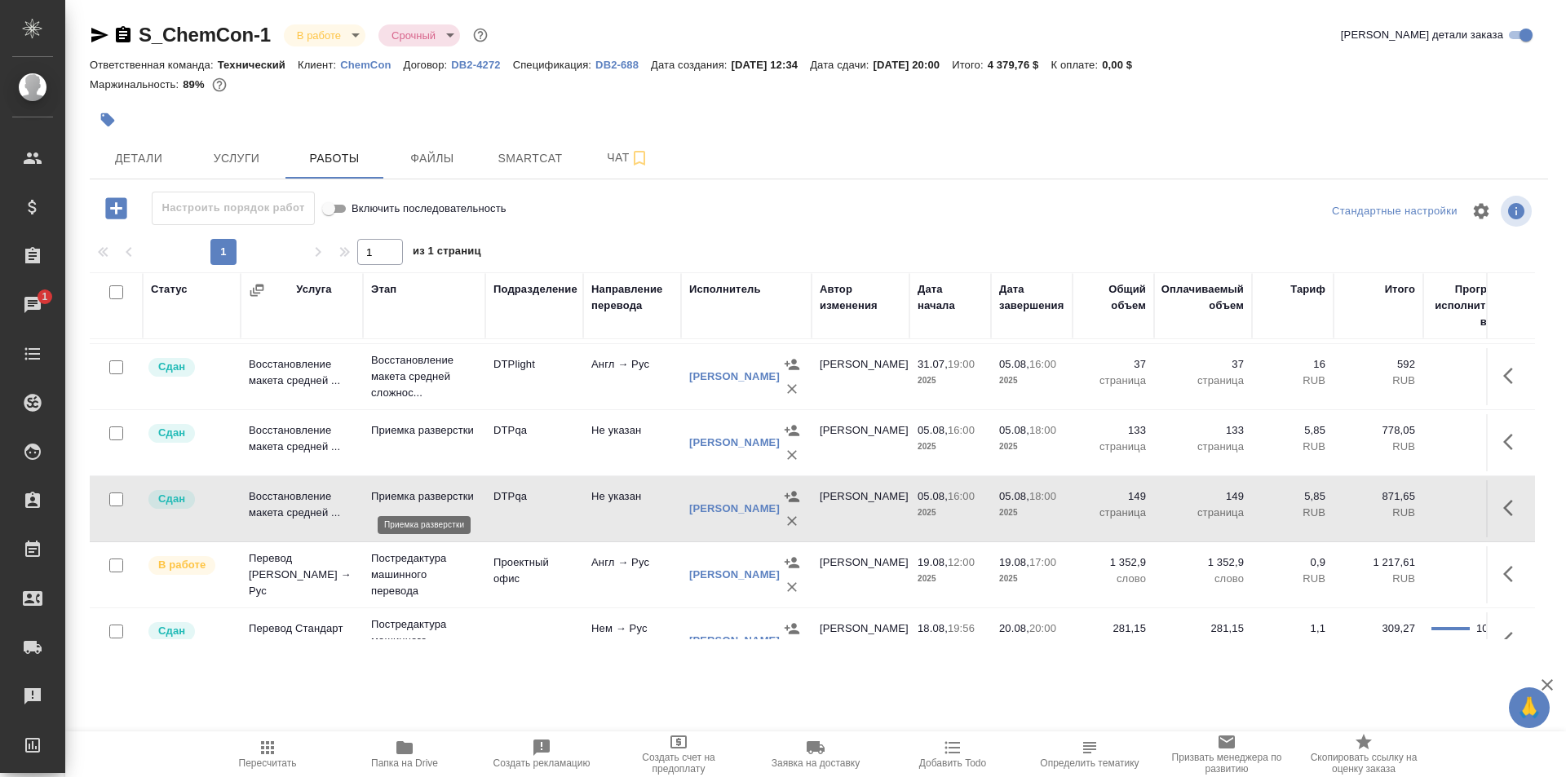
click at [420, 502] on p "Приемка разверстки" at bounding box center [424, 497] width 106 height 16
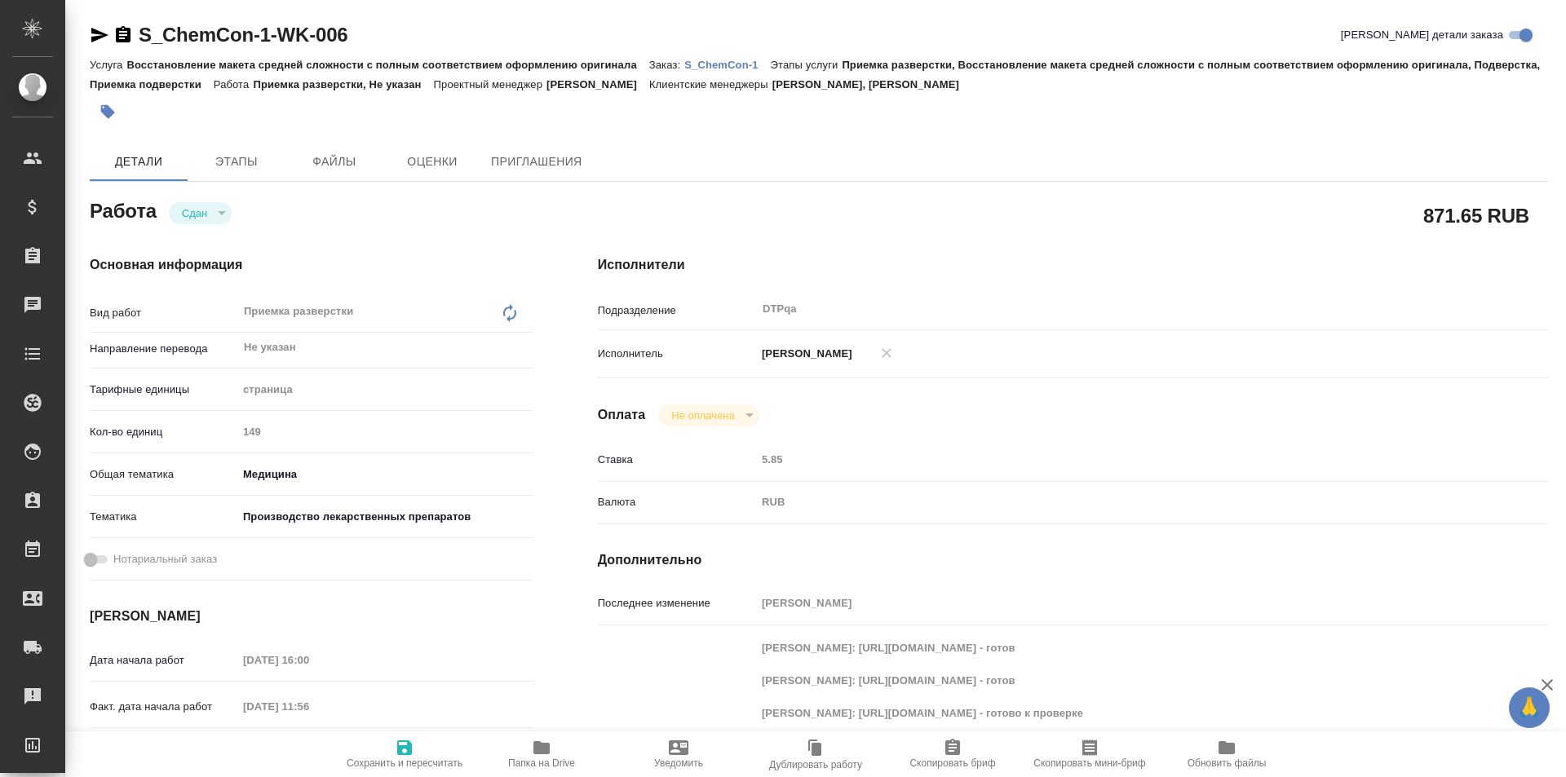
type textarea "x"
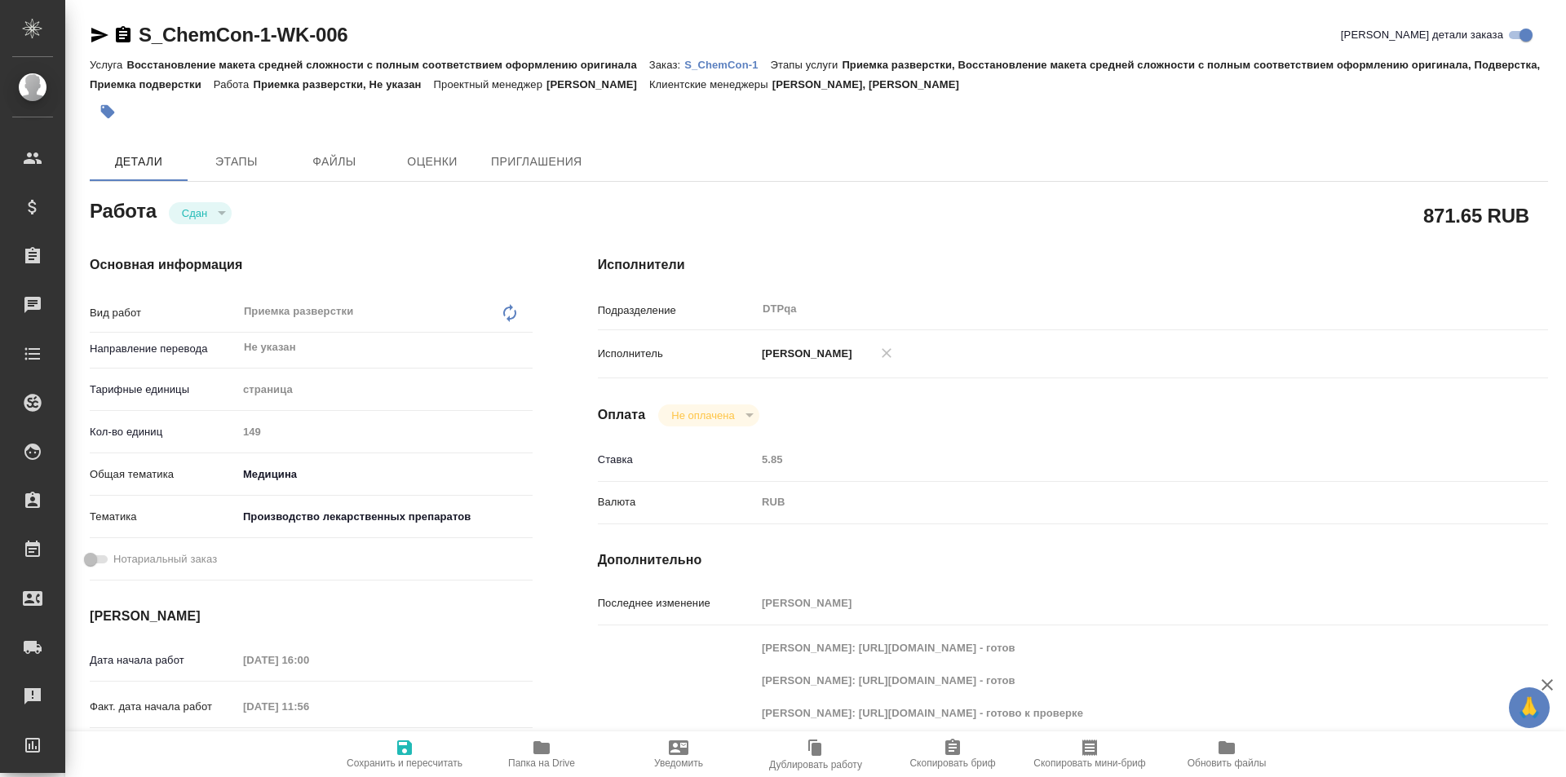
type textarea "x"
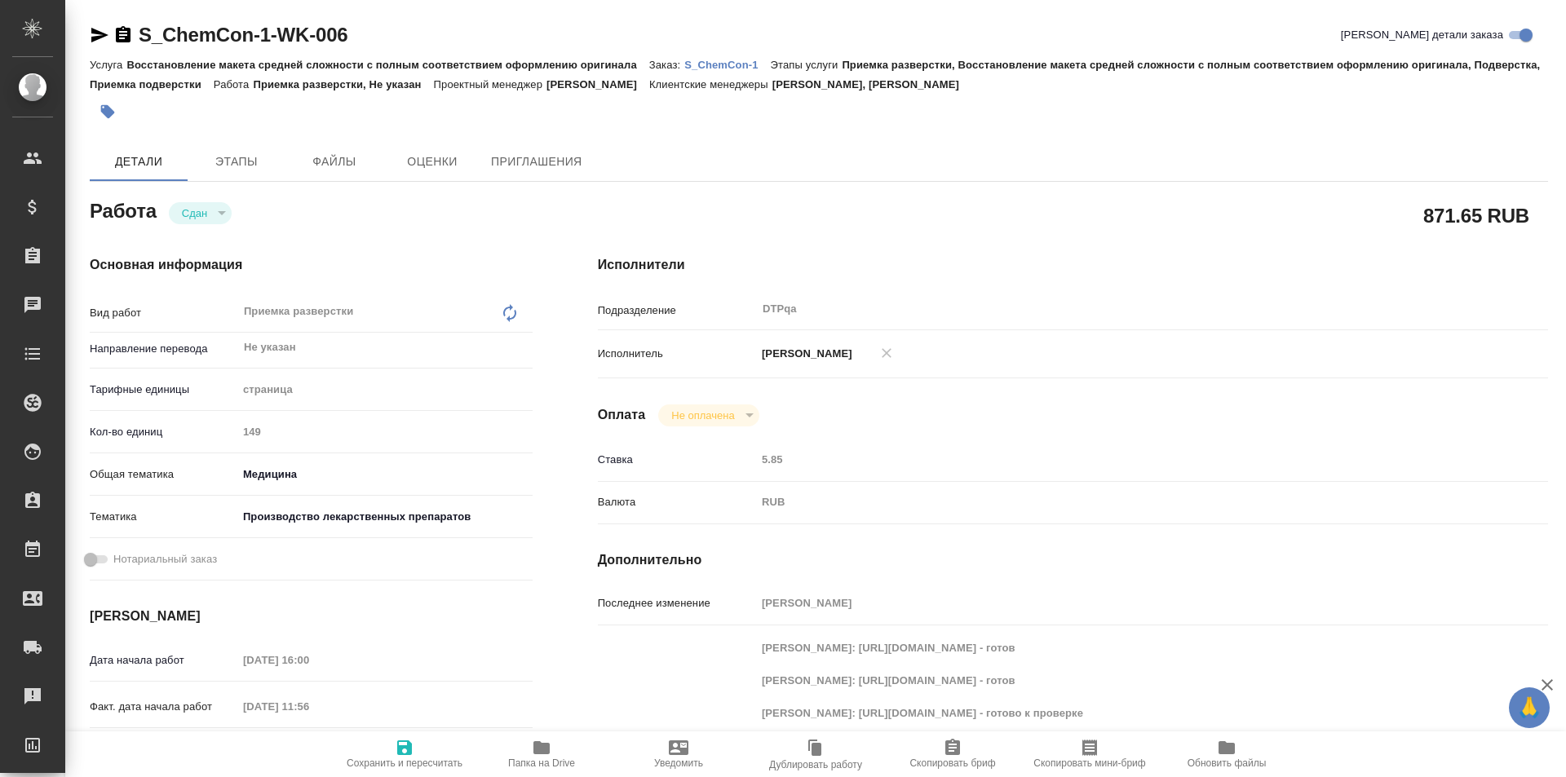
type textarea "x"
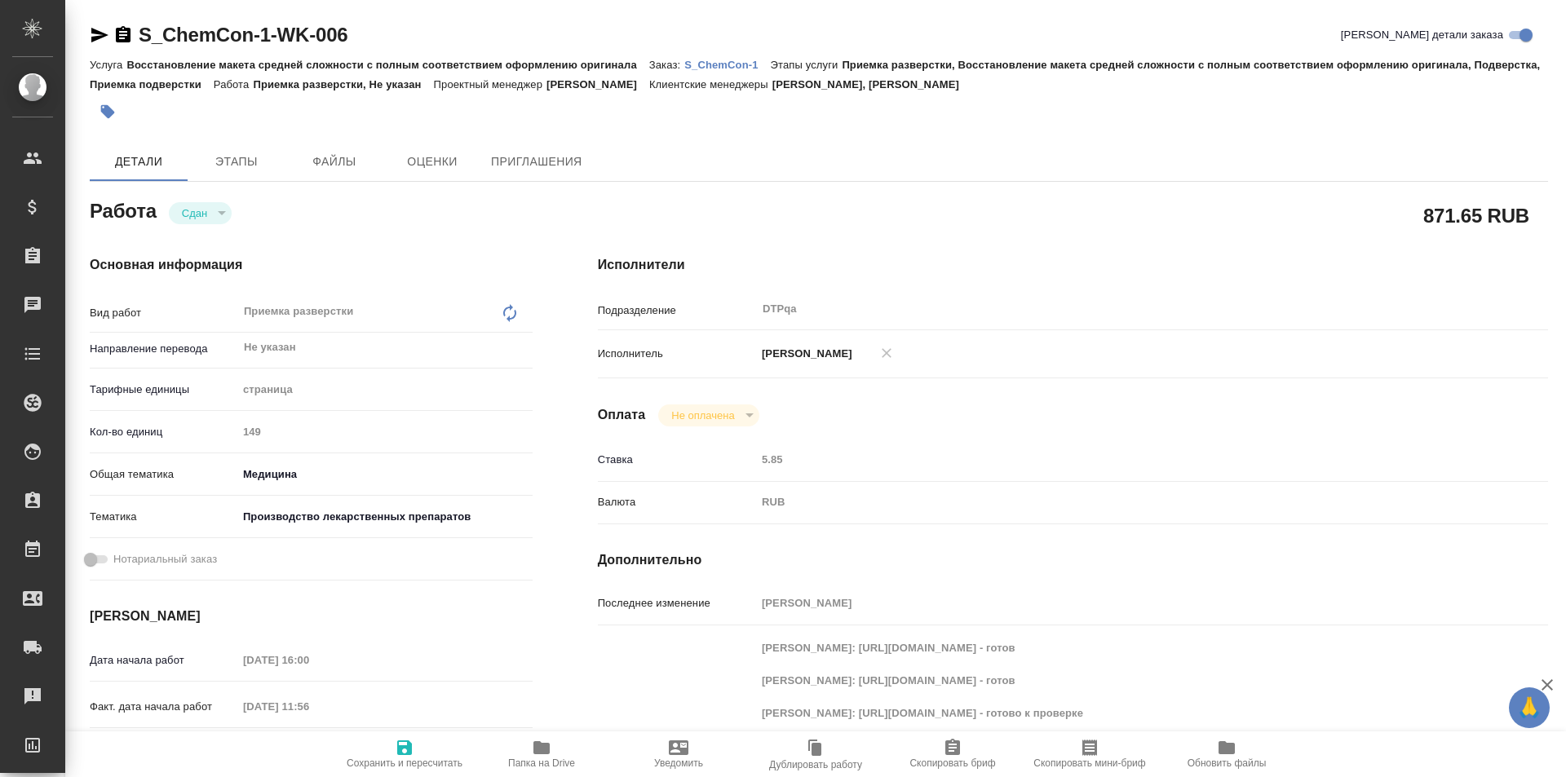
type textarea "x"
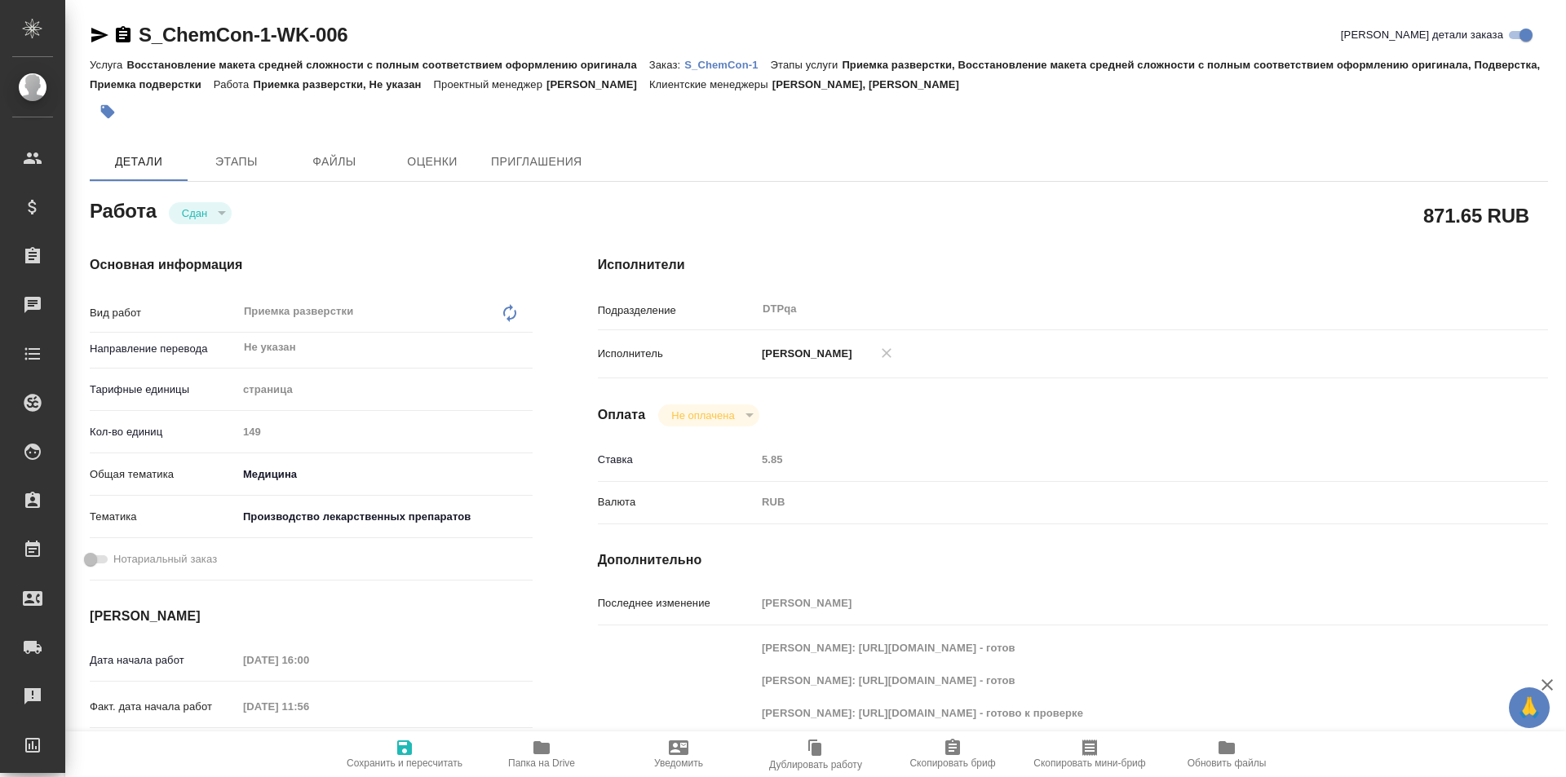
type textarea "x"
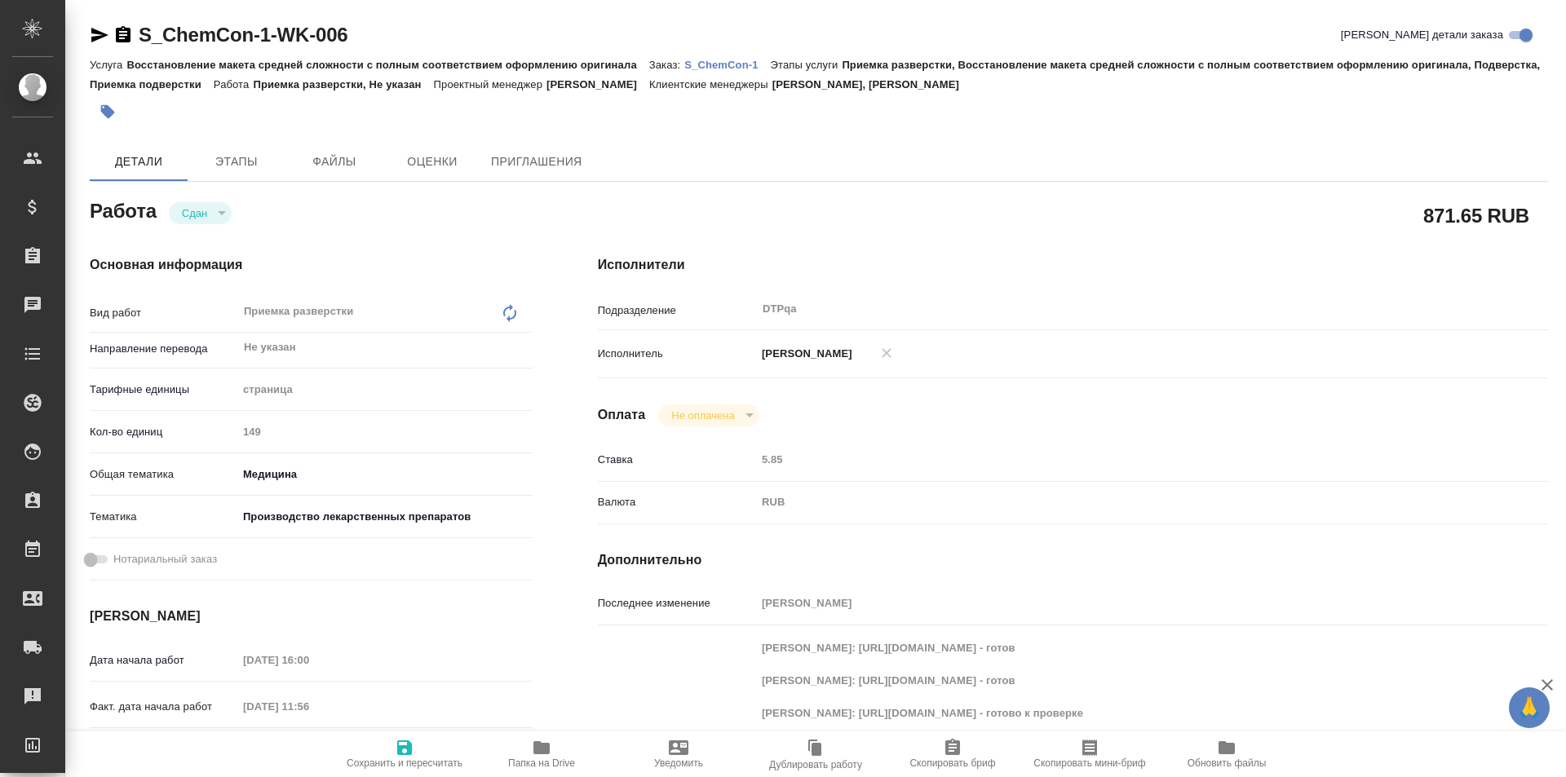
scroll to position [82, 0]
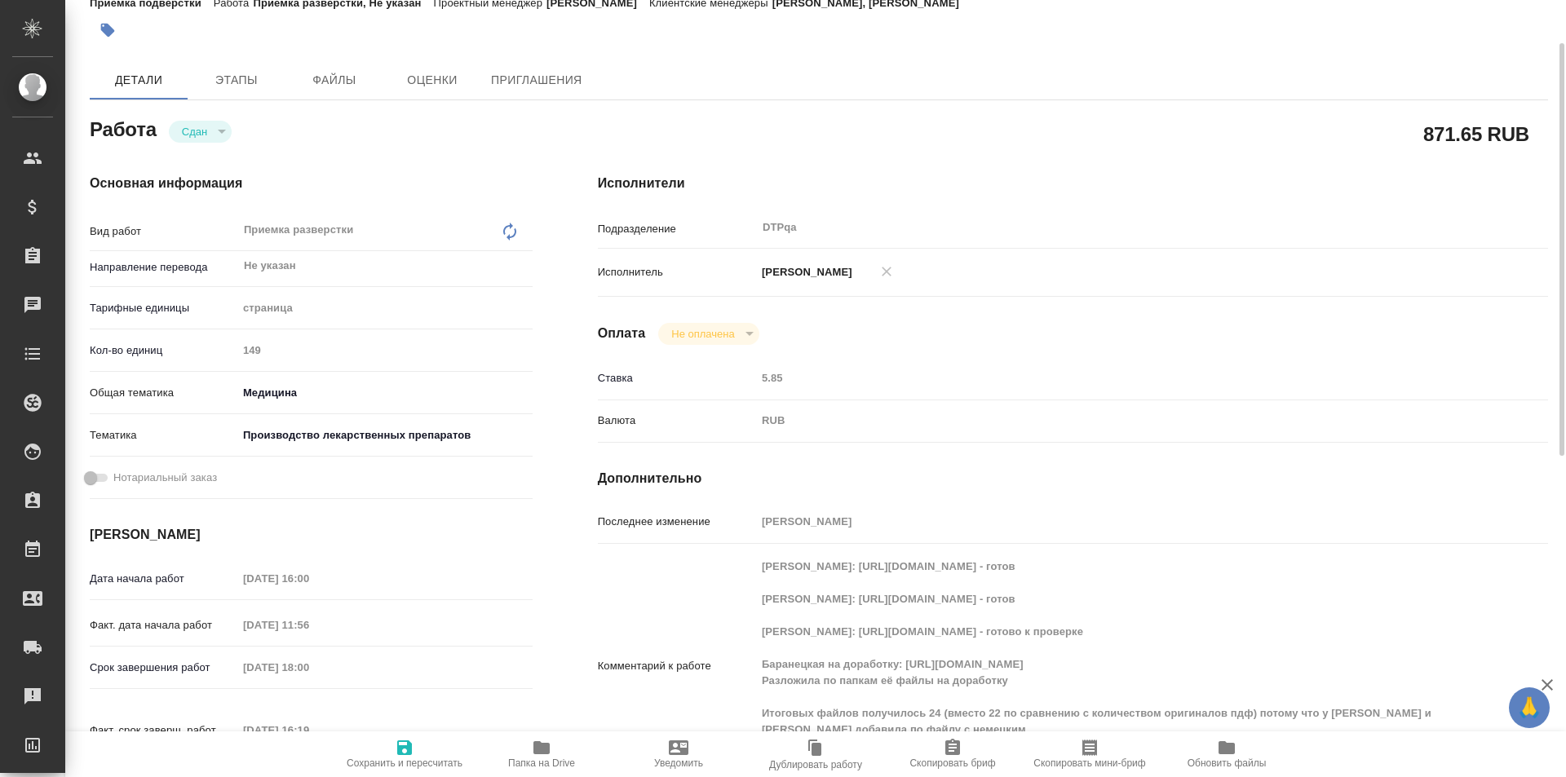
type textarea "x"
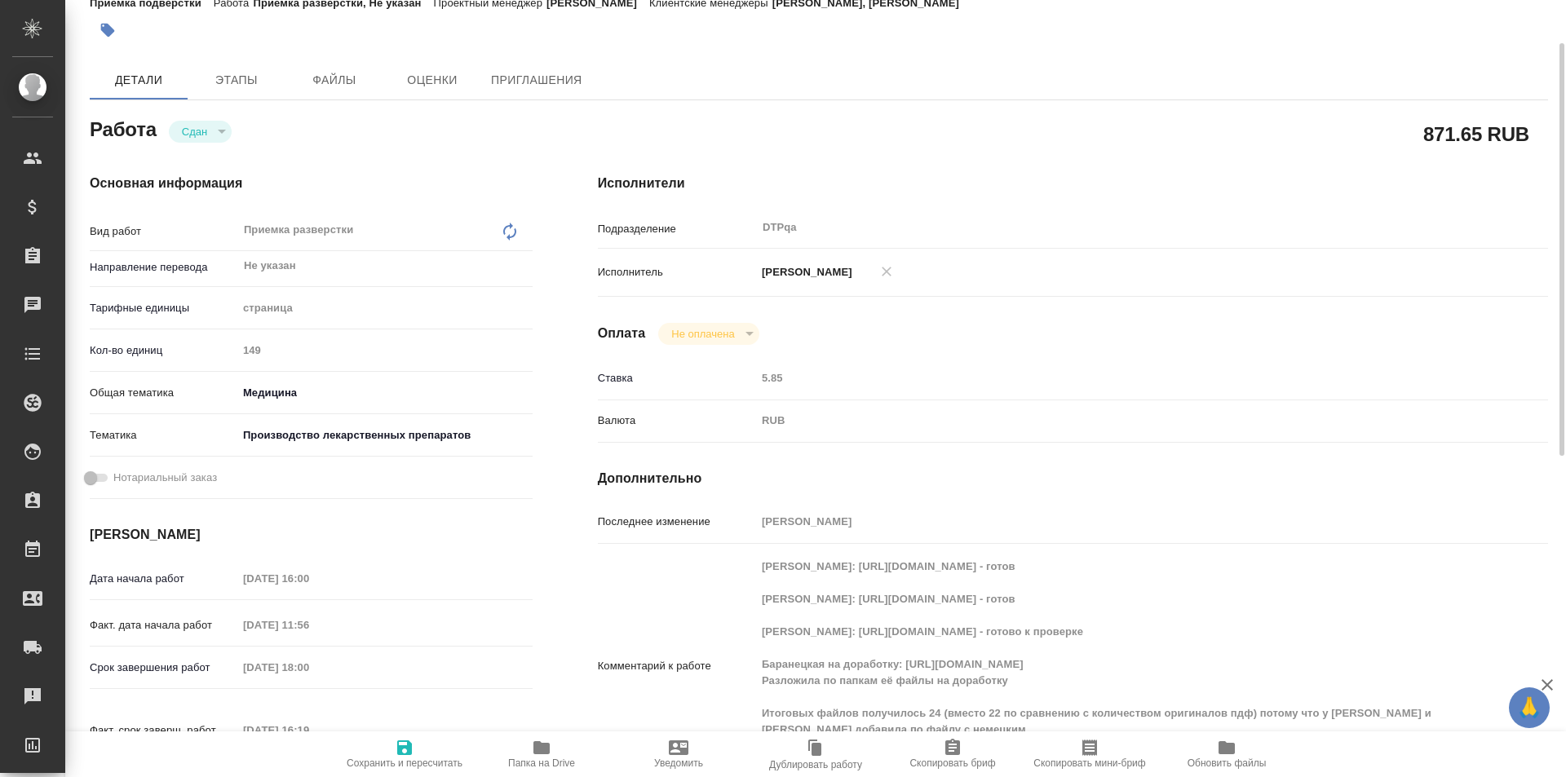
type textarea "x"
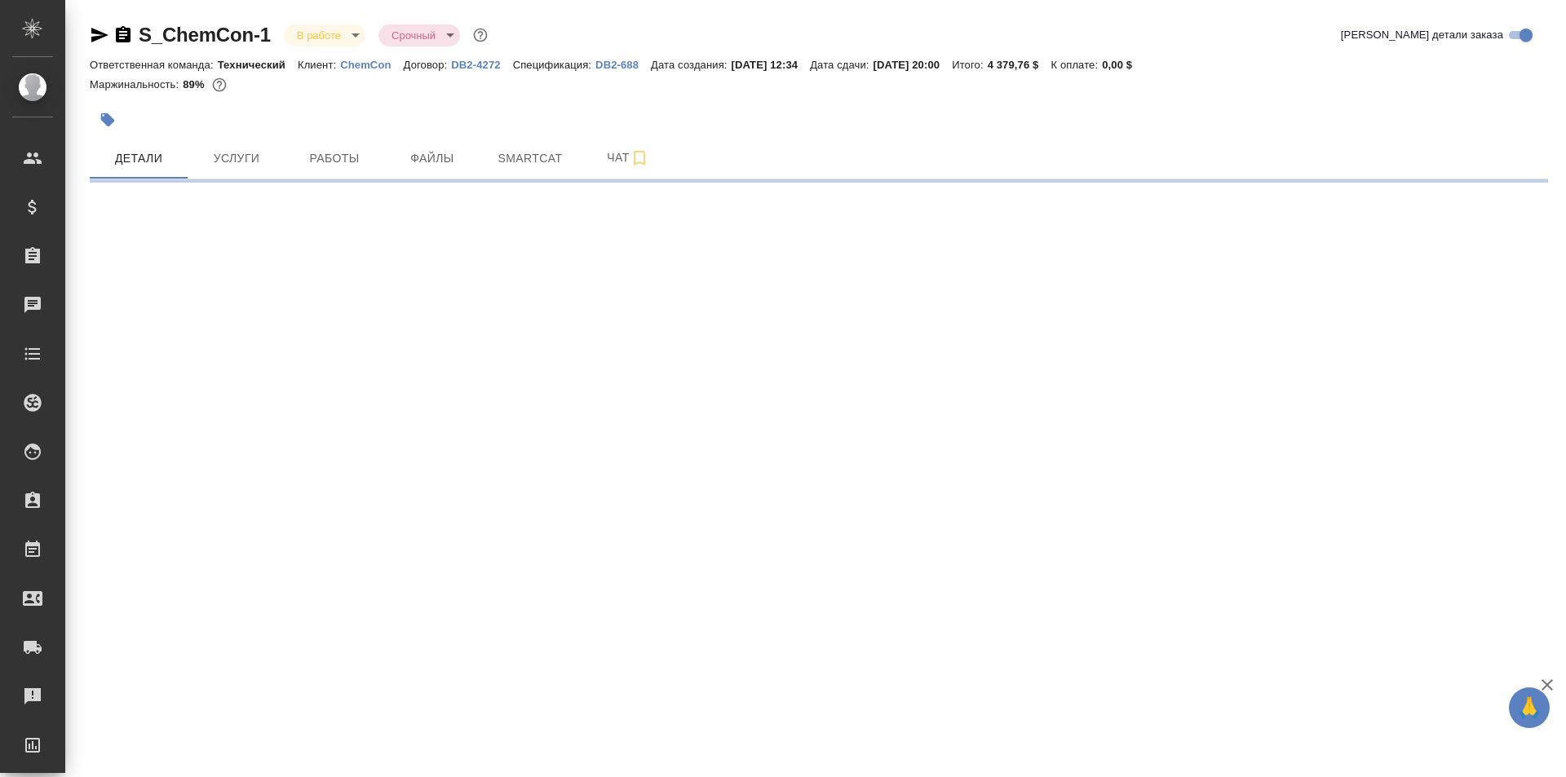
select select "RU"
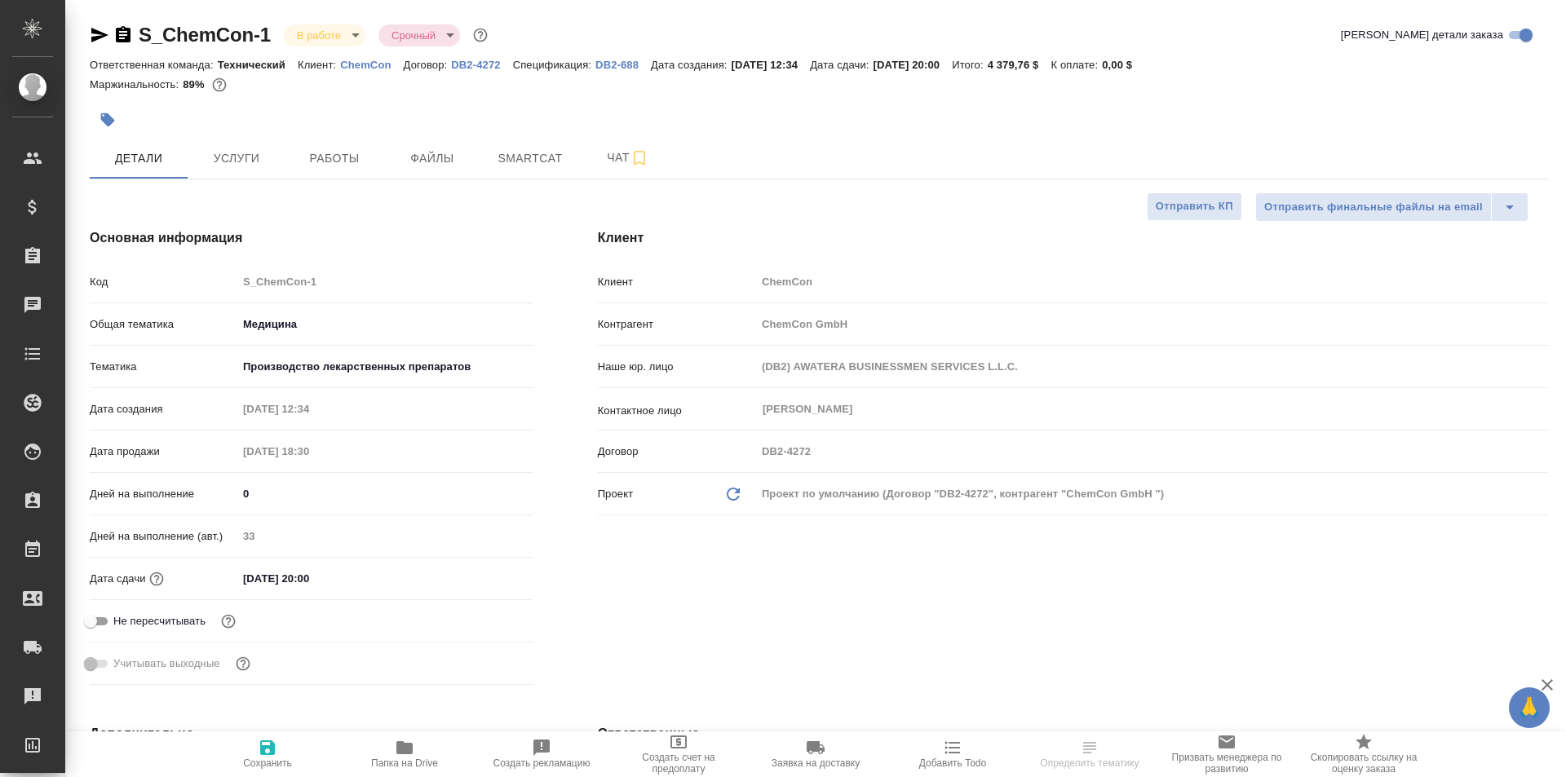
type textarea "x"
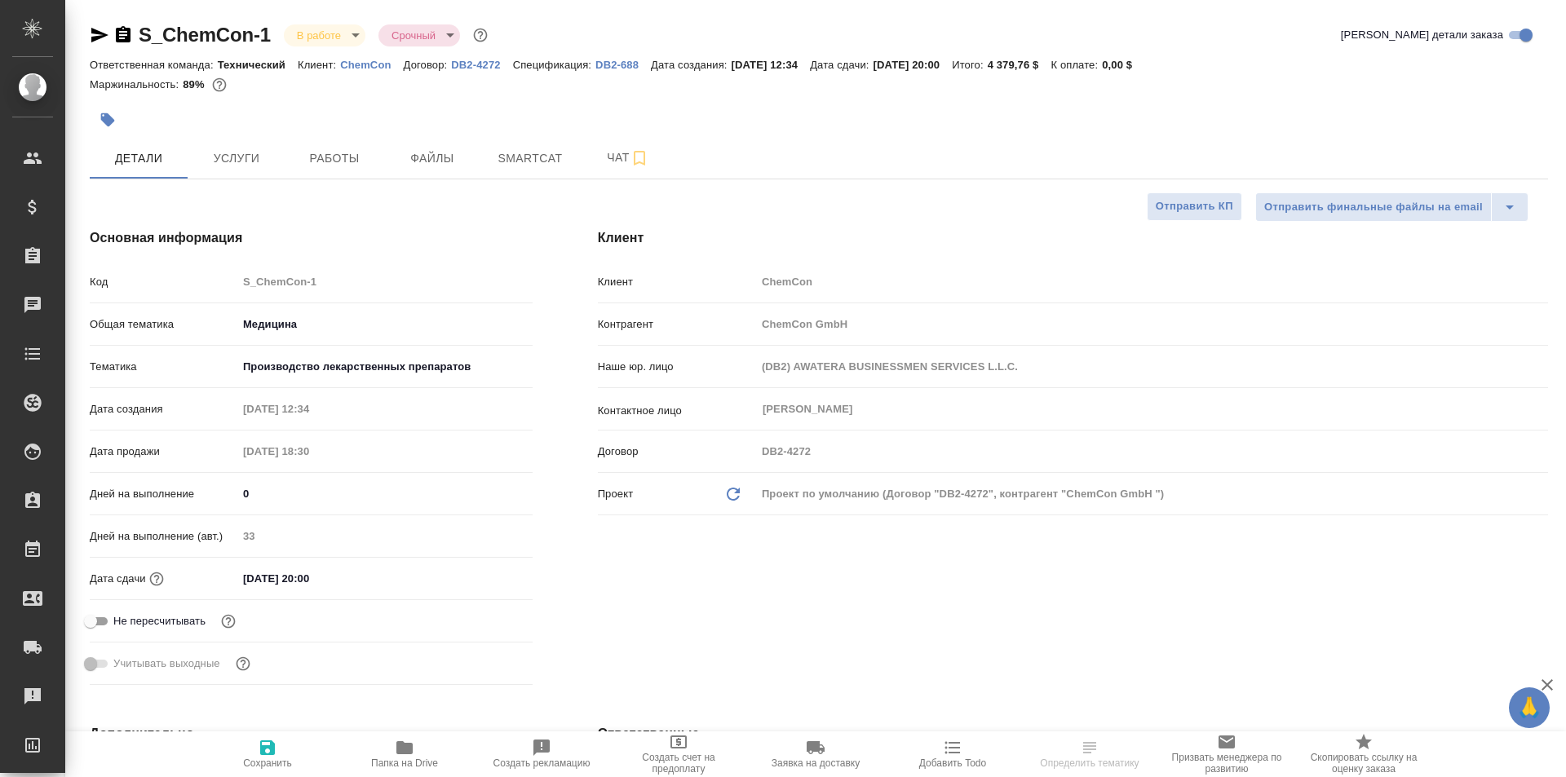
type textarea "x"
click at [324, 148] on span "Работы" at bounding box center [334, 158] width 78 height 20
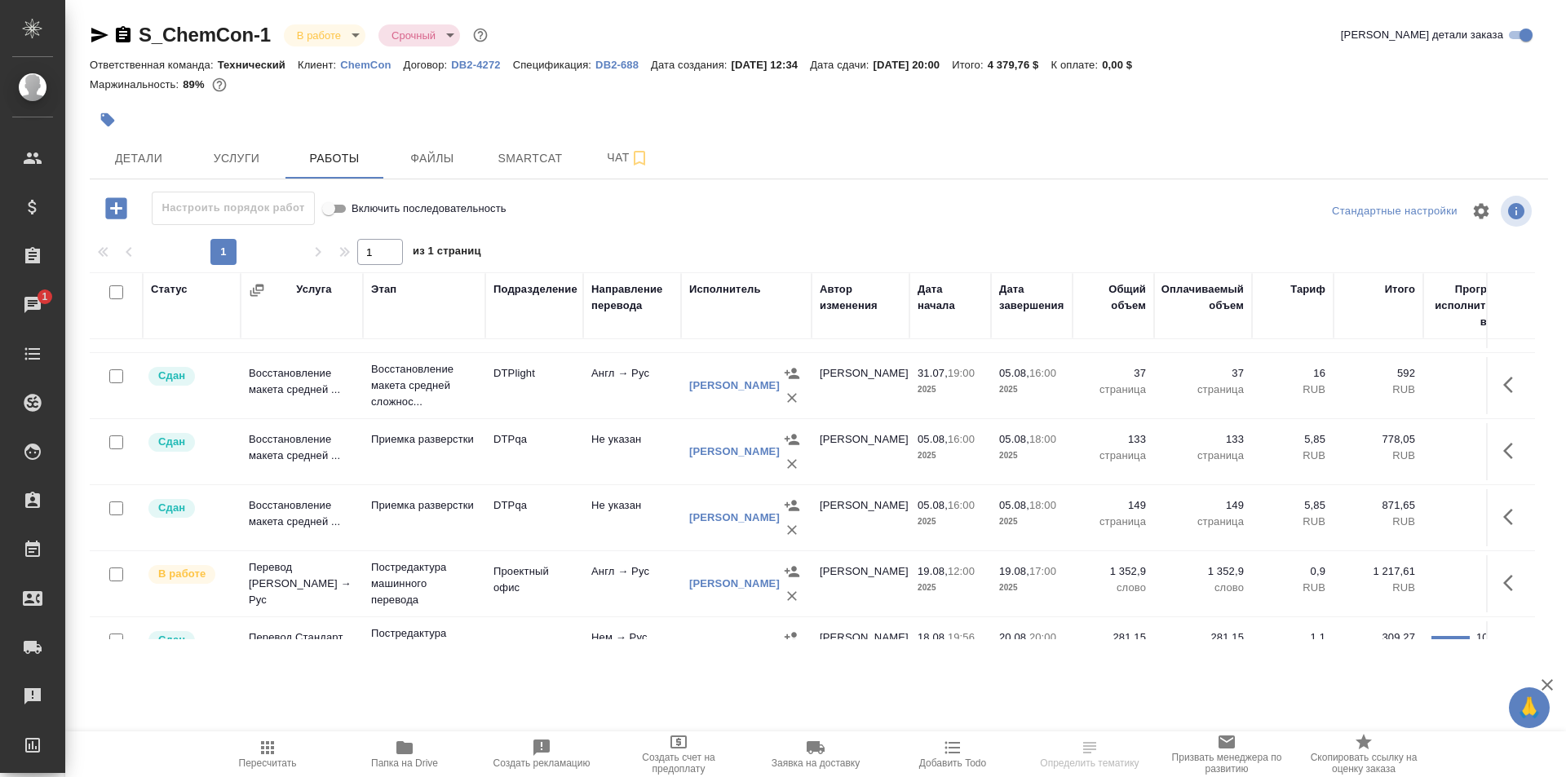
scroll to position [326, 0]
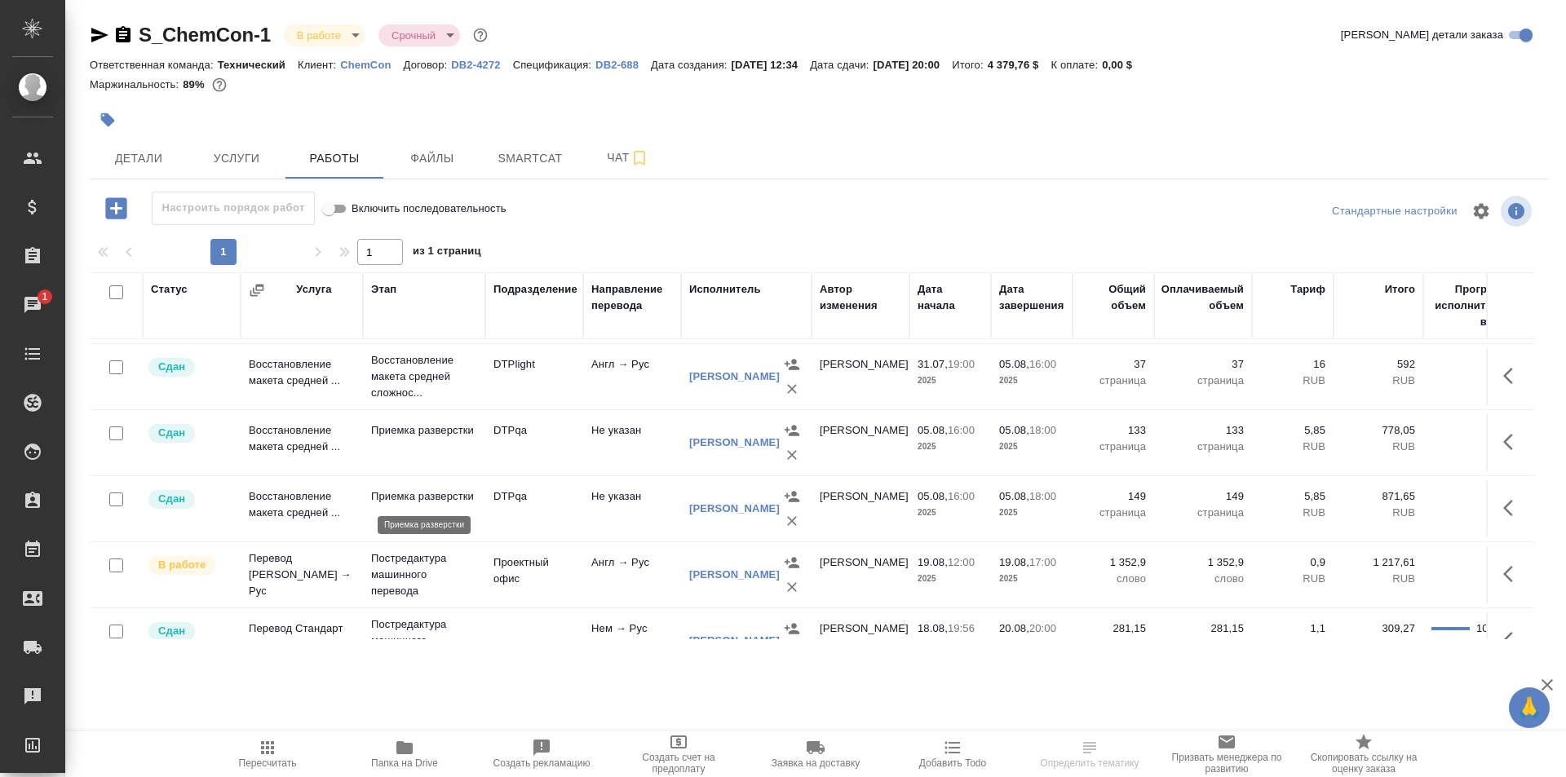
click at [424, 496] on p "Приемка разверстки" at bounding box center [424, 497] width 106 height 16
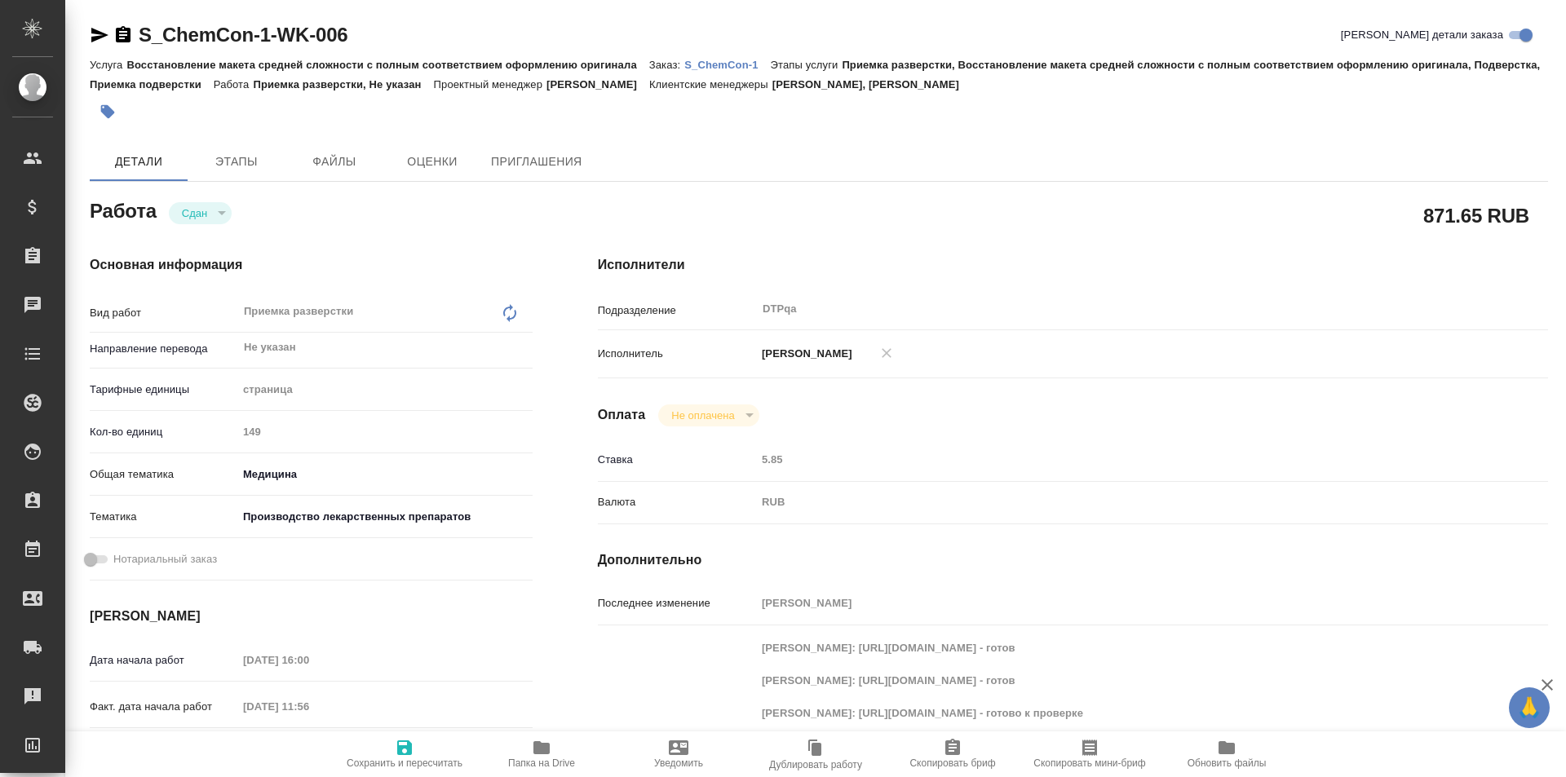
type textarea "x"
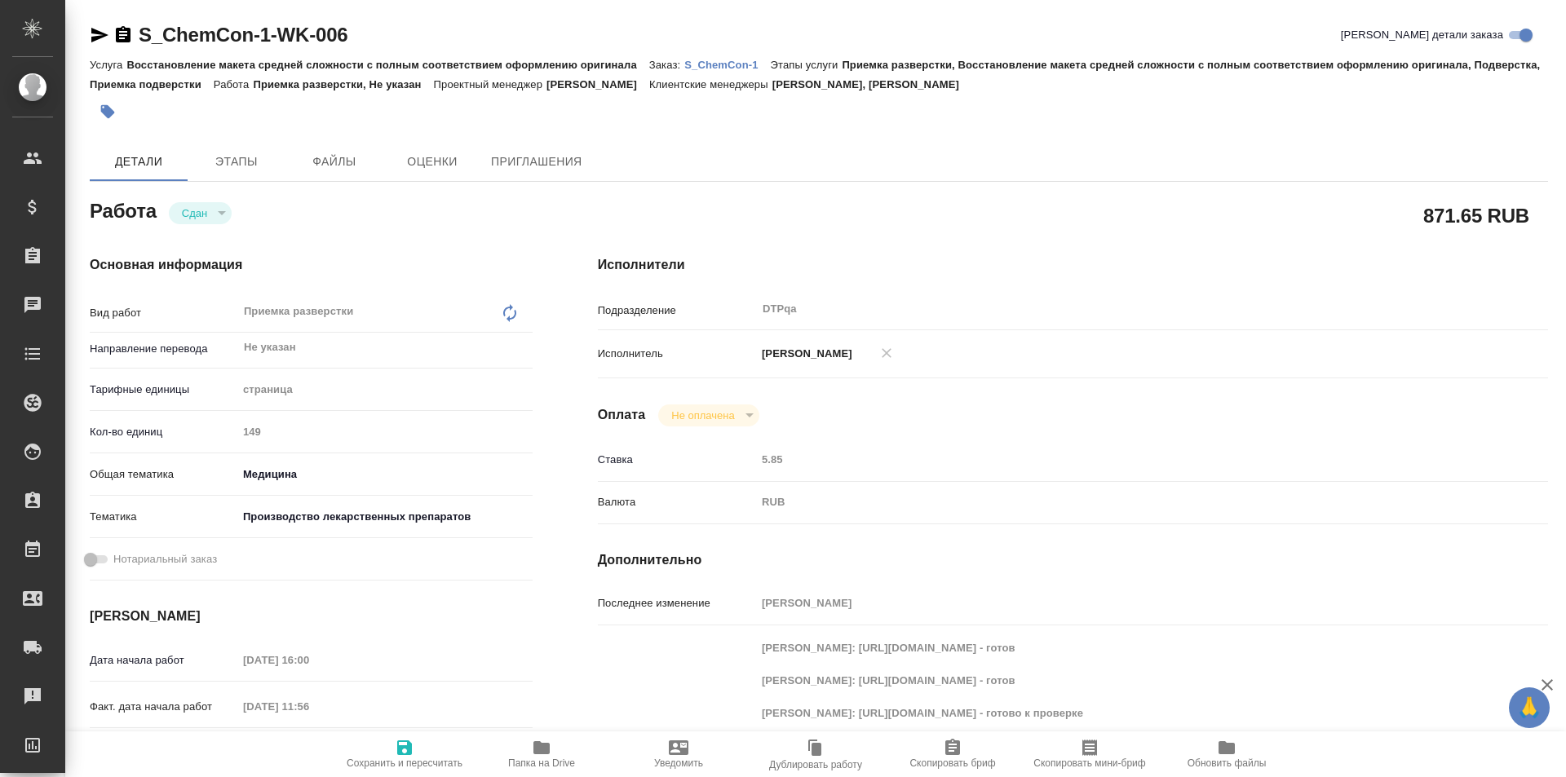
type textarea "x"
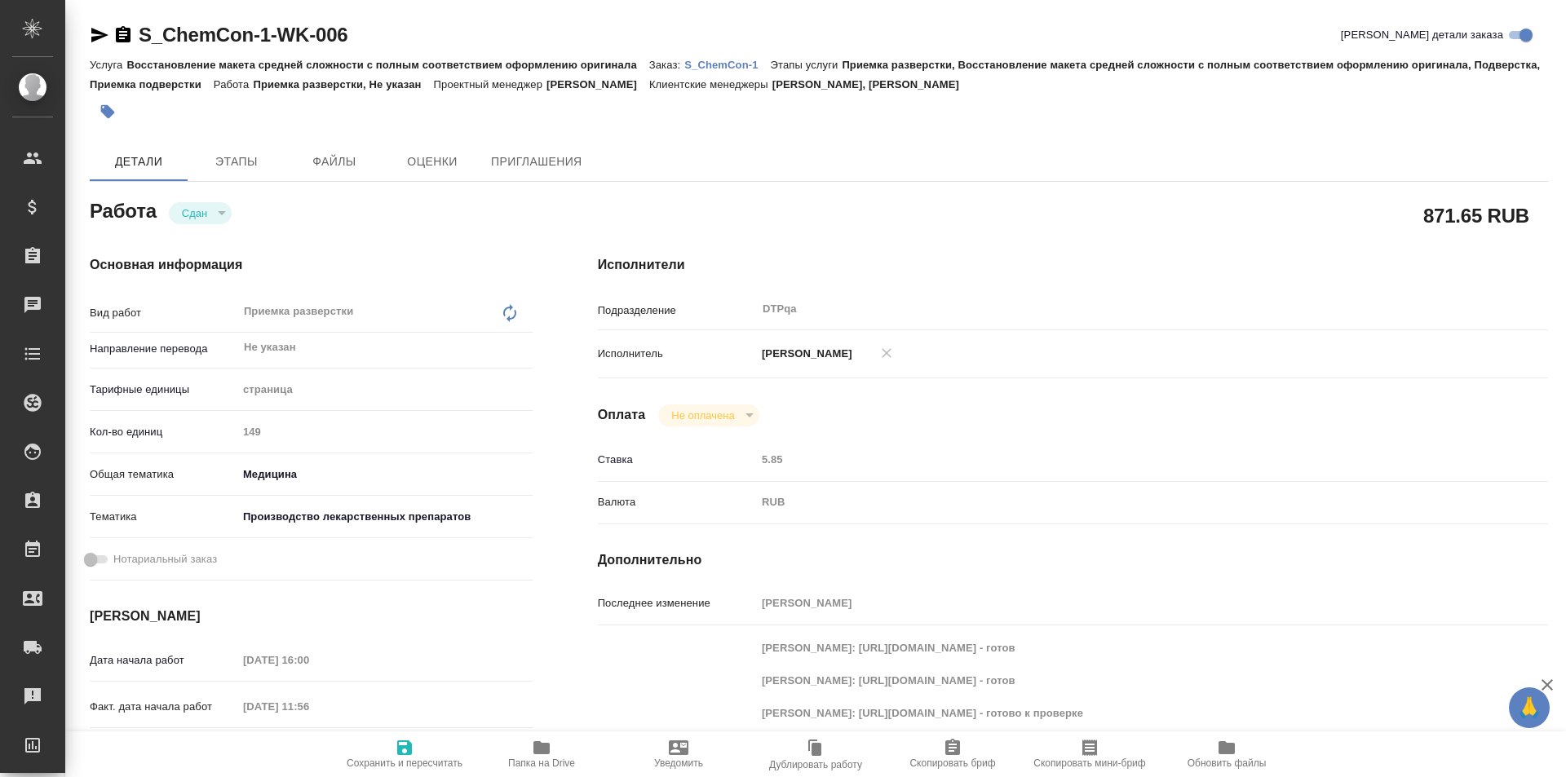
scroll to position [163, 0]
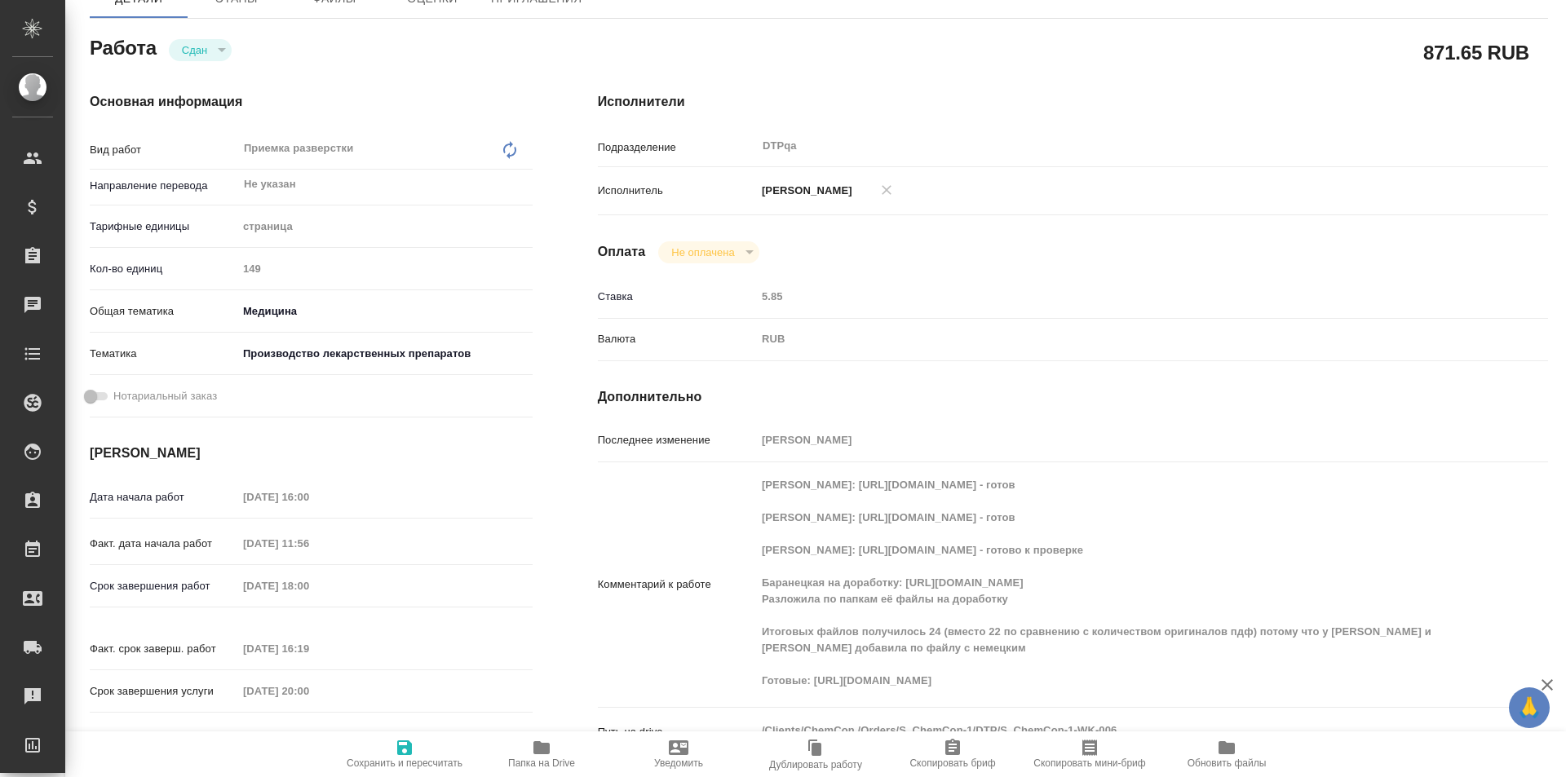
type textarea "x"
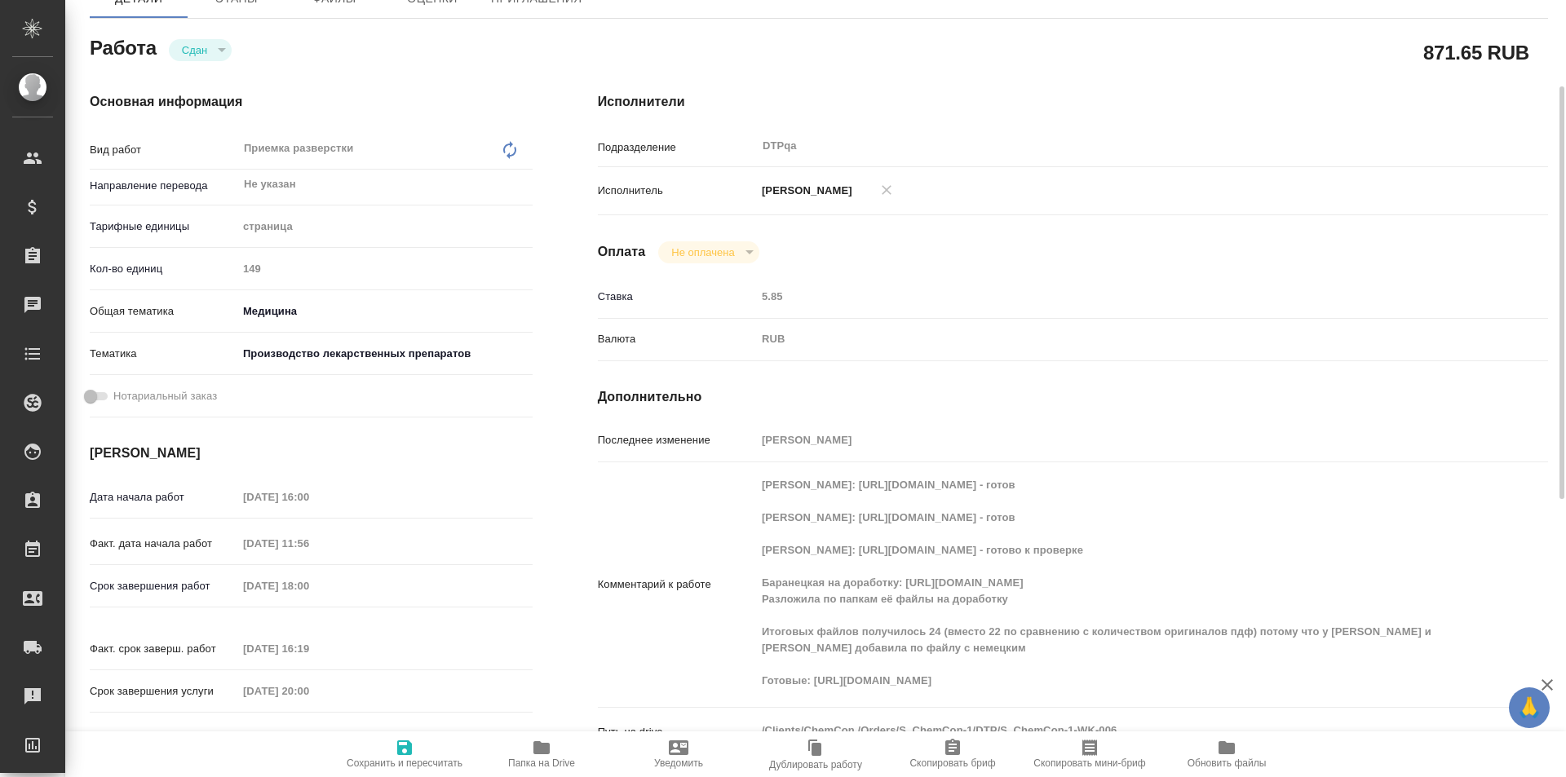
type textarea "x"
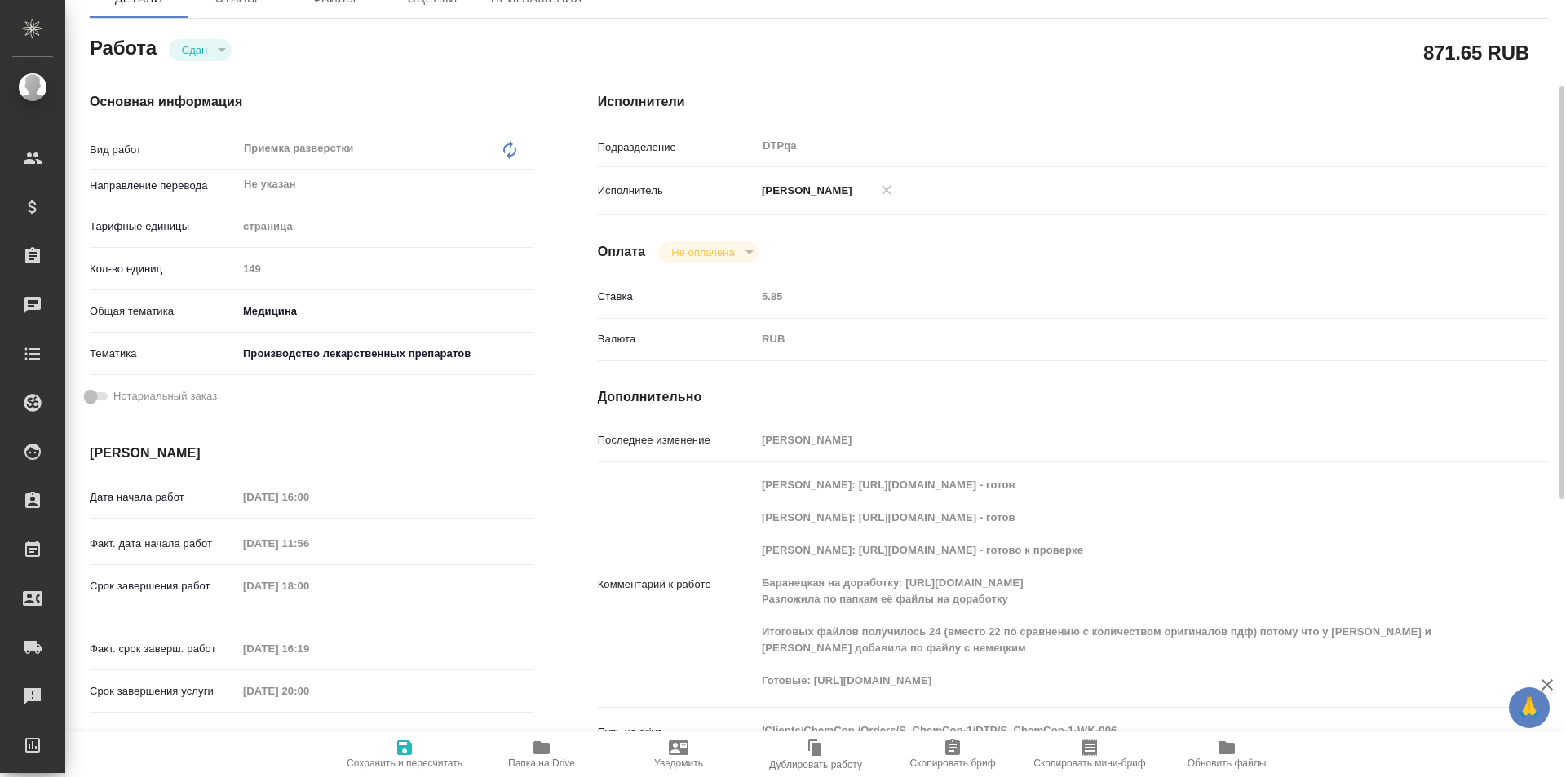
type textarea "x"
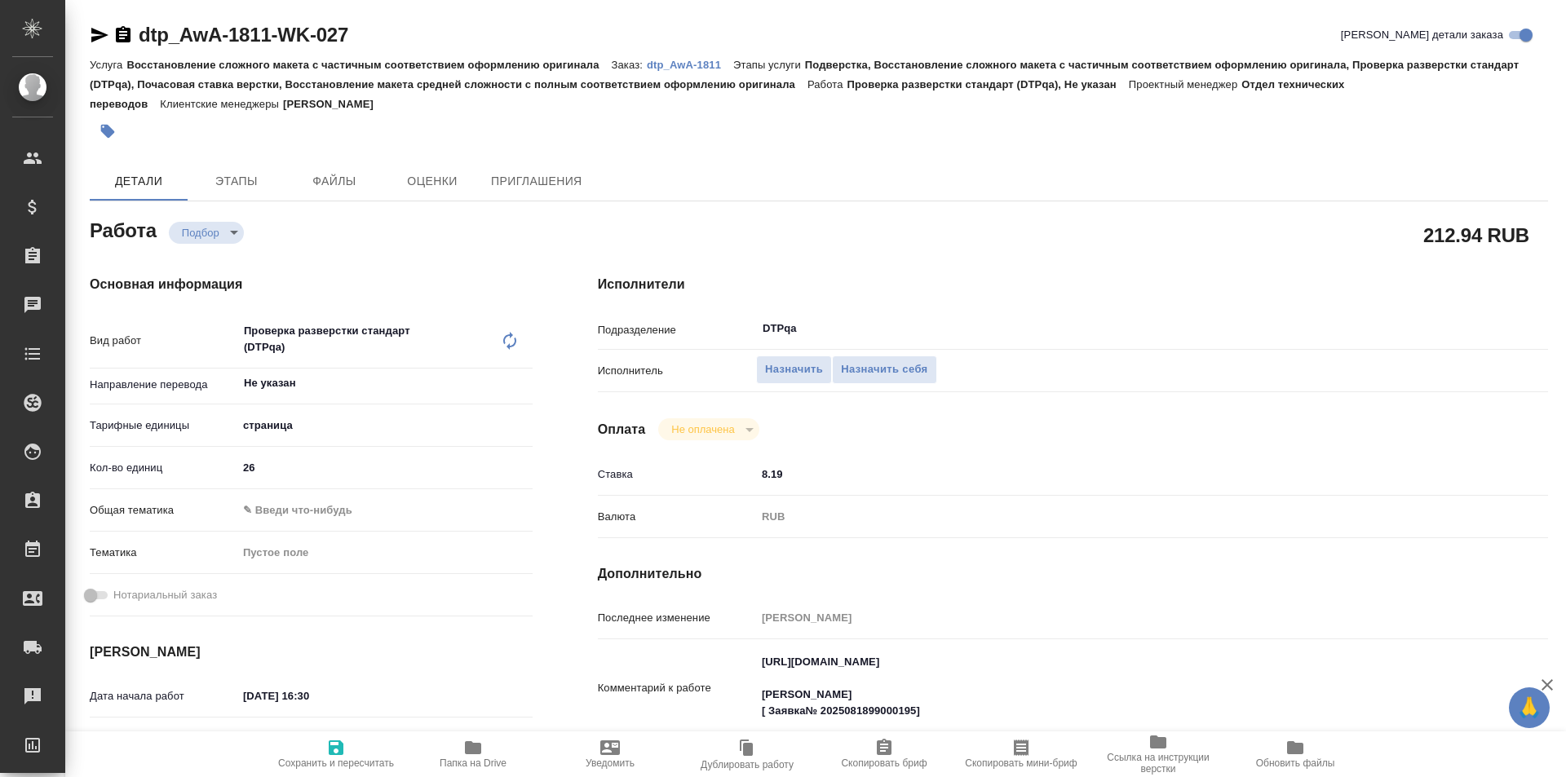
type textarea "x"
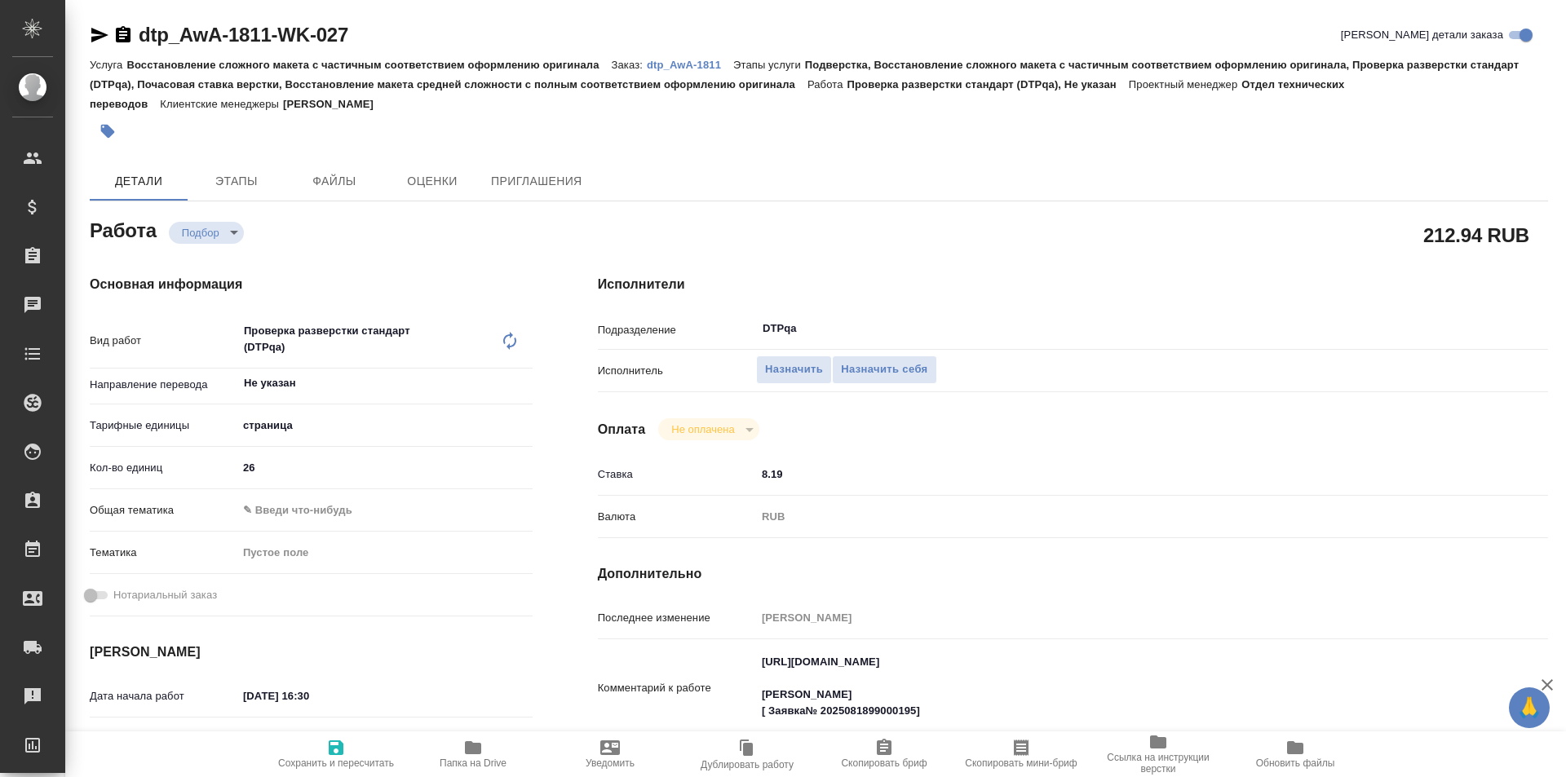
type textarea "x"
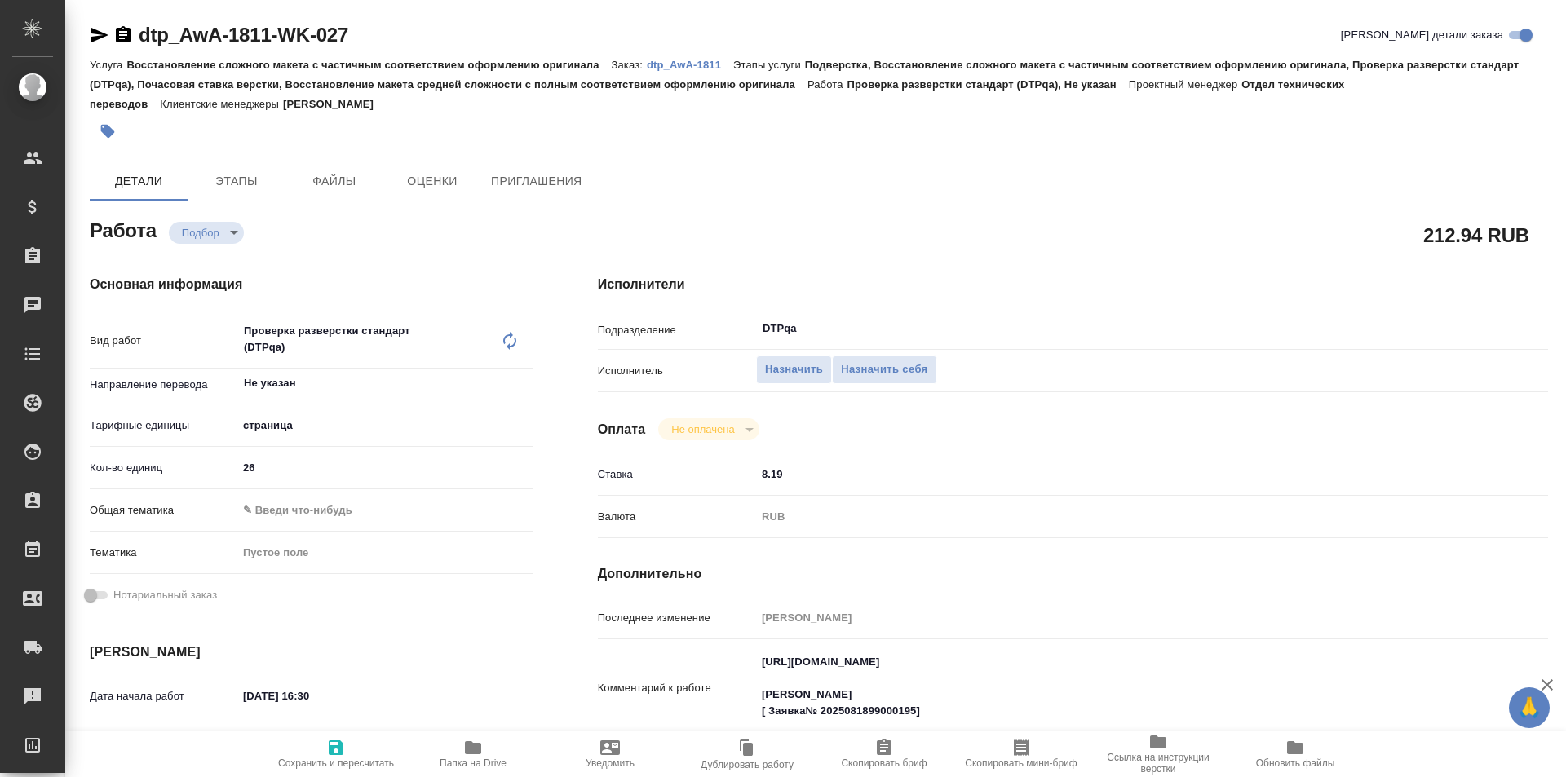
type textarea "x"
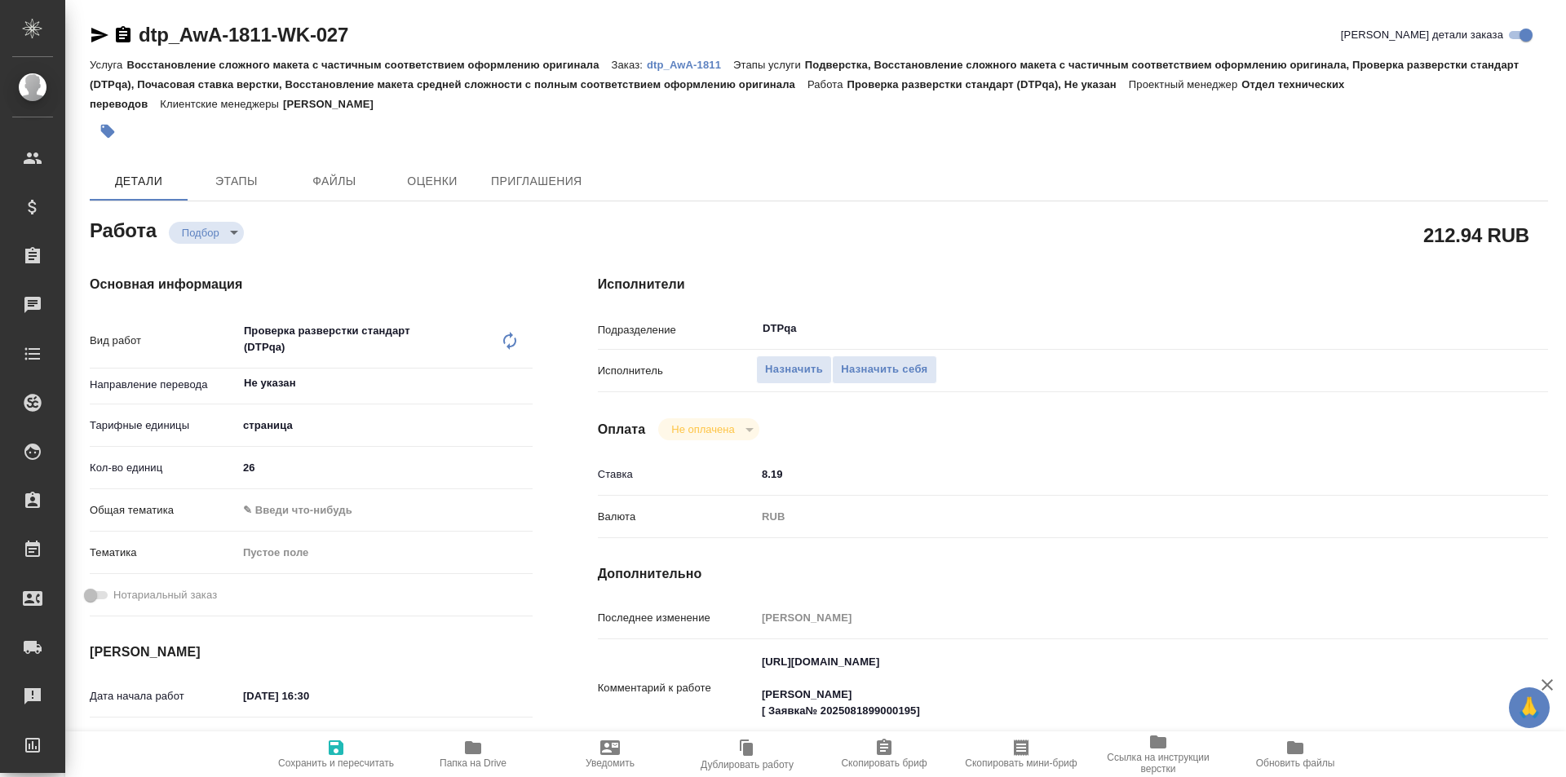
type textarea "x"
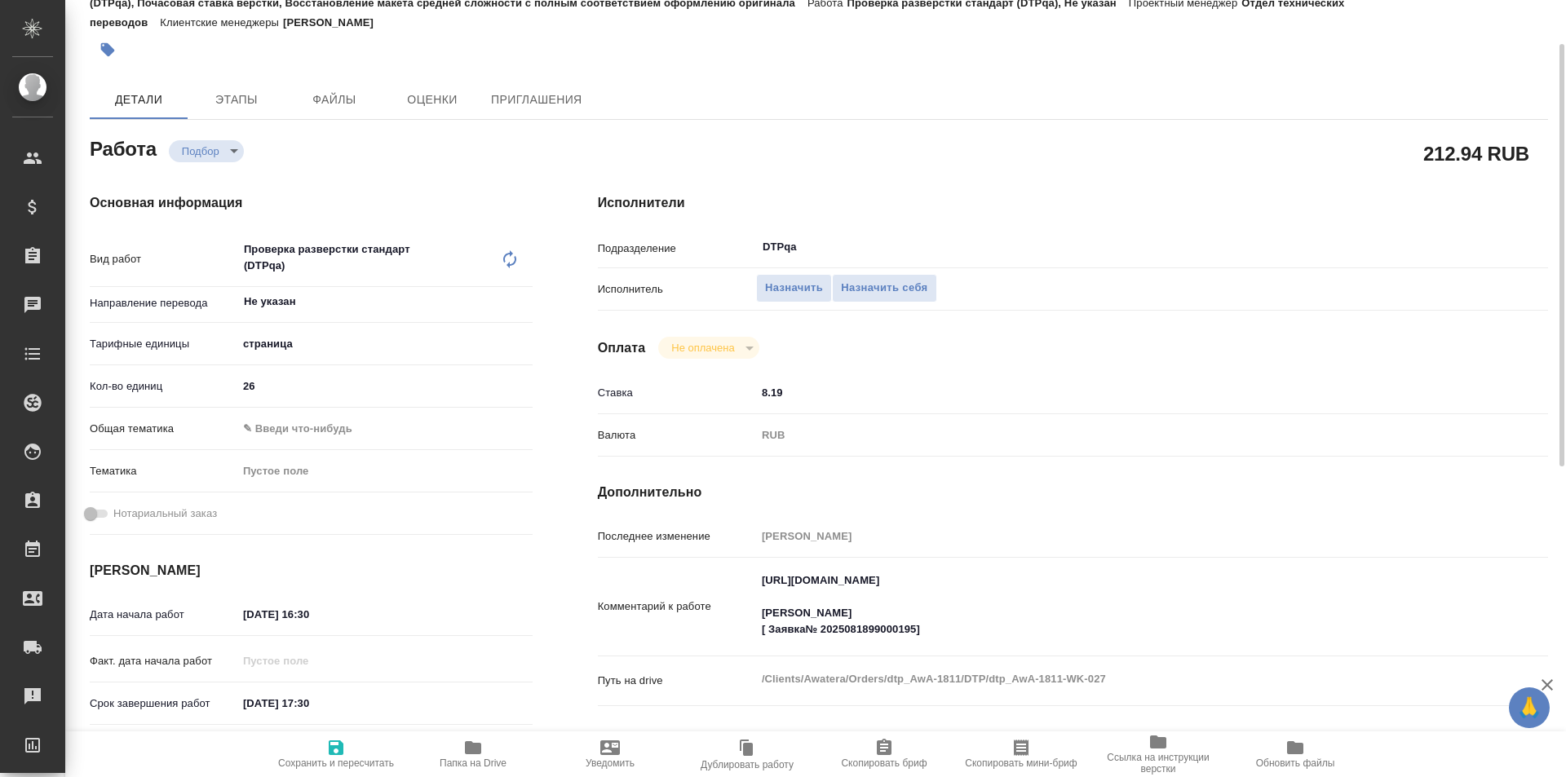
scroll to position [163, 0]
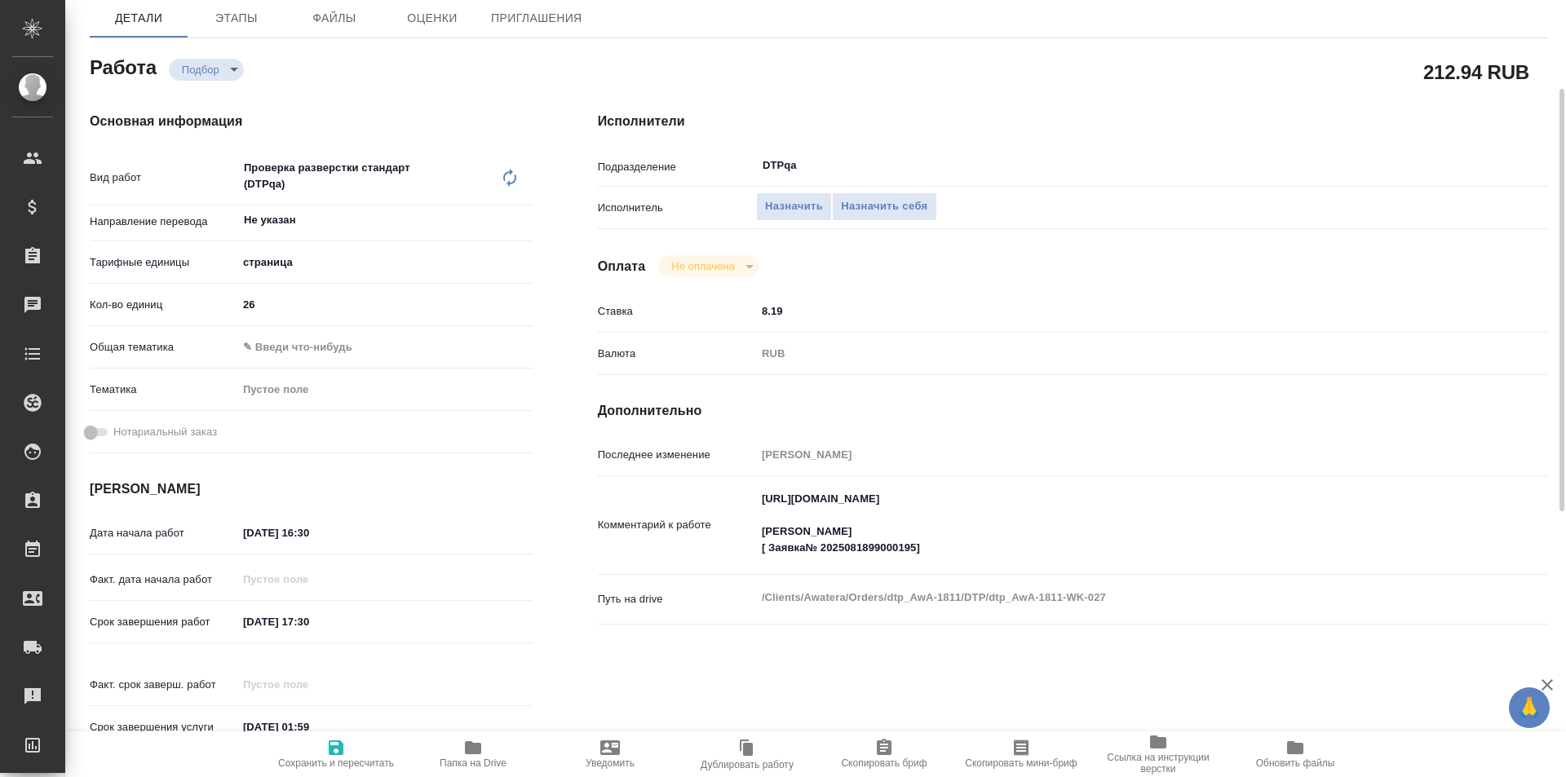
type textarea "x"
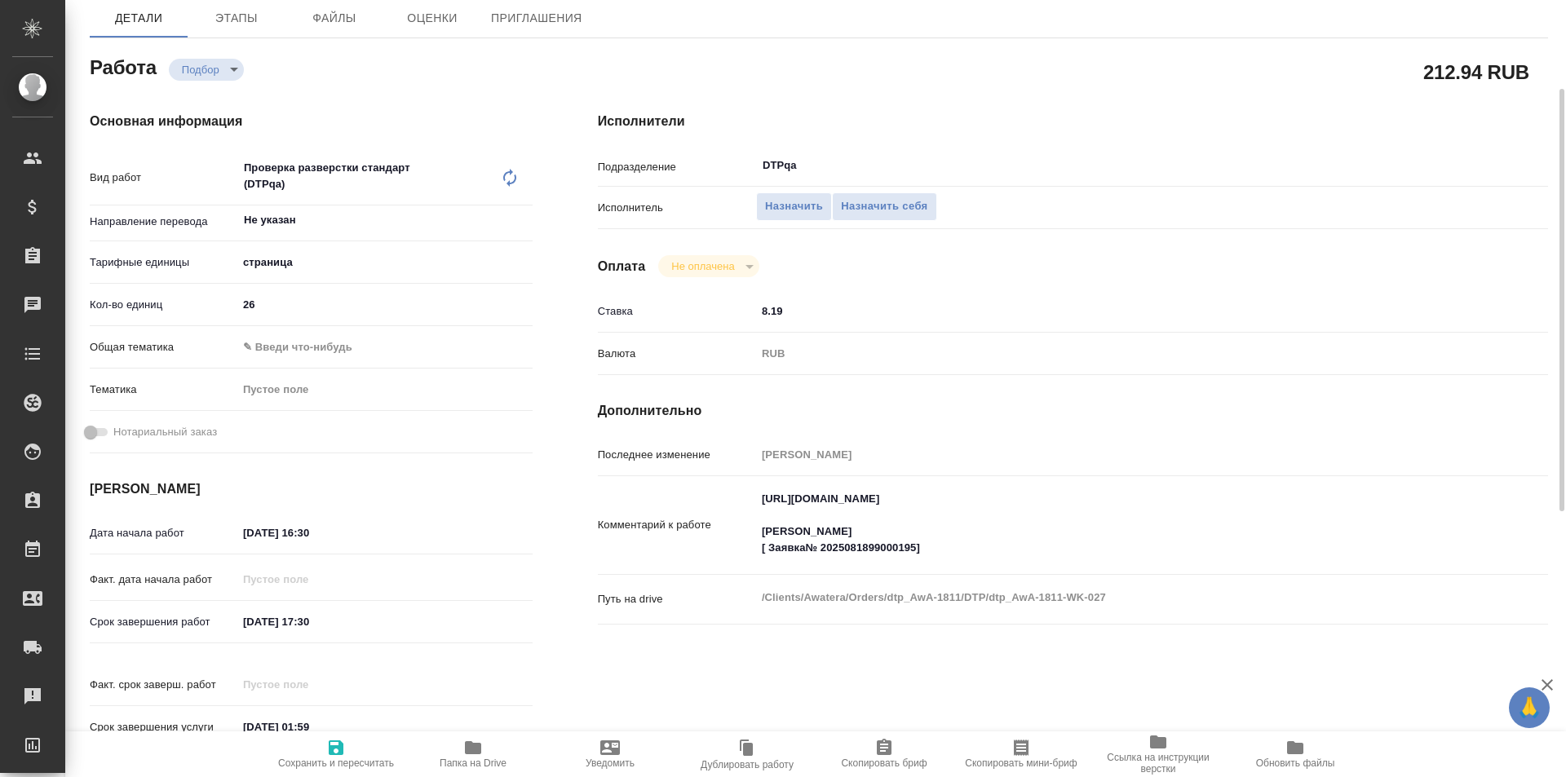
type textarea "x"
drag, startPoint x: 1095, startPoint y: 505, endPoint x: 816, endPoint y: 477, distance: 280.3
click at [759, 499] on textarea "[URL][DOMAIN_NAME] [PERSON_NAME] [ Заявка№ 2025081899000195]" at bounding box center [1112, 524] width 711 height 77
type textarea "x"
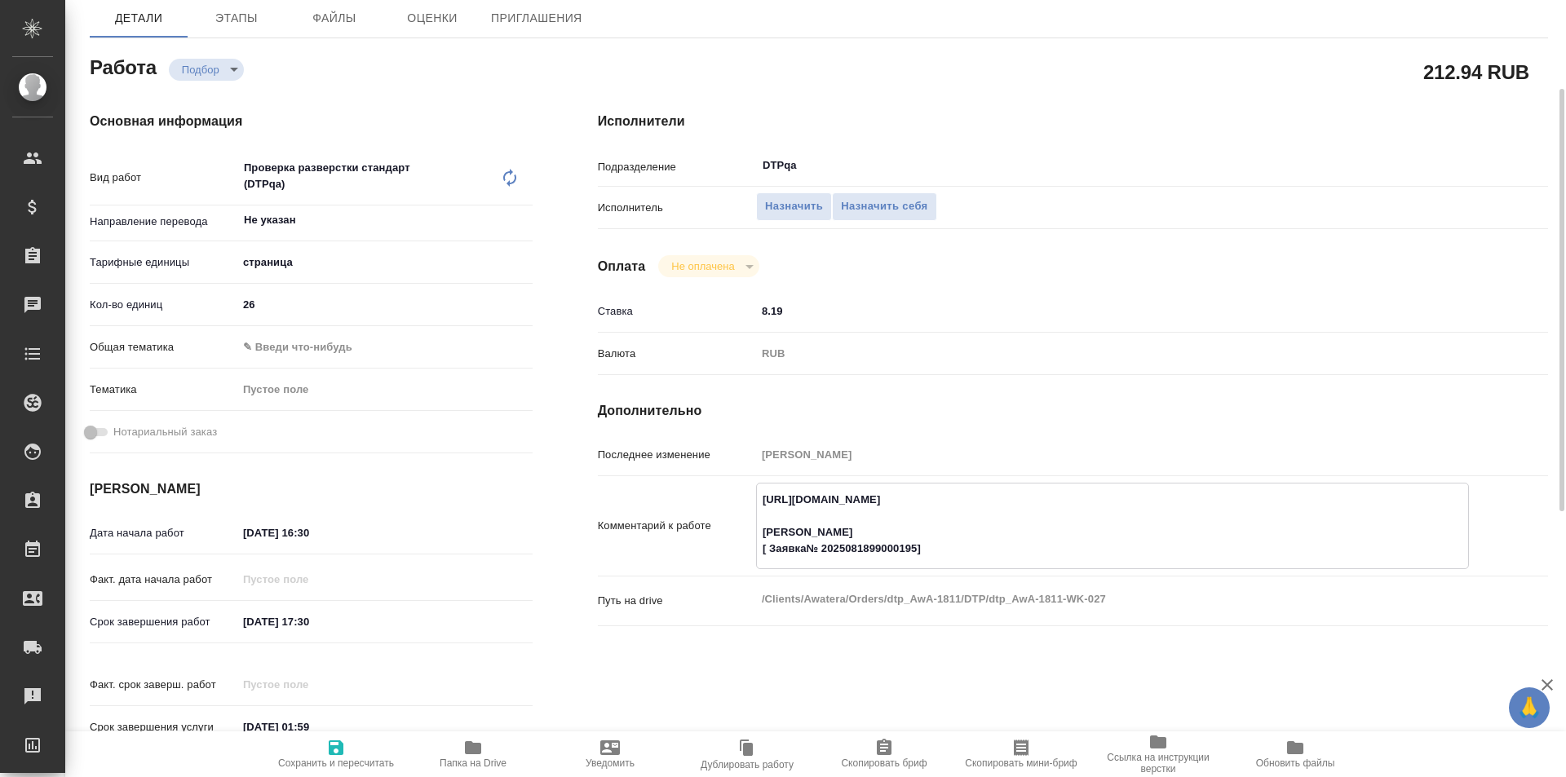
type textarea "x"
click at [867, 201] on span "Назначить себя" at bounding box center [884, 206] width 86 height 19
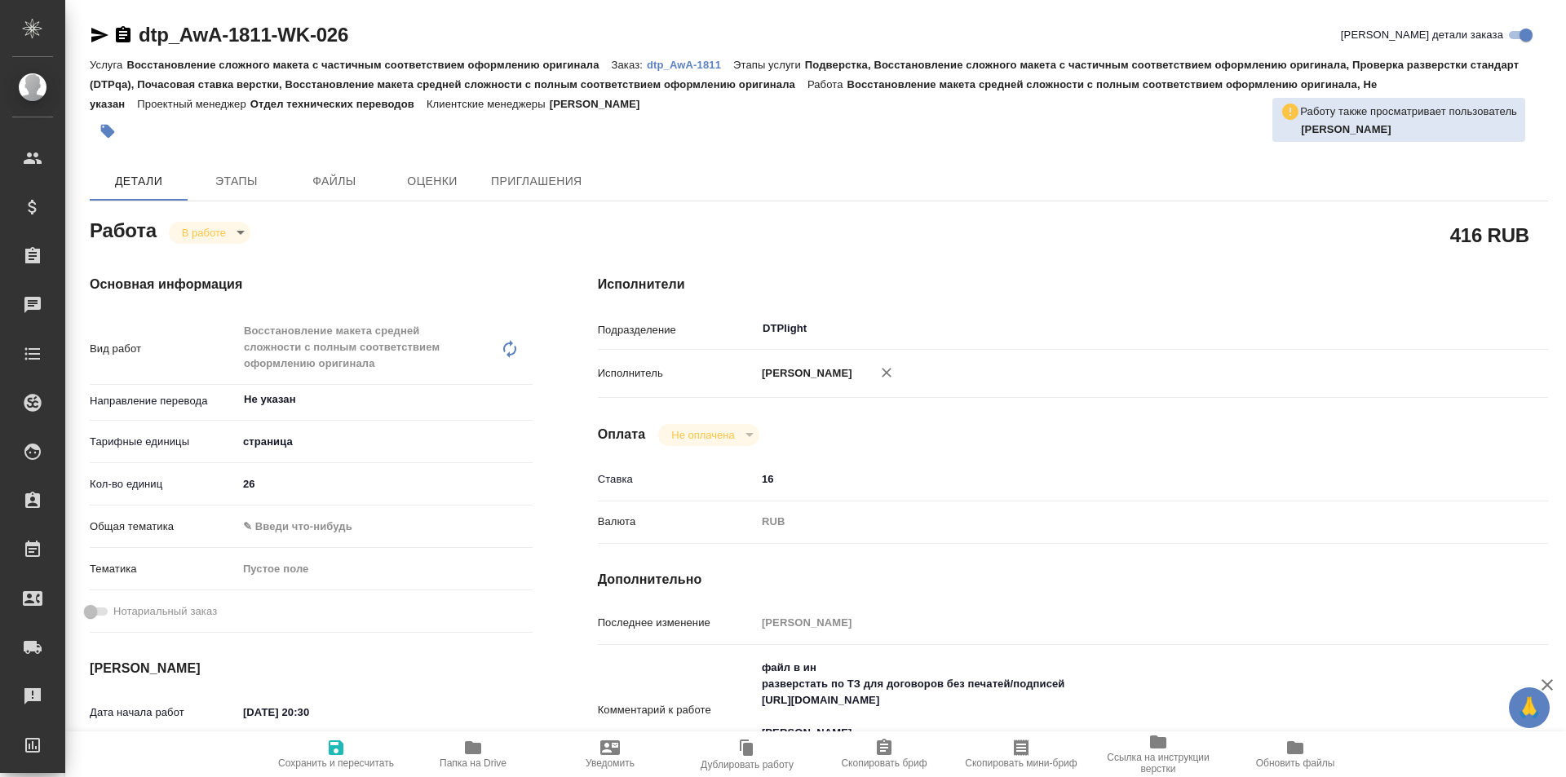
type textarea "x"
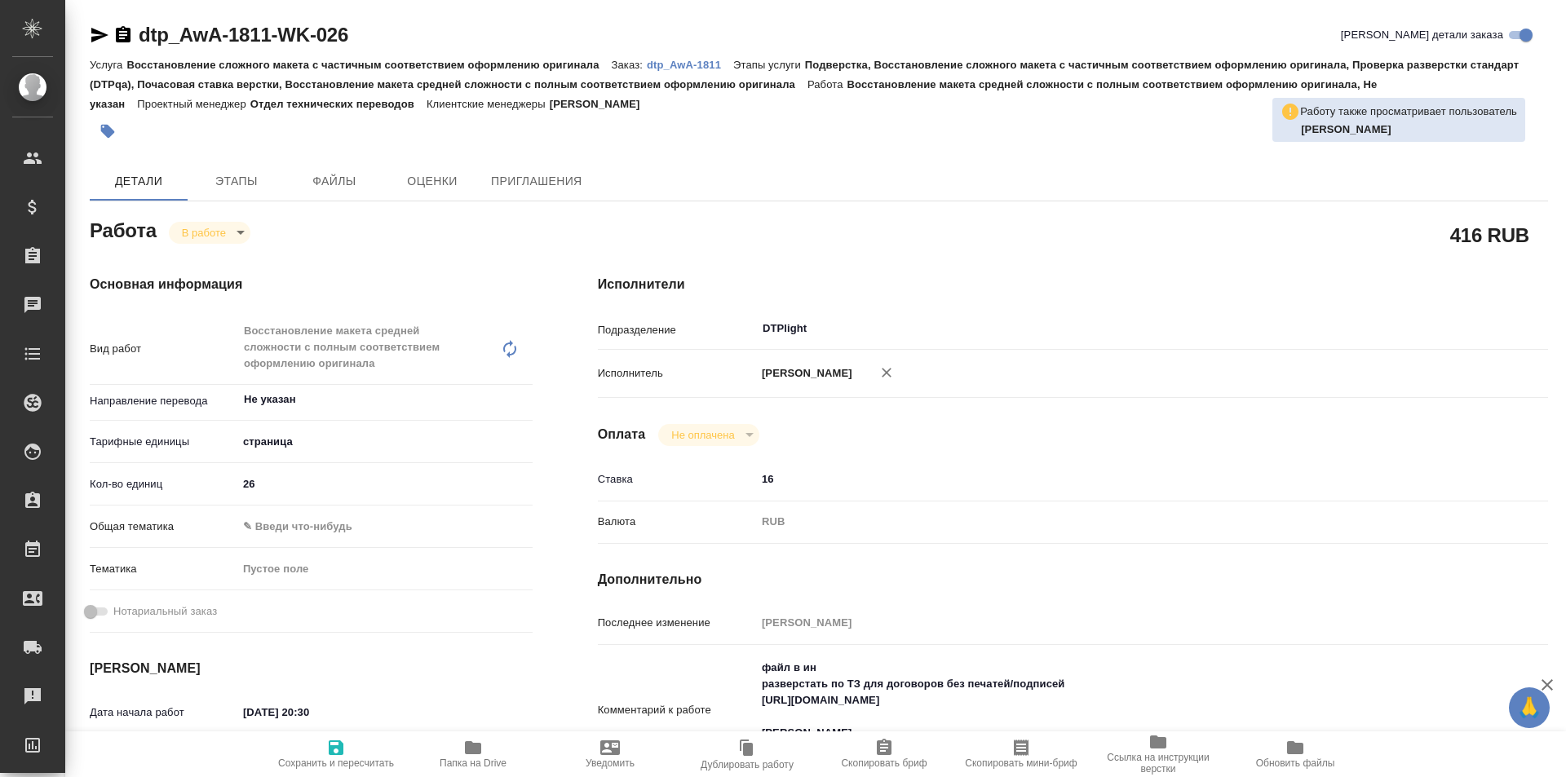
type textarea "x"
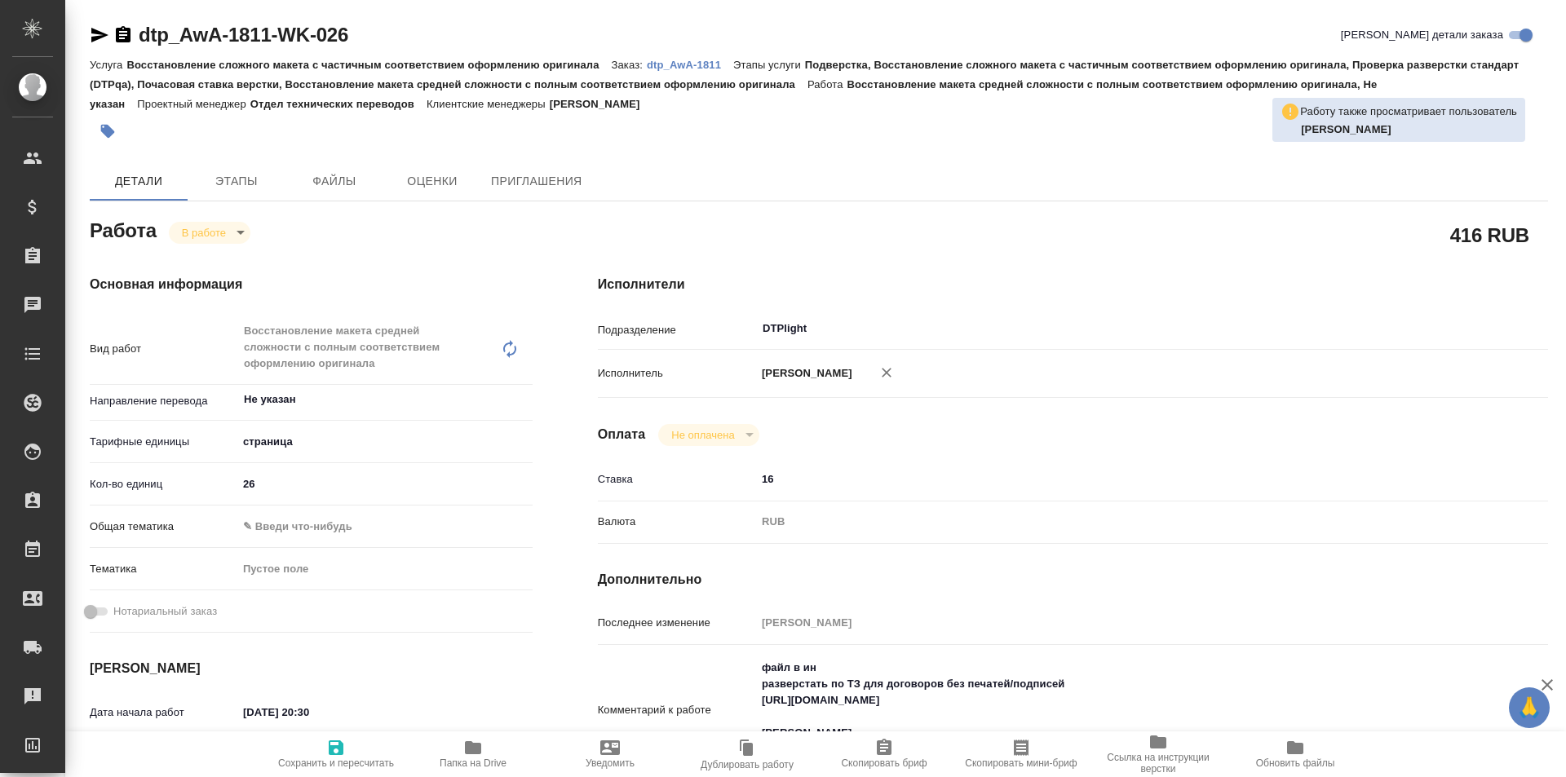
type textarea "x"
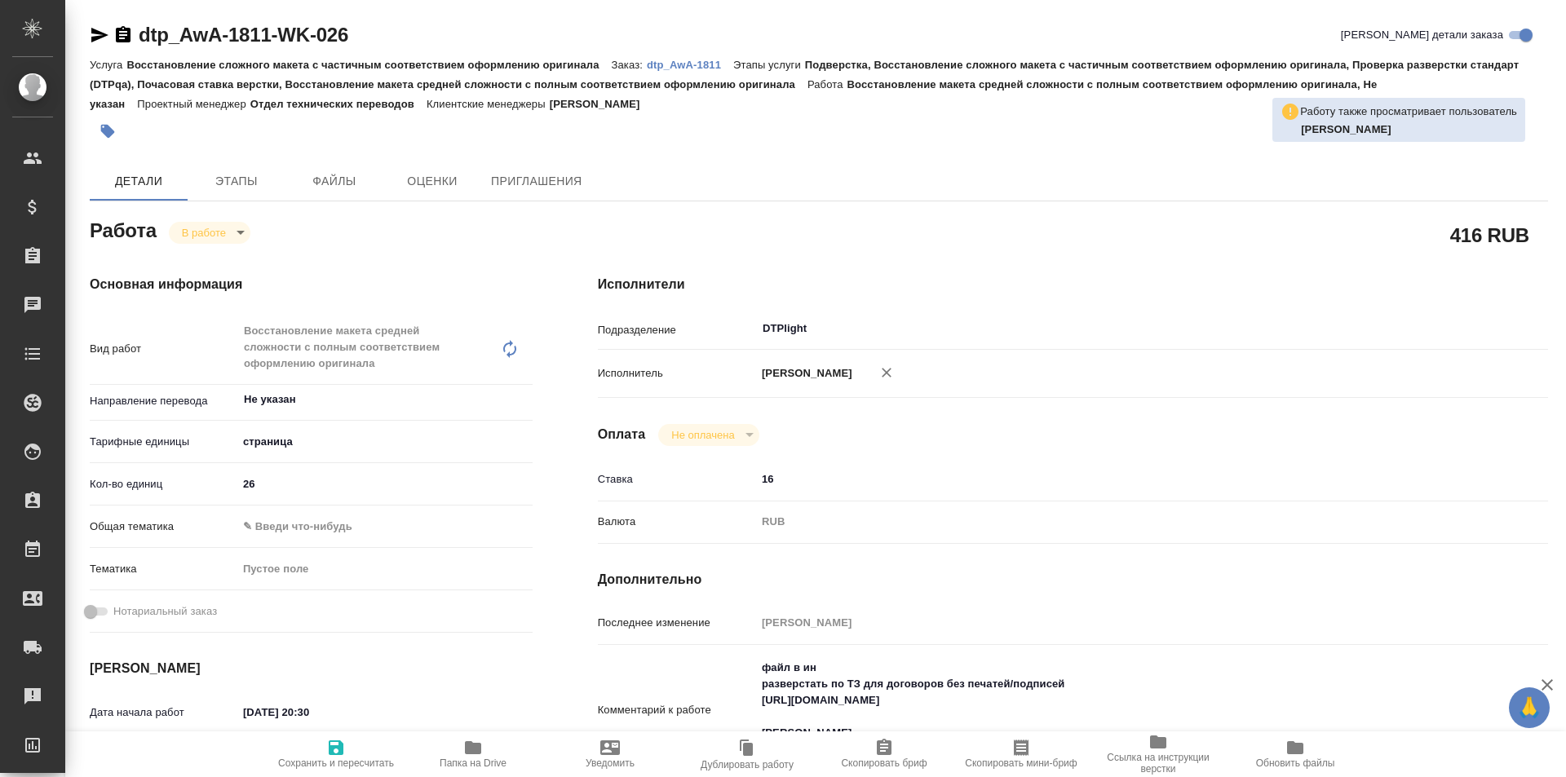
type textarea "x"
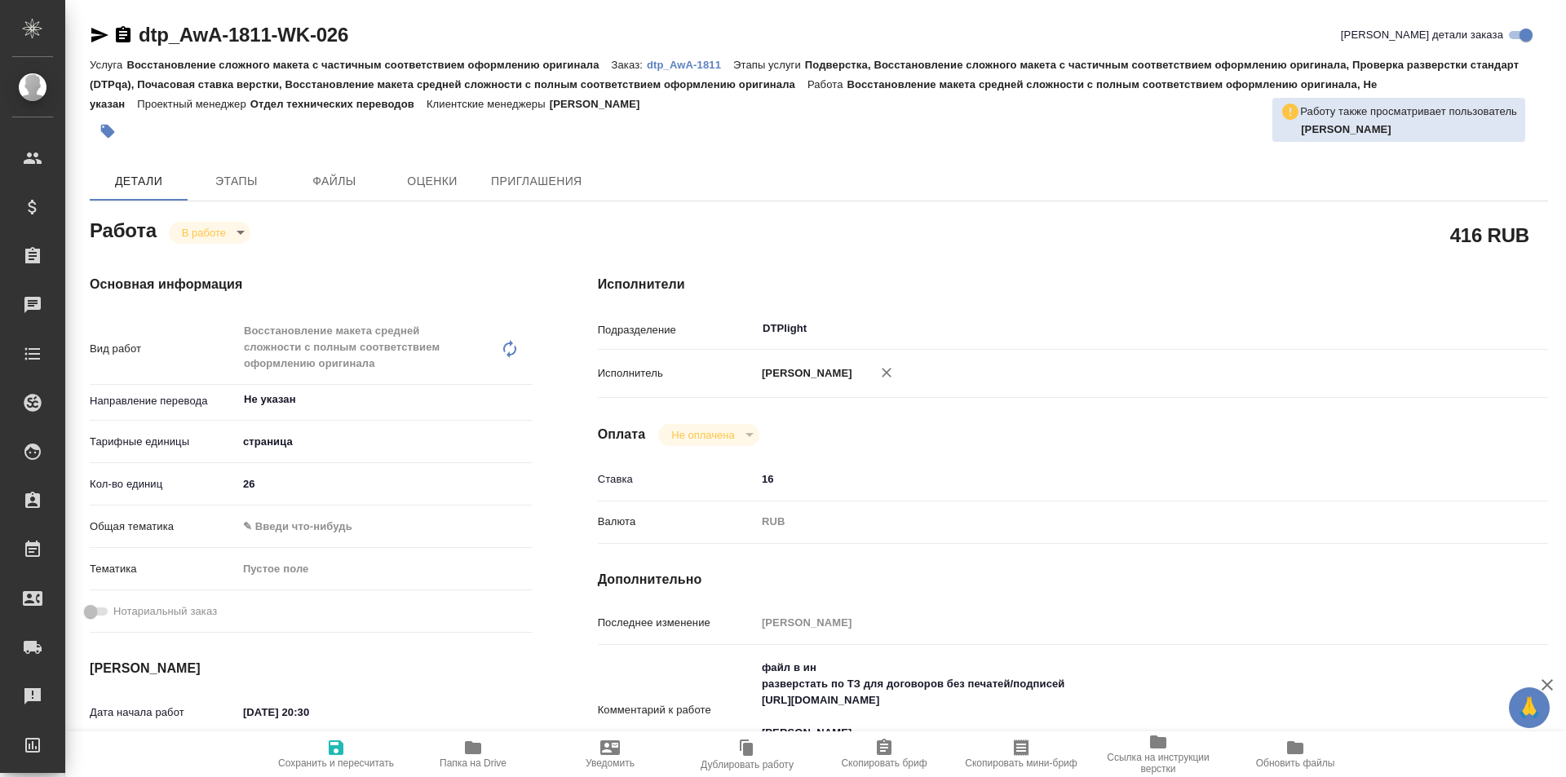
type textarea "x"
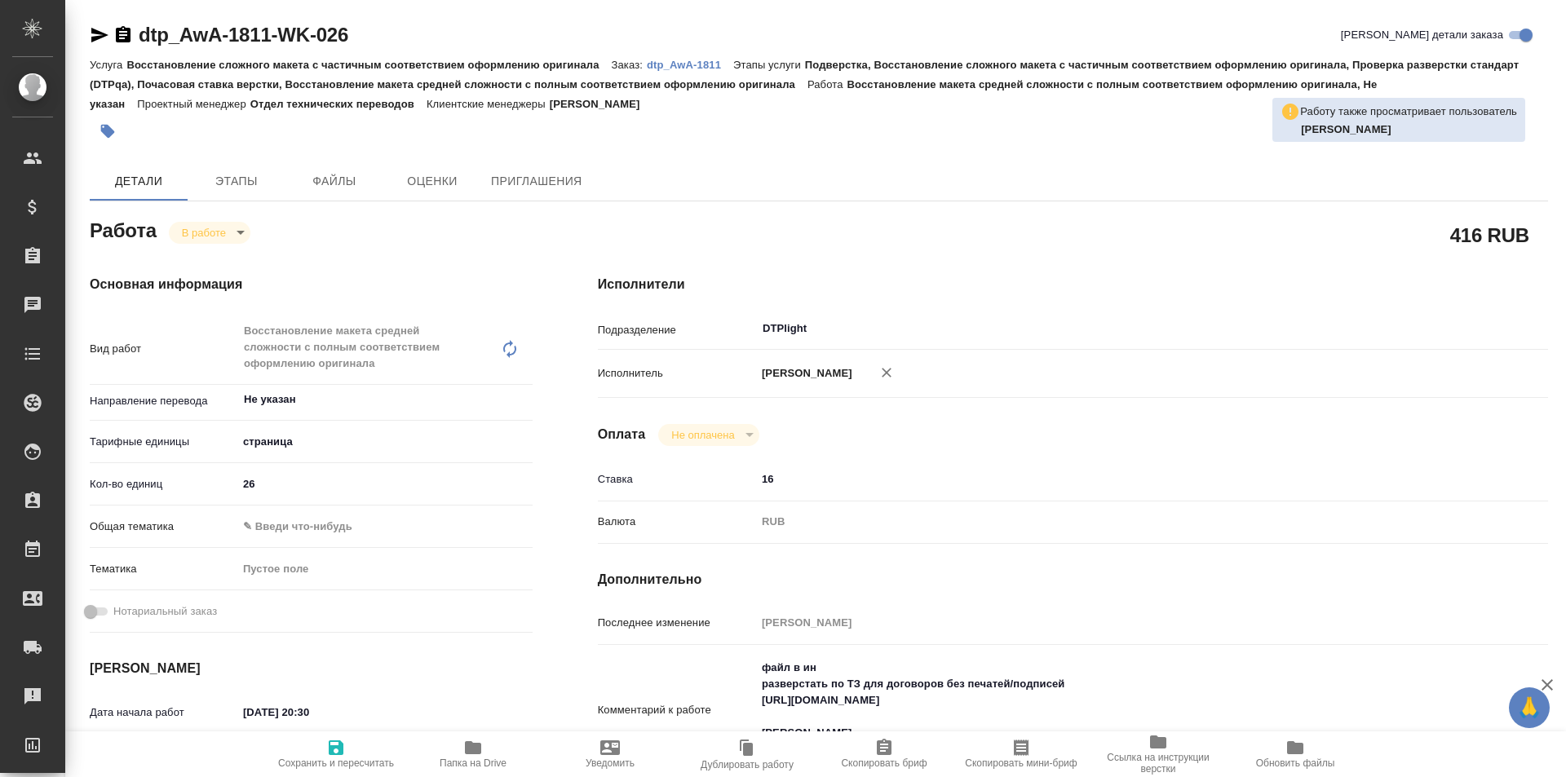
type textarea "x"
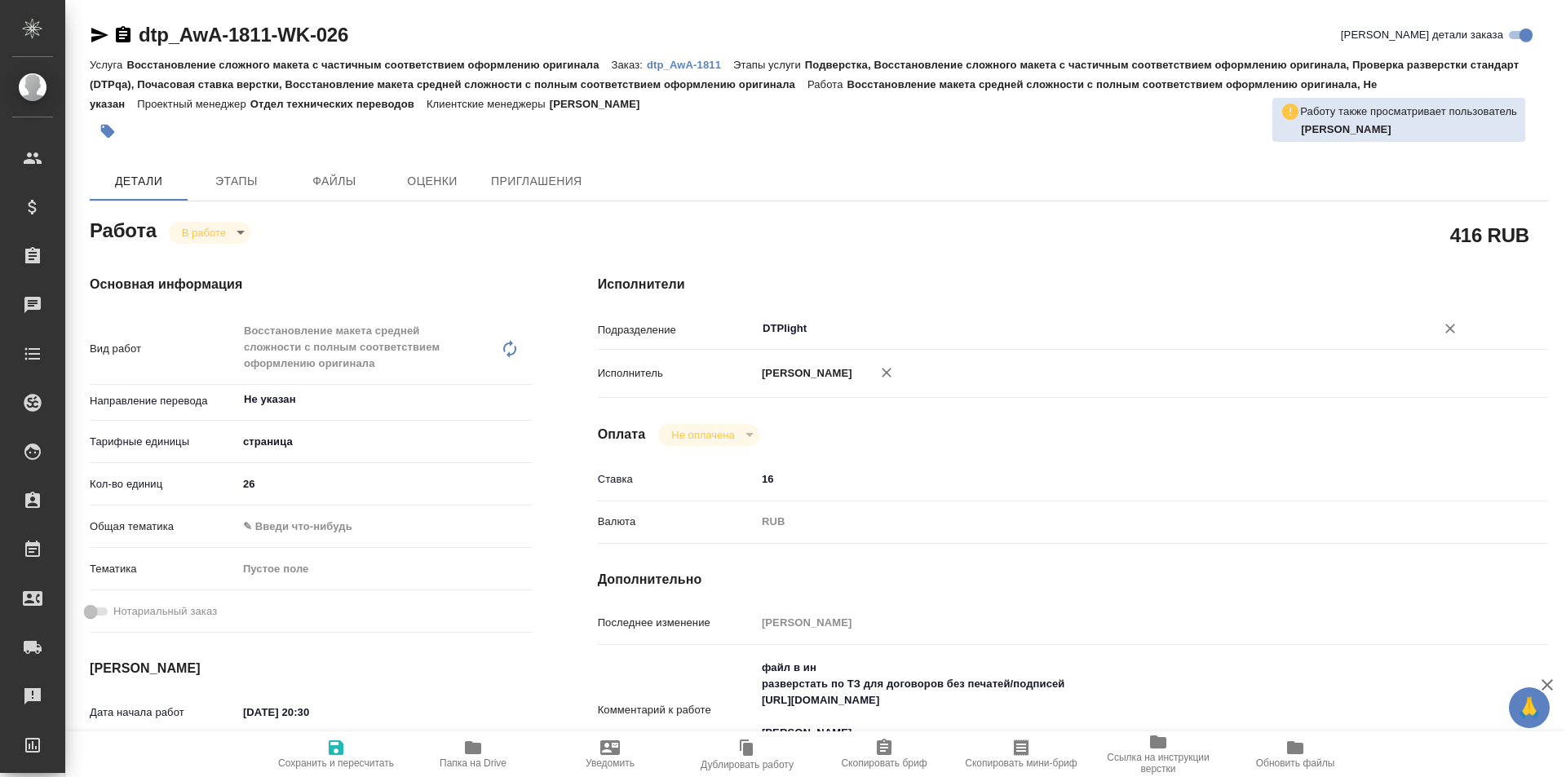
type textarea "x"
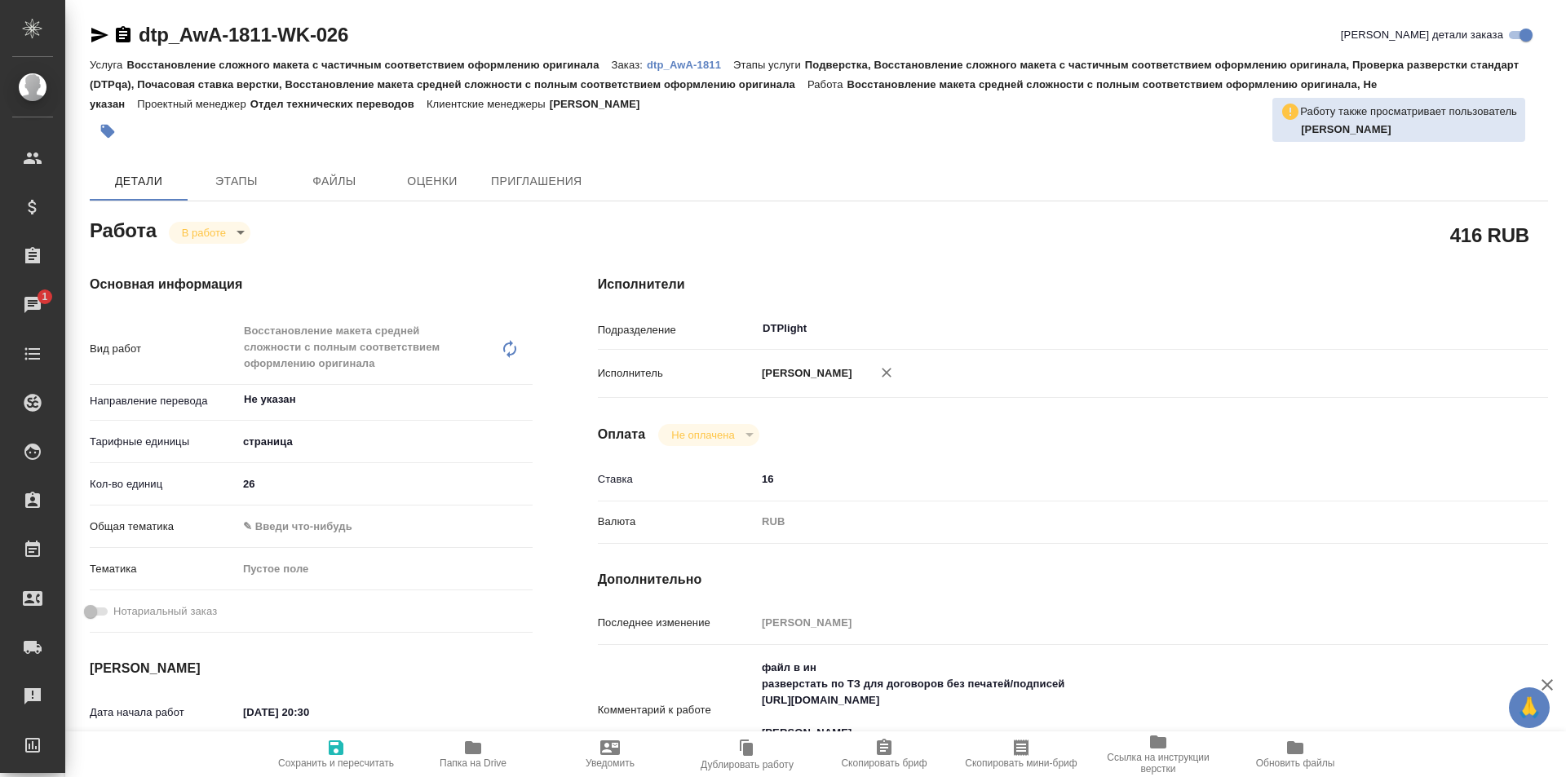
scroll to position [163, 0]
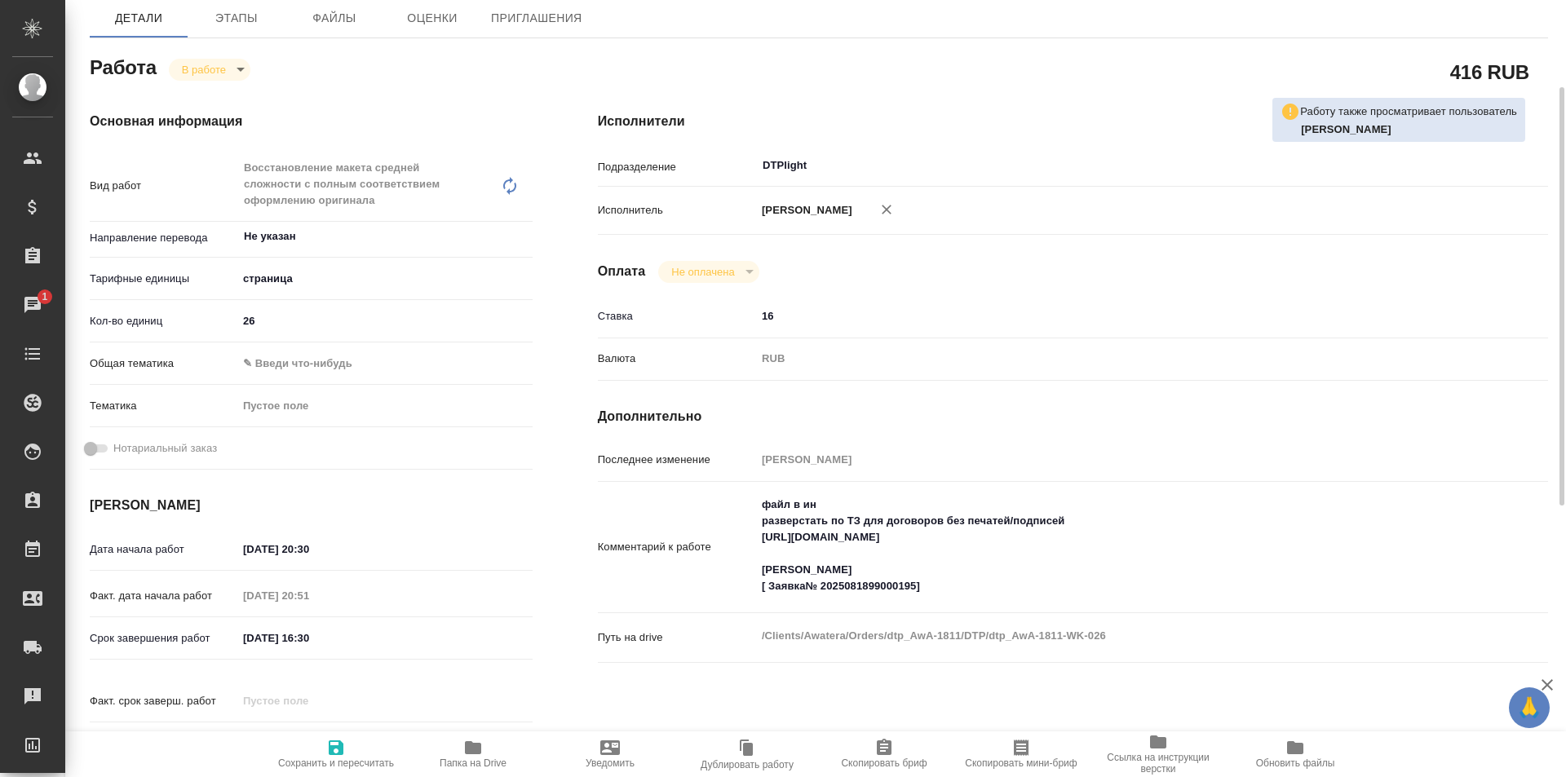
click at [475, 747] on icon "button" at bounding box center [473, 747] width 16 height 13
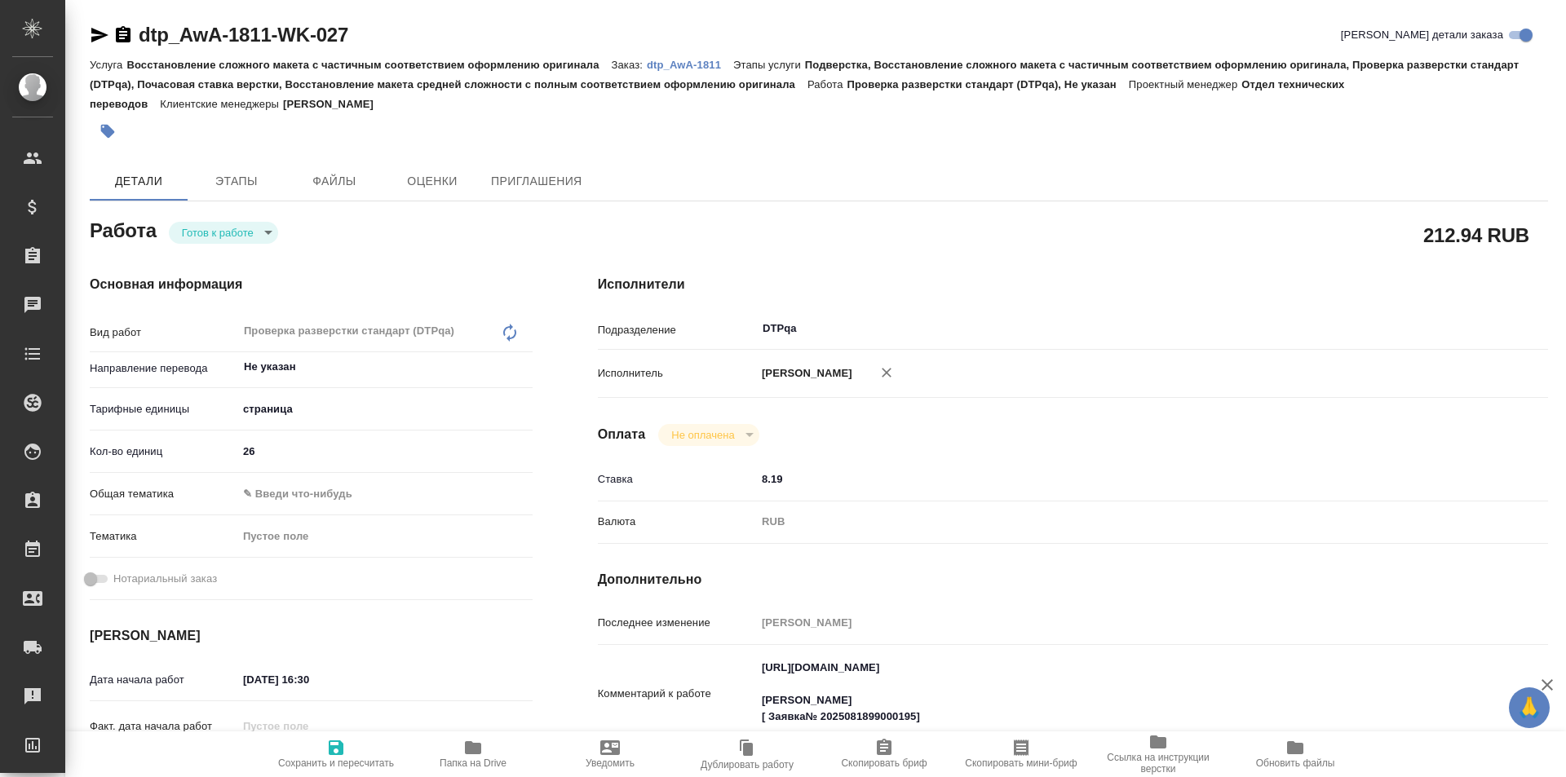
type textarea "x"
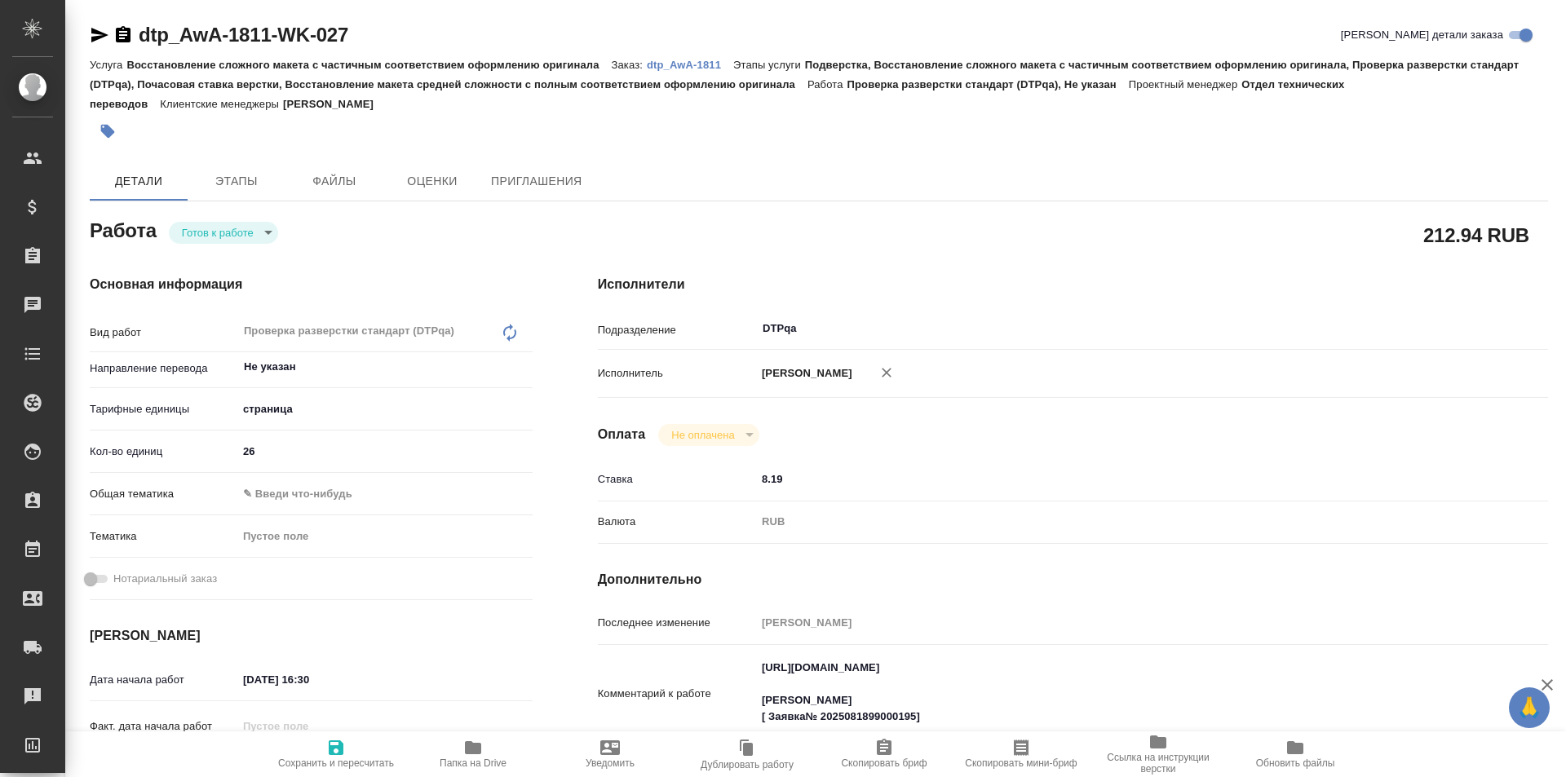
type textarea "x"
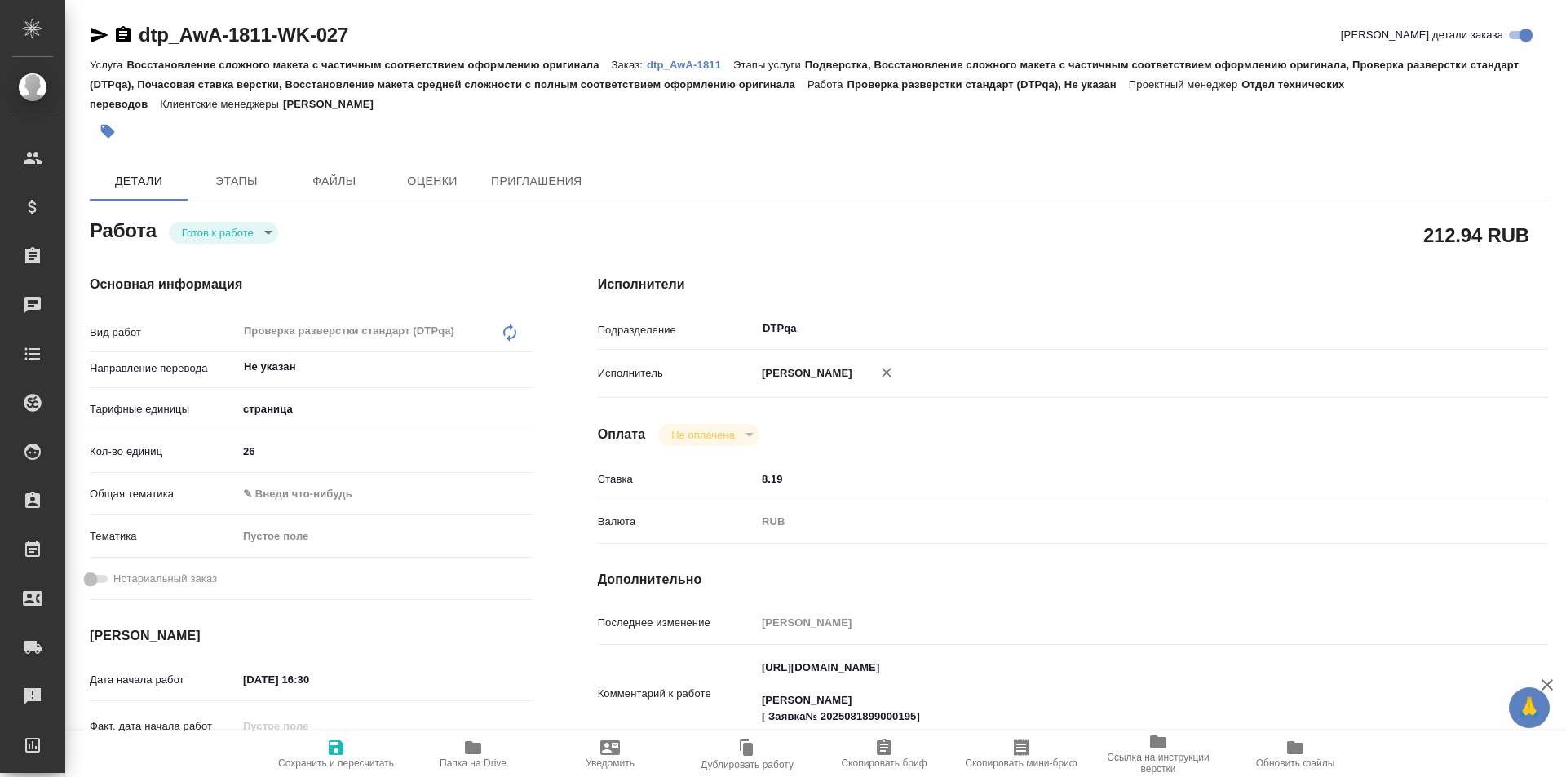
type textarea "x"
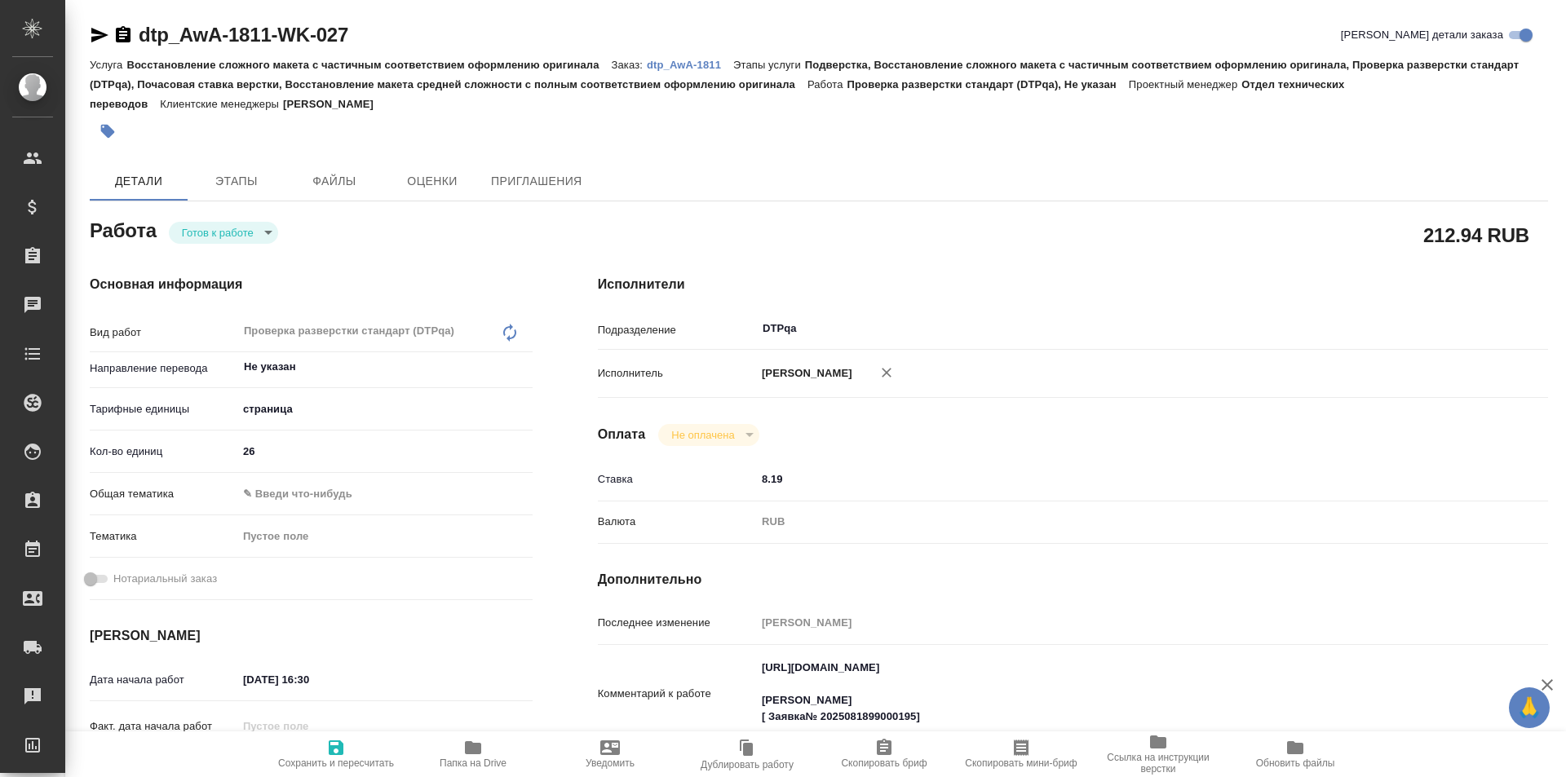
click at [349, 746] on span "Сохранить и пересчитать" at bounding box center [335, 753] width 117 height 31
type textarea "x"
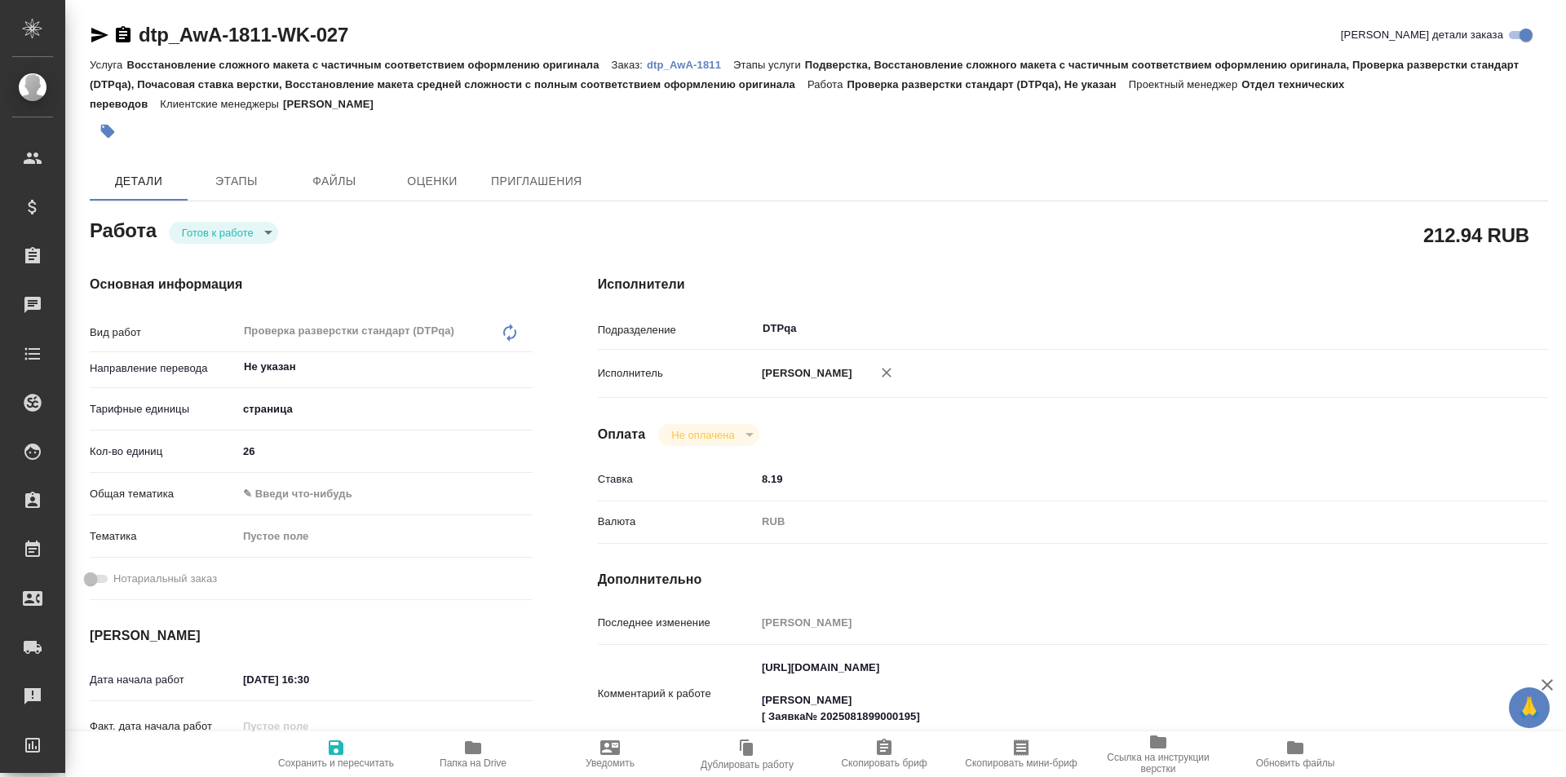
type textarea "x"
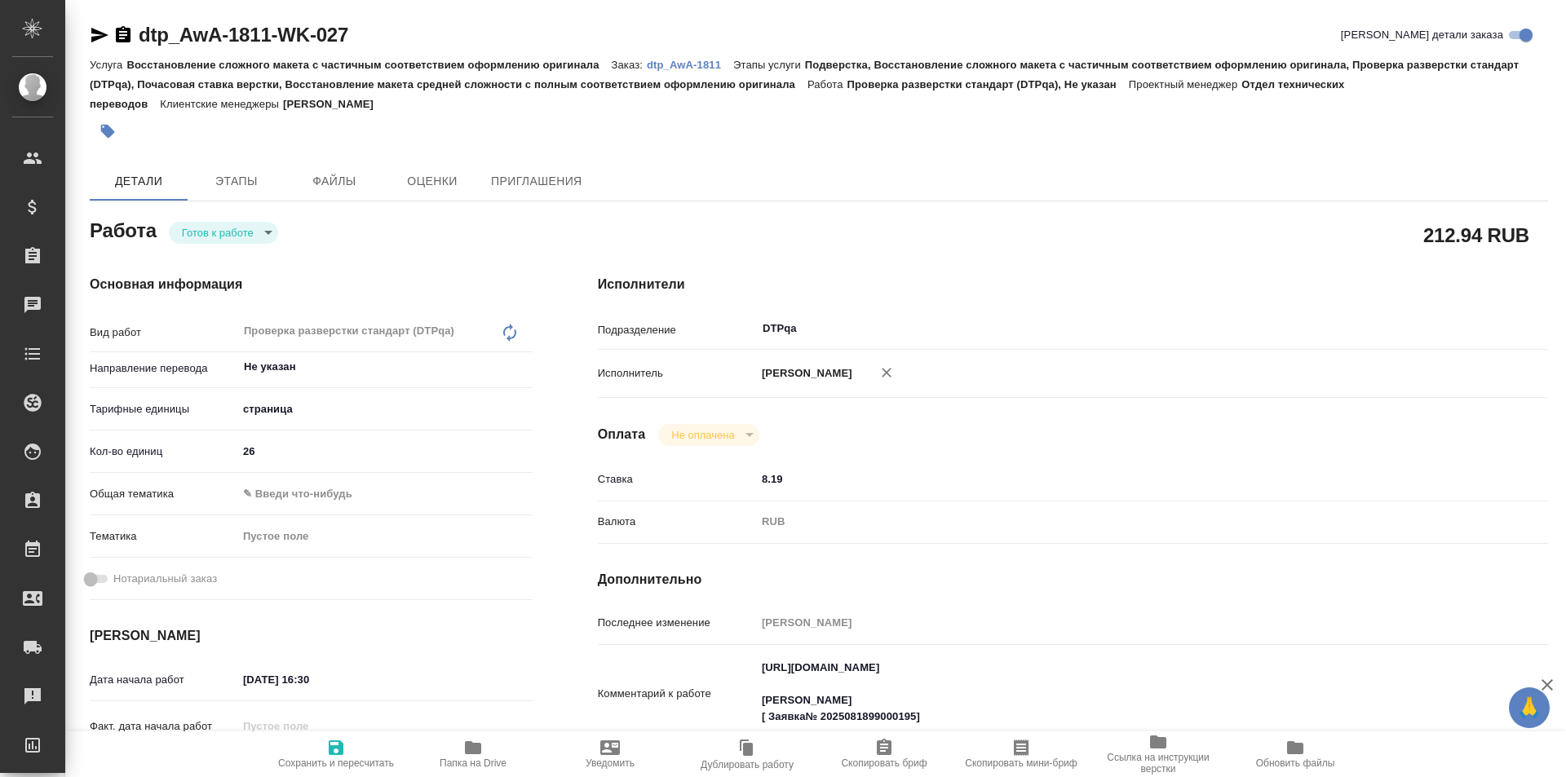
type textarea "x"
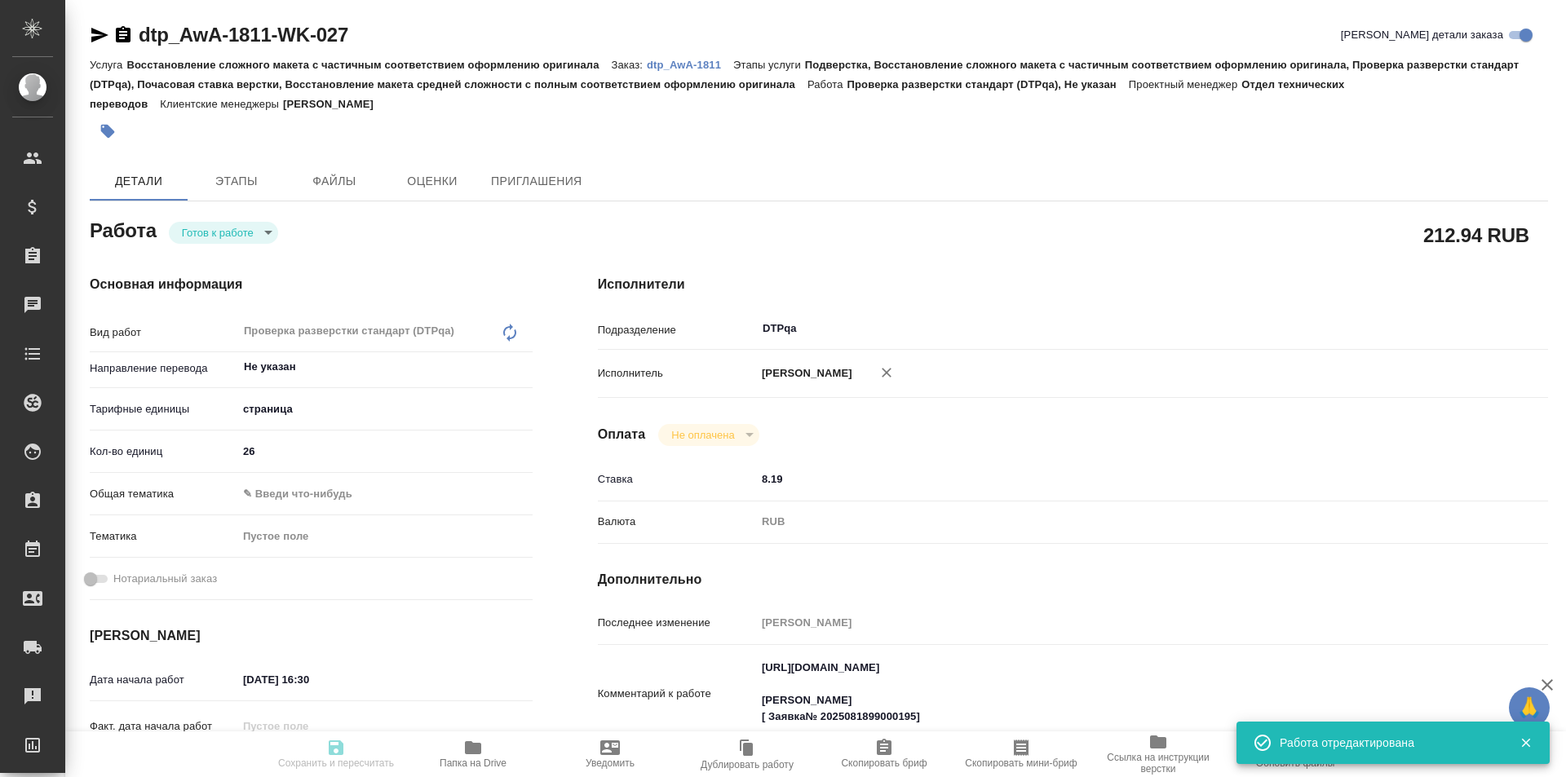
type textarea "x"
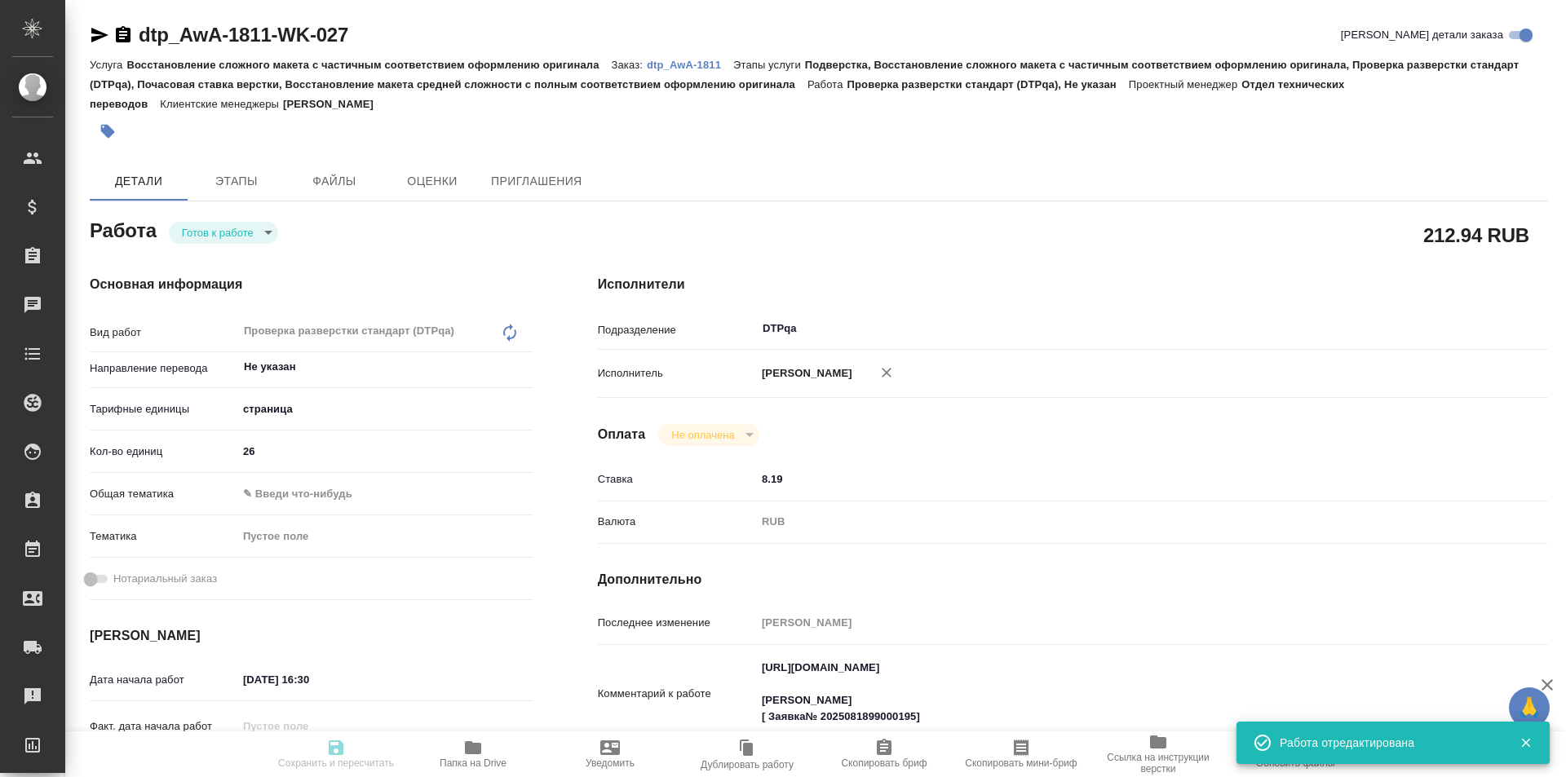
type input "readyForWork"
type textarea "Проверка разверстки стандарт (DTPqa)"
type textarea "x"
type input "Не указан"
type input "5a8b1489cc6b4906c91bfdb2"
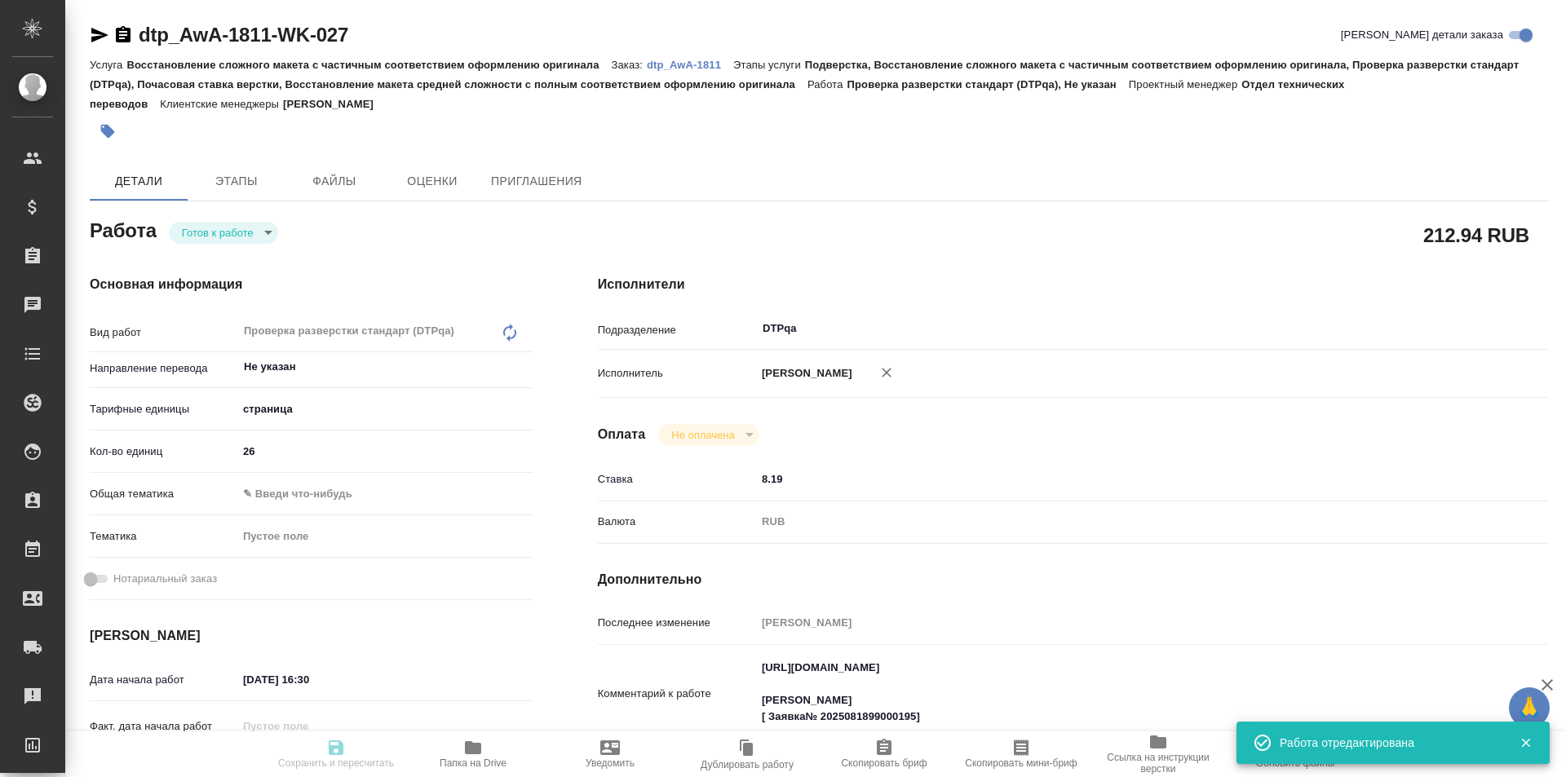
type input "26"
type input "19.08.2025 16:30"
type input "19.08.2025 17:30"
type input "01.09.2025 01:59"
type input "DTPqa"
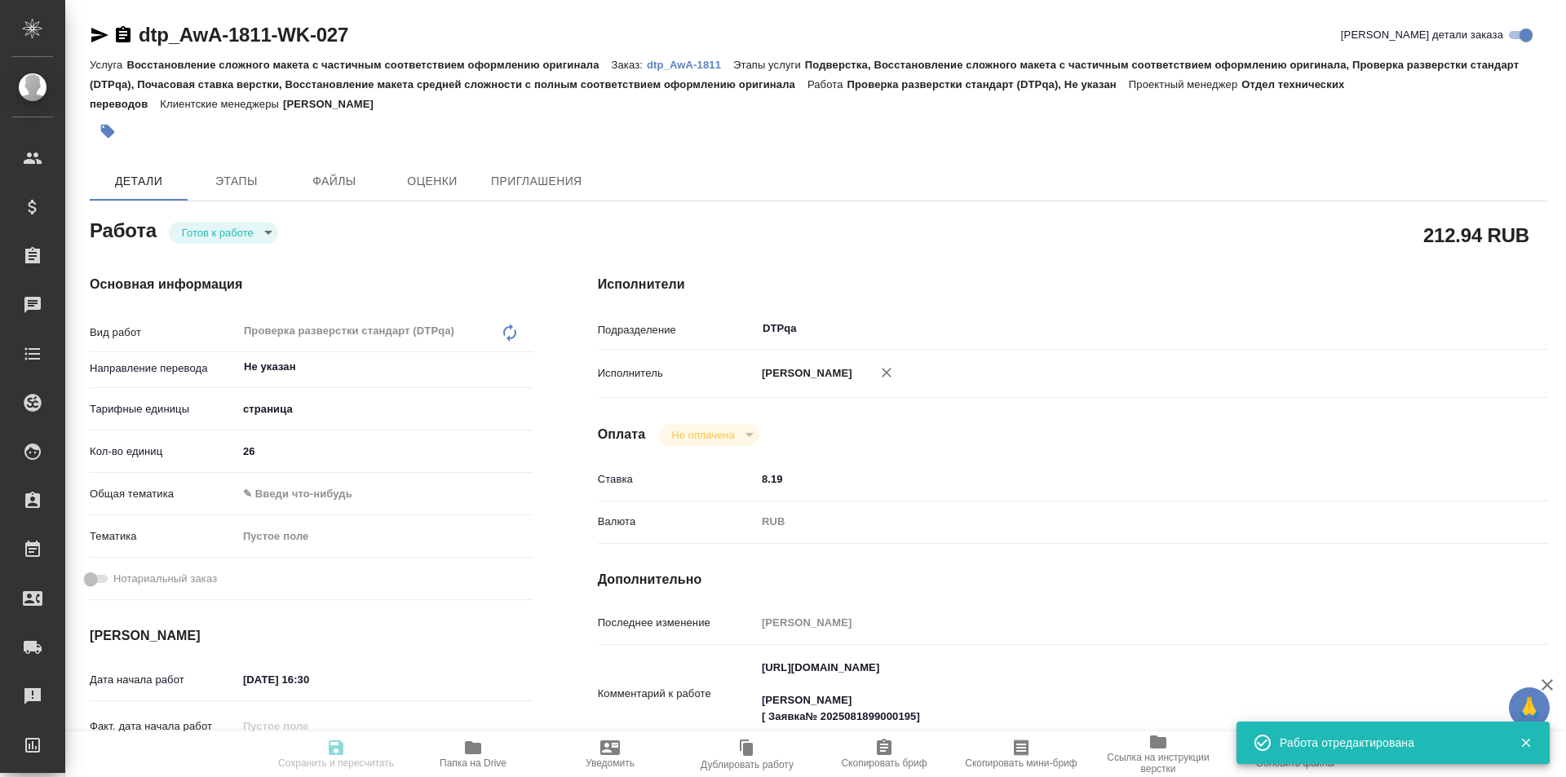
type input "notPayed"
type input "8.19"
type input "RUB"
type input "[PERSON_NAME]"
type textarea "https://tera.awatera.com/Work/68a34622ae9bd5cd67deacc8/ МВ Саша Заборова [ Заяв…"
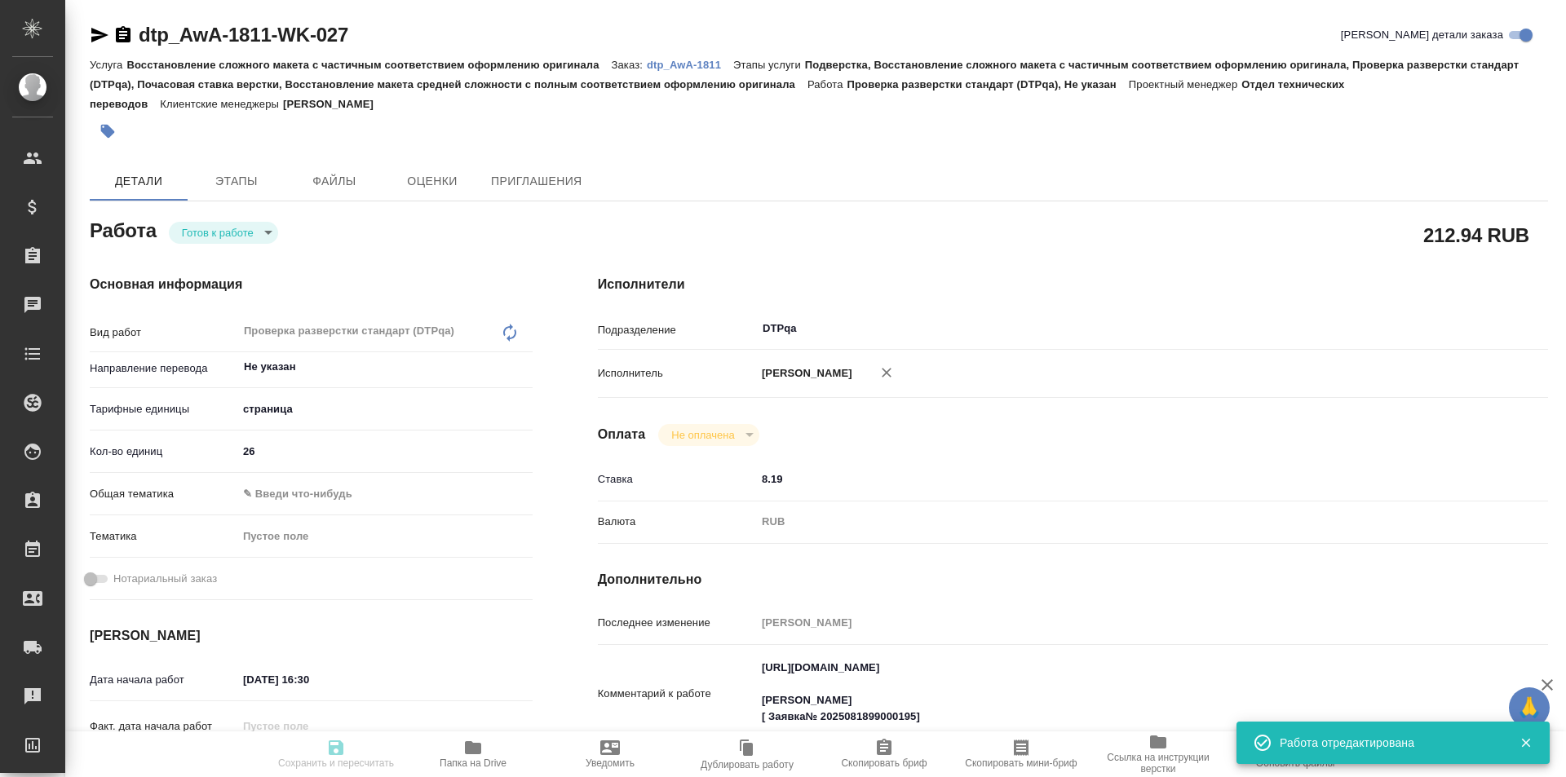
type textarea "x"
type textarea "/Clients/Awatera/Orders/dtp_AwA-1811/DTP/dtp_AwA-1811-WK-027"
type textarea "x"
type input "dtp_AwA-1811"
type input "Восстановление сложного макета с частичным соответствием оформлению оригинала"
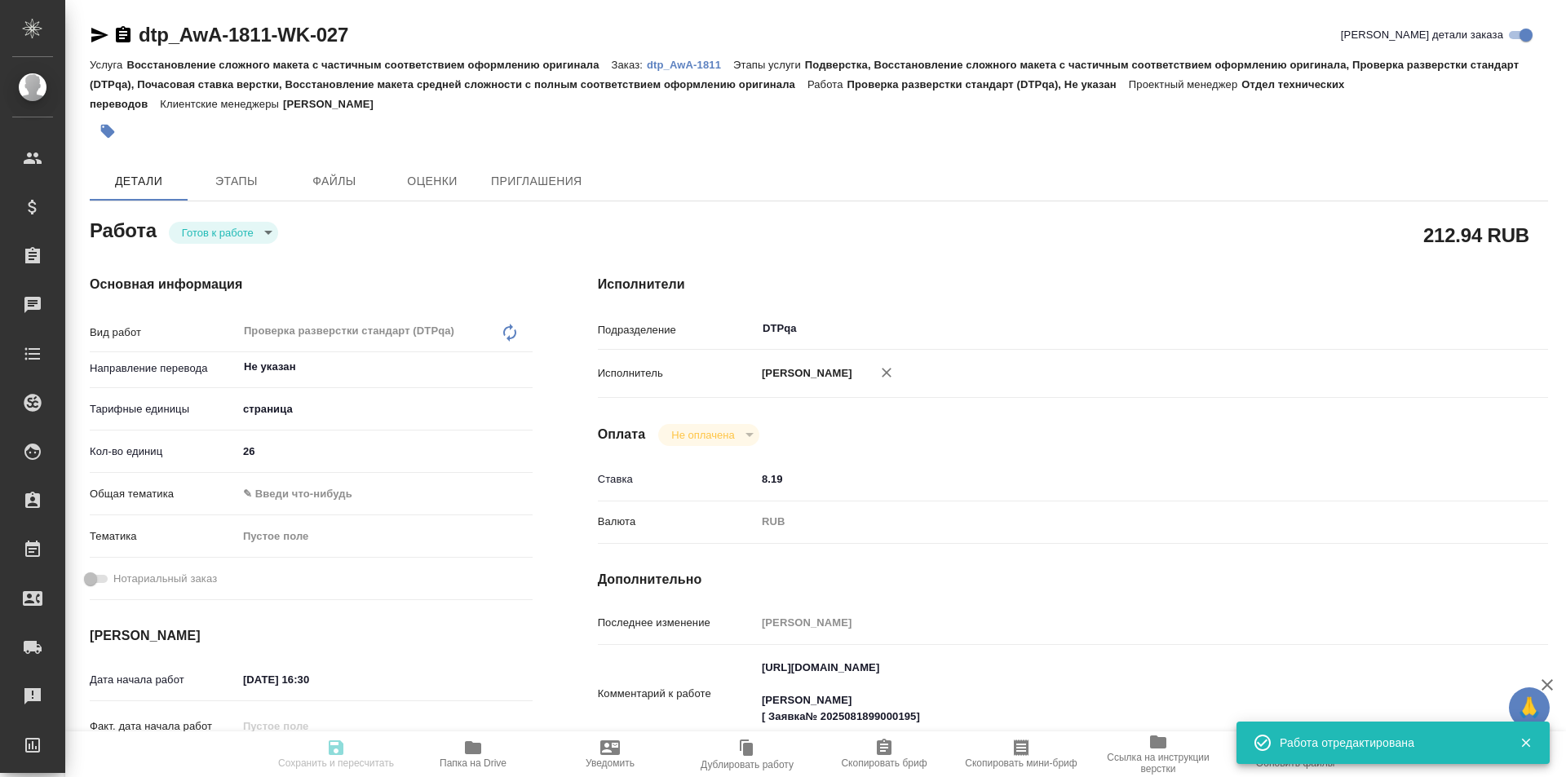
type input "Подверстка, Восстановление сложного макета с частичным соответствием оформлению…"
type input "[PERSON_NAME]"
type input "Отдел верстки и дизайна, Заборова Александра, Малофеева Екатерина"
type input "/Clients/Awatera/Orders/dtp_AwA-1811"
type textarea "x"
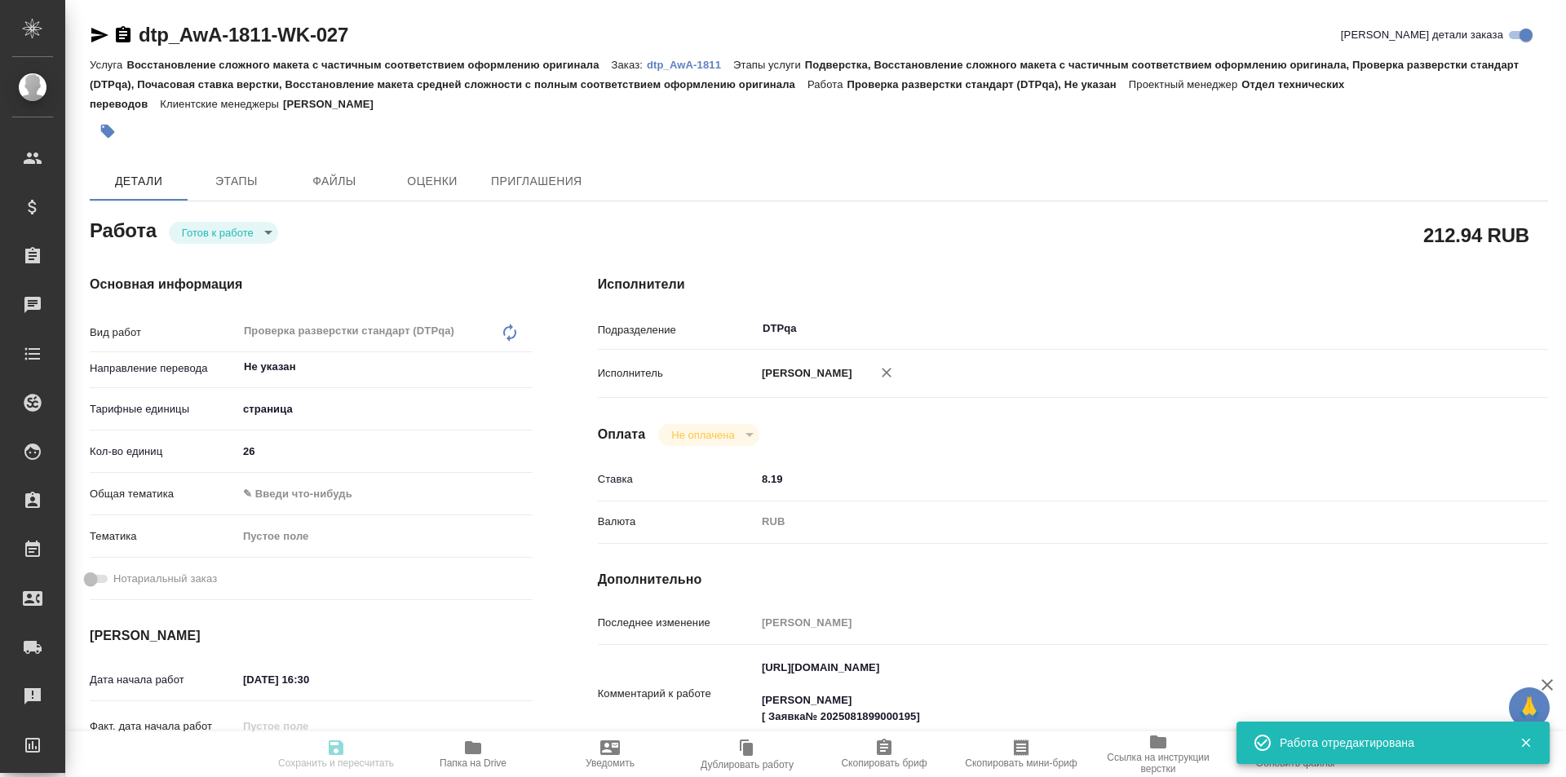
type textarea "x"
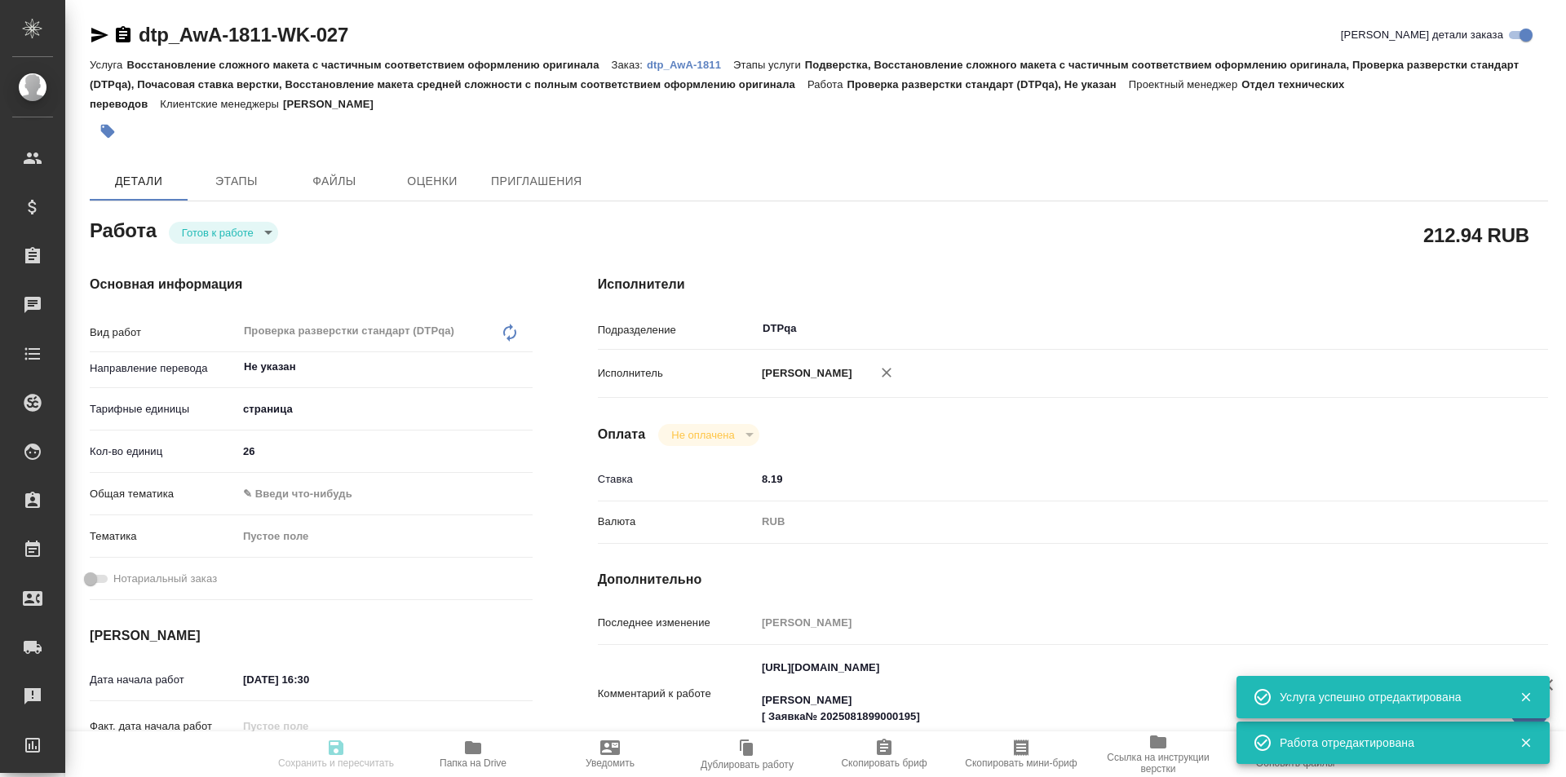
type textarea "x"
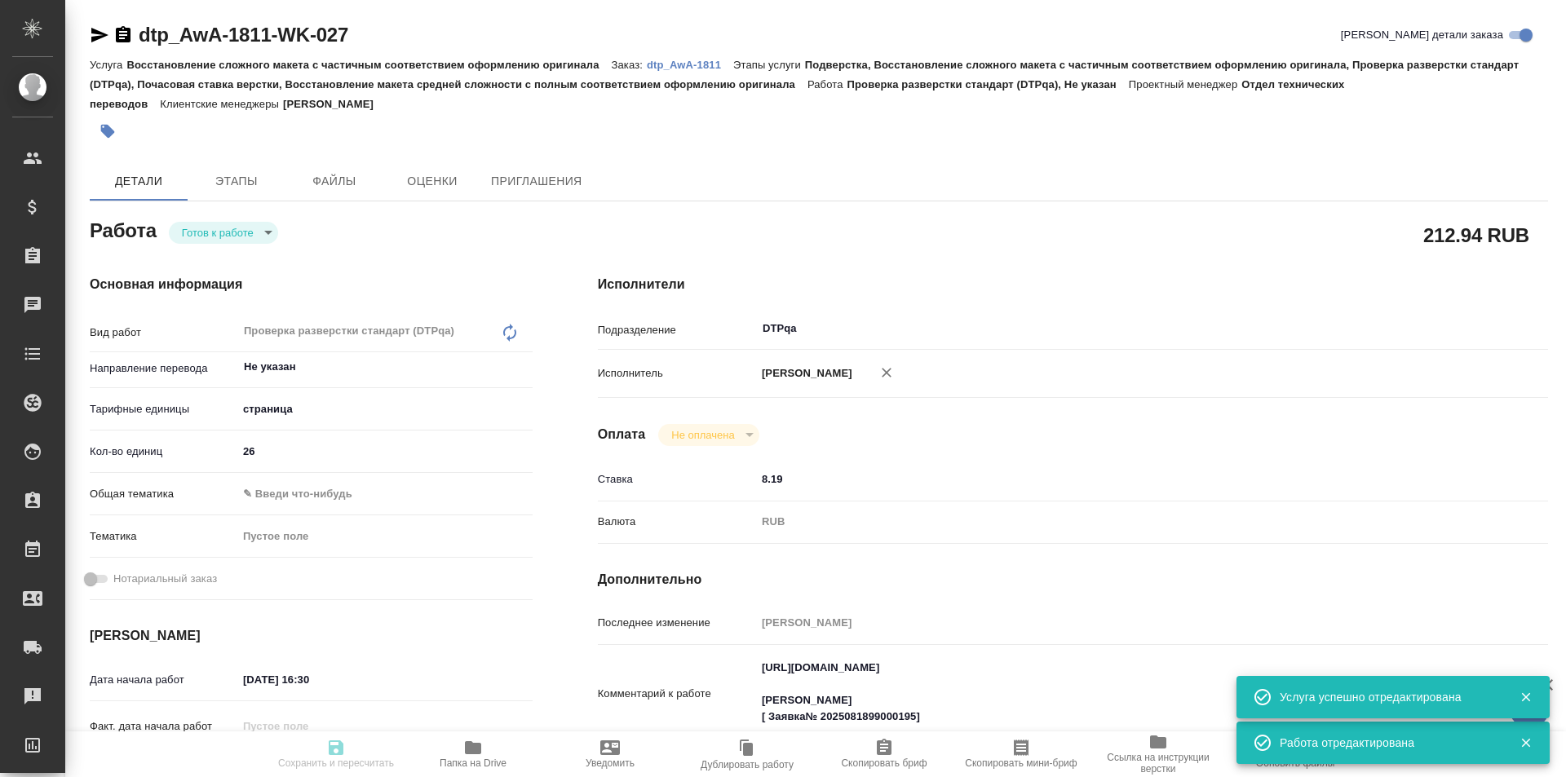
type textarea "x"
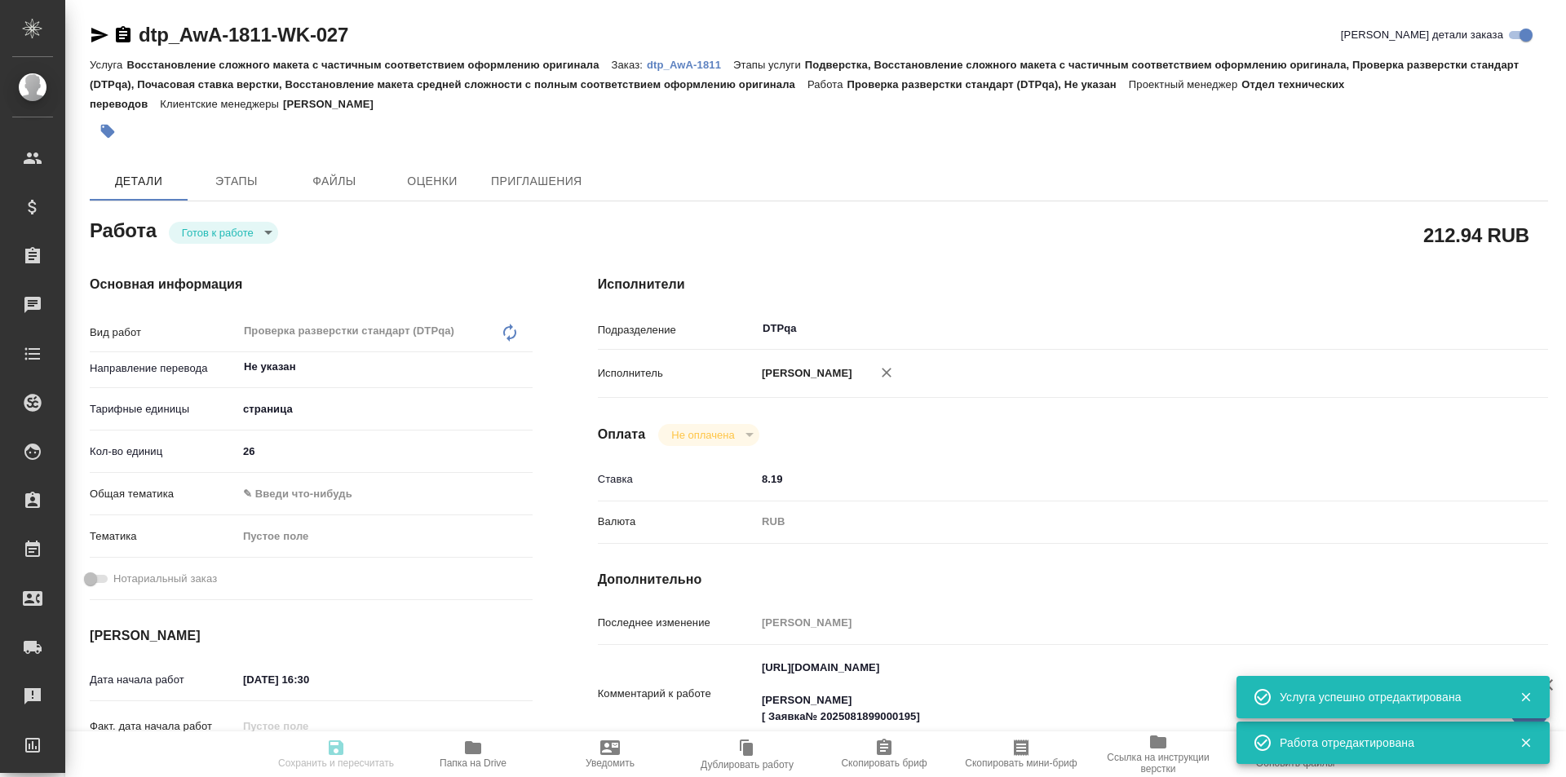
type textarea "x"
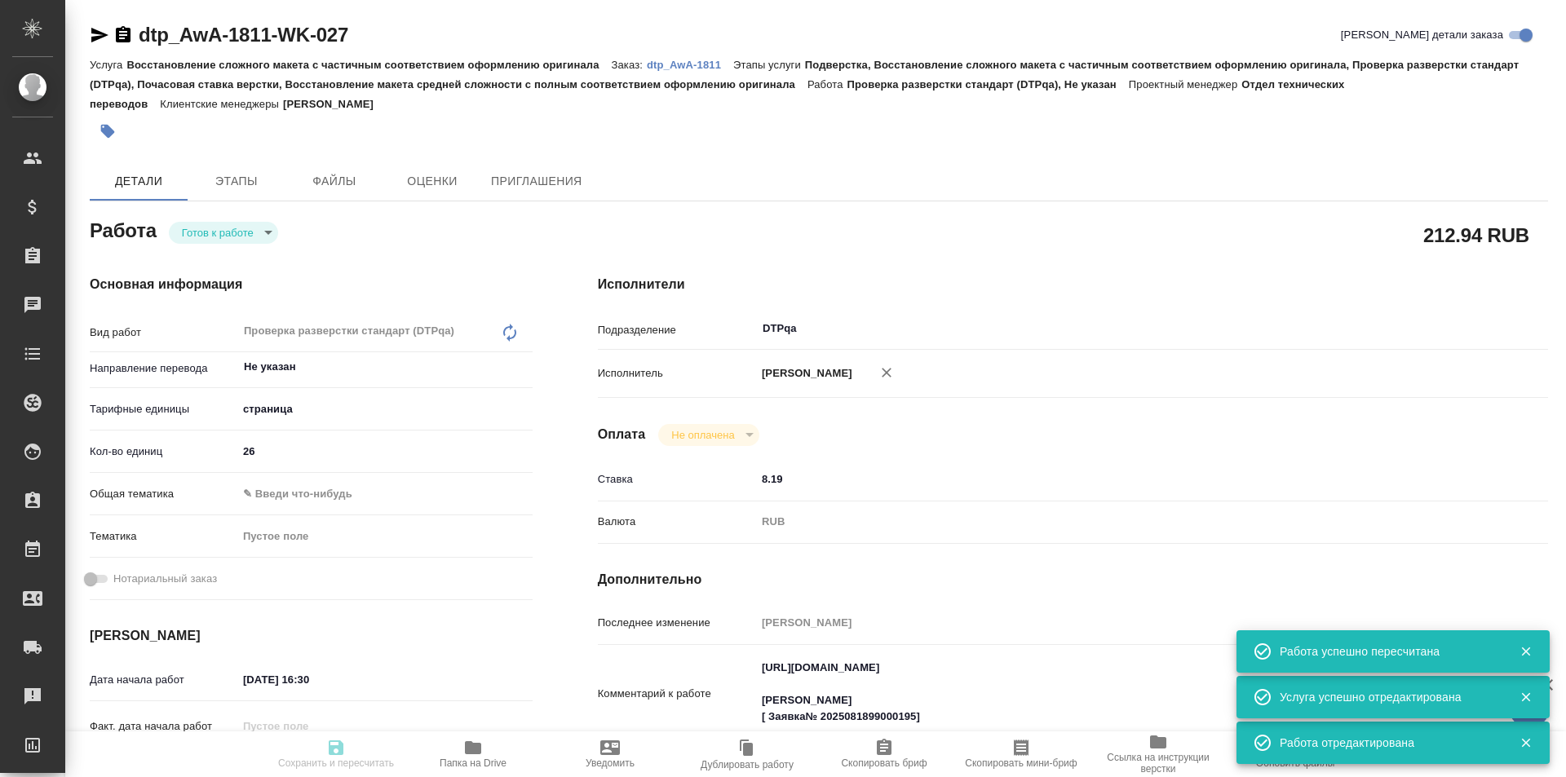
type textarea "x"
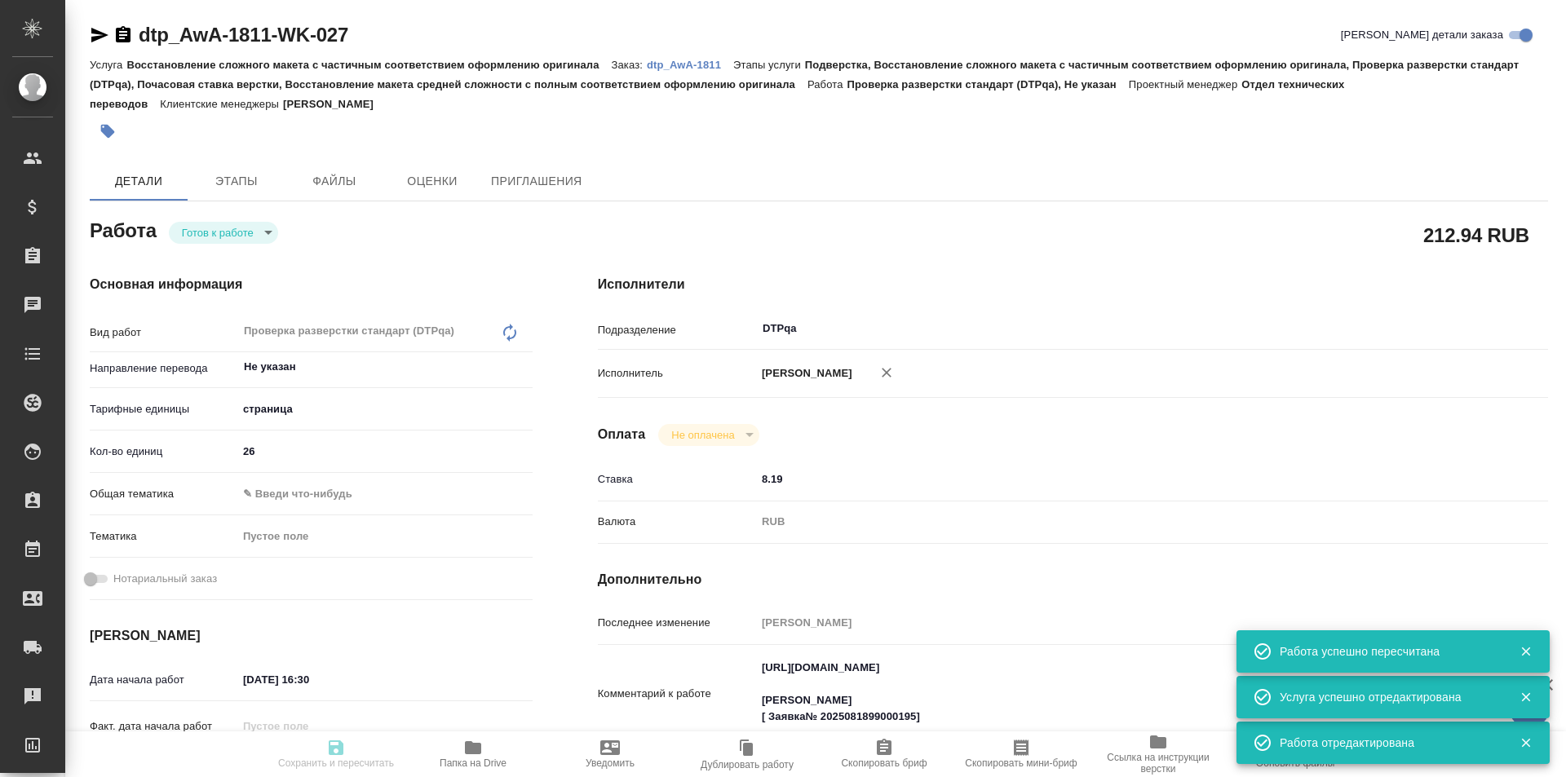
click at [256, 233] on body "🙏 .cls-1 fill:#fff; AWATERA Ismagilova Diana Клиенты Спецификации Заказы Чаты T…" at bounding box center [783, 388] width 1566 height 777
type input "readyForWork"
type textarea "Проверка разверстки стандарт (DTPqa)"
type textarea "x"
type input "Не указан"
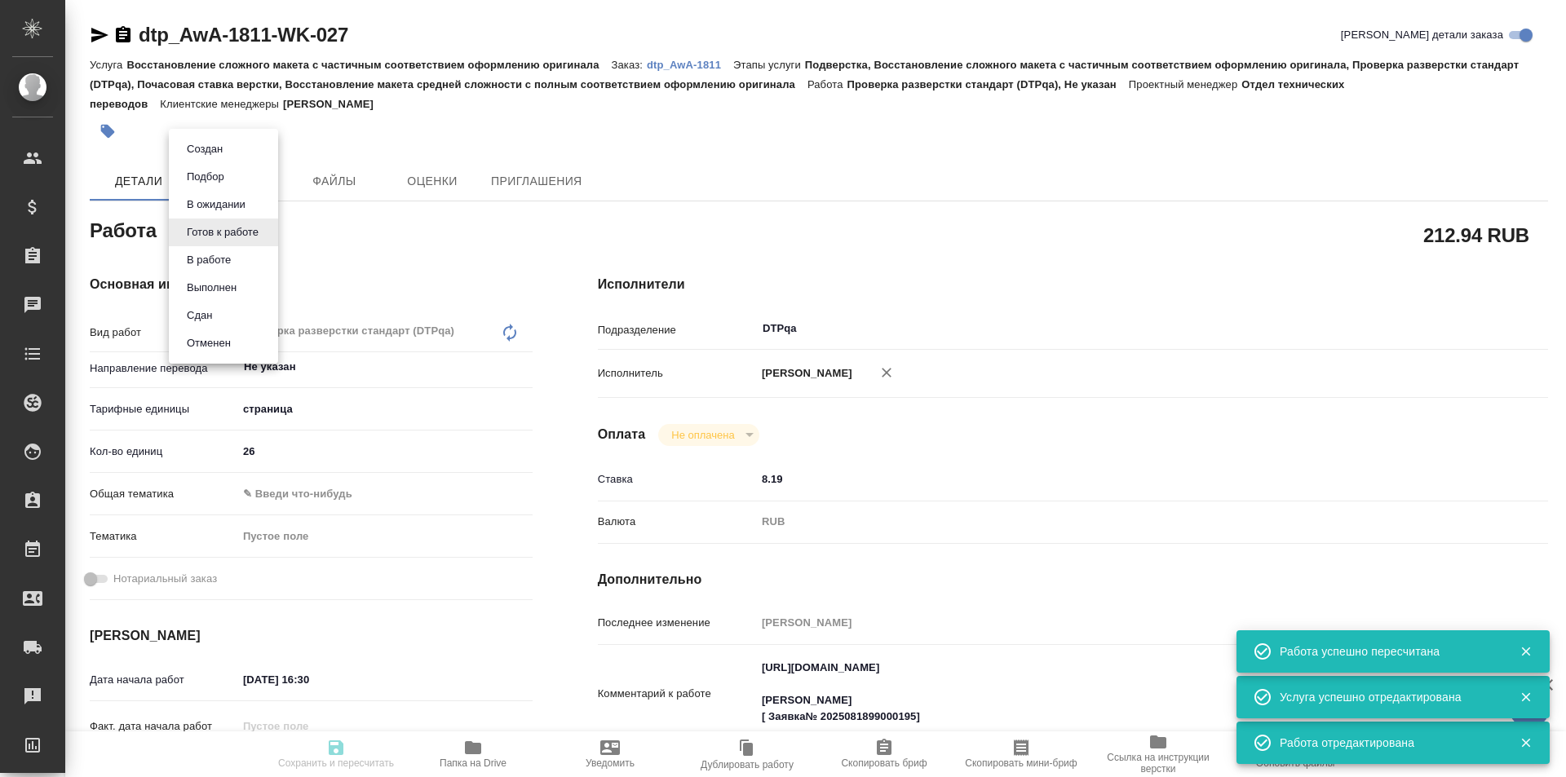
type input "5a8b1489cc6b4906c91bfdb2"
type input "26"
type input "19.08.2025 16:30"
type input "19.08.2025 17:30"
type input "01.09.2025 01:59"
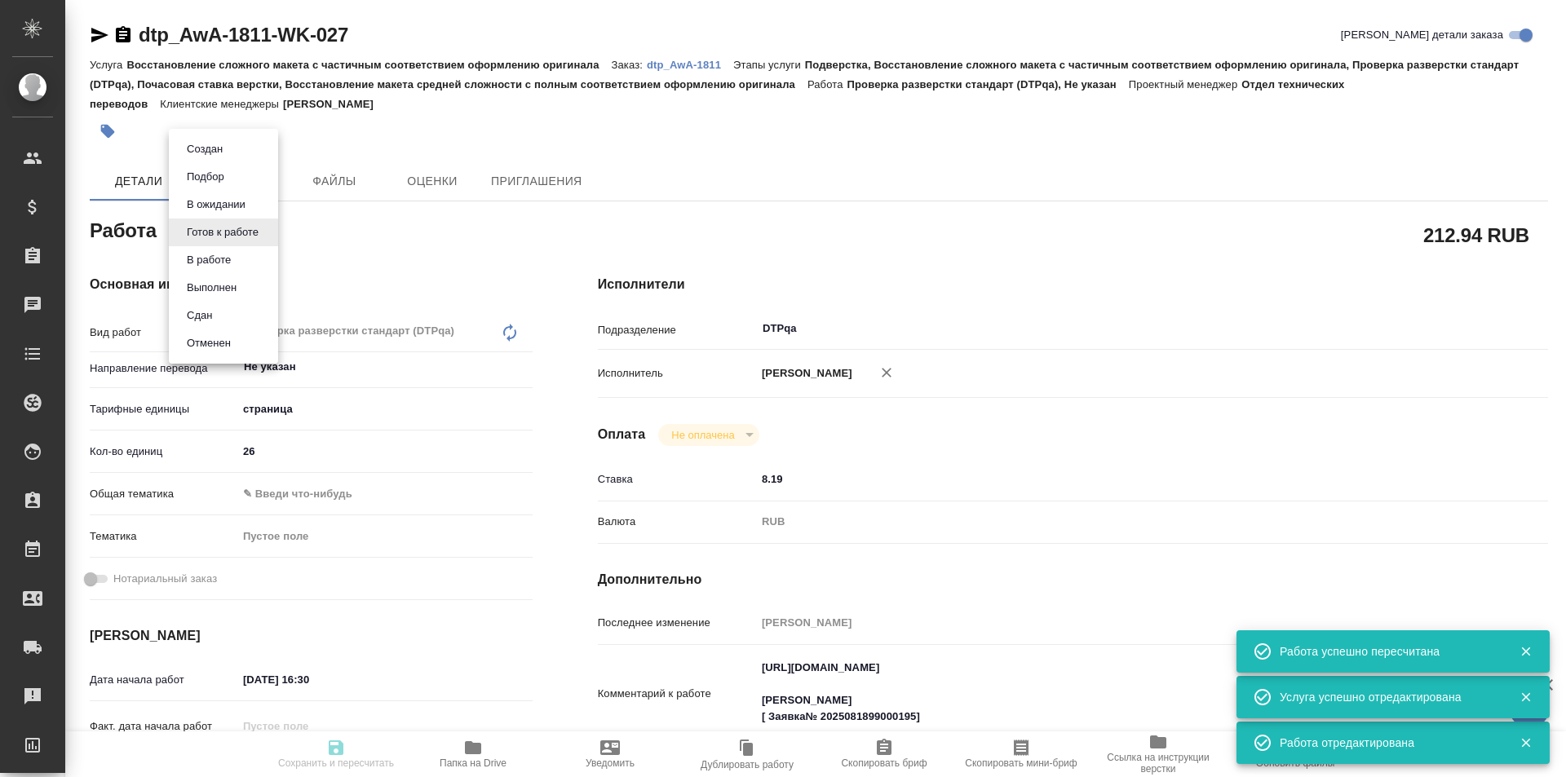
type input "DTPqa"
type input "notPayed"
type input "8.19"
type input "RUB"
type input "[PERSON_NAME]"
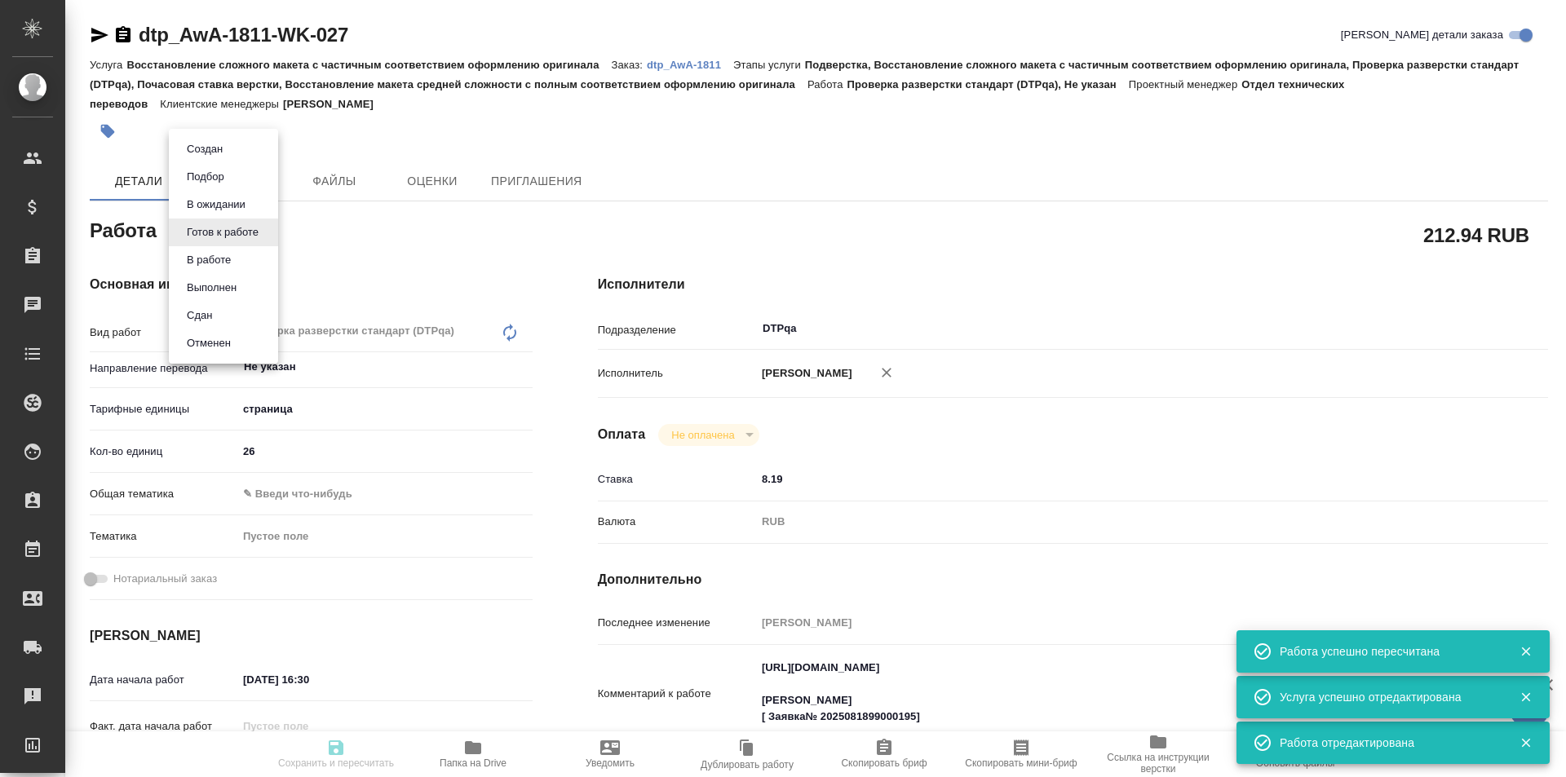
type textarea "https://tera.awatera.com/Work/68a34622ae9bd5cd67deacc8/ МВ Саша Заборова [ Заяв…"
type textarea "x"
type textarea "/Clients/Awatera/Orders/dtp_AwA-1811/DTP/dtp_AwA-1811-WK-027"
type textarea "x"
type input "dtp_AwA-1811"
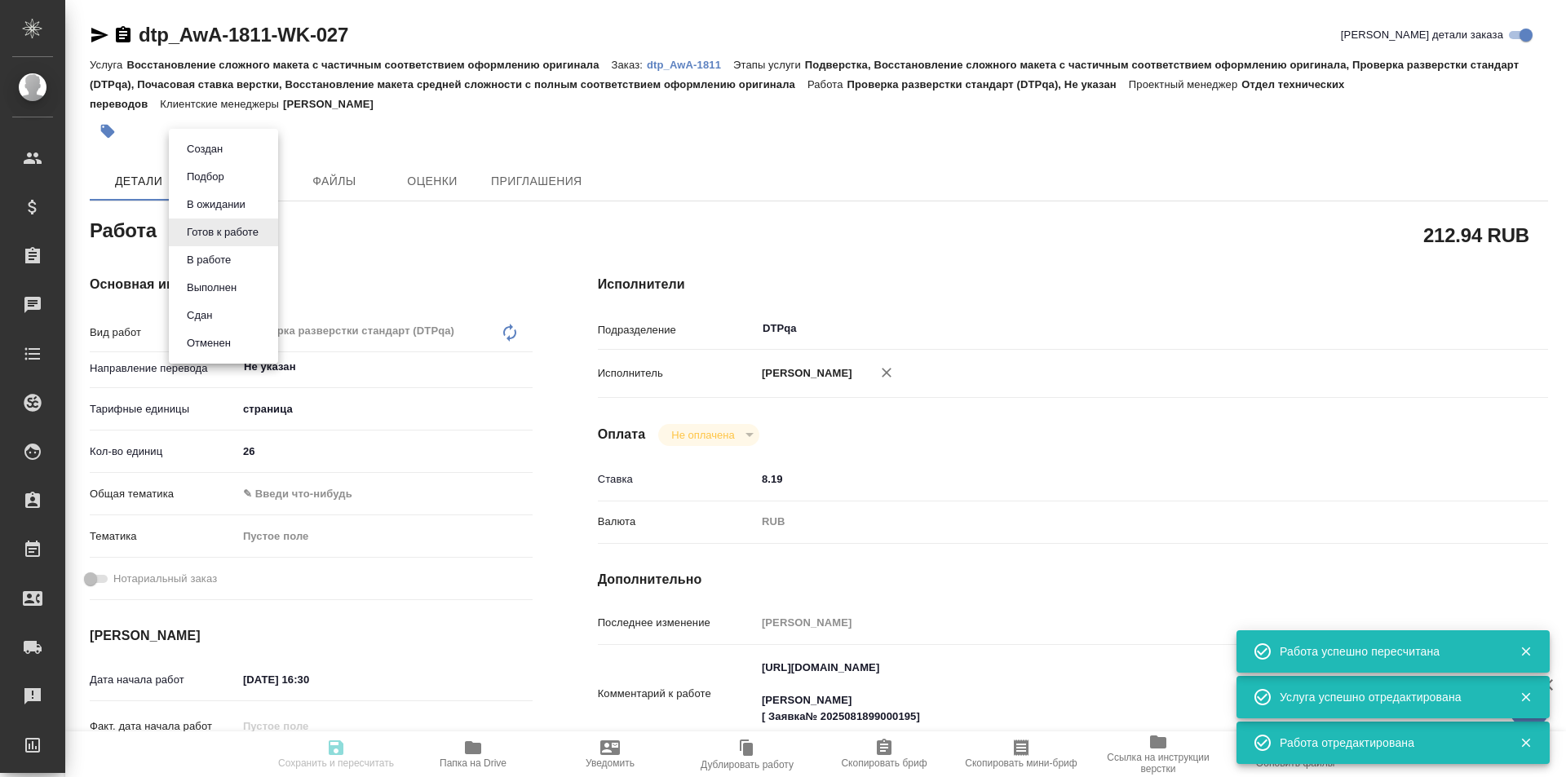
type input "Восстановление сложного макета с частичным соответствием оформлению оригинала"
type input "Подверстка, Восстановление сложного макета с частичным соответствием оформлению…"
type input "[PERSON_NAME]"
type input "Отдел верстки и дизайна, Заборова Александра, Малофеева Екатерина"
type input "/Clients/Awatera/Orders/dtp_AwA-1811"
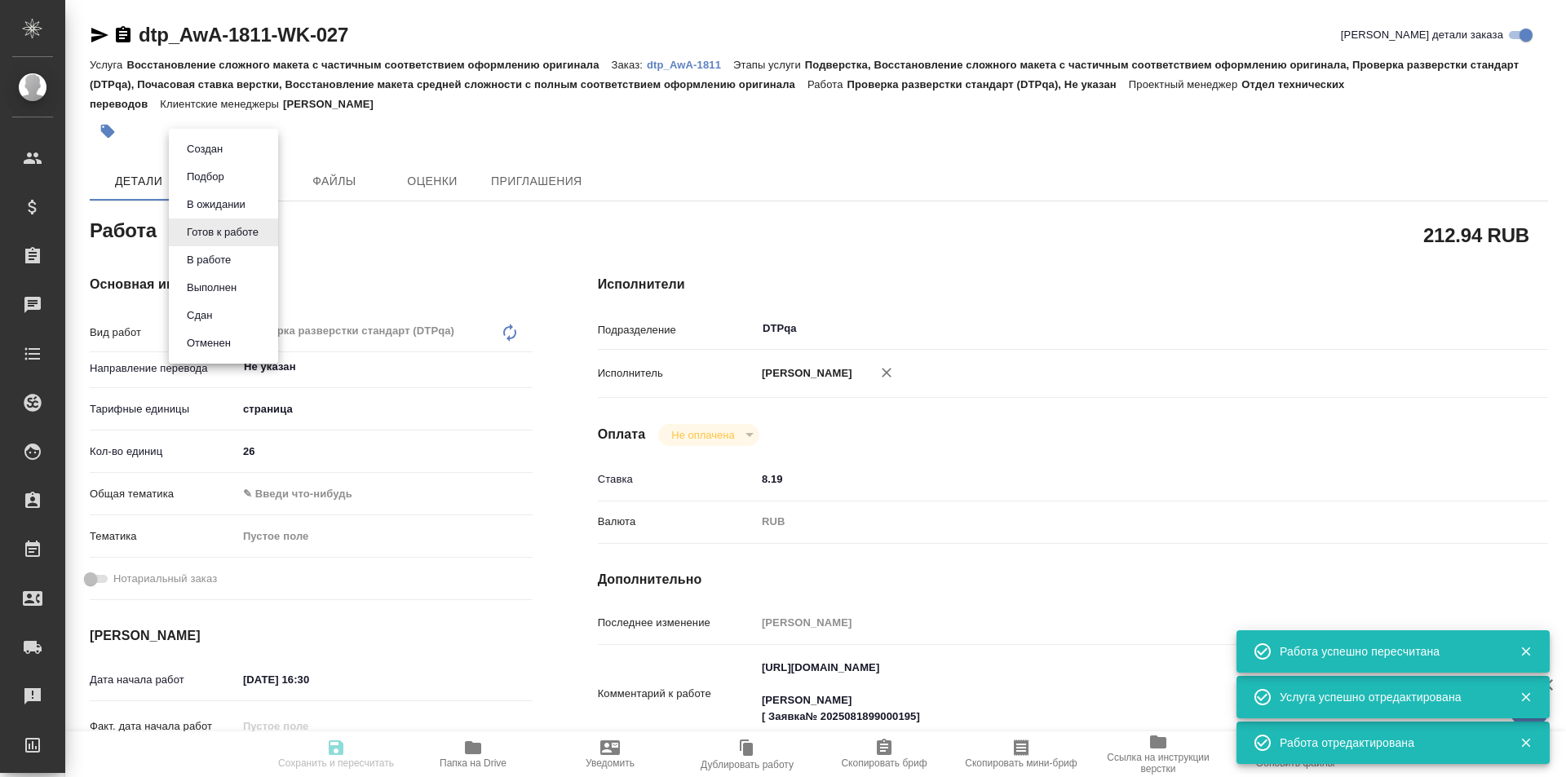
type textarea "x"
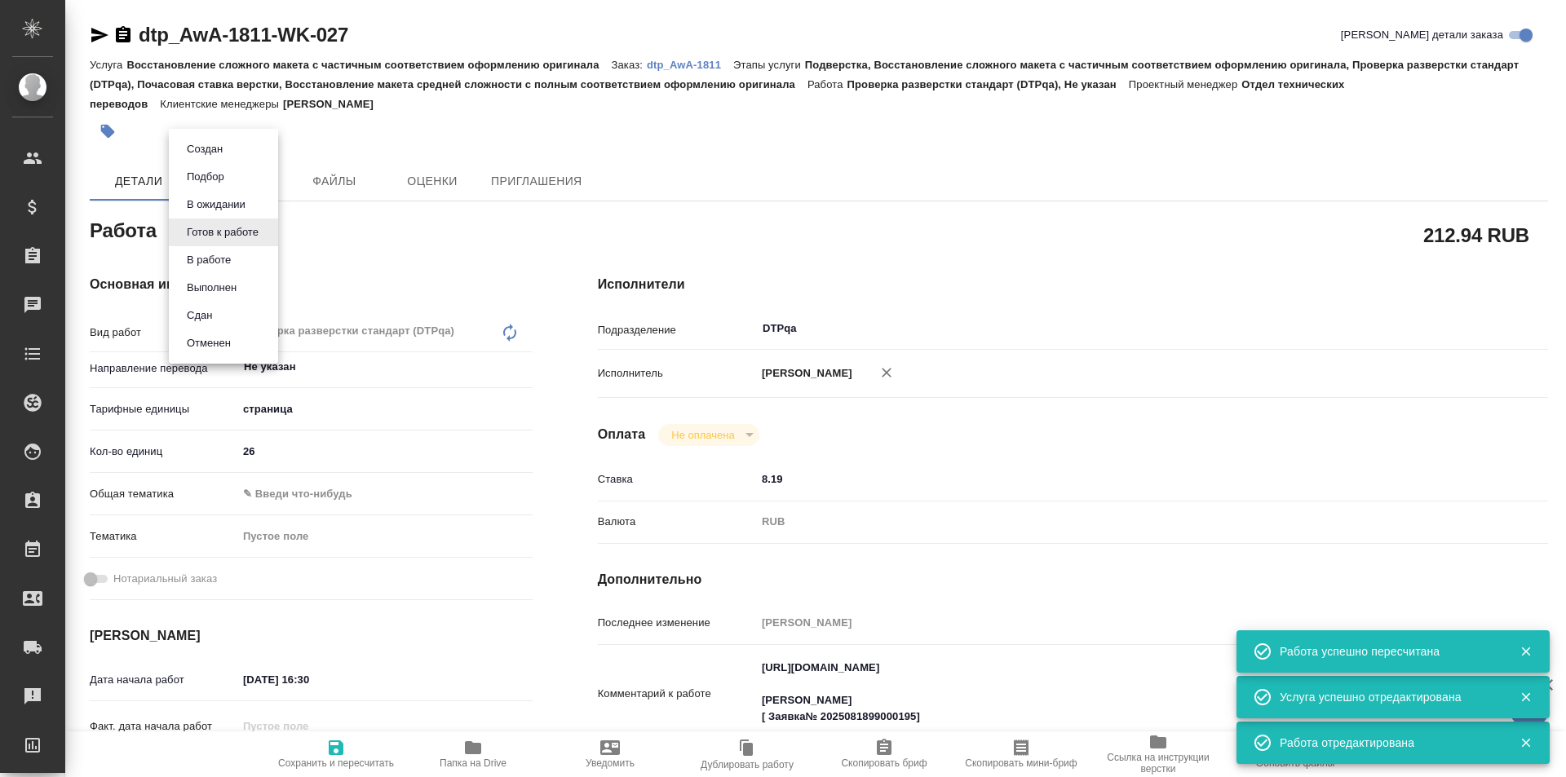
type textarea "x"
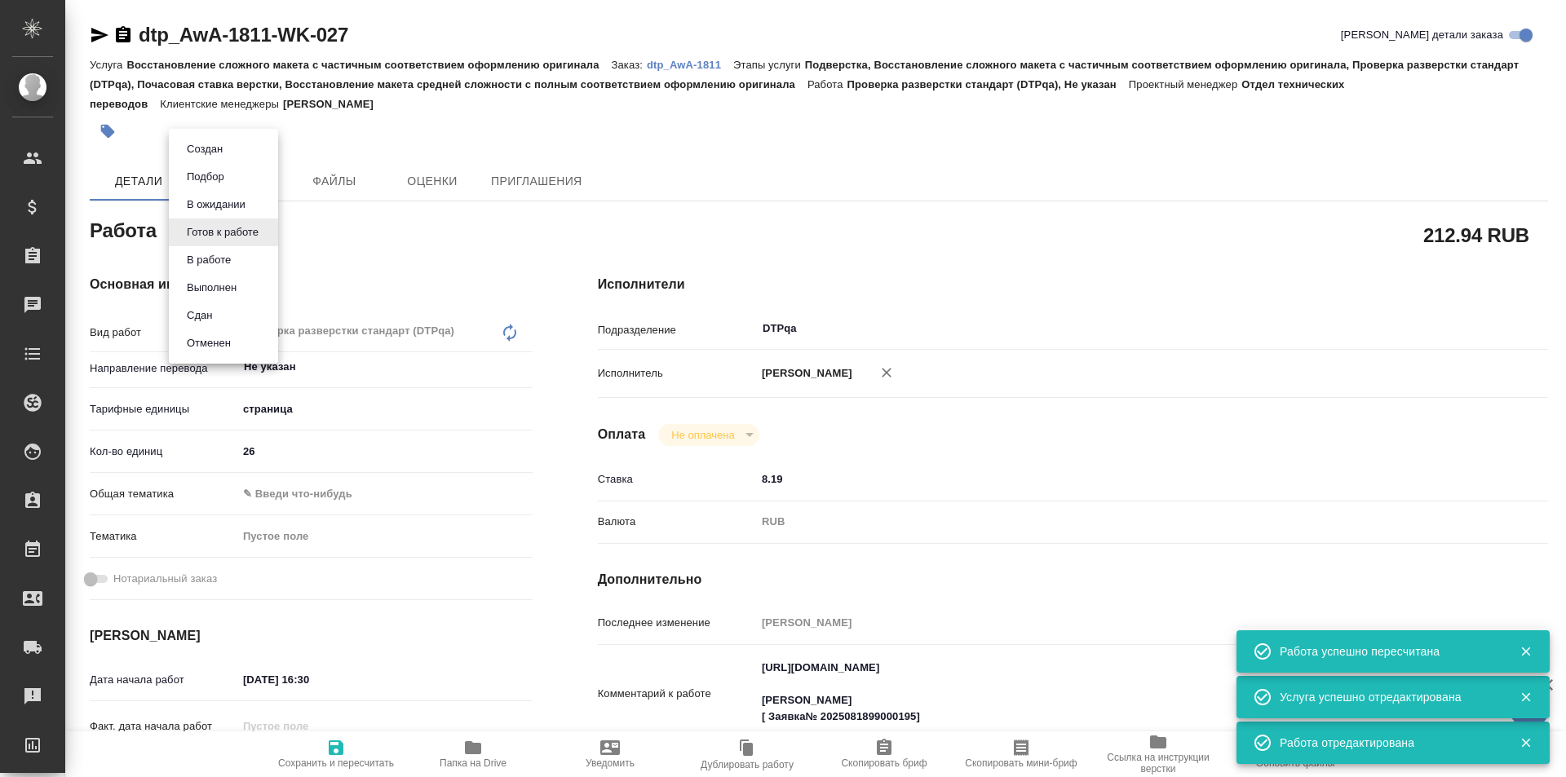
type textarea "x"
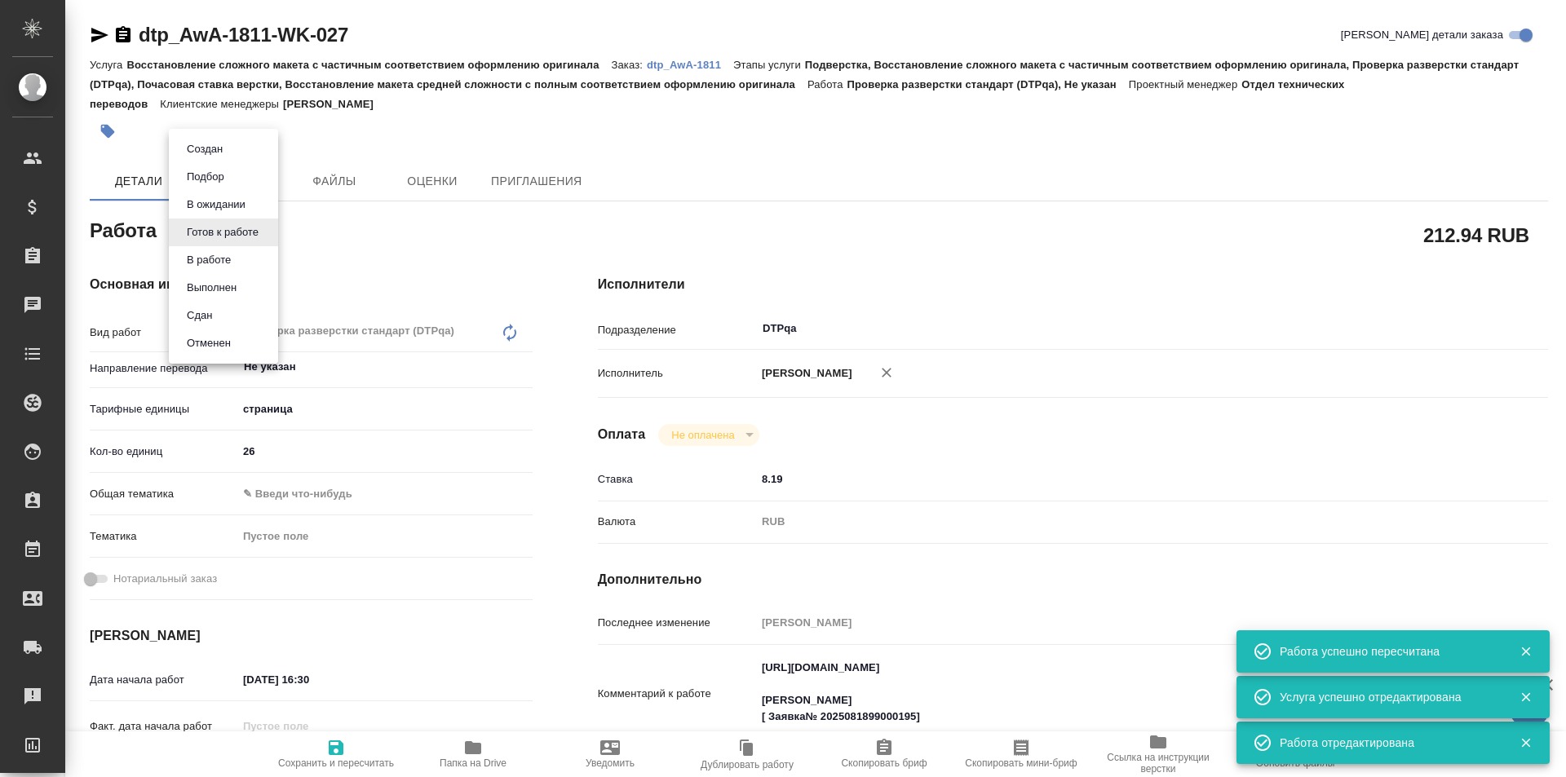
type textarea "x"
click at [228, 158] on button "В ожидании" at bounding box center [205, 149] width 46 height 18
type textarea "x"
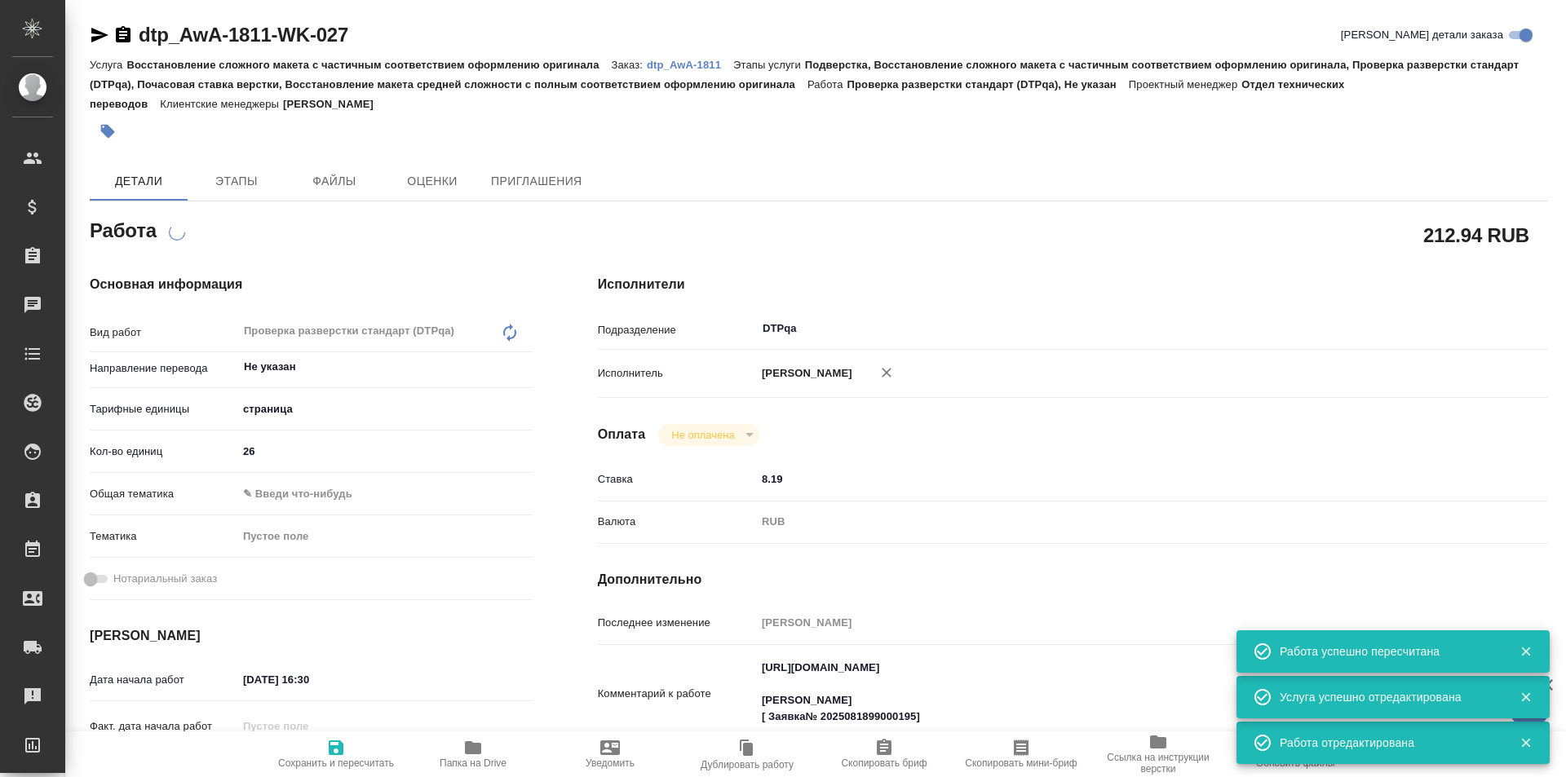
type textarea "x"
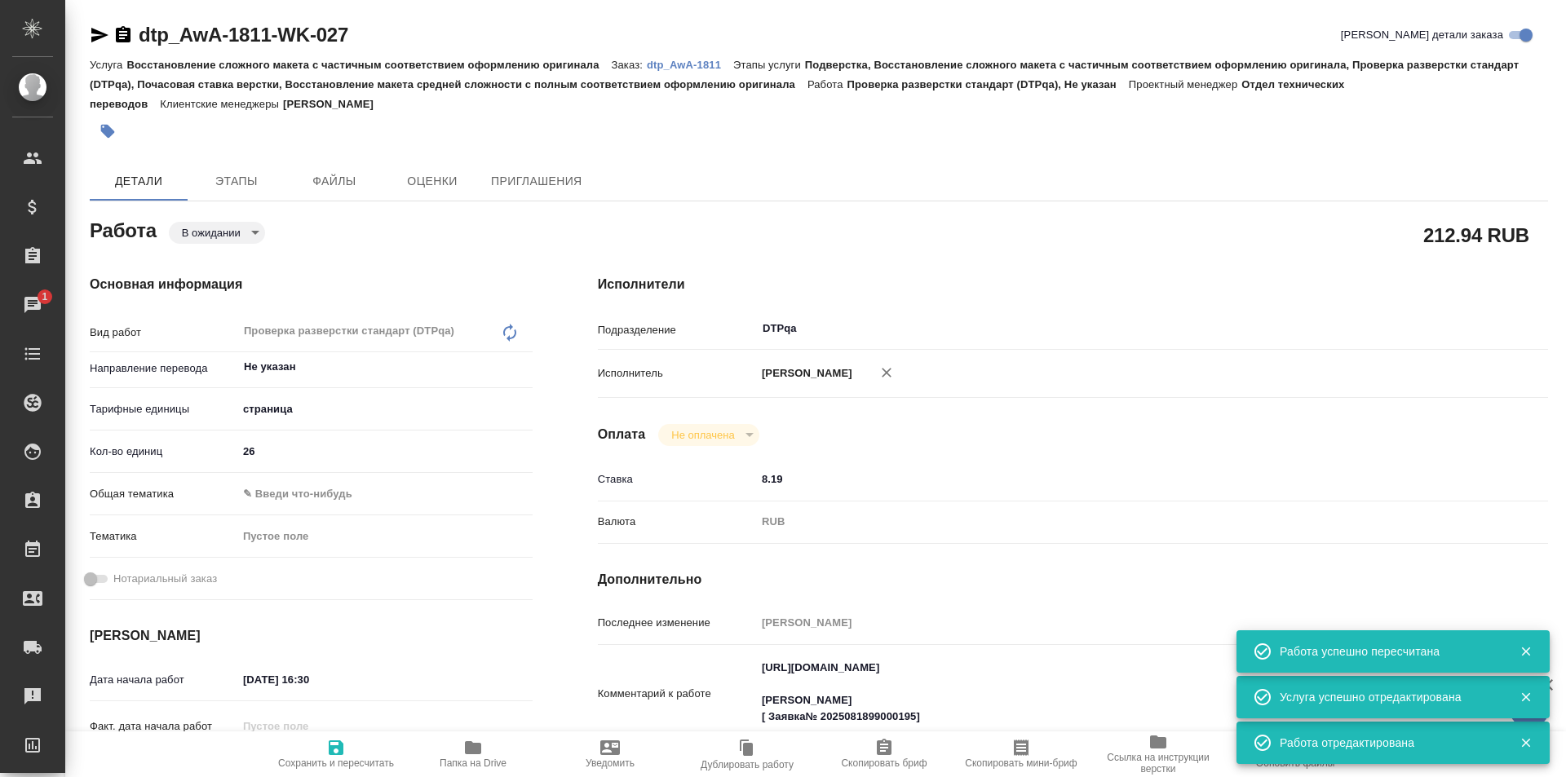
type textarea "x"
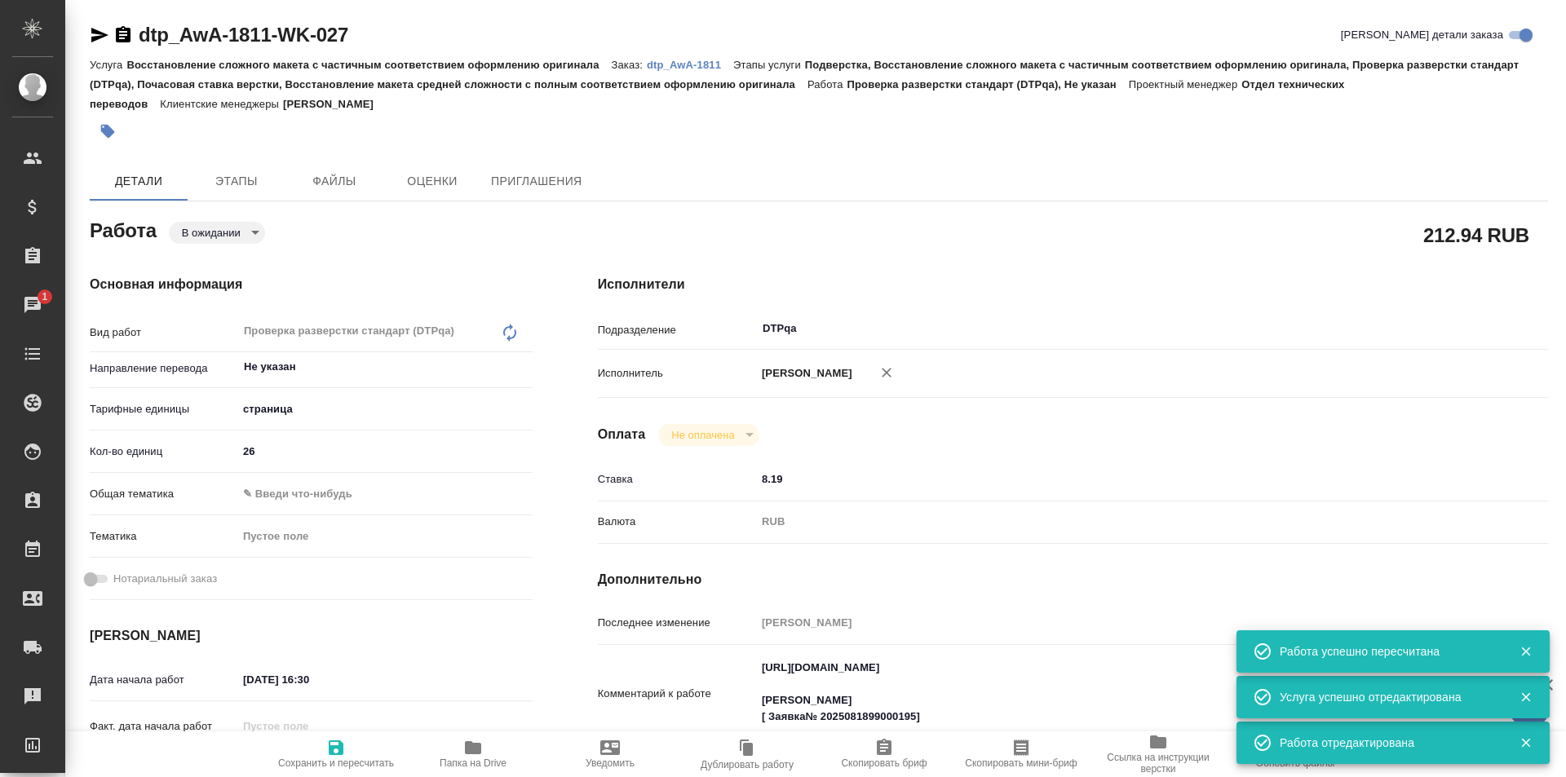
type textarea "x"
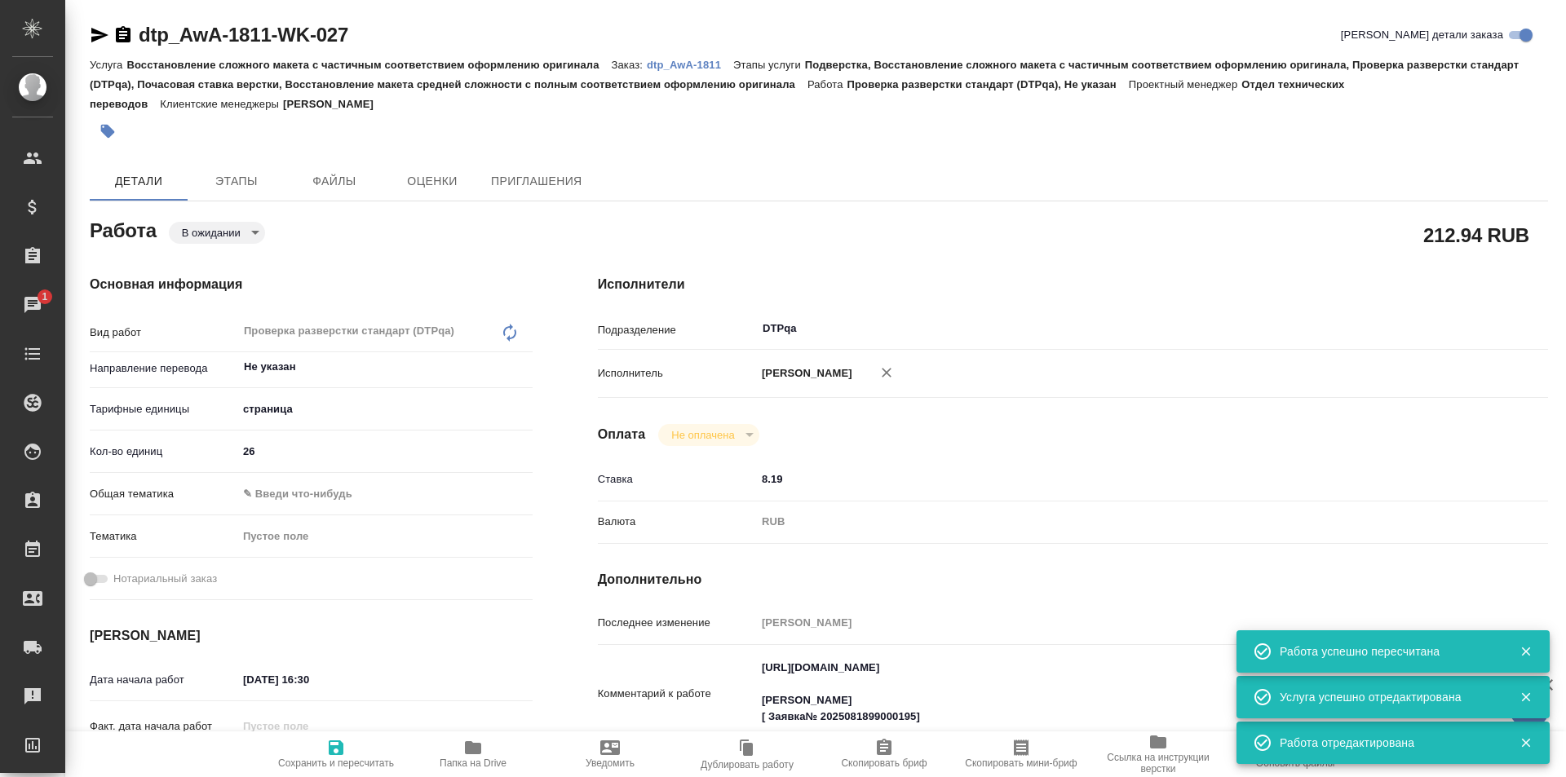
type textarea "x"
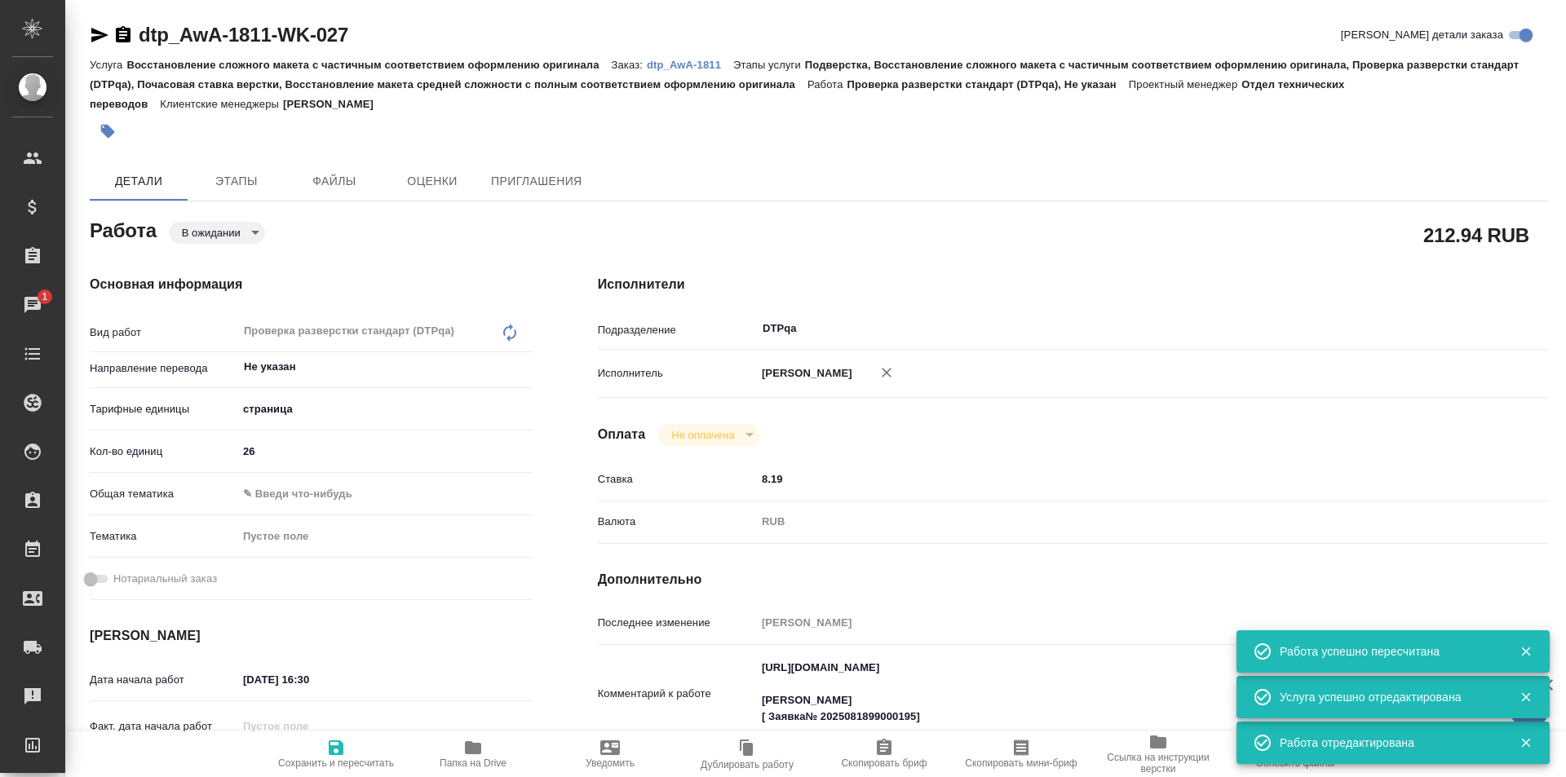
type textarea "x"
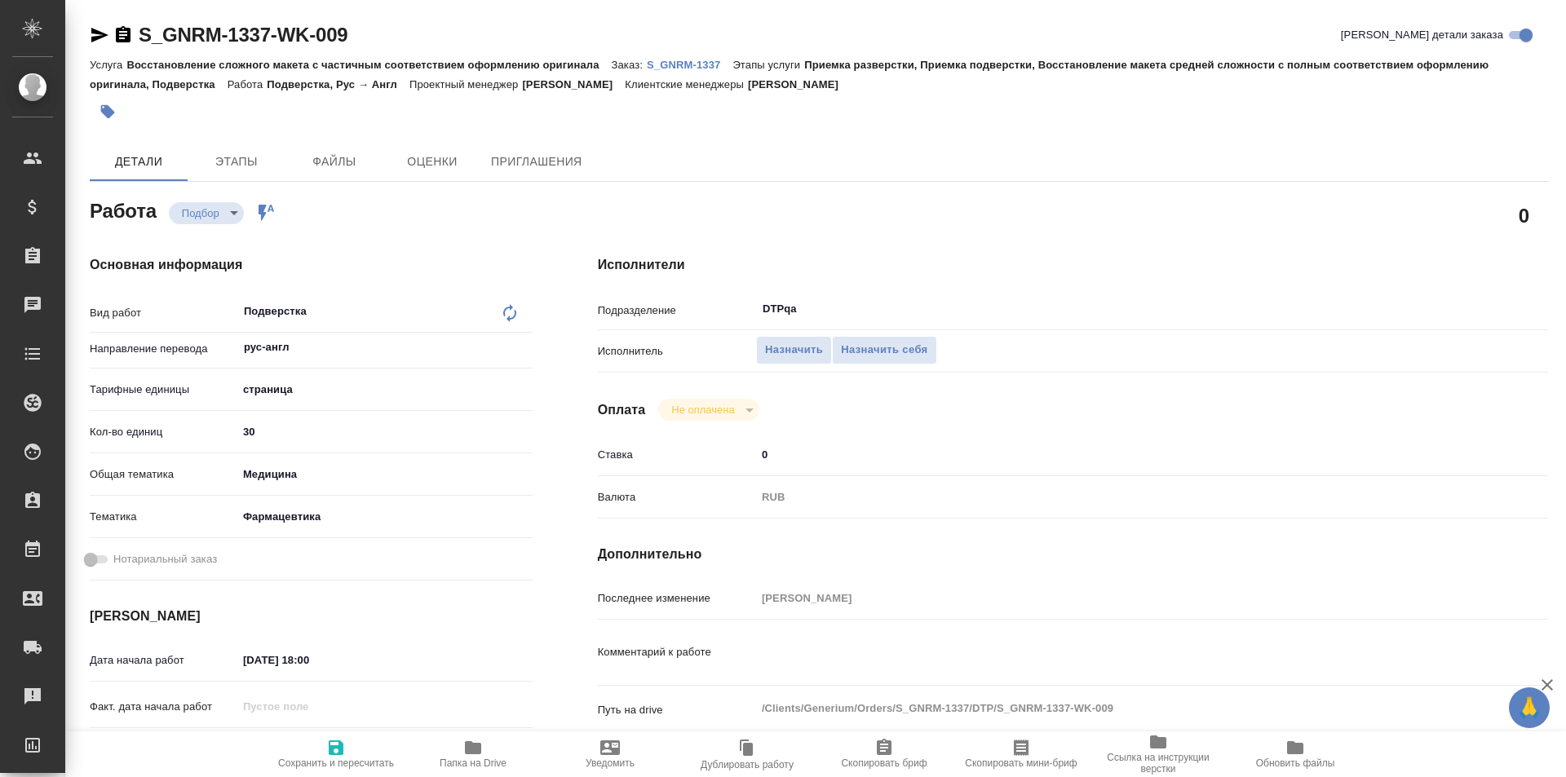
type textarea "x"
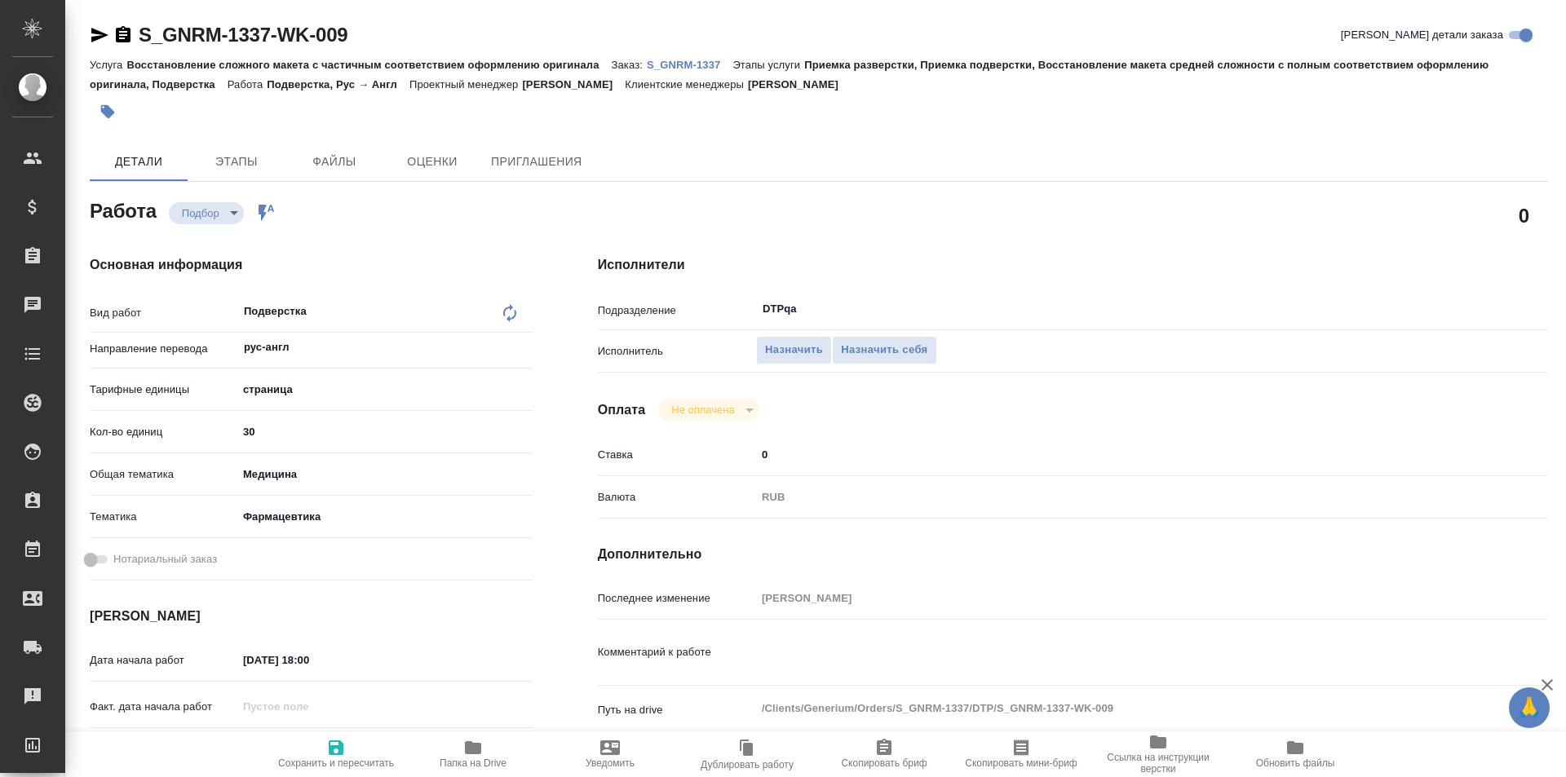
type textarea "x"
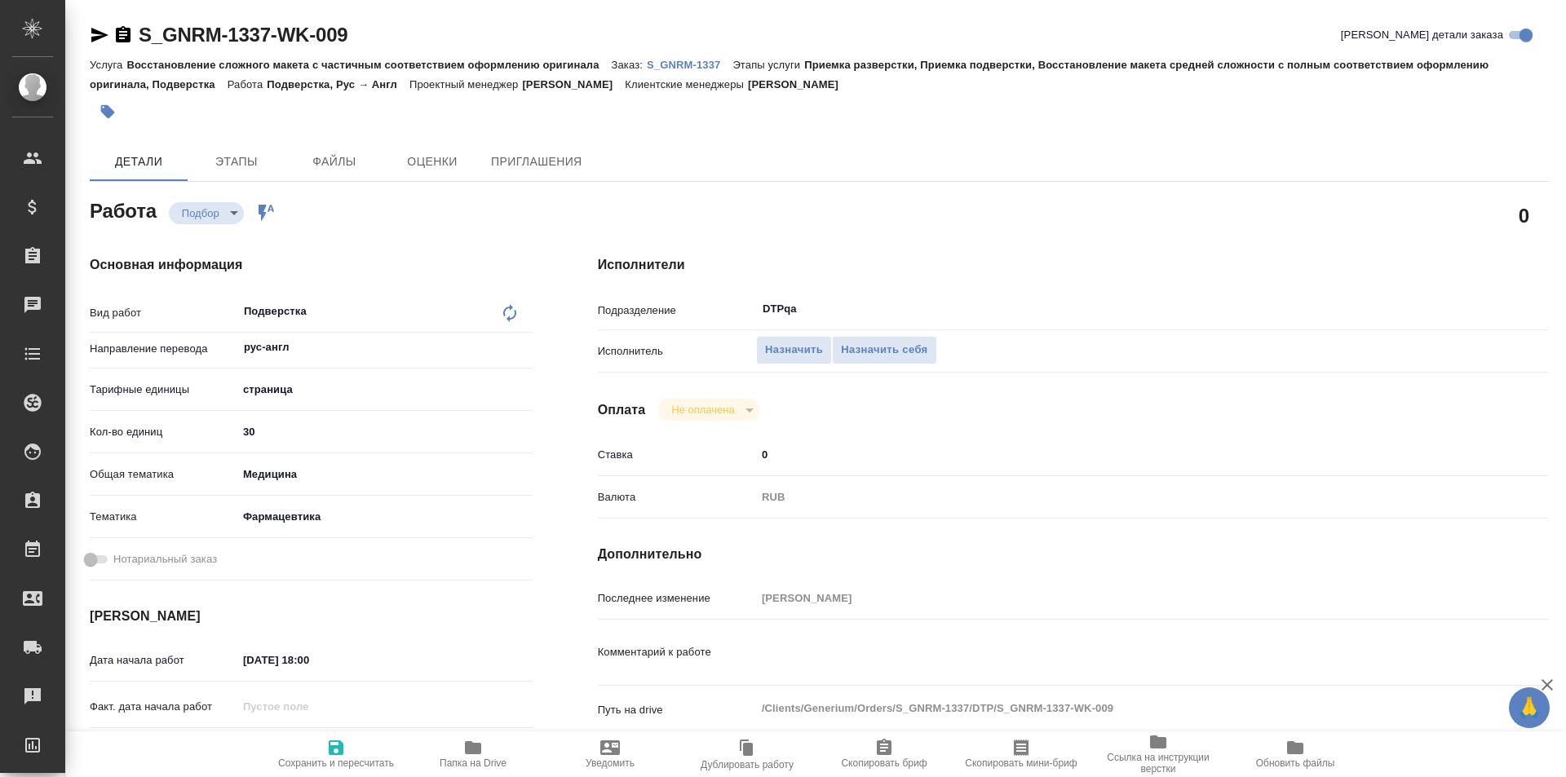
type textarea "x"
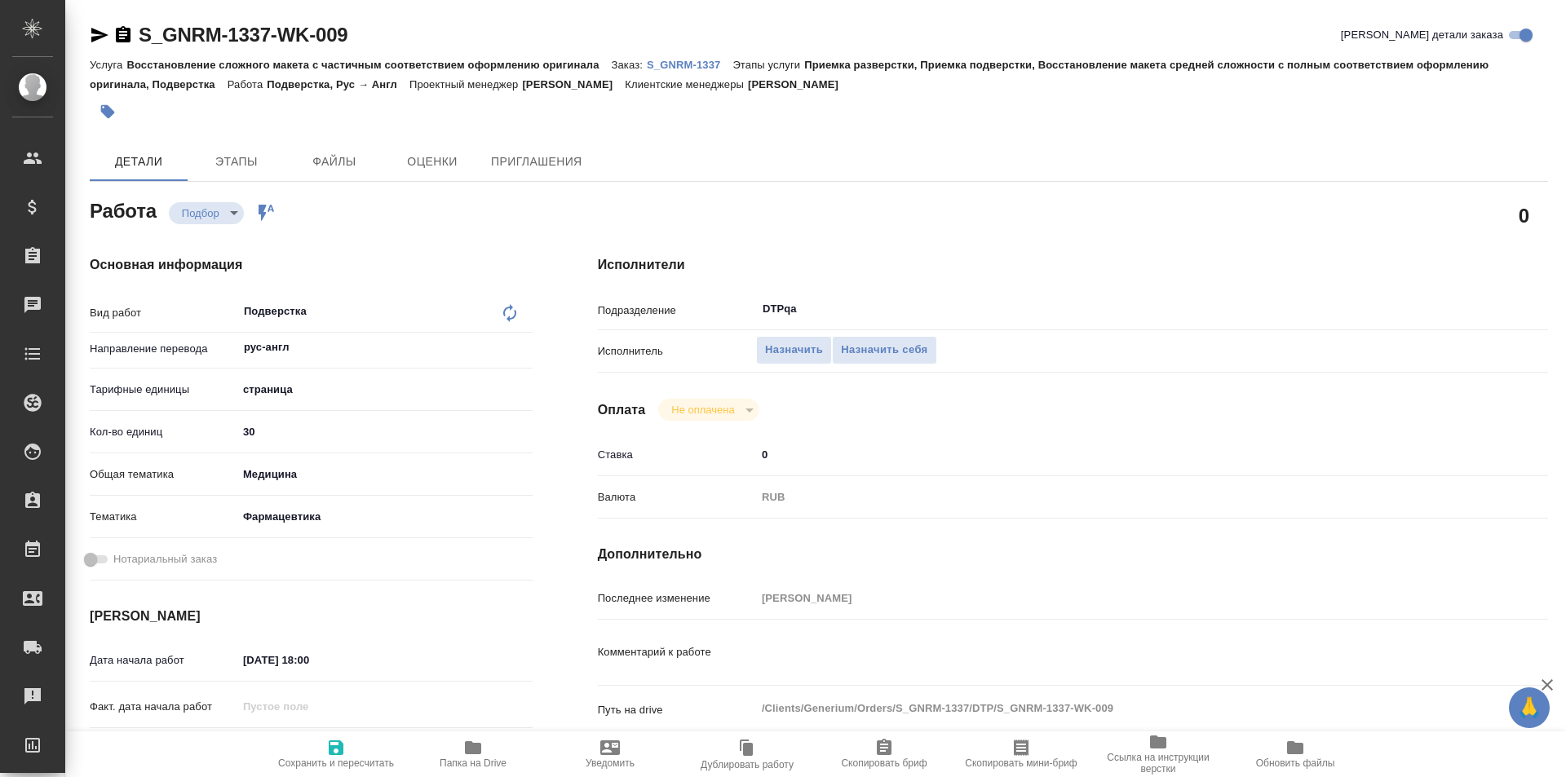
type textarea "x"
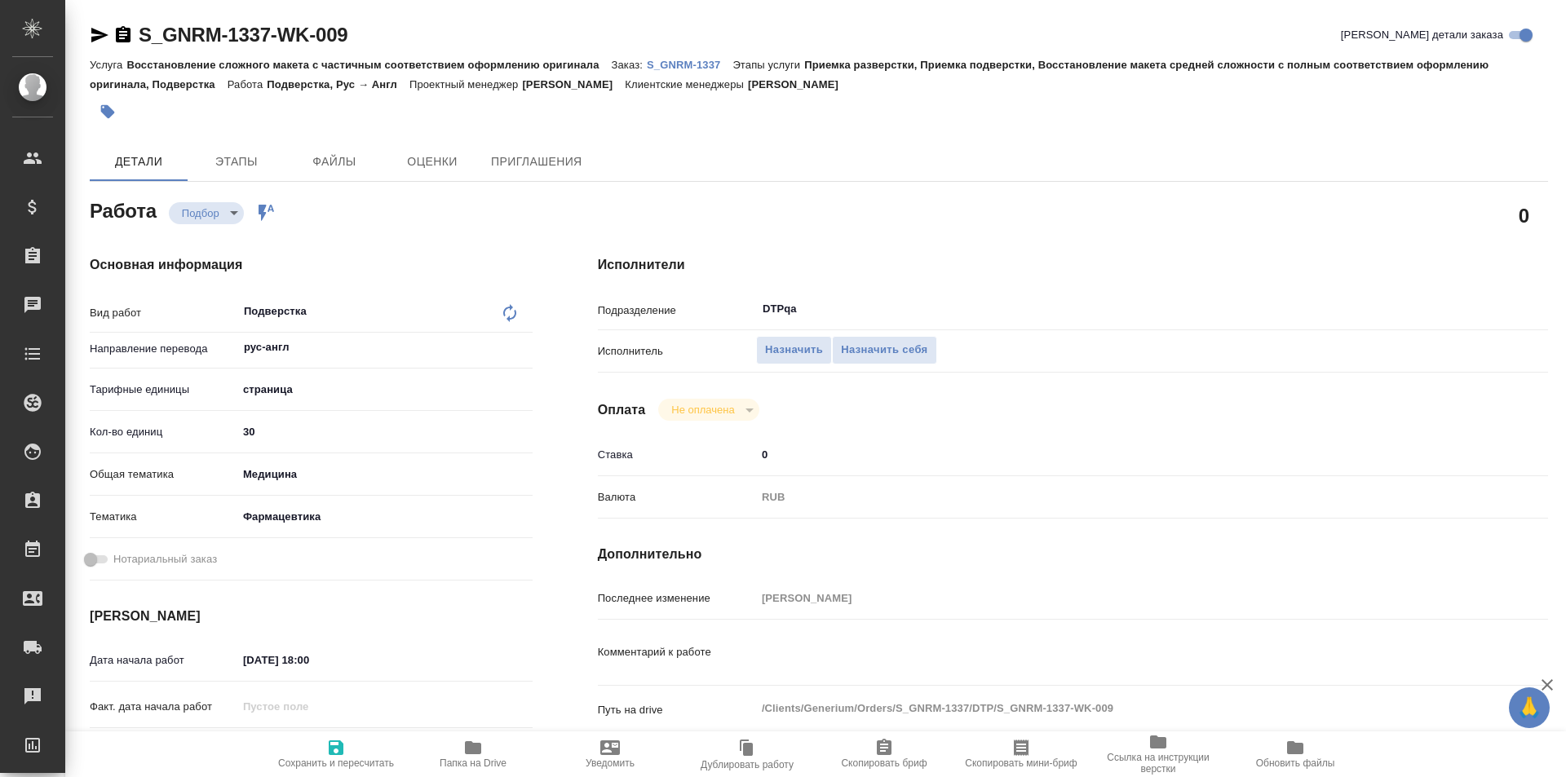
type textarea "x"
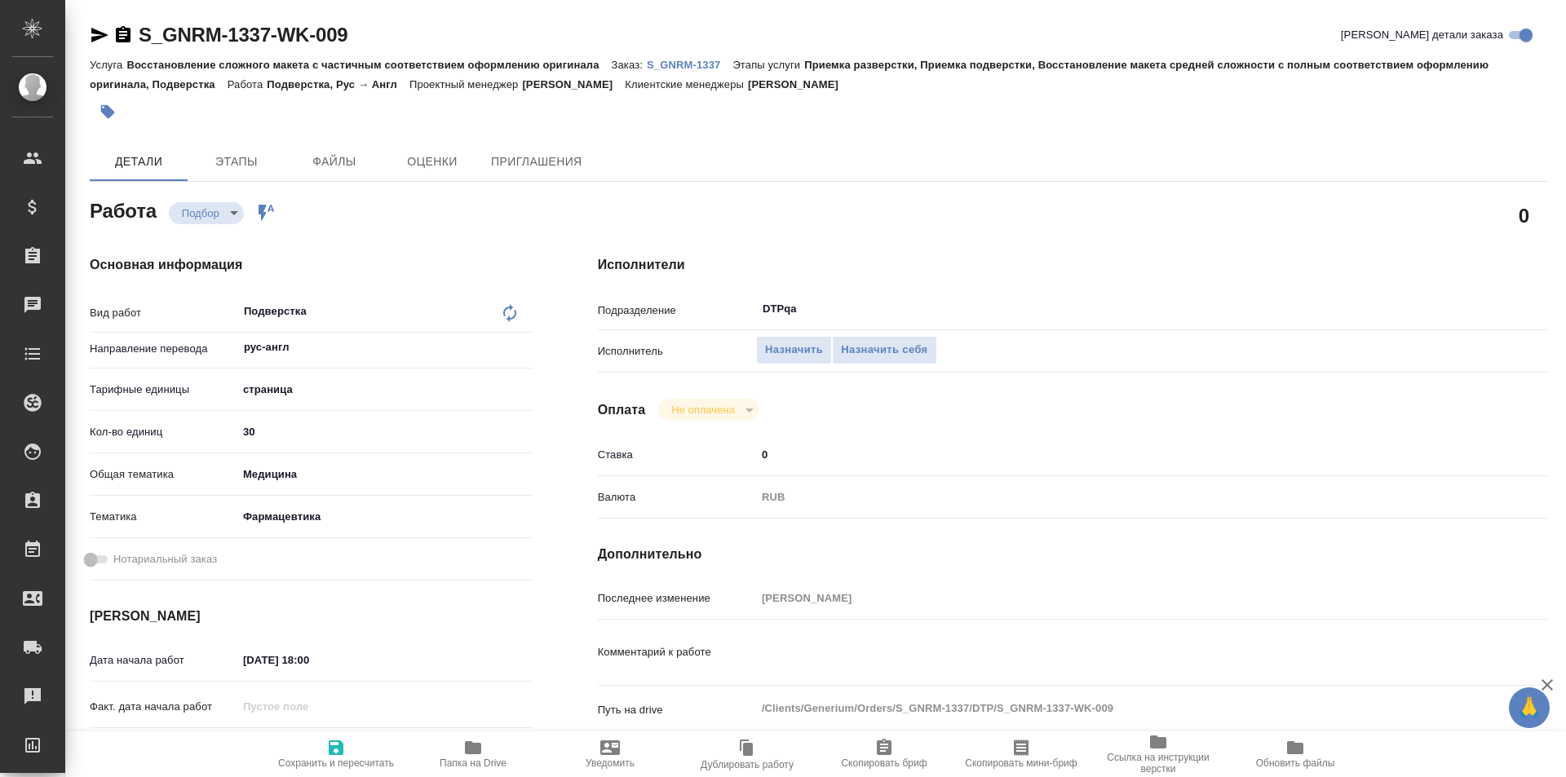
scroll to position [245, 0]
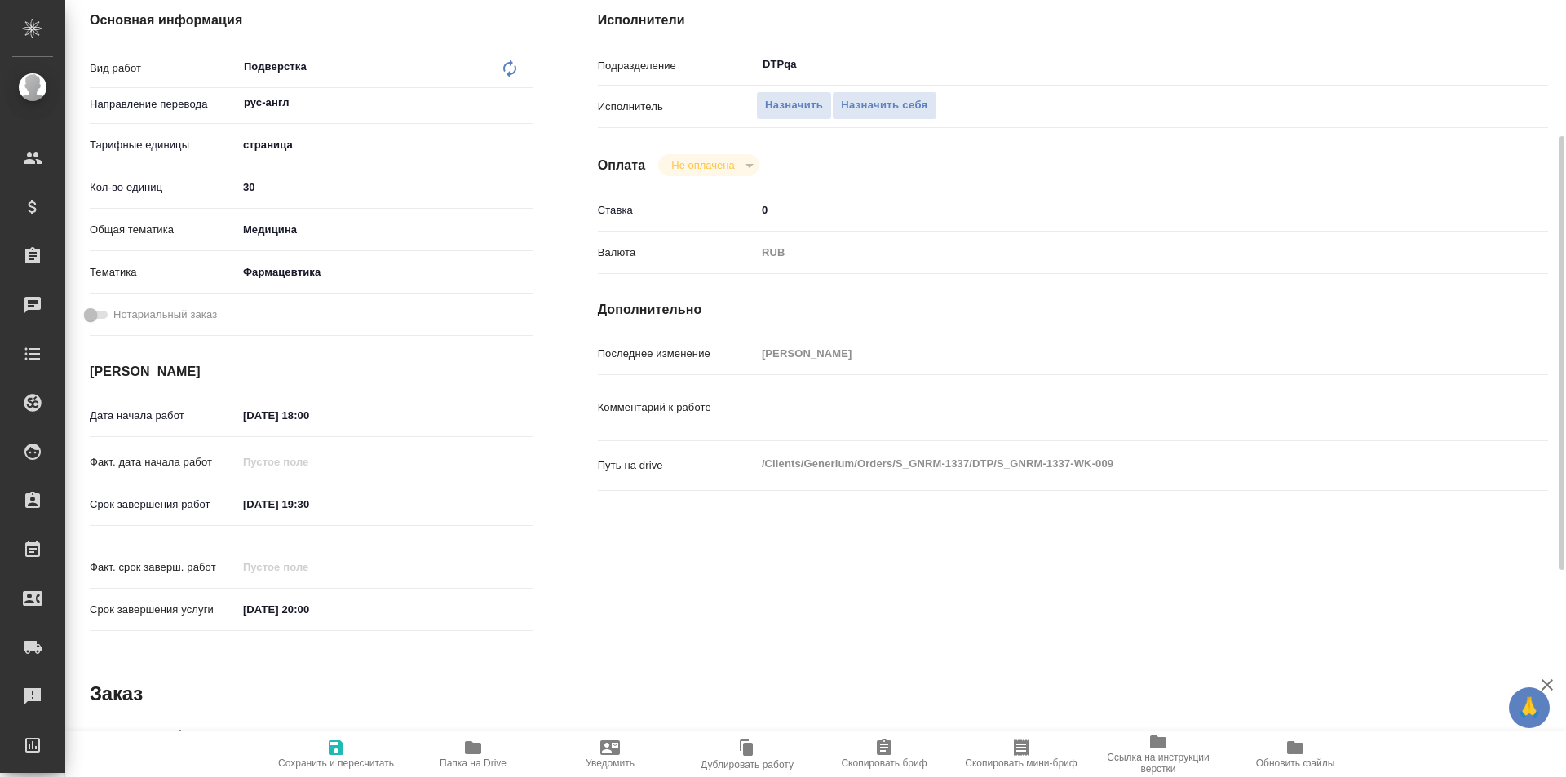
type textarea "x"
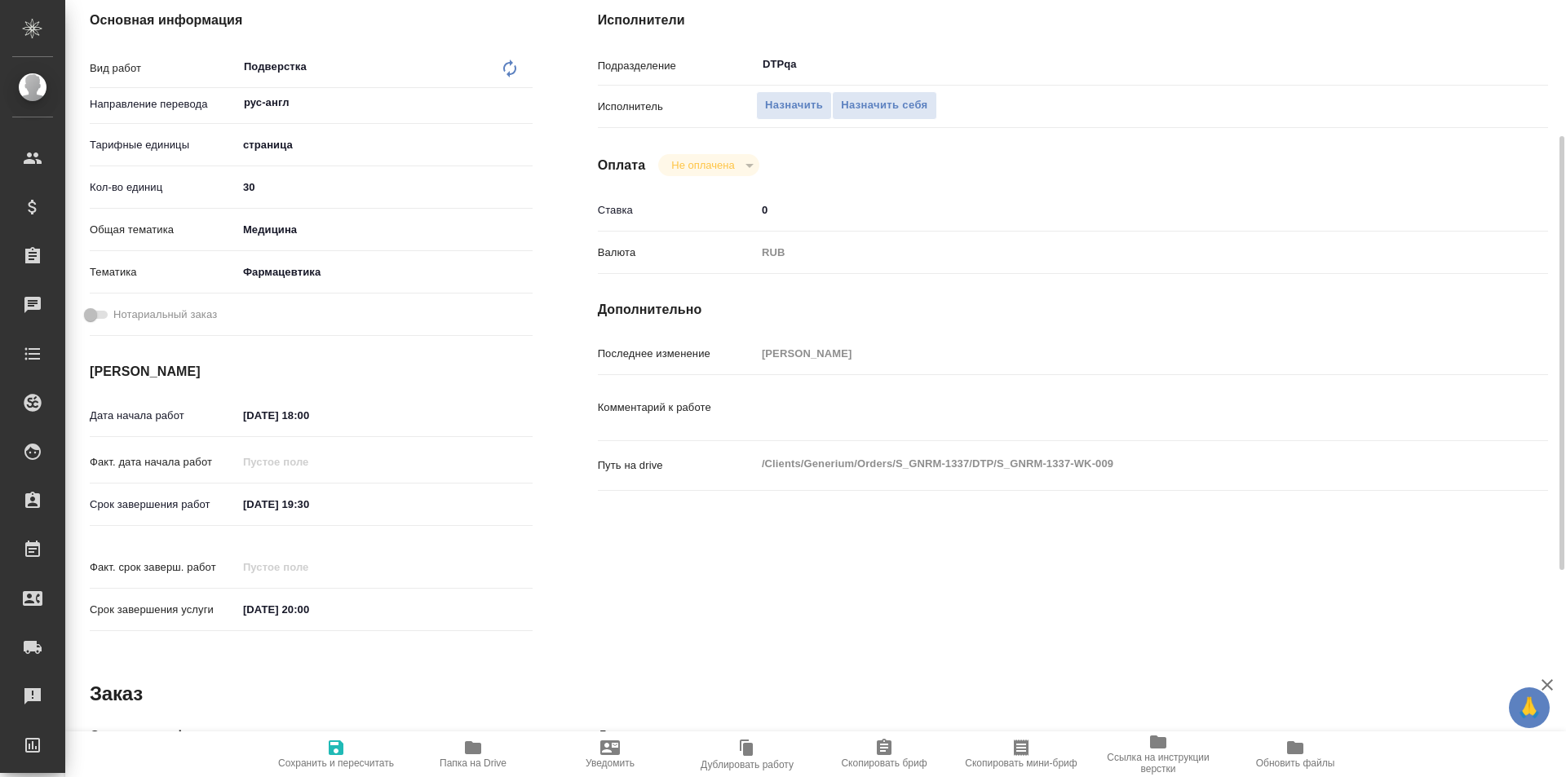
click at [471, 756] on icon "button" at bounding box center [473, 748] width 20 height 20
type textarea "x"
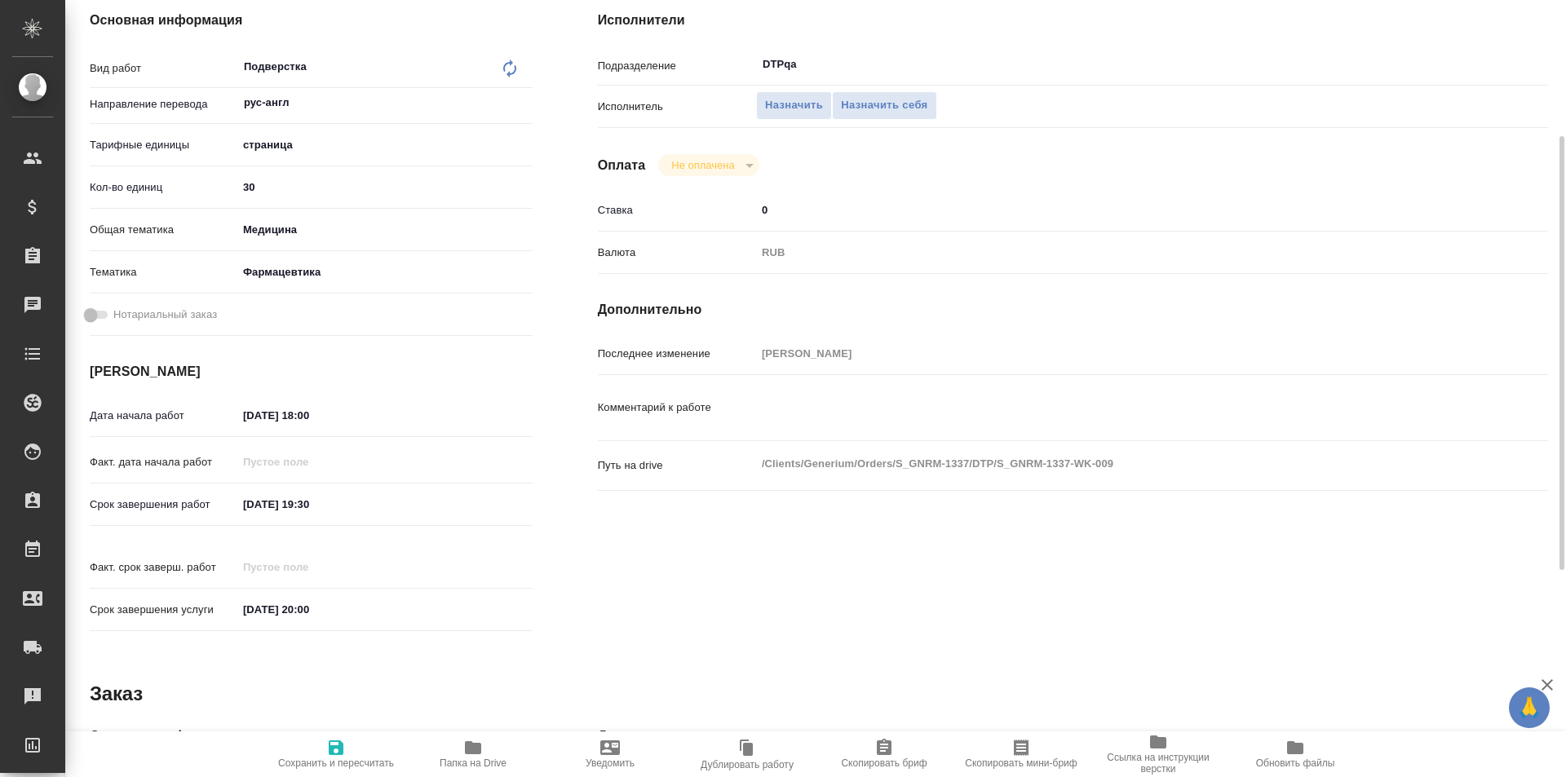
type textarea "x"
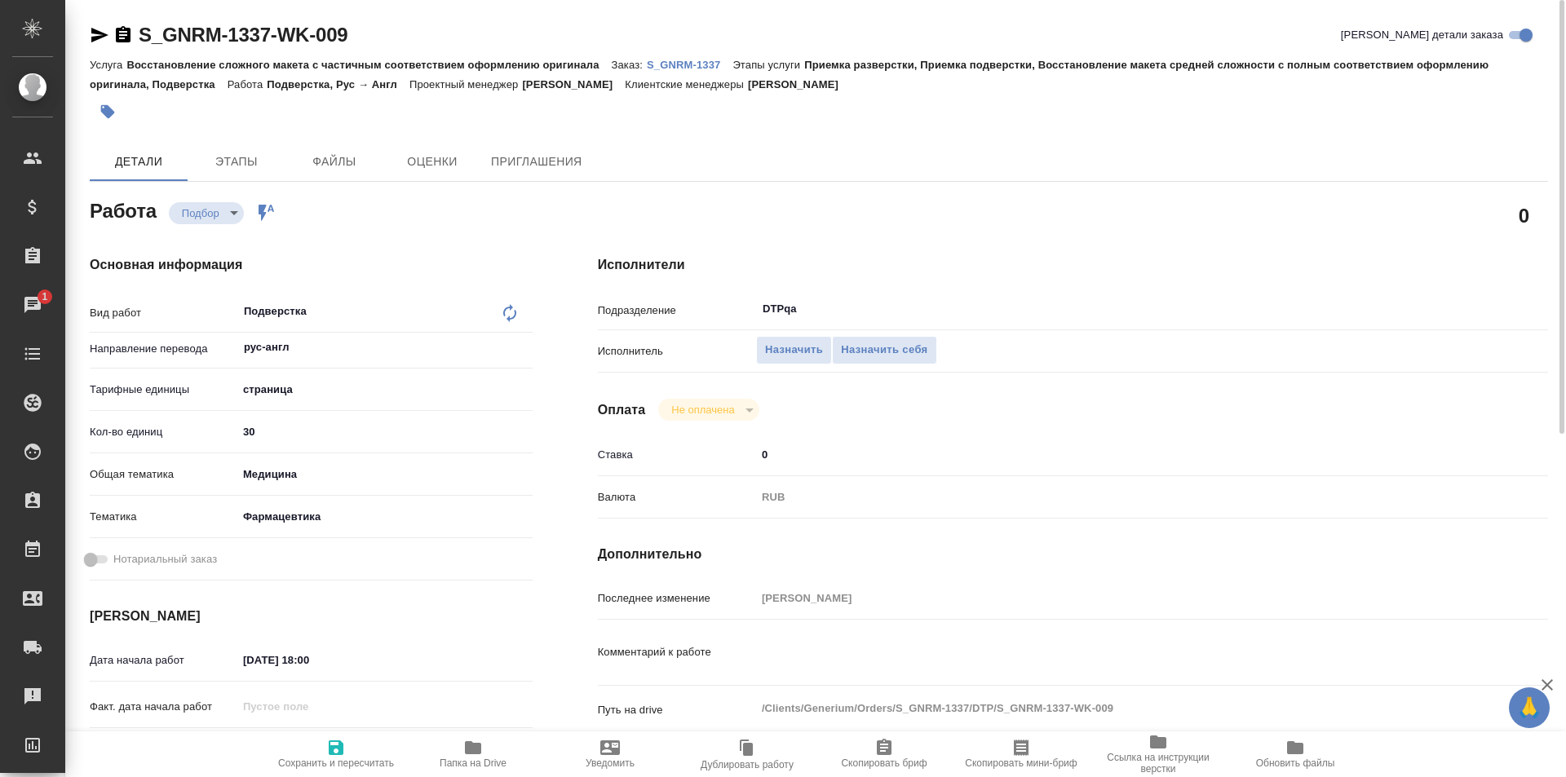
click at [678, 63] on p "S_GNRM-1337" at bounding box center [690, 65] width 86 height 12
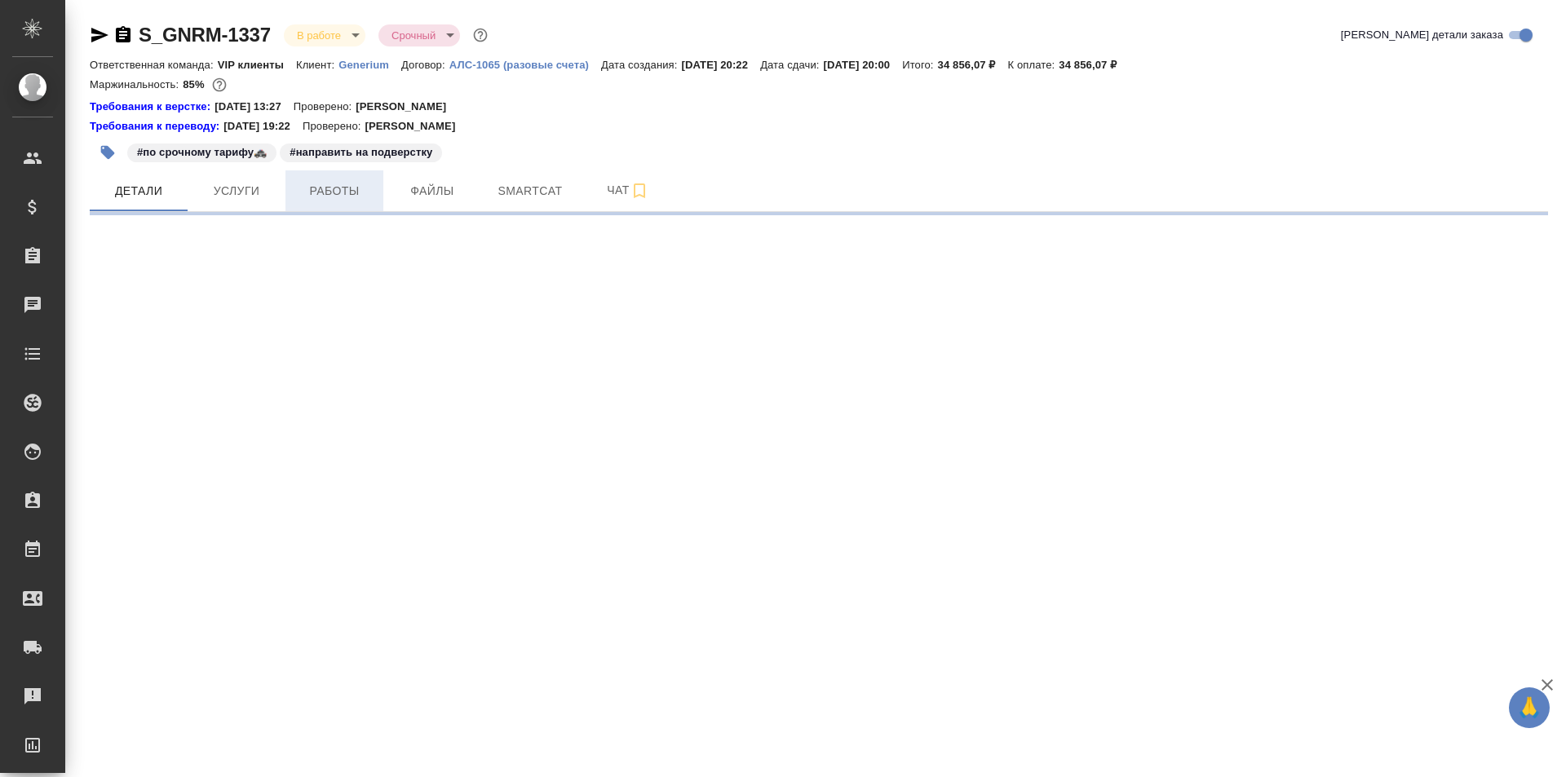
select select "RU"
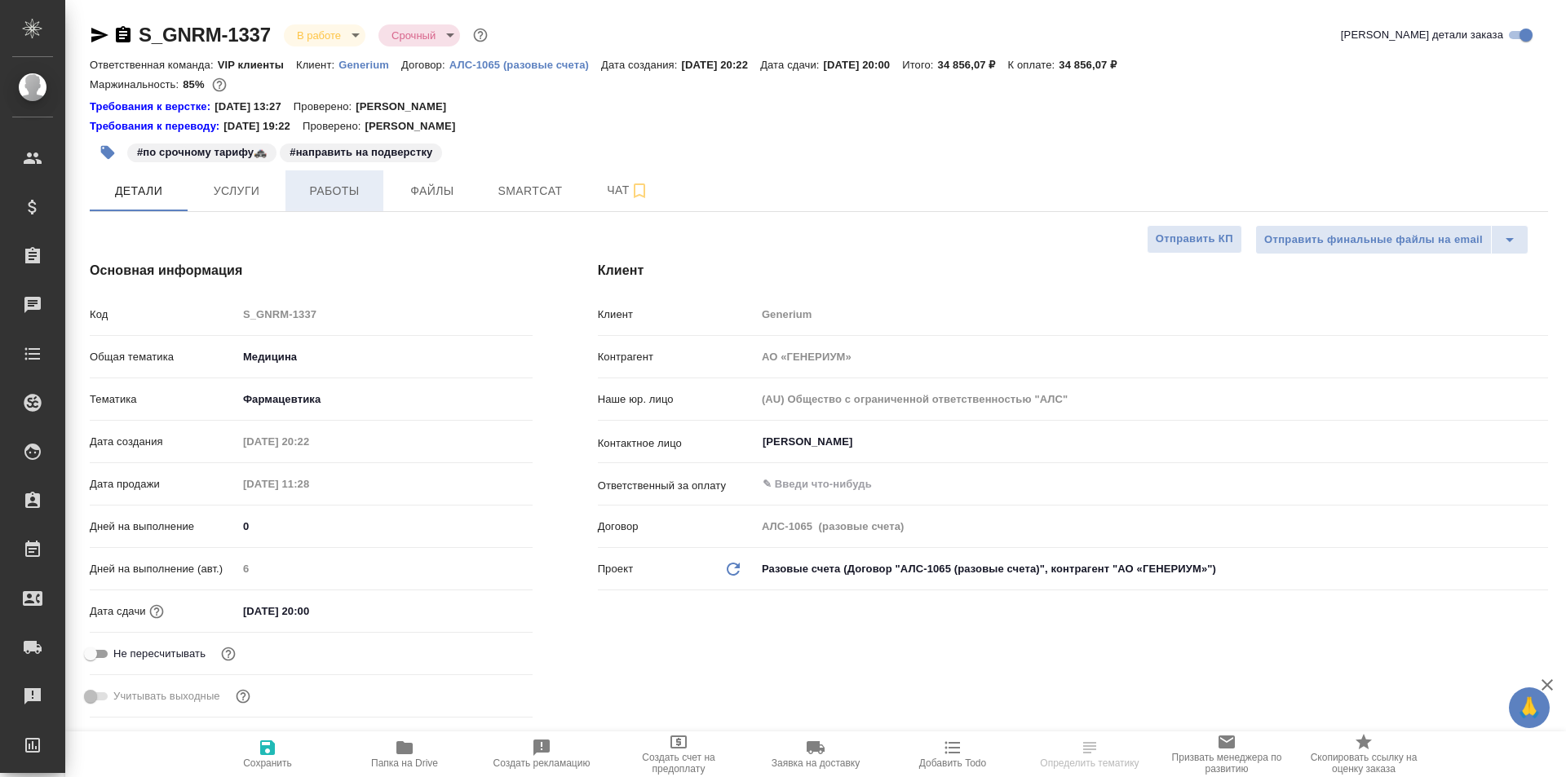
type textarea "x"
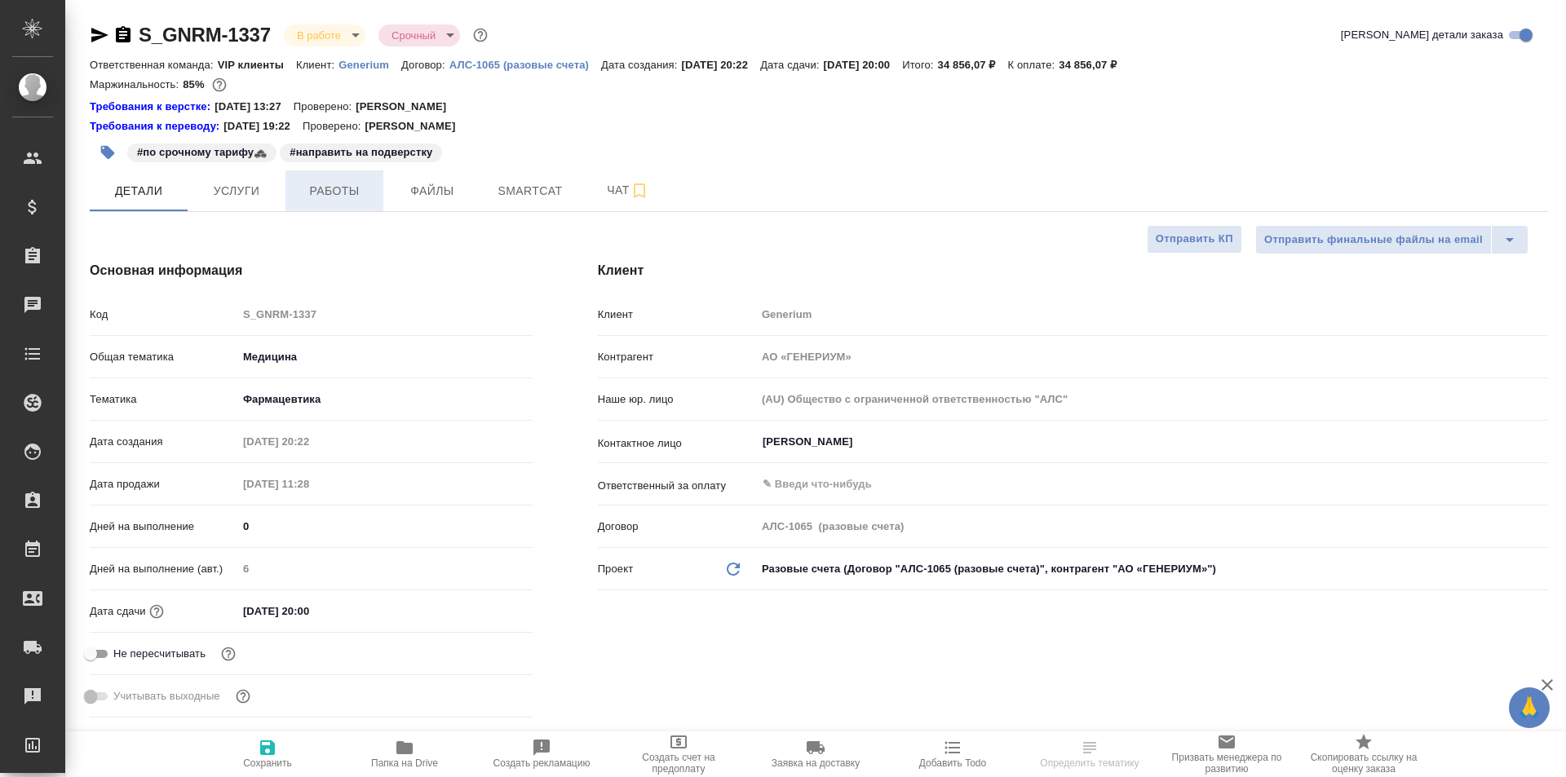
type textarea "x"
click at [341, 183] on span "Работы" at bounding box center [334, 191] width 78 height 20
